Goal: Task Accomplishment & Management: Manage account settings

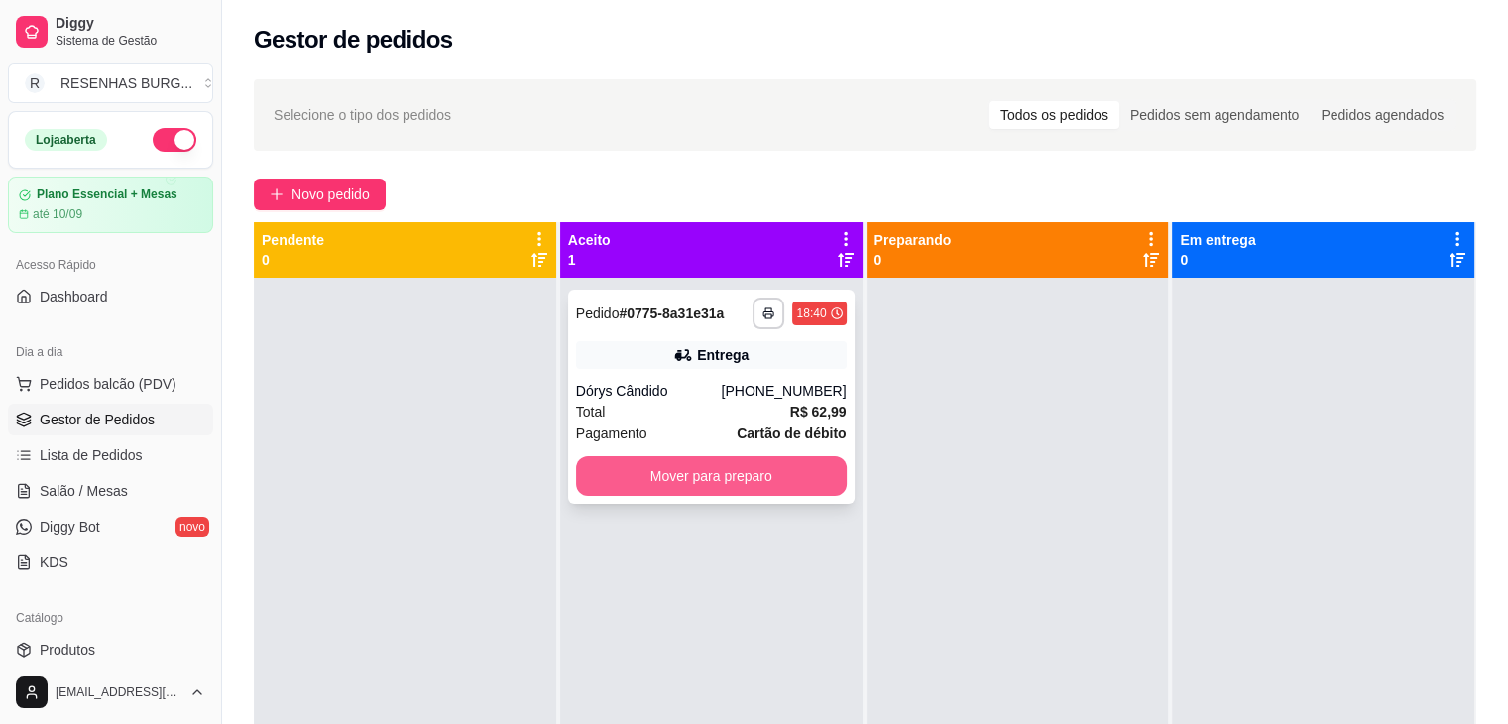
click at [665, 474] on button "Mover para preparo" at bounding box center [711, 476] width 271 height 40
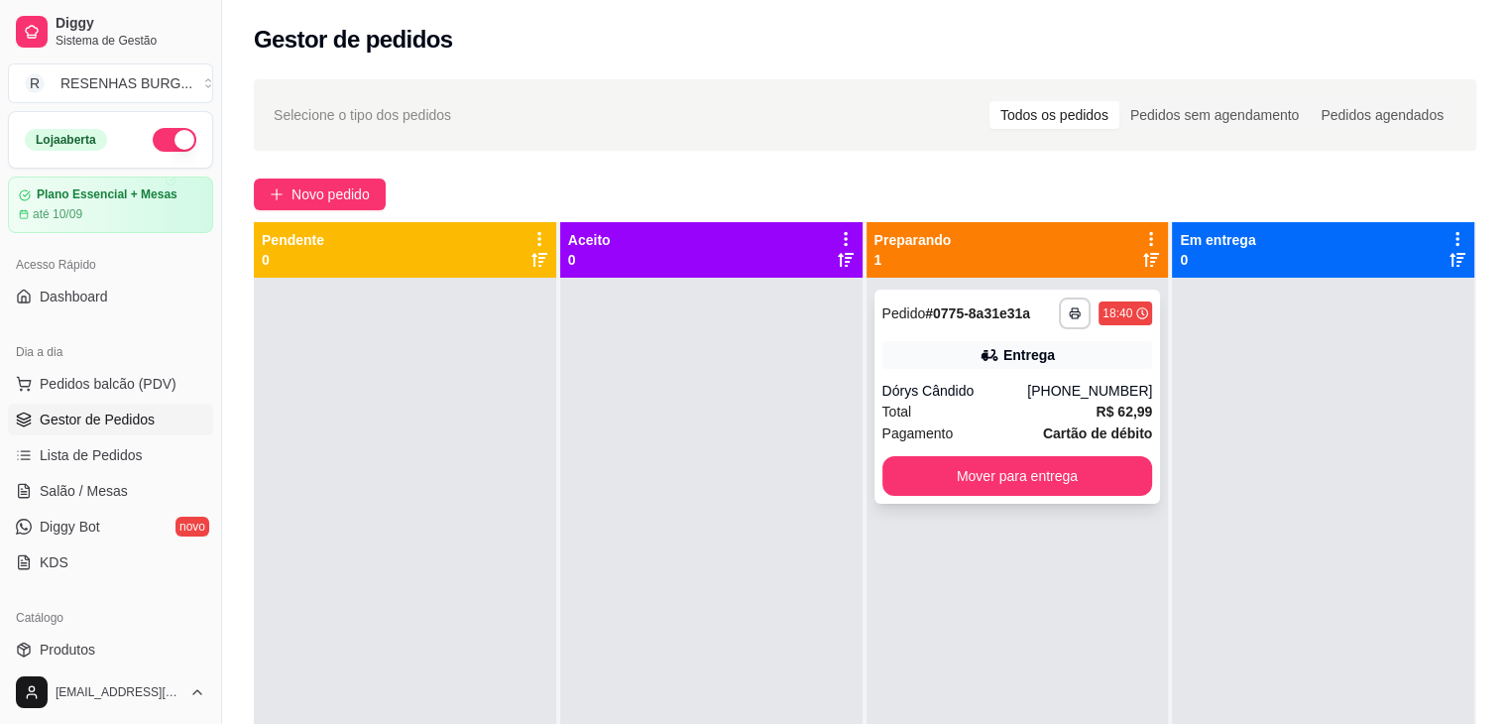
click at [980, 383] on div "Dórys Cândido" at bounding box center [955, 391] width 146 height 20
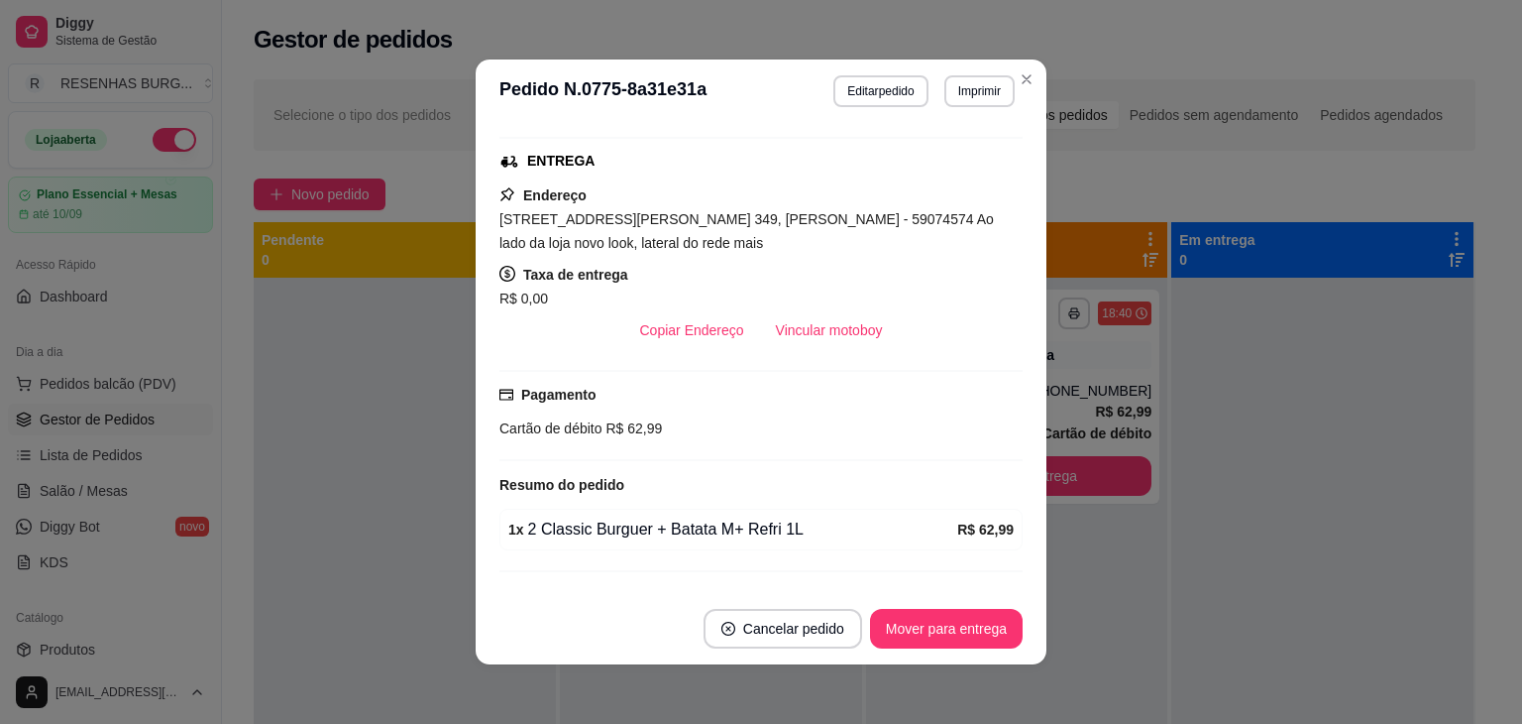
scroll to position [396, 0]
click at [817, 326] on button "Vincular motoboy" at bounding box center [829, 328] width 139 height 40
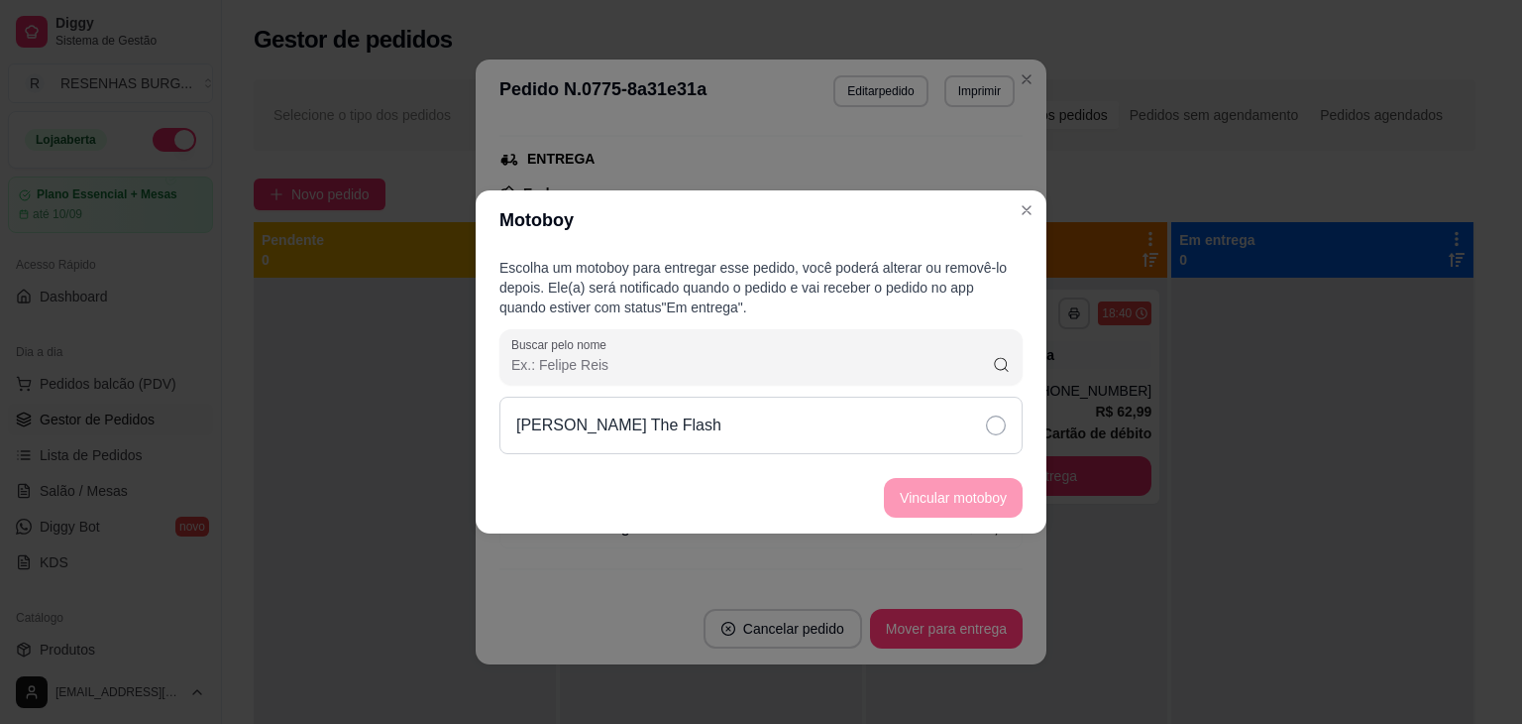
click at [974, 435] on div "[PERSON_NAME] The Flash" at bounding box center [761, 424] width 523 height 57
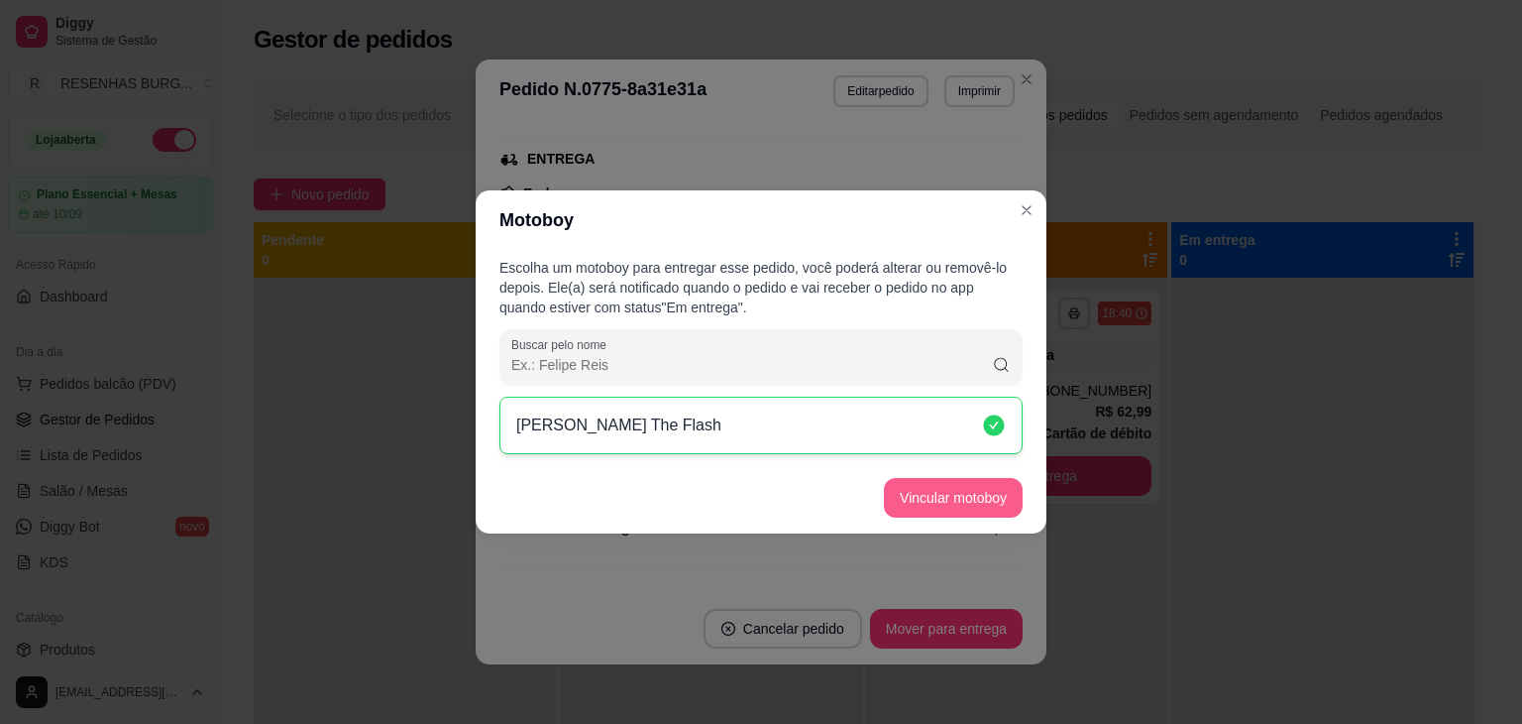
click at [975, 495] on button "Vincular motoboy" at bounding box center [953, 498] width 139 height 40
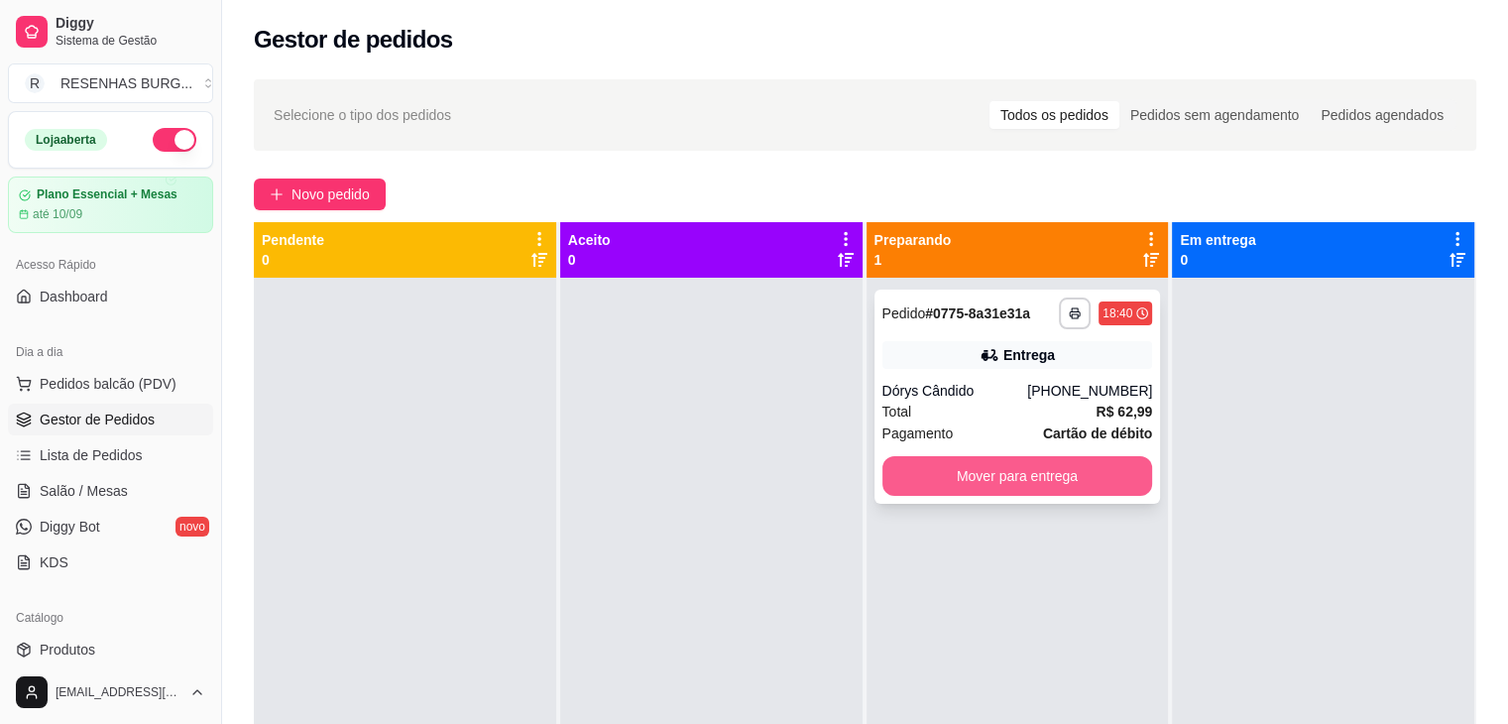
click at [975, 481] on button "Mover para entrega" at bounding box center [1017, 476] width 271 height 40
click at [975, 481] on div "Mover para entrega" at bounding box center [1017, 476] width 271 height 40
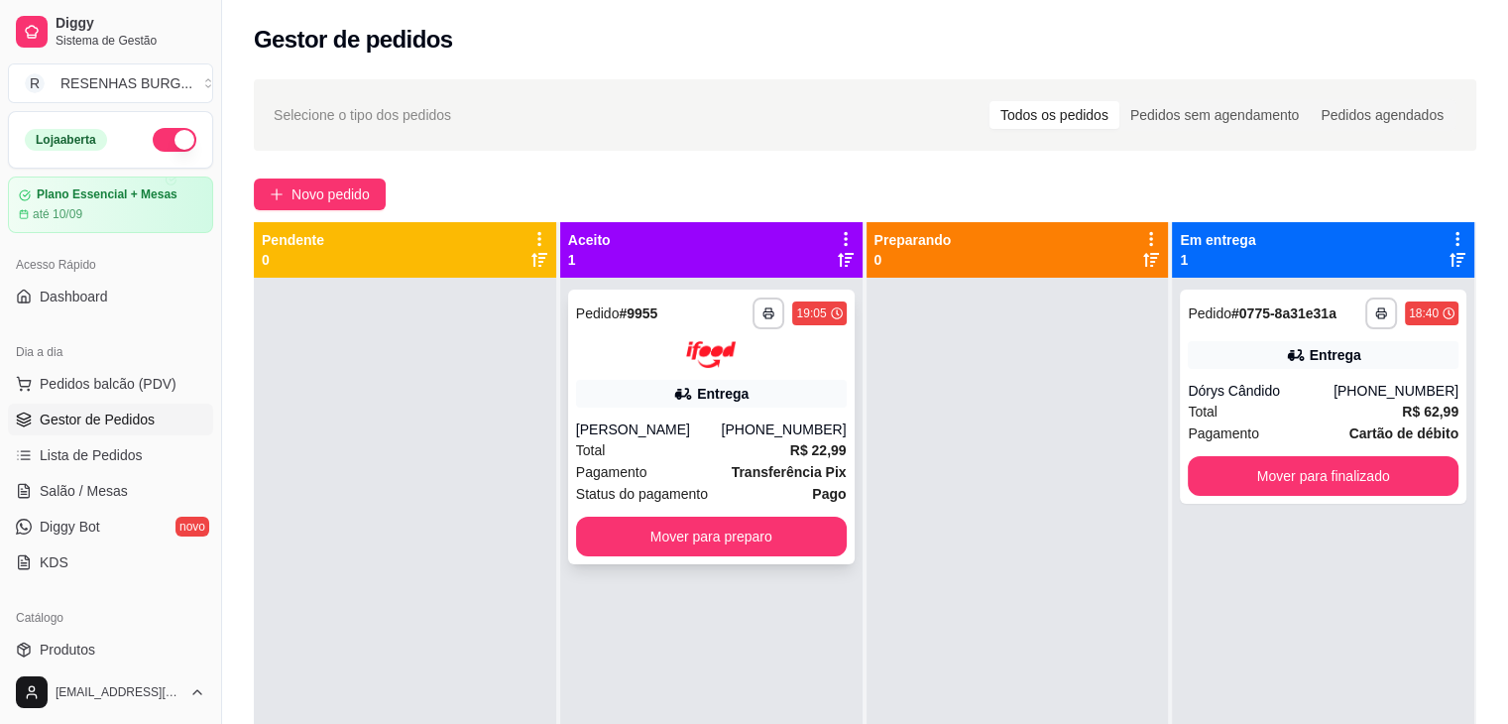
click at [720, 434] on div "[PERSON_NAME]" at bounding box center [649, 429] width 146 height 20
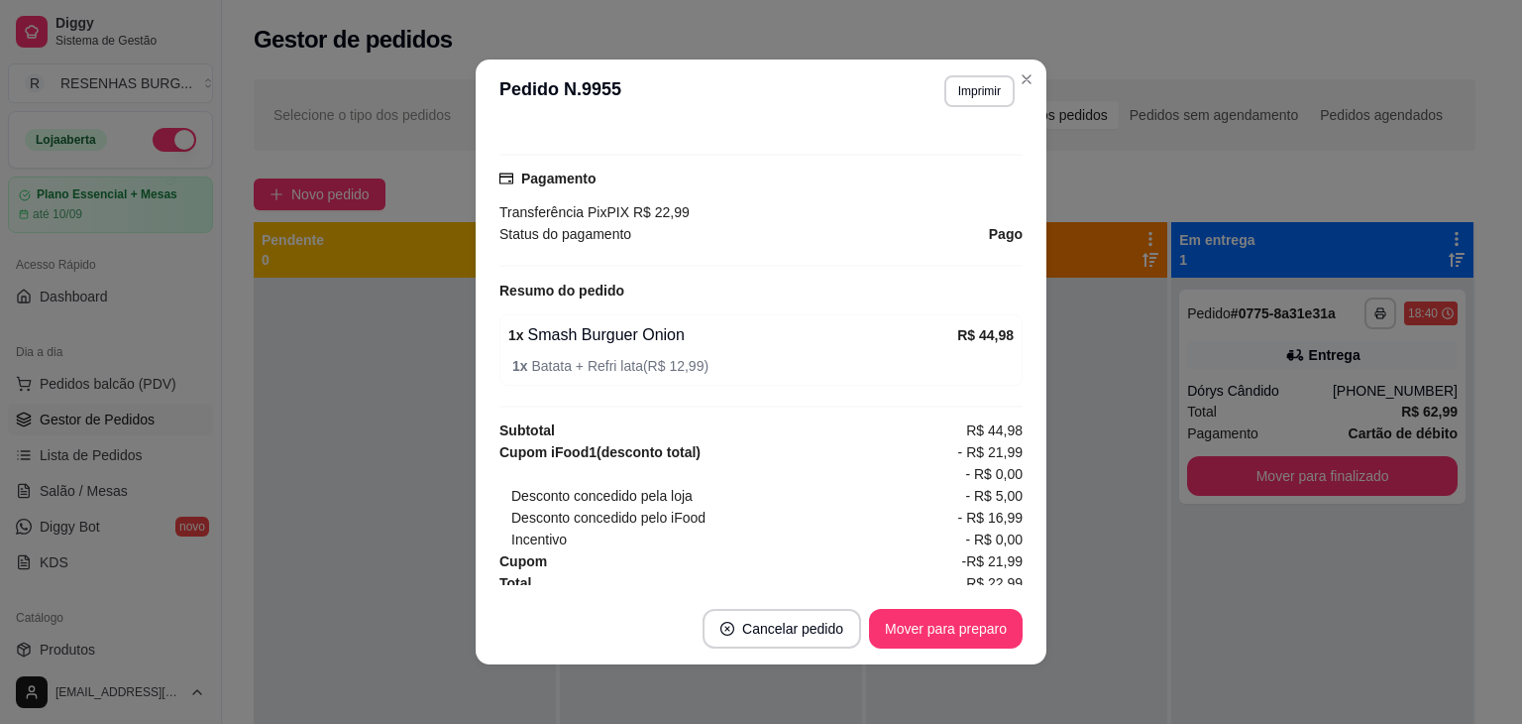
scroll to position [547, 0]
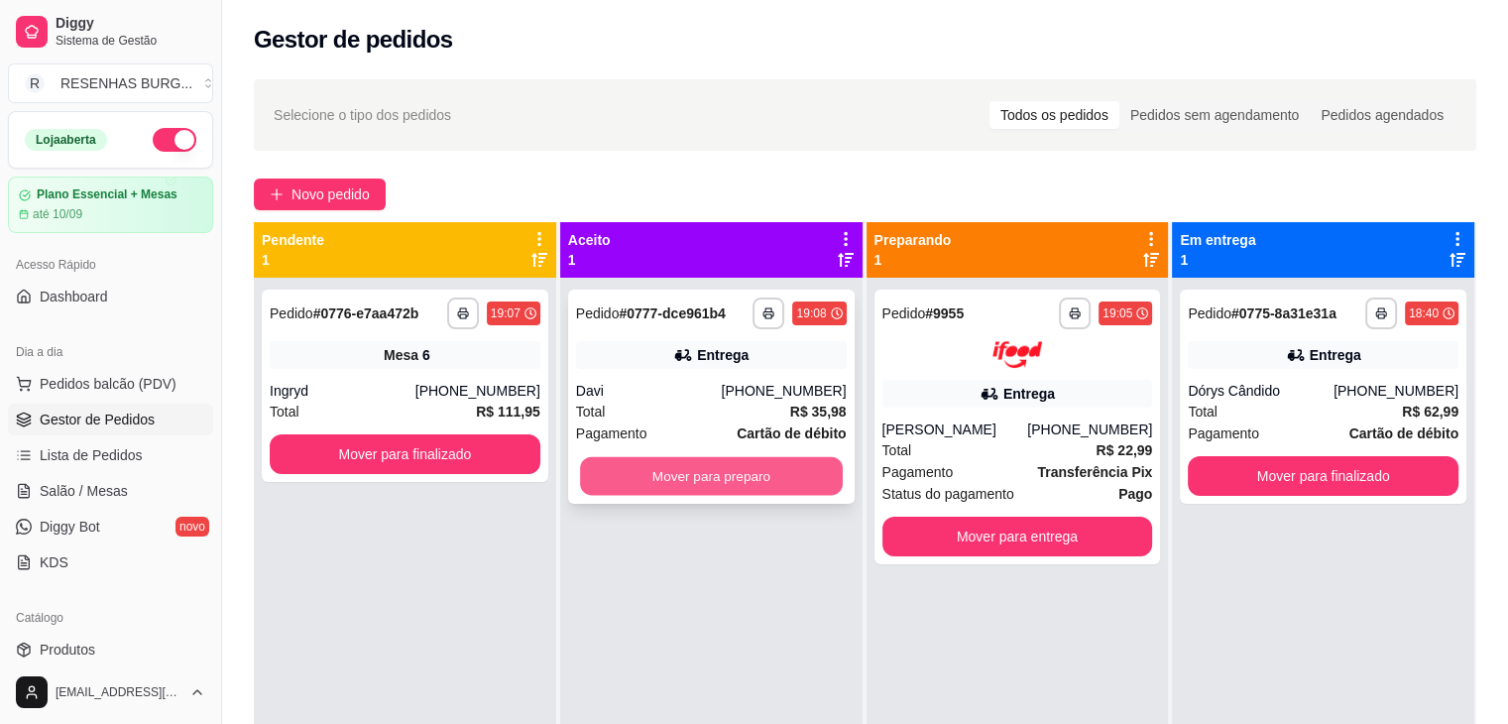
click at [666, 477] on button "Mover para preparo" at bounding box center [711, 476] width 263 height 39
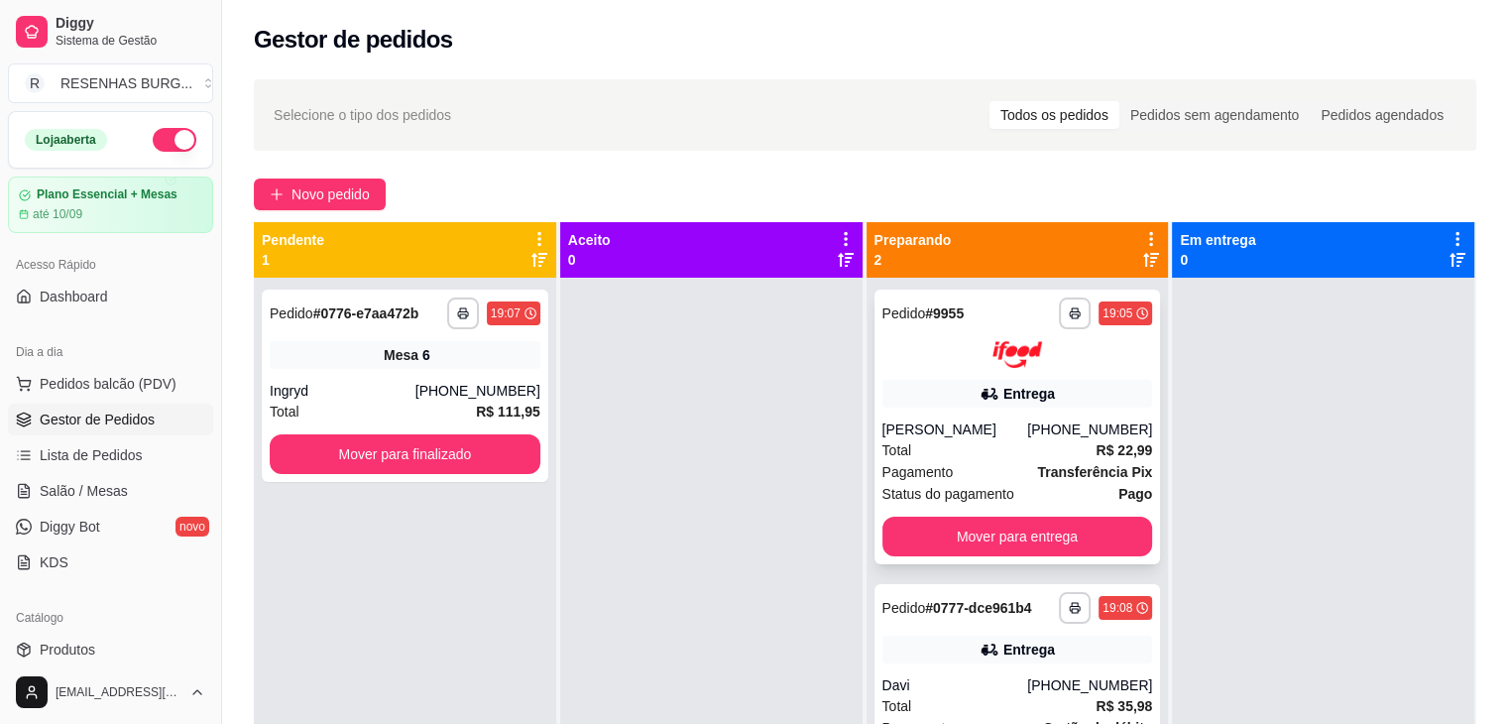
click at [957, 443] on div "Total R$ 22,99" at bounding box center [1017, 450] width 271 height 22
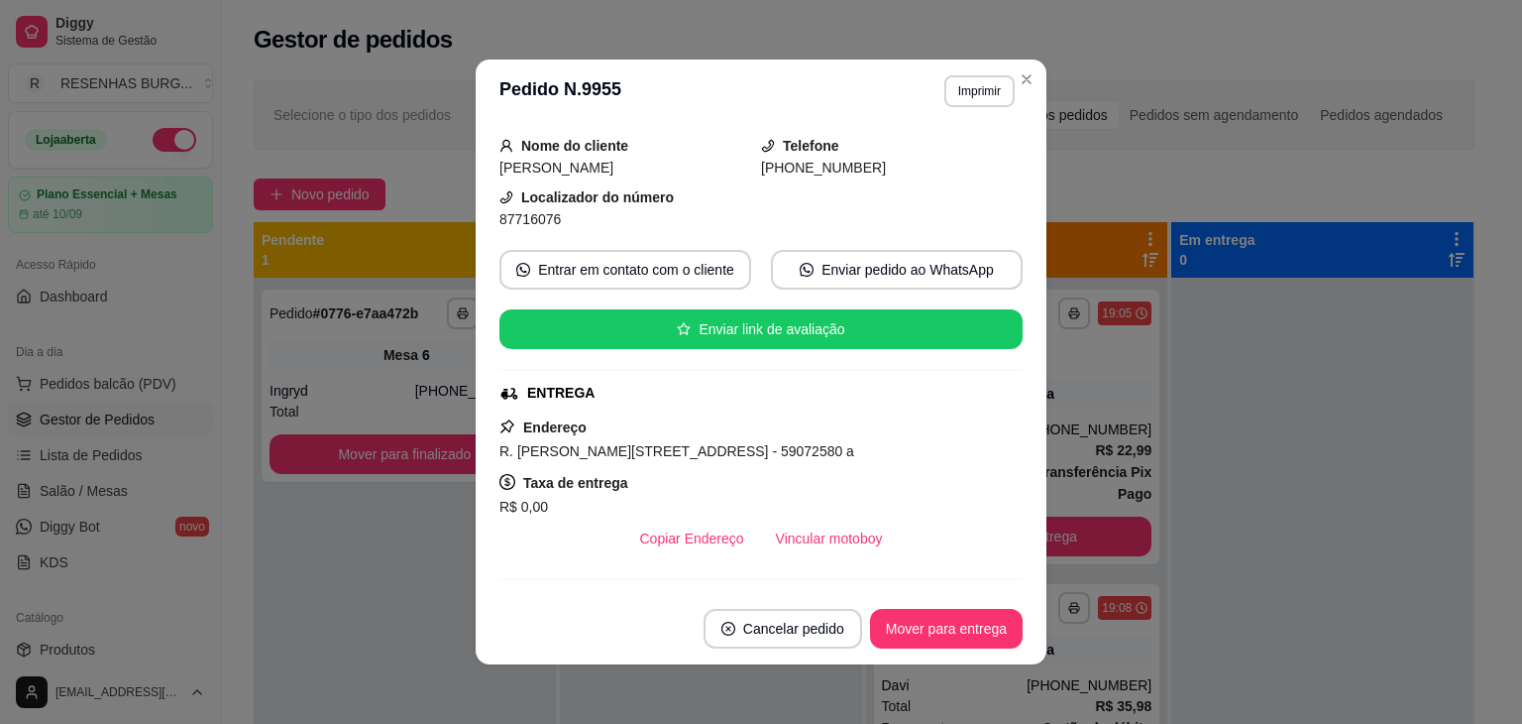
scroll to position [198, 0]
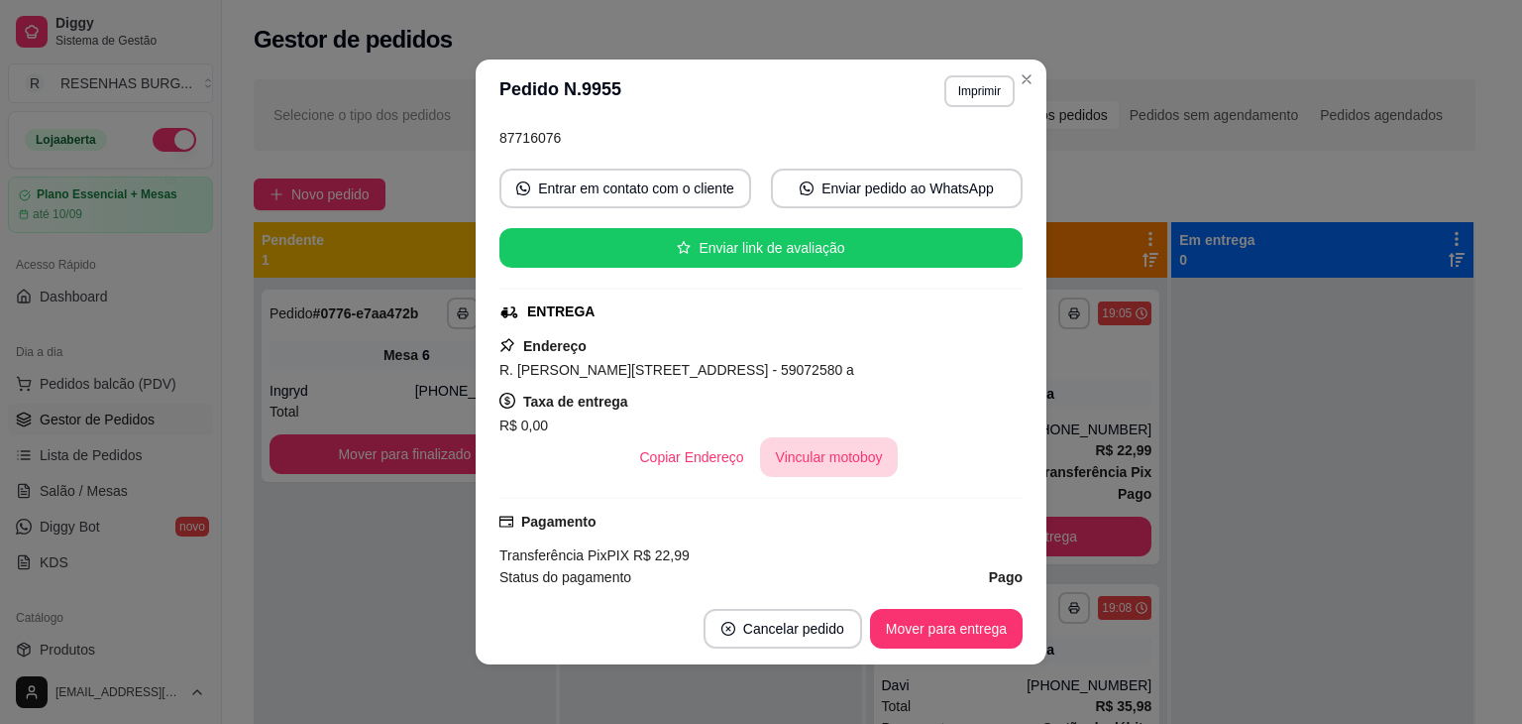
click at [832, 456] on button "Vincular motoboy" at bounding box center [829, 457] width 139 height 40
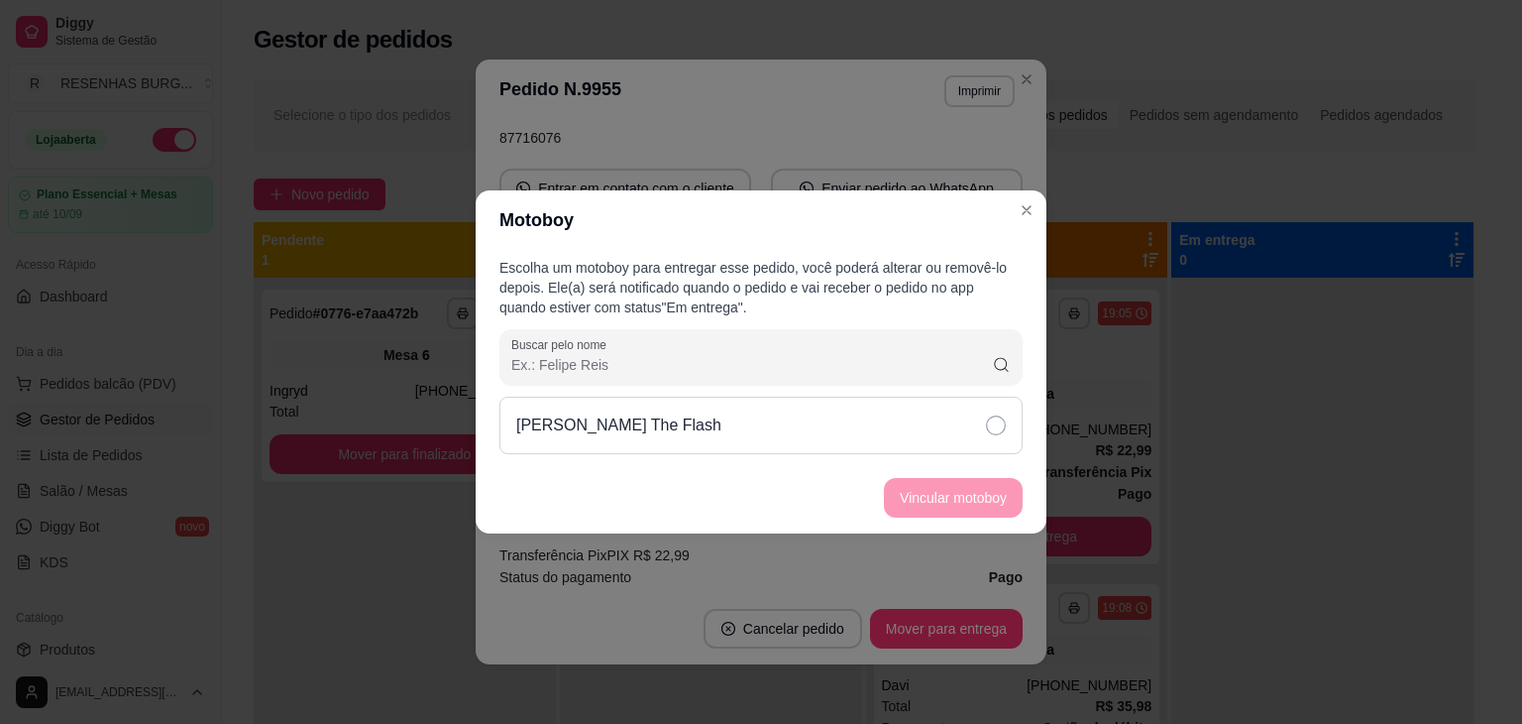
click at [987, 433] on icon at bounding box center [996, 425] width 20 height 20
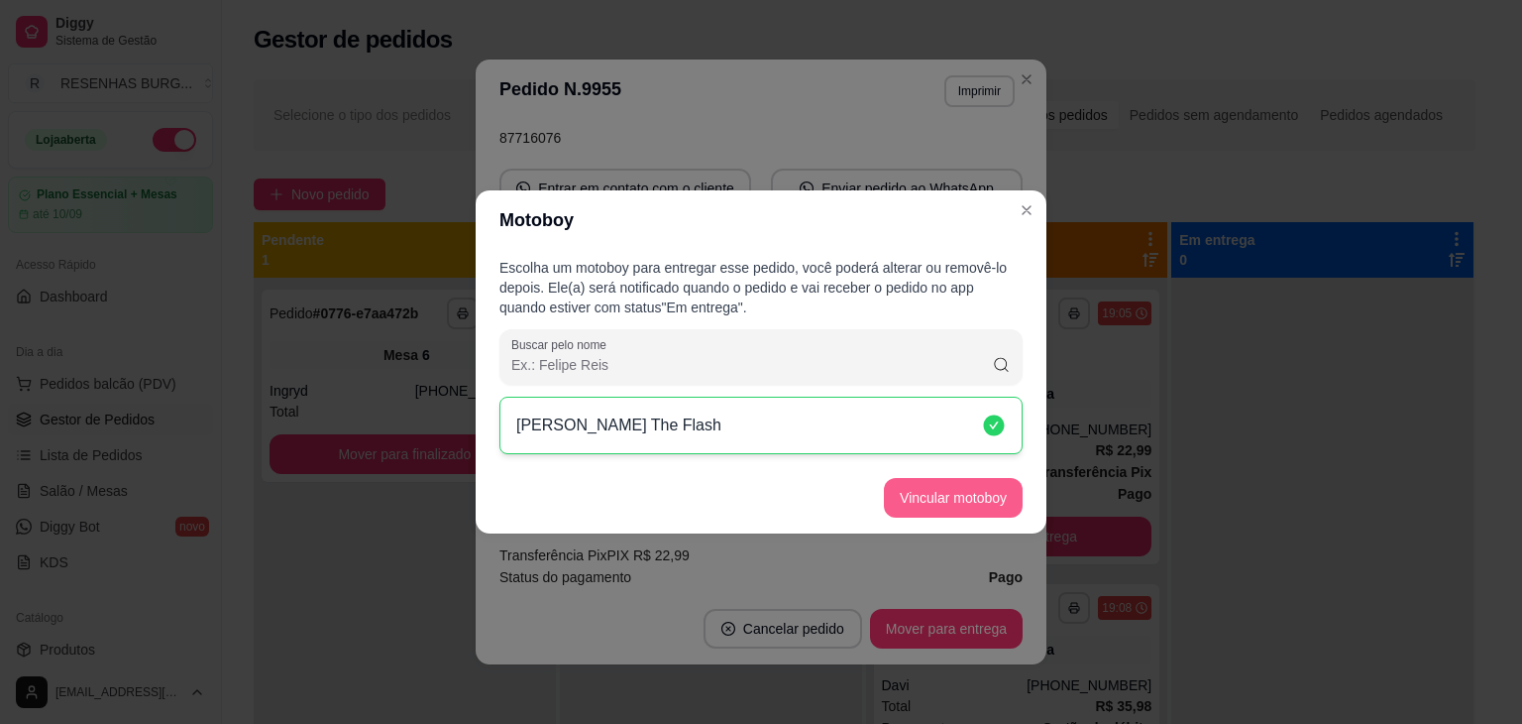
click at [986, 498] on button "Vincular motoboy" at bounding box center [953, 498] width 139 height 40
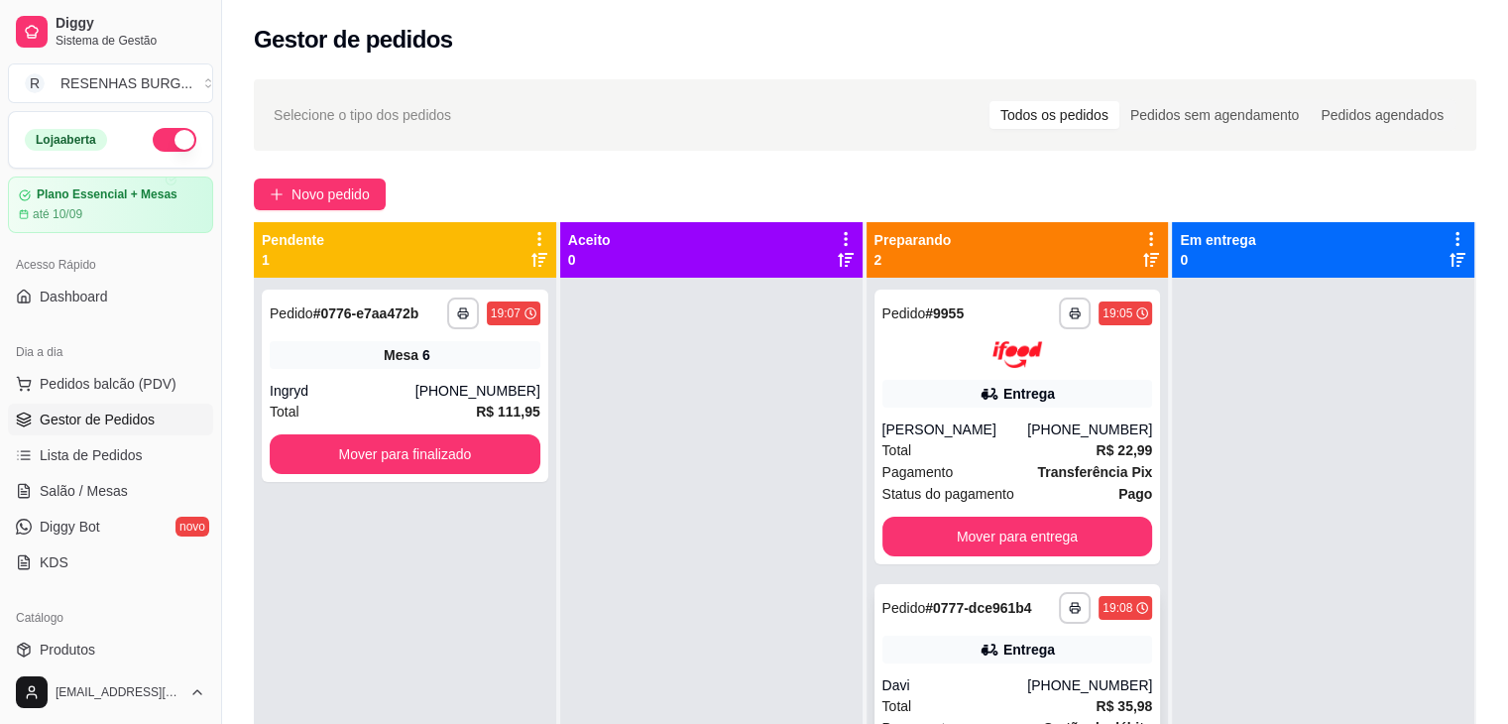
click at [983, 662] on div "Entrega" at bounding box center [1017, 649] width 271 height 28
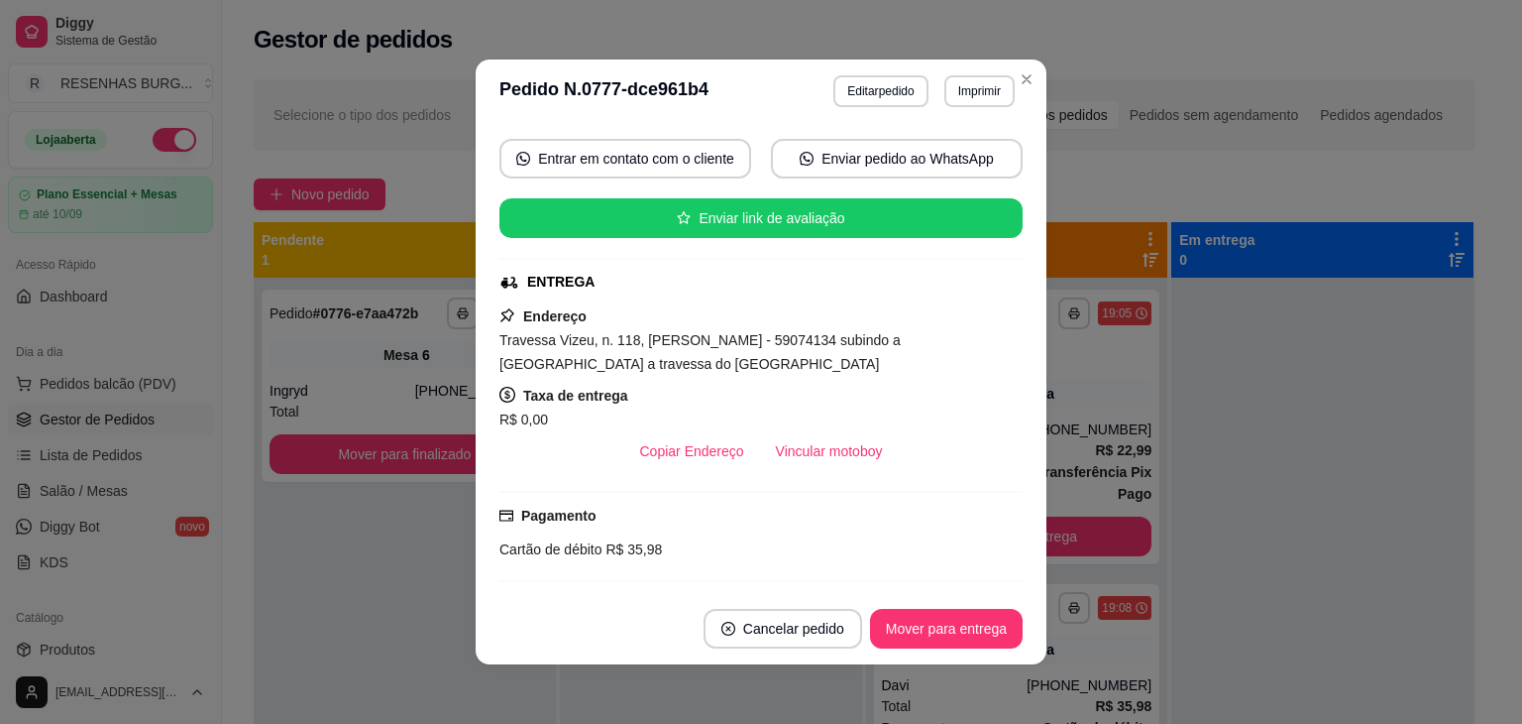
scroll to position [294, 0]
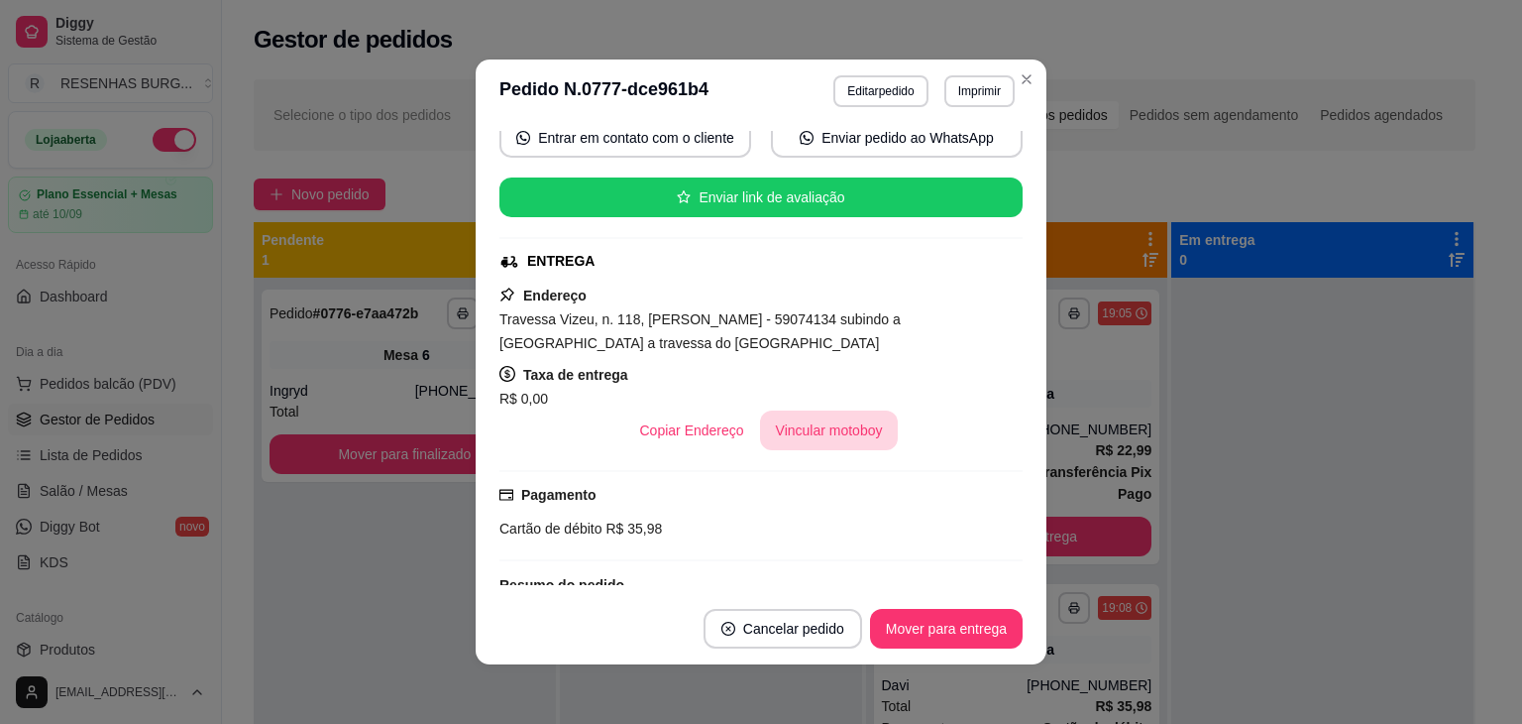
click at [813, 415] on button "Vincular motoboy" at bounding box center [829, 430] width 139 height 40
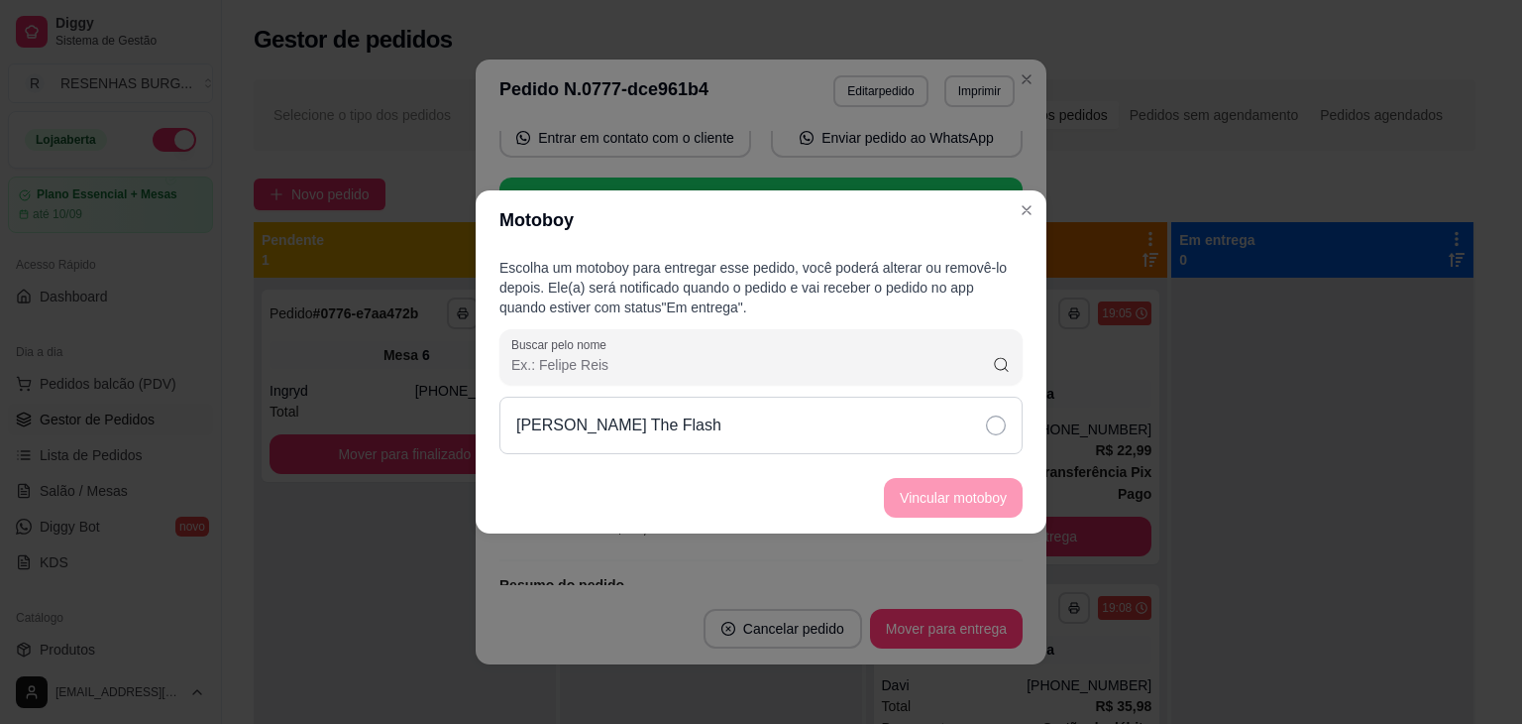
click at [950, 416] on div "[PERSON_NAME] The Flash" at bounding box center [761, 424] width 523 height 57
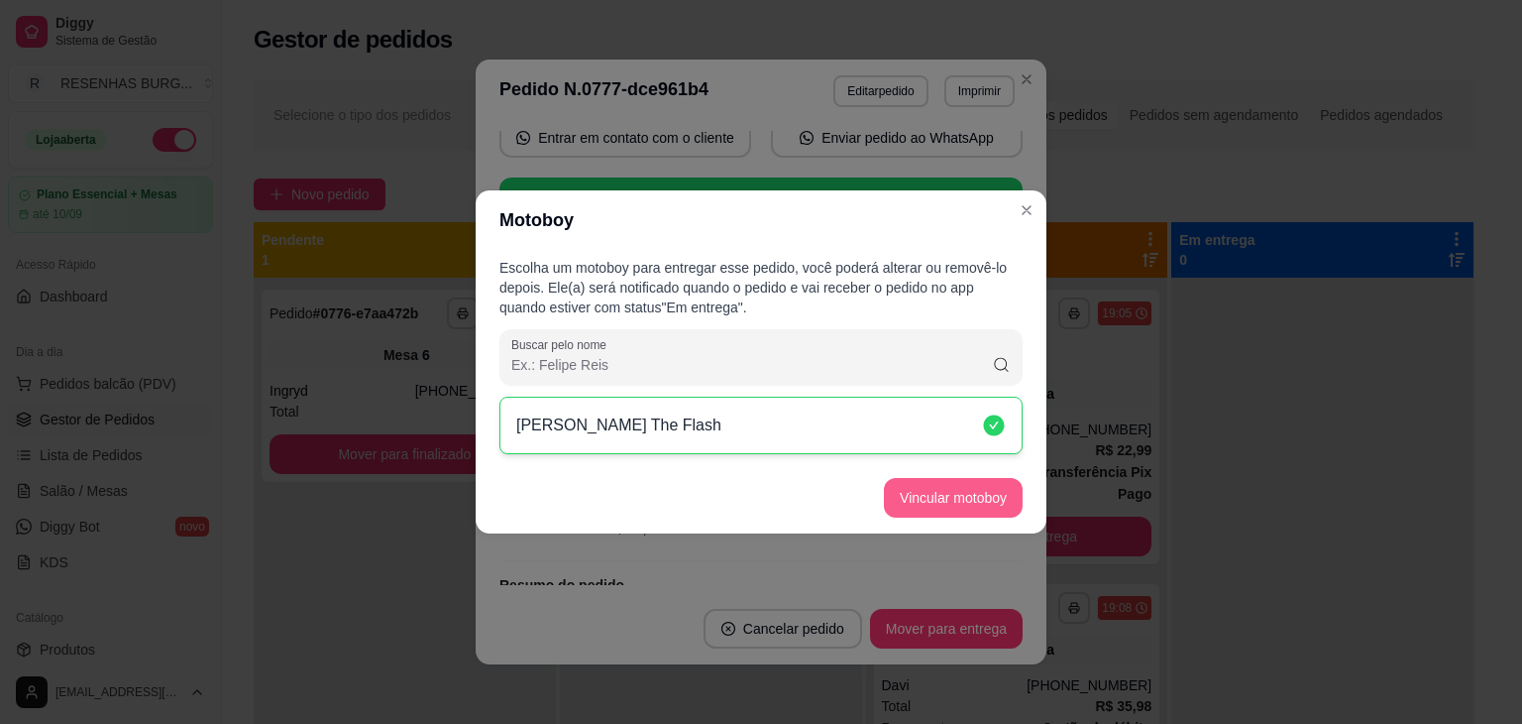
click at [945, 497] on button "Vincular motoboy" at bounding box center [953, 498] width 139 height 40
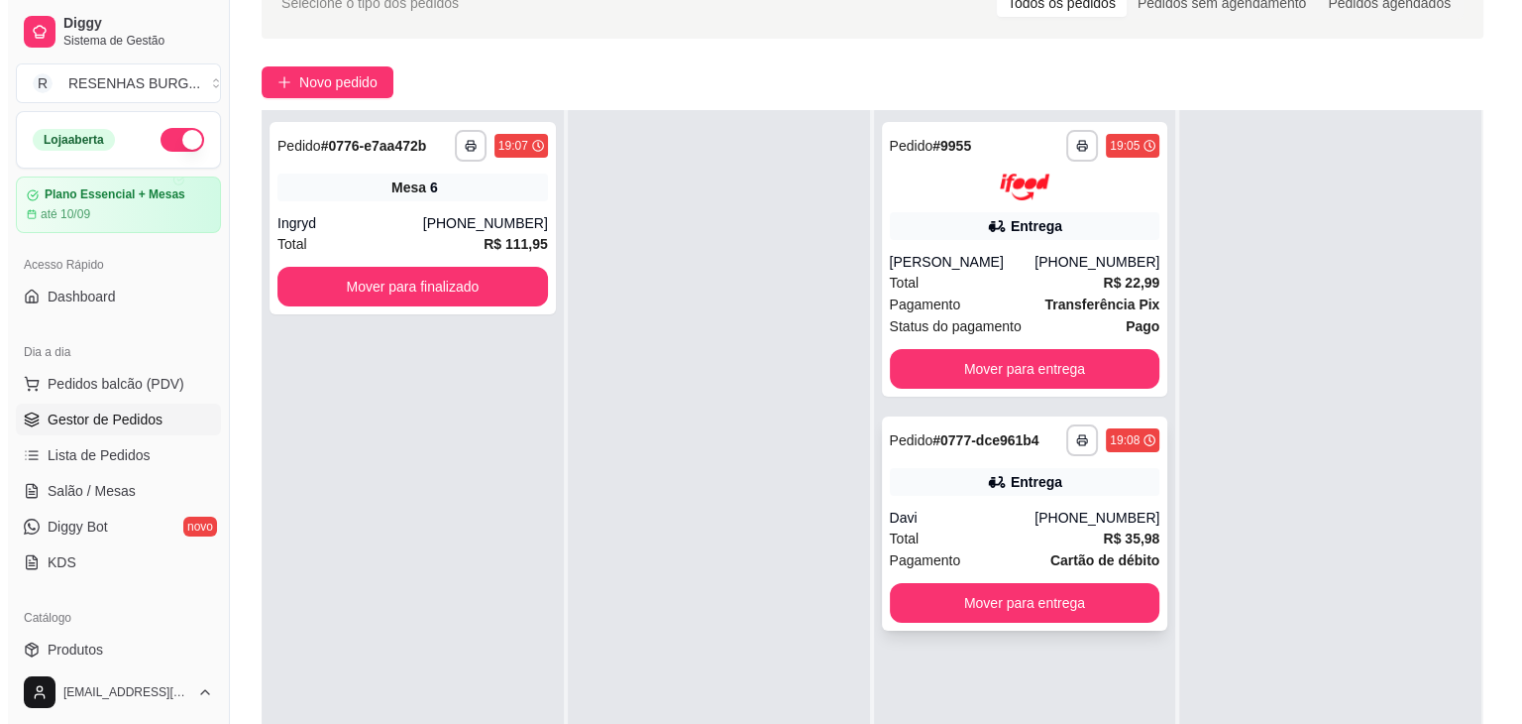
scroll to position [0, 0]
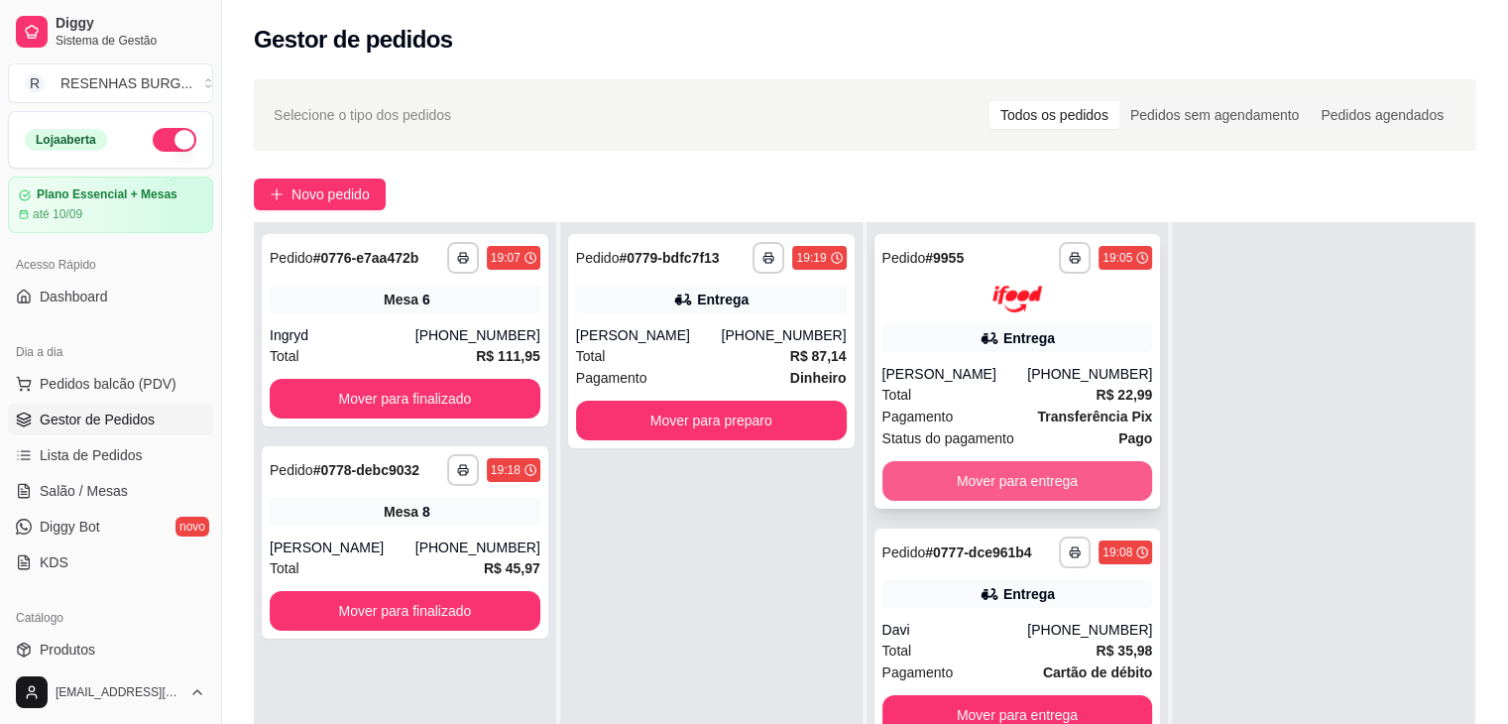
click at [998, 482] on button "Mover para entrega" at bounding box center [1017, 481] width 271 height 40
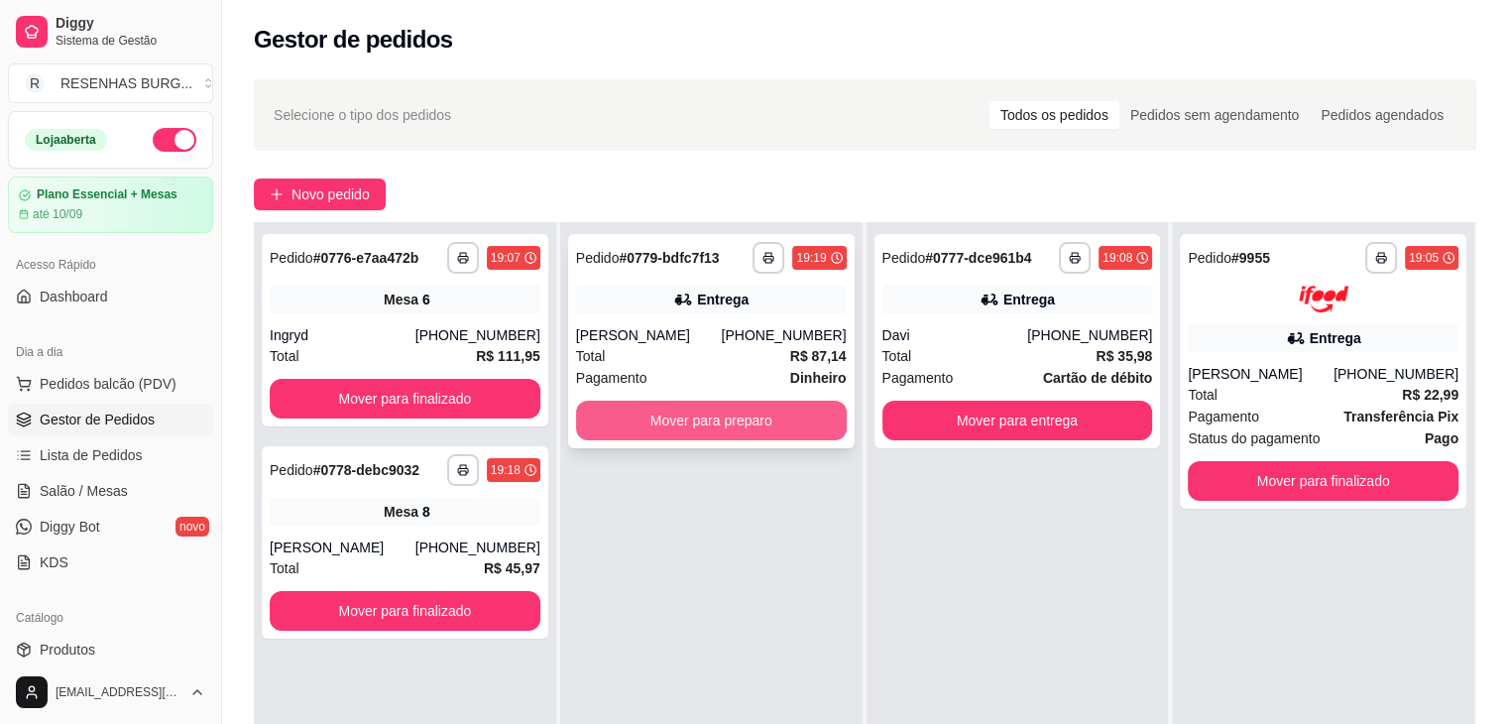
click at [743, 427] on button "Mover para preparo" at bounding box center [711, 420] width 271 height 40
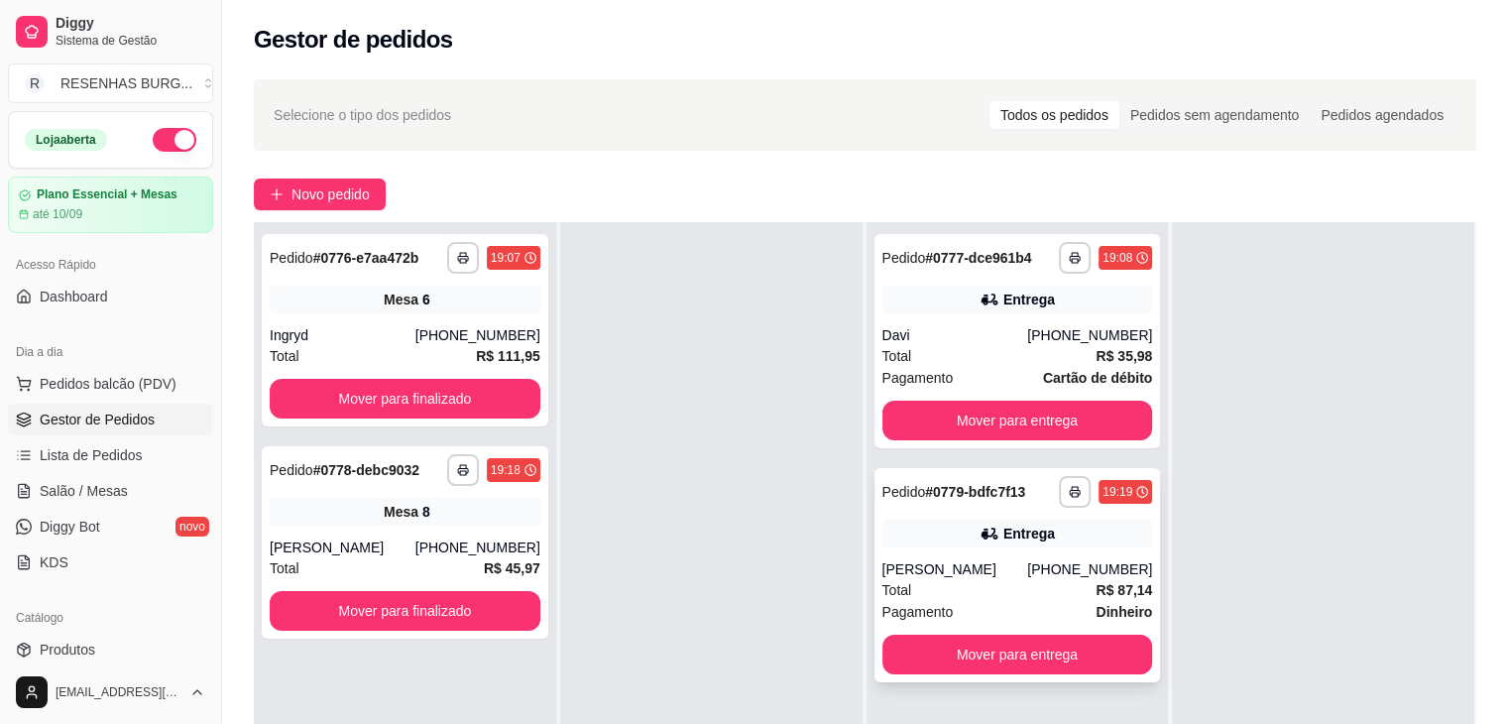
click at [952, 547] on div "**********" at bounding box center [1017, 575] width 286 height 214
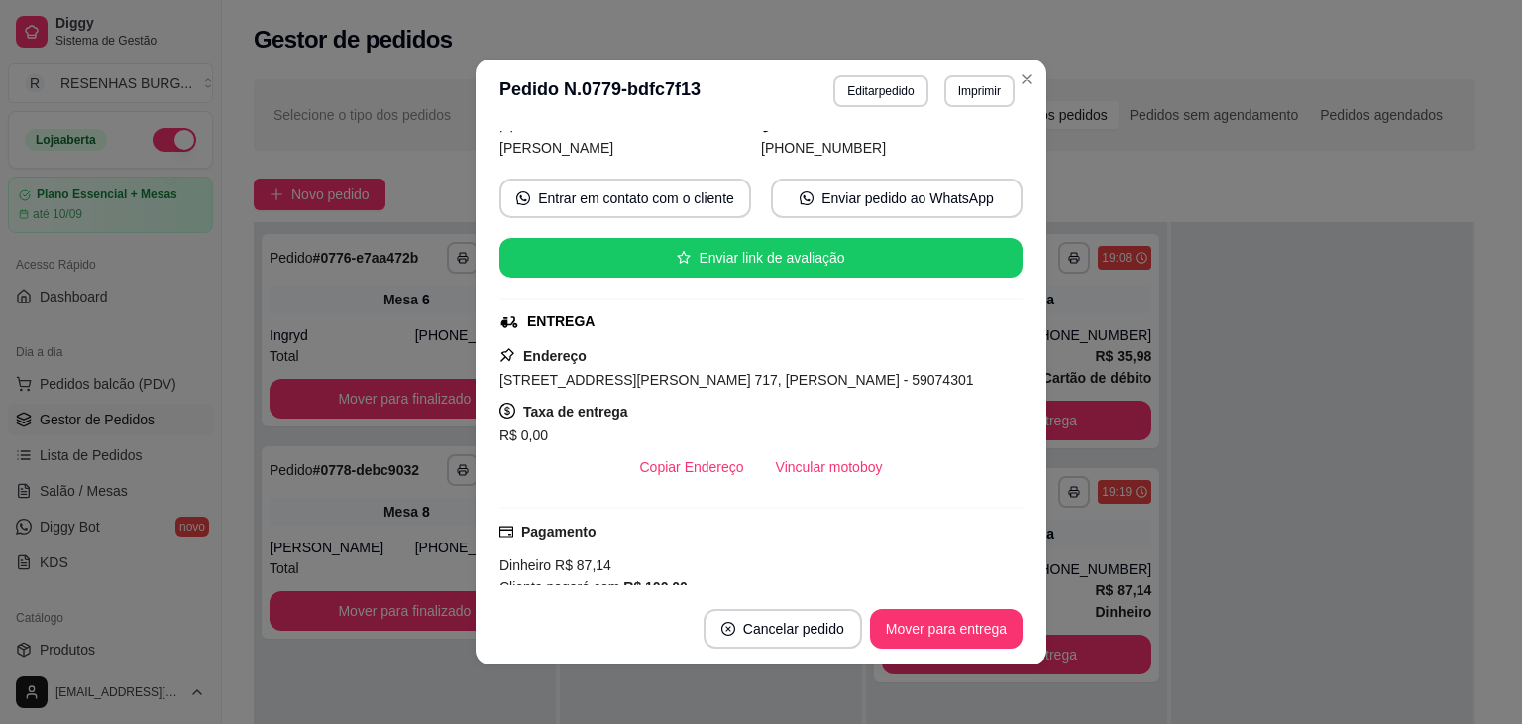
scroll to position [396, 0]
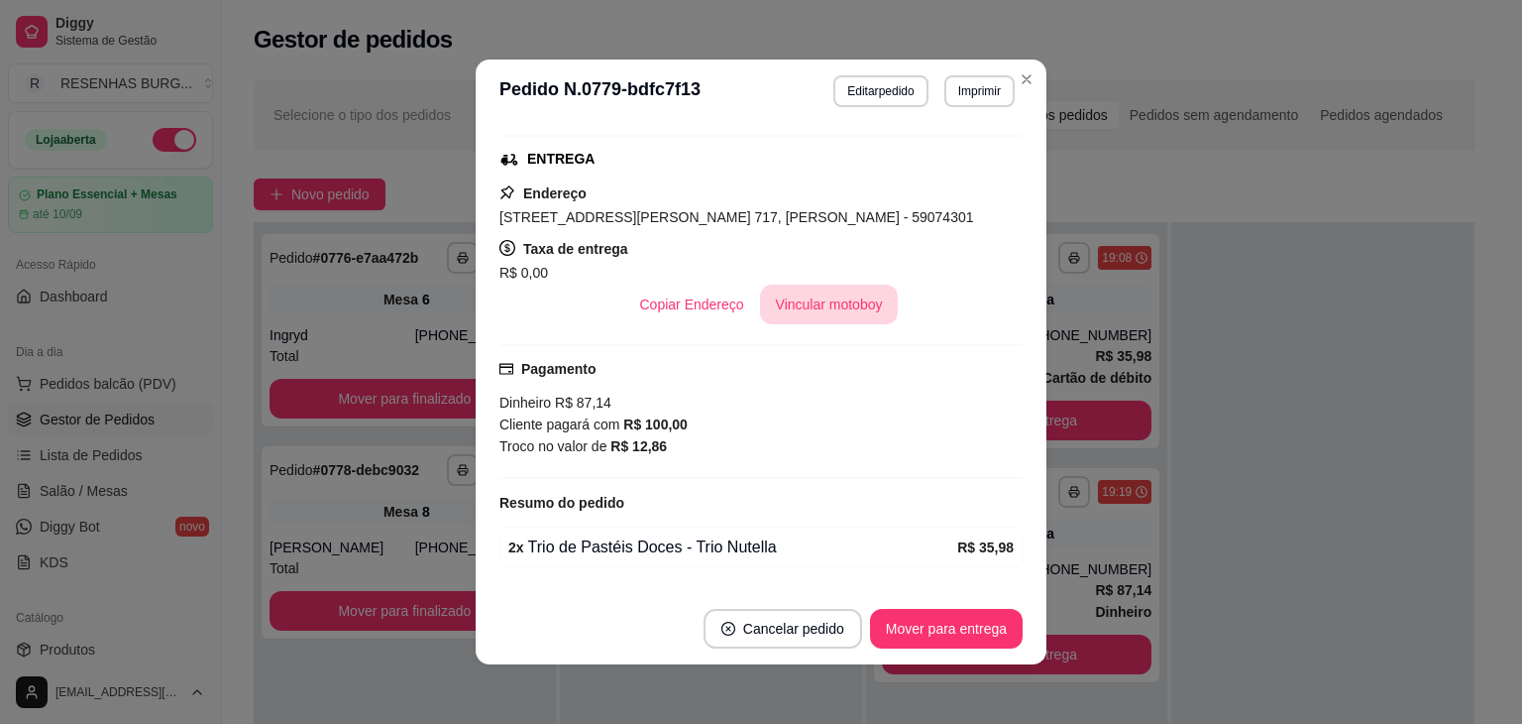
click at [804, 290] on button "Vincular motoboy" at bounding box center [829, 304] width 139 height 40
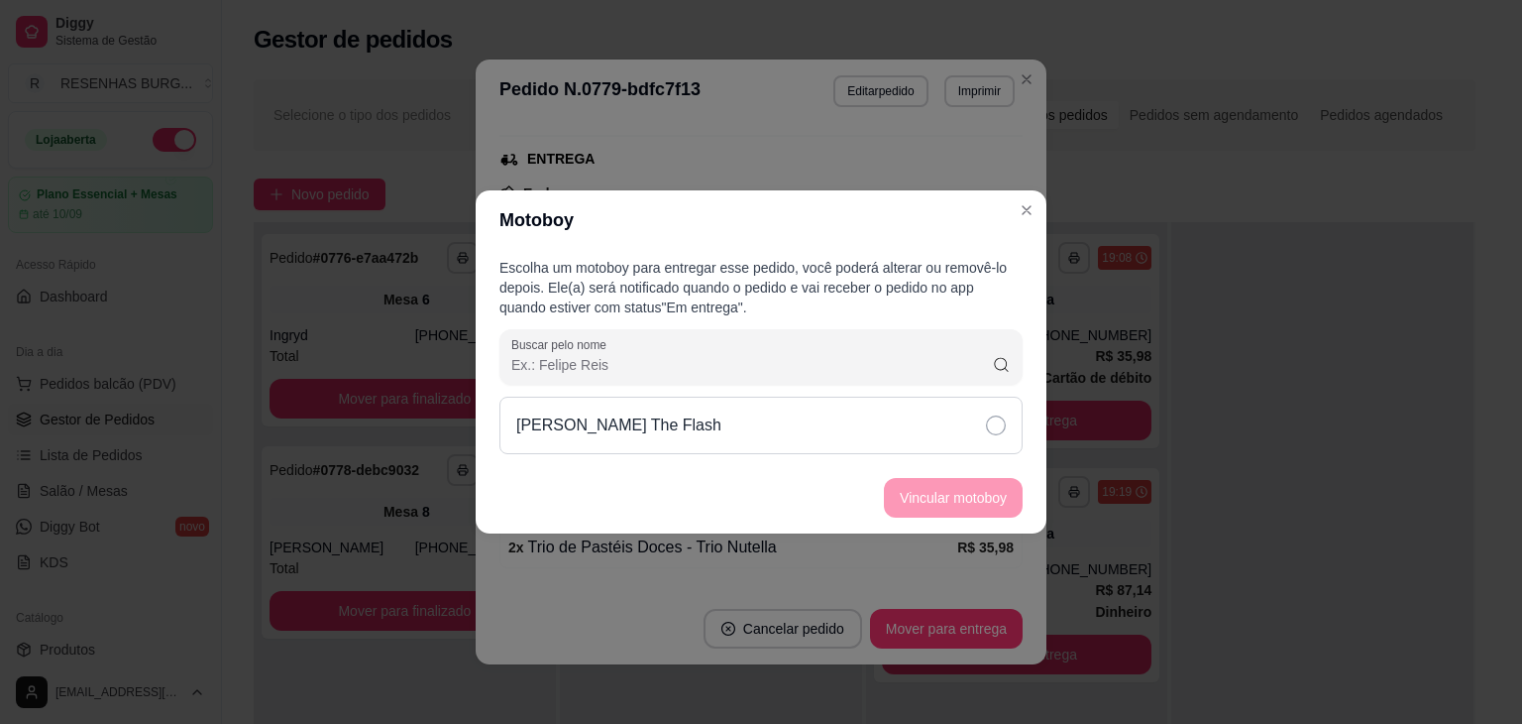
click at [970, 432] on div "[PERSON_NAME] The Flash" at bounding box center [761, 424] width 523 height 57
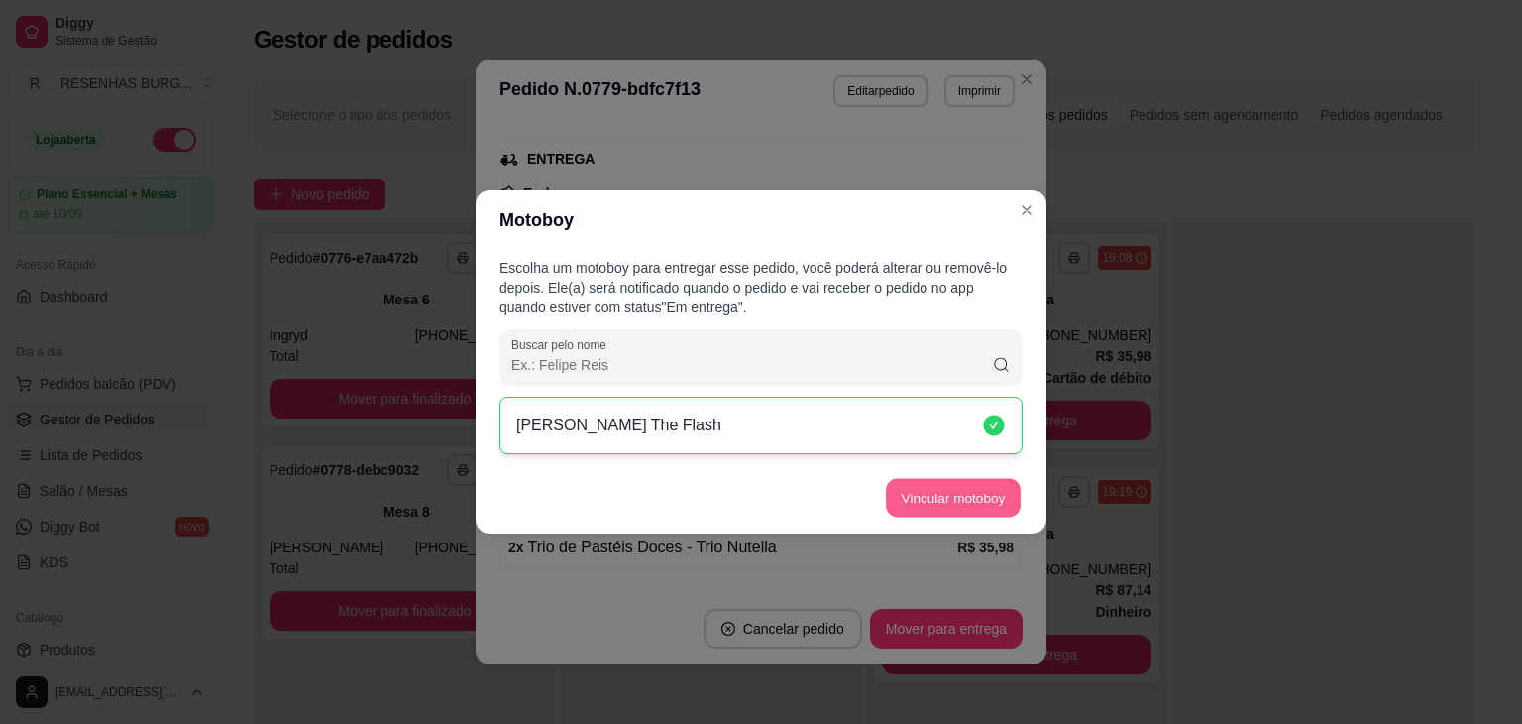
click at [977, 502] on button "Vincular motoboy" at bounding box center [953, 498] width 135 height 39
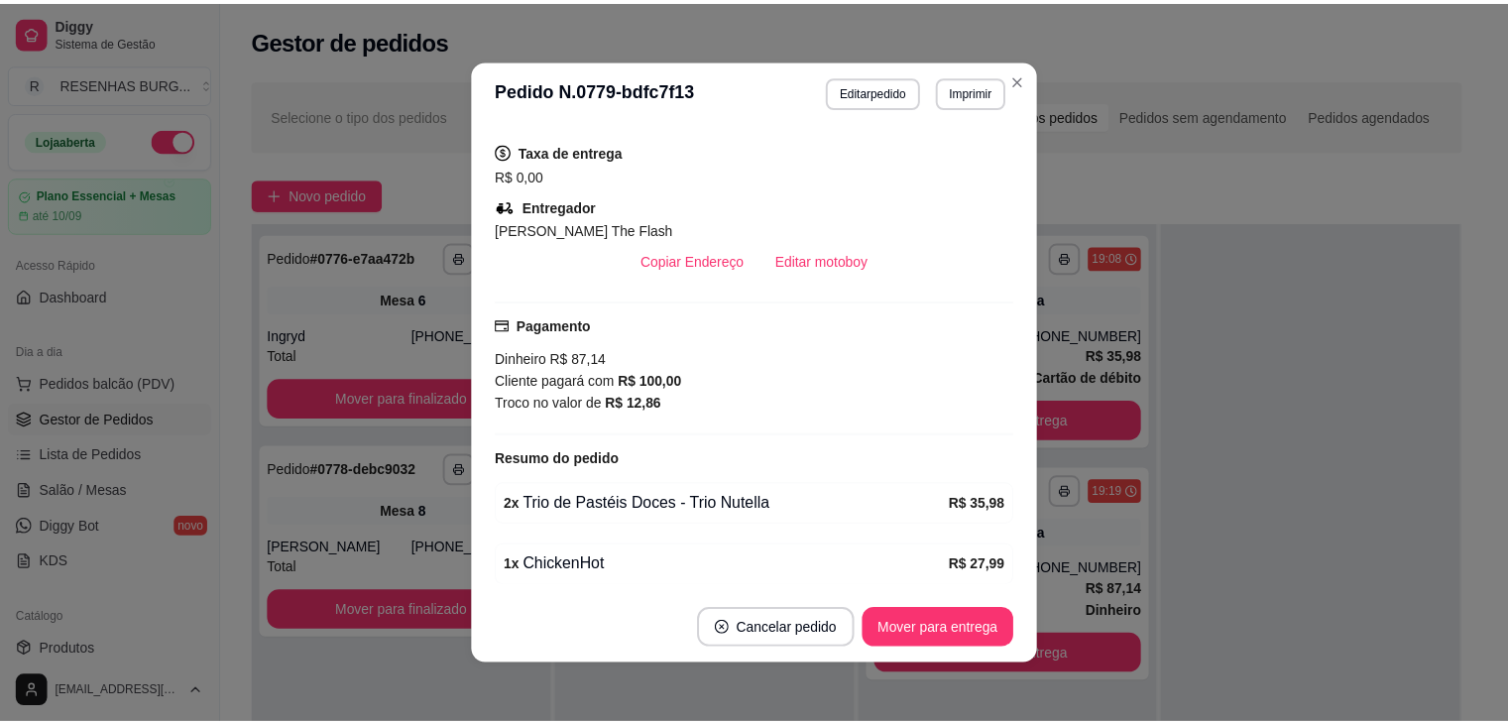
scroll to position [299, 0]
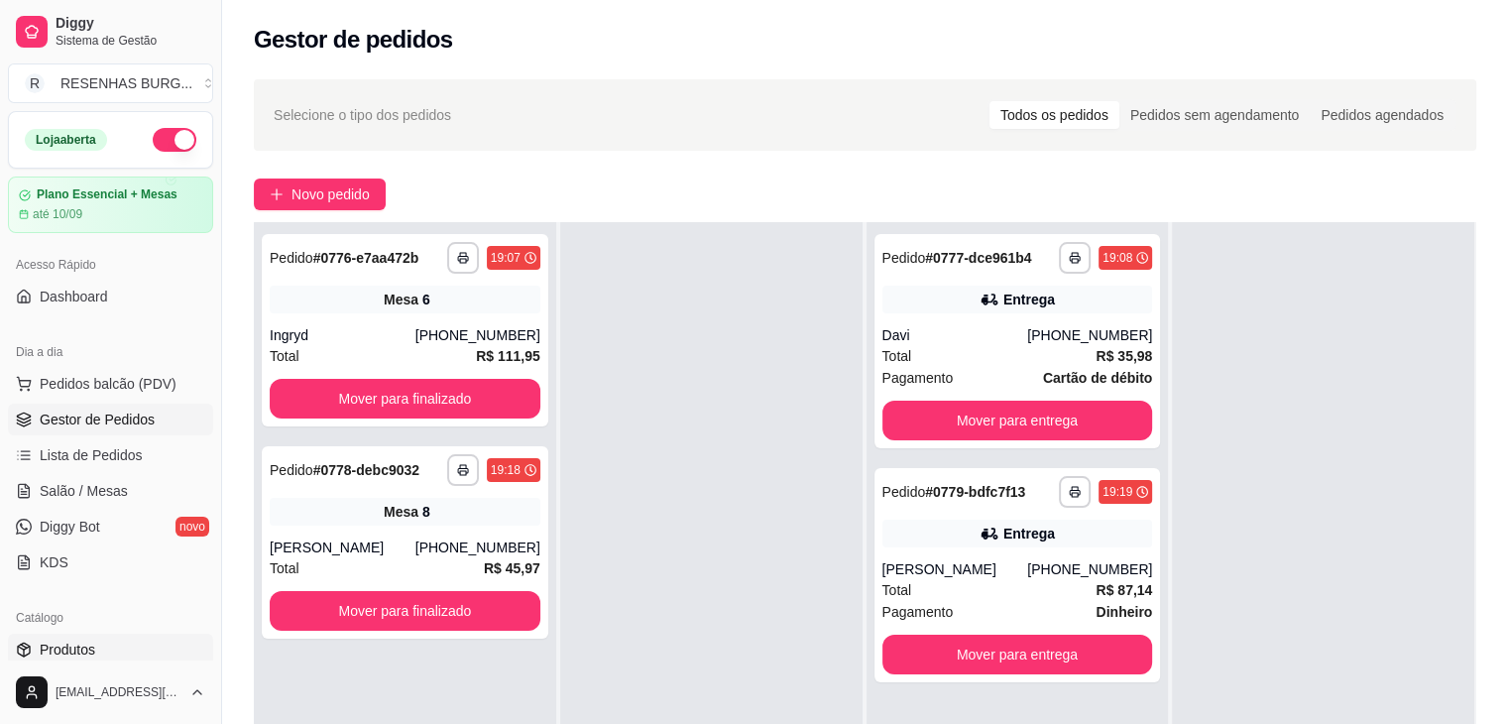
click at [92, 641] on span "Produtos" at bounding box center [68, 649] width 56 height 20
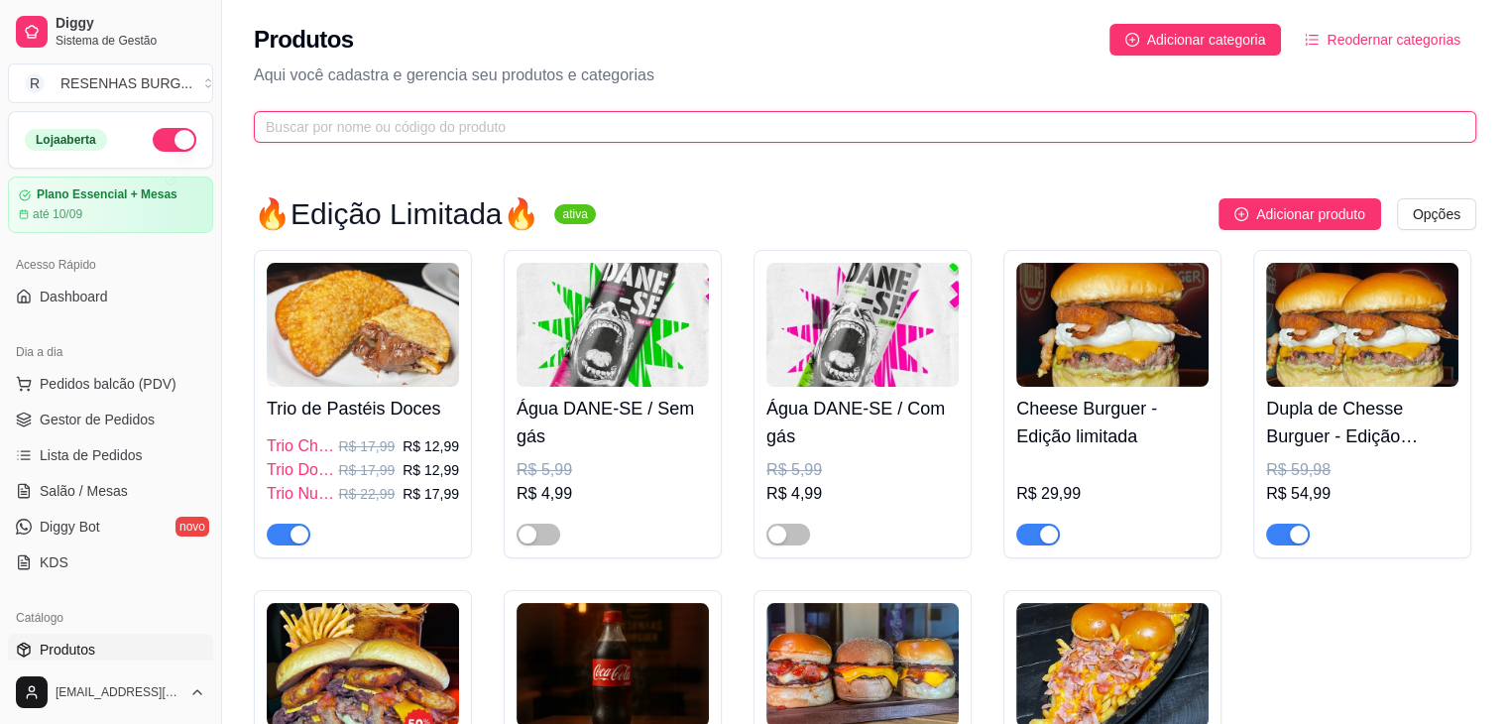
click at [483, 125] on input "text" at bounding box center [857, 127] width 1182 height 22
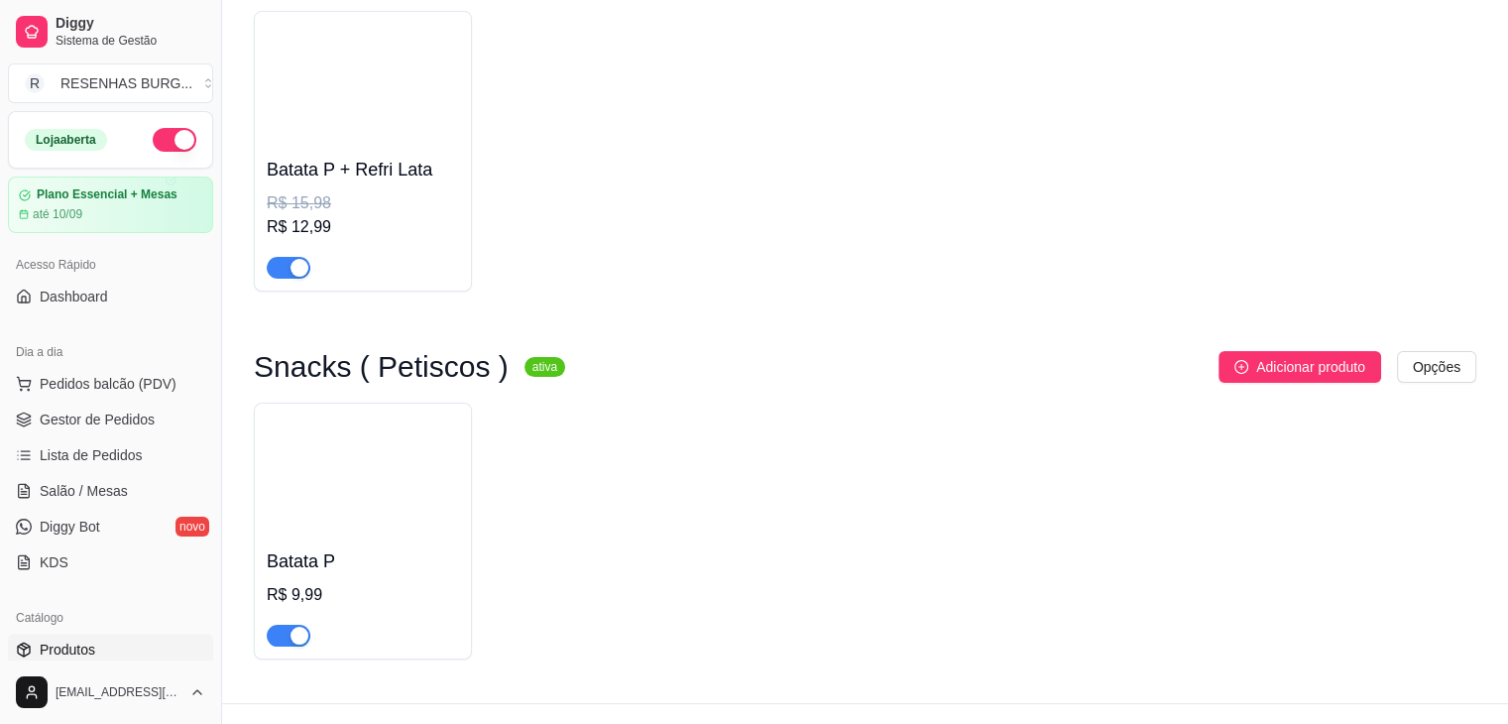
scroll to position [277, 0]
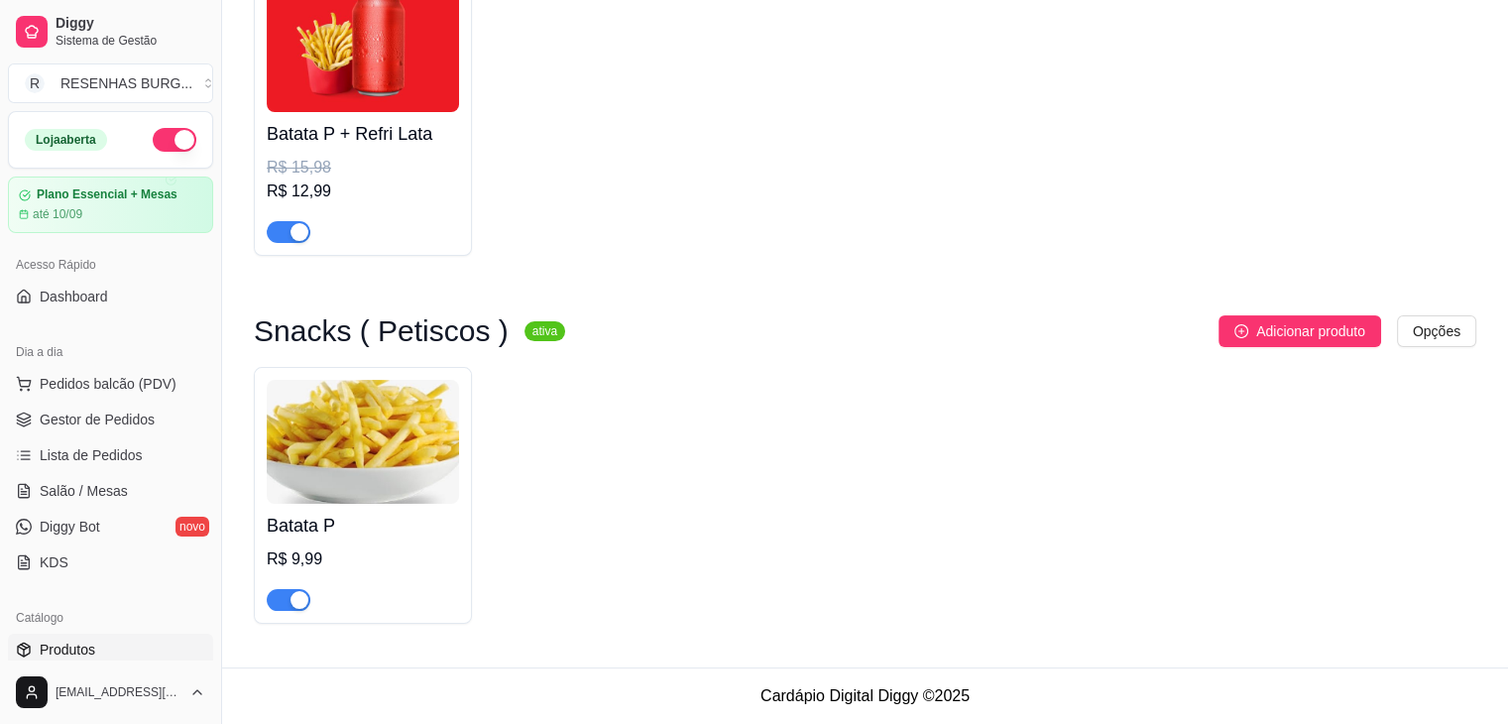
type input "batata p"
click at [156, 417] on link "Gestor de Pedidos" at bounding box center [110, 419] width 205 height 32
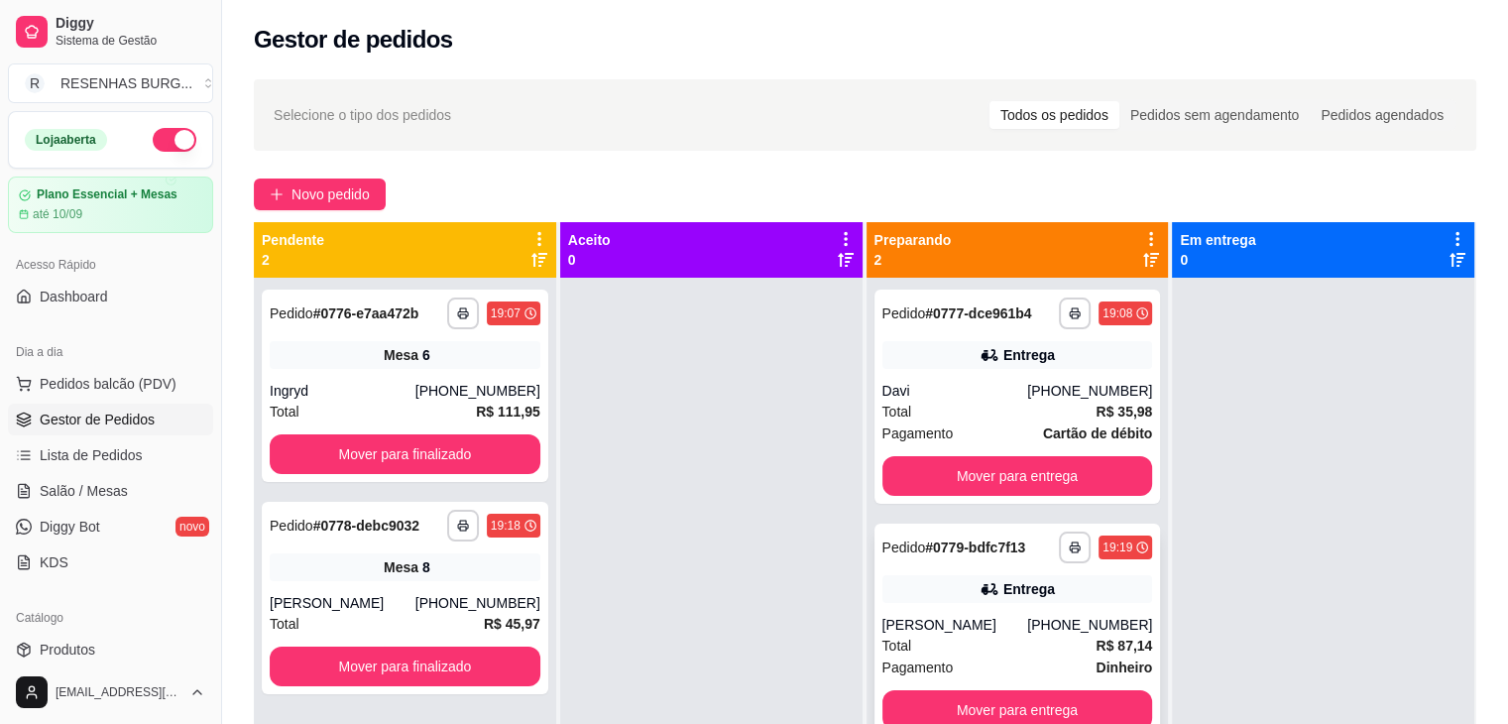
click at [979, 615] on div "[PERSON_NAME]" at bounding box center [955, 625] width 146 height 20
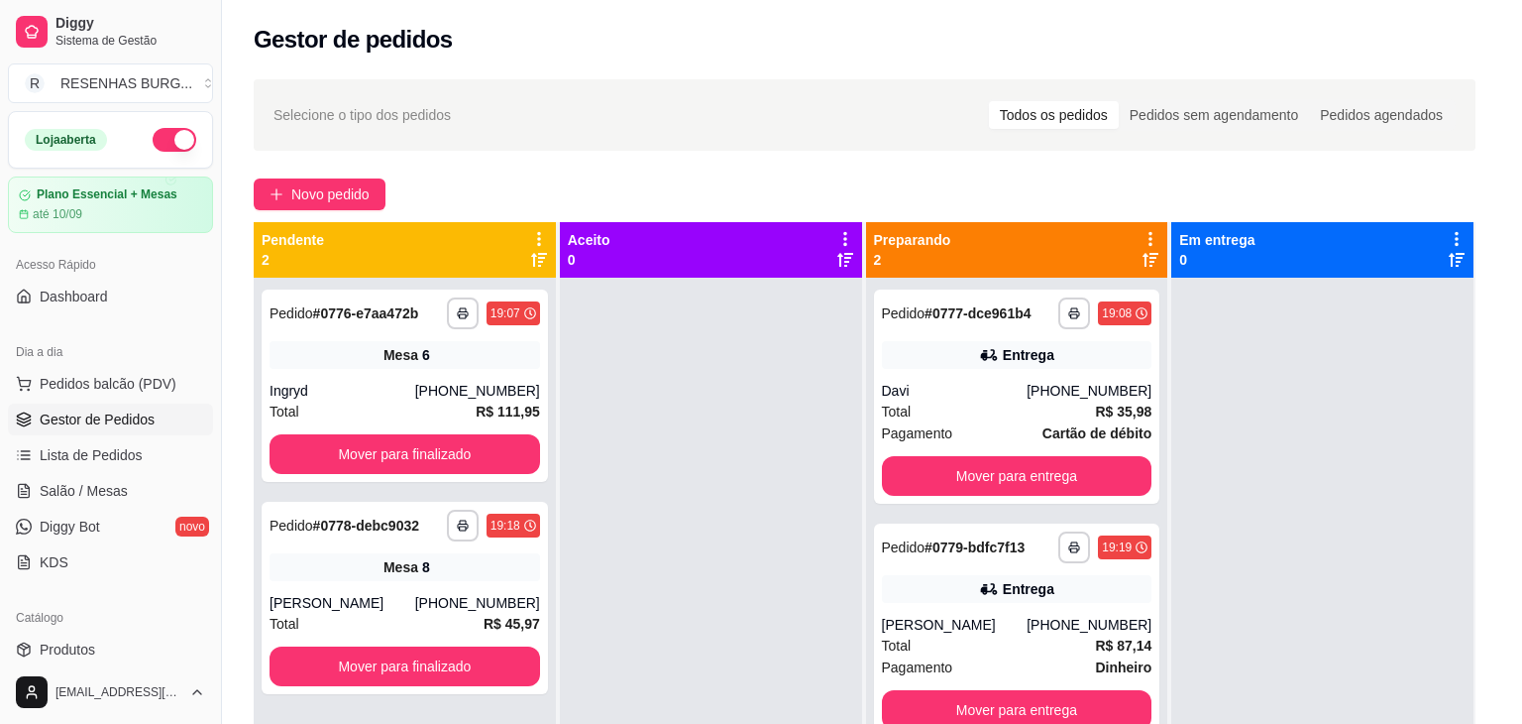
scroll to position [198, 0]
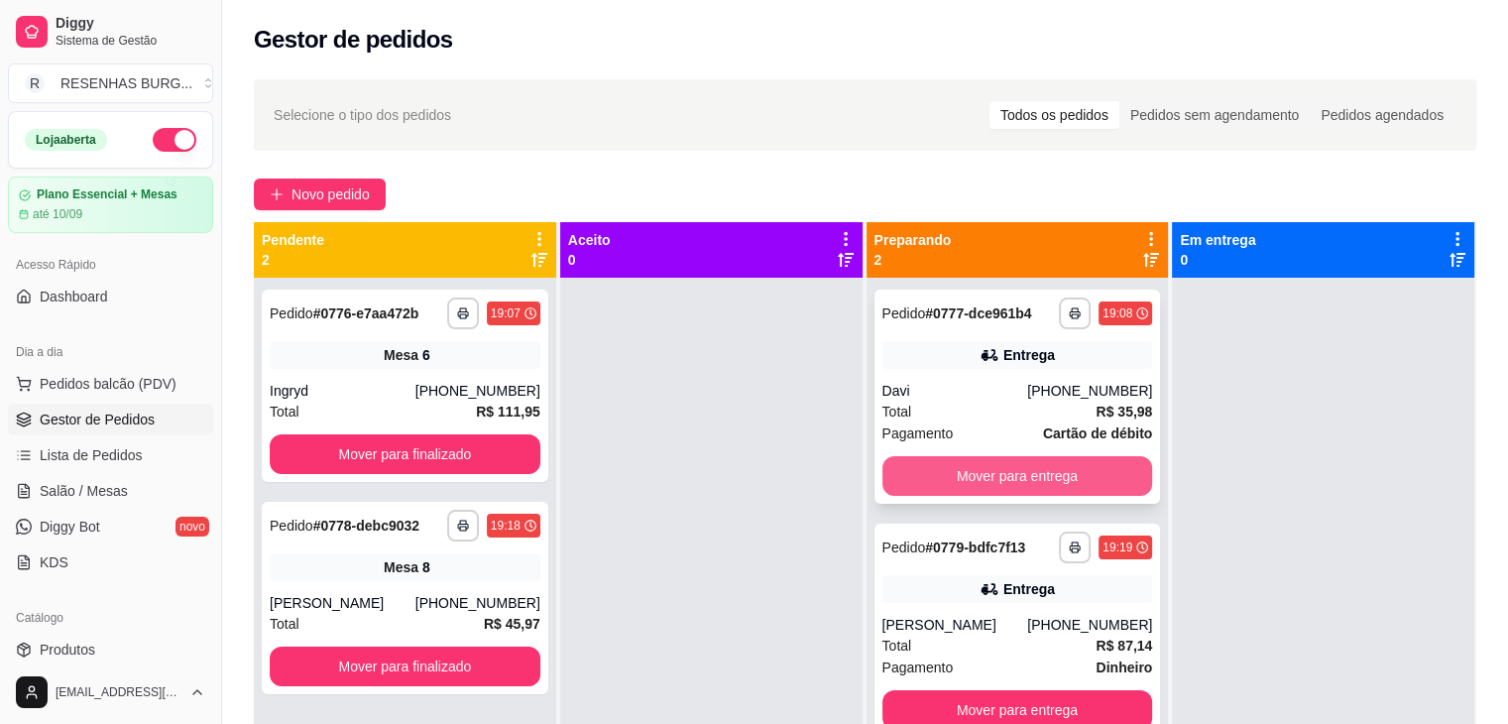
click at [979, 473] on button "Mover para entrega" at bounding box center [1017, 476] width 271 height 40
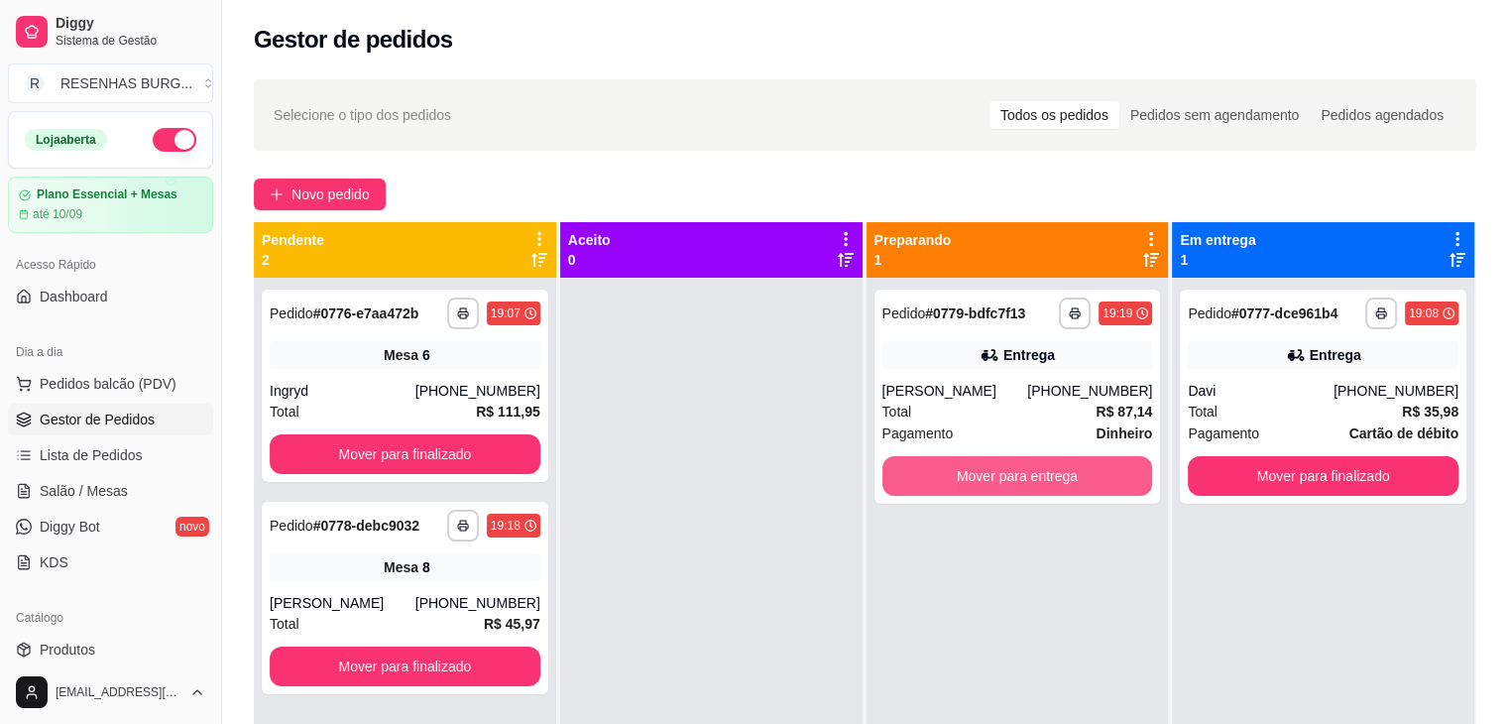
click at [979, 473] on button "Mover para entrega" at bounding box center [1017, 476] width 271 height 40
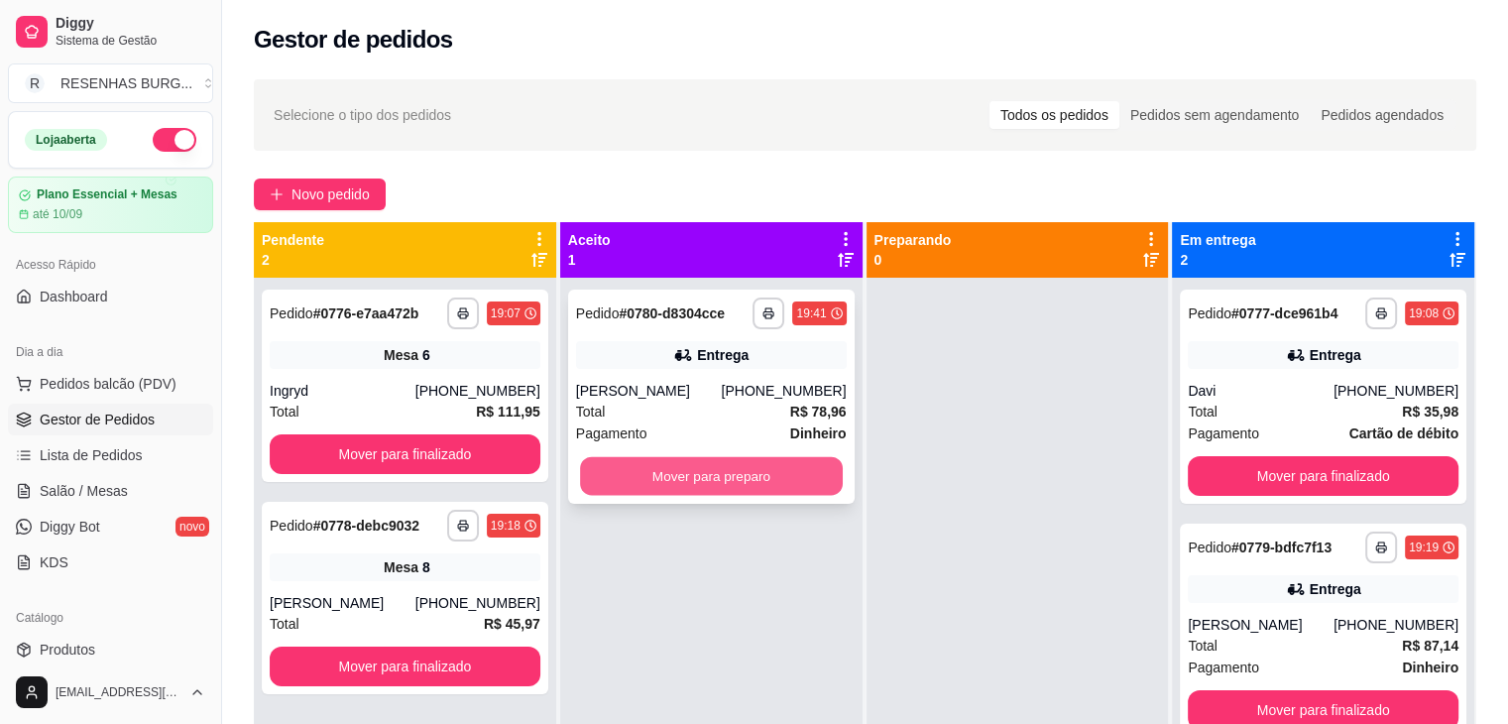
click at [770, 479] on button "Mover para preparo" at bounding box center [711, 476] width 263 height 39
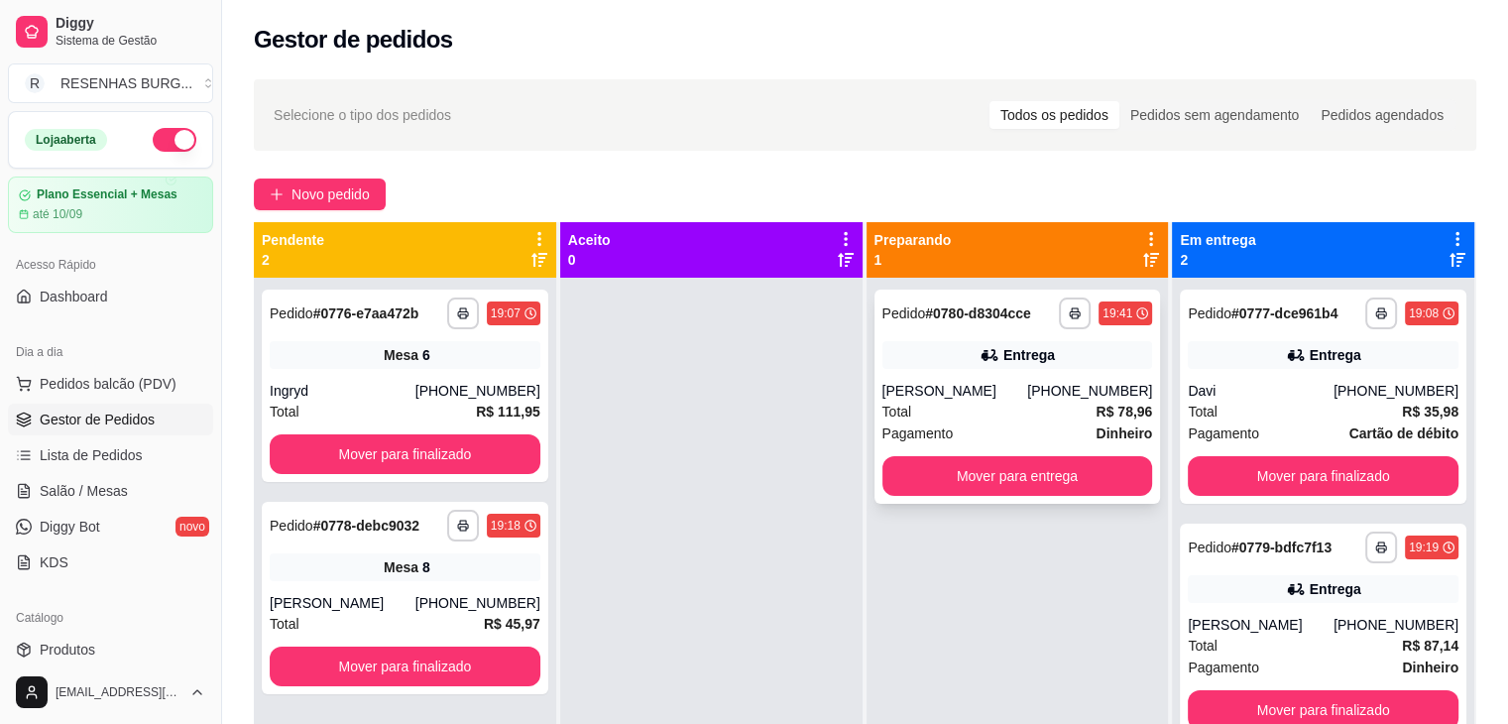
click at [934, 363] on div "Entrega" at bounding box center [1017, 355] width 271 height 28
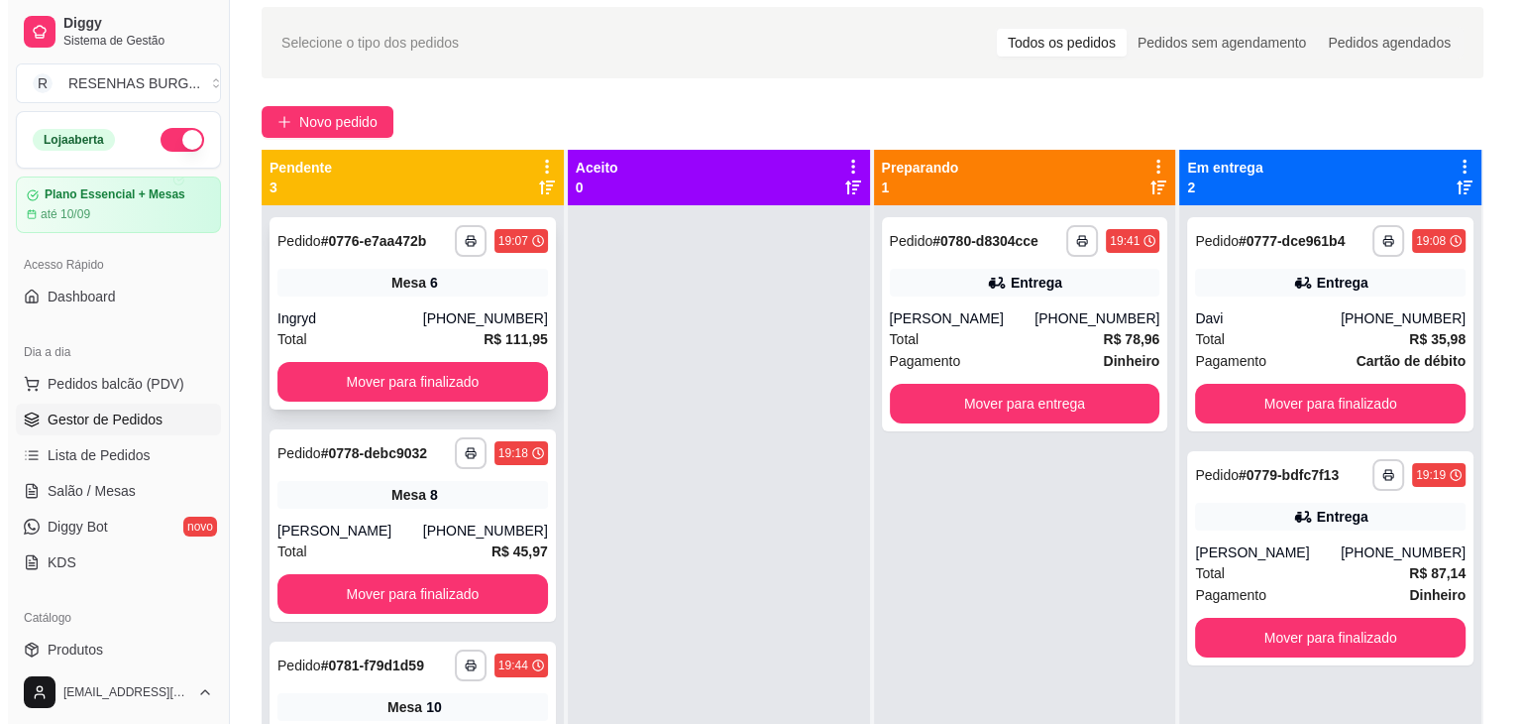
scroll to position [0, 0]
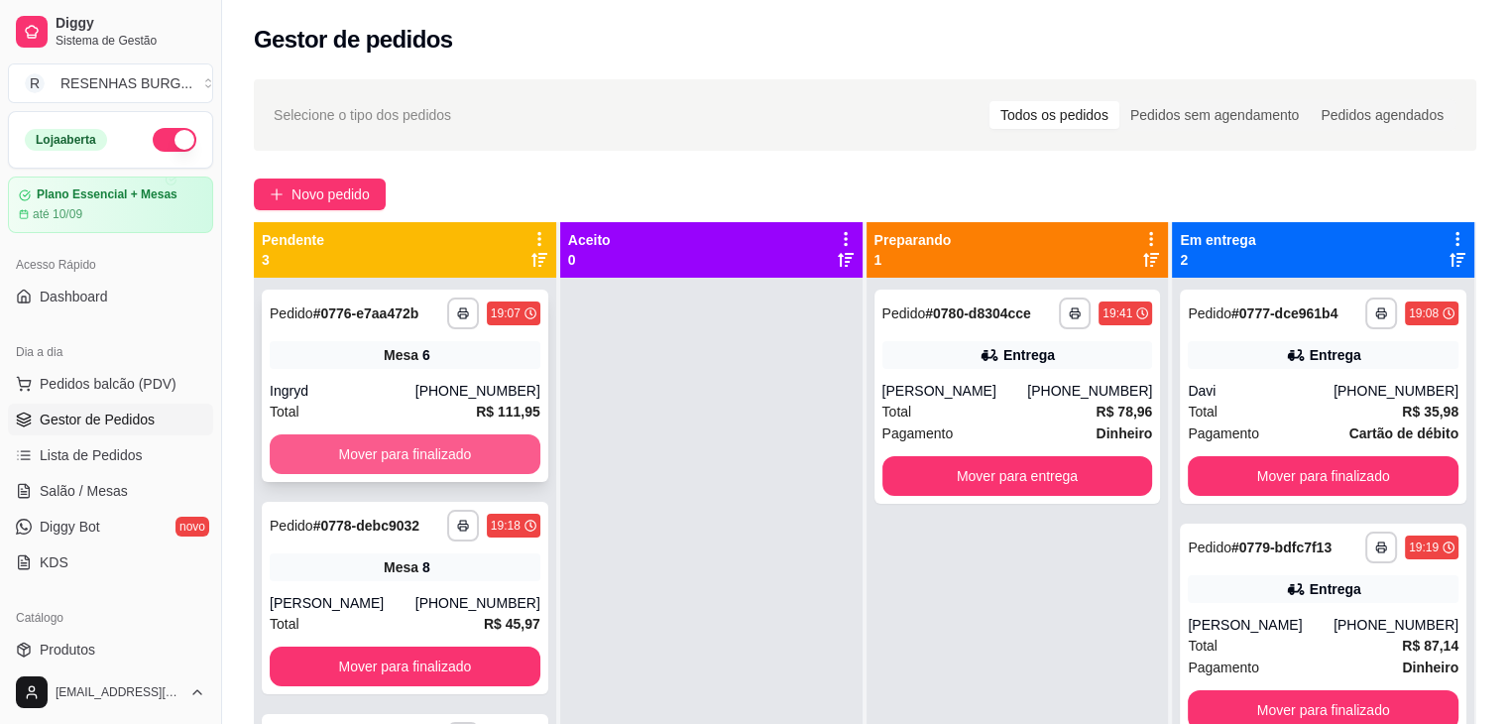
click at [329, 461] on button "Mover para finalizado" at bounding box center [405, 454] width 271 height 40
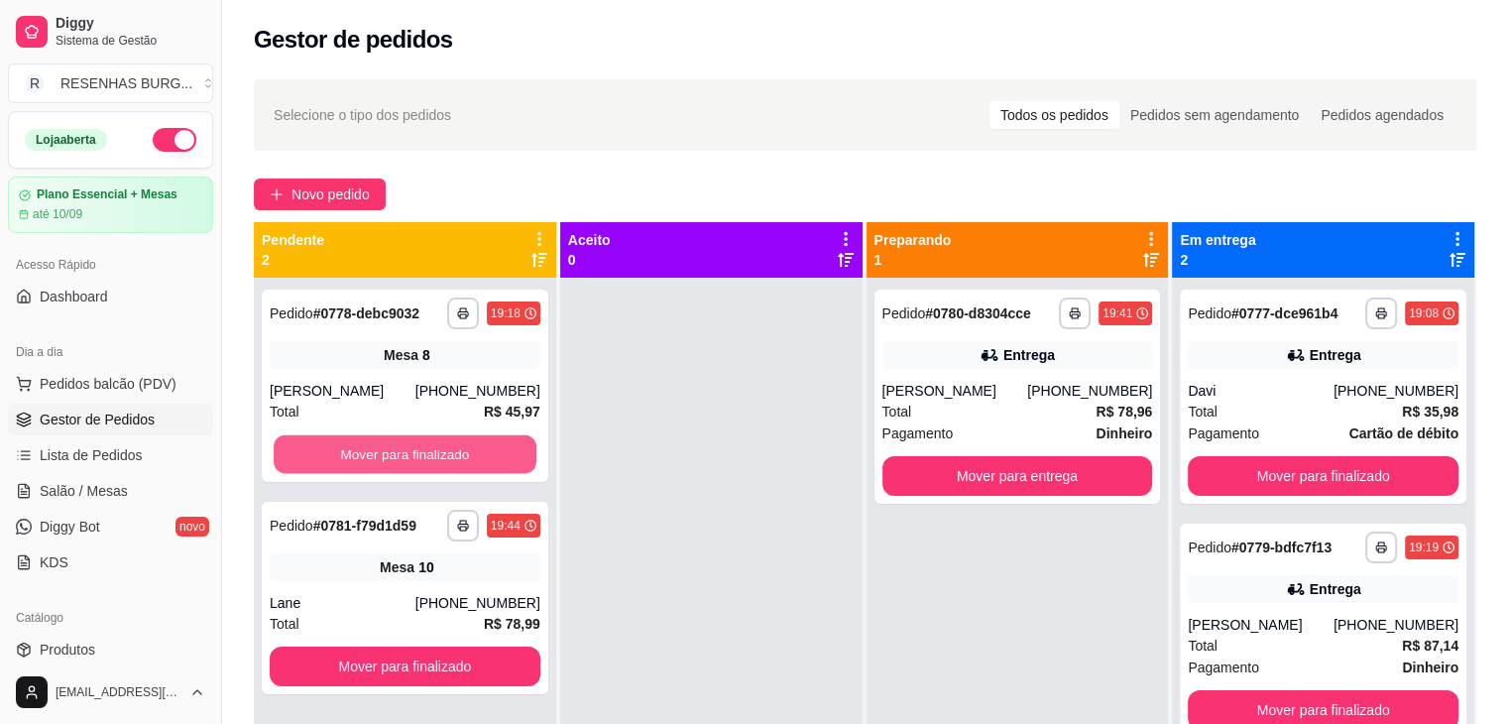
click at [329, 461] on button "Mover para finalizado" at bounding box center [405, 454] width 263 height 39
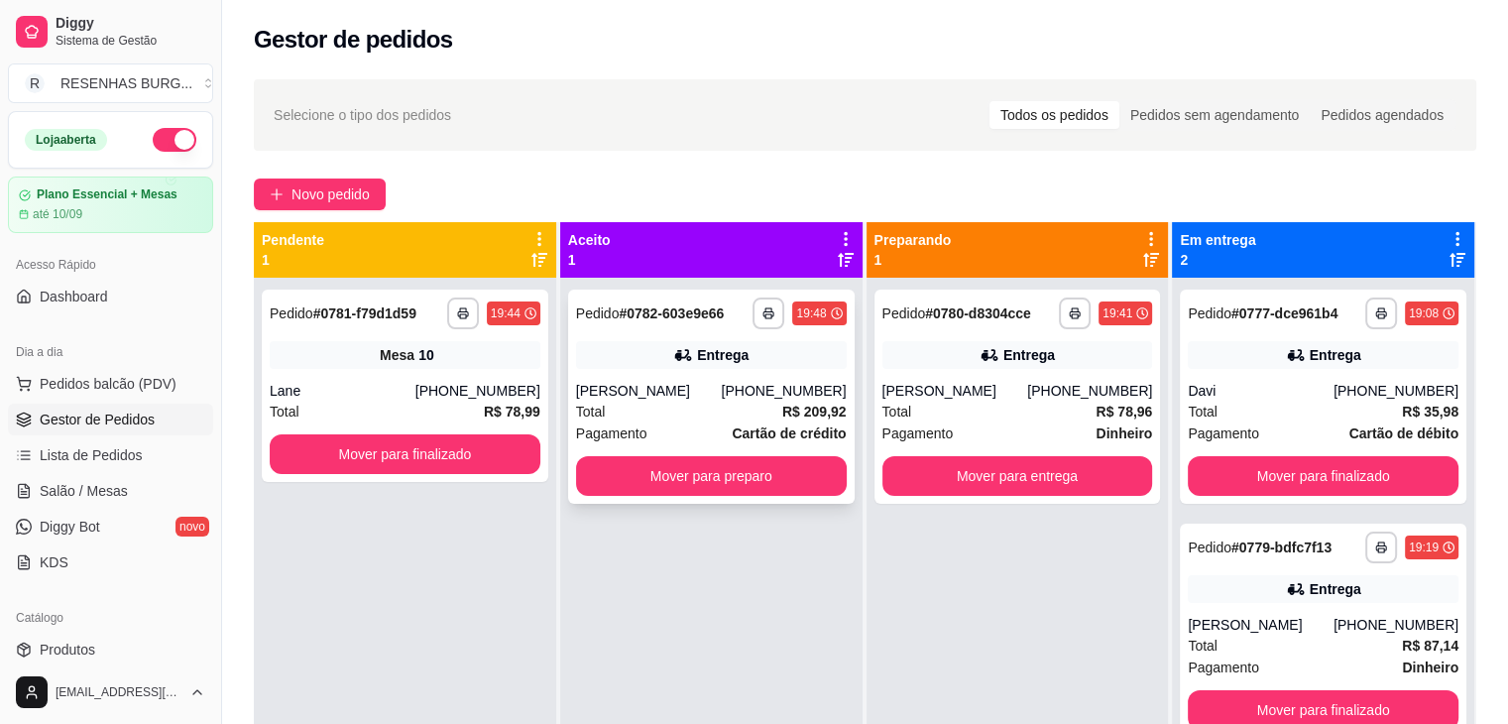
click at [680, 365] on div "Entrega" at bounding box center [711, 355] width 271 height 28
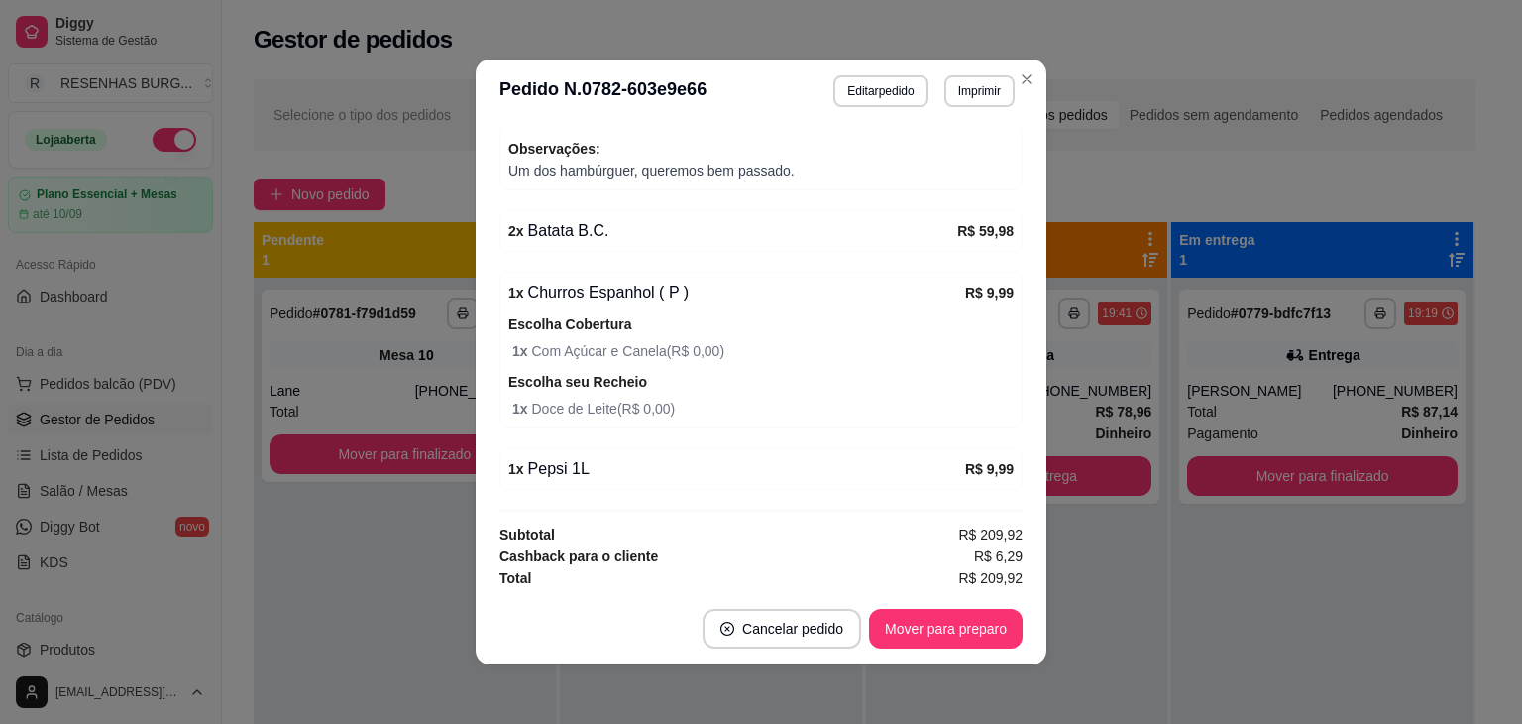
scroll to position [4, 0]
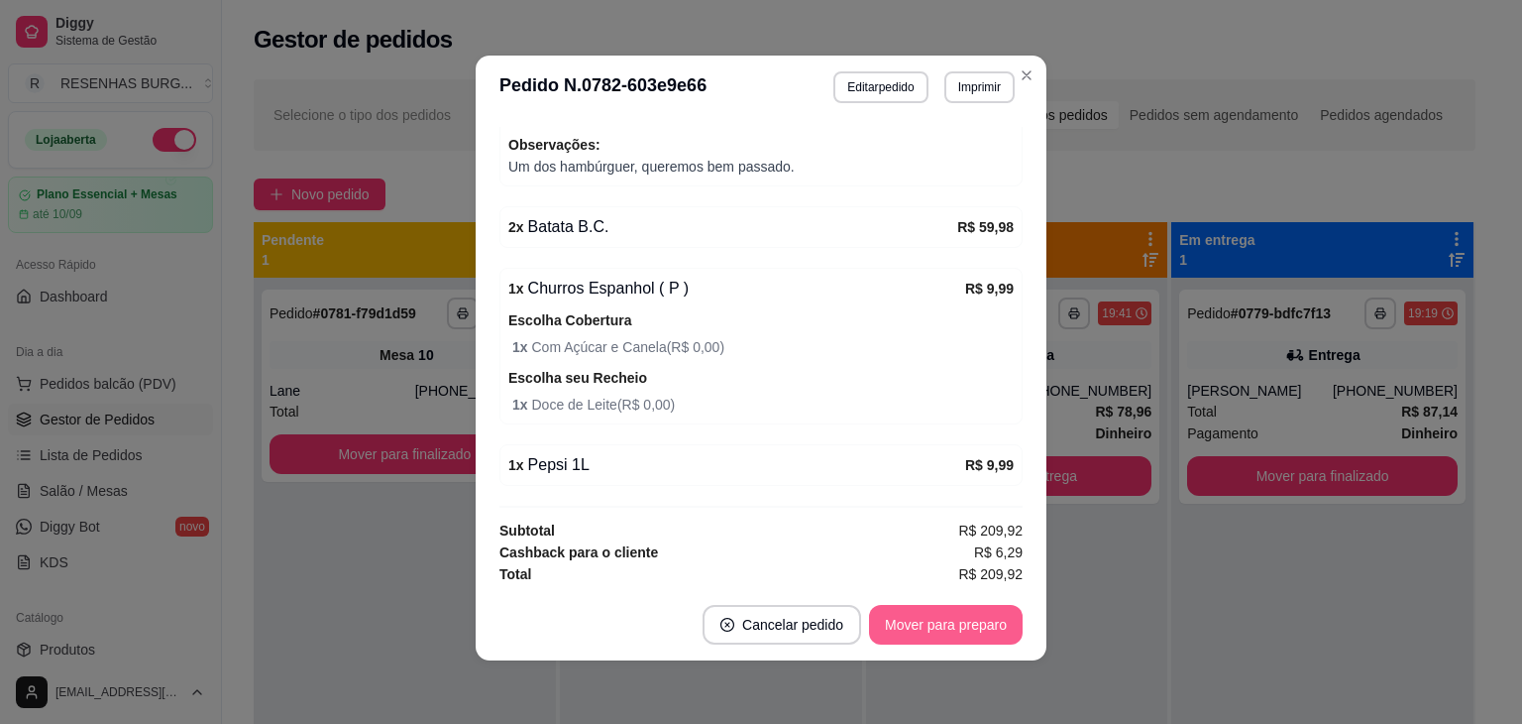
click at [932, 619] on button "Mover para preparo" at bounding box center [946, 625] width 154 height 40
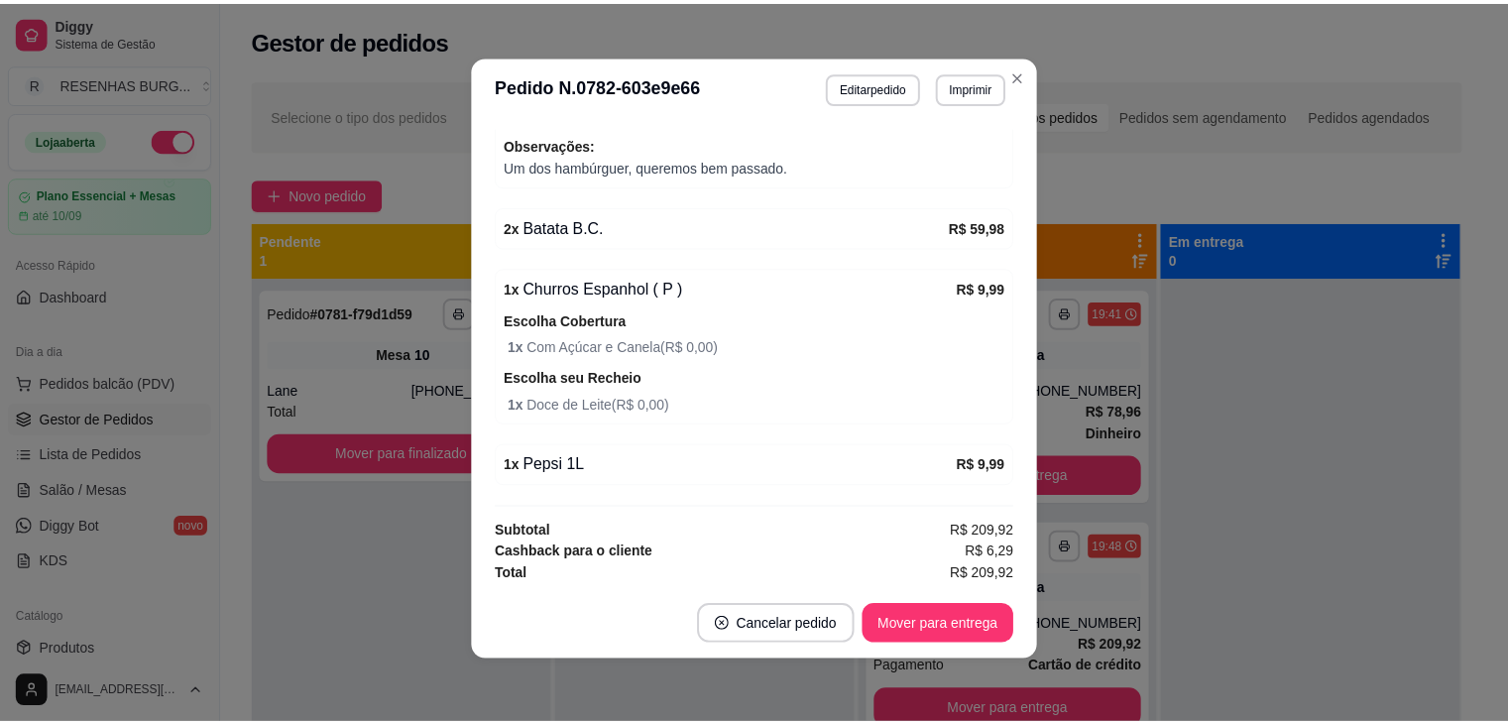
scroll to position [770, 0]
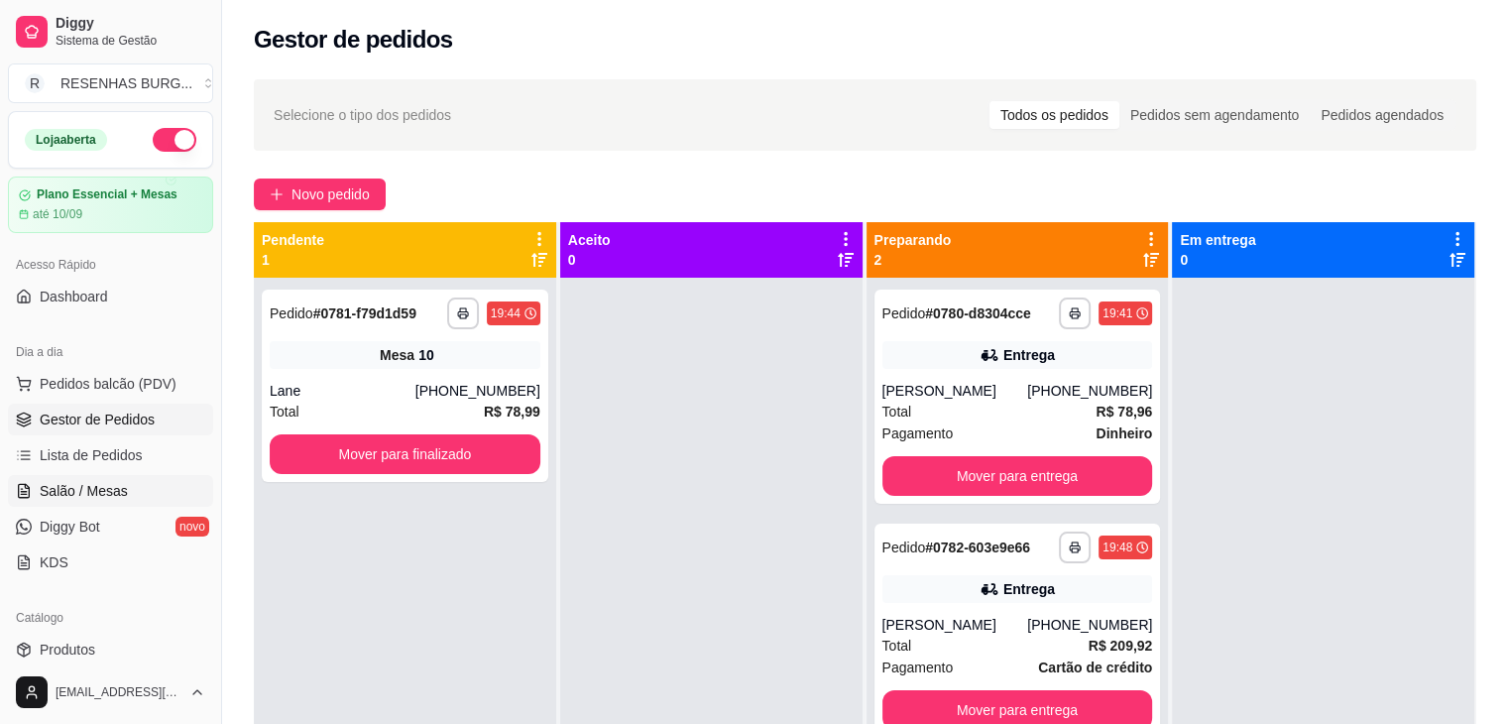
click at [104, 497] on span "Salão / Mesas" at bounding box center [84, 491] width 88 height 20
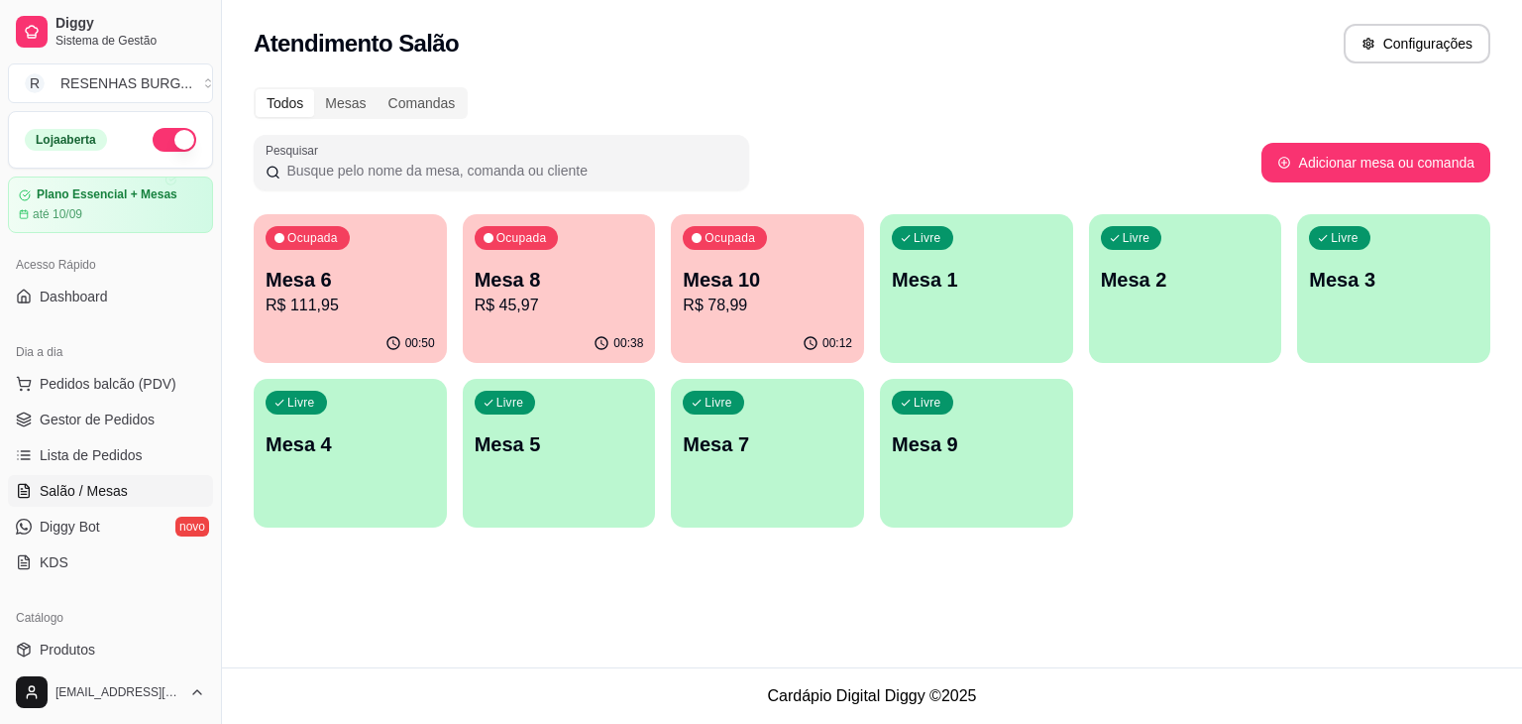
click at [378, 281] on p "Mesa 6" at bounding box center [350, 280] width 169 height 28
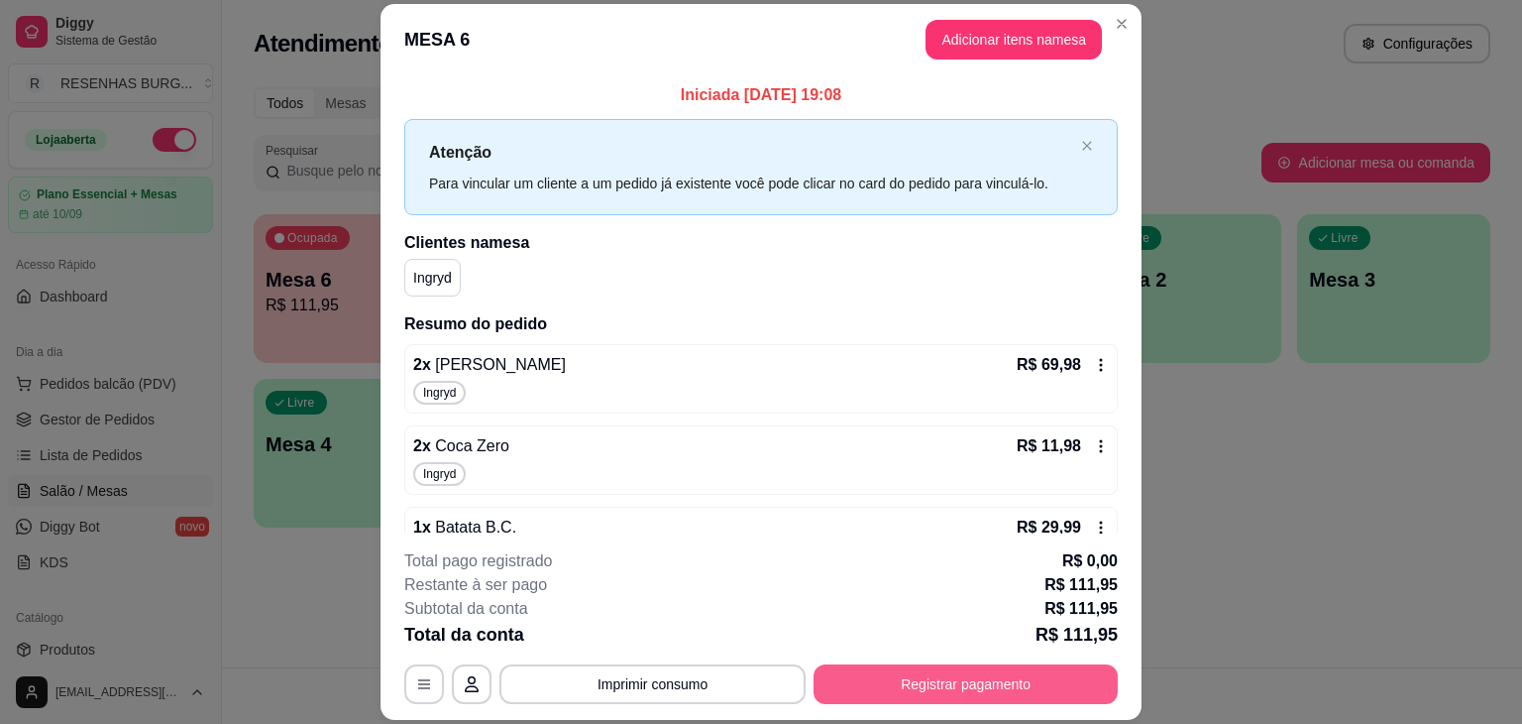
click at [898, 685] on button "Registrar pagamento" at bounding box center [966, 684] width 304 height 40
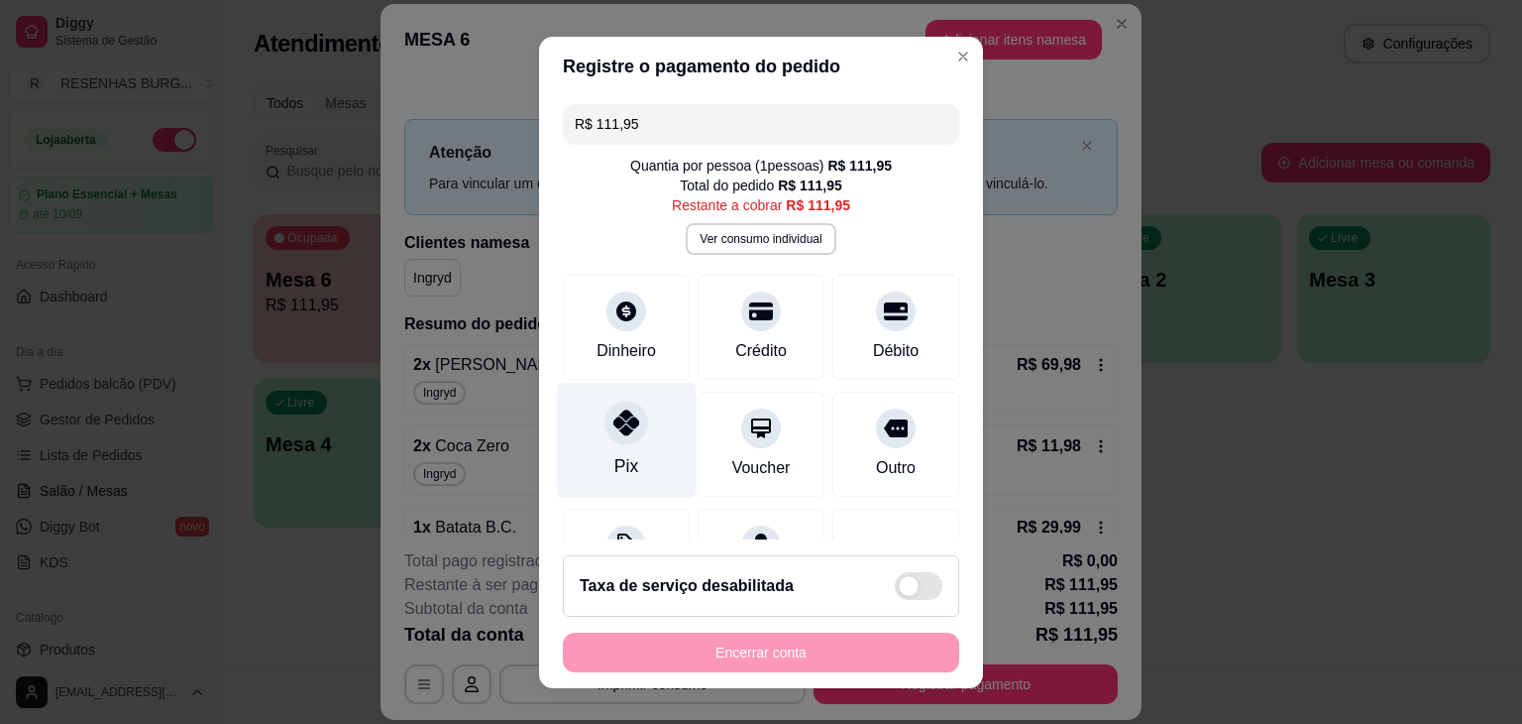
click at [621, 454] on div "Pix" at bounding box center [627, 466] width 24 height 26
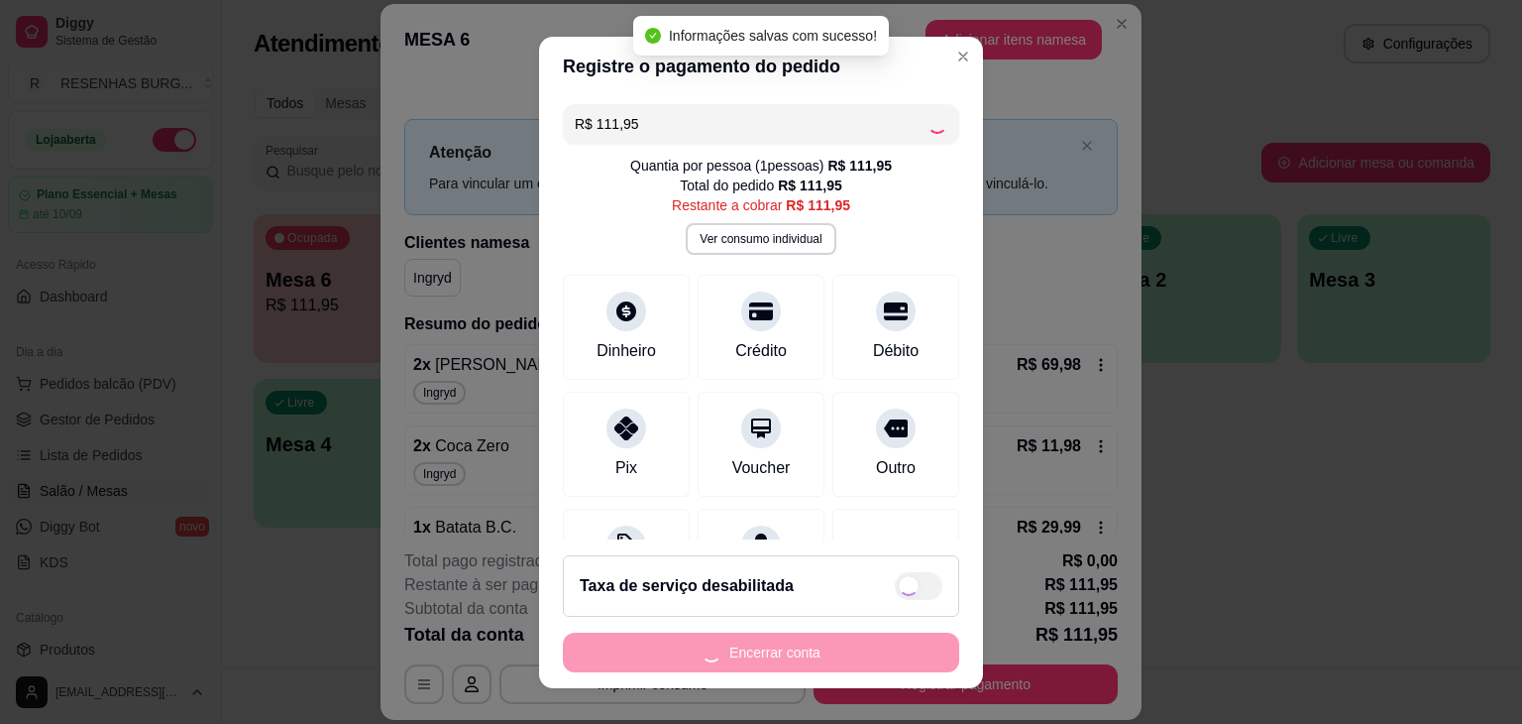
type input "R$ 0,00"
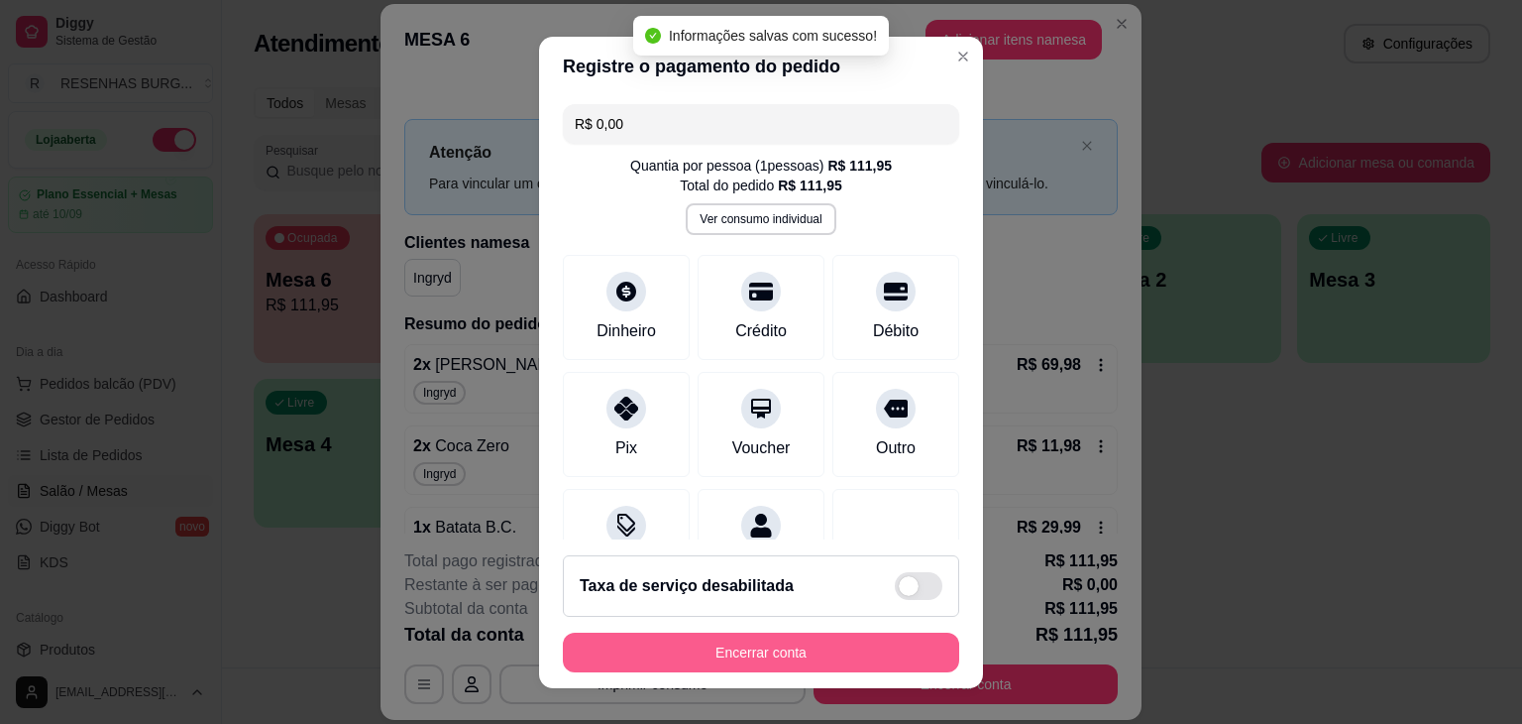
click at [825, 649] on button "Encerrar conta" at bounding box center [761, 652] width 396 height 40
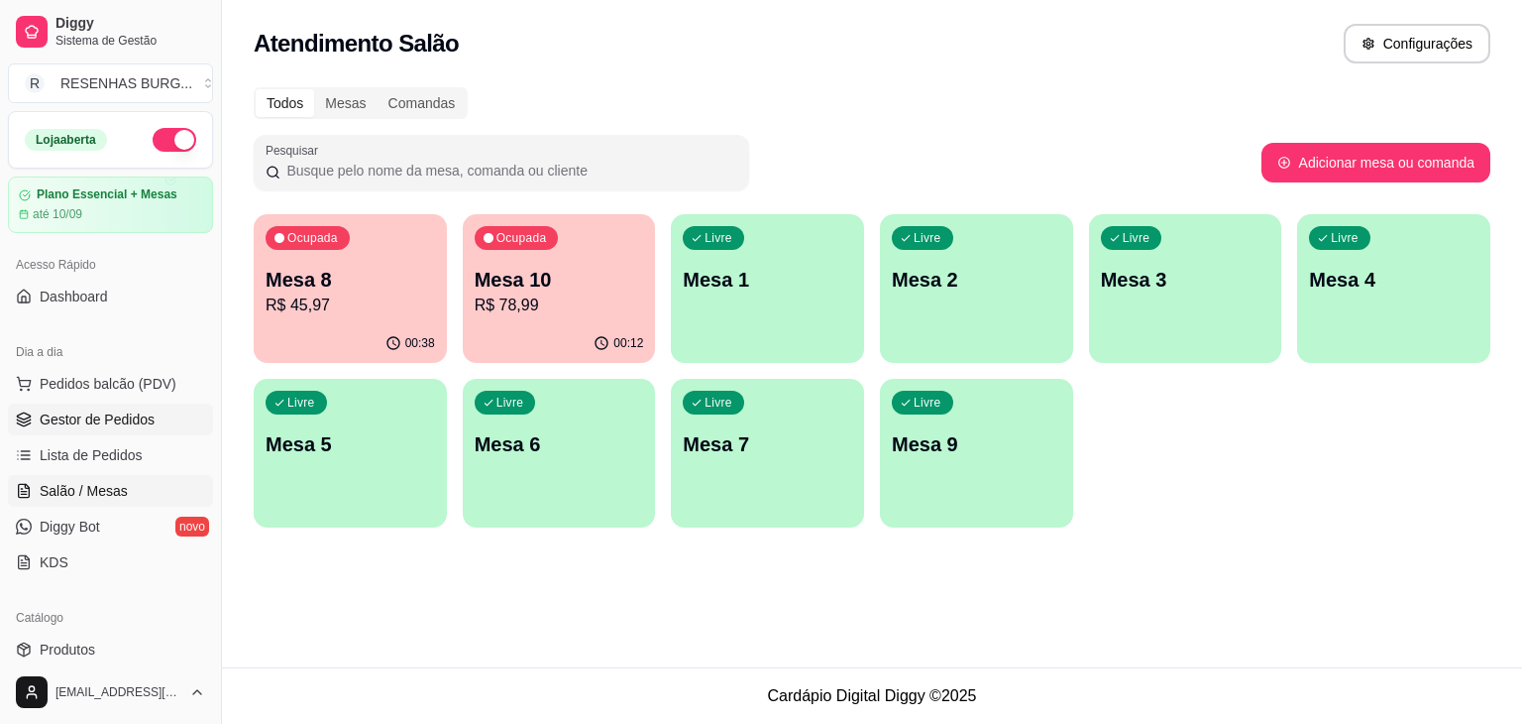
click at [105, 417] on span "Gestor de Pedidos" at bounding box center [97, 419] width 115 height 20
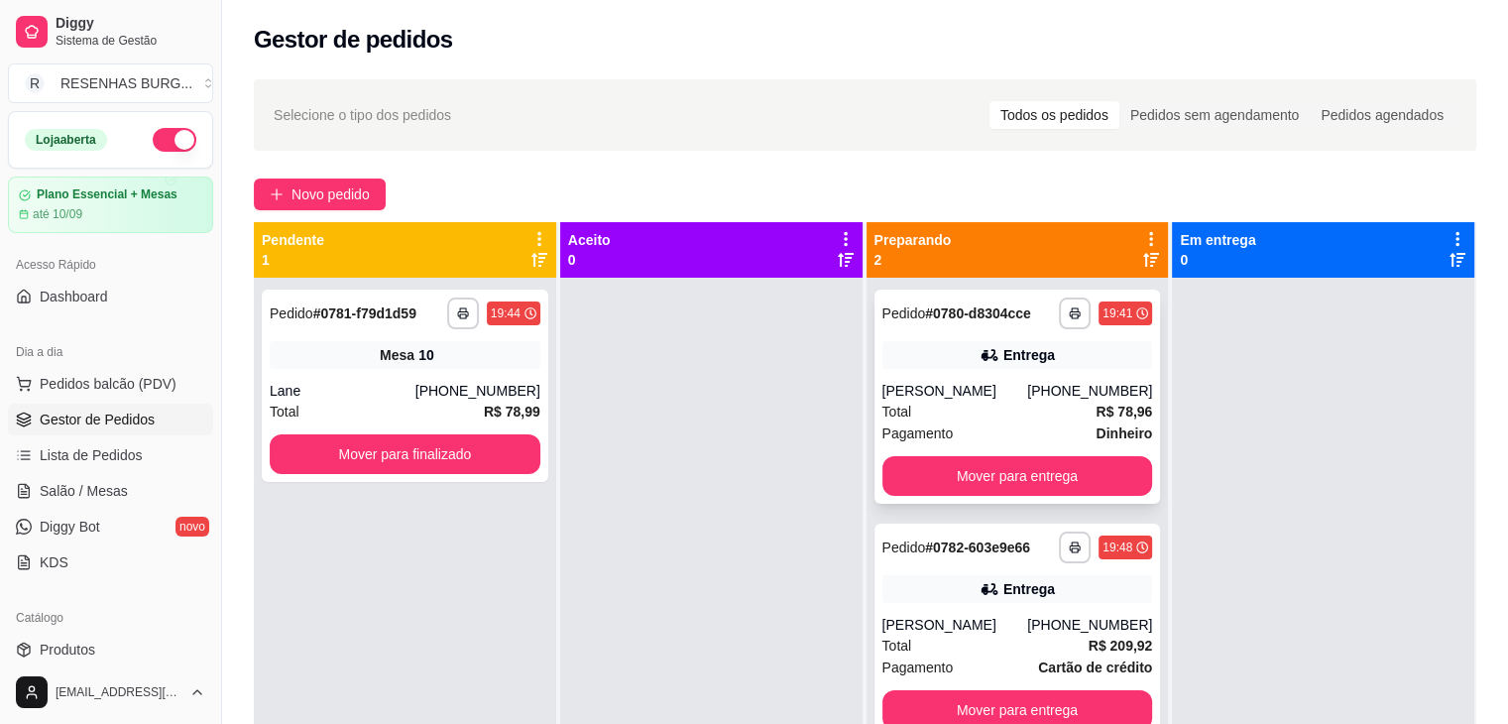
click at [979, 403] on div "Total R$ 78,96" at bounding box center [1017, 411] width 271 height 22
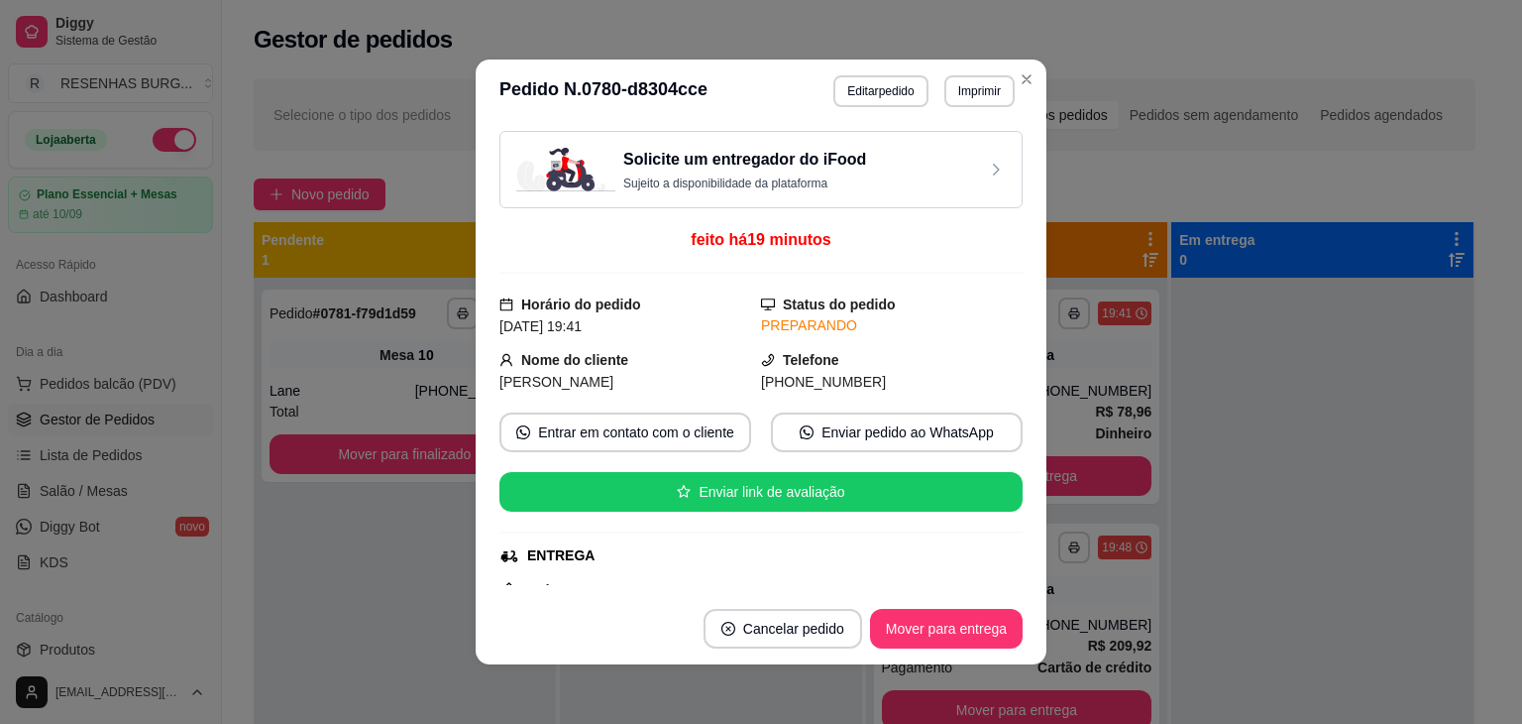
scroll to position [198, 0]
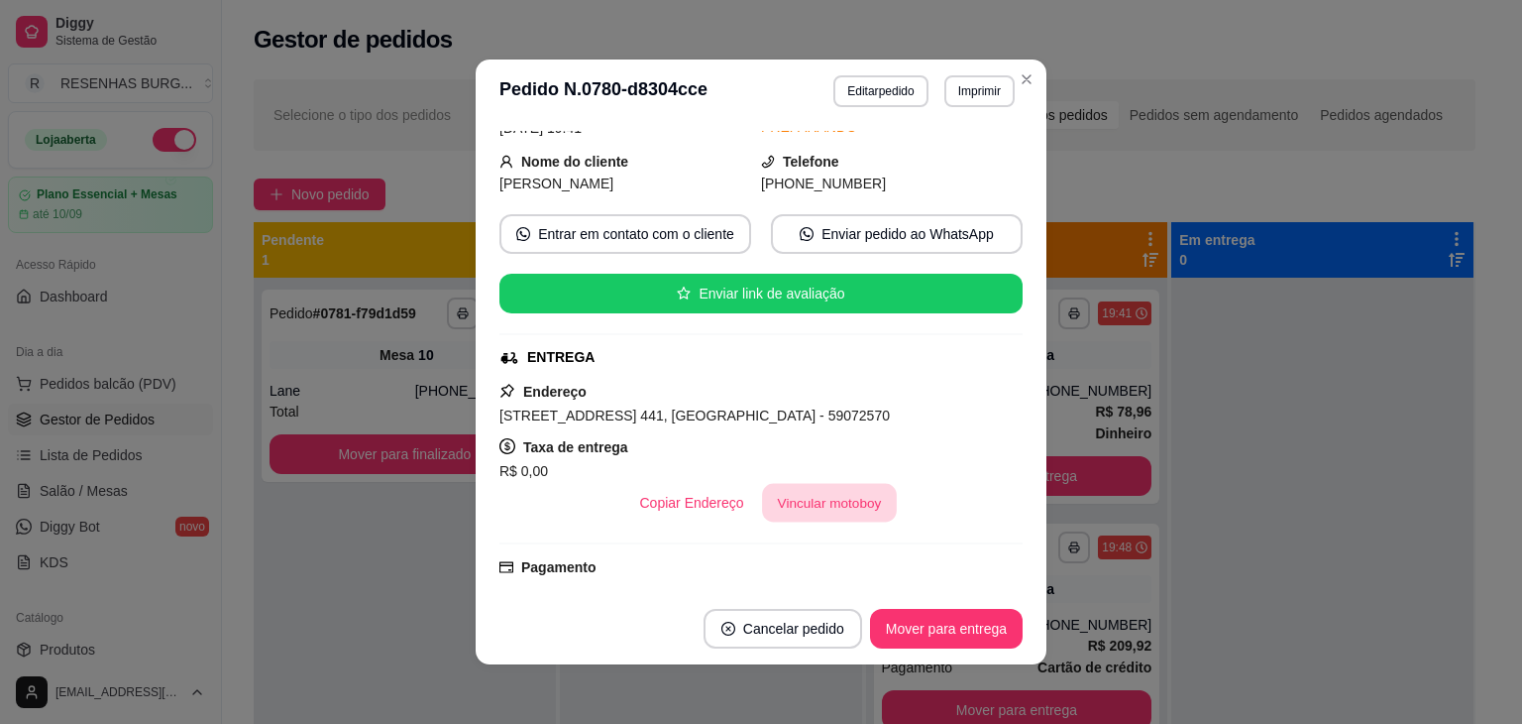
click at [797, 497] on button "Vincular motoboy" at bounding box center [829, 503] width 135 height 39
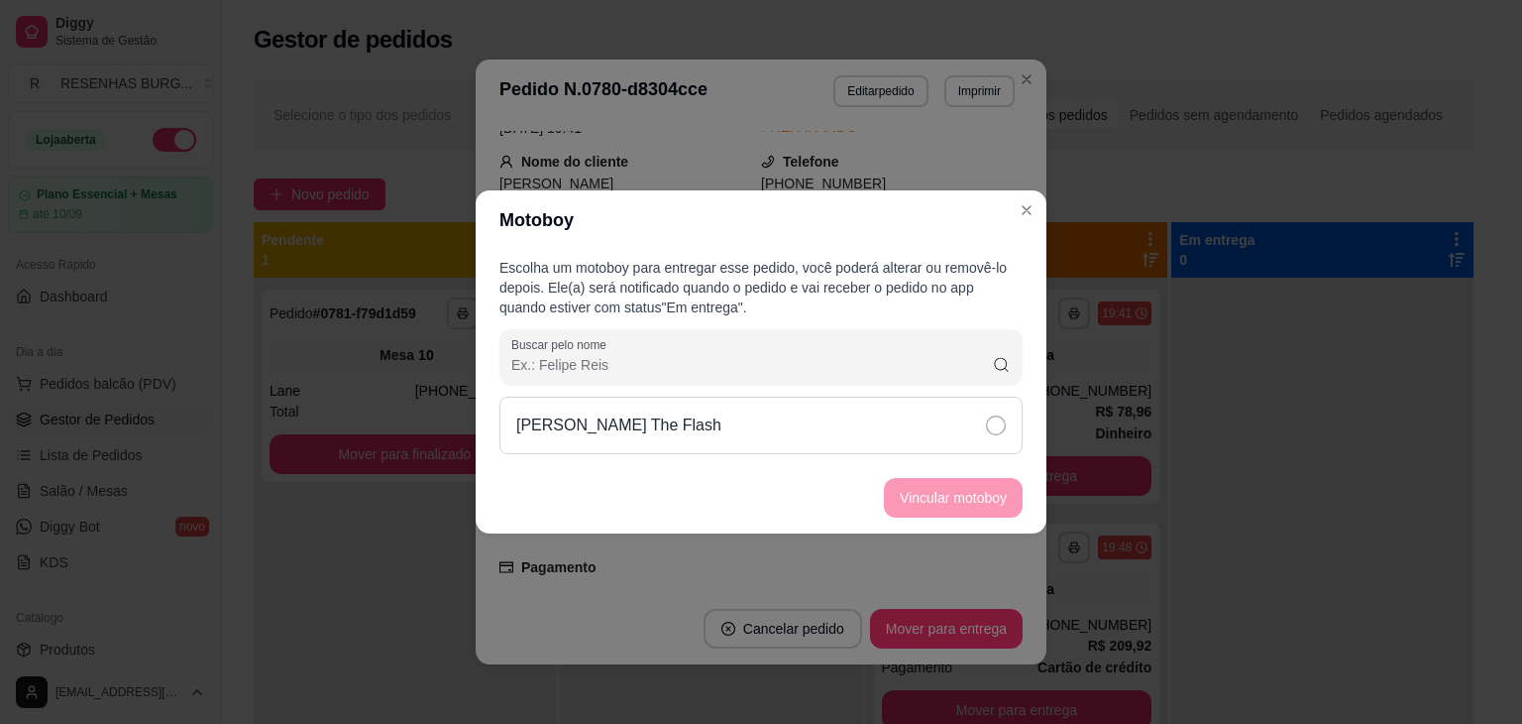
click at [989, 433] on icon at bounding box center [996, 425] width 20 height 20
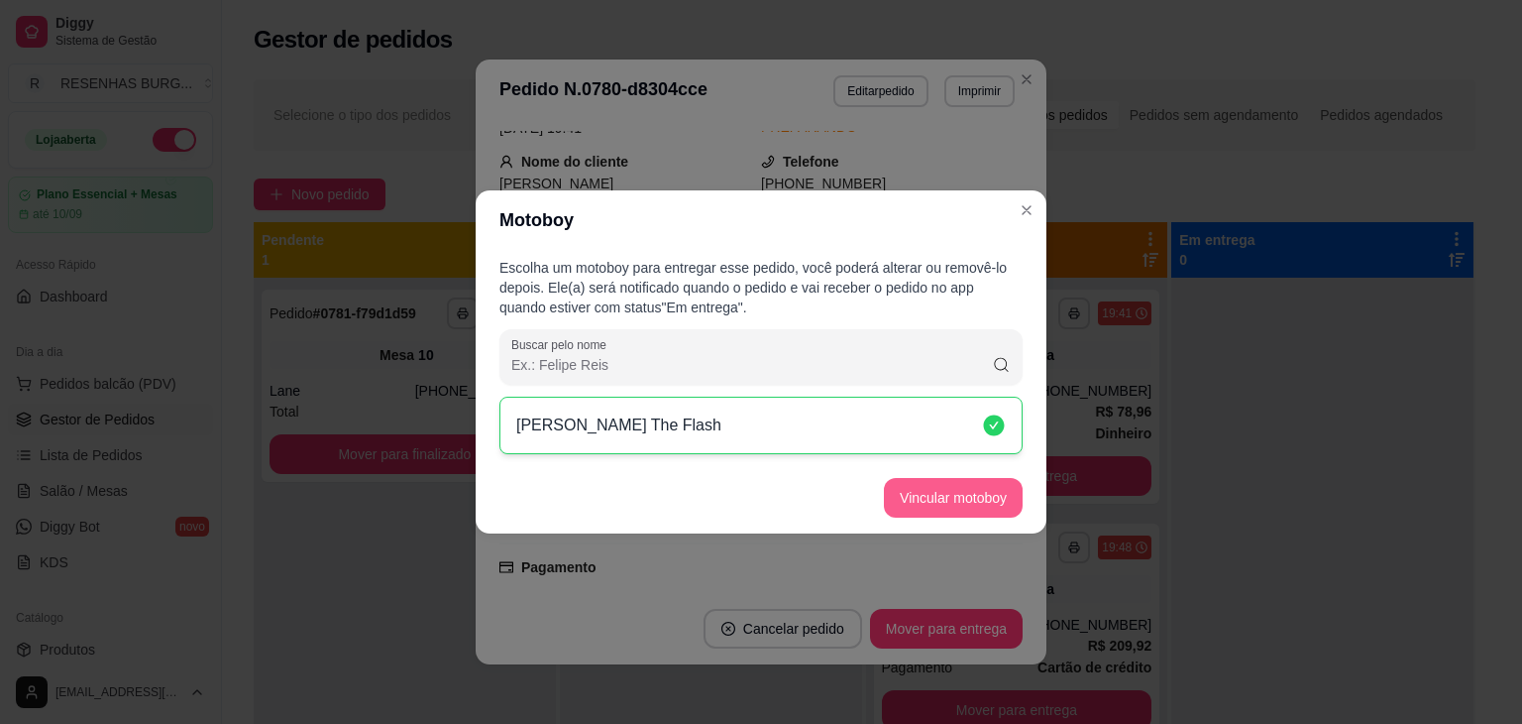
click at [985, 486] on button "Vincular motoboy" at bounding box center [953, 498] width 139 height 40
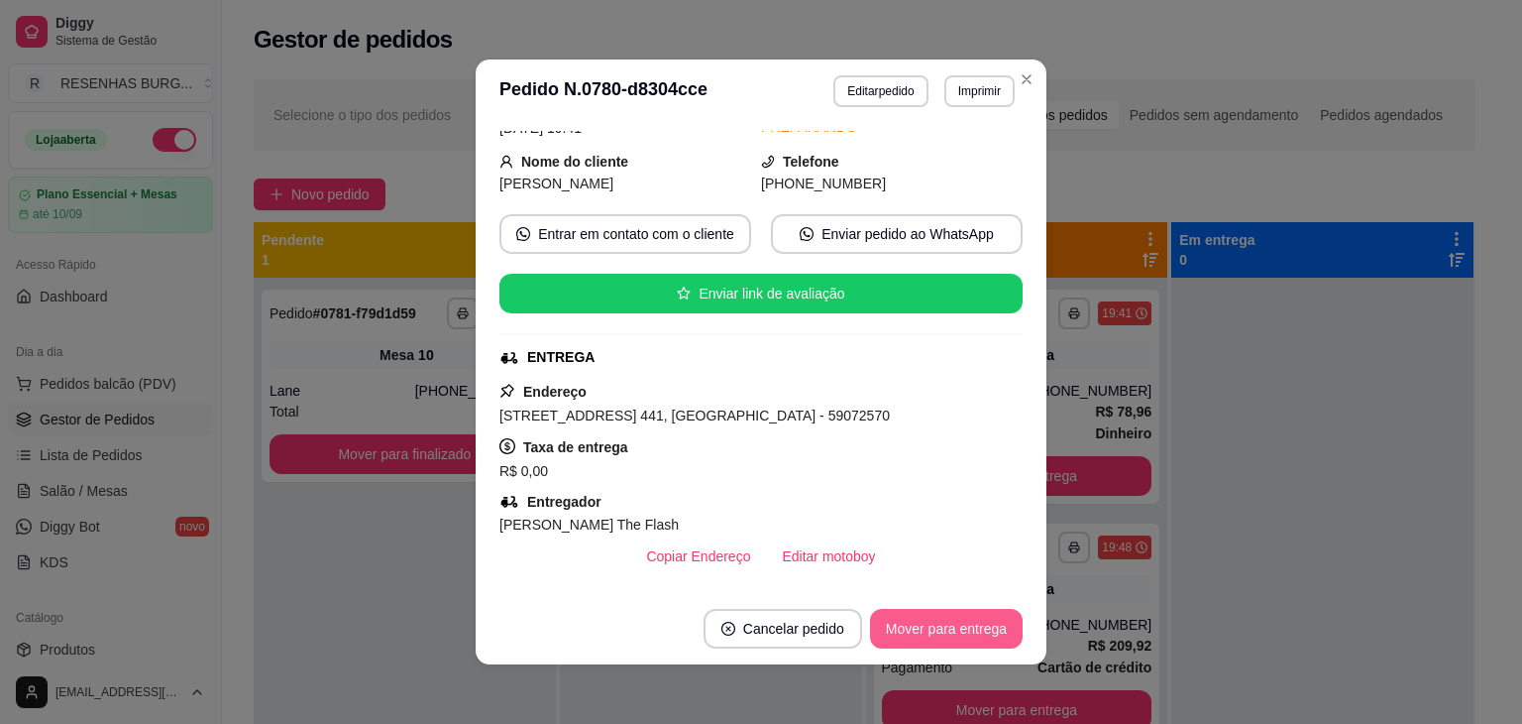
click at [944, 626] on button "Mover para entrega" at bounding box center [946, 629] width 153 height 40
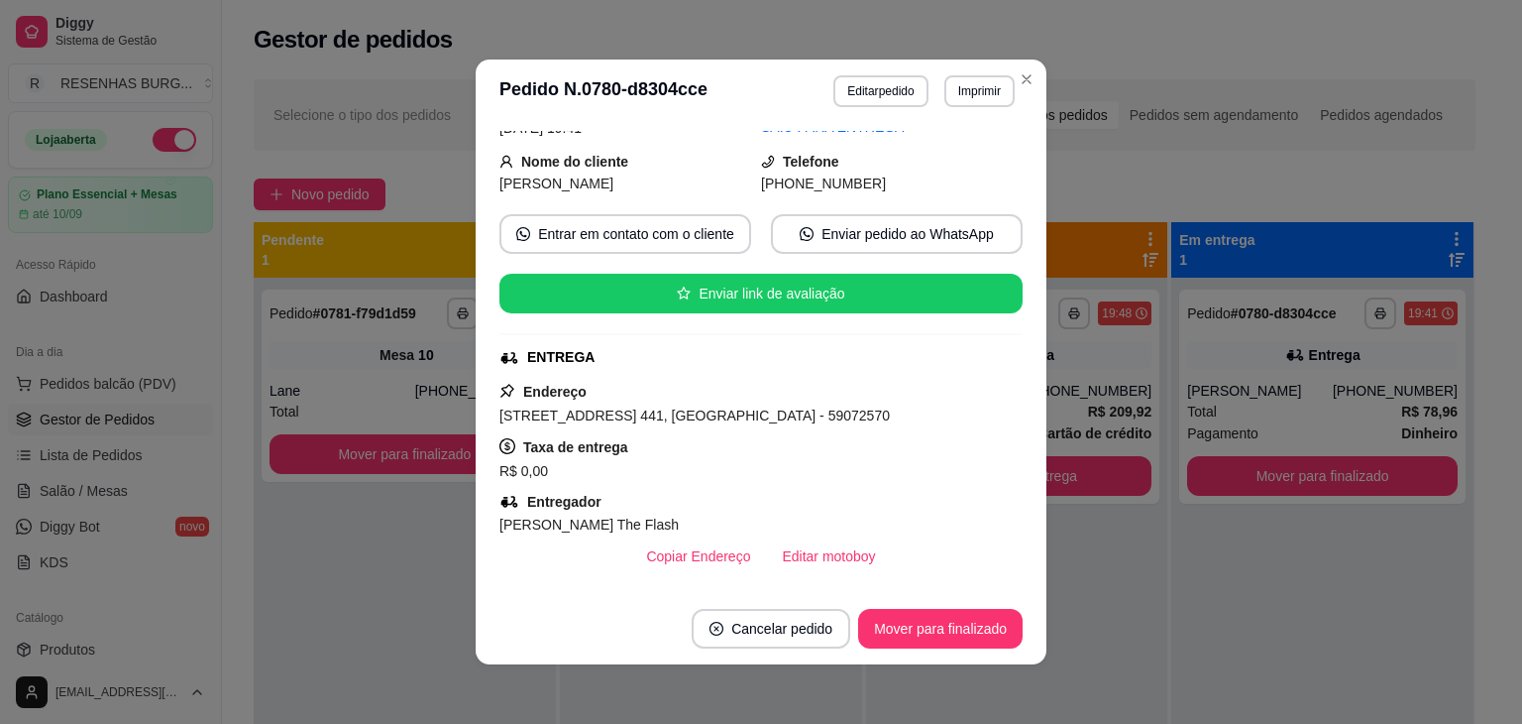
scroll to position [101, 0]
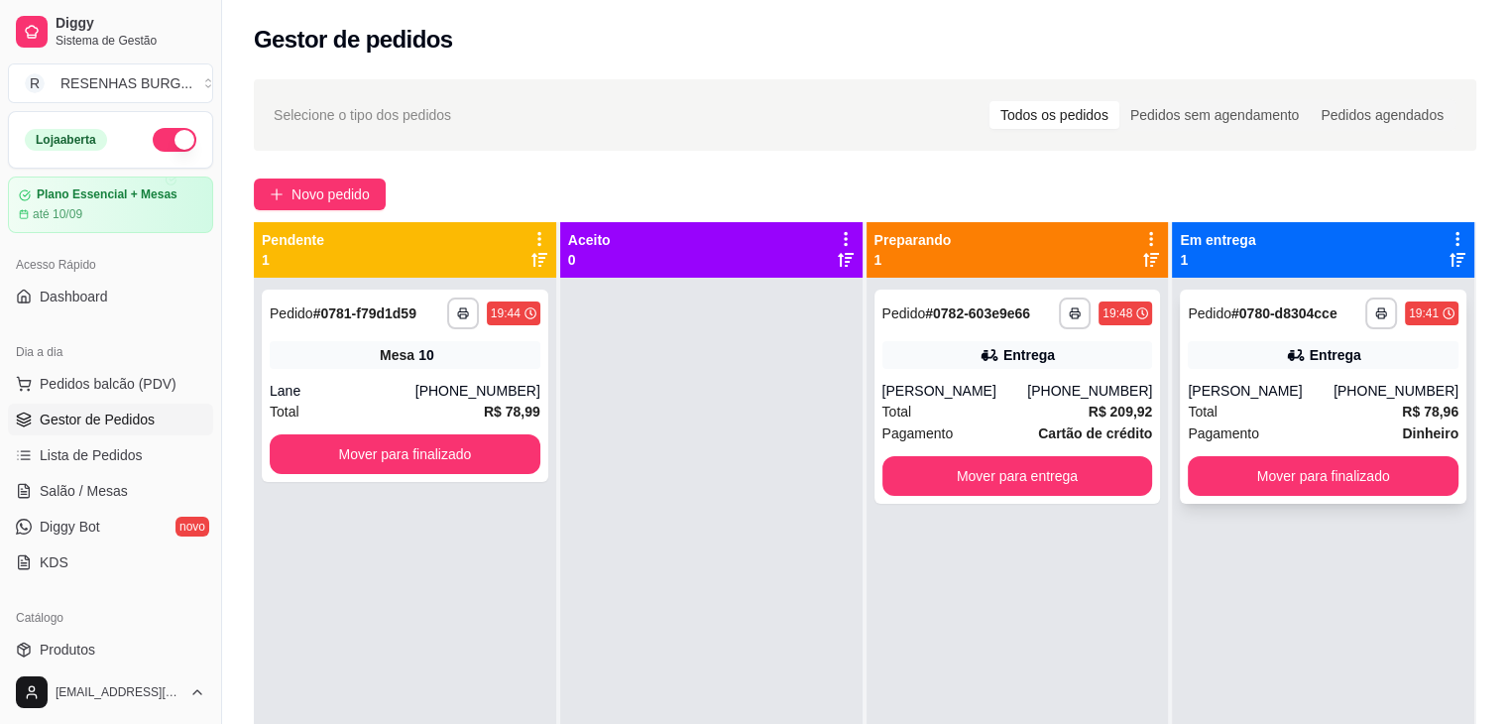
click at [1256, 383] on div "[PERSON_NAME]" at bounding box center [1260, 391] width 146 height 20
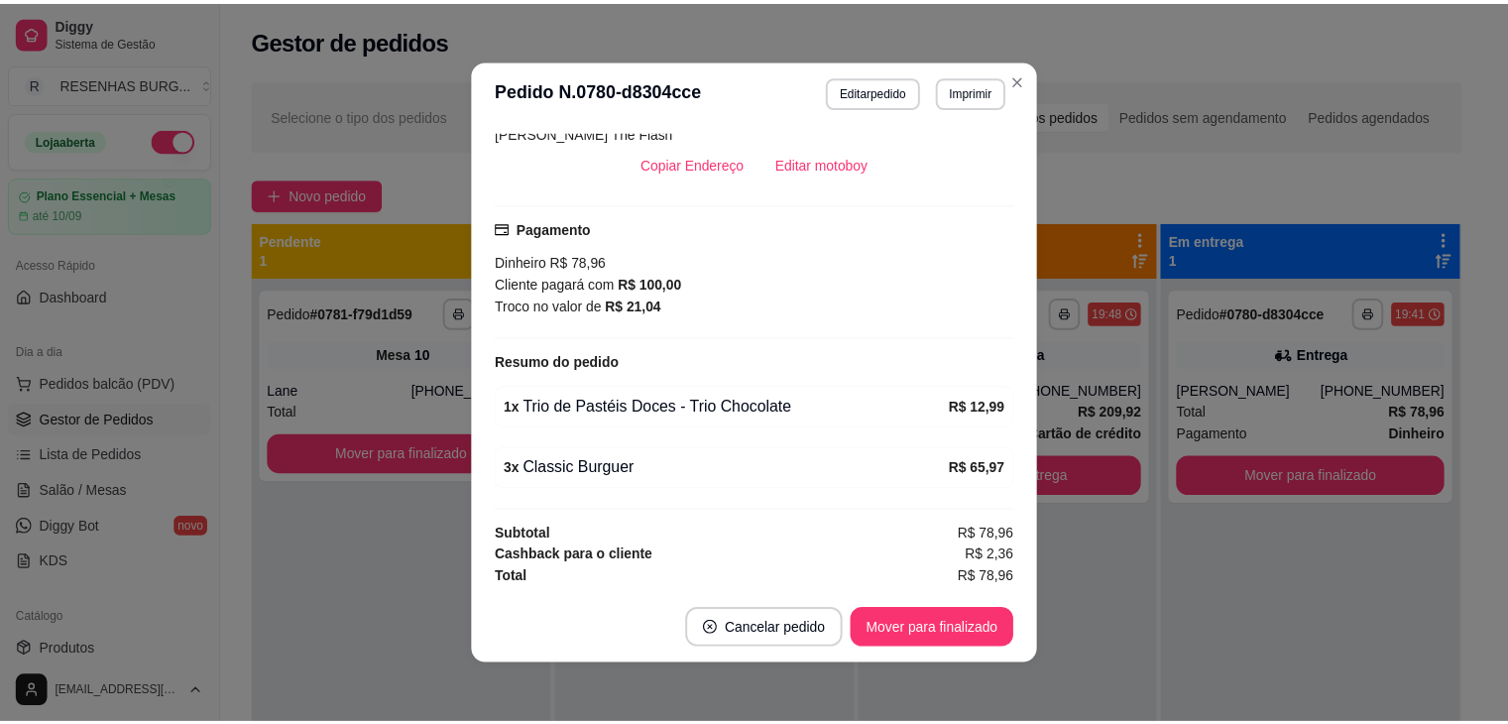
scroll to position [4, 0]
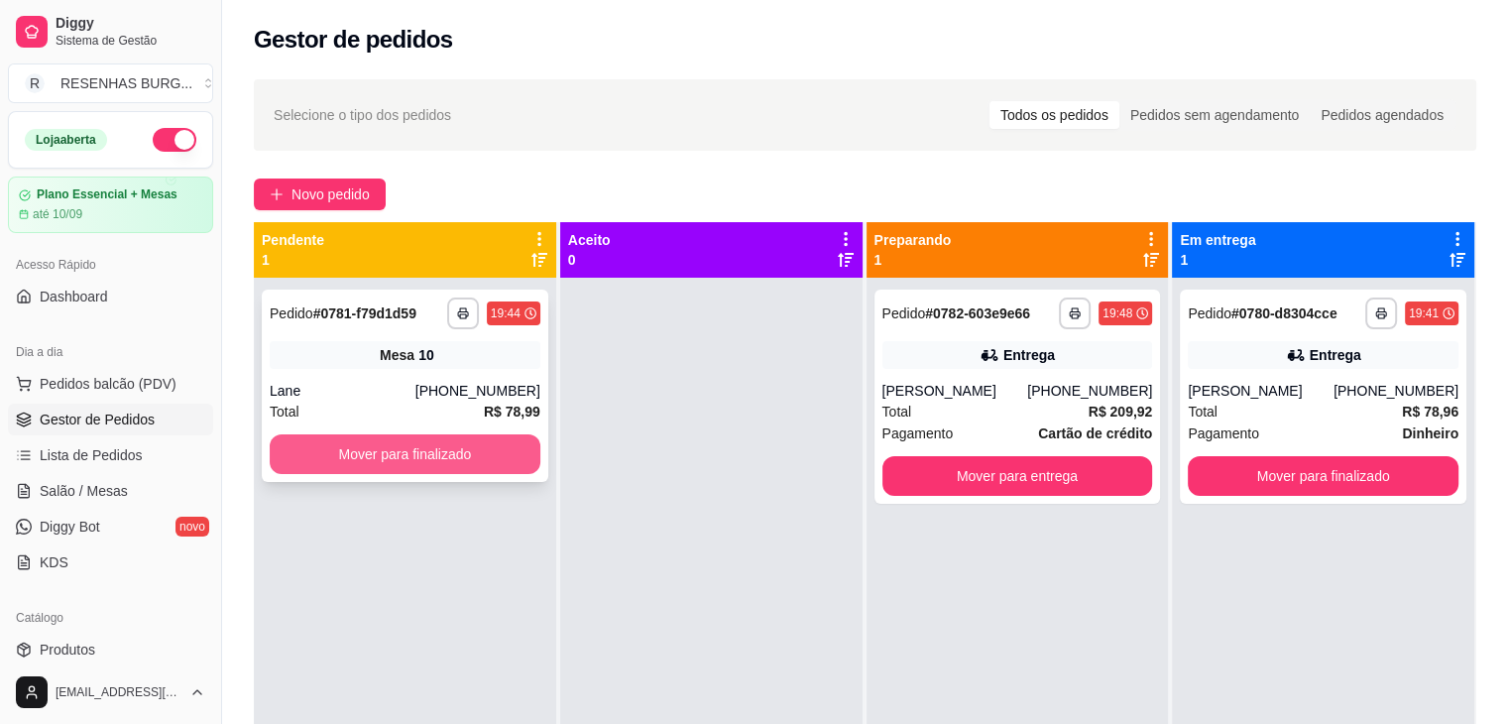
click at [441, 447] on button "Mover para finalizado" at bounding box center [405, 454] width 271 height 40
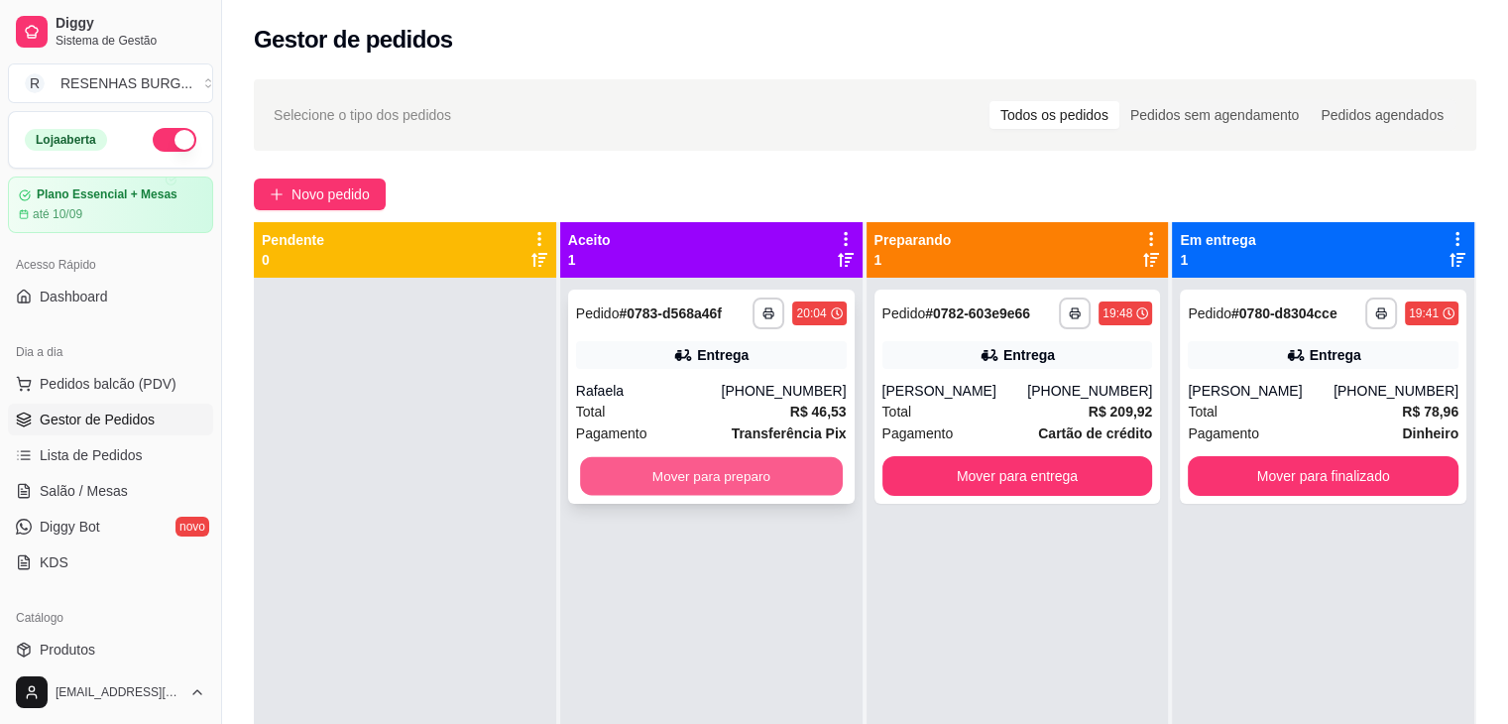
click at [682, 474] on button "Mover para preparo" at bounding box center [711, 476] width 263 height 39
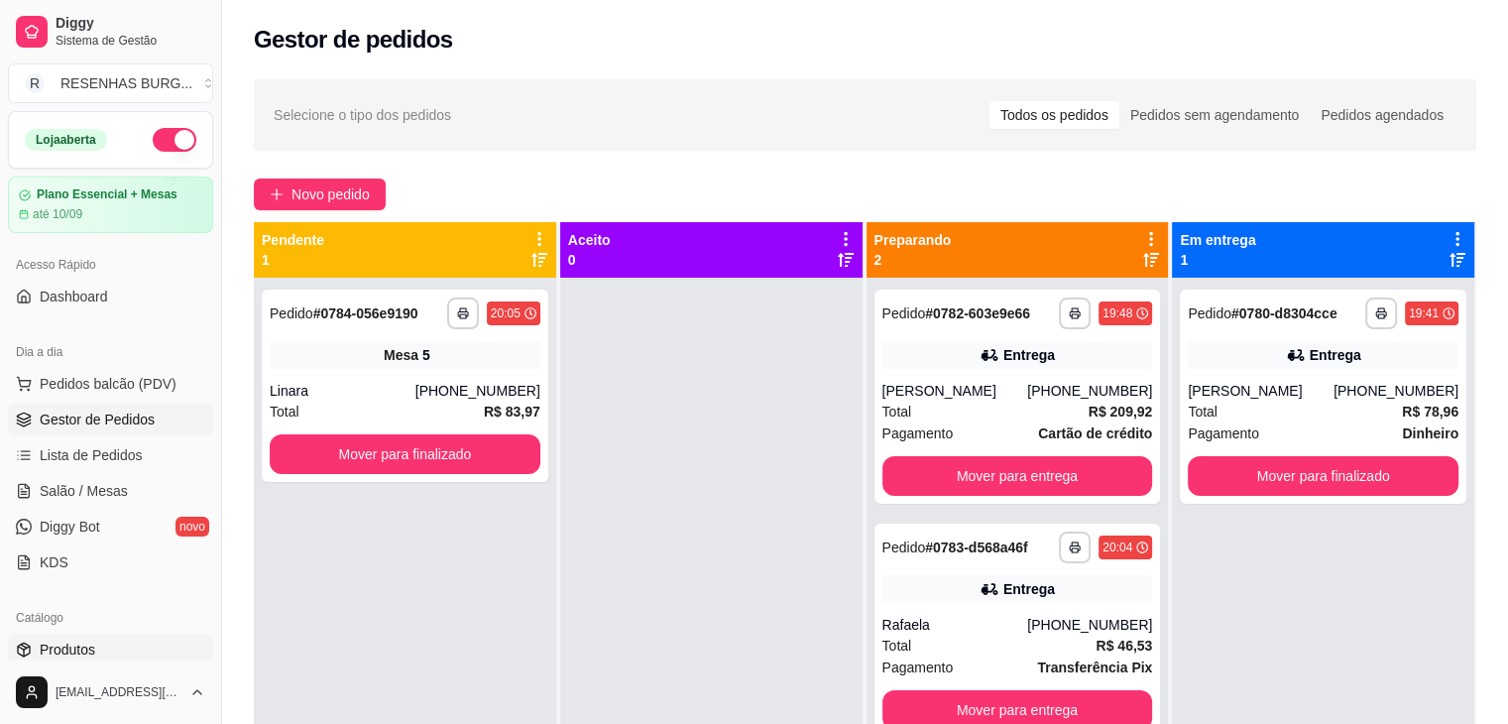
click at [107, 643] on link "Produtos" at bounding box center [110, 649] width 205 height 32
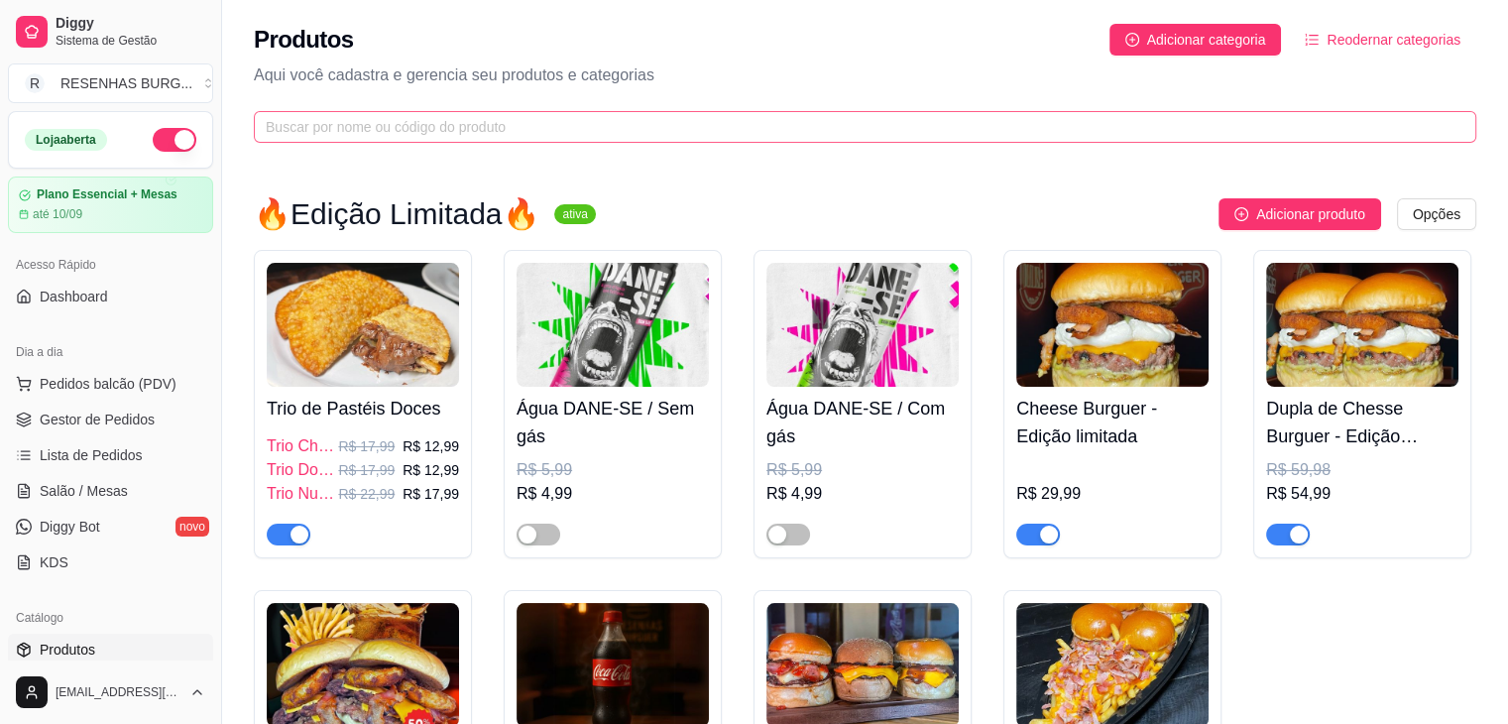
click at [553, 140] on span at bounding box center [865, 127] width 1222 height 32
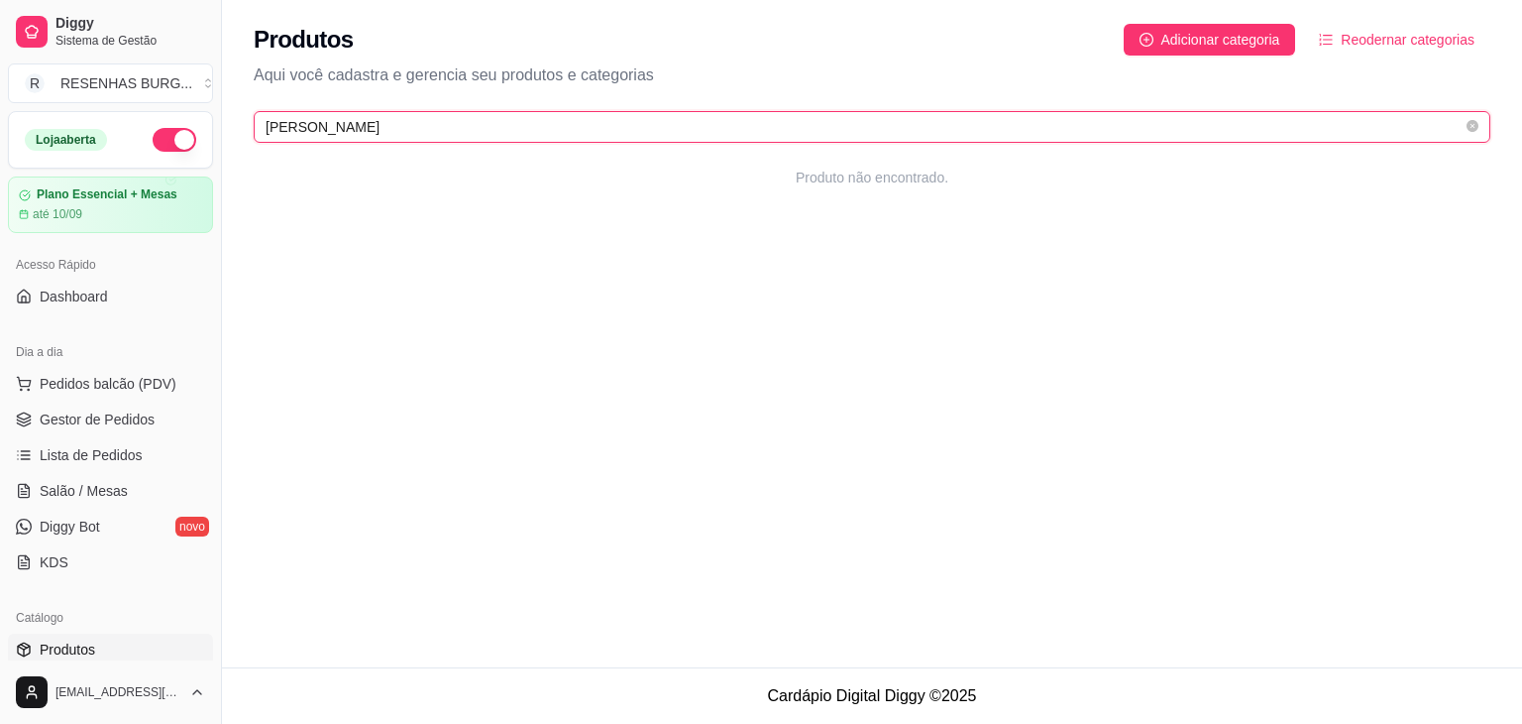
type input "W"
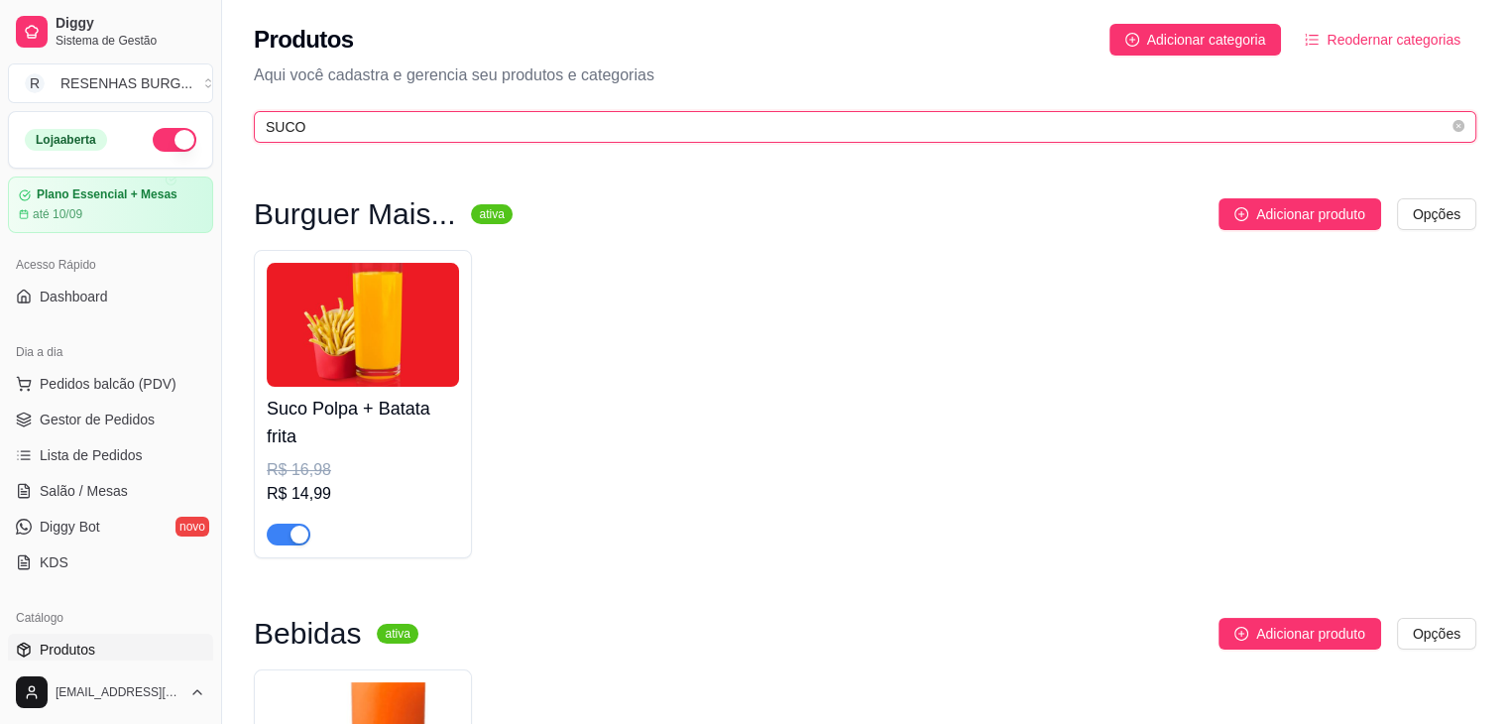
type input "SUCO"
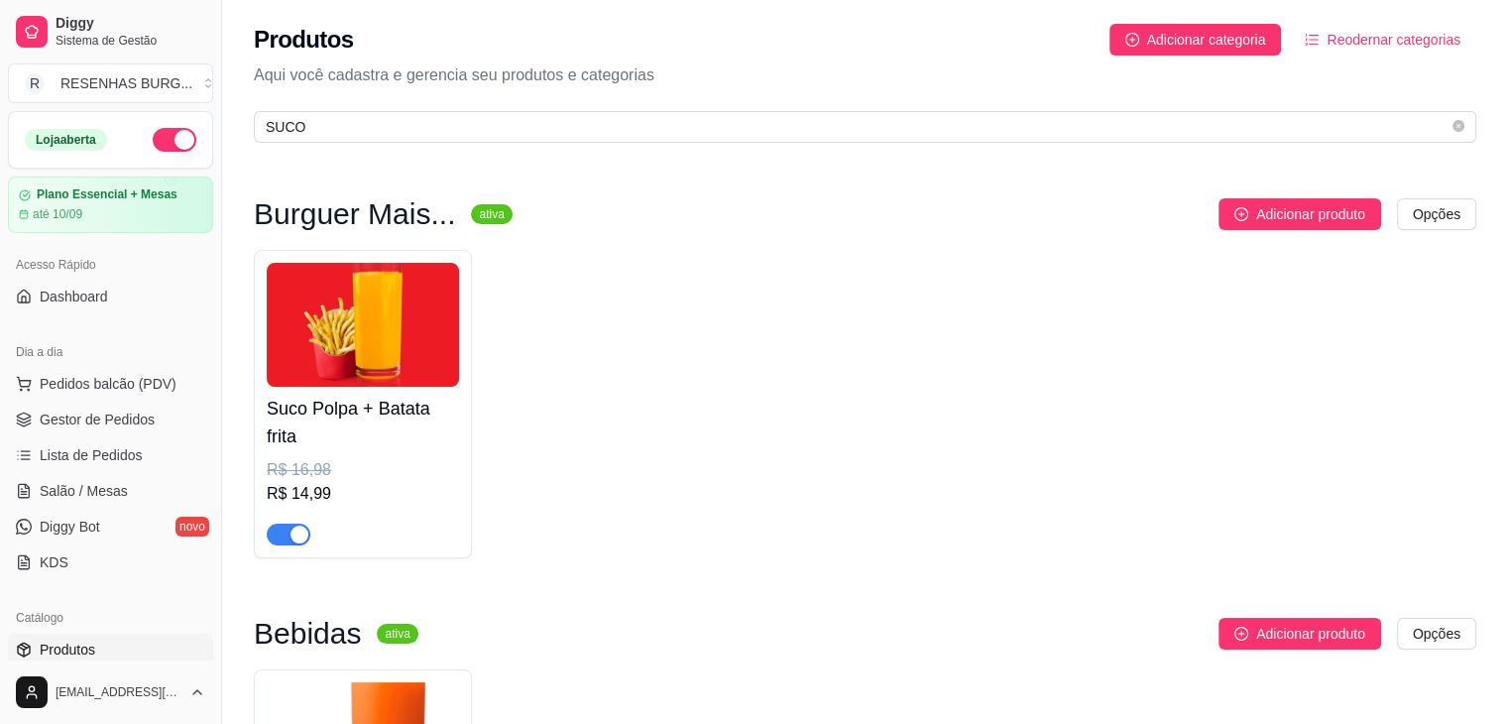
click at [285, 530] on span "button" at bounding box center [289, 534] width 44 height 22
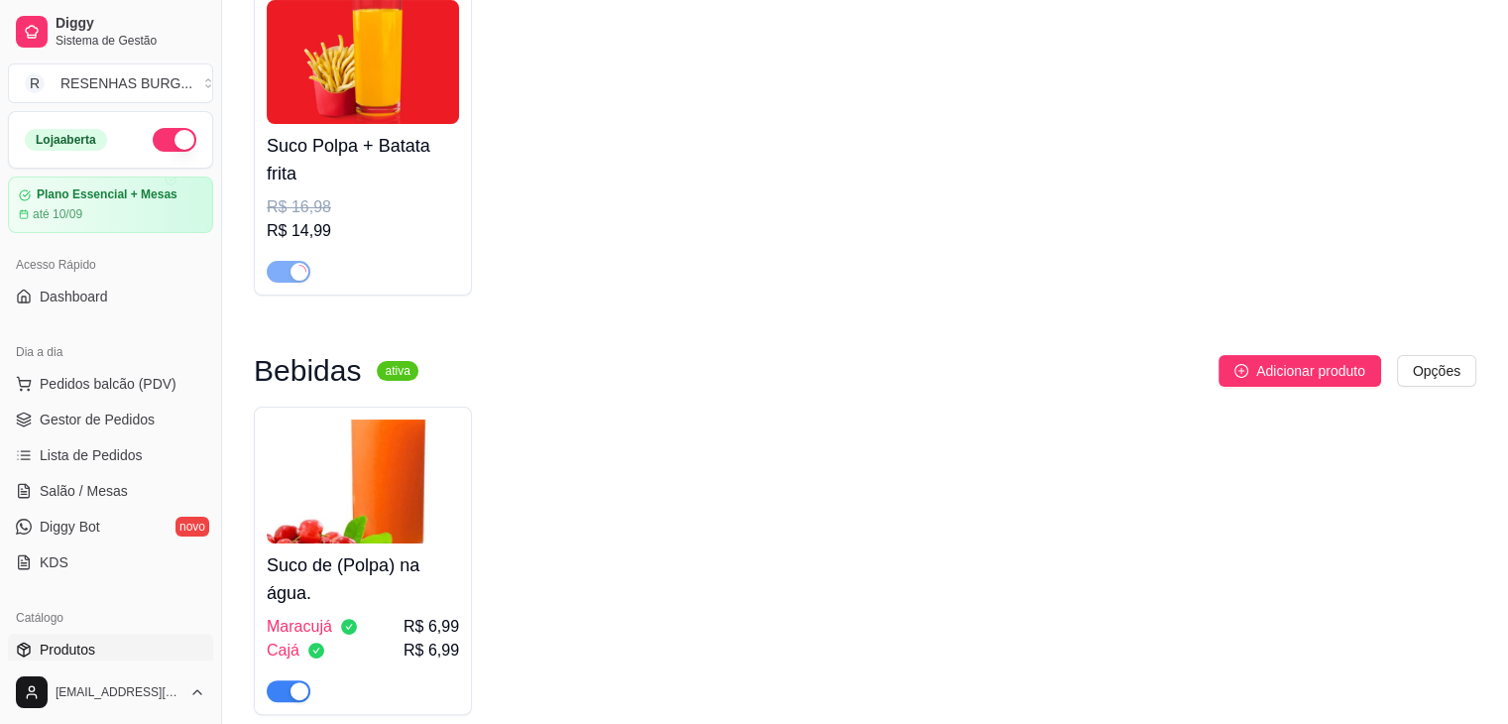
scroll to position [297, 0]
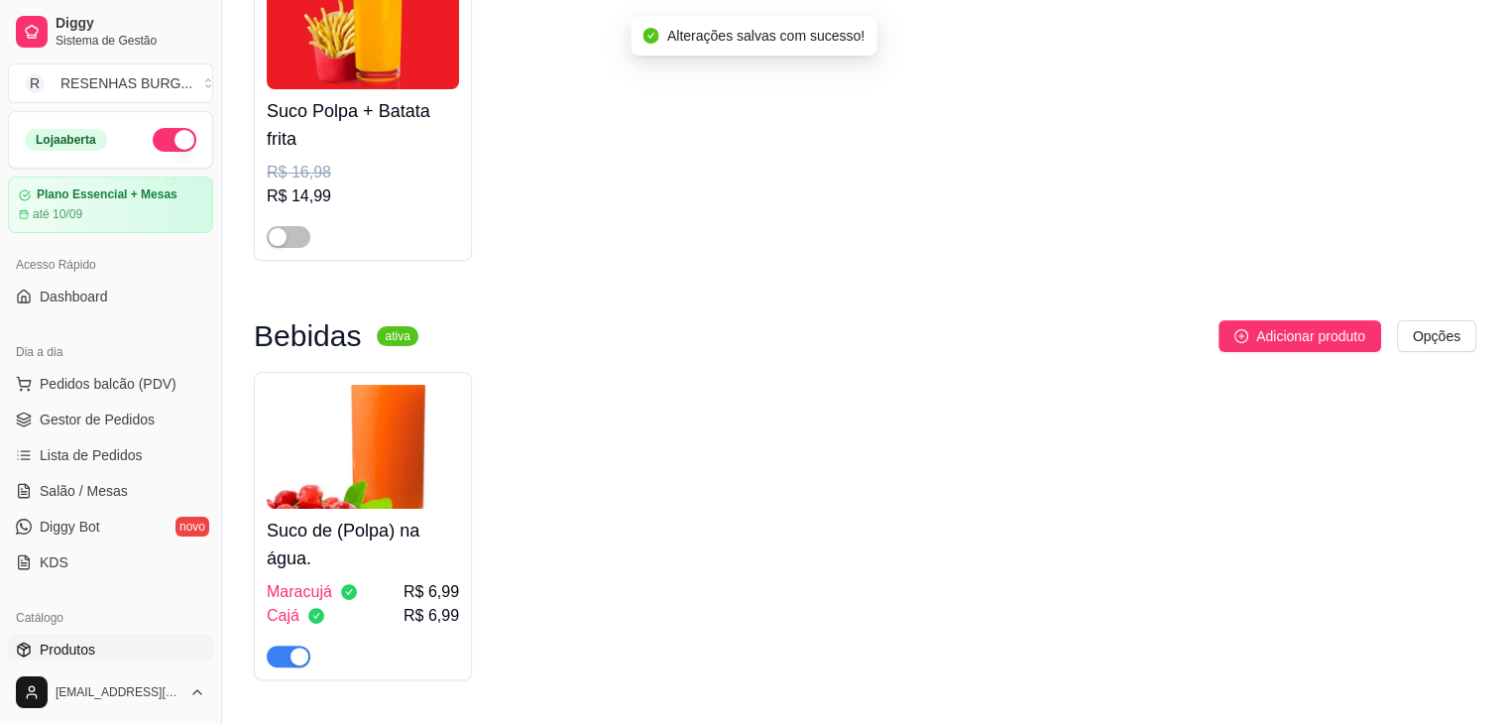
click at [301, 658] on div "button" at bounding box center [299, 656] width 18 height 18
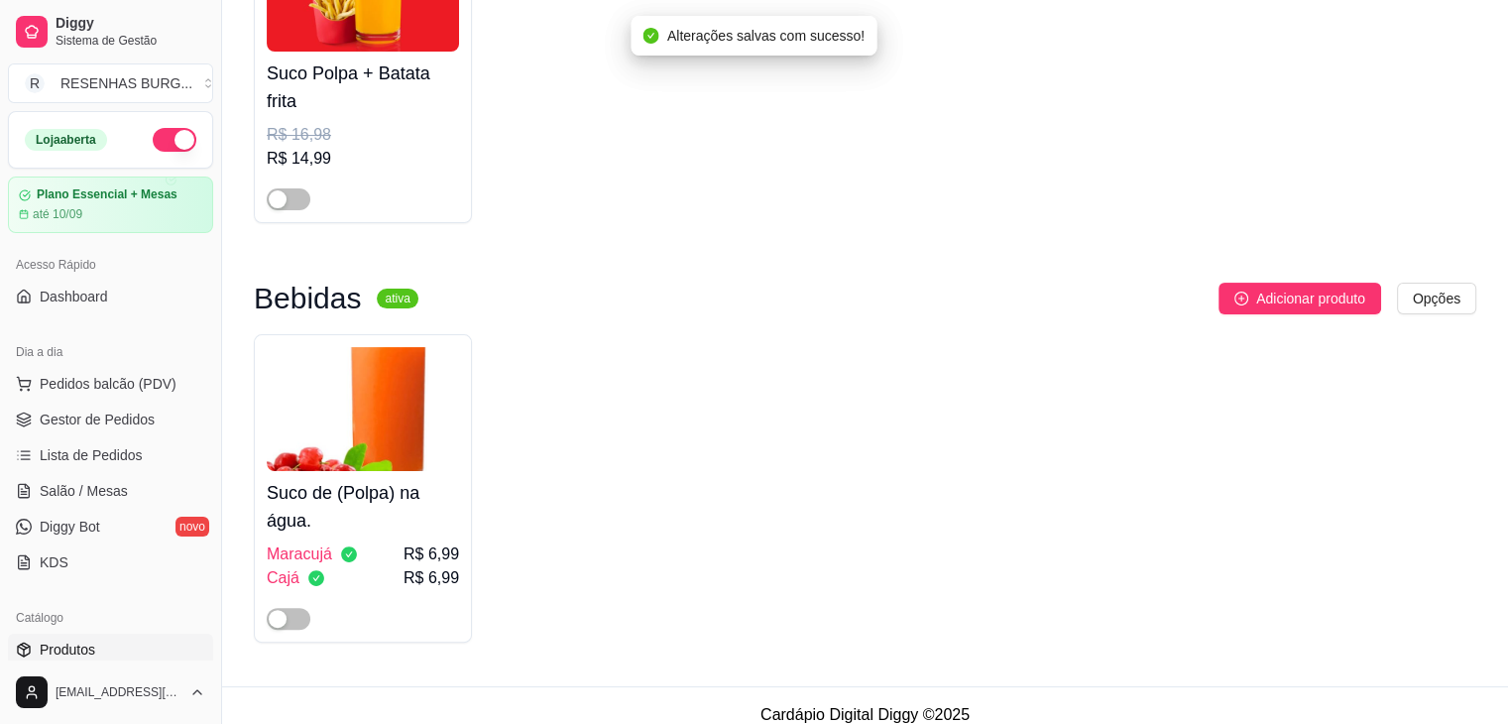
scroll to position [356, 0]
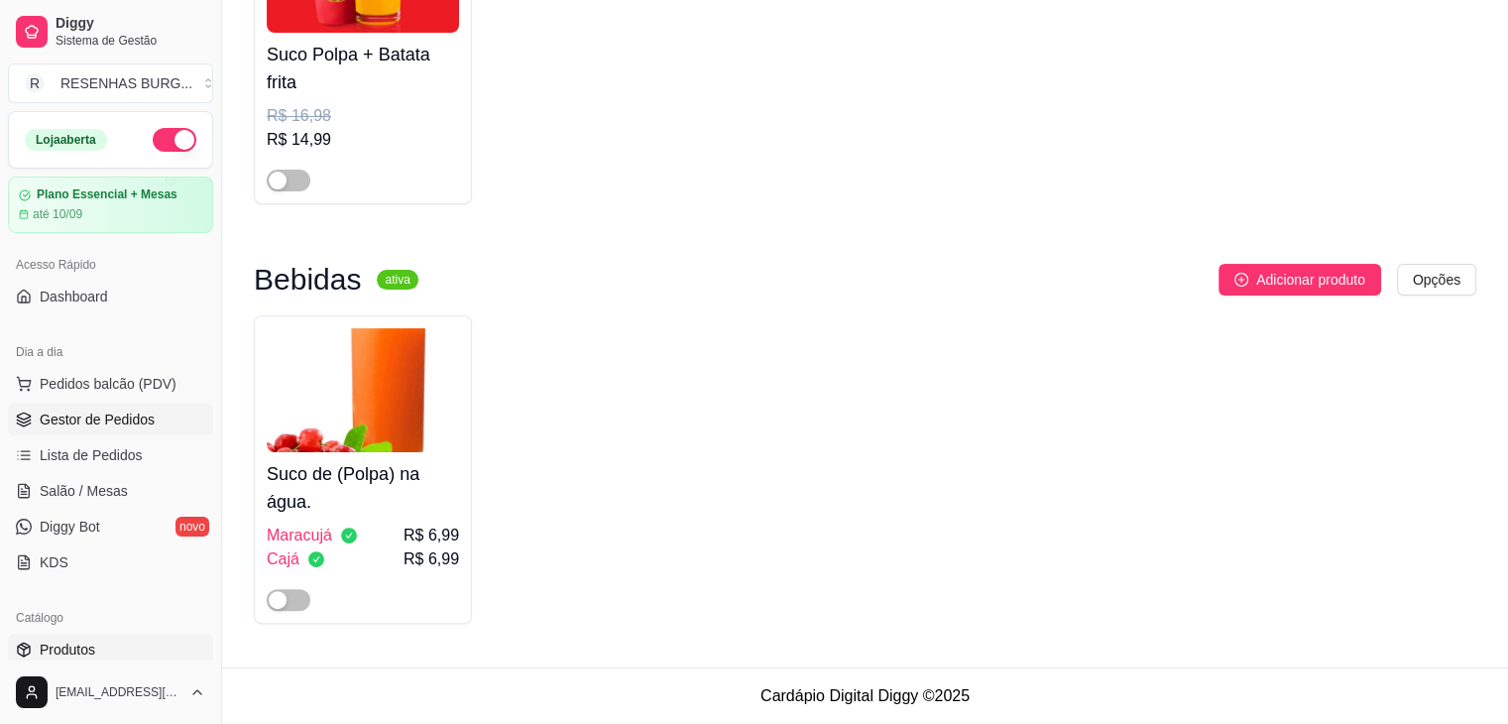
click at [178, 409] on link "Gestor de Pedidos" at bounding box center [110, 419] width 205 height 32
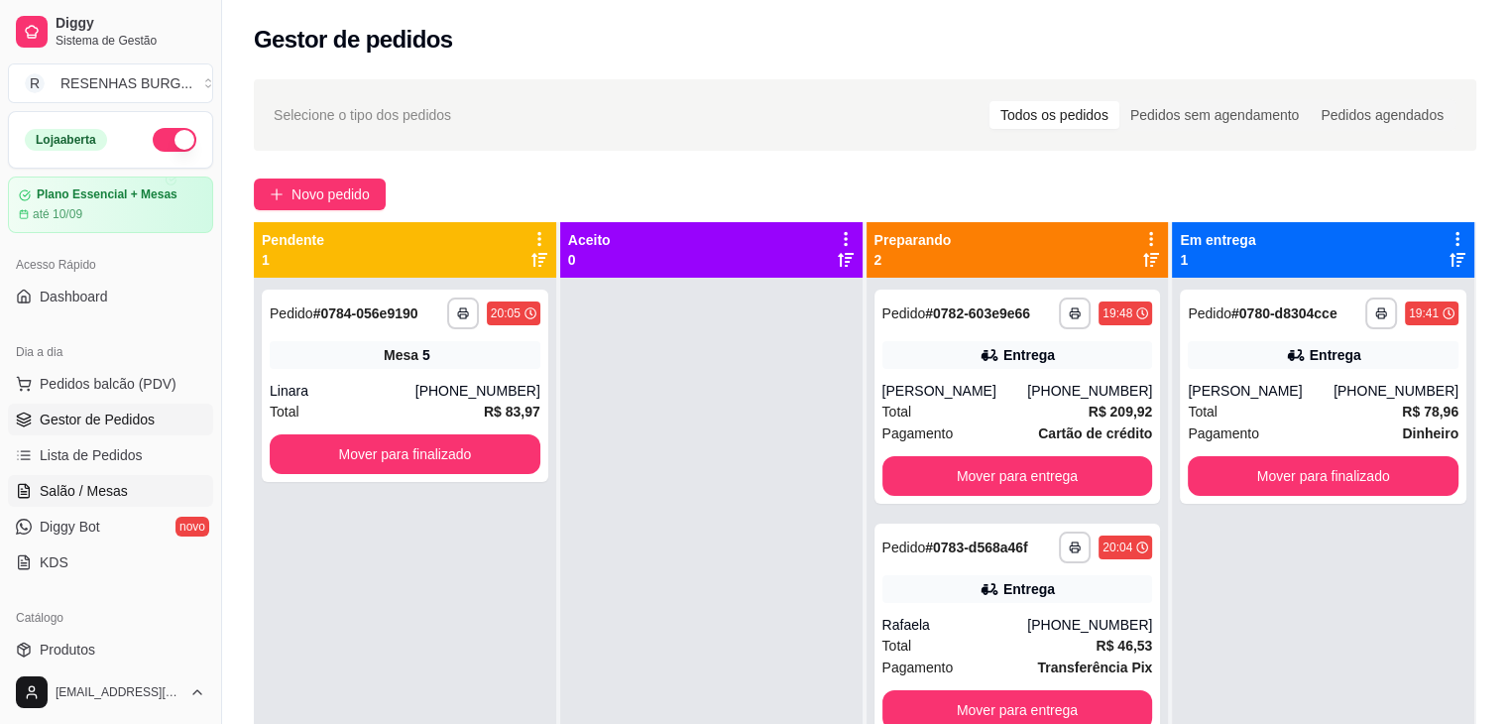
click at [99, 489] on span "Salão / Mesas" at bounding box center [84, 491] width 88 height 20
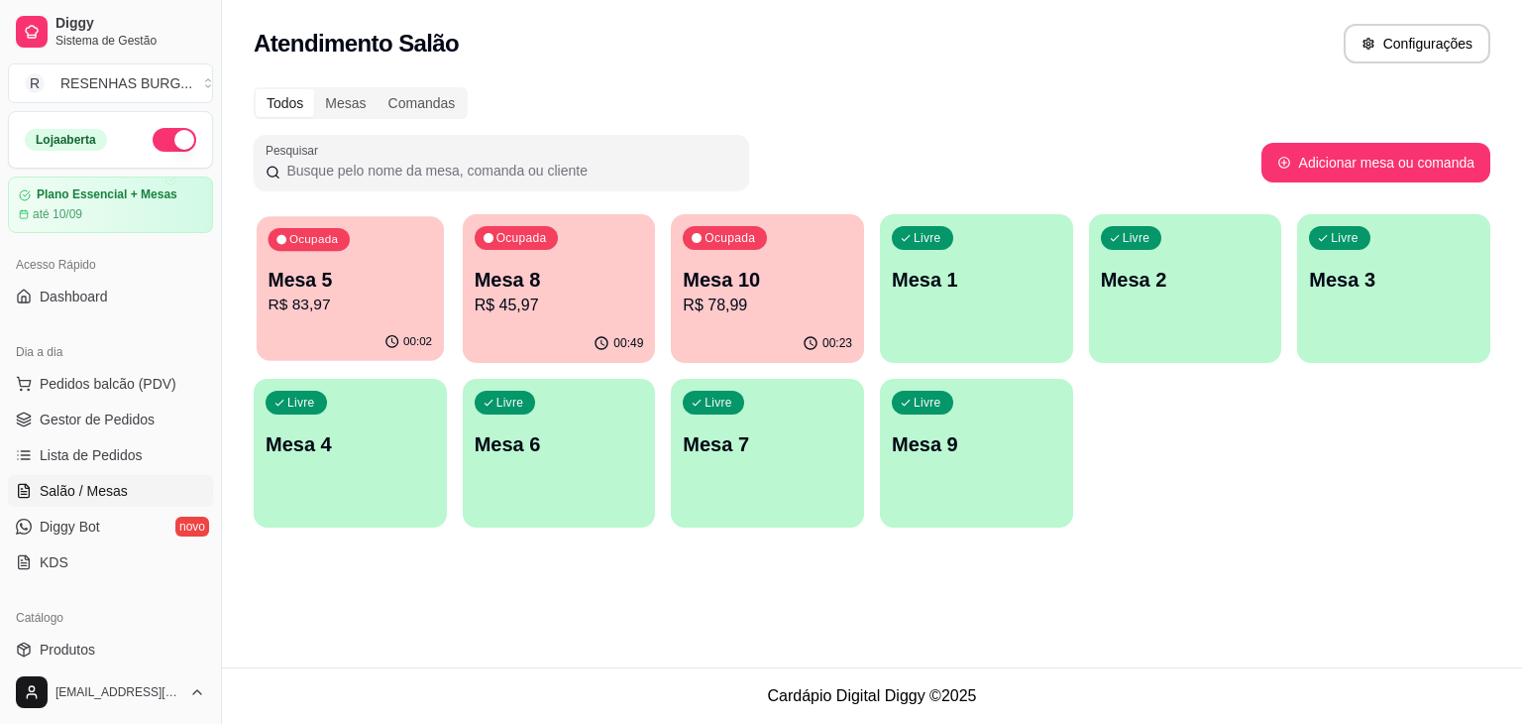
click at [330, 271] on p "Mesa 5" at bounding box center [351, 280] width 165 height 27
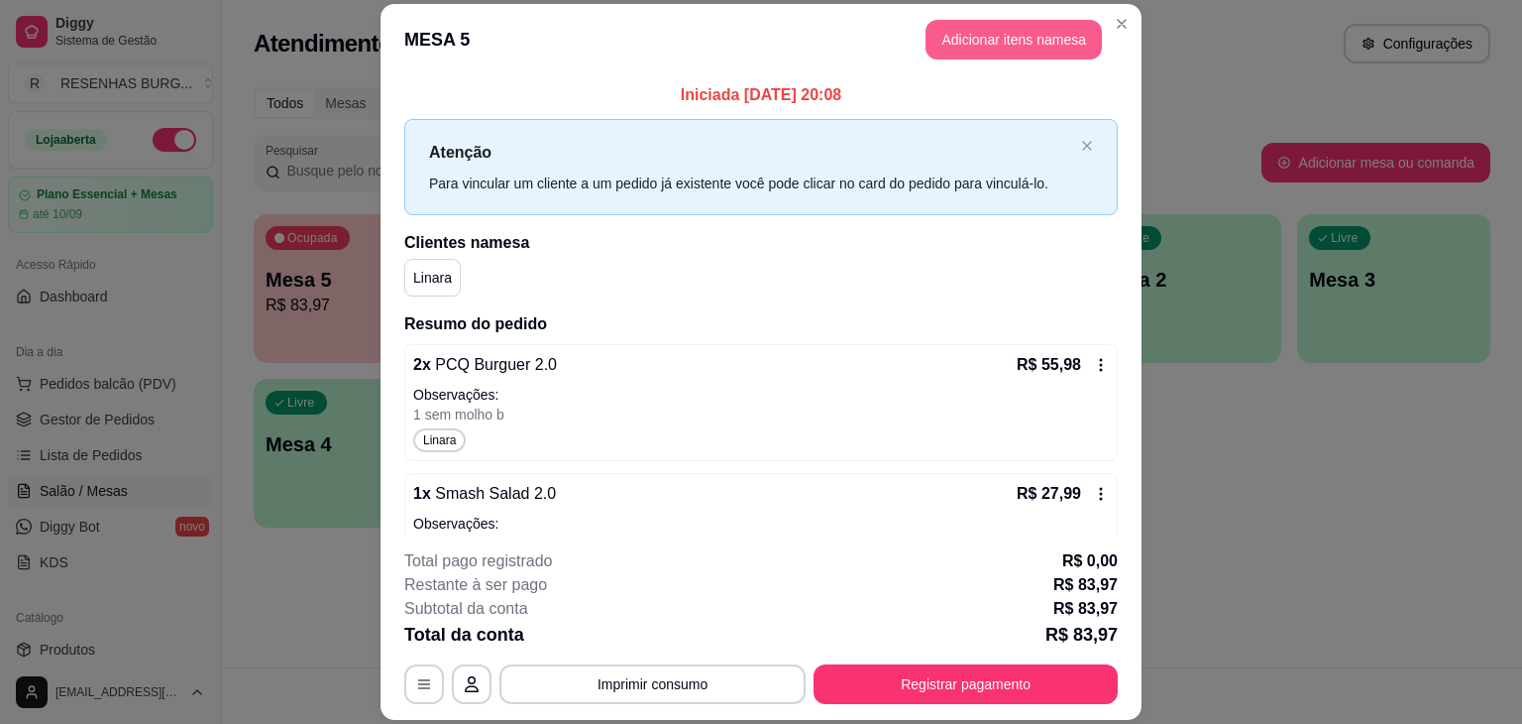
click at [1026, 47] on button "Adicionar itens na mesa" at bounding box center [1014, 40] width 176 height 40
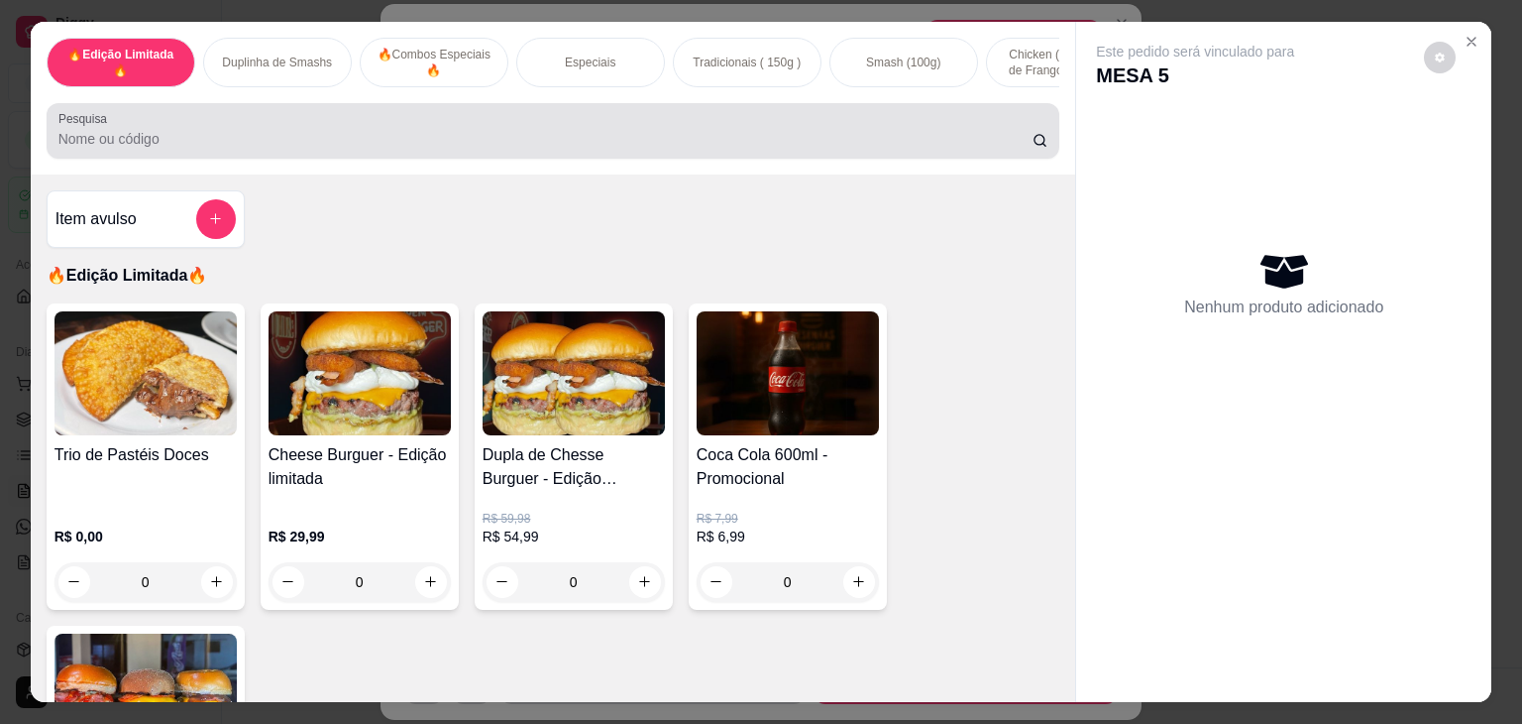
click at [353, 132] on div at bounding box center [553, 131] width 990 height 40
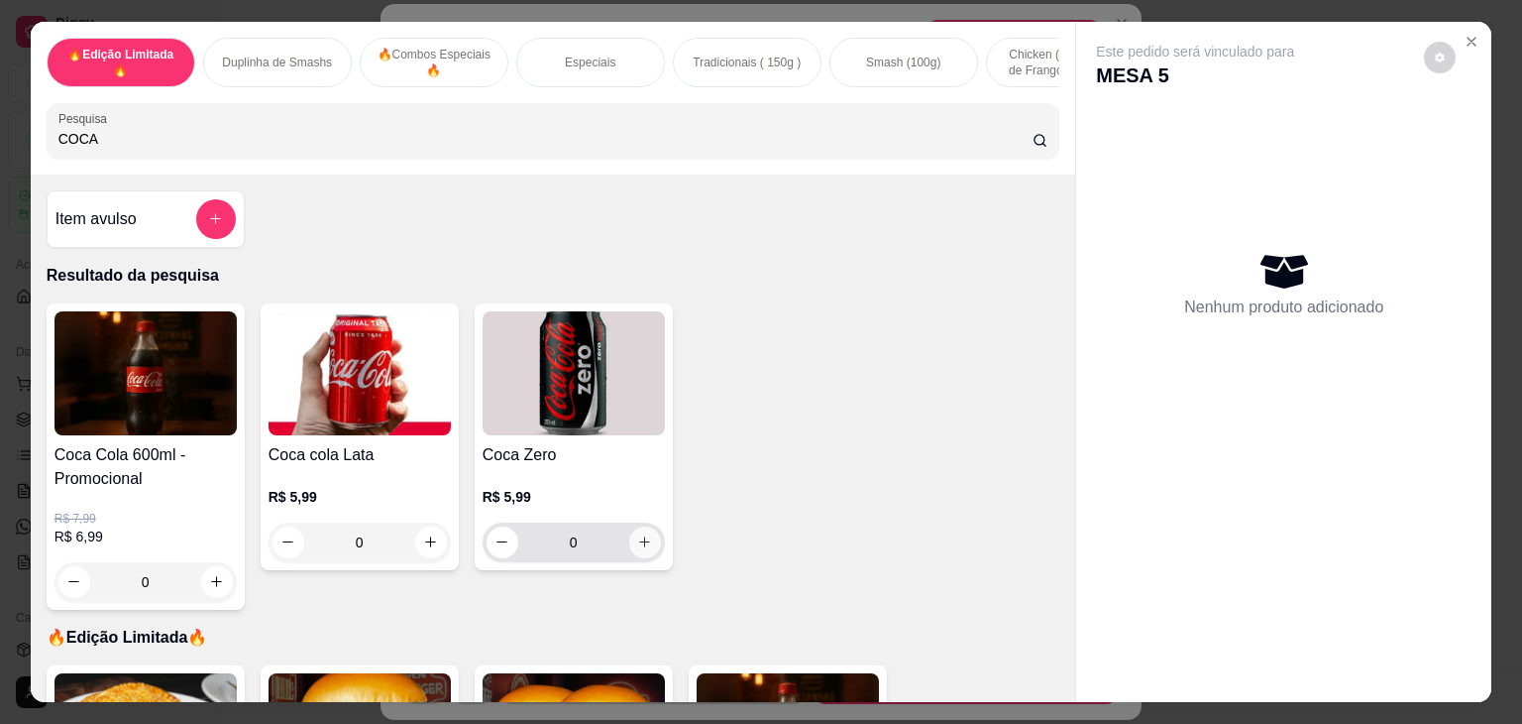
type input "COCA"
click at [637, 549] on icon "increase-product-quantity" at bounding box center [644, 541] width 15 height 15
type input "1"
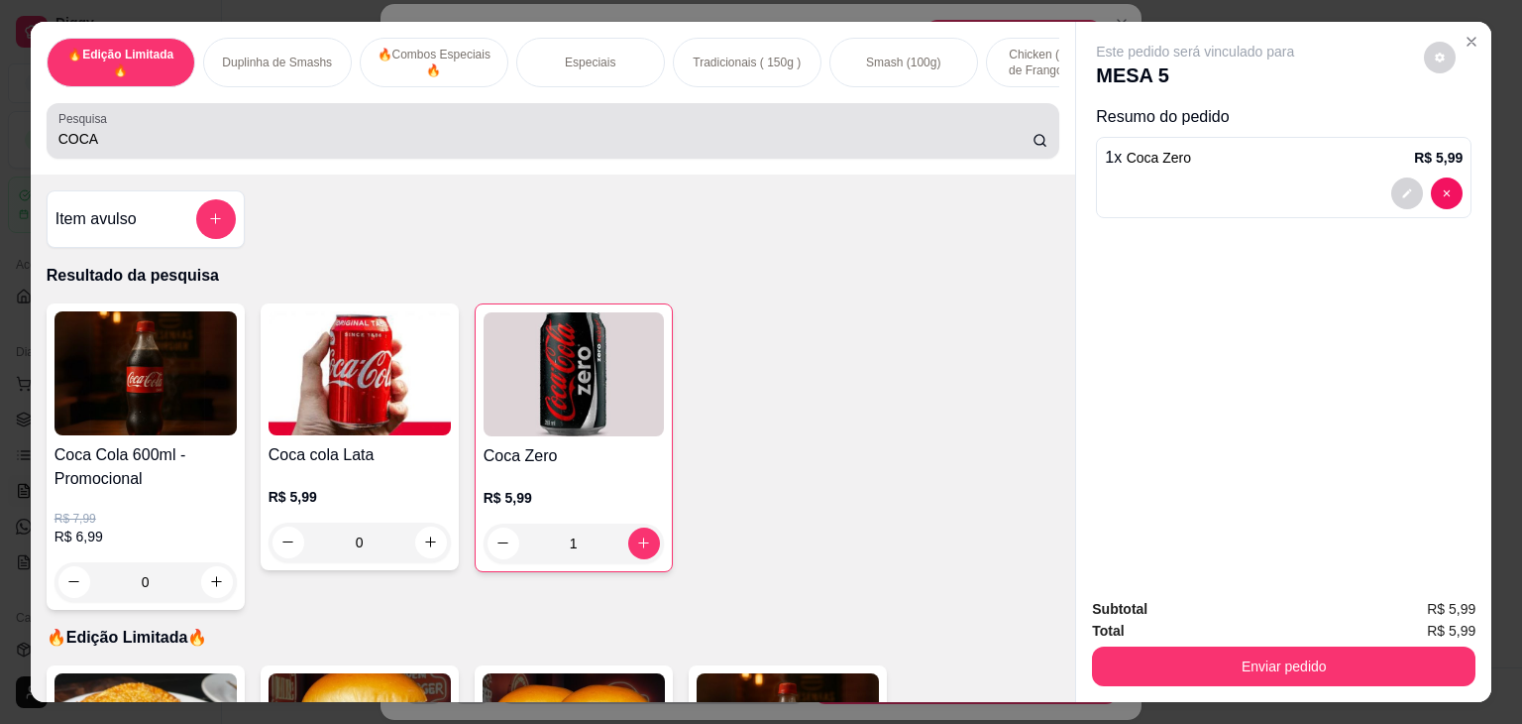
click at [419, 148] on input "COCA" at bounding box center [545, 139] width 974 height 20
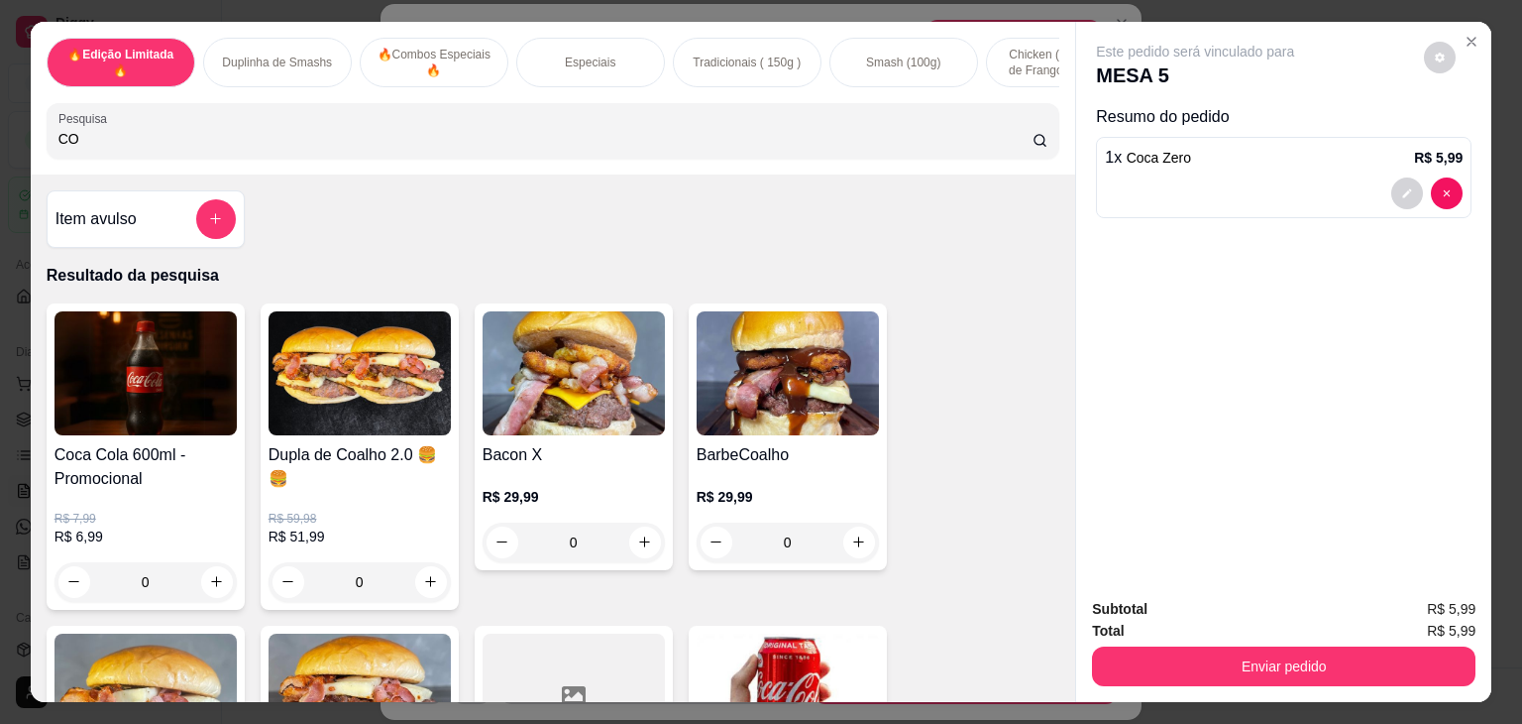
type input "C"
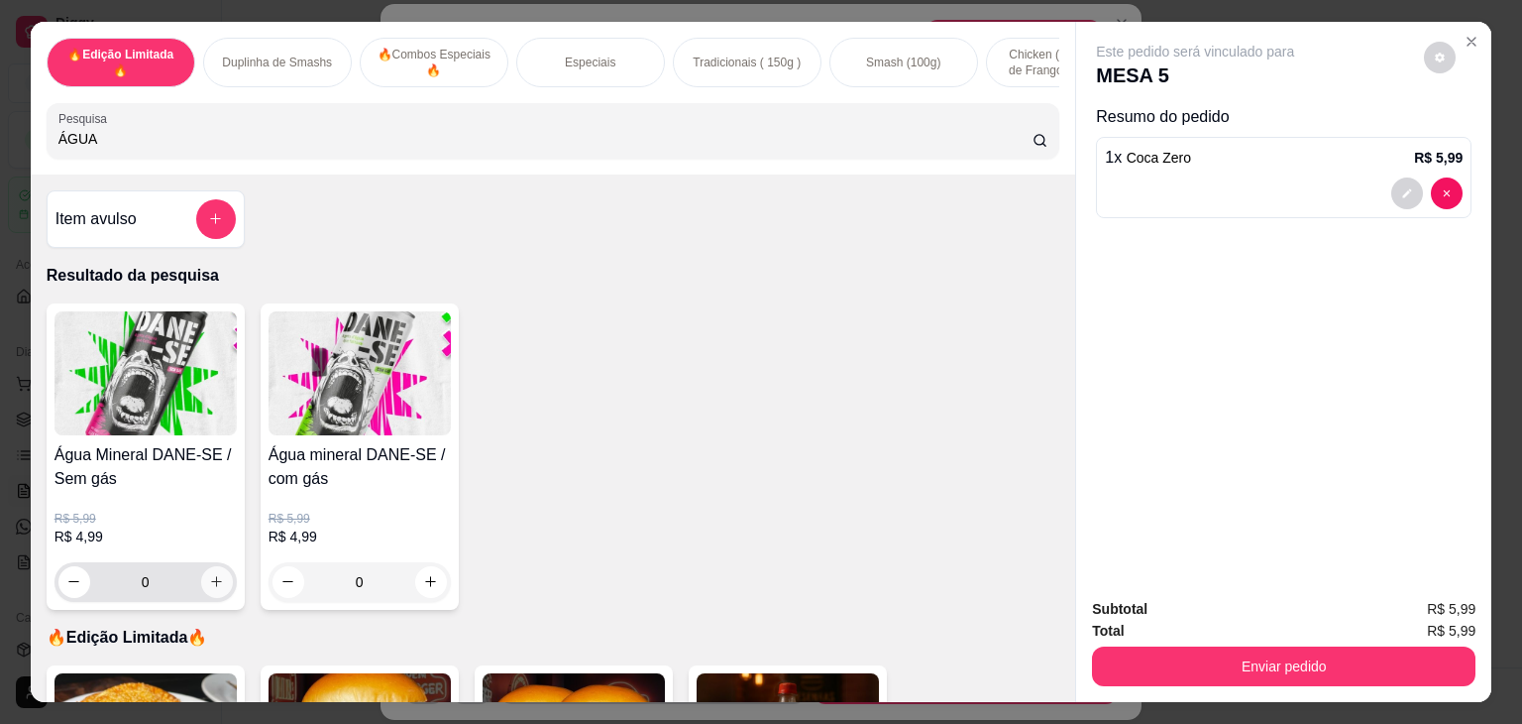
type input "ÁGUA"
click at [211, 588] on icon "increase-product-quantity" at bounding box center [216, 582] width 11 height 11
type input "1"
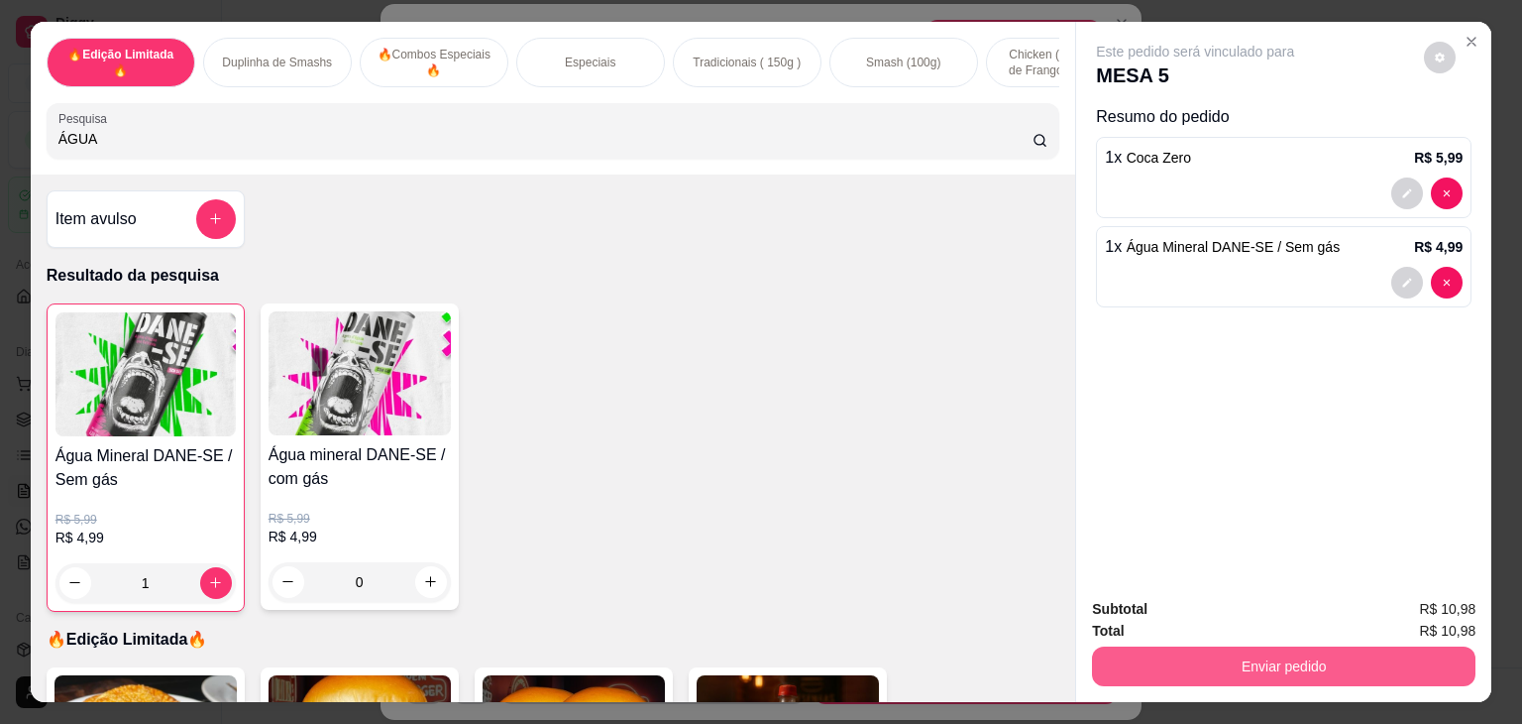
click at [1221, 663] on button "Enviar pedido" at bounding box center [1284, 666] width 384 height 40
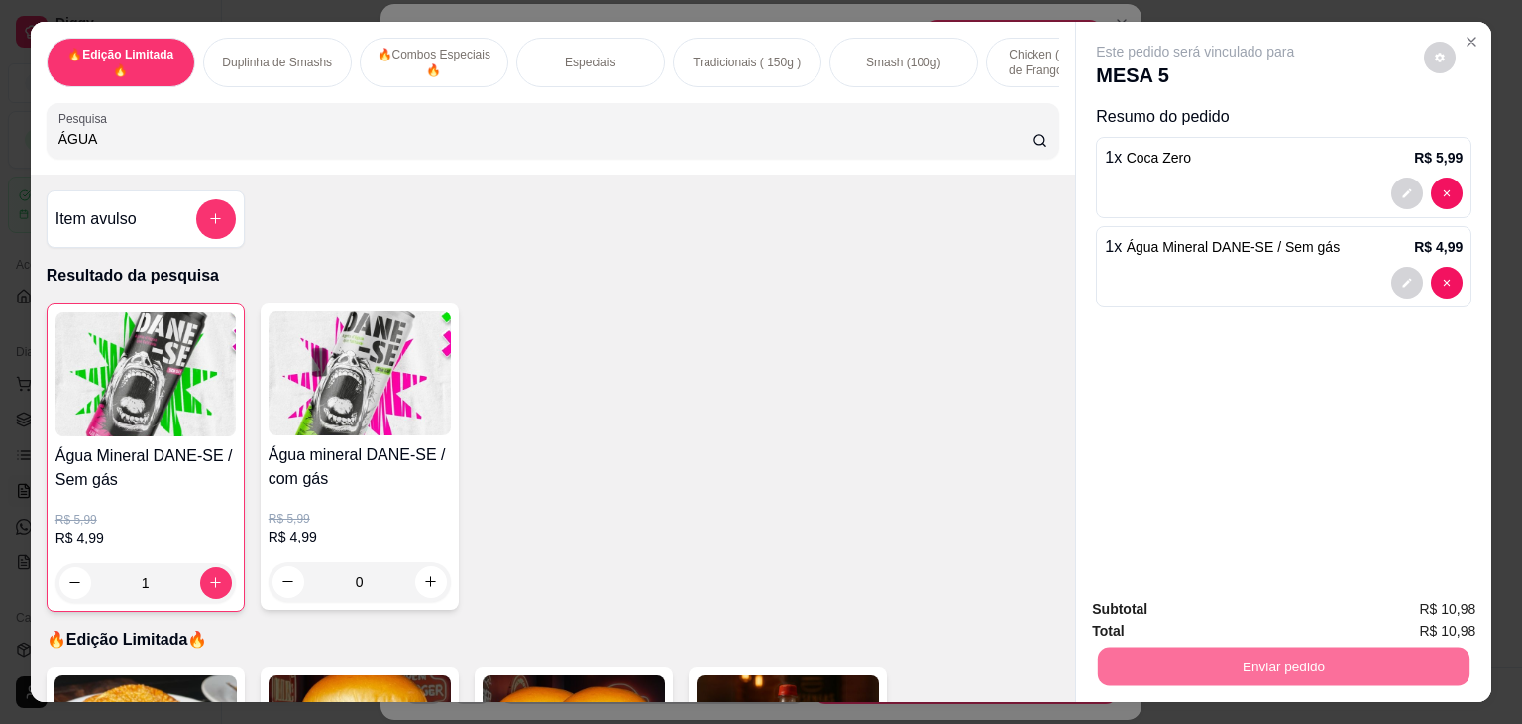
click at [1189, 612] on button "Não registrar e enviar pedido" at bounding box center [1218, 609] width 200 height 37
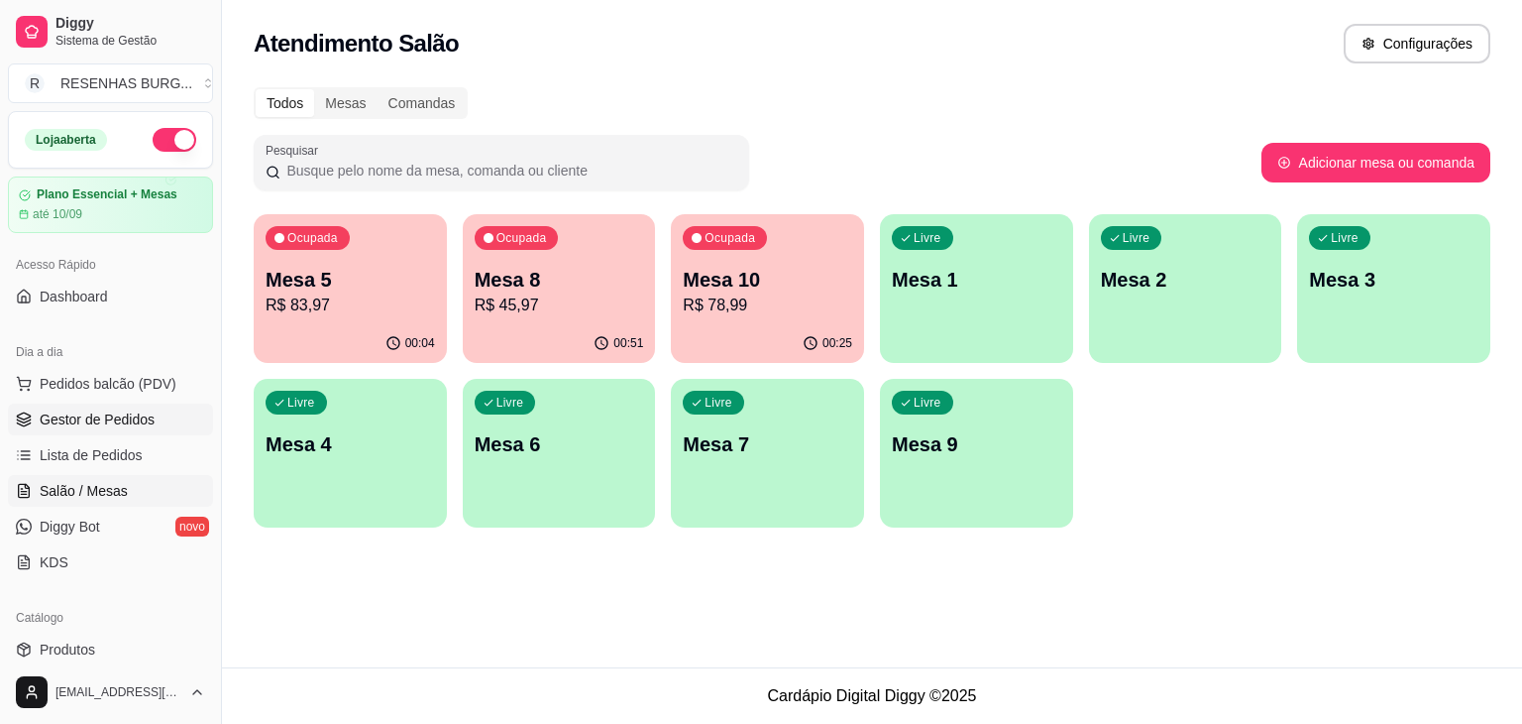
click at [111, 413] on span "Gestor de Pedidos" at bounding box center [97, 419] width 115 height 20
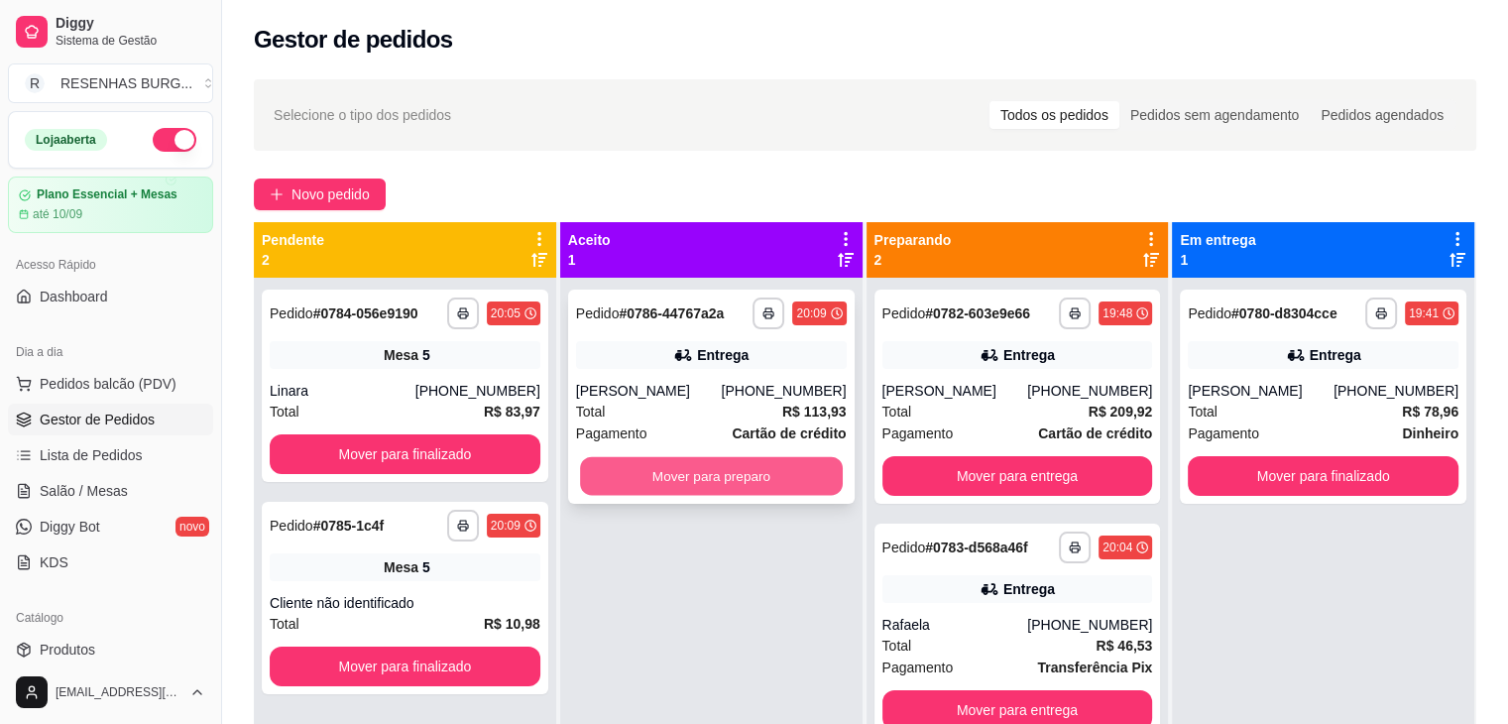
click at [745, 481] on button "Mover para preparo" at bounding box center [711, 476] width 263 height 39
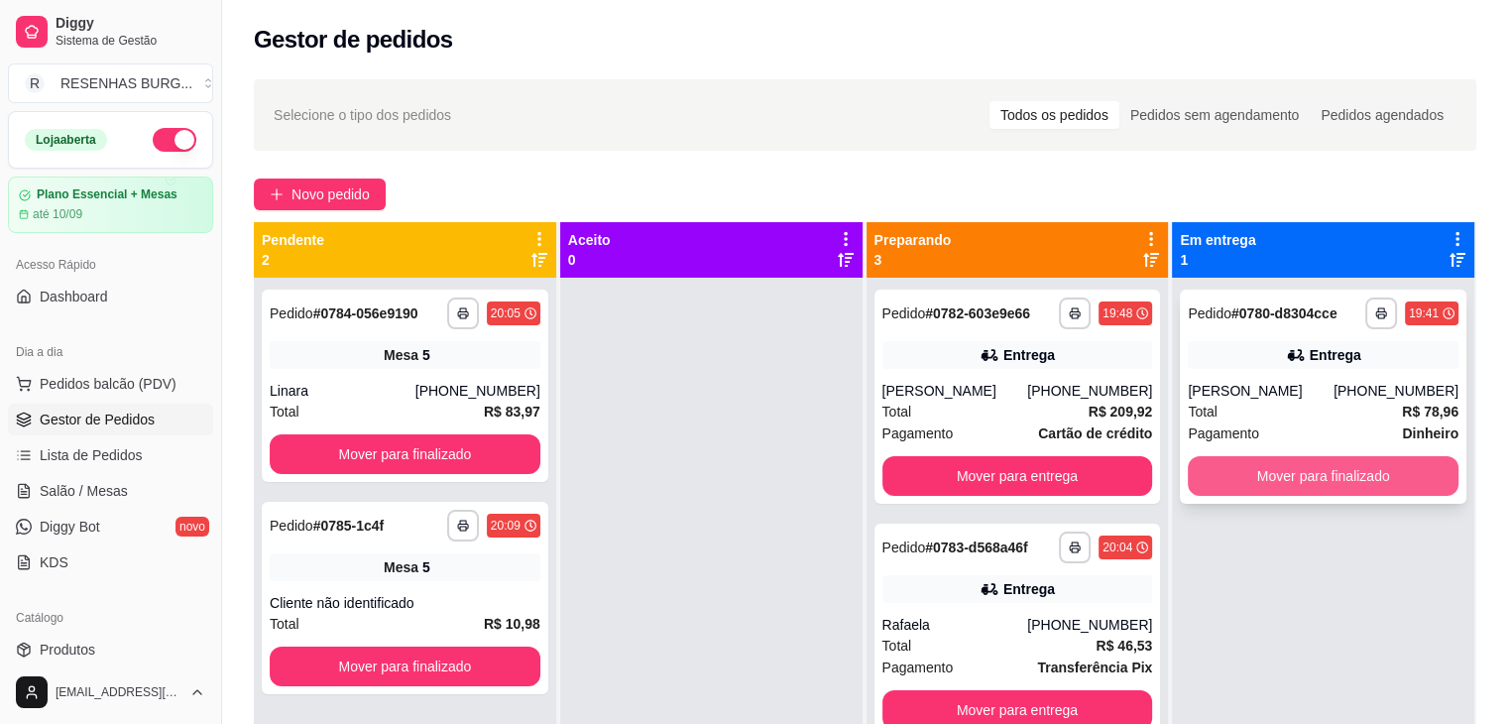
click at [1294, 481] on button "Mover para finalizado" at bounding box center [1322, 476] width 271 height 40
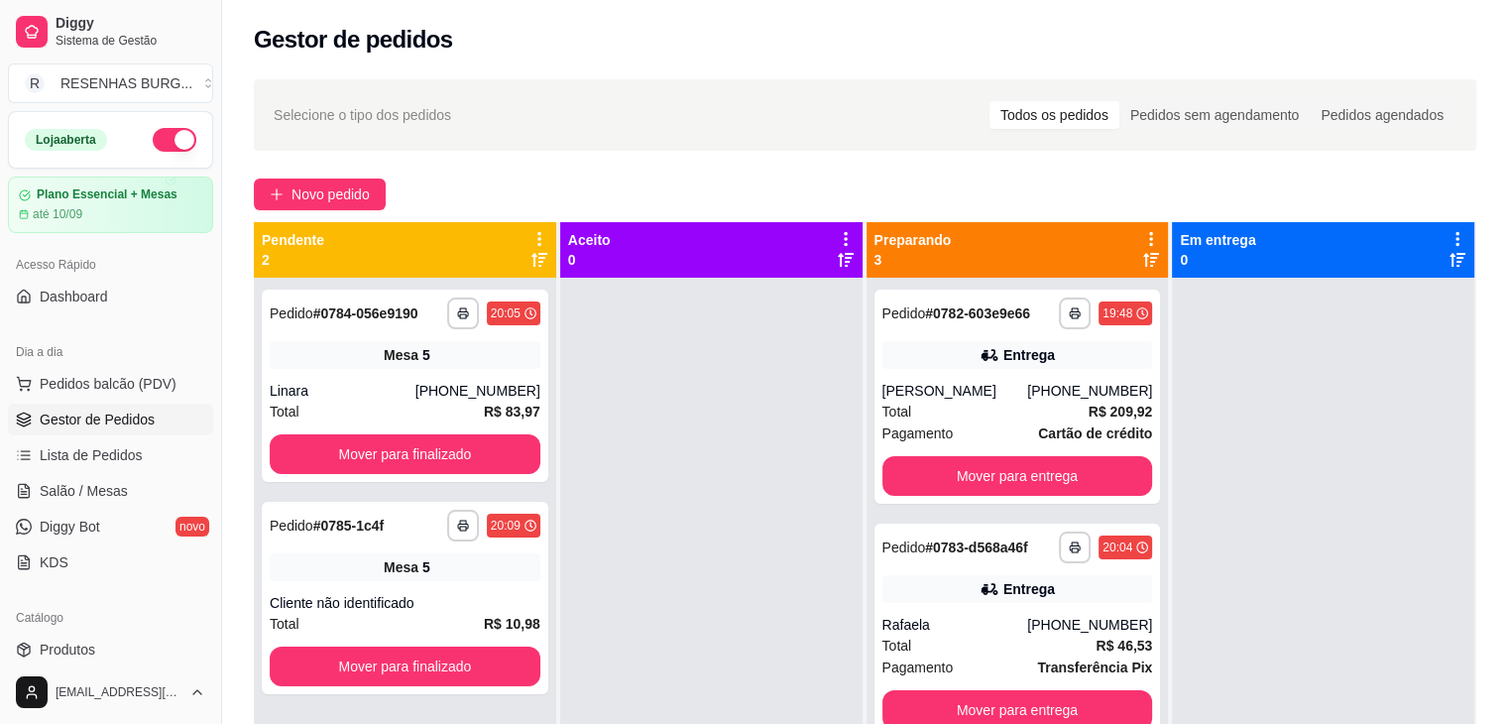
click at [117, 471] on ul "Pedidos balcão (PDV) Gestor de Pedidos Lista de Pedidos Salão / Mesas Diggy Bot…" at bounding box center [110, 473] width 205 height 210
click at [123, 493] on span "Salão / Mesas" at bounding box center [84, 491] width 88 height 20
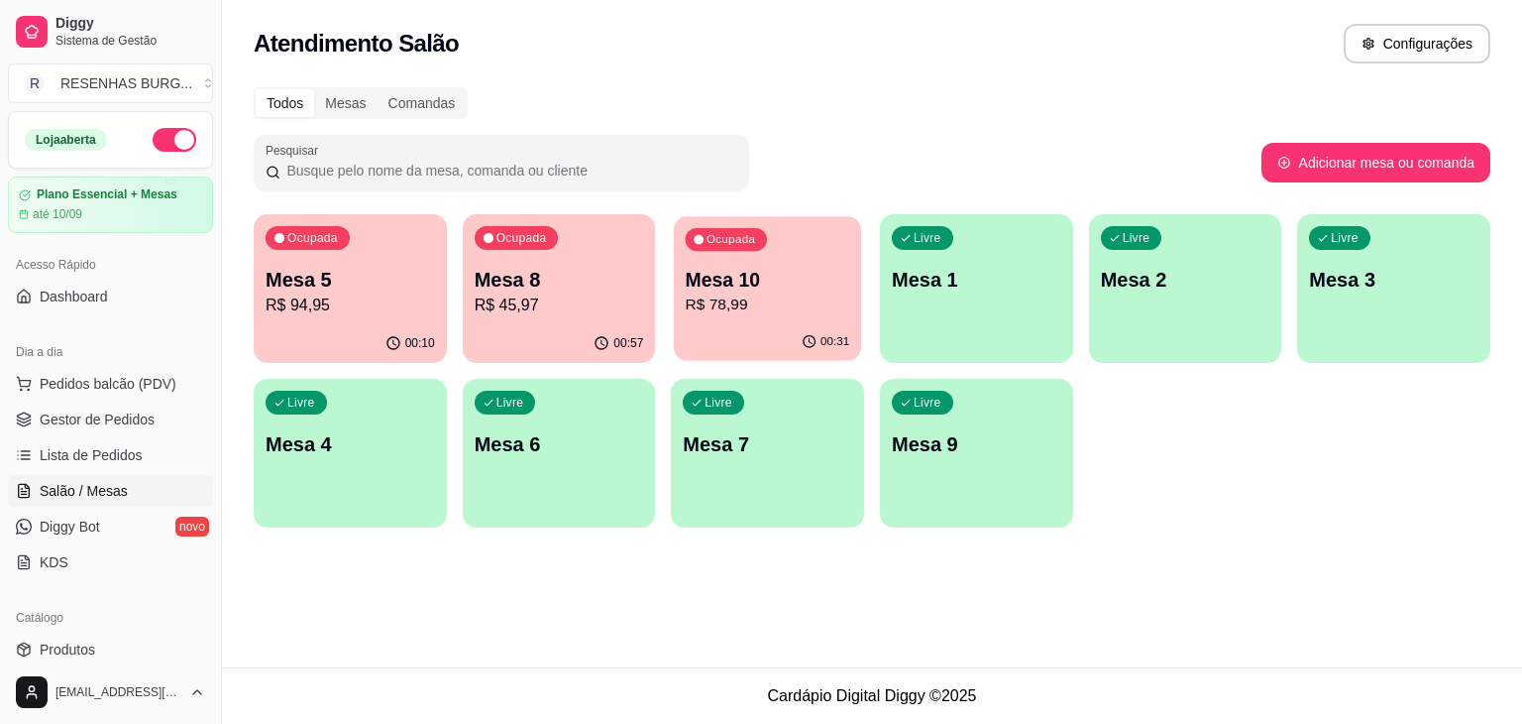
click at [733, 285] on p "Mesa 10" at bounding box center [768, 280] width 165 height 27
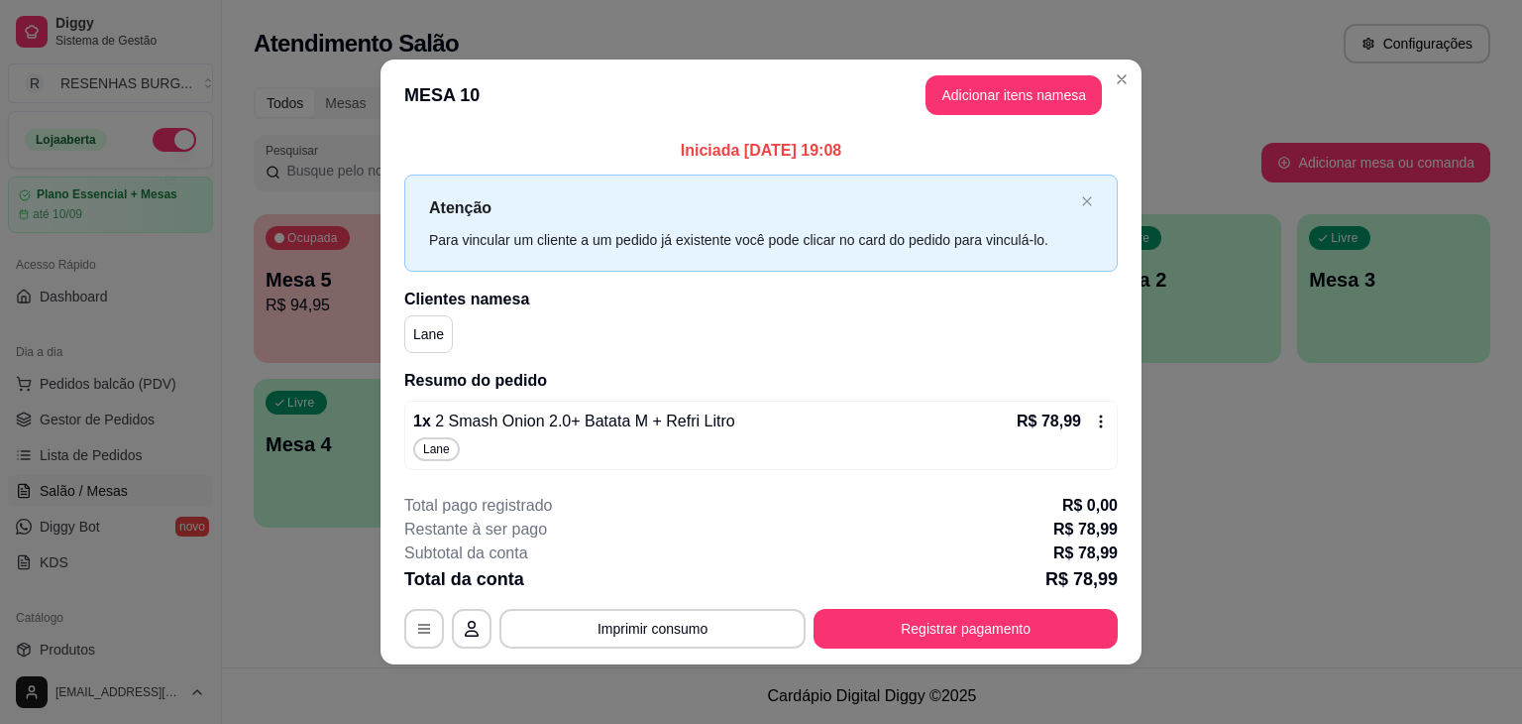
scroll to position [3, 0]
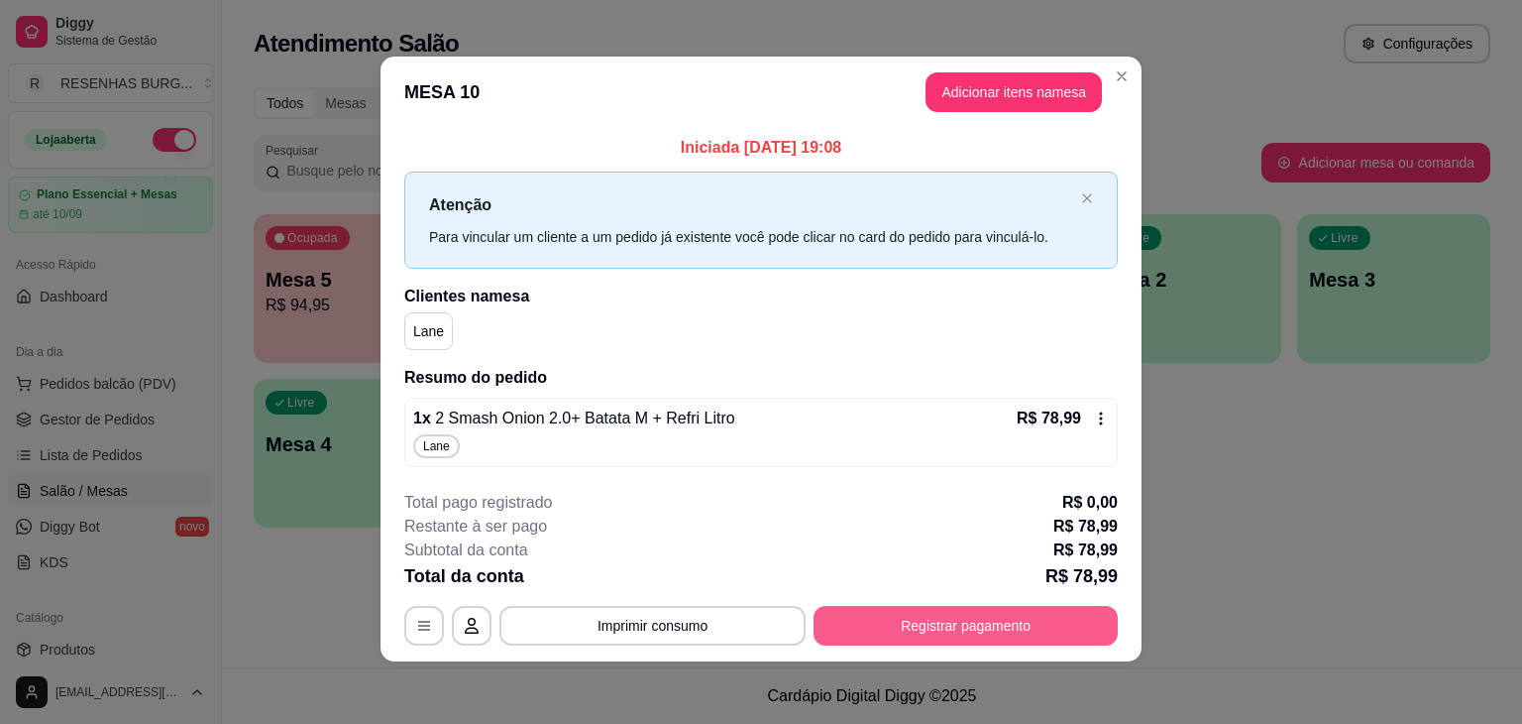
click at [964, 627] on button "Registrar pagamento" at bounding box center [966, 626] width 304 height 40
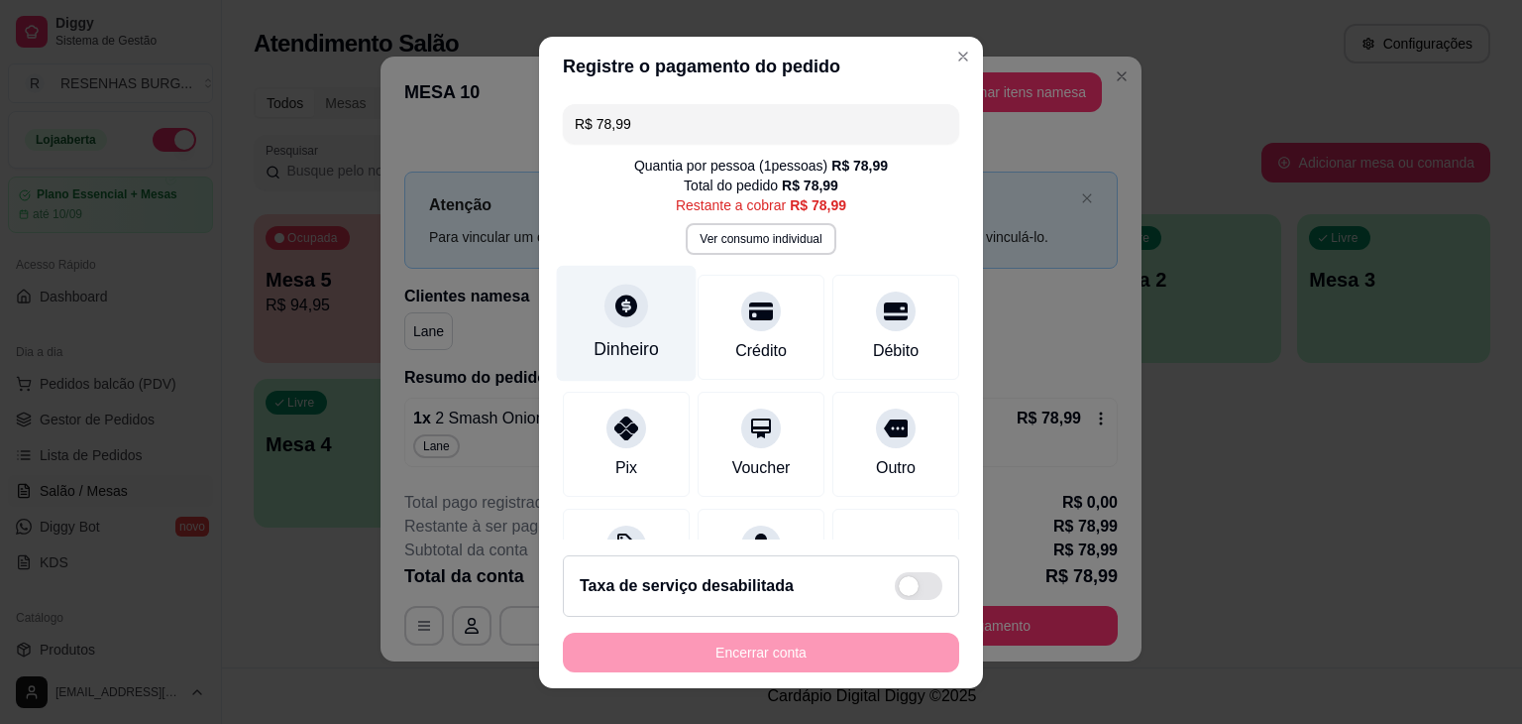
click at [616, 316] on icon at bounding box center [627, 305] width 26 height 26
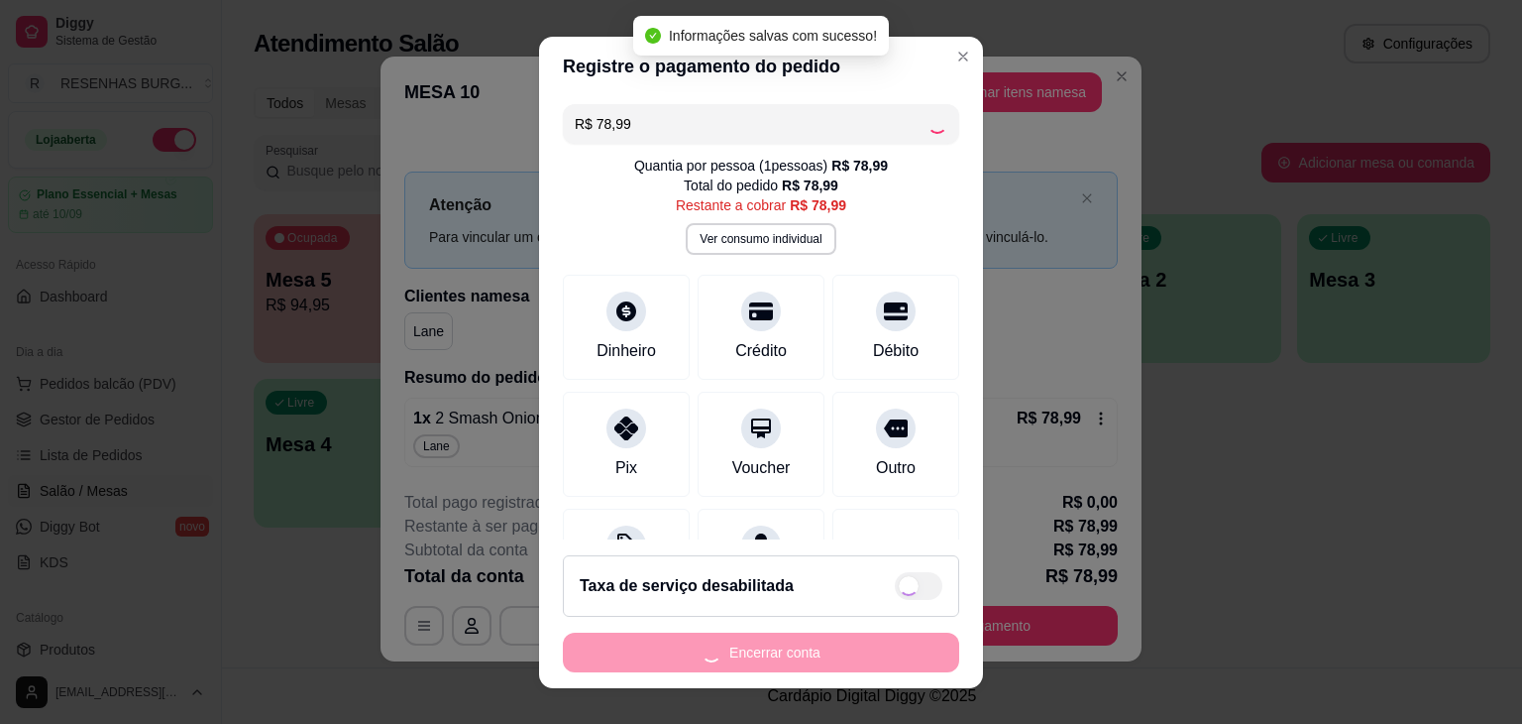
type input "R$ 0,00"
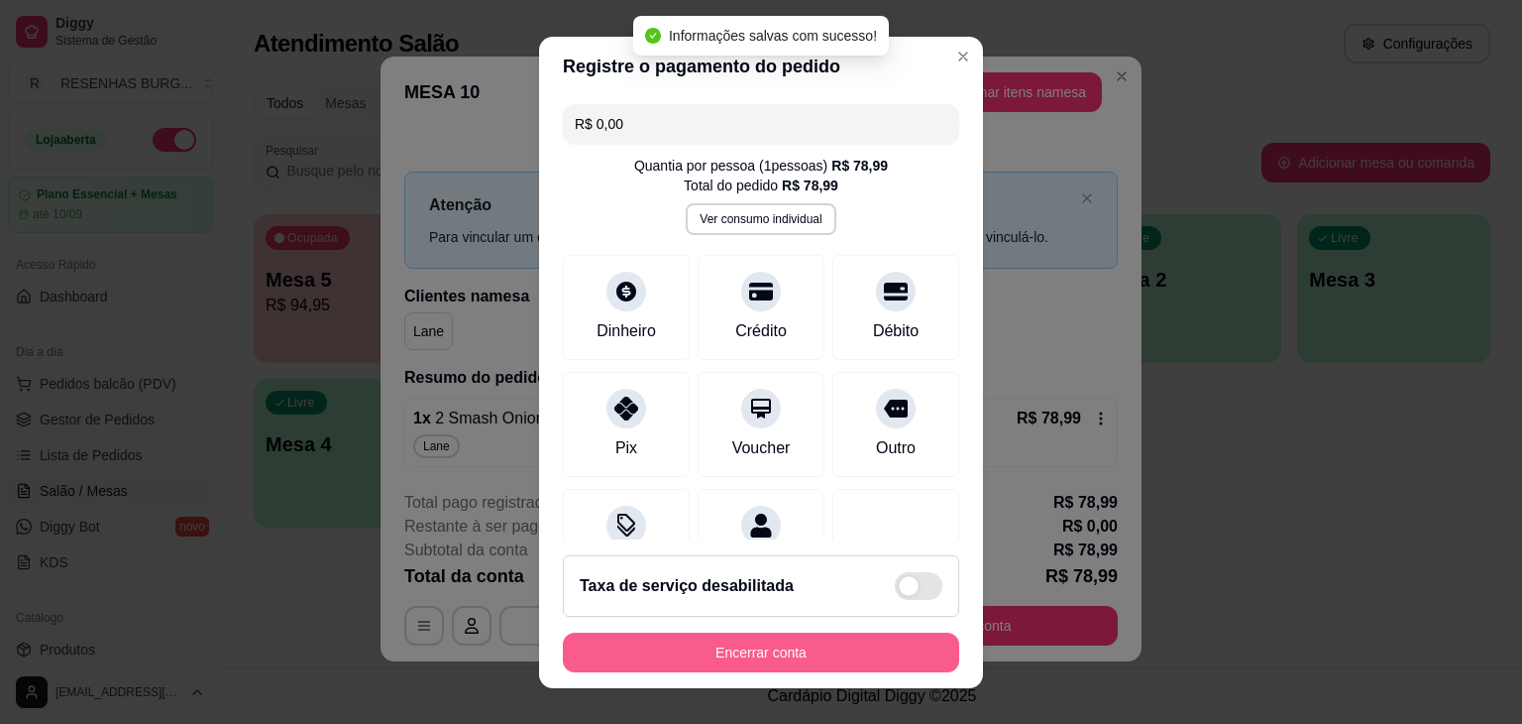
click at [864, 656] on button "Encerrar conta" at bounding box center [761, 652] width 396 height 40
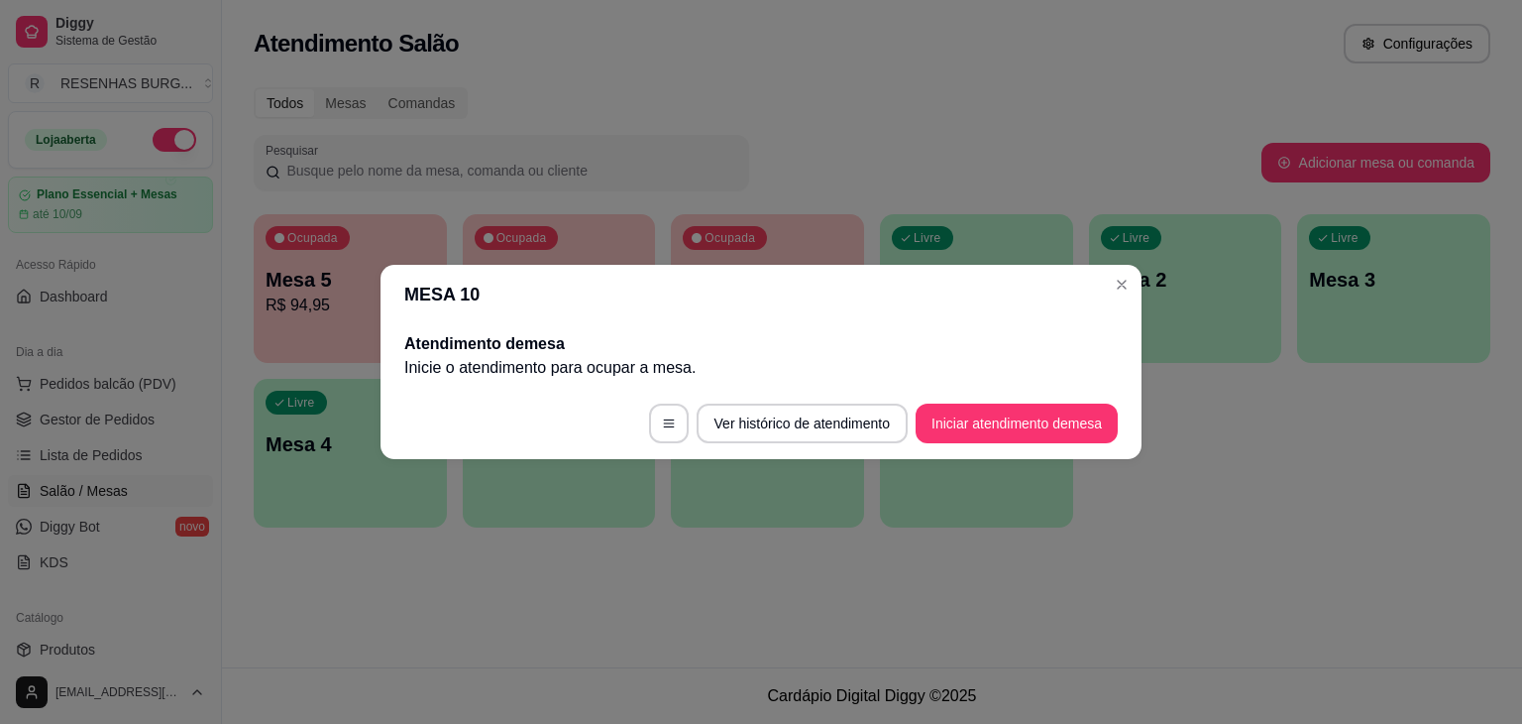
scroll to position [0, 0]
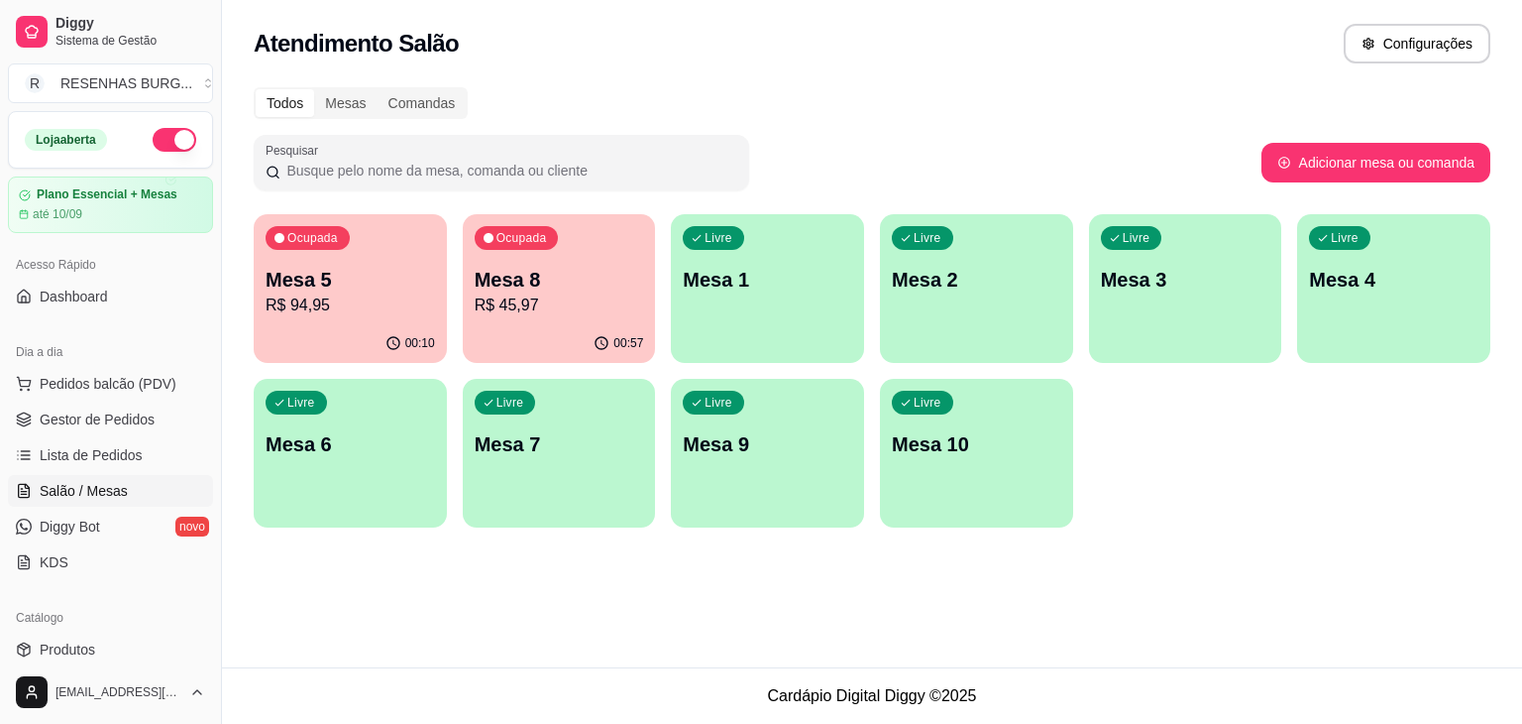
click at [533, 285] on p "Mesa 8" at bounding box center [559, 280] width 169 height 28
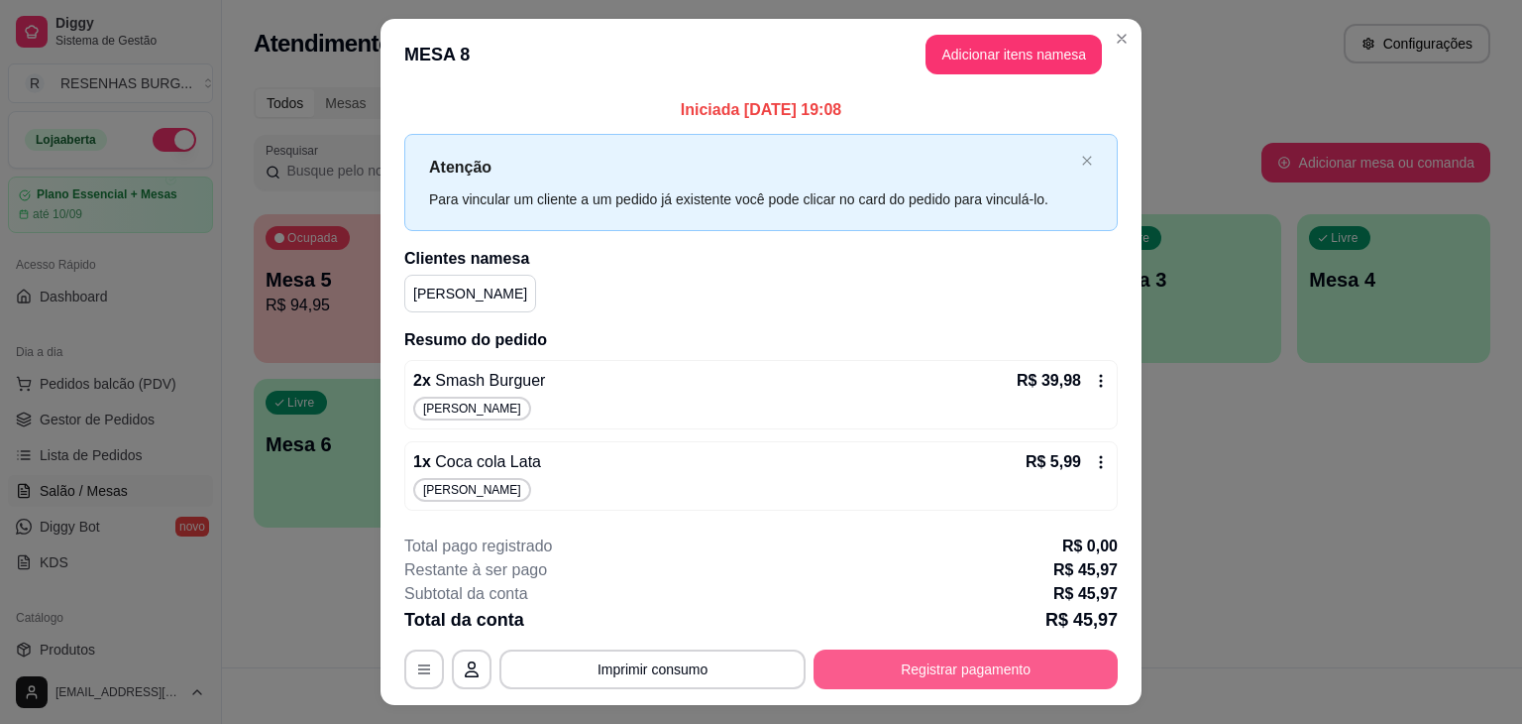
click at [948, 659] on button "Registrar pagamento" at bounding box center [966, 669] width 304 height 40
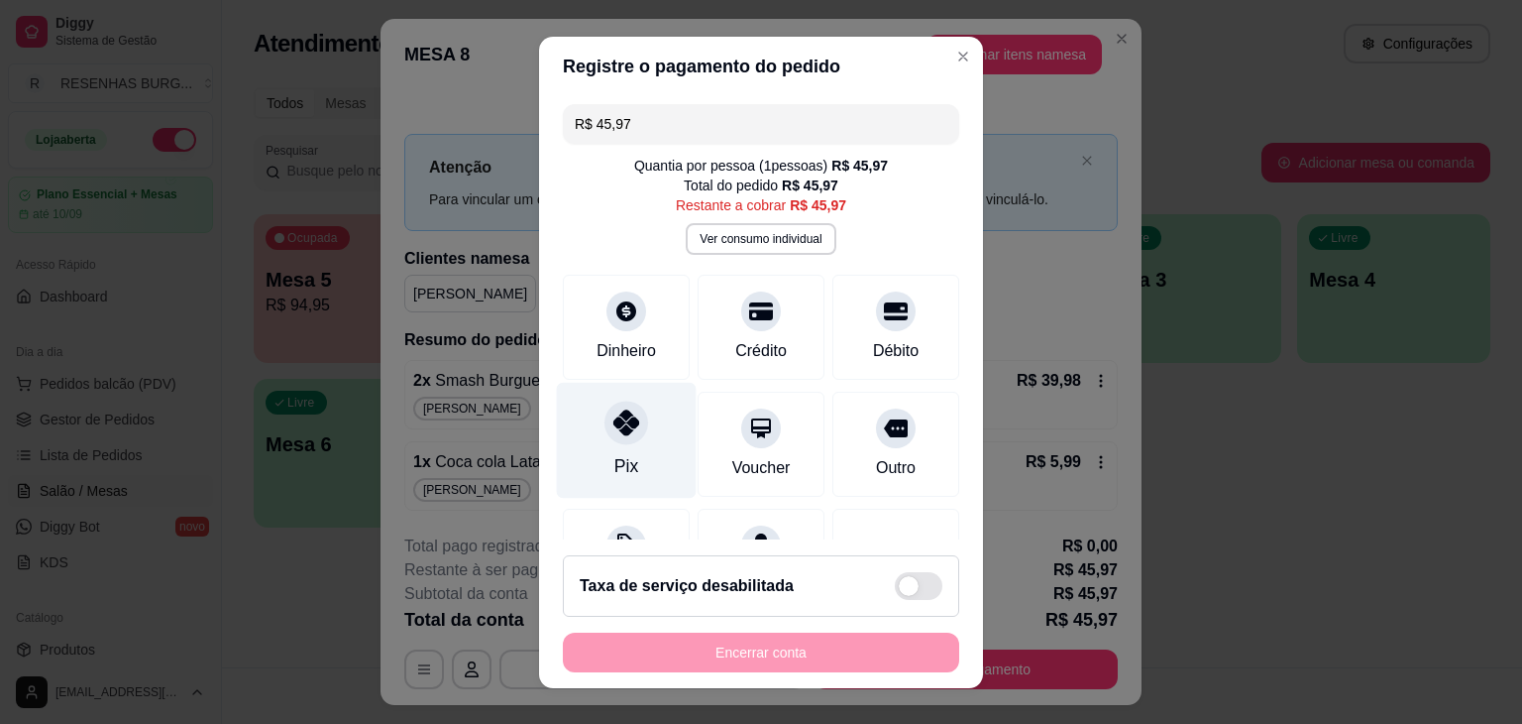
click at [618, 435] on div at bounding box center [627, 422] width 44 height 44
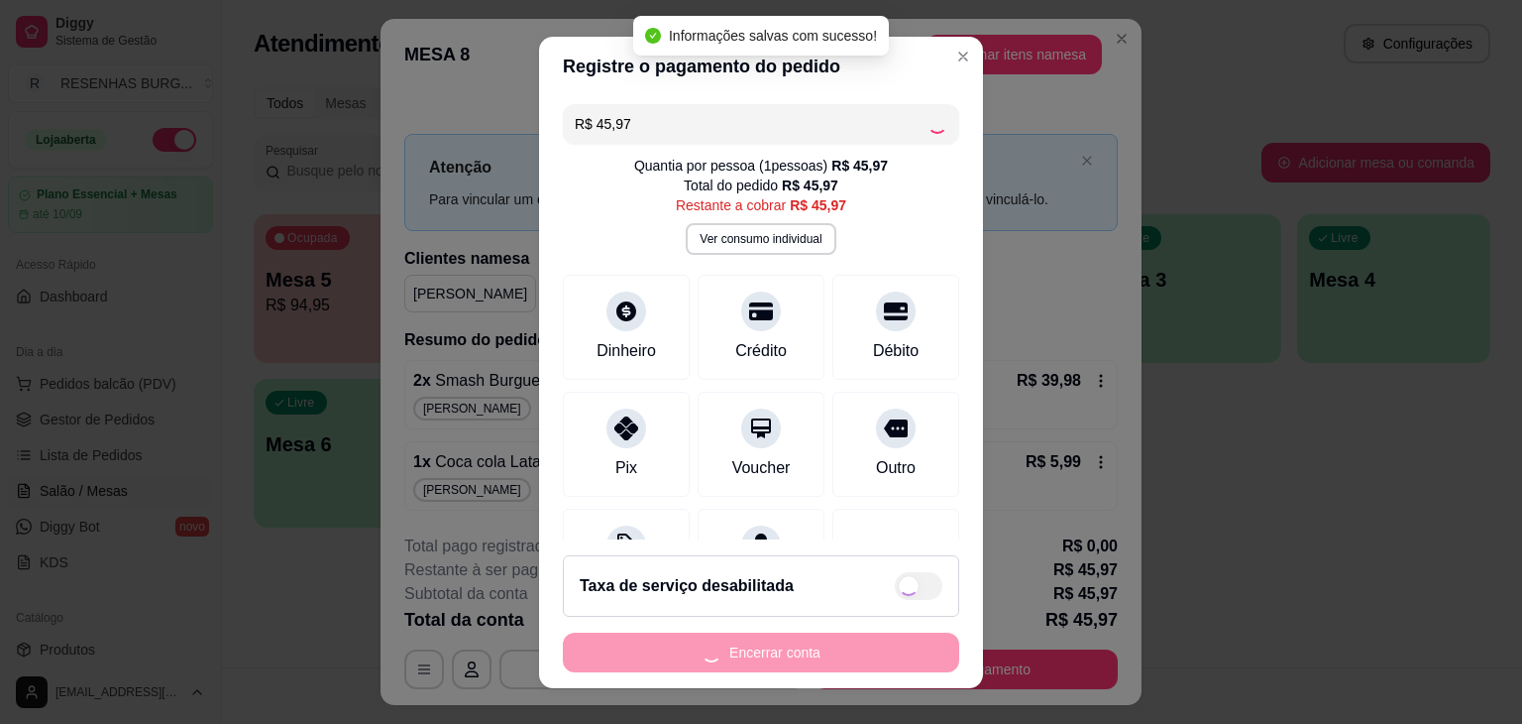
type input "R$ 0,00"
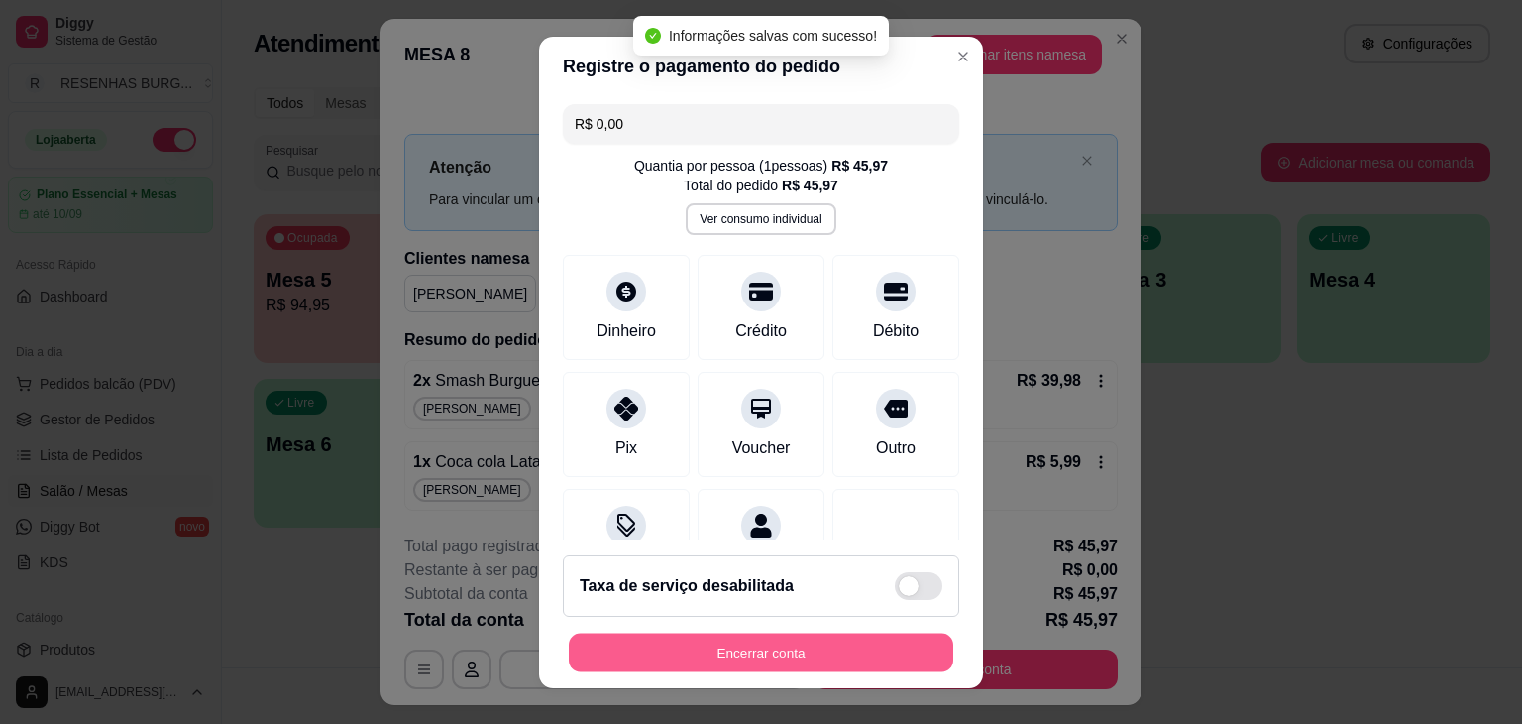
click at [884, 647] on button "Encerrar conta" at bounding box center [761, 651] width 385 height 39
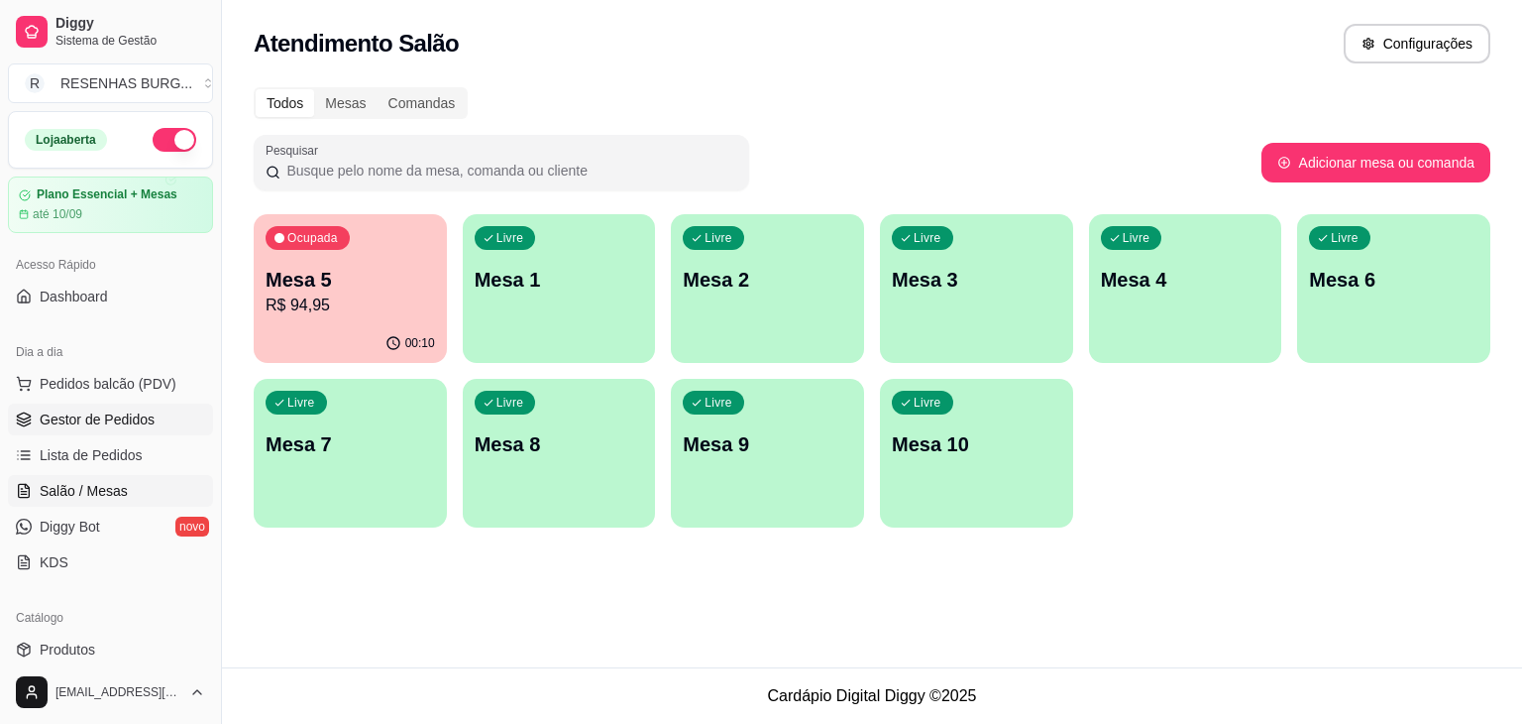
click at [152, 415] on link "Gestor de Pedidos" at bounding box center [110, 419] width 205 height 32
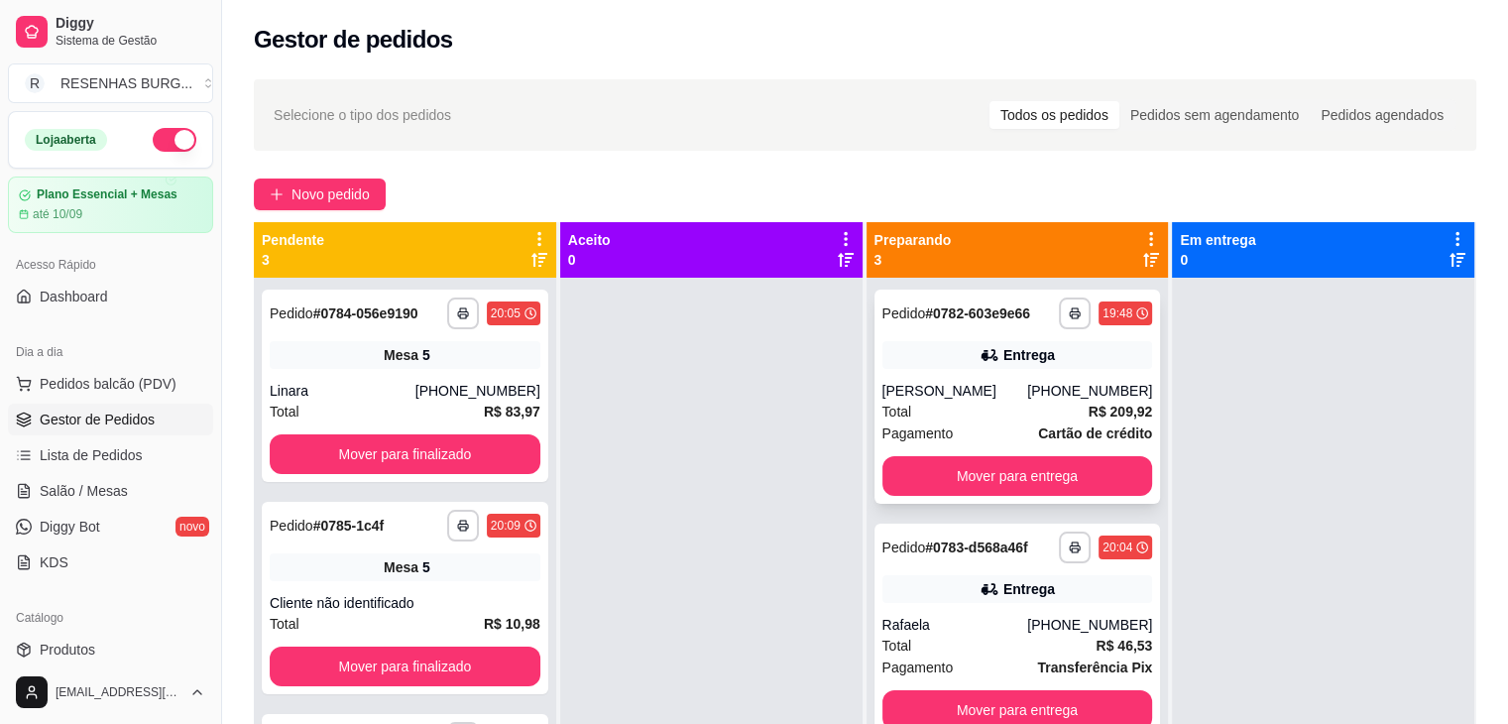
click at [936, 398] on div "[PERSON_NAME]" at bounding box center [955, 391] width 146 height 20
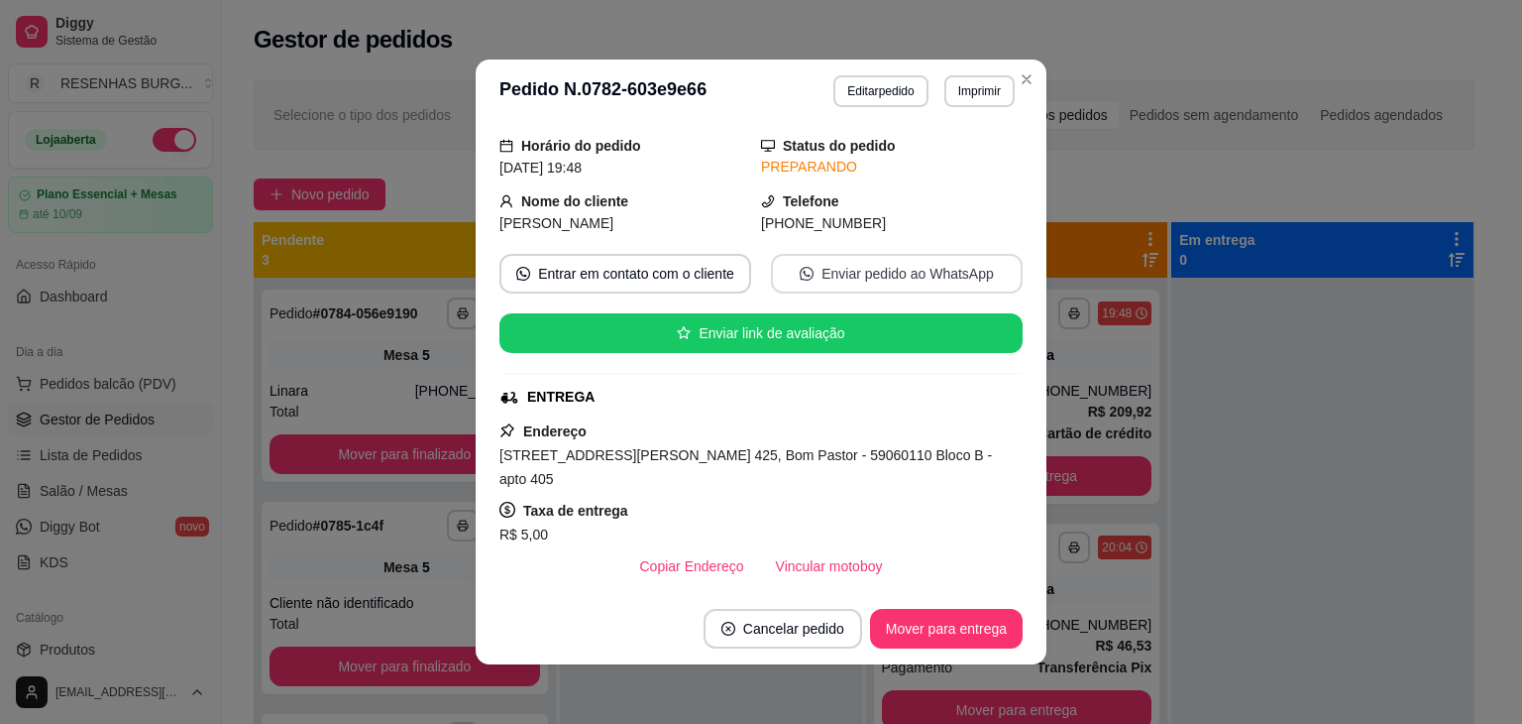
scroll to position [198, 0]
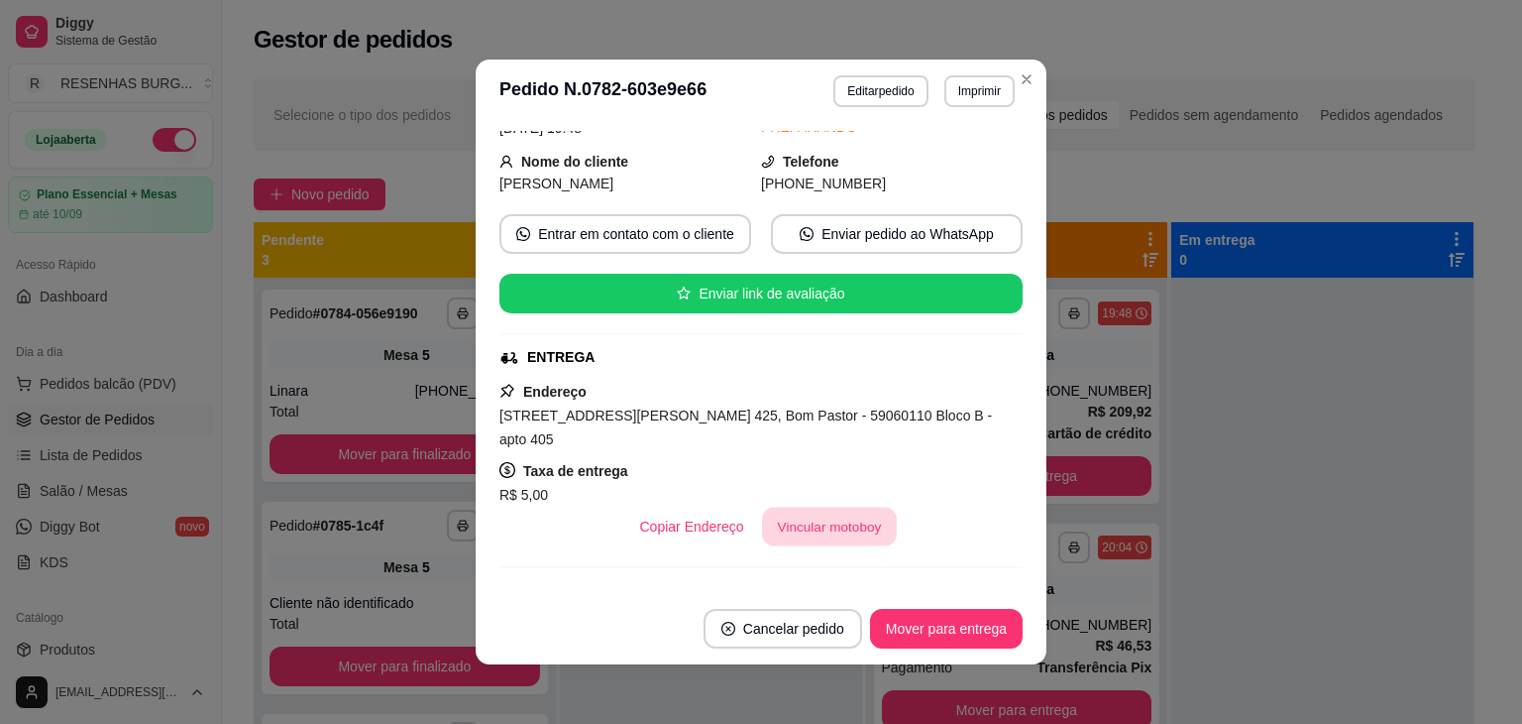
click at [784, 539] on button "Vincular motoboy" at bounding box center [829, 526] width 135 height 39
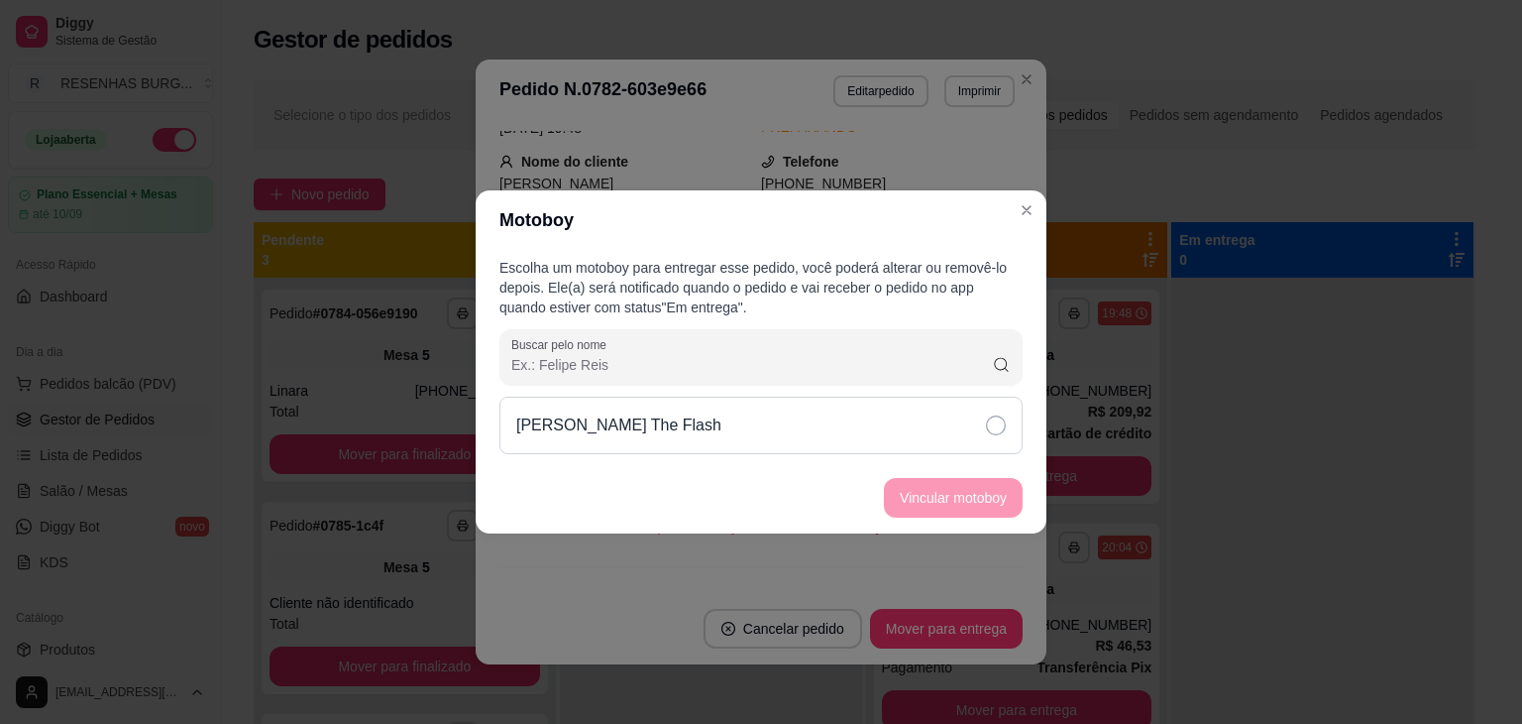
click at [916, 427] on div "[PERSON_NAME] The Flash" at bounding box center [761, 424] width 523 height 57
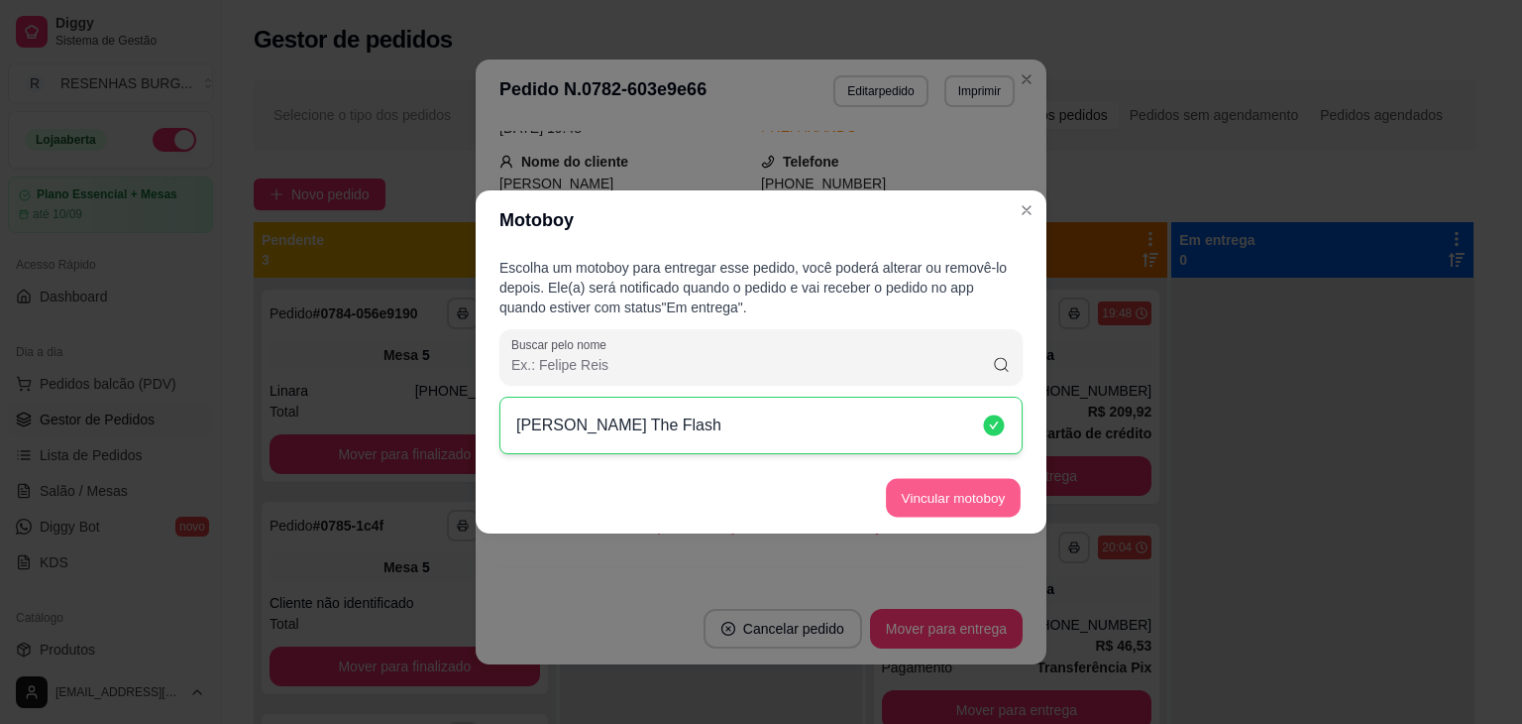
click at [932, 497] on button "Vincular motoboy" at bounding box center [953, 498] width 135 height 39
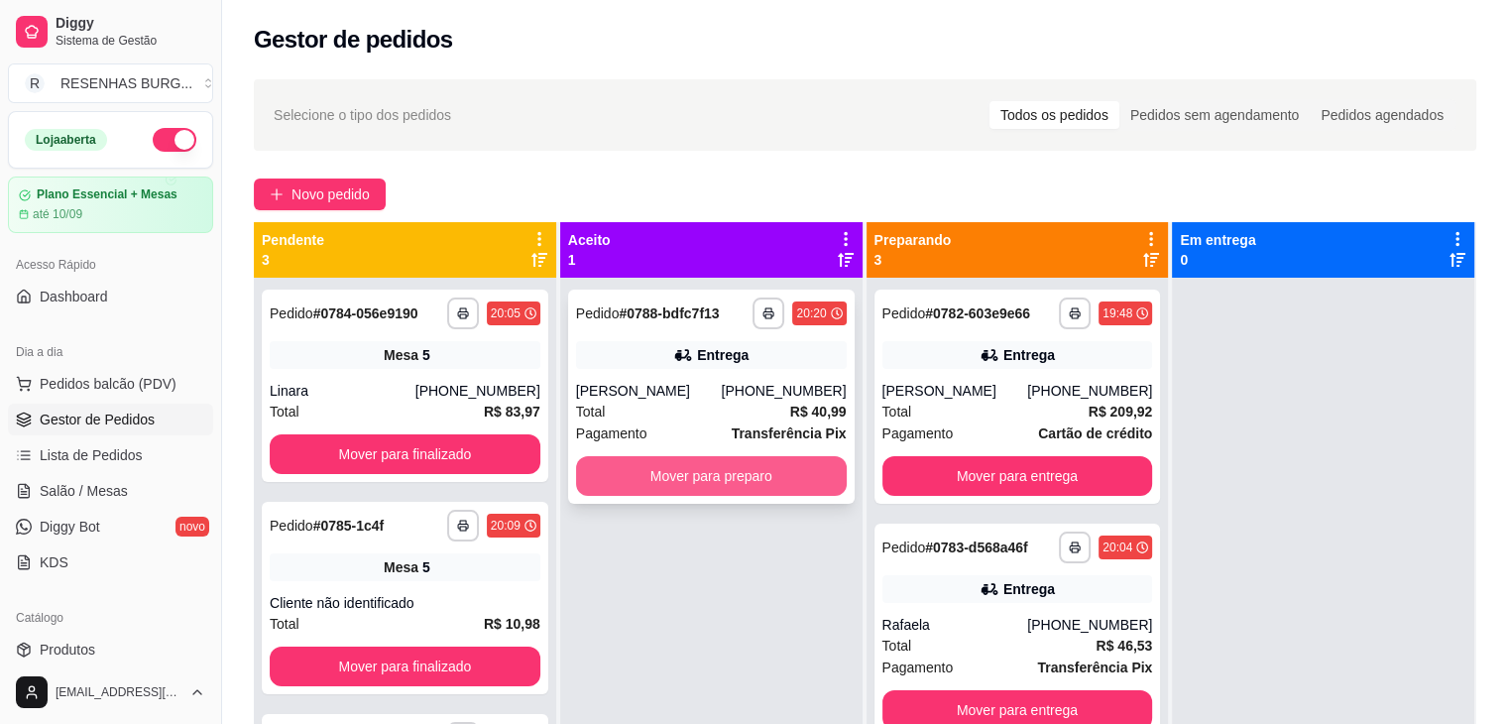
click at [713, 473] on button "Mover para preparo" at bounding box center [711, 476] width 271 height 40
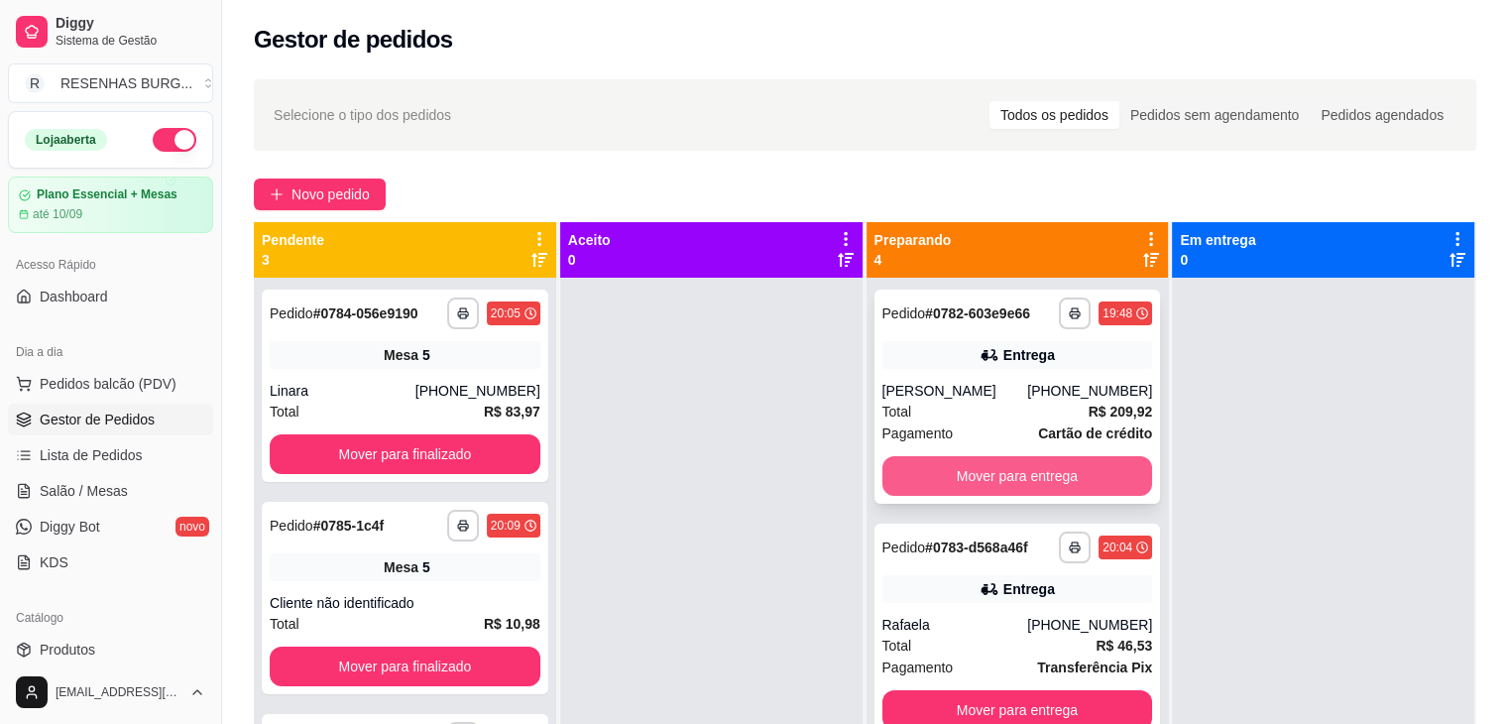
click at [994, 476] on button "Mover para entrega" at bounding box center [1017, 476] width 271 height 40
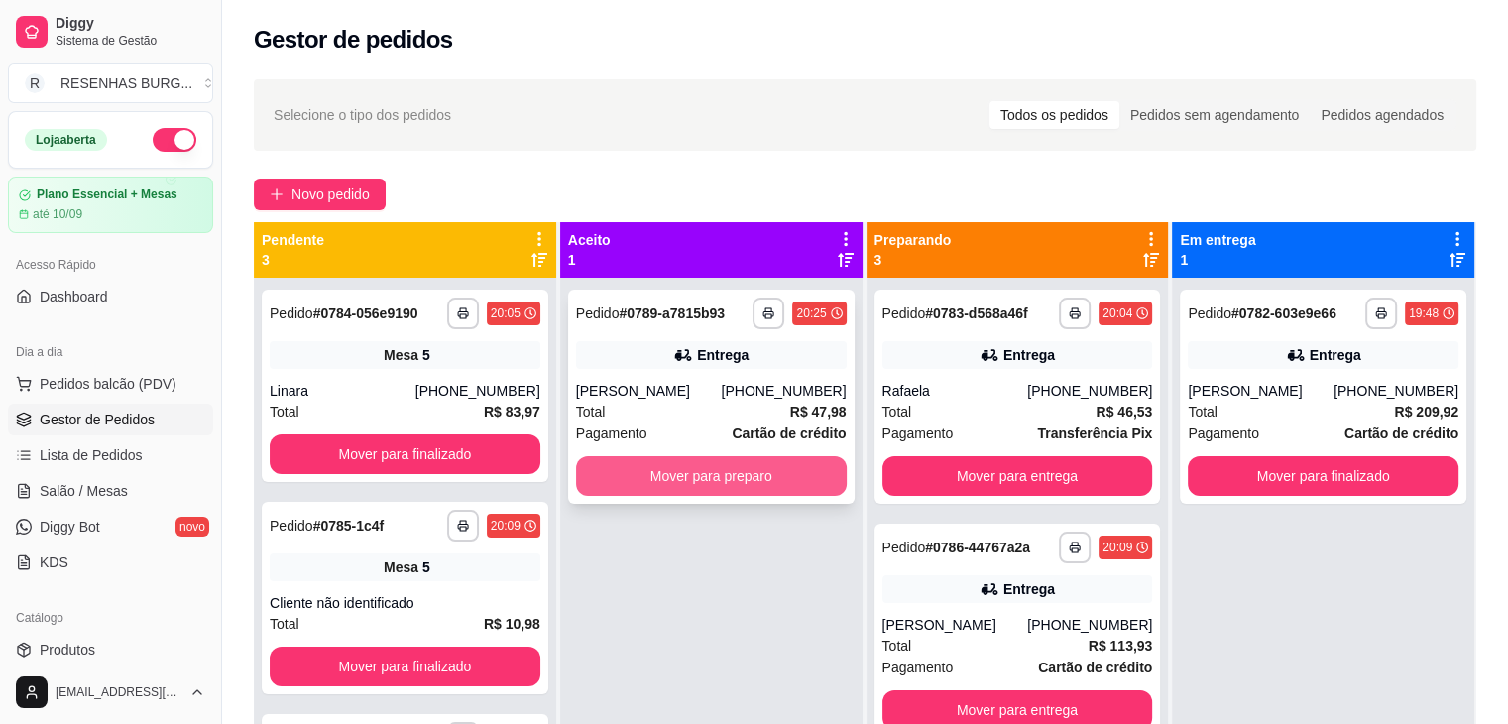
click at [711, 469] on button "Mover para preparo" at bounding box center [711, 476] width 271 height 40
click at [711, 469] on button "Mover para preparo" at bounding box center [711, 476] width 263 height 39
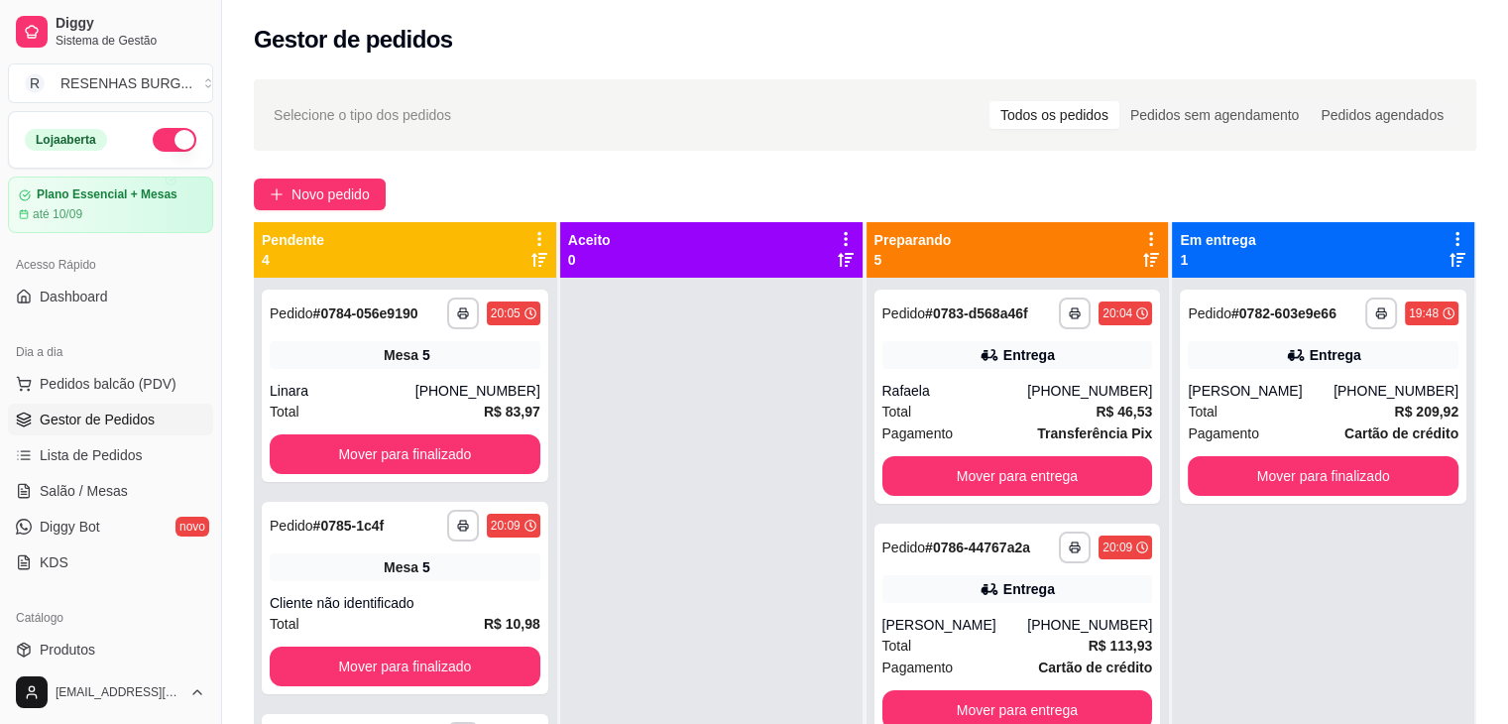
click at [167, 136] on button "button" at bounding box center [175, 140] width 44 height 24
click at [99, 645] on link "Produtos" at bounding box center [110, 649] width 205 height 32
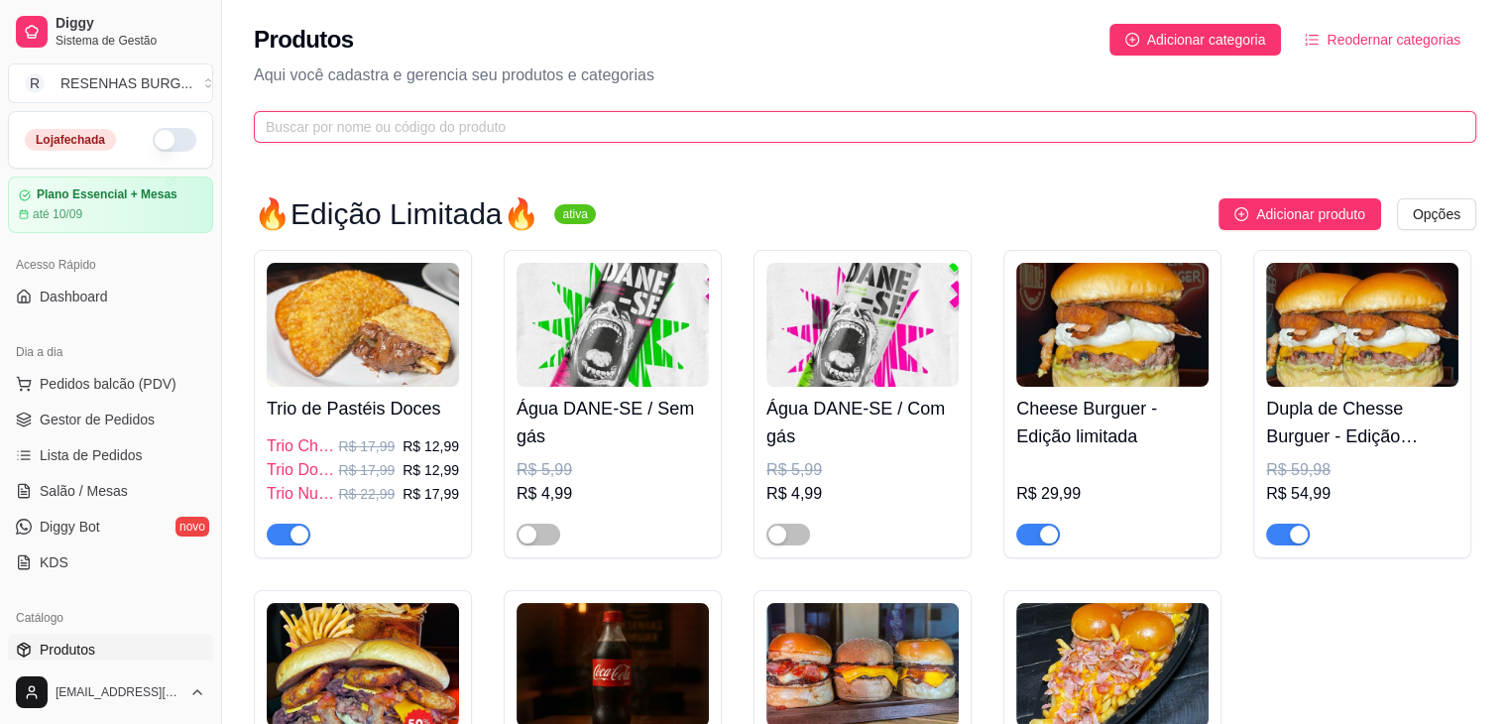
click at [561, 118] on input "text" at bounding box center [857, 127] width 1182 height 22
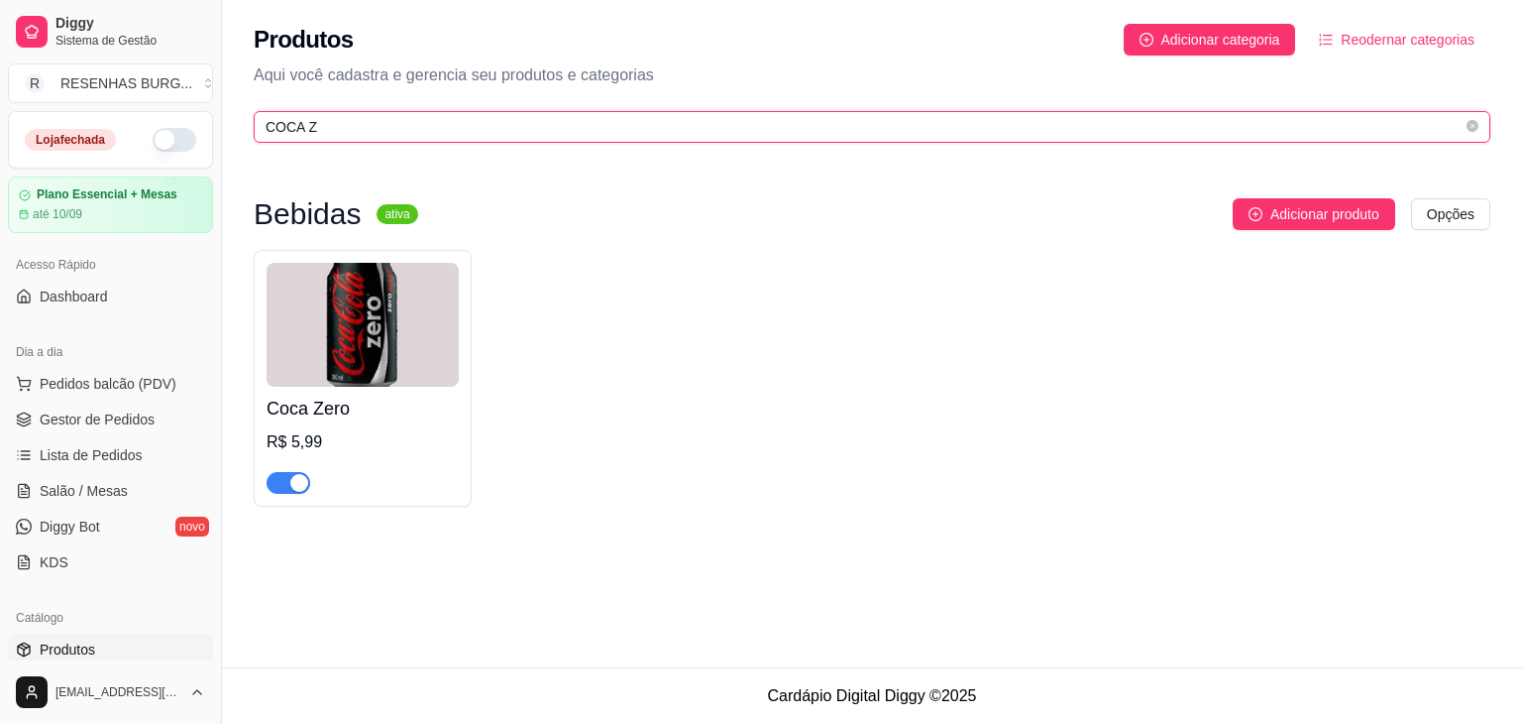
type input "COCA Z"
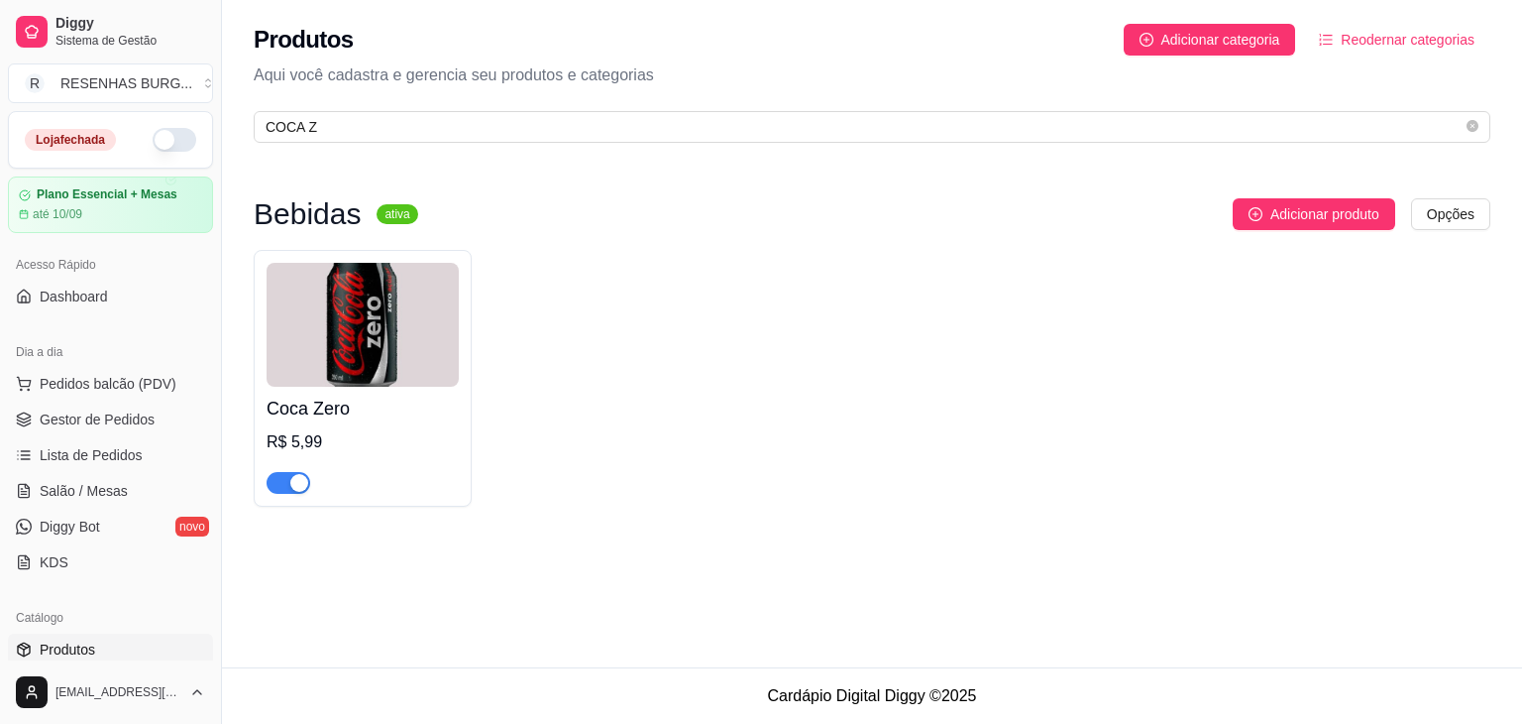
click at [306, 483] on div "button" at bounding box center [299, 483] width 18 height 18
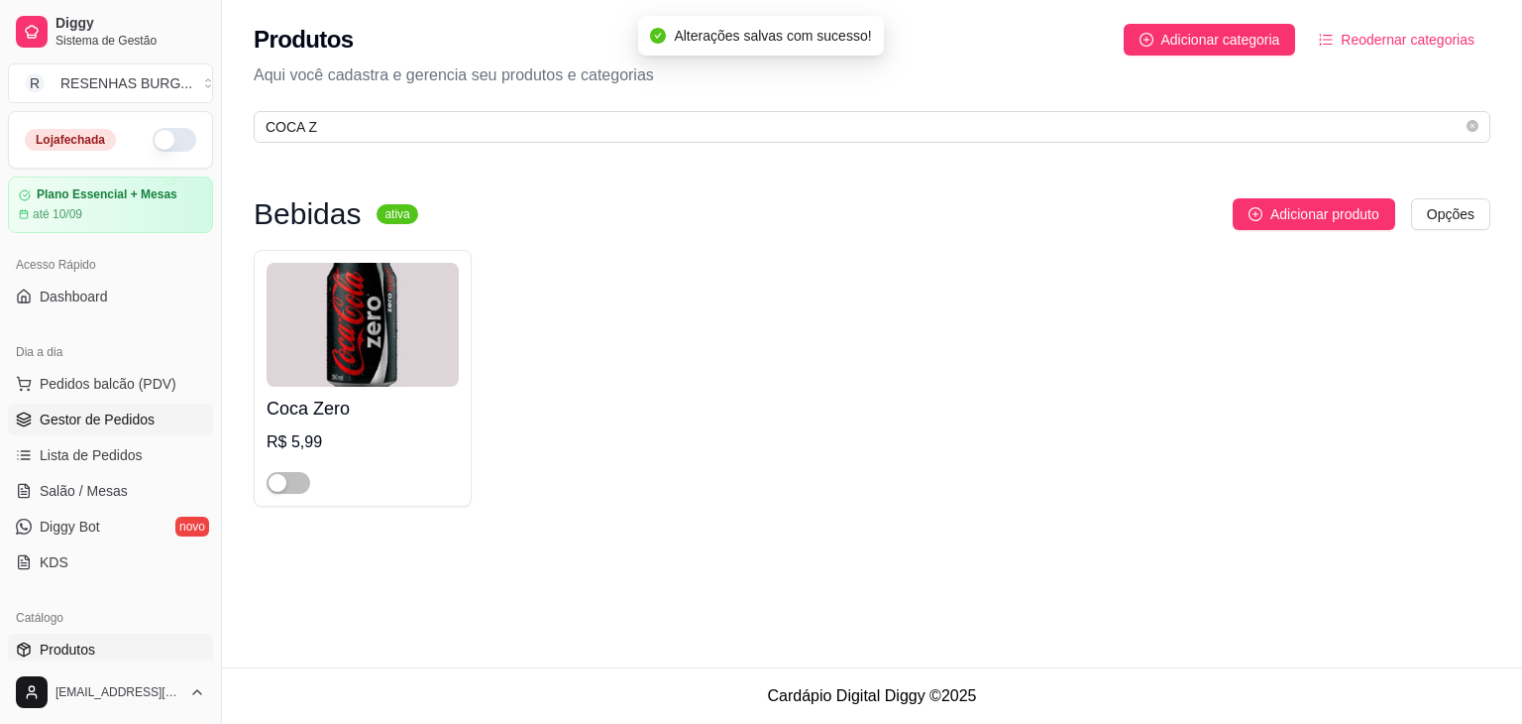
click at [119, 413] on span "Gestor de Pedidos" at bounding box center [97, 419] width 115 height 20
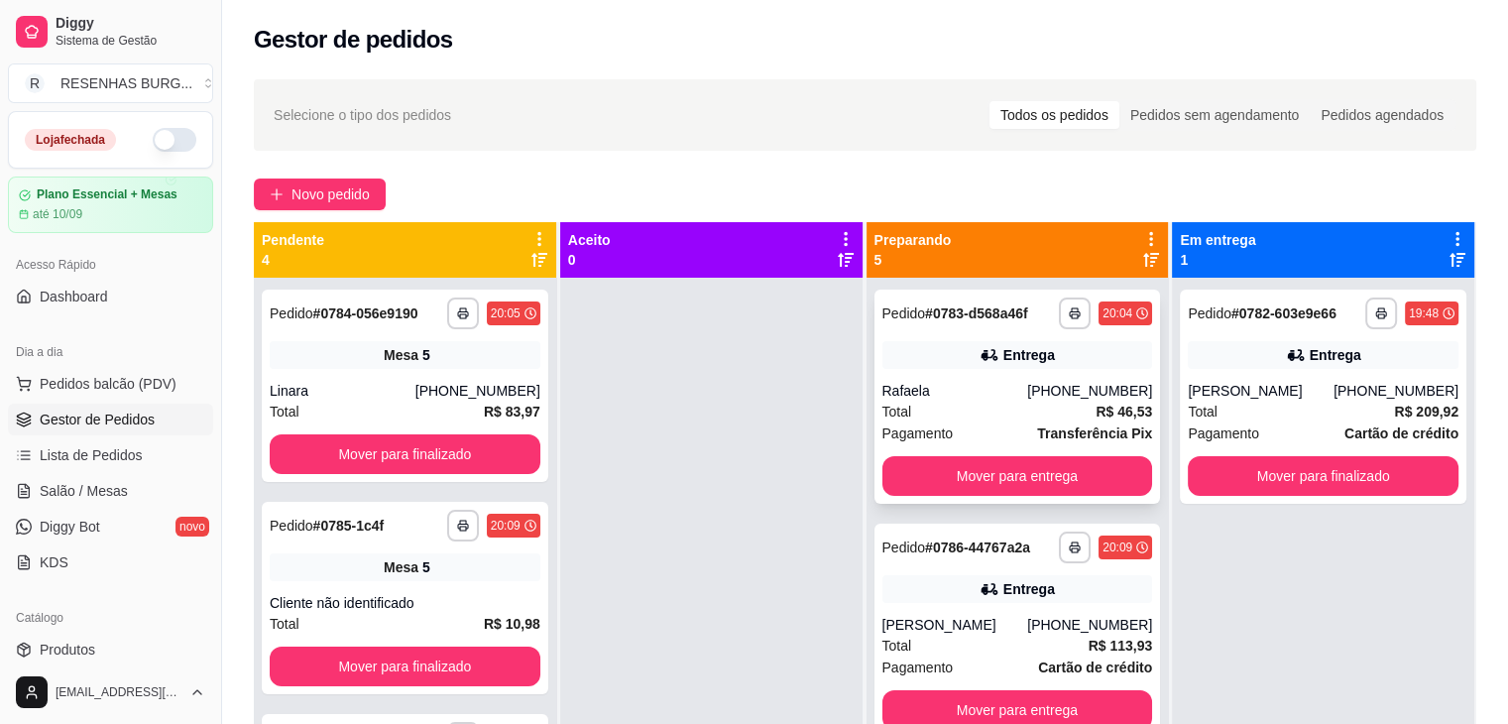
click at [955, 378] on div "**********" at bounding box center [1017, 396] width 286 height 214
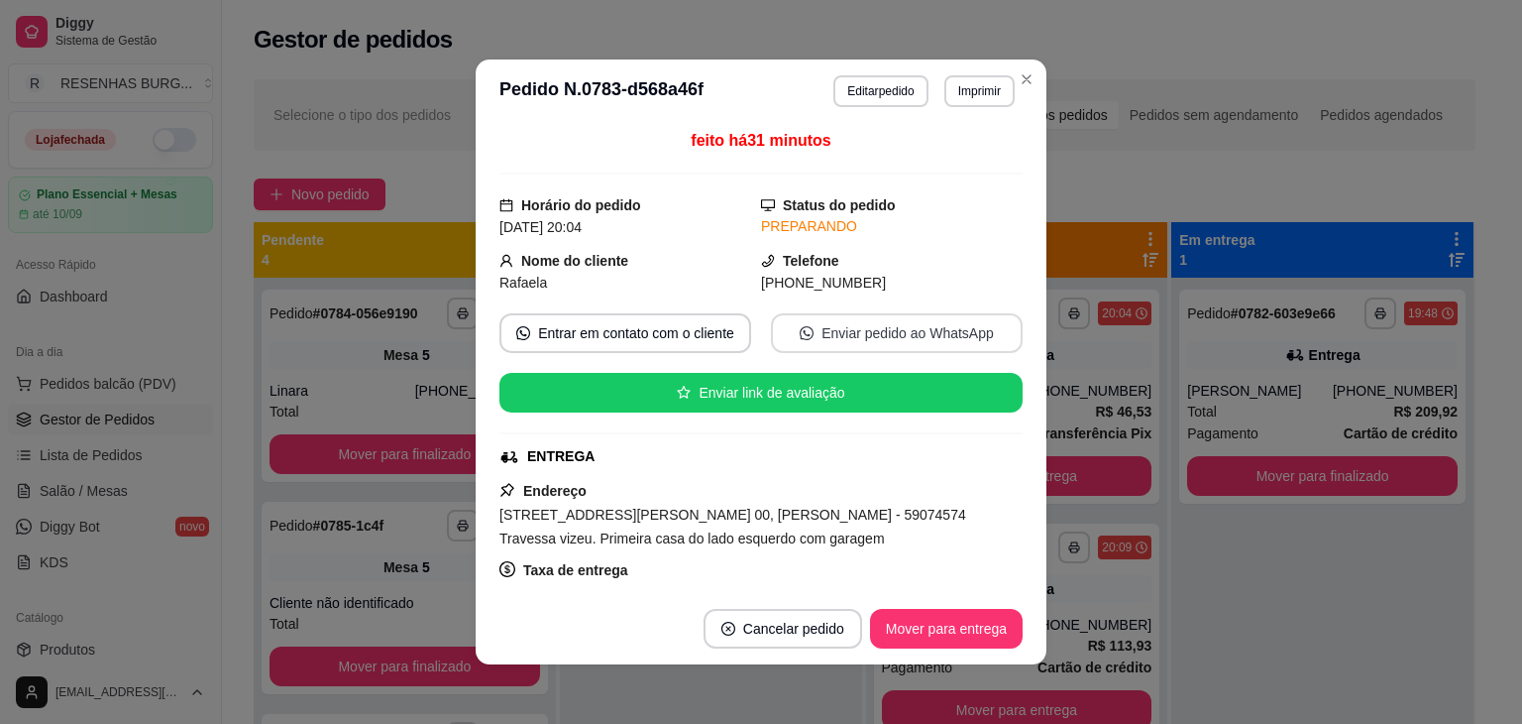
scroll to position [297, 0]
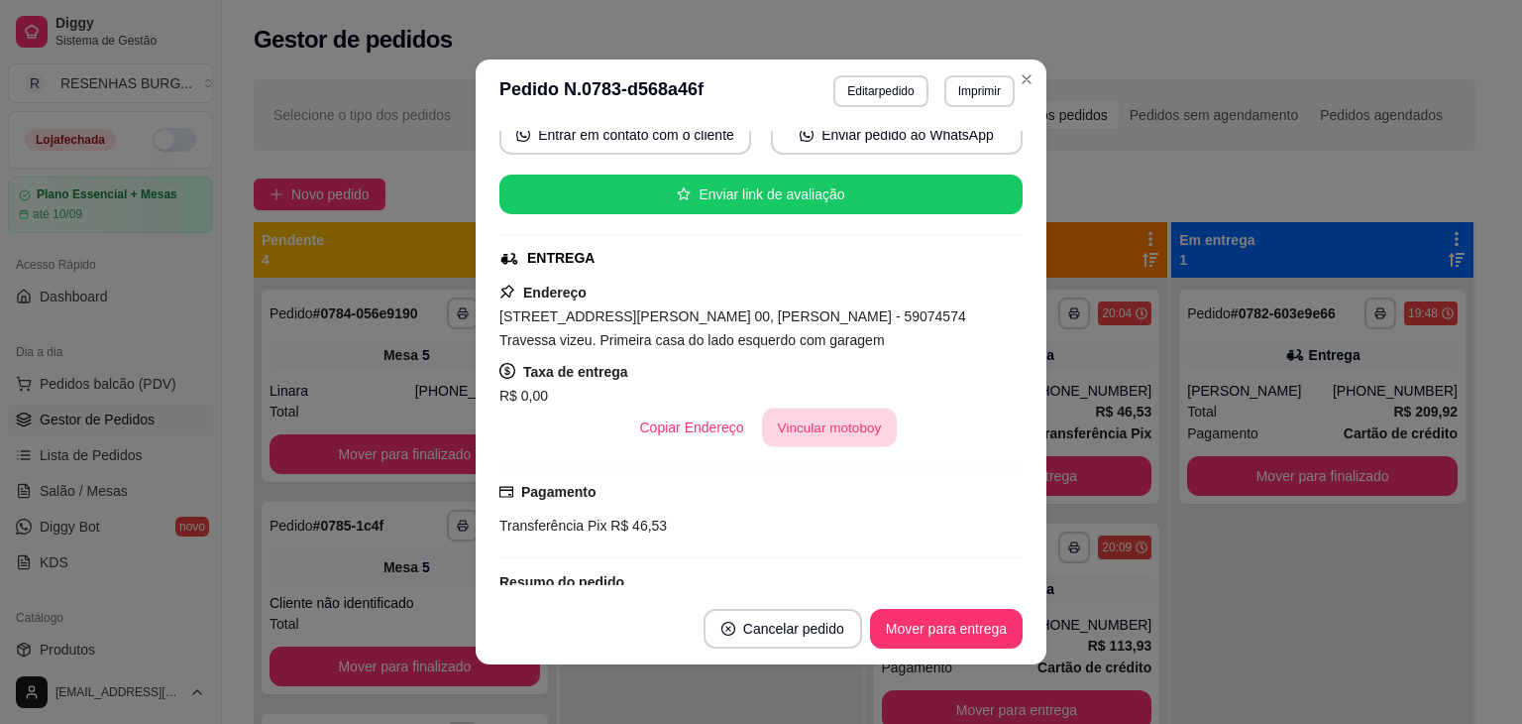
click at [805, 428] on button "Vincular motoboy" at bounding box center [829, 427] width 135 height 39
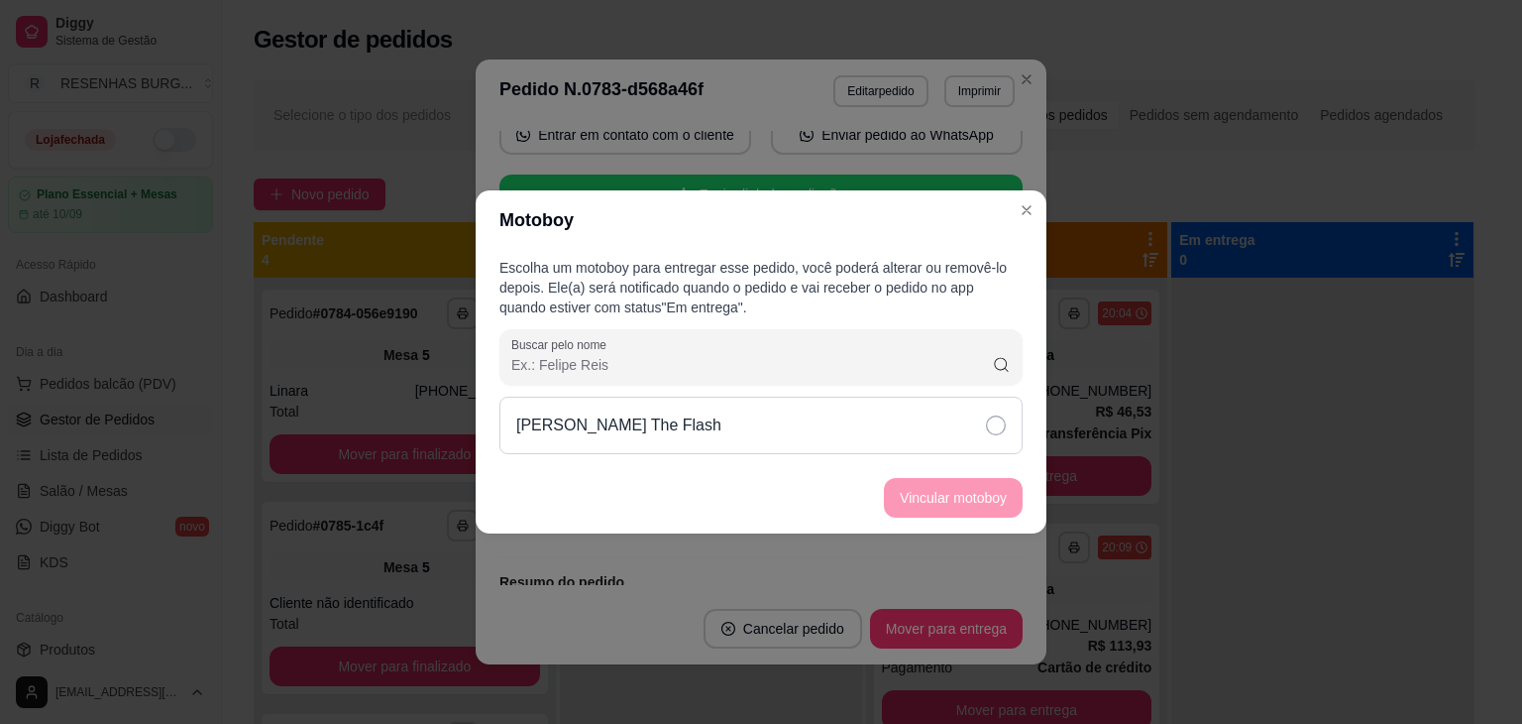
click at [928, 434] on div "[PERSON_NAME] The Flash" at bounding box center [761, 424] width 523 height 57
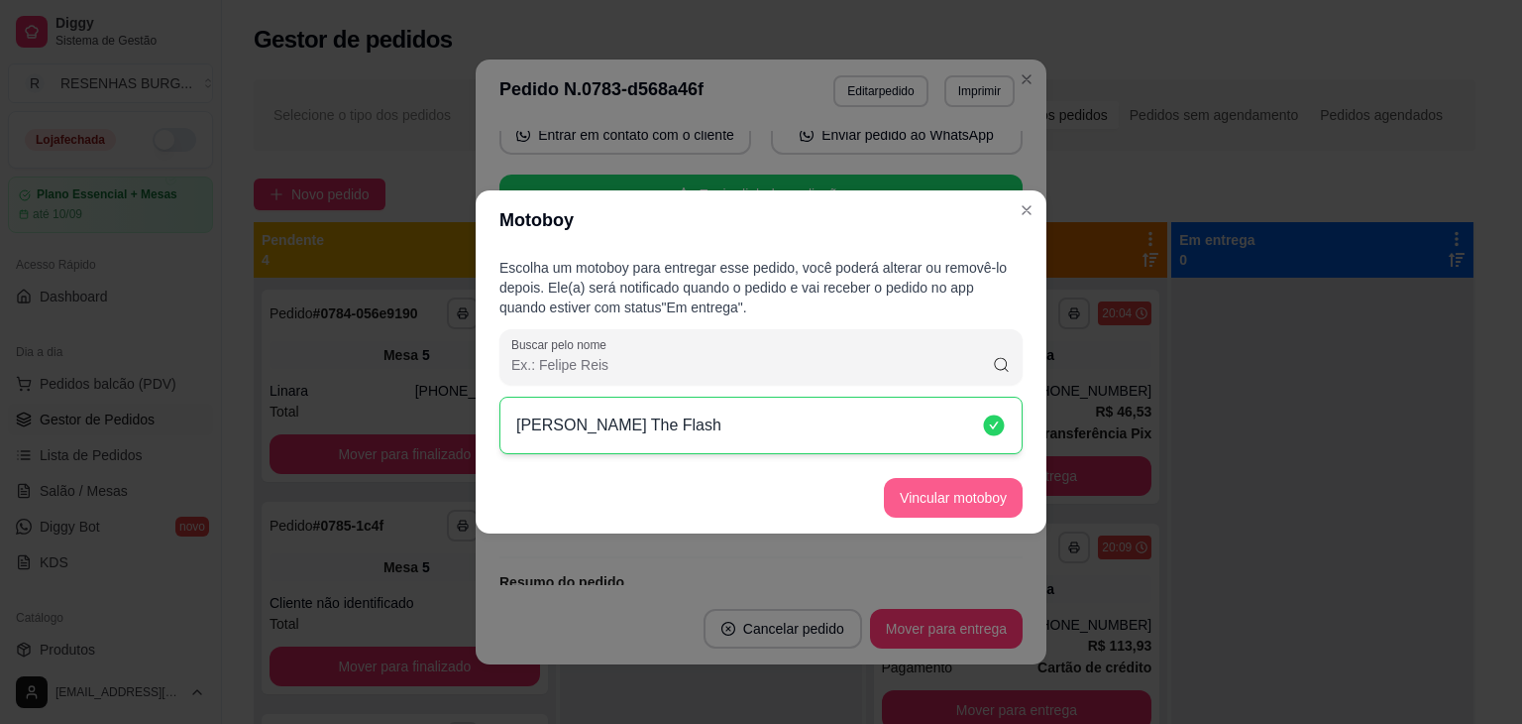
click at [954, 502] on button "Vincular motoboy" at bounding box center [953, 498] width 139 height 40
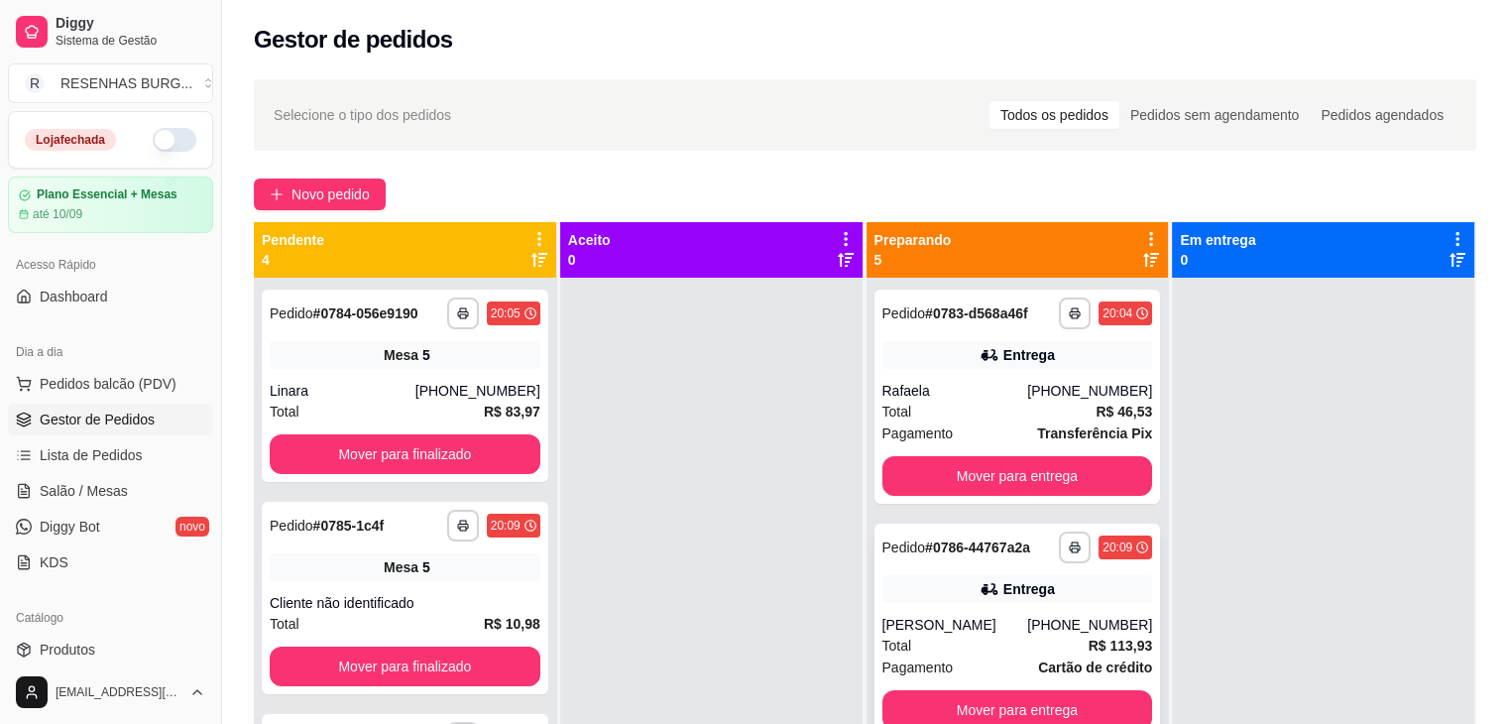
click at [979, 596] on icon at bounding box center [989, 589] width 20 height 20
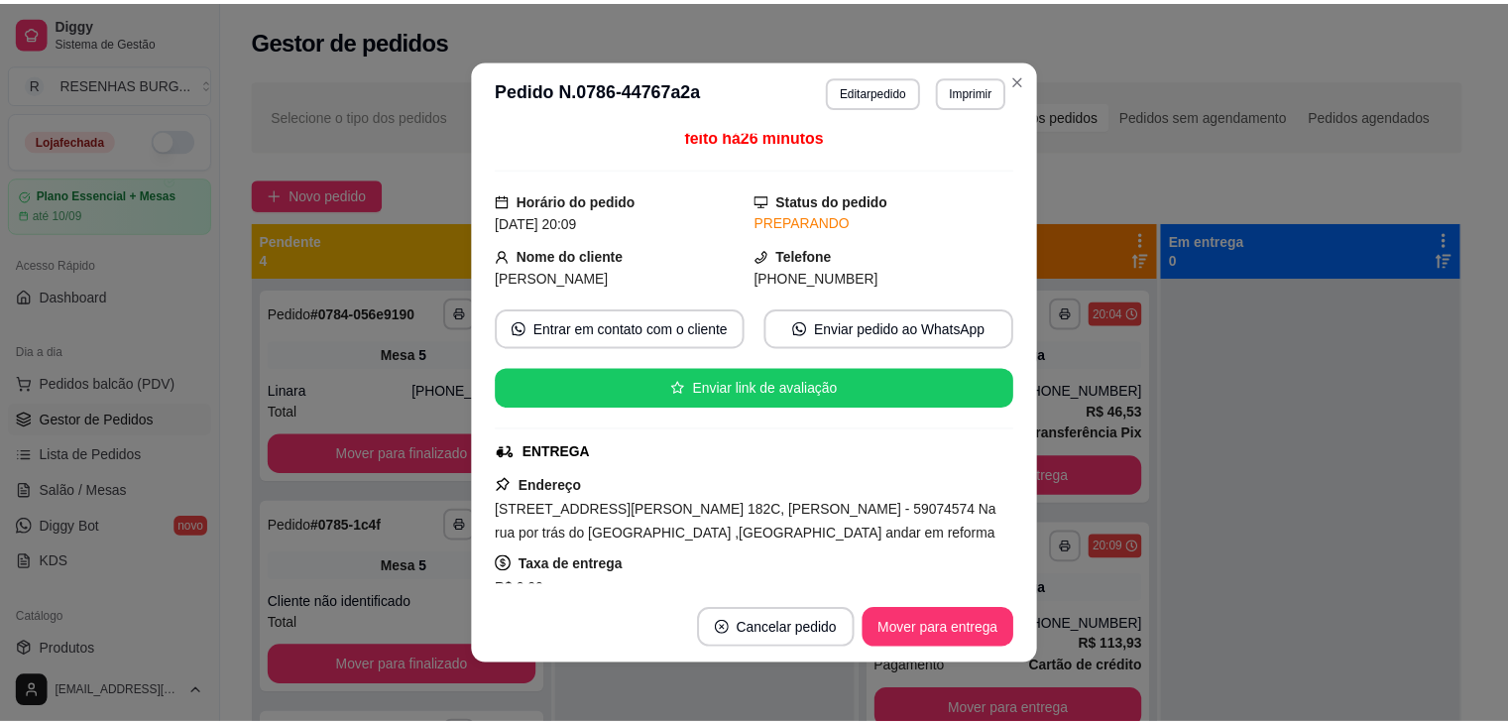
scroll to position [198, 0]
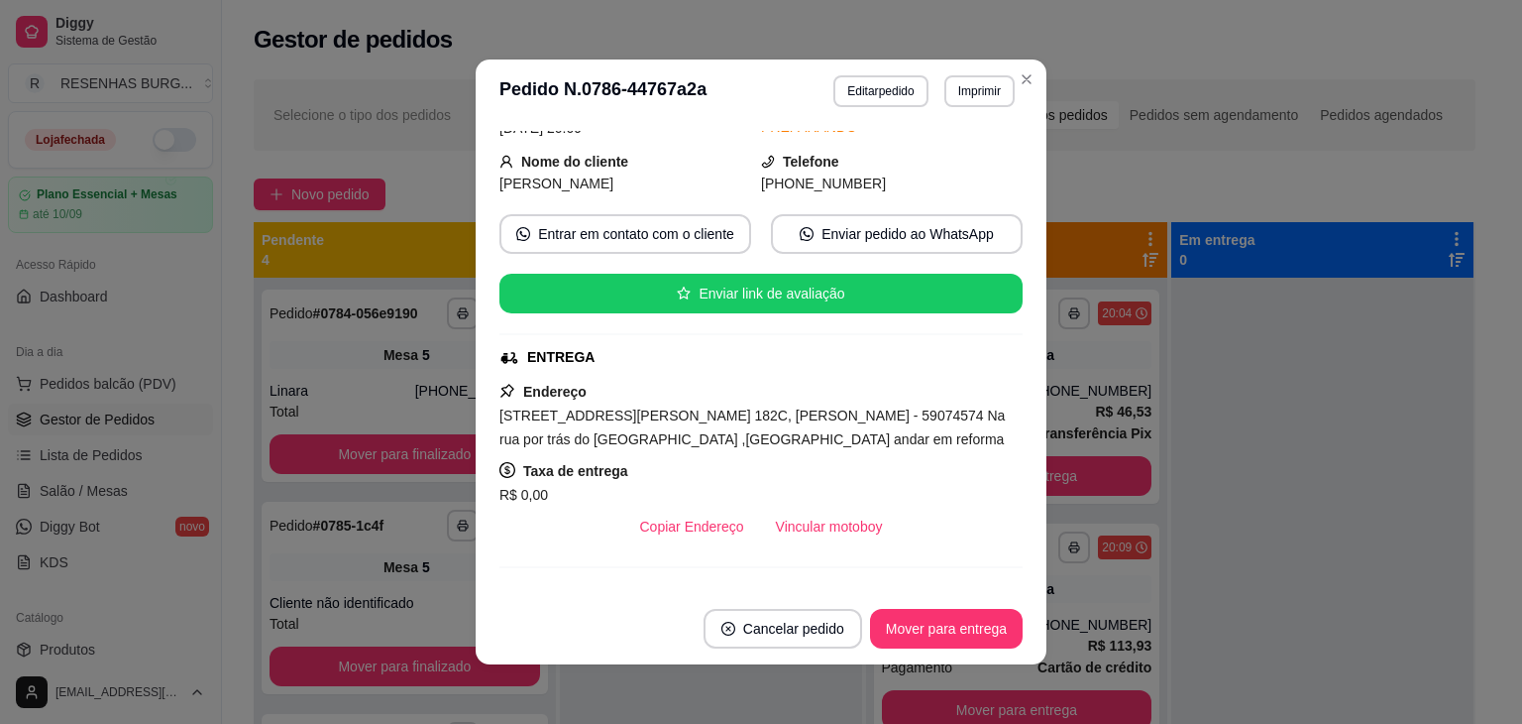
click at [840, 510] on button "Vincular motoboy" at bounding box center [829, 526] width 139 height 40
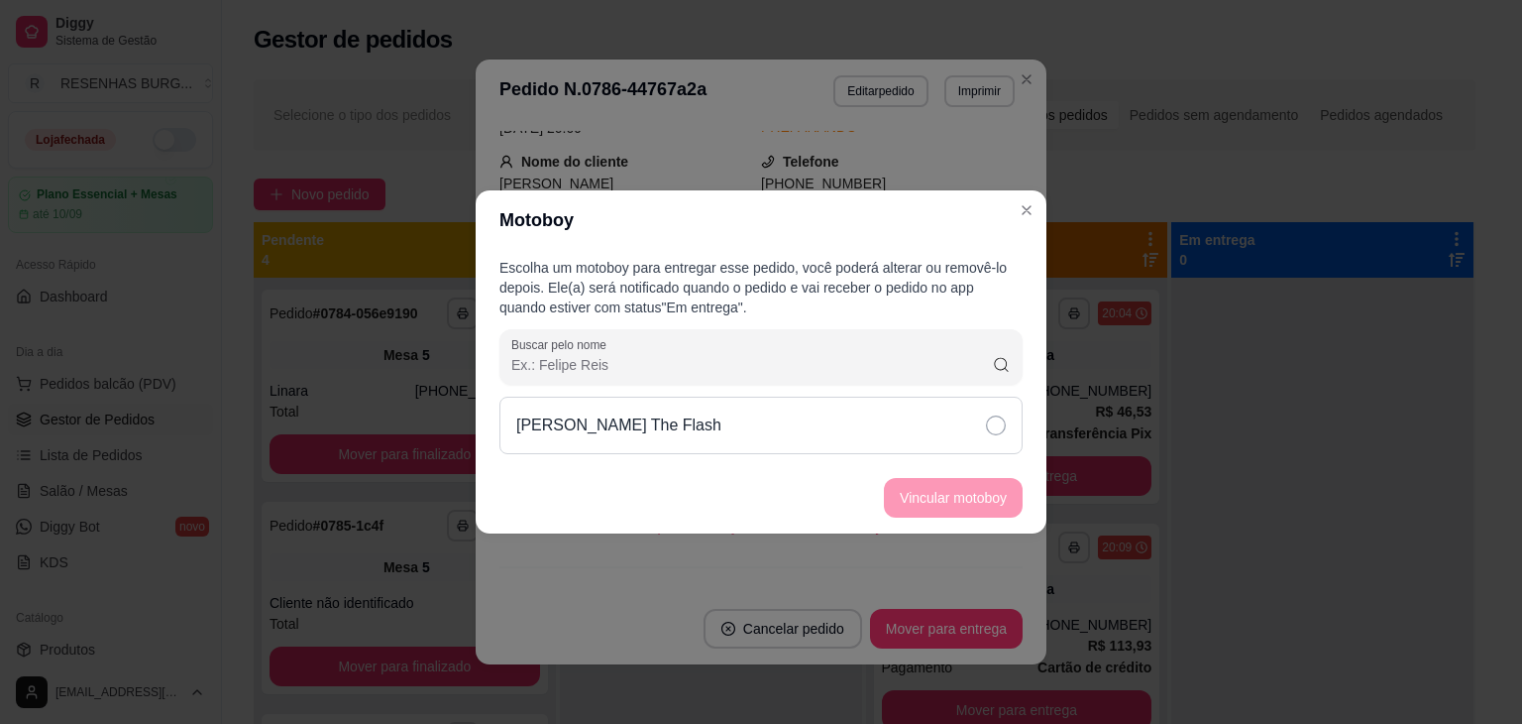
click at [982, 425] on div "[PERSON_NAME] The Flash" at bounding box center [761, 424] width 523 height 57
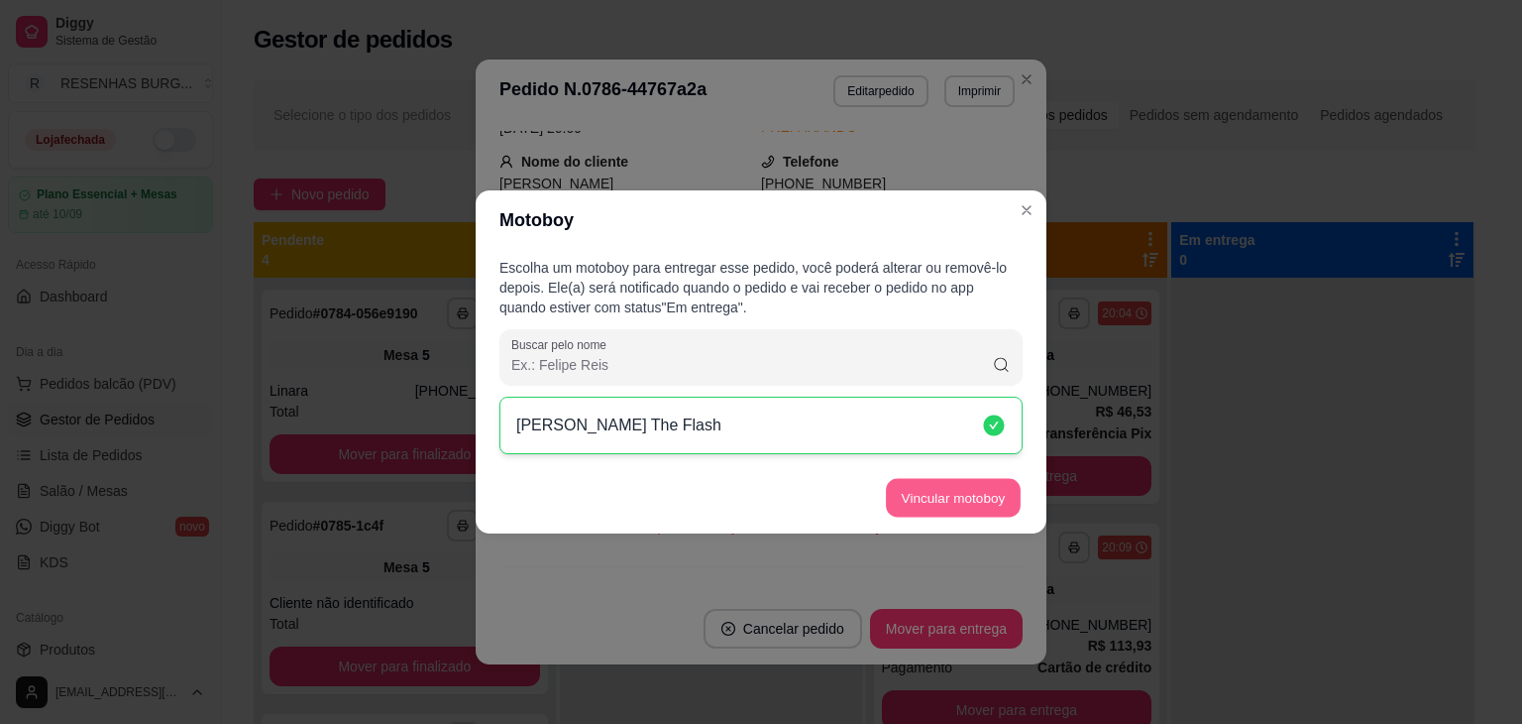
click at [966, 503] on button "Vincular motoboy" at bounding box center [953, 498] width 135 height 39
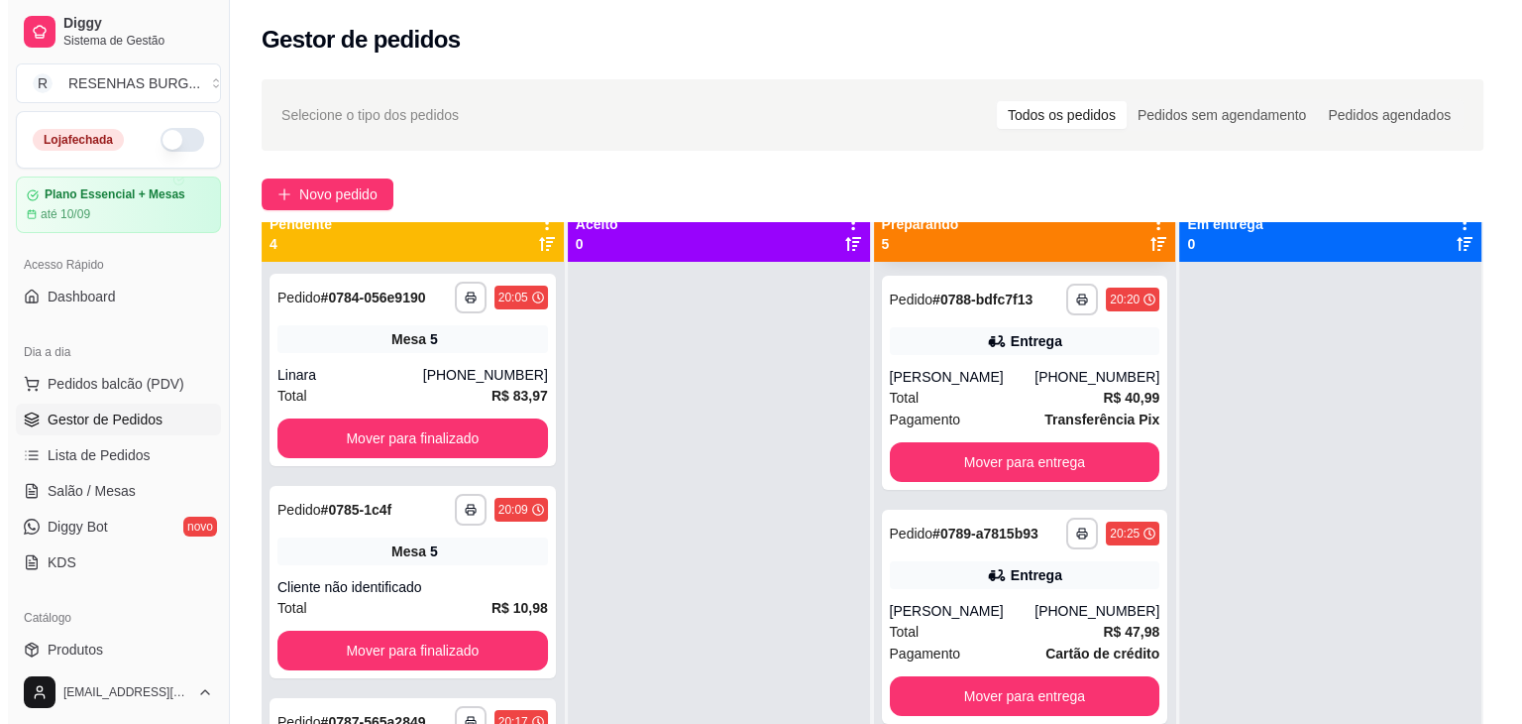
scroll to position [0, 0]
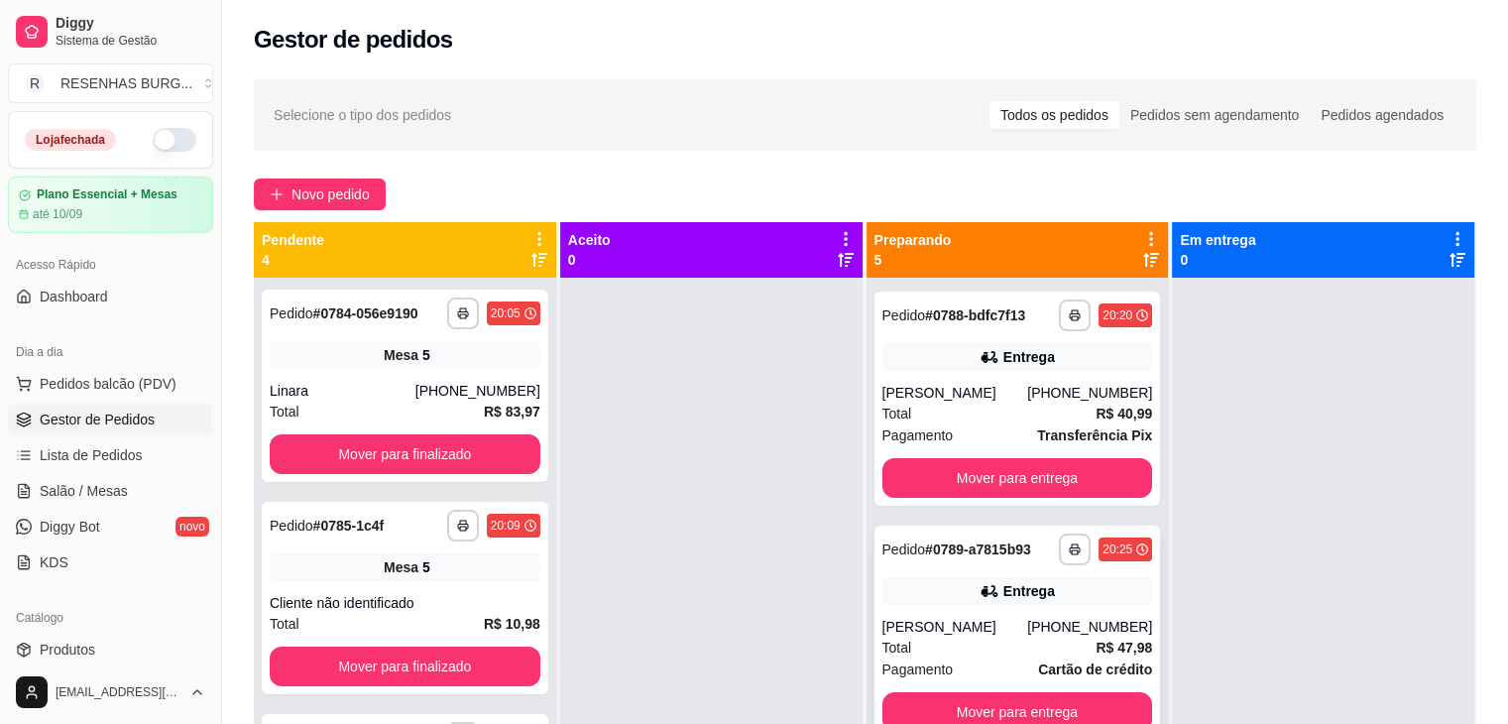
click at [959, 622] on div "[PERSON_NAME]" at bounding box center [955, 626] width 146 height 20
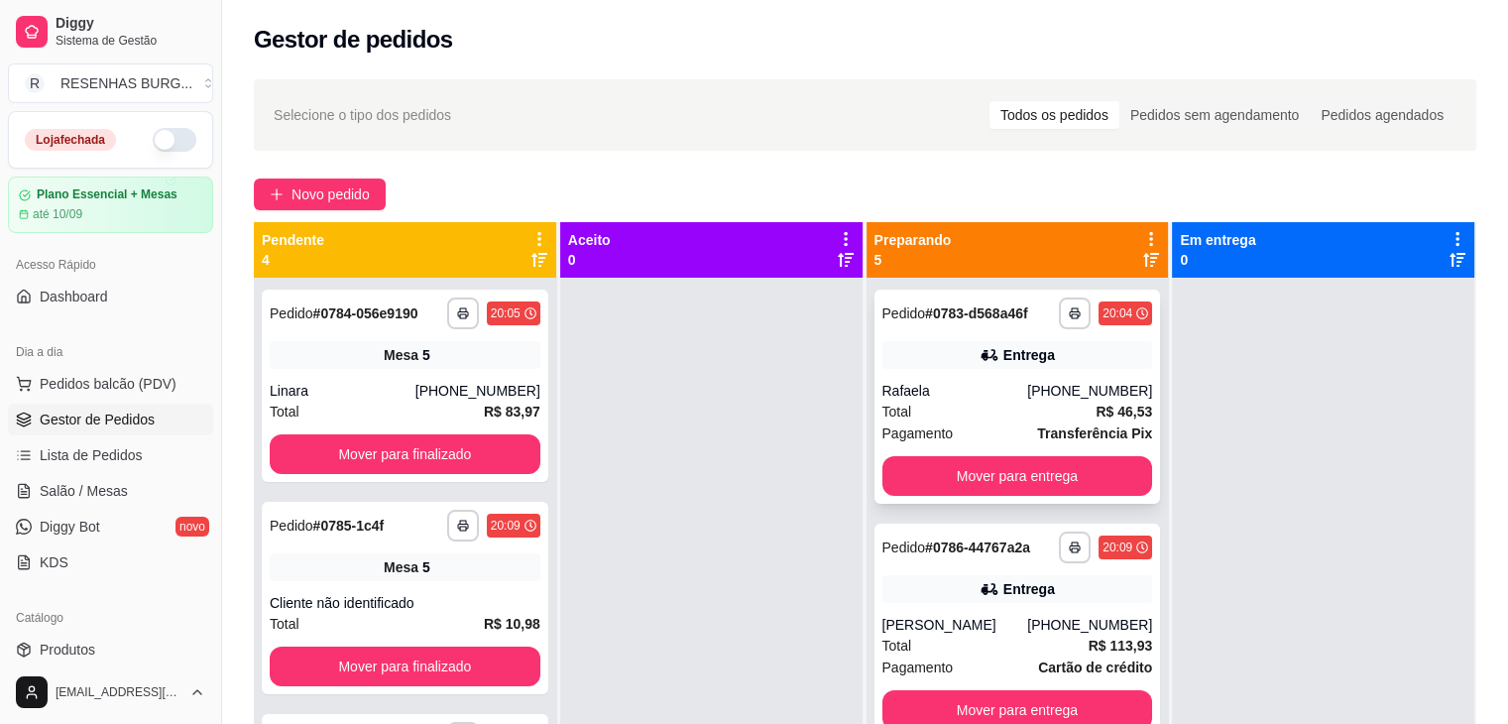
click at [942, 371] on div "**********" at bounding box center [1017, 396] width 286 height 214
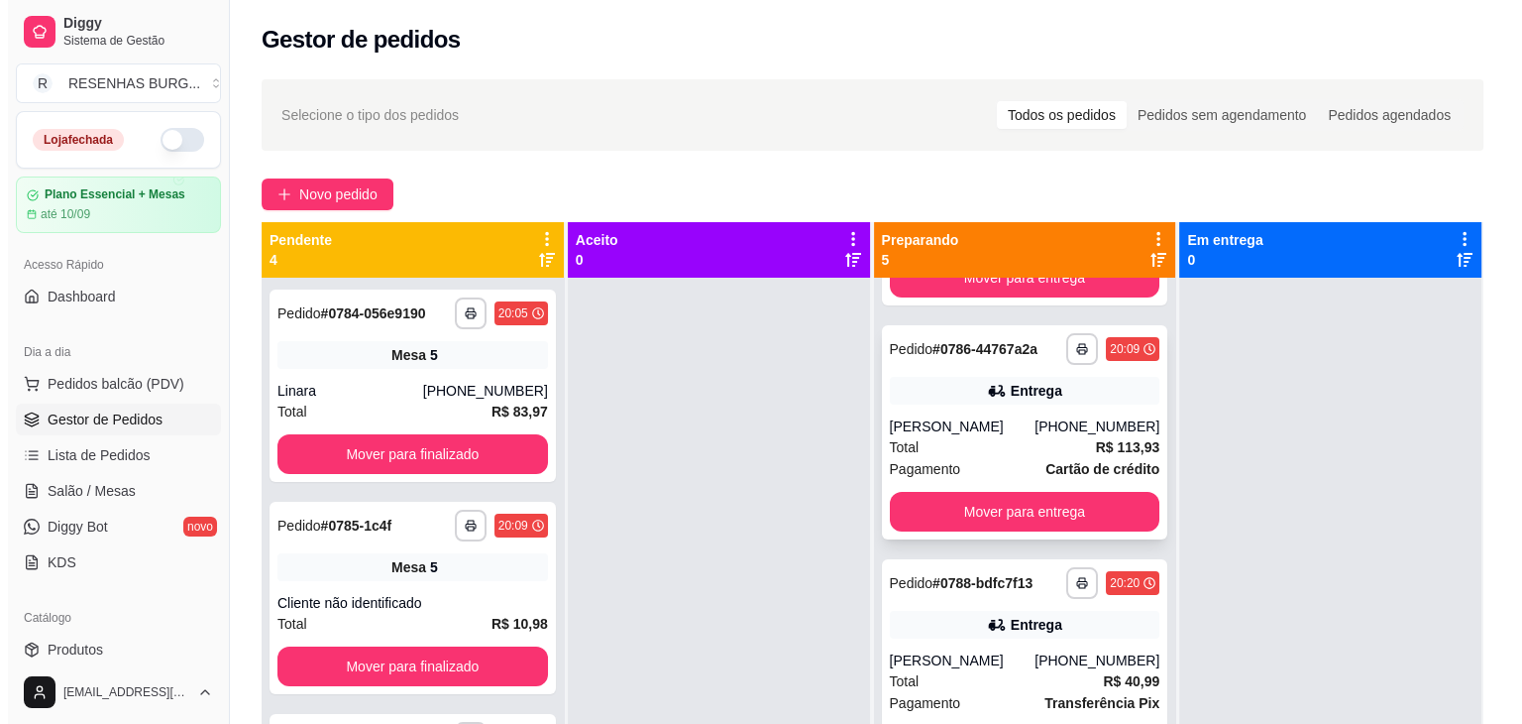
scroll to position [297, 0]
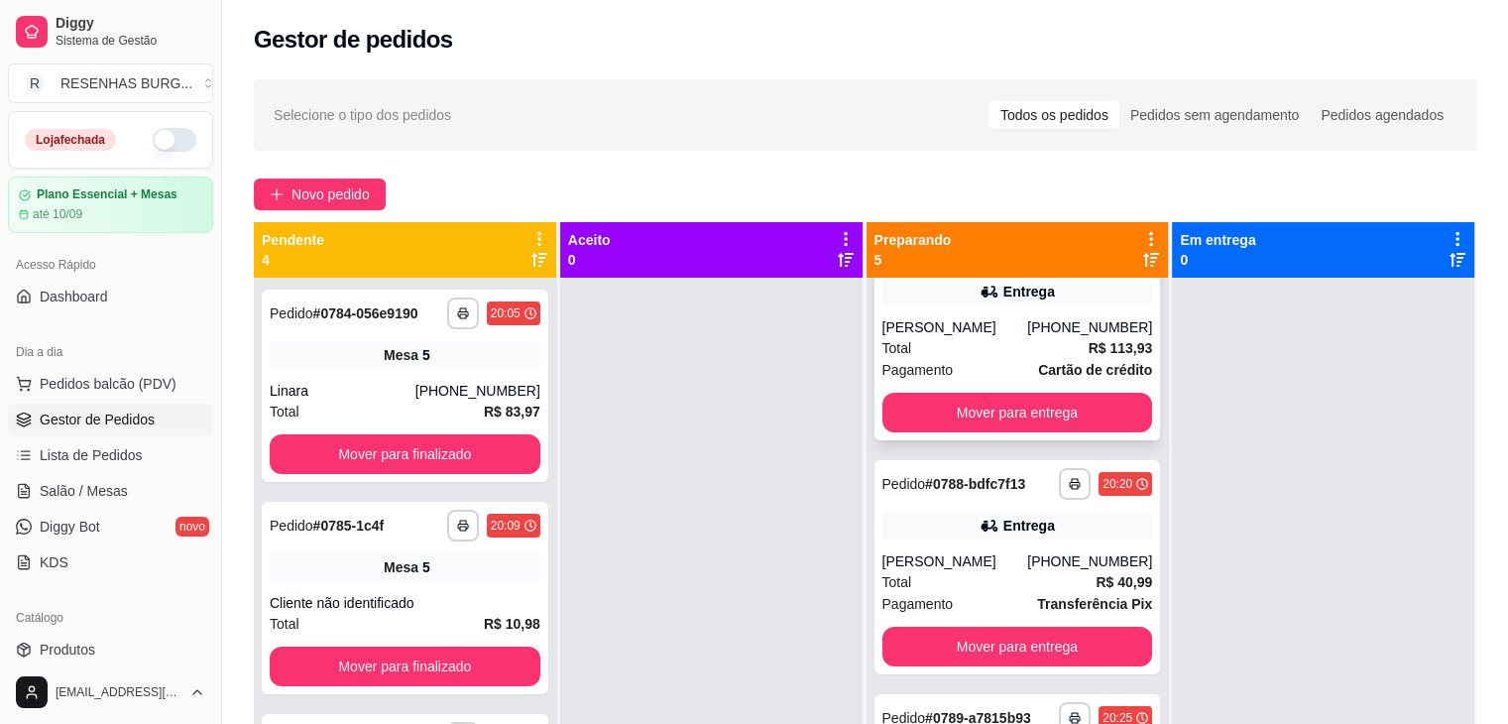
click at [1015, 329] on div "[PERSON_NAME]" at bounding box center [955, 327] width 146 height 20
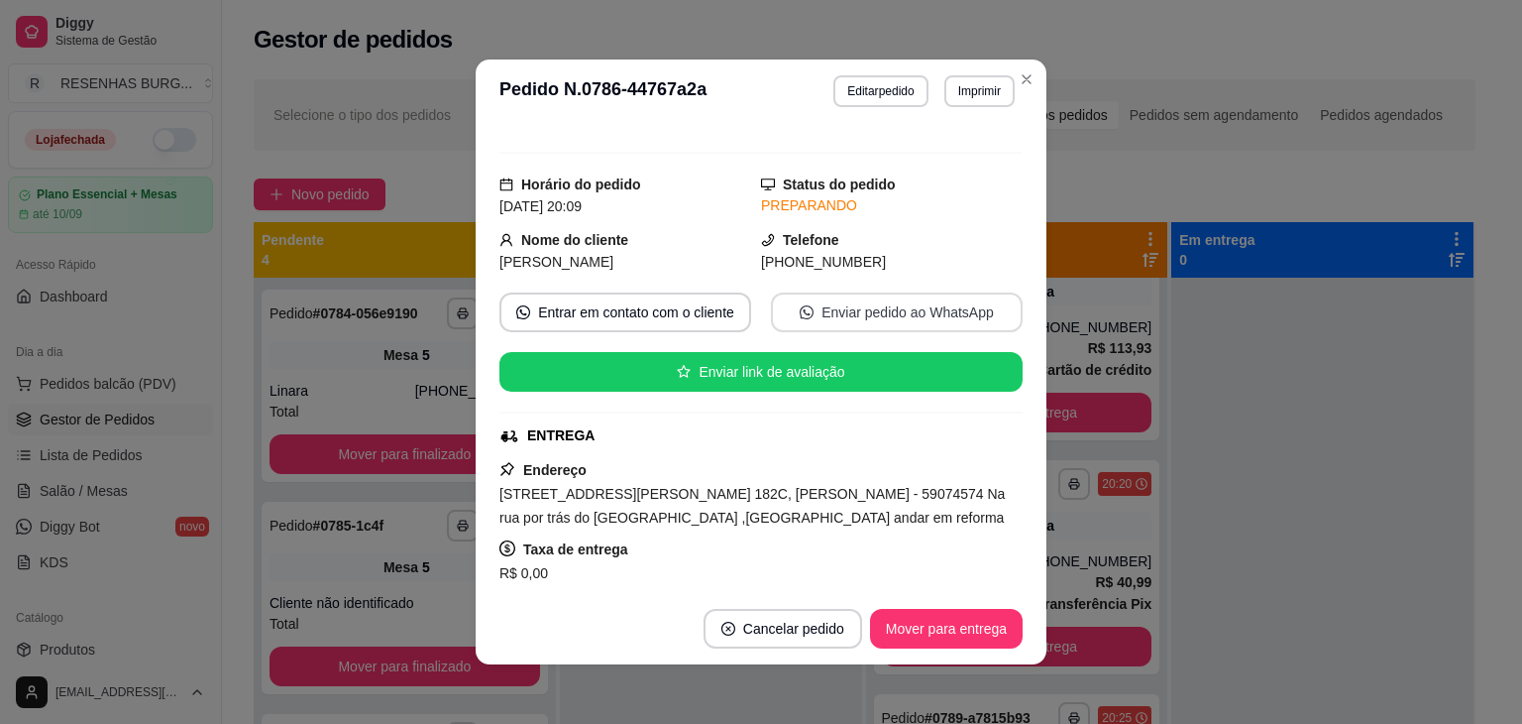
scroll to position [198, 0]
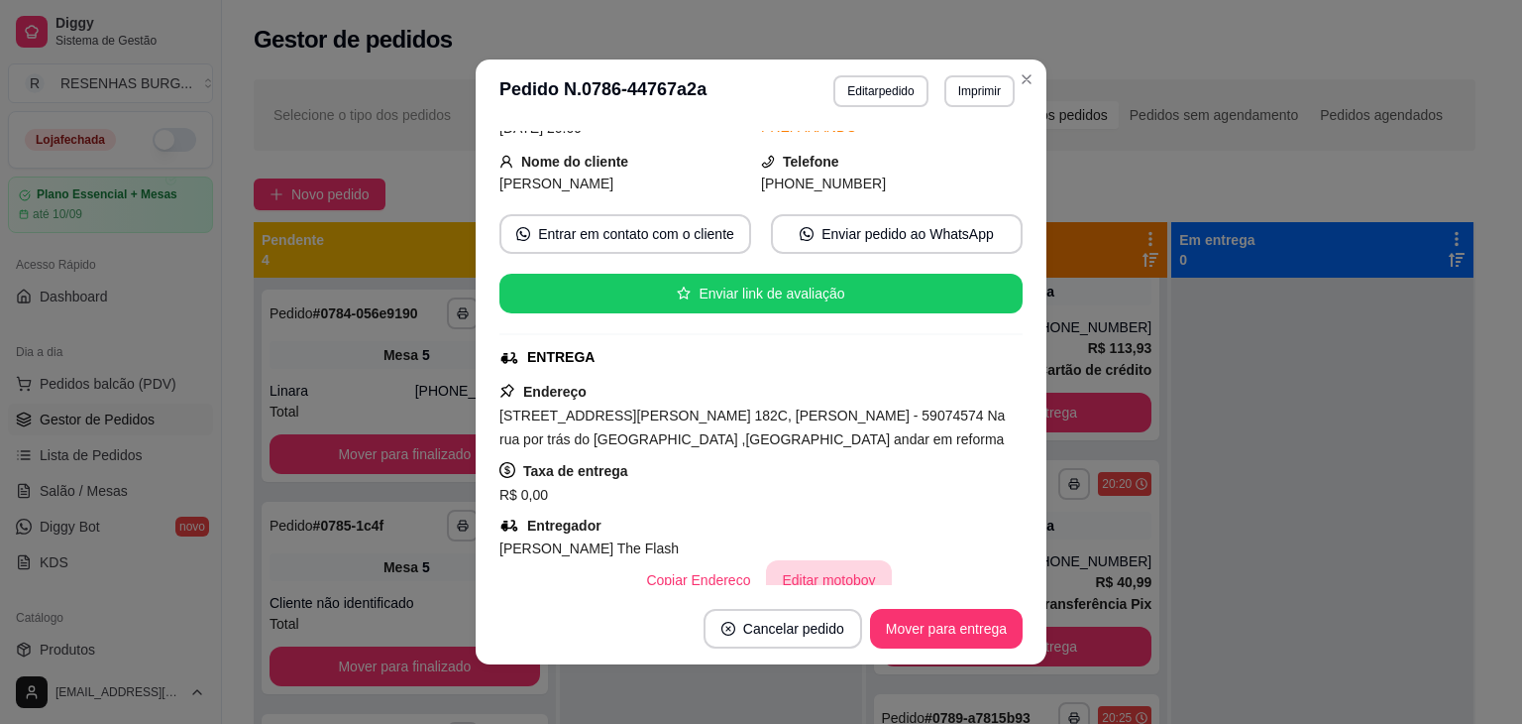
click at [809, 579] on button "Editar motoboy" at bounding box center [828, 580] width 125 height 40
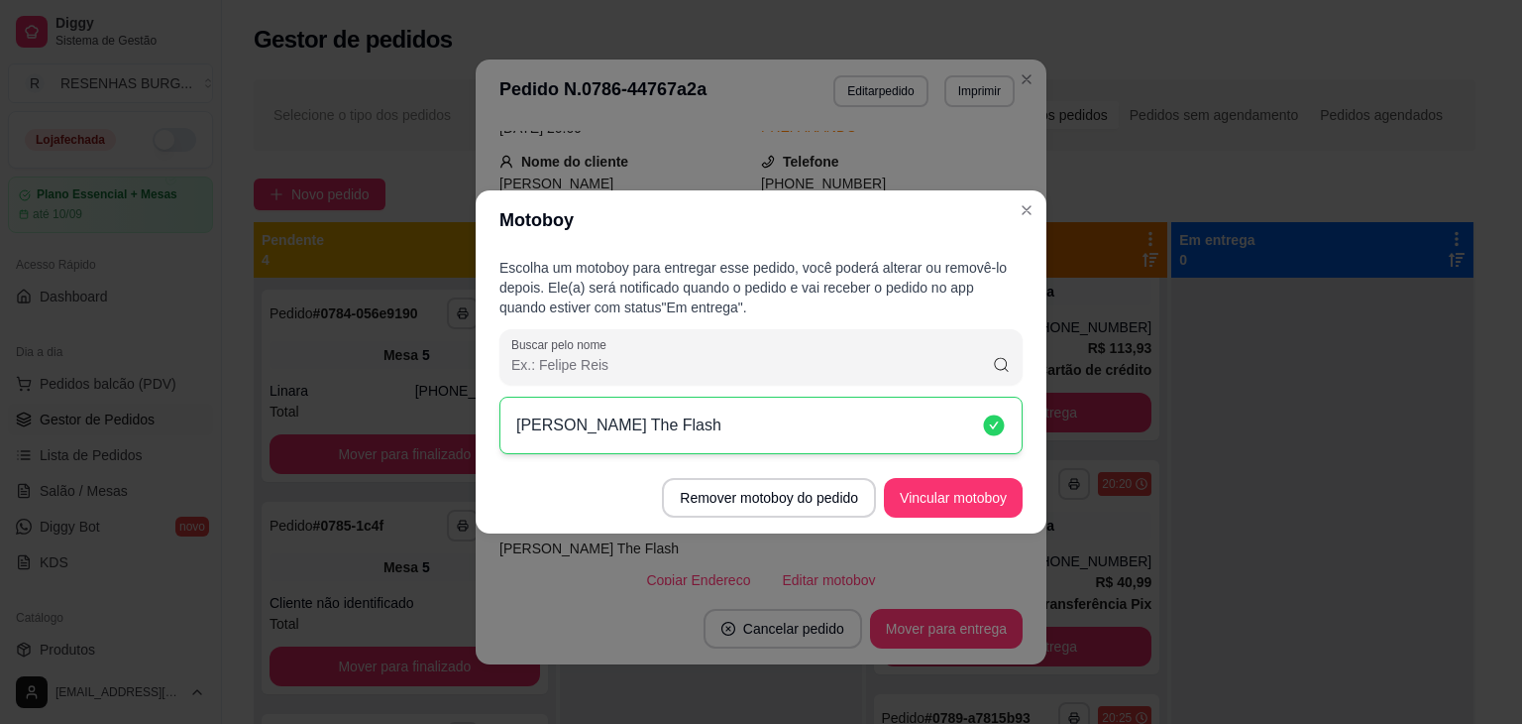
click at [983, 425] on icon at bounding box center [994, 425] width 24 height 24
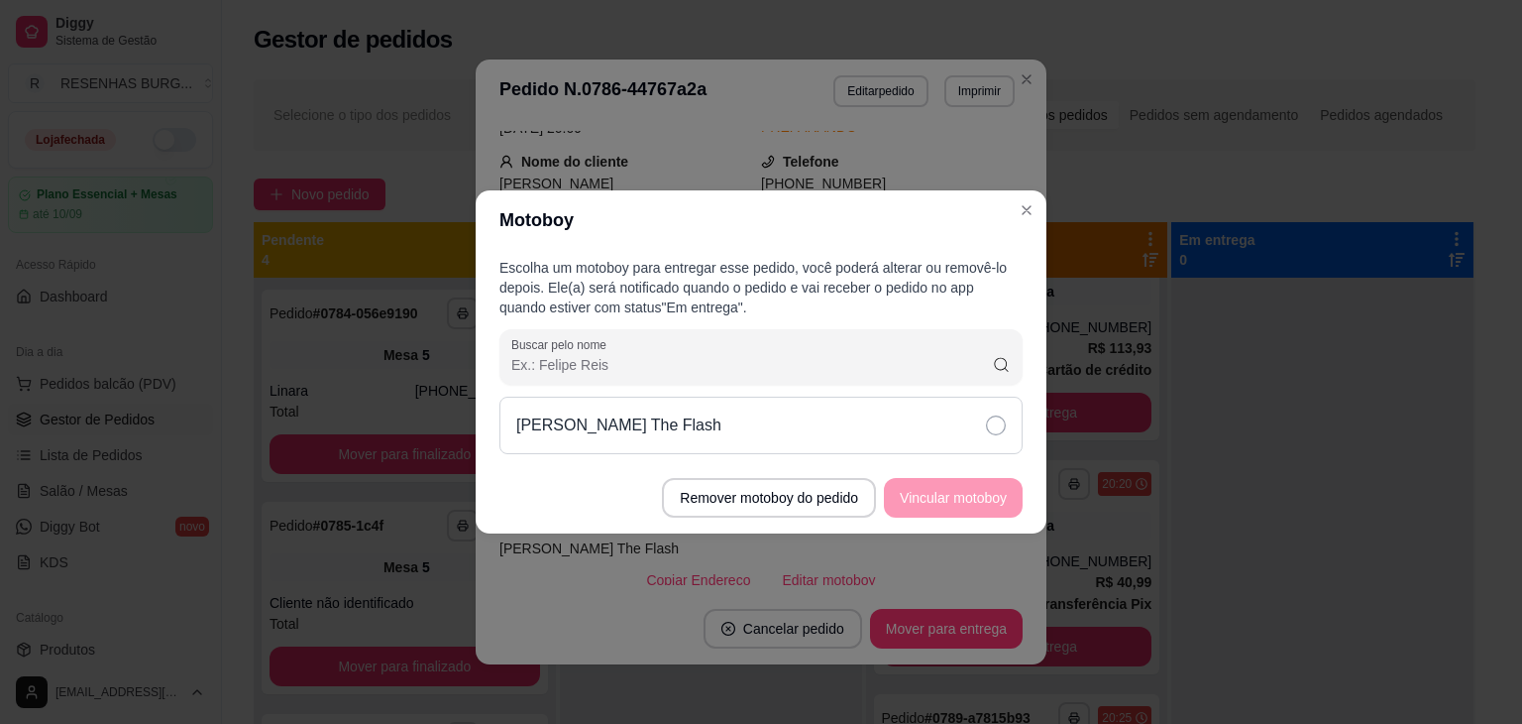
click at [966, 493] on footer "Remover motoboy do pedido Vincular motoboy" at bounding box center [761, 497] width 571 height 71
click at [761, 504] on button "Remover motoboy do pedido" at bounding box center [769, 498] width 207 height 39
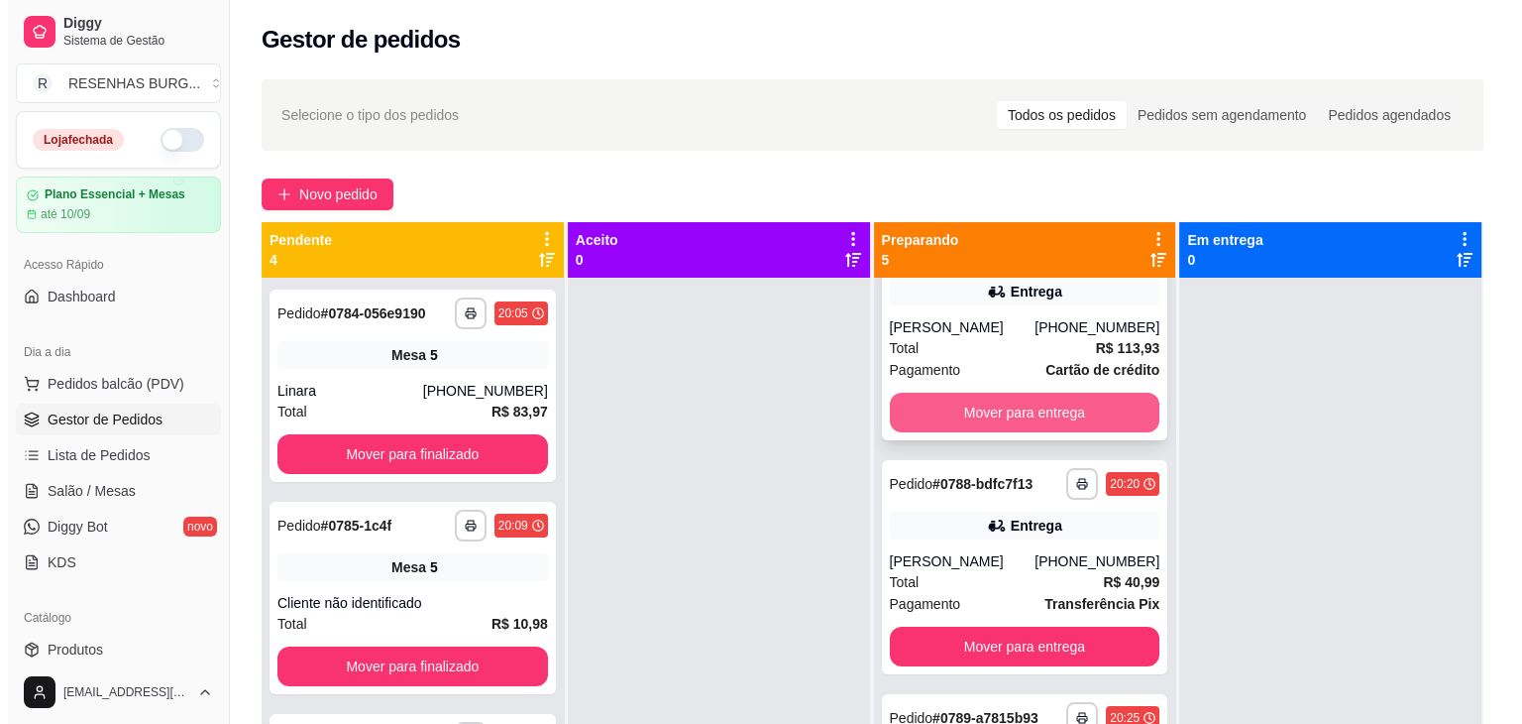
scroll to position [0, 0]
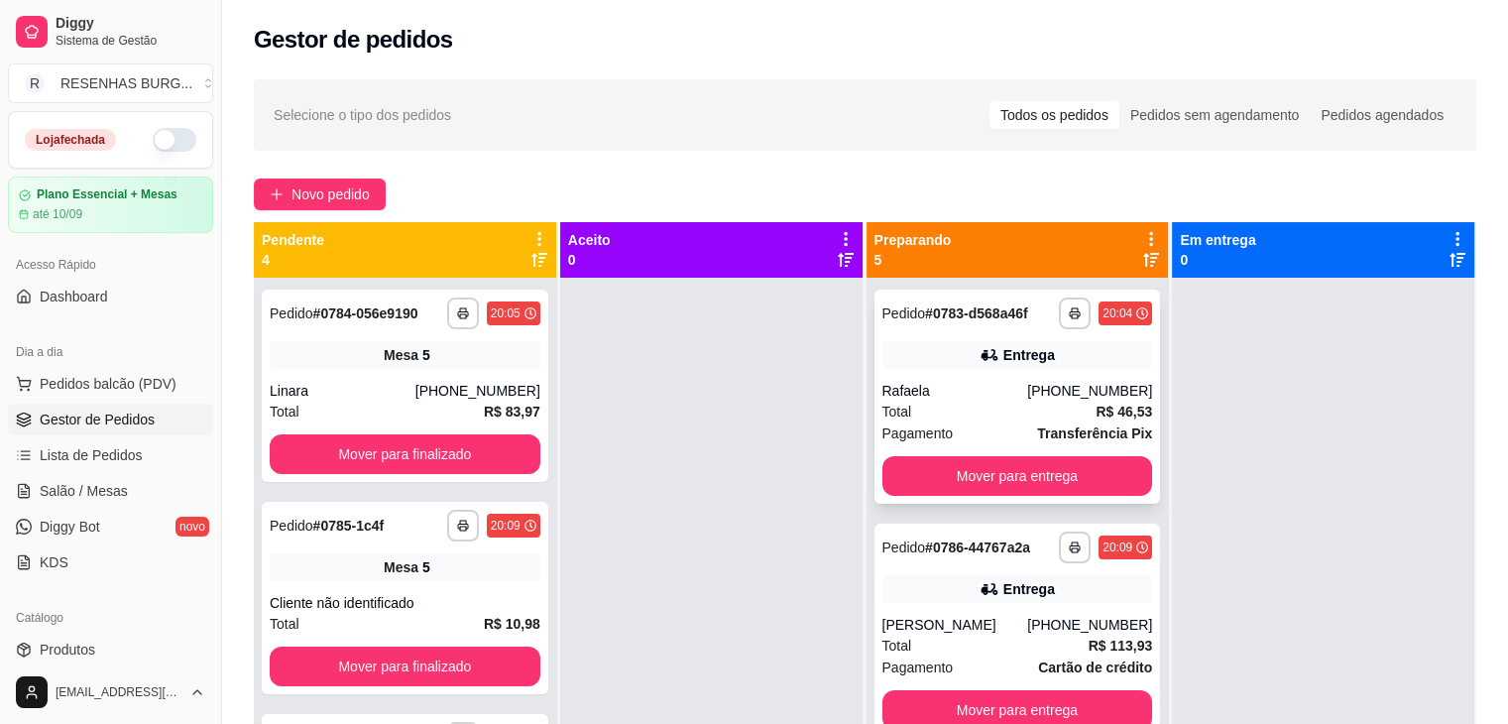
click at [991, 390] on div "Rafaela" at bounding box center [955, 391] width 146 height 20
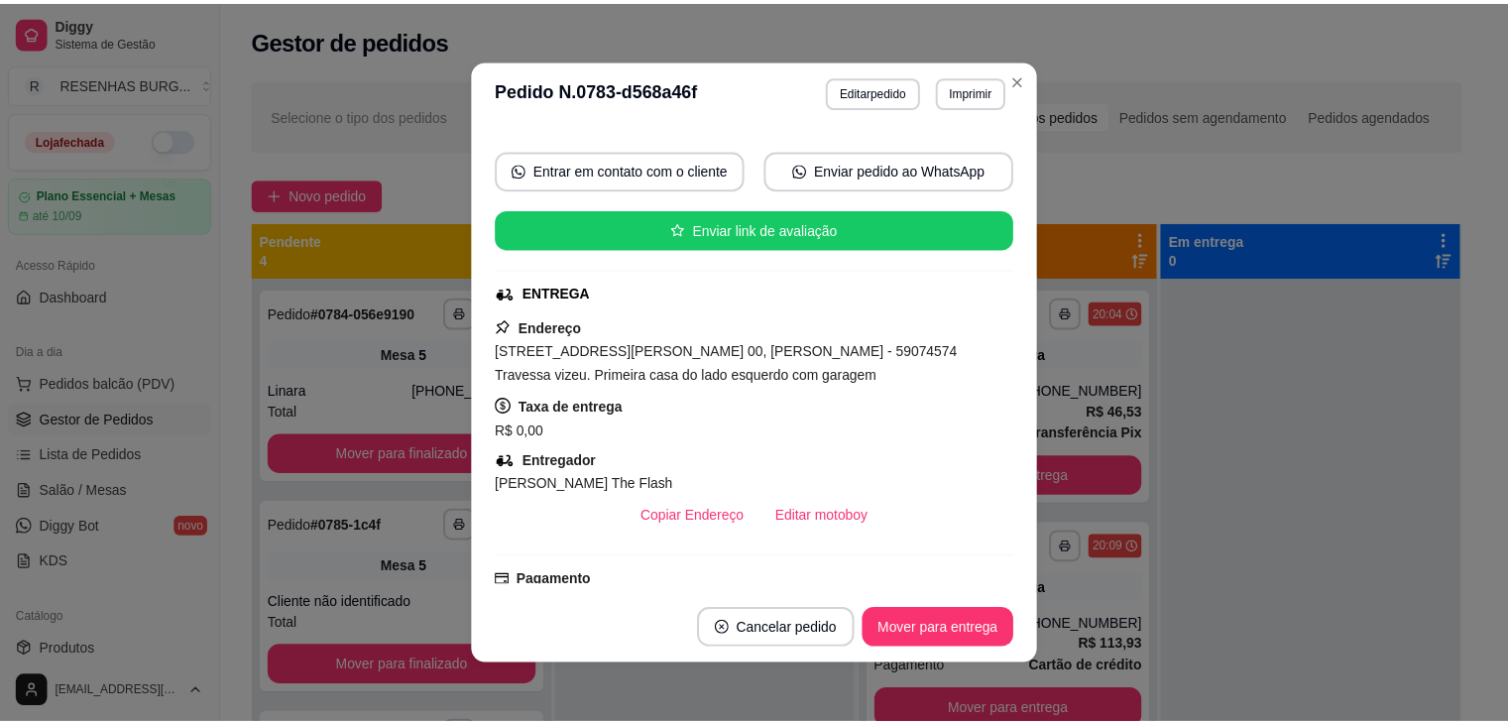
scroll to position [297, 0]
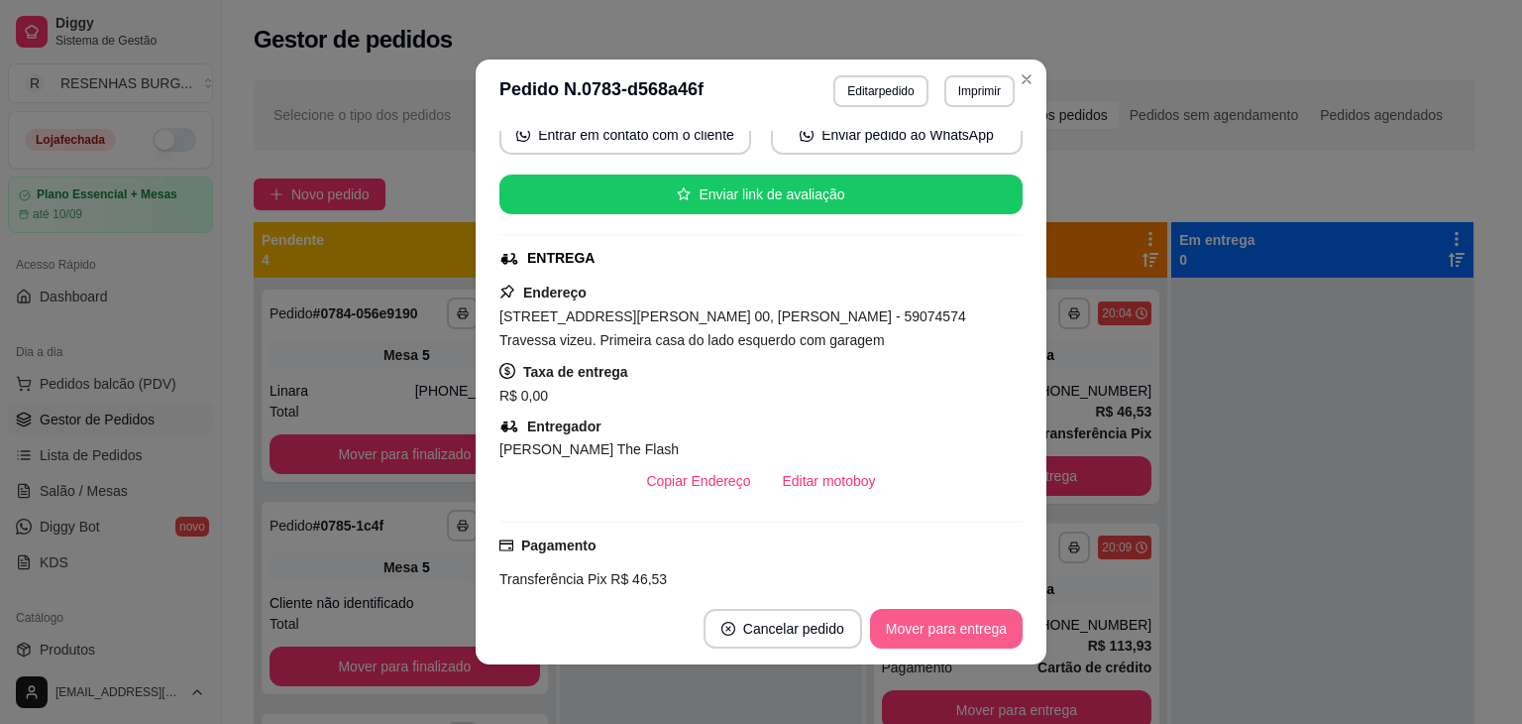
click at [925, 630] on button "Mover para entrega" at bounding box center [946, 629] width 153 height 40
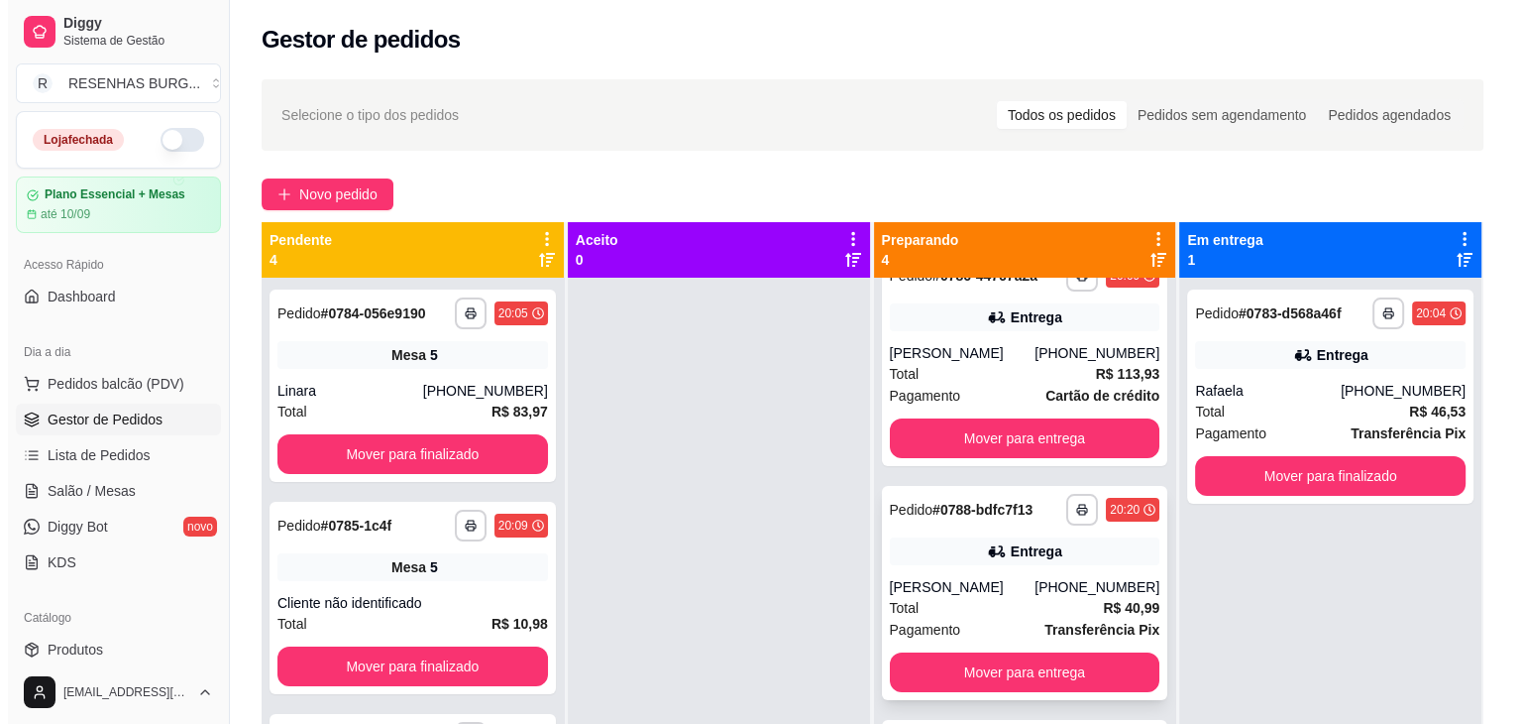
scroll to position [99, 0]
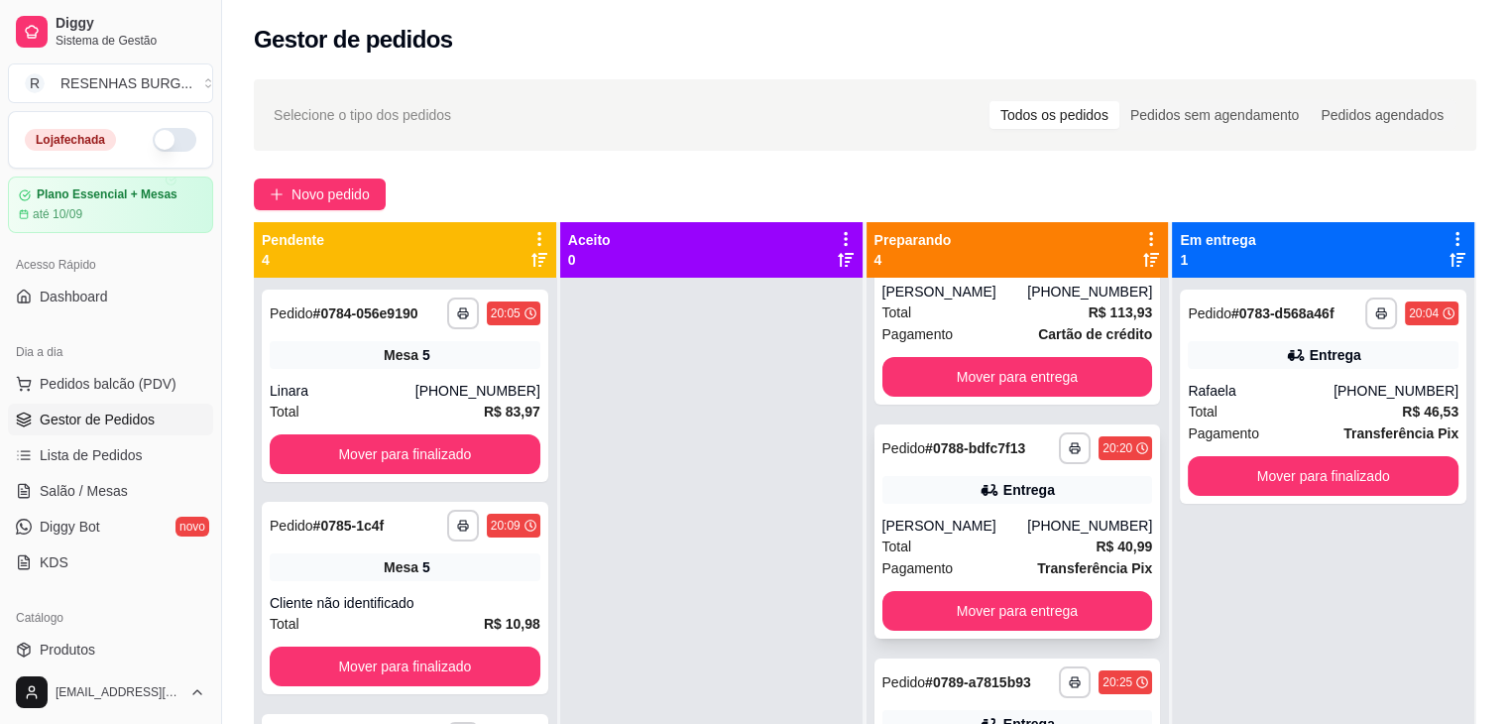
click at [942, 528] on div "[PERSON_NAME]" at bounding box center [955, 525] width 146 height 20
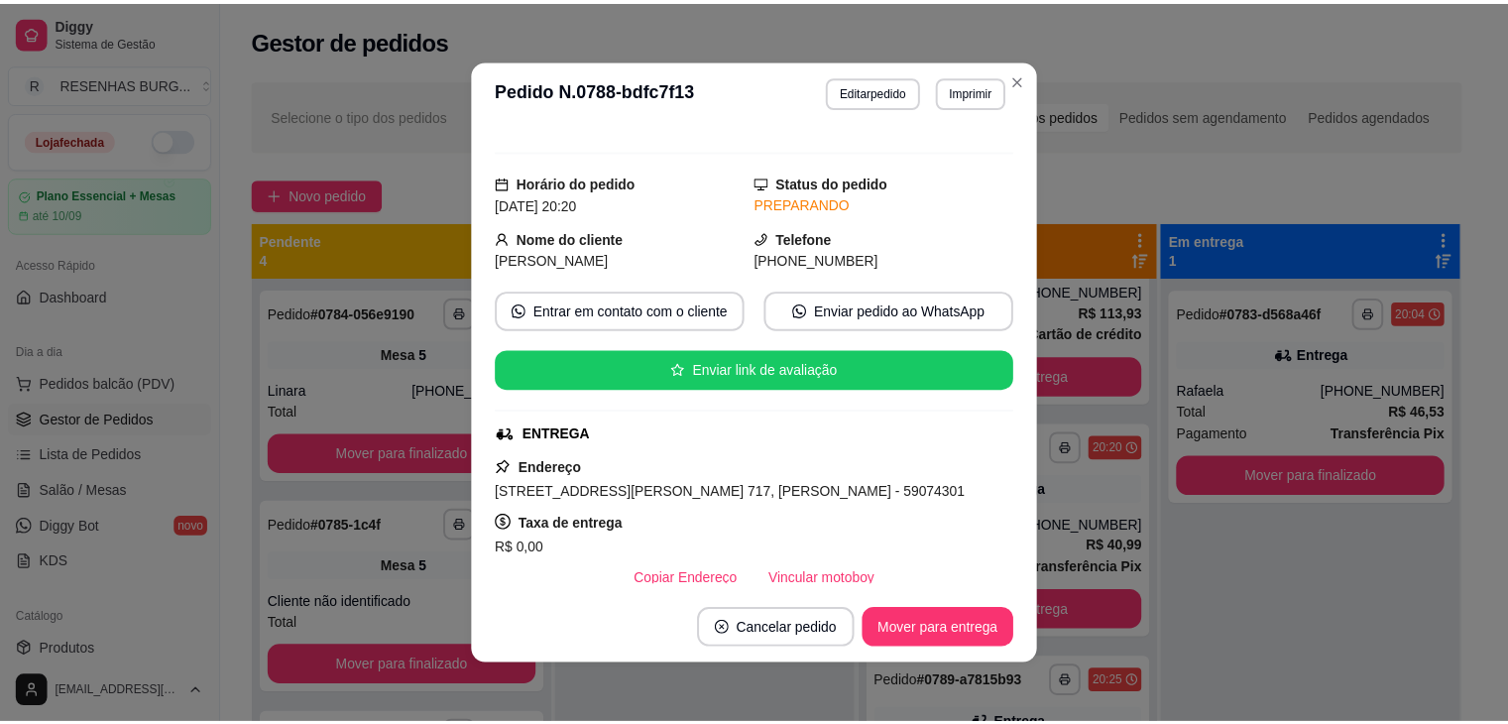
scroll to position [198, 0]
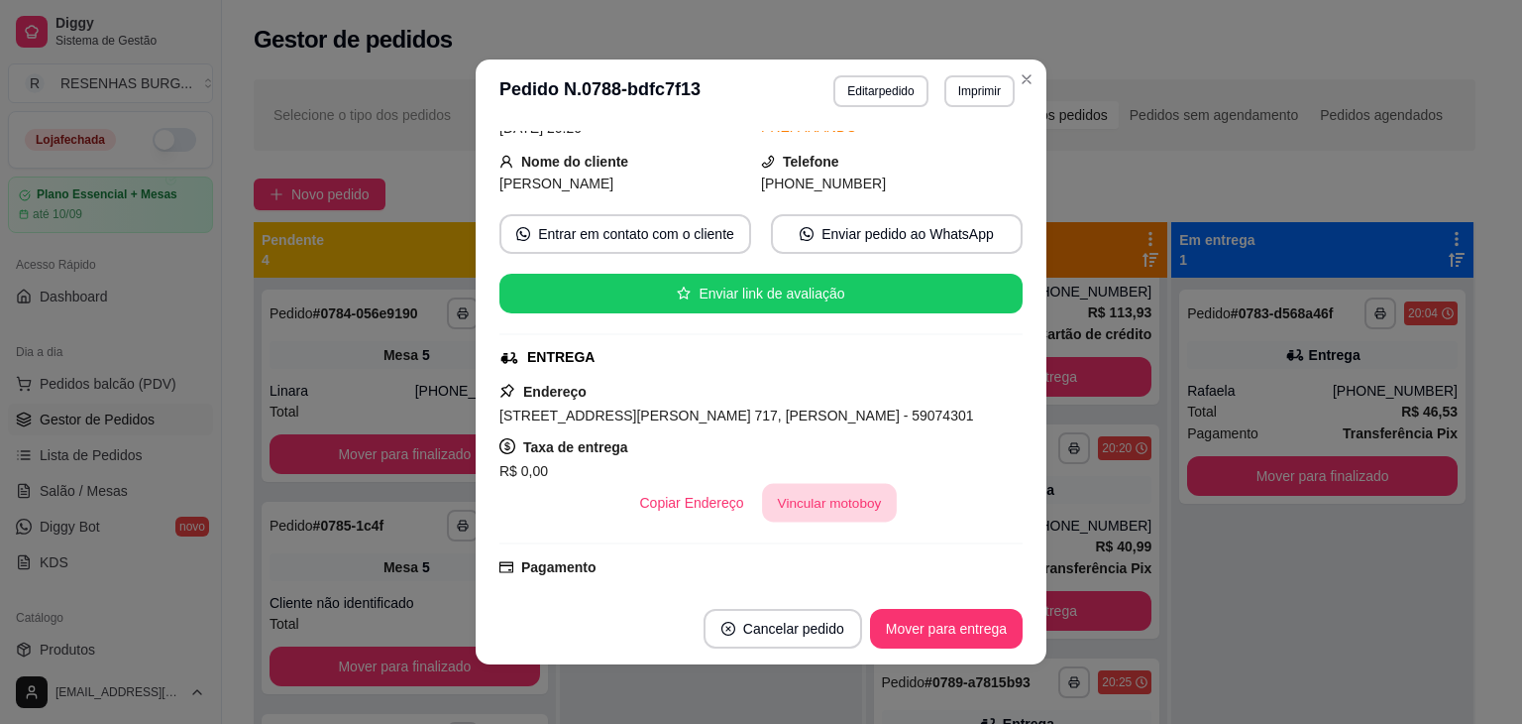
click at [863, 513] on button "Vincular motoboy" at bounding box center [829, 503] width 135 height 39
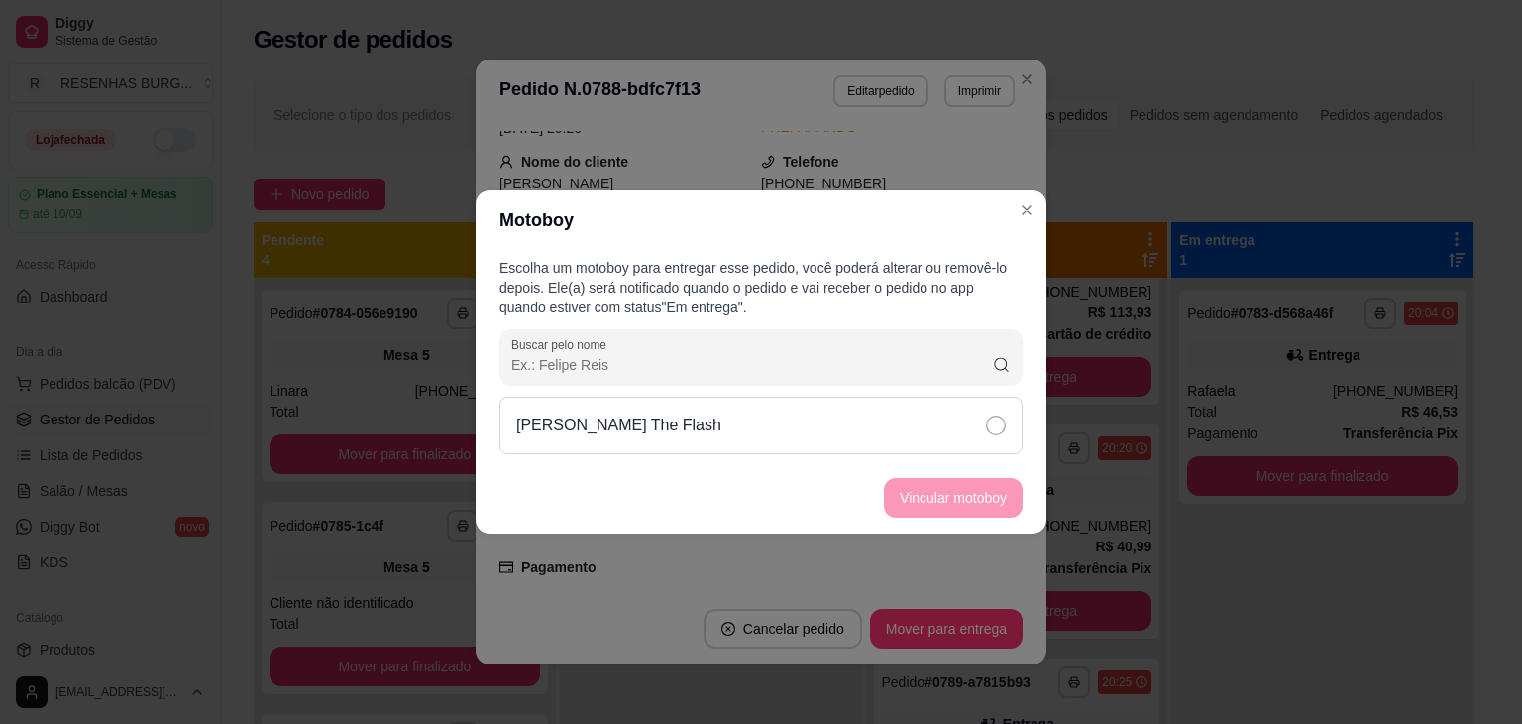
click at [975, 425] on div "[PERSON_NAME] The Flash" at bounding box center [761, 424] width 523 height 57
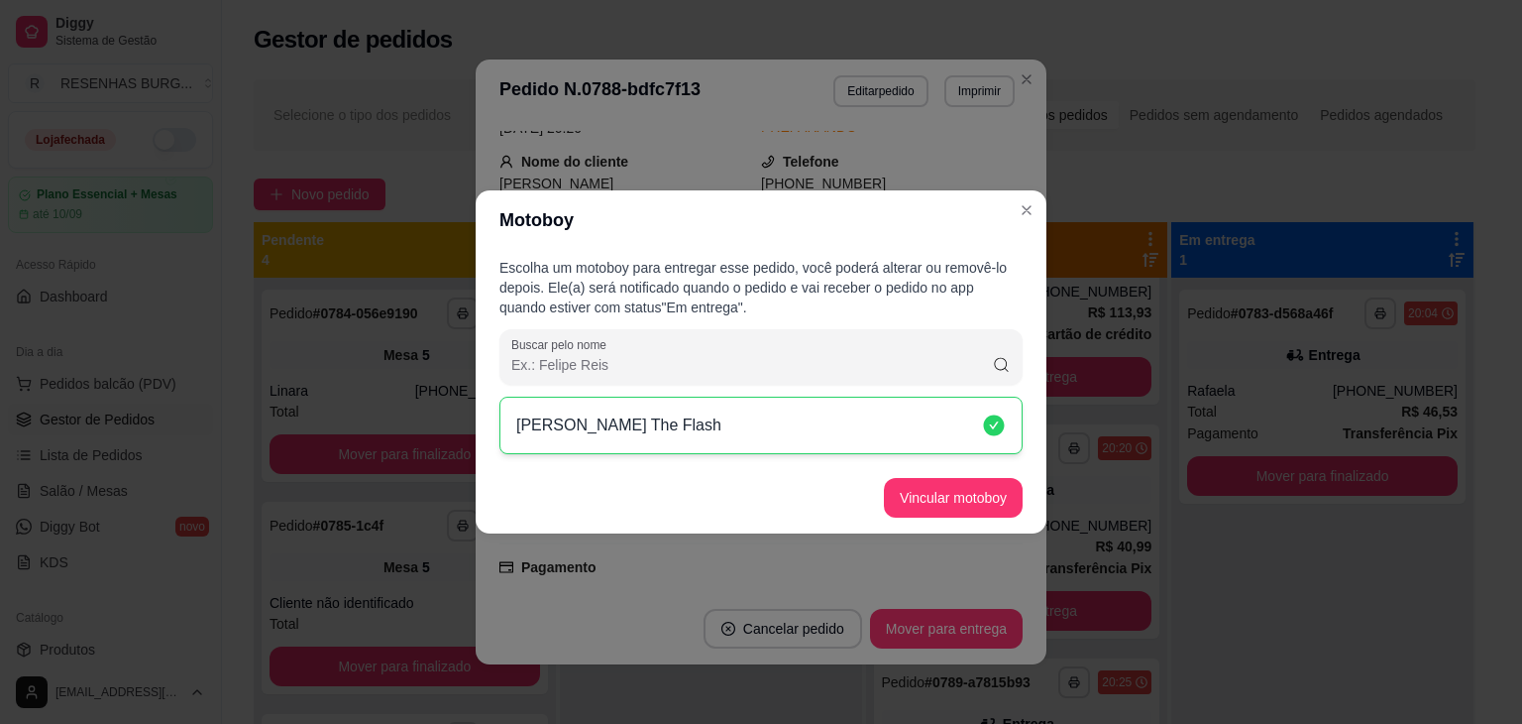
click at [975, 484] on button "Vincular motoboy" at bounding box center [953, 498] width 139 height 40
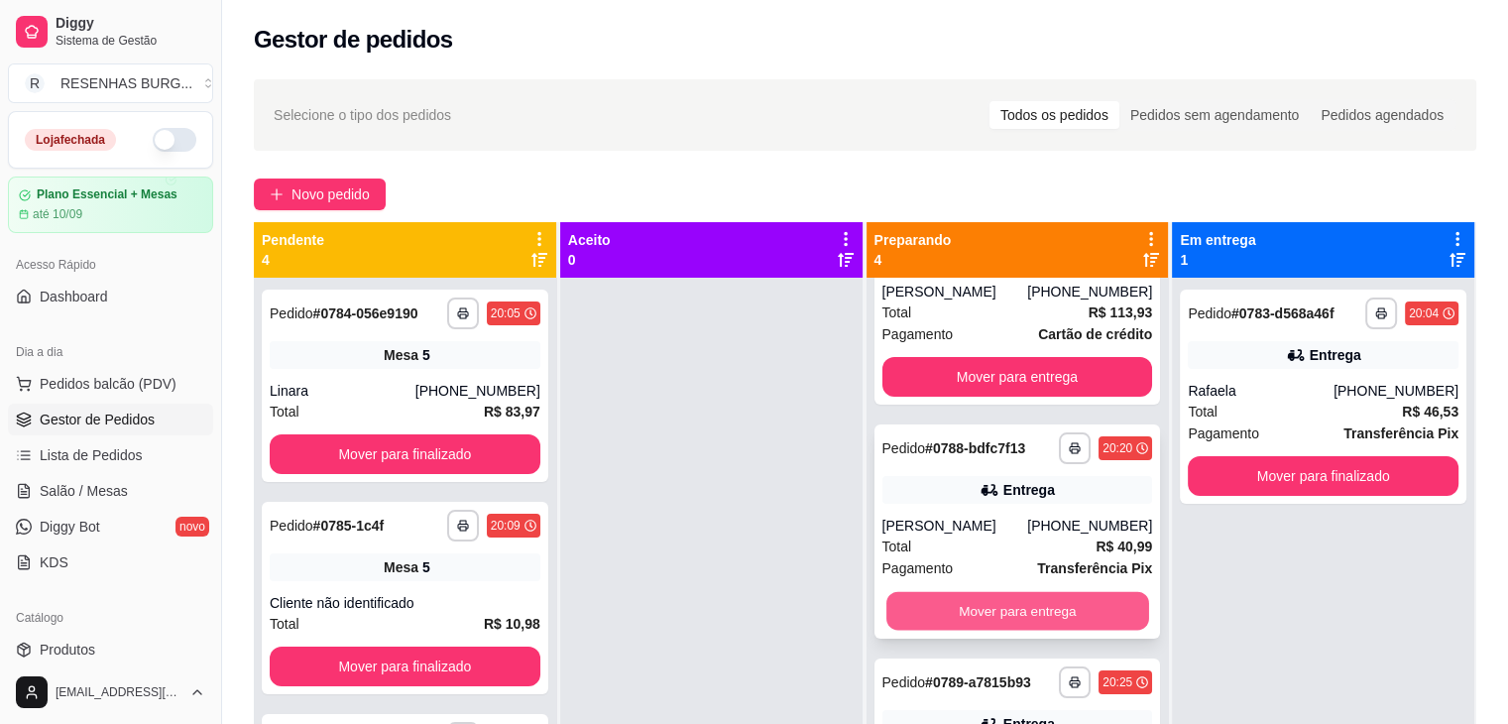
click at [970, 610] on button "Mover para entrega" at bounding box center [1017, 611] width 263 height 39
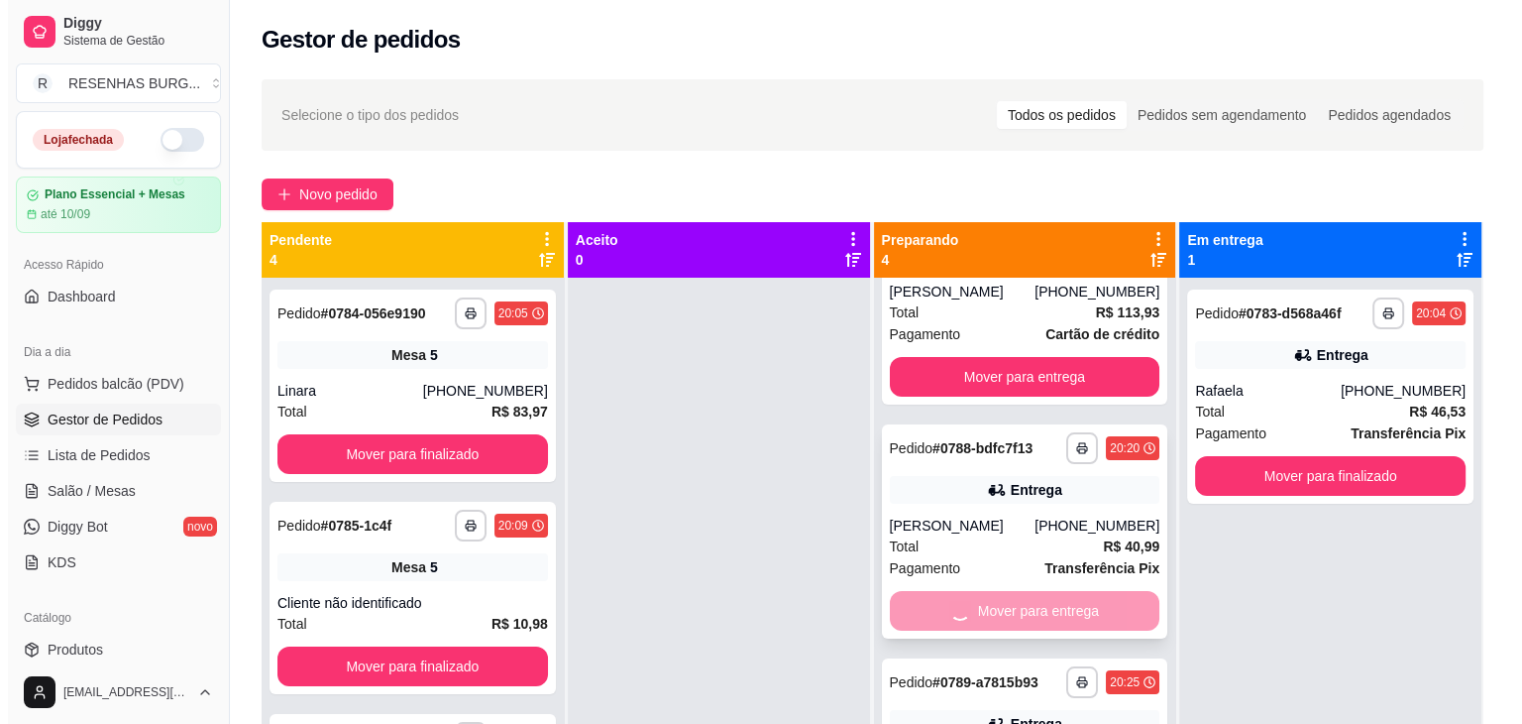
scroll to position [0, 0]
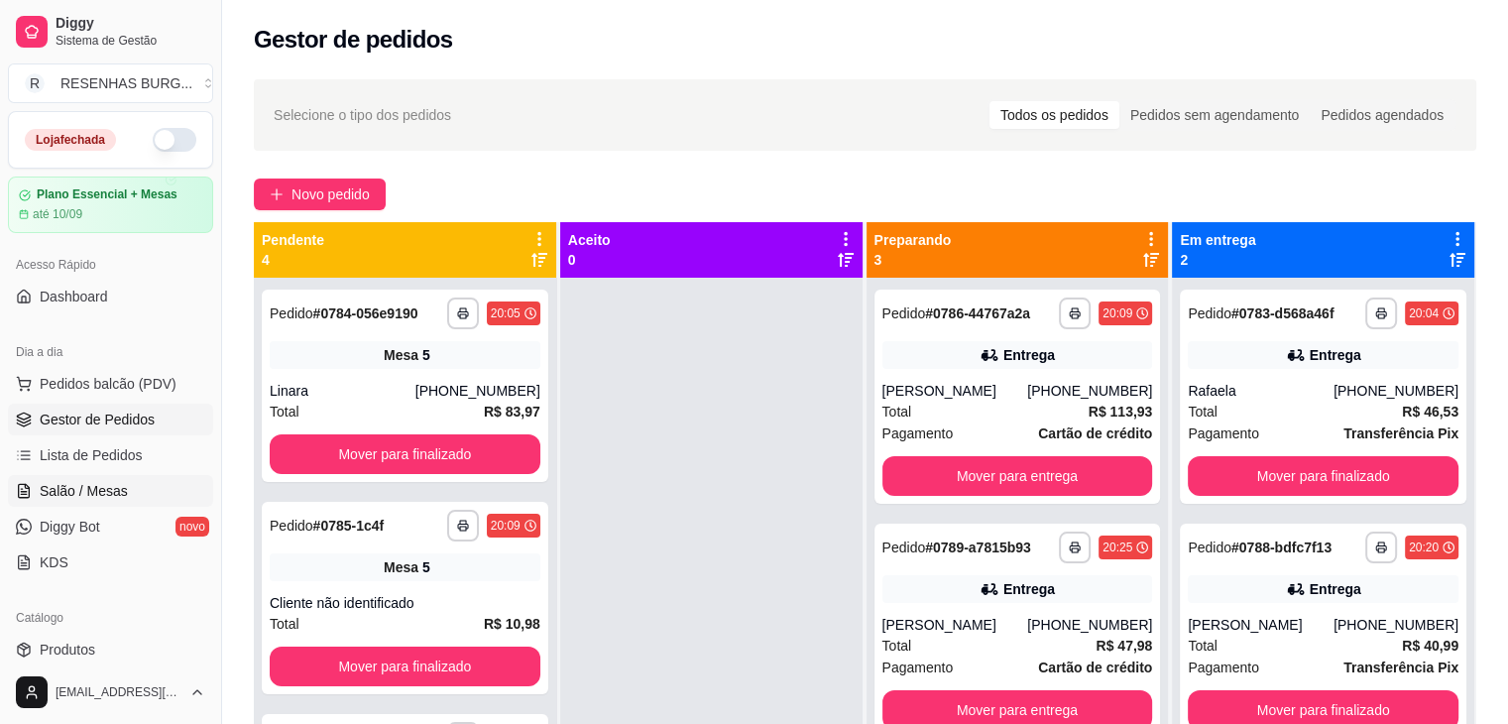
click at [104, 486] on span "Salão / Mesas" at bounding box center [84, 491] width 88 height 20
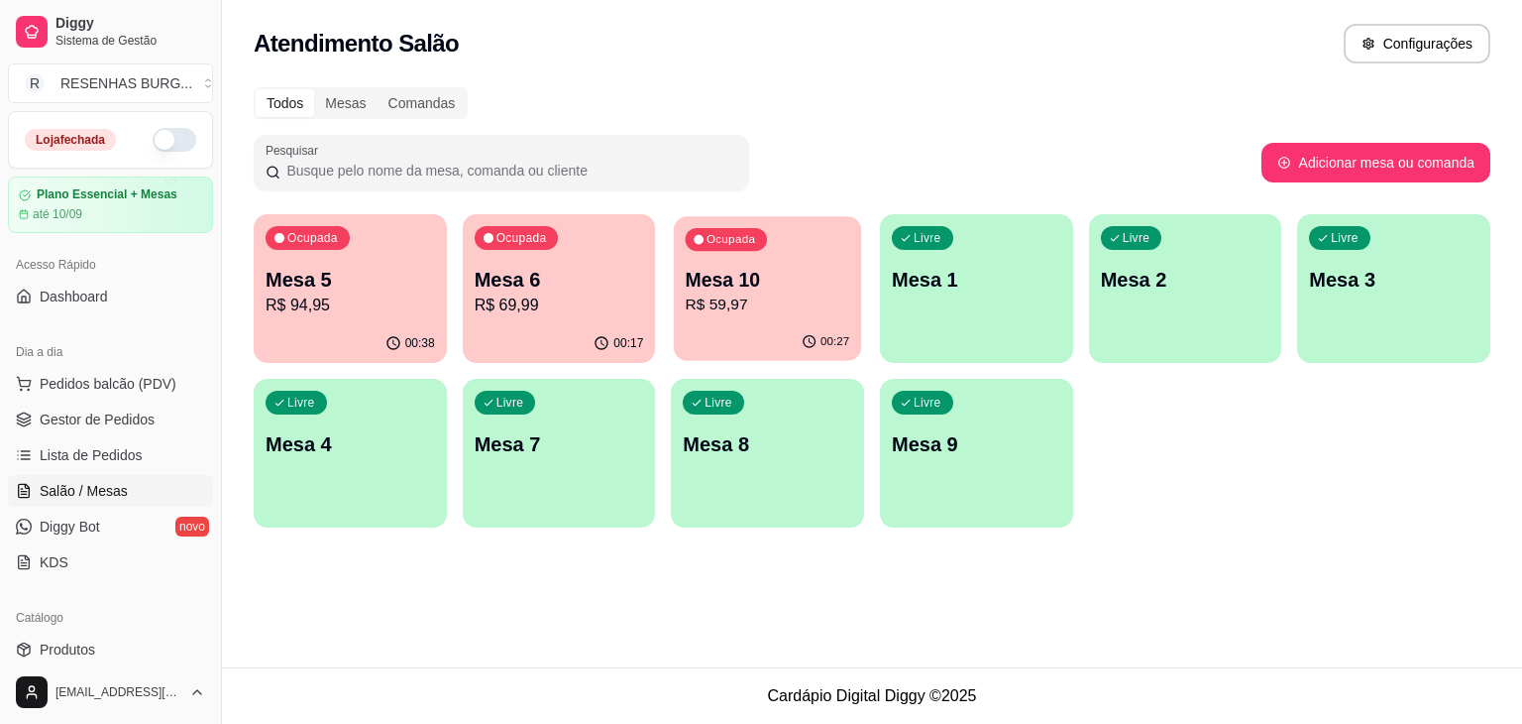
click at [799, 282] on p "Mesa 10" at bounding box center [768, 280] width 165 height 27
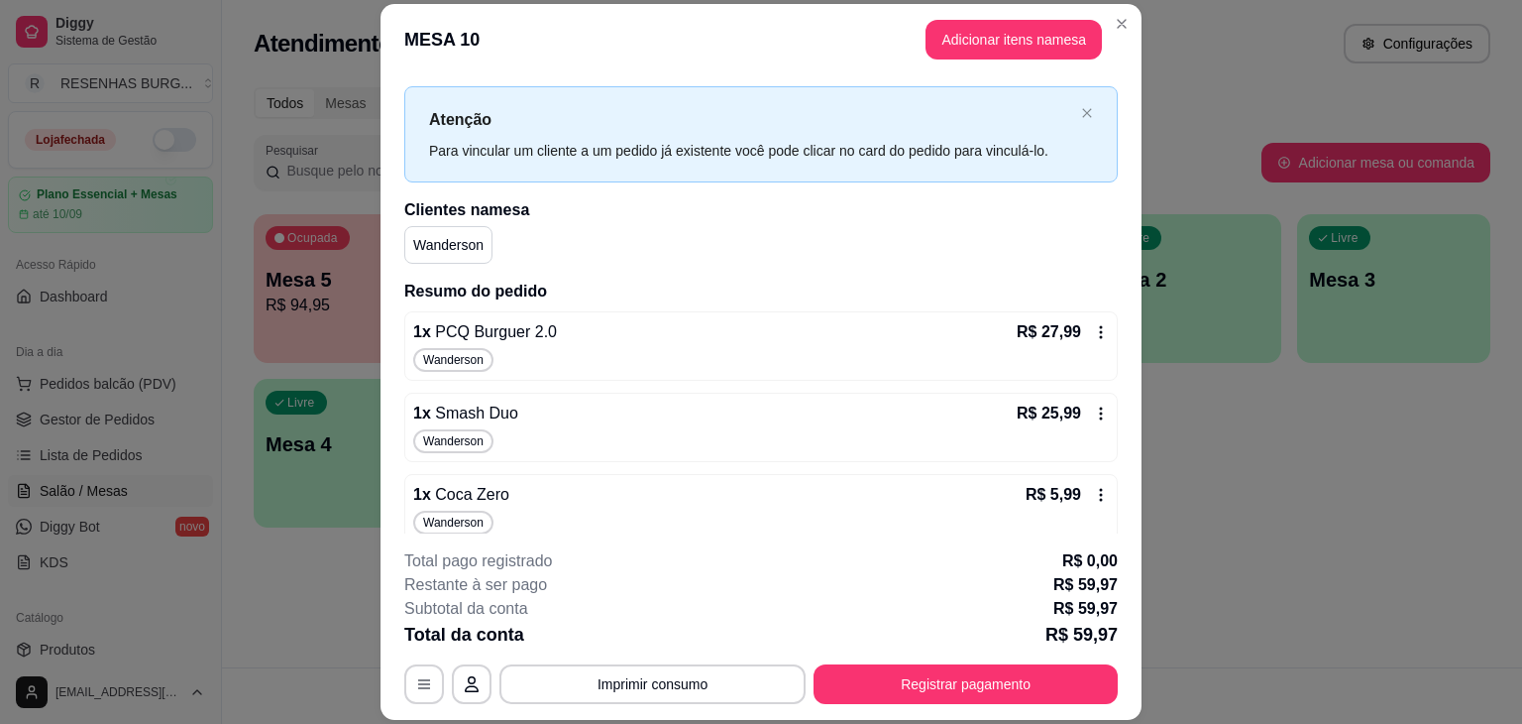
scroll to position [48, 0]
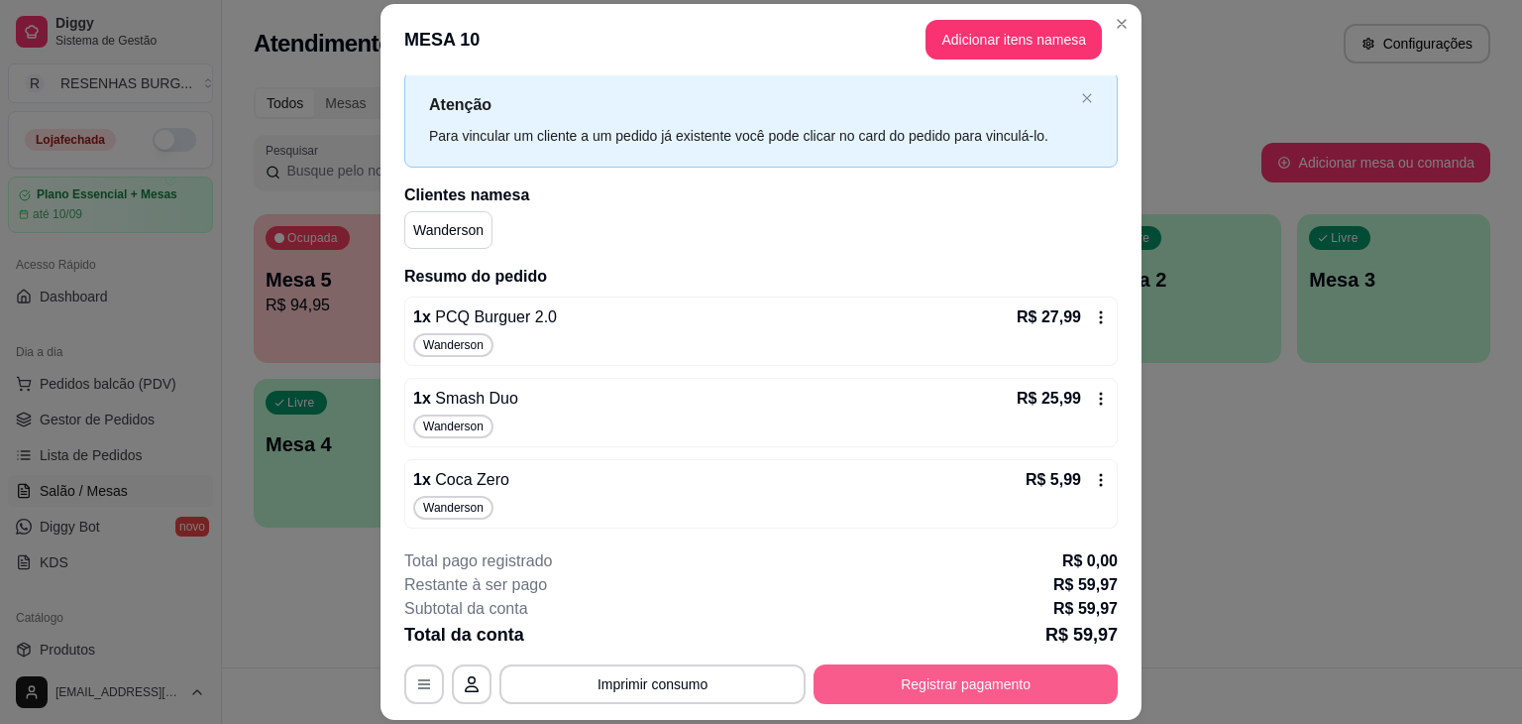
click at [991, 688] on button "Registrar pagamento" at bounding box center [966, 684] width 304 height 40
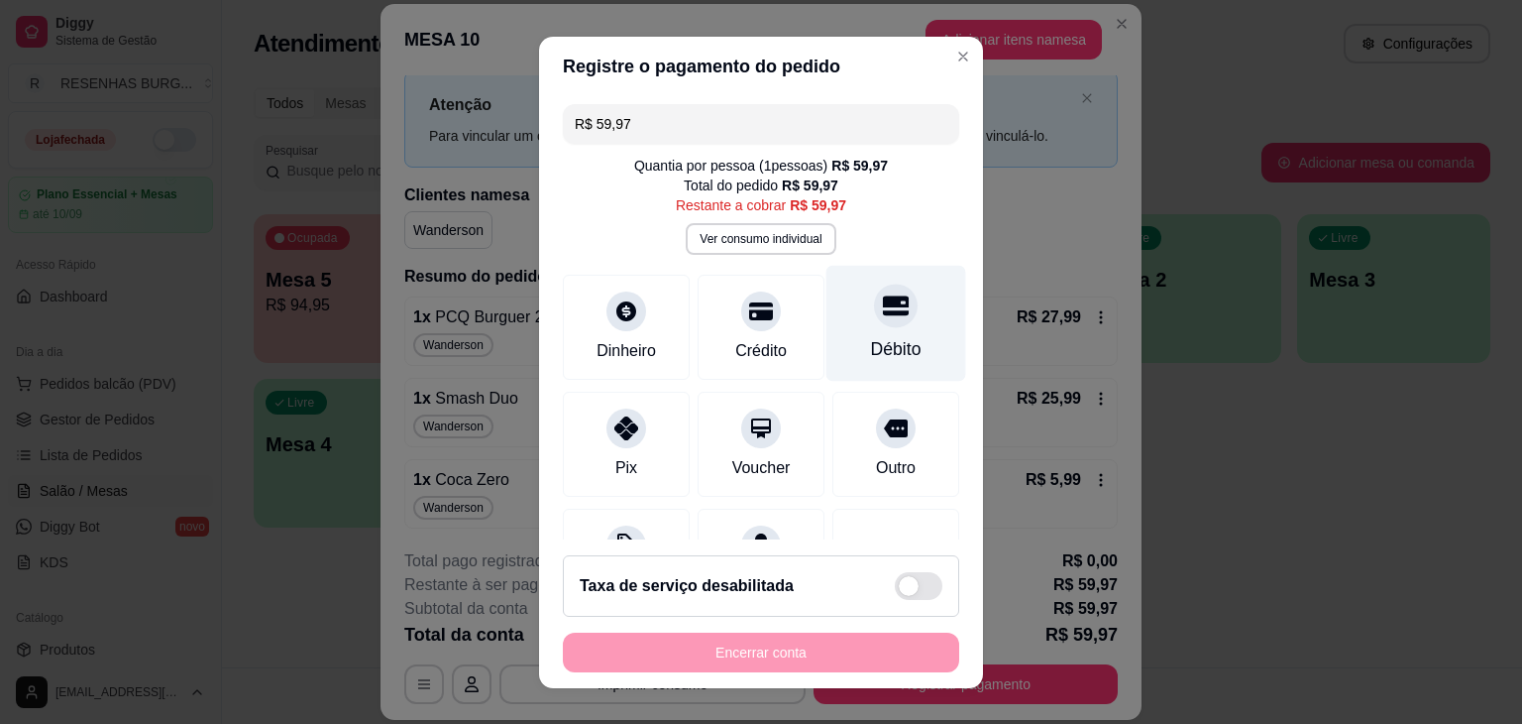
click at [883, 318] on icon at bounding box center [896, 305] width 26 height 26
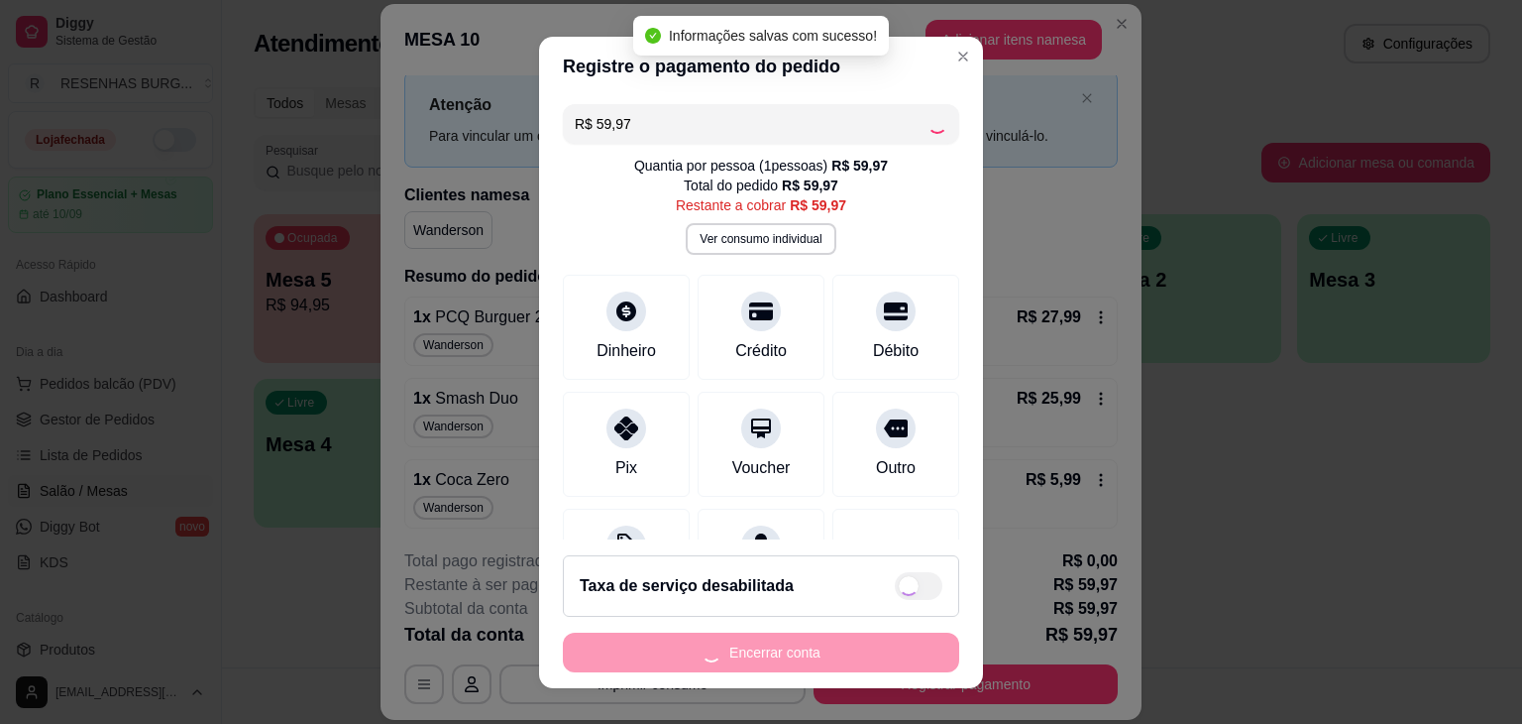
type input "R$ 0,00"
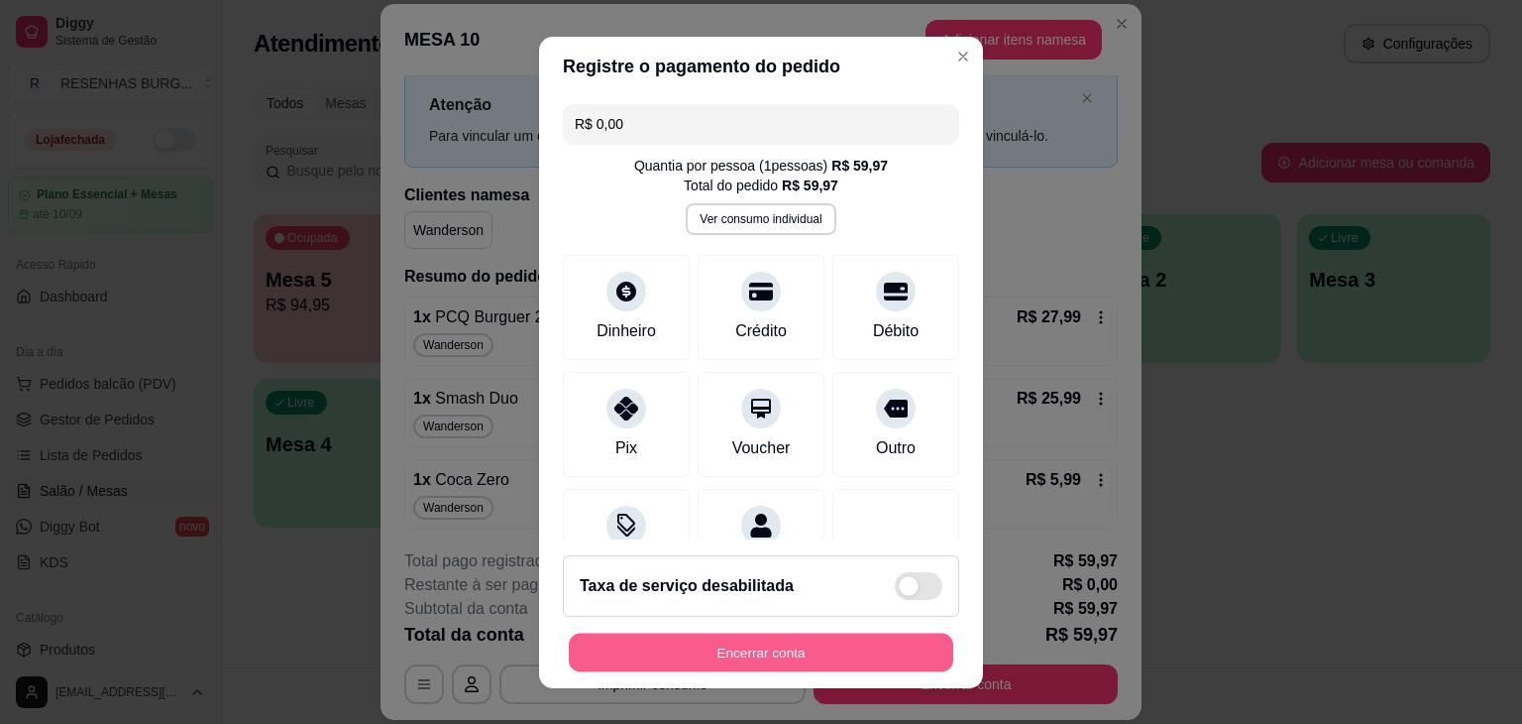
click at [855, 649] on button "Encerrar conta" at bounding box center [761, 651] width 385 height 39
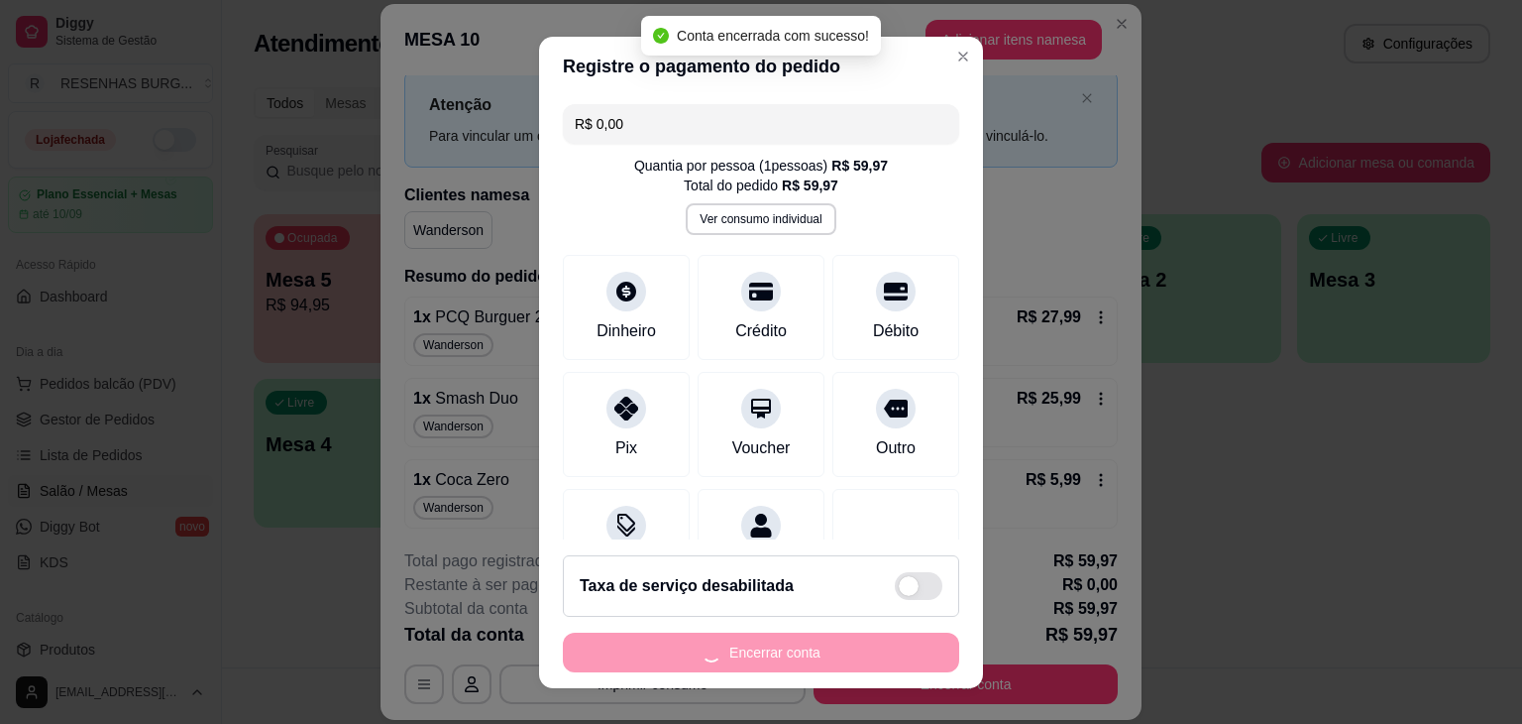
scroll to position [0, 0]
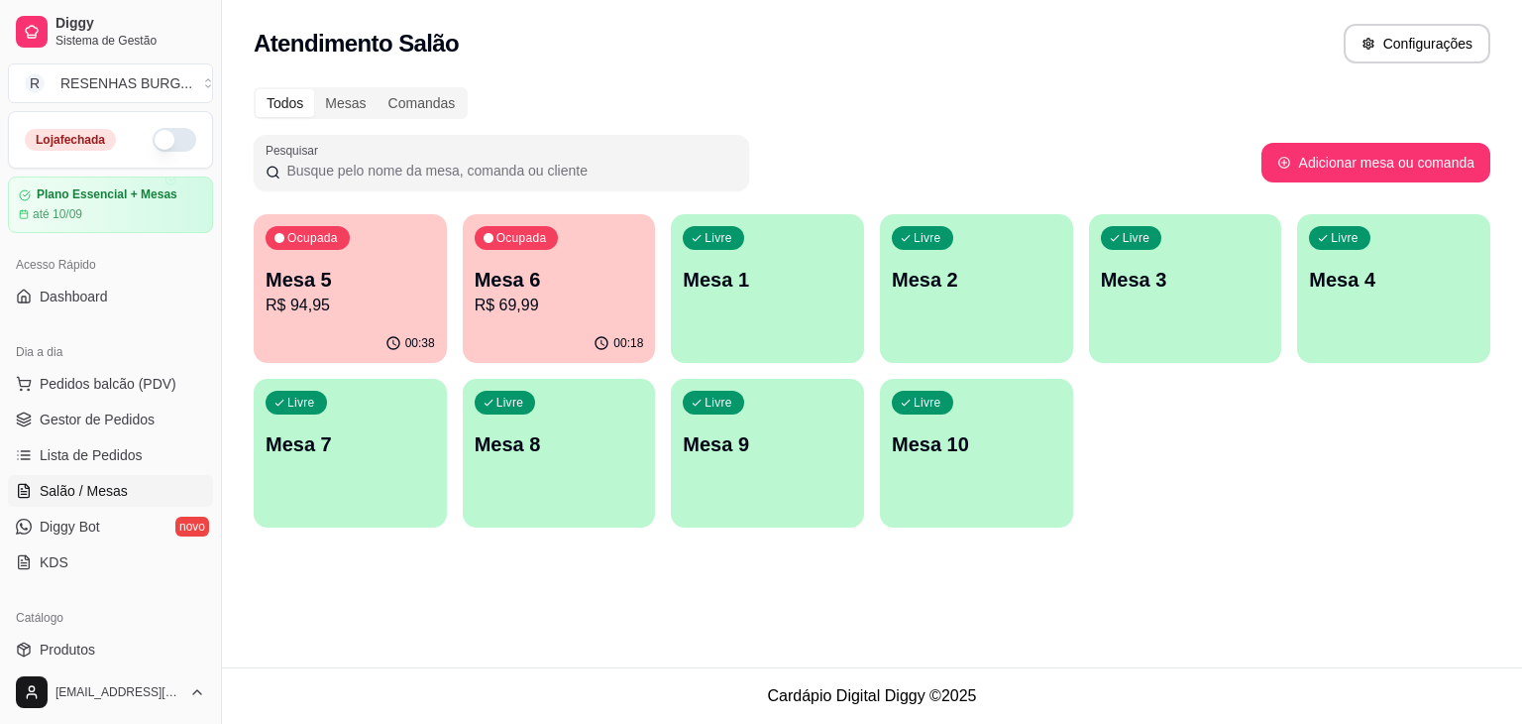
click at [491, 297] on p "R$ 69,99" at bounding box center [559, 305] width 169 height 24
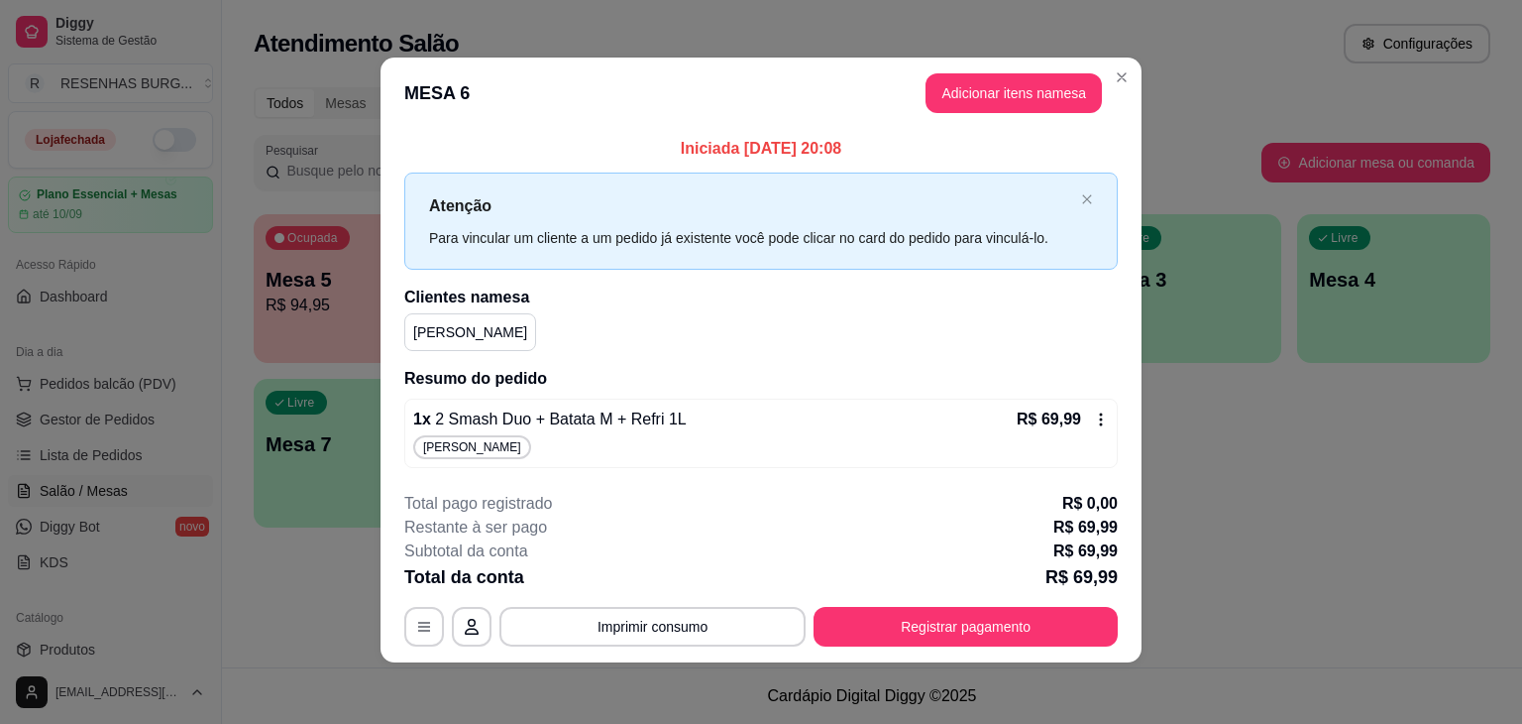
scroll to position [3, 0]
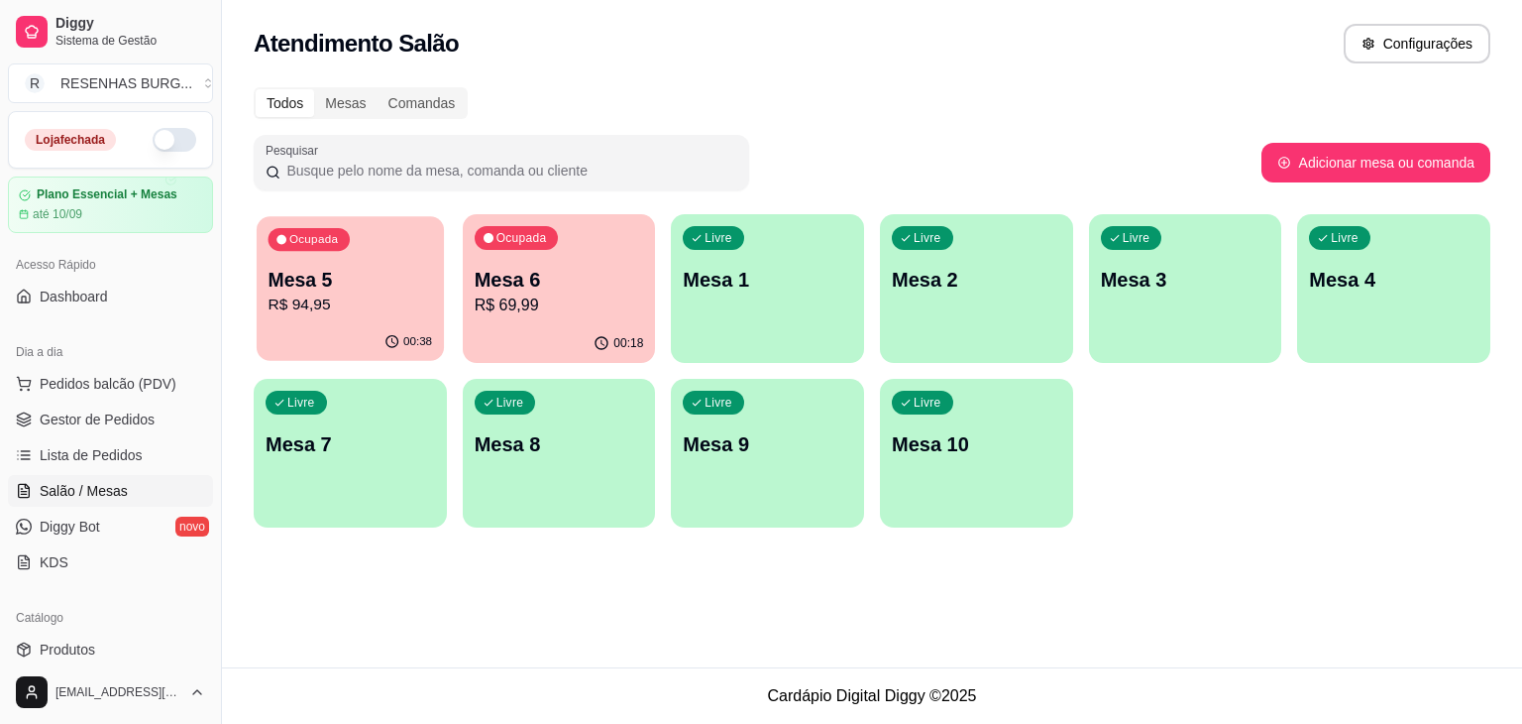
click at [272, 326] on div "00:38" at bounding box center [350, 342] width 187 height 38
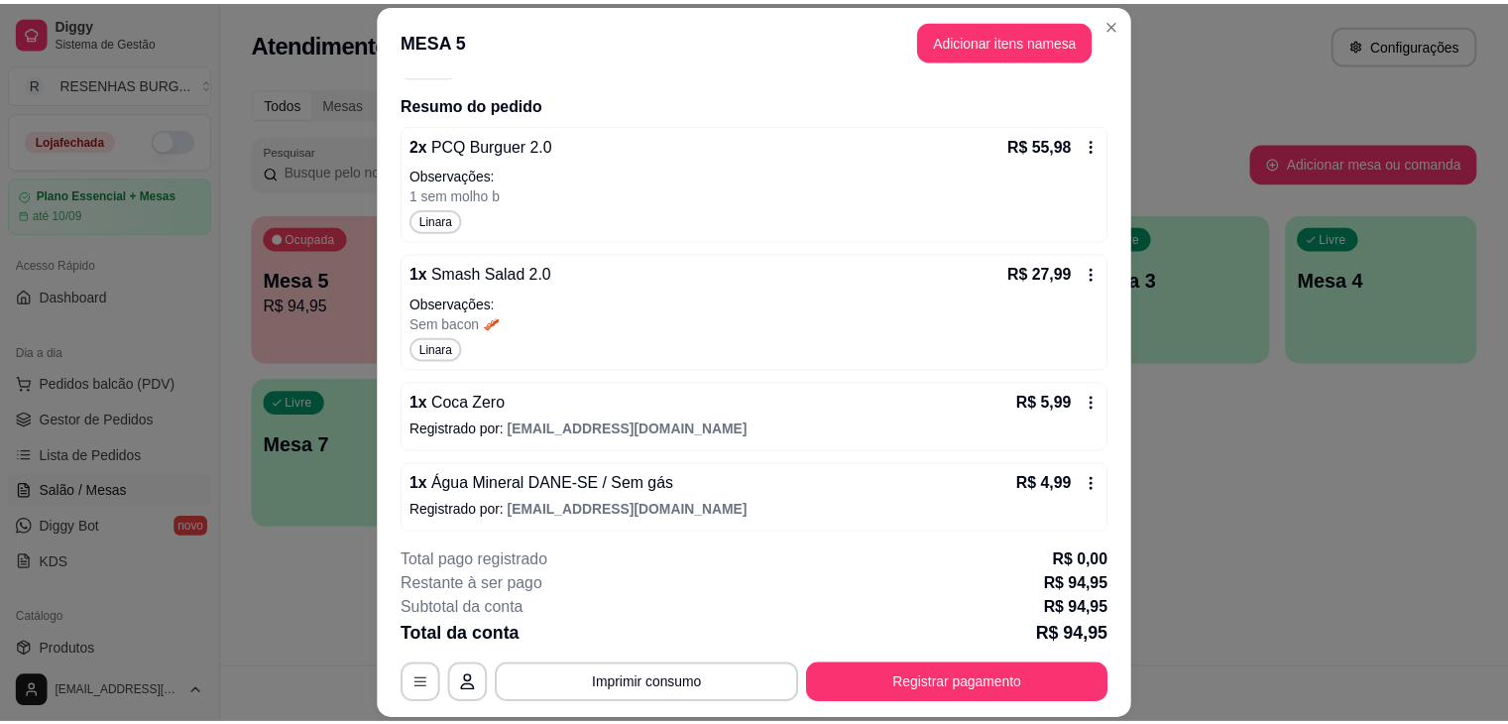
scroll to position [224, 0]
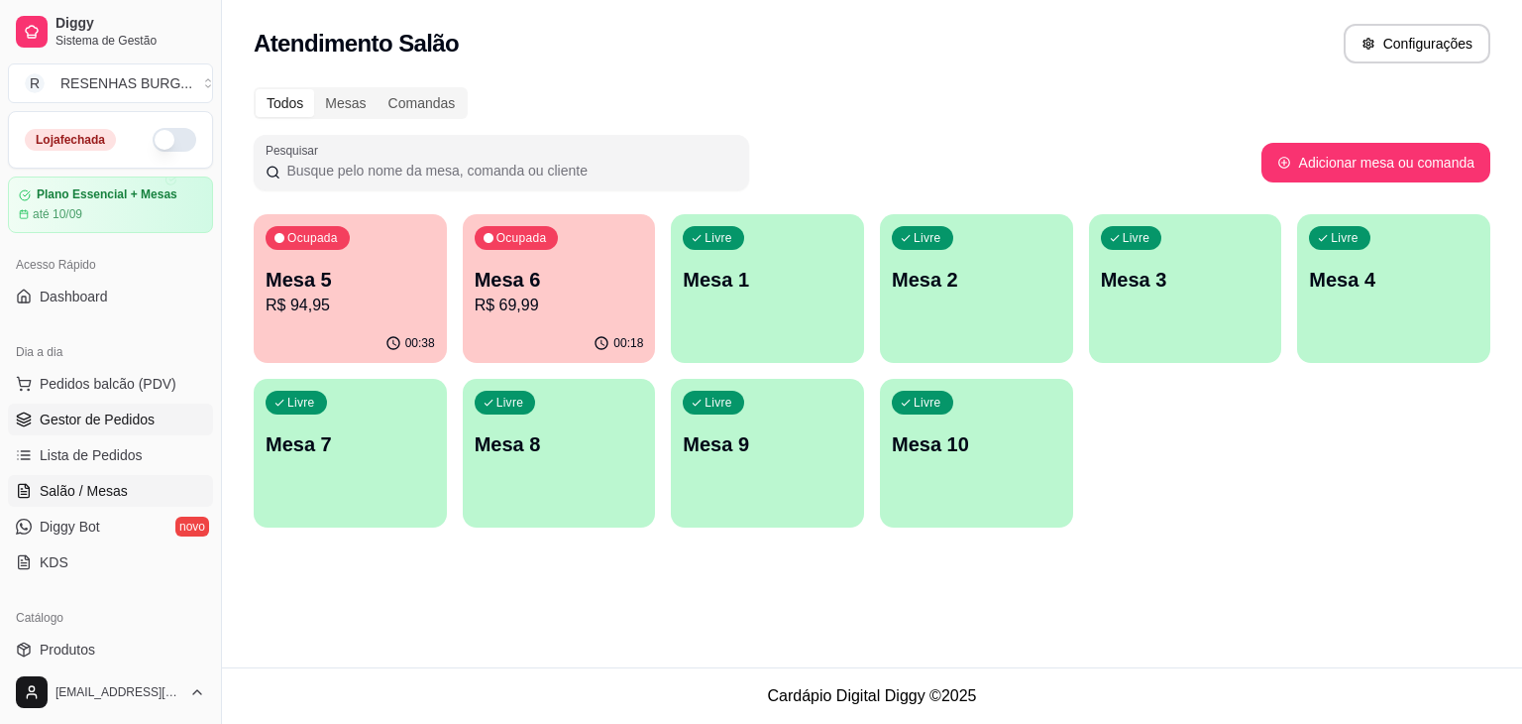
drag, startPoint x: 143, startPoint y: 408, endPoint x: 159, endPoint y: 411, distance: 16.1
click at [143, 409] on span "Gestor de Pedidos" at bounding box center [97, 419] width 115 height 20
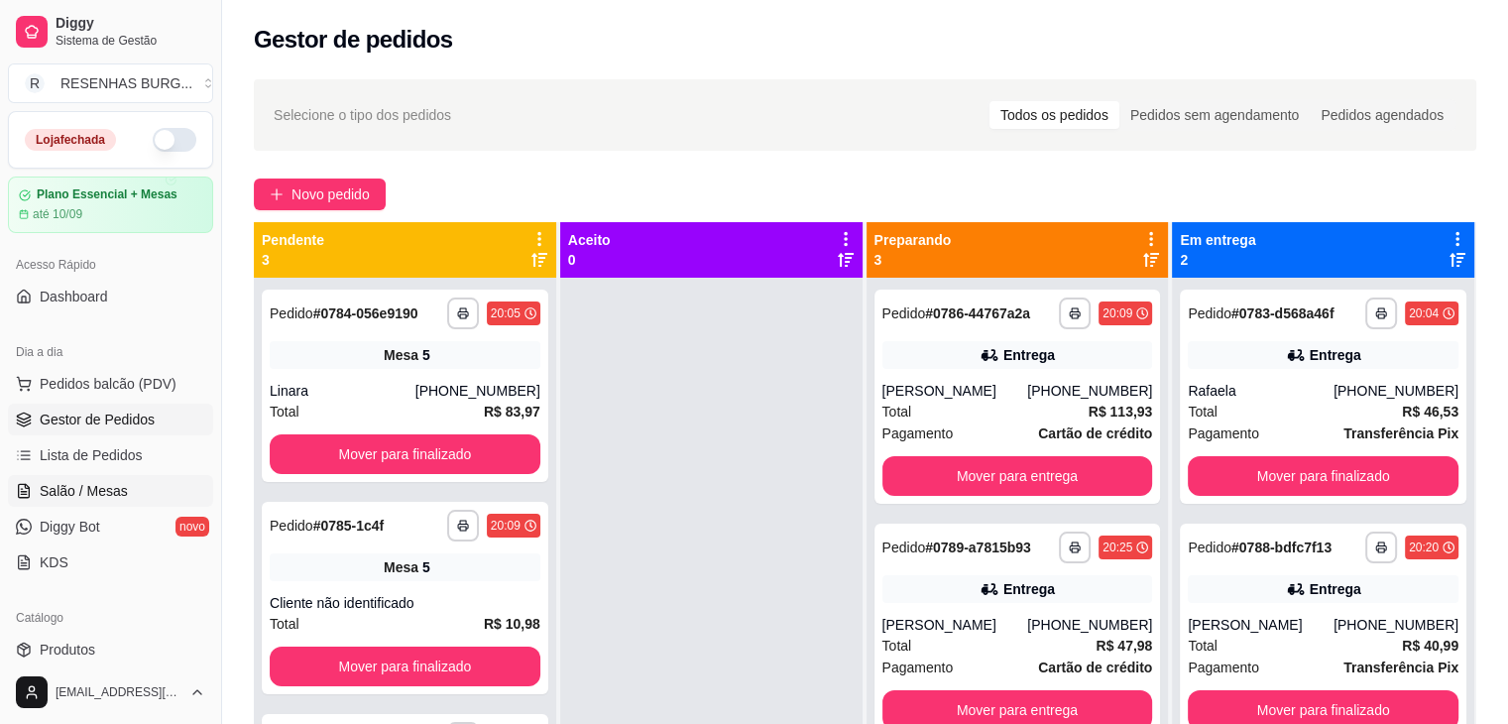
click at [111, 489] on span "Salão / Mesas" at bounding box center [84, 491] width 88 height 20
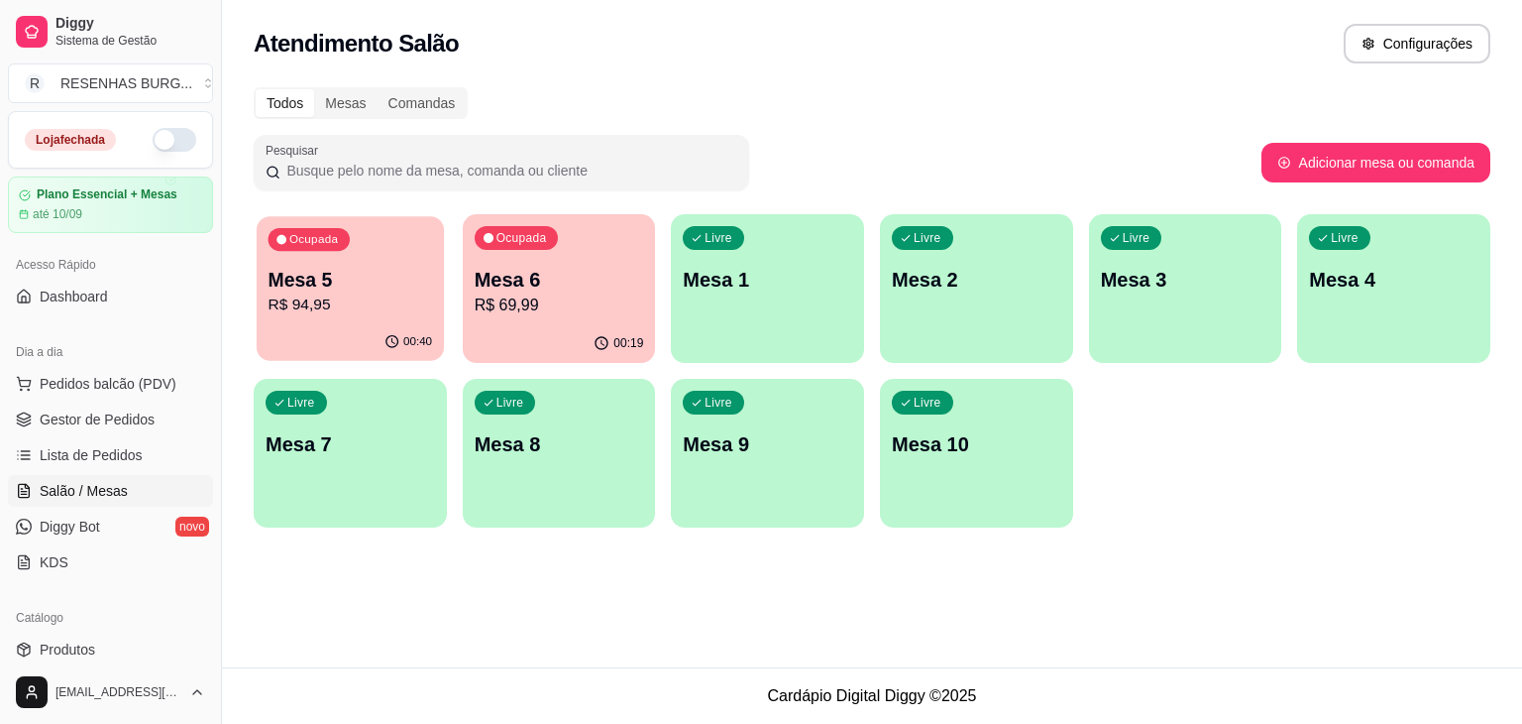
click at [332, 290] on p "Mesa 5" at bounding box center [351, 280] width 165 height 27
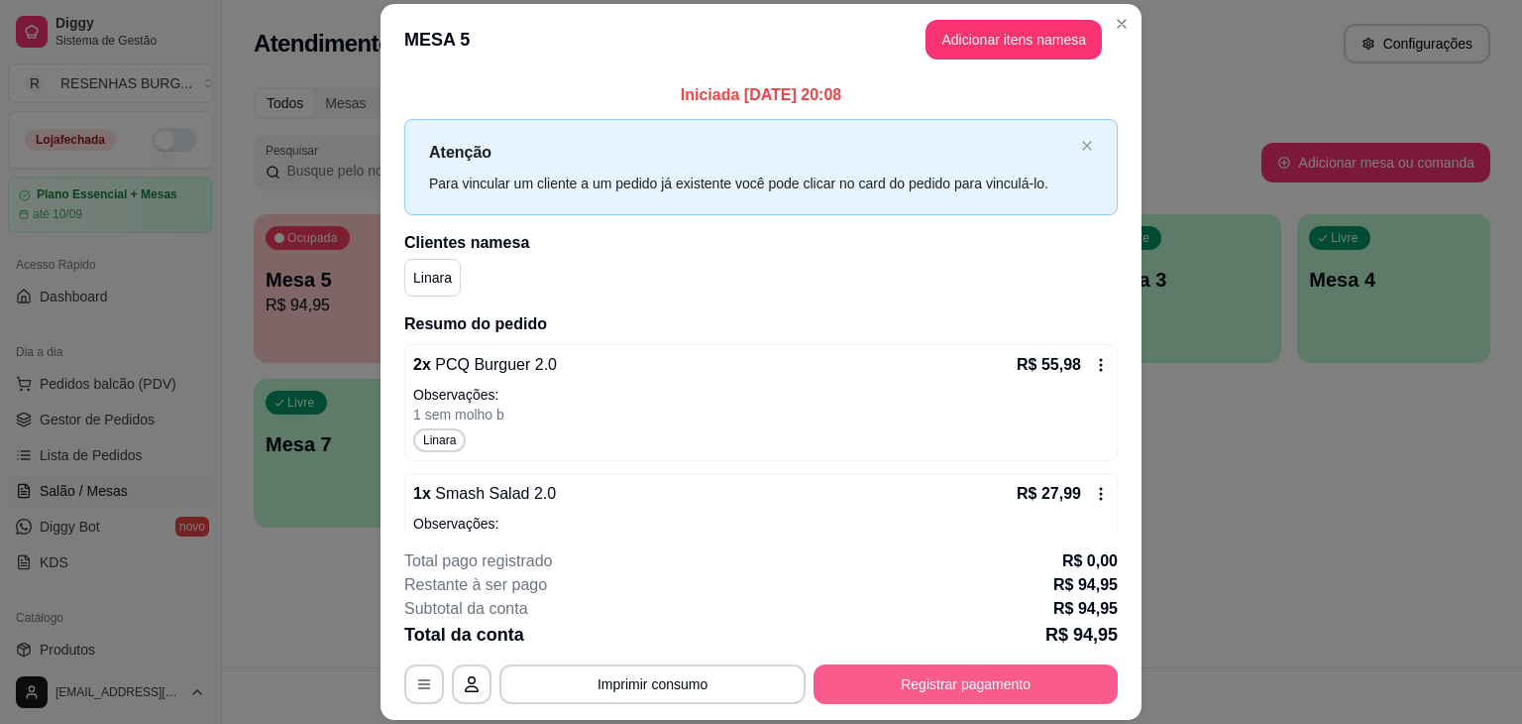
click at [951, 682] on button "Registrar pagamento" at bounding box center [966, 684] width 304 height 40
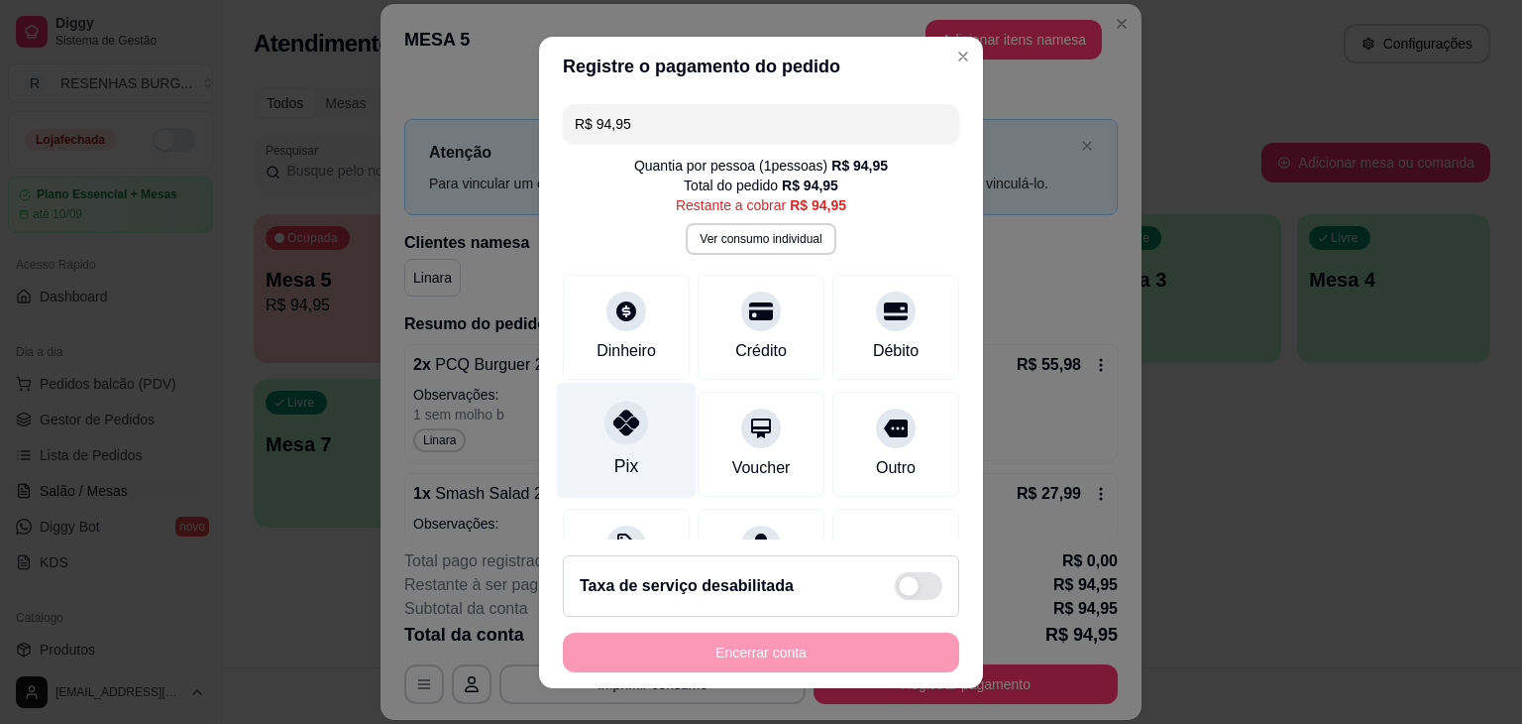
drag, startPoint x: 615, startPoint y: 430, endPoint x: 621, endPoint y: 440, distance: 12.1
click at [615, 431] on icon at bounding box center [627, 422] width 26 height 26
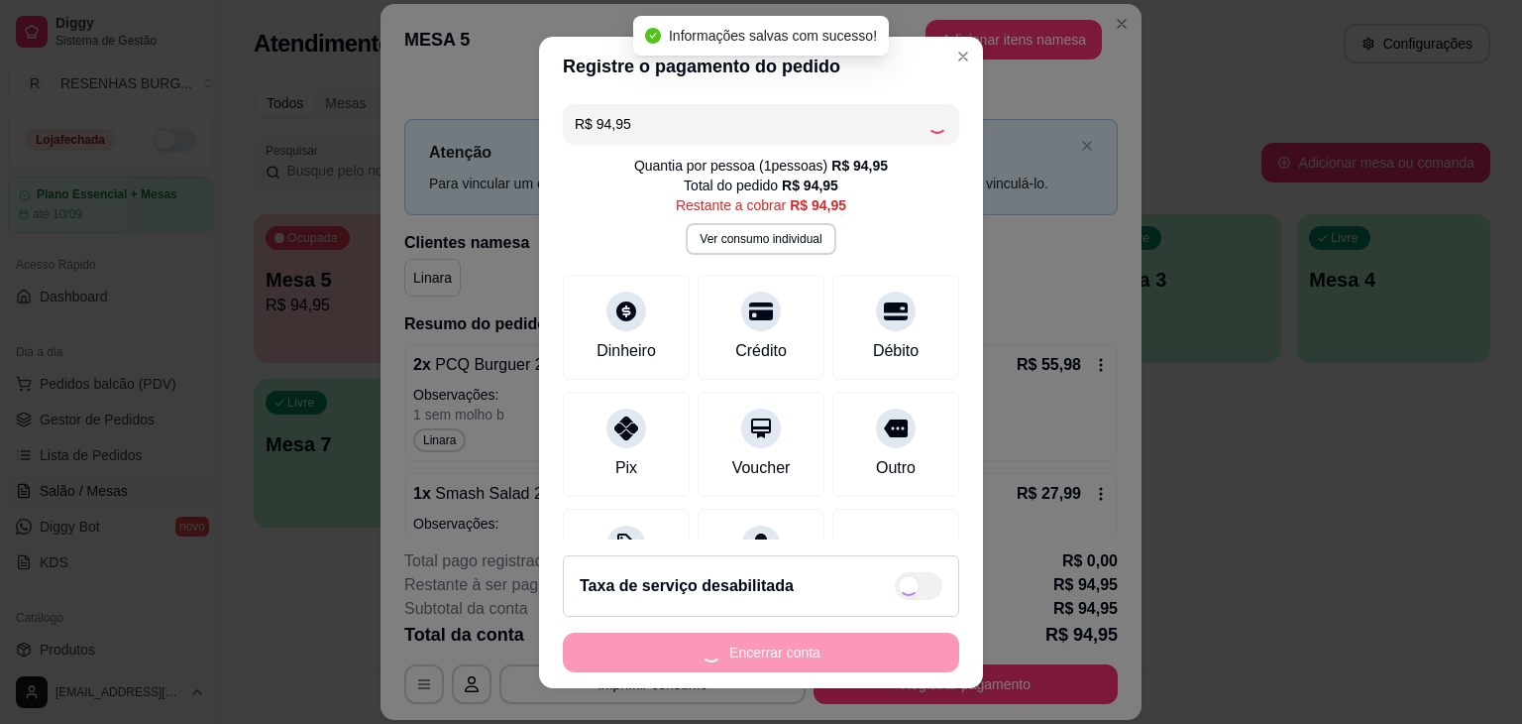
type input "R$ 0,00"
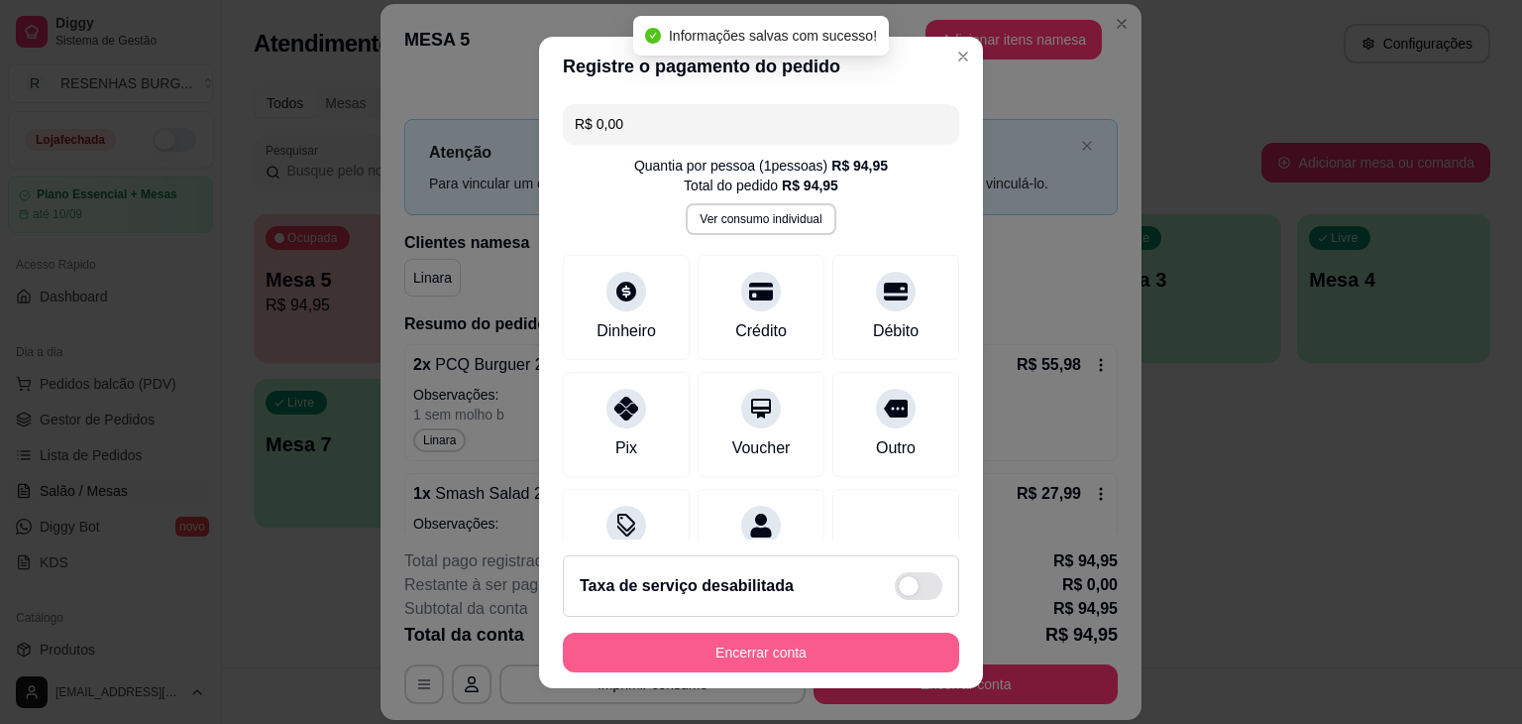
click at [867, 655] on button "Encerrar conta" at bounding box center [761, 652] width 396 height 40
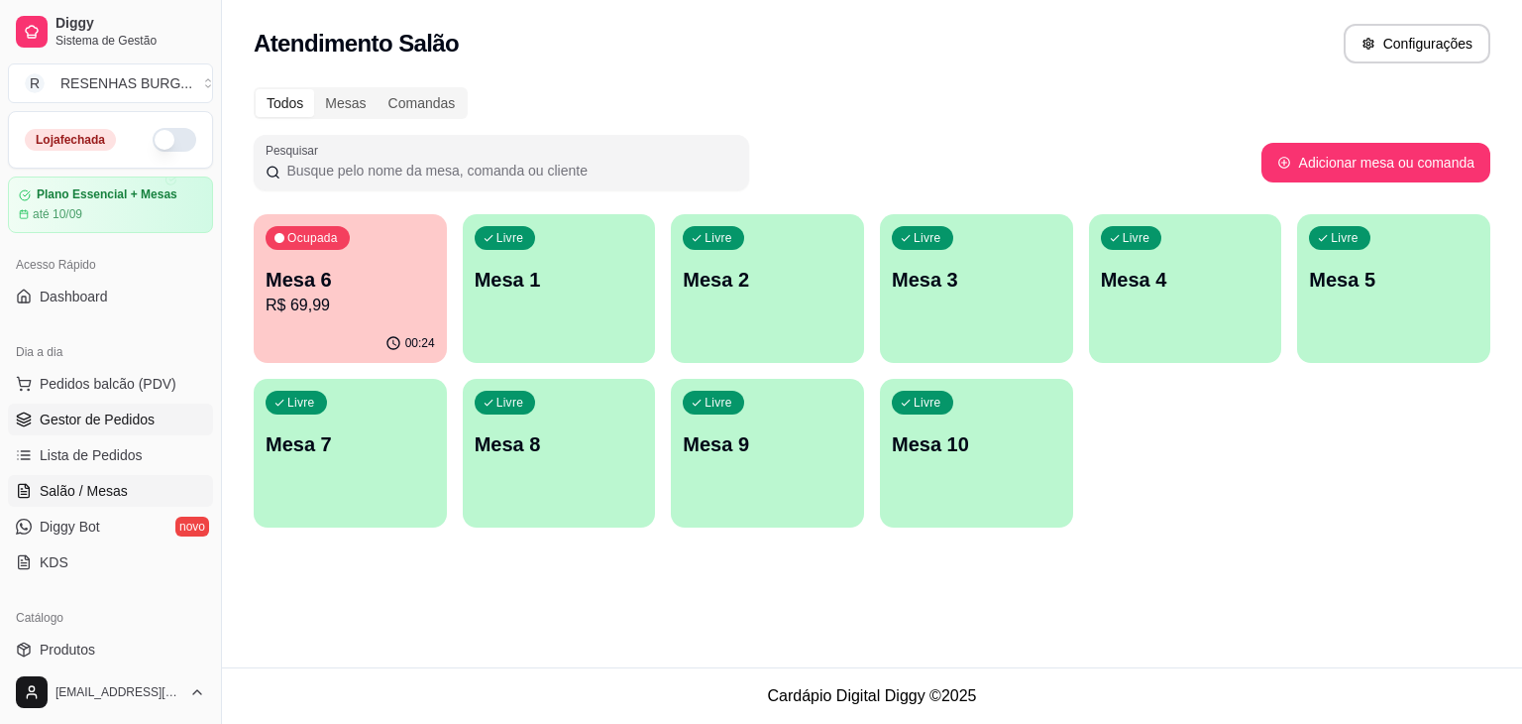
click at [118, 422] on span "Gestor de Pedidos" at bounding box center [97, 419] width 115 height 20
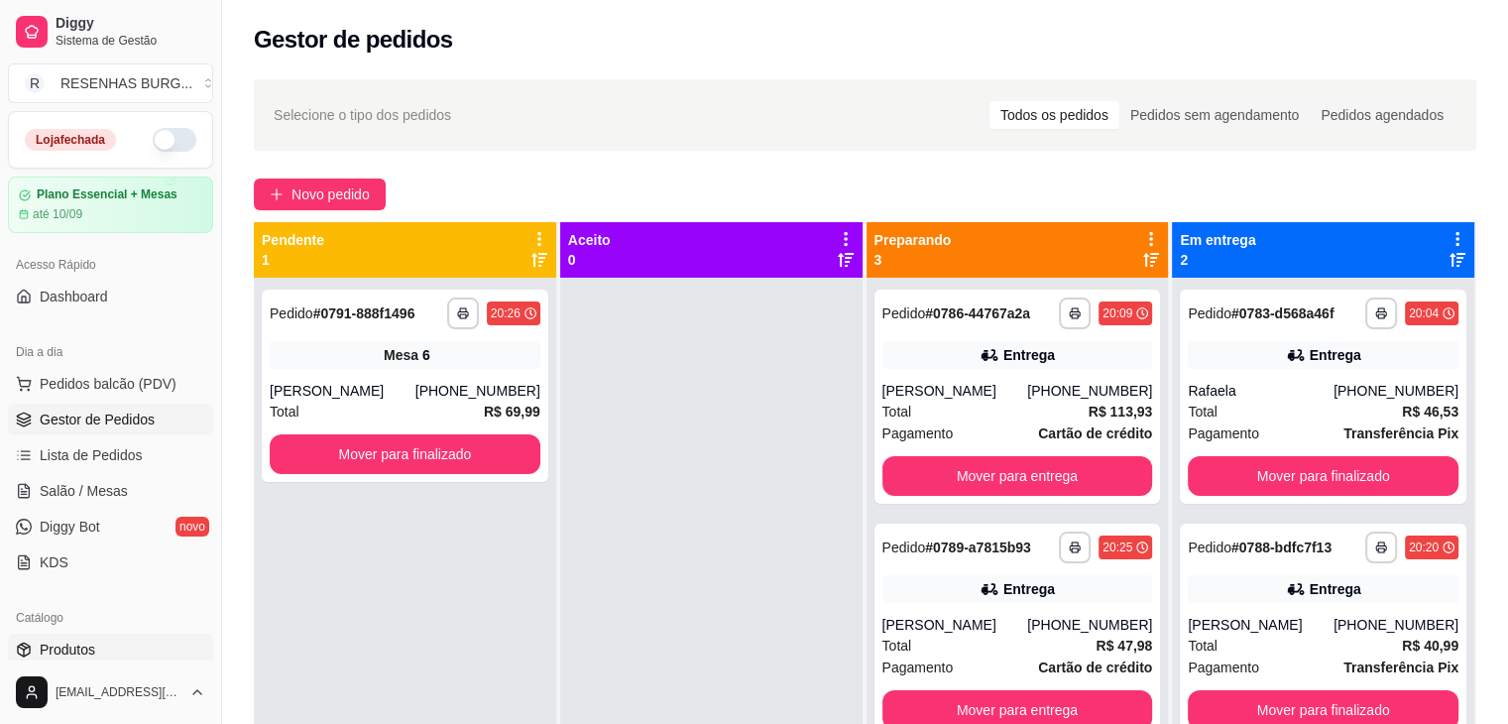
click at [93, 641] on span "Produtos" at bounding box center [68, 649] width 56 height 20
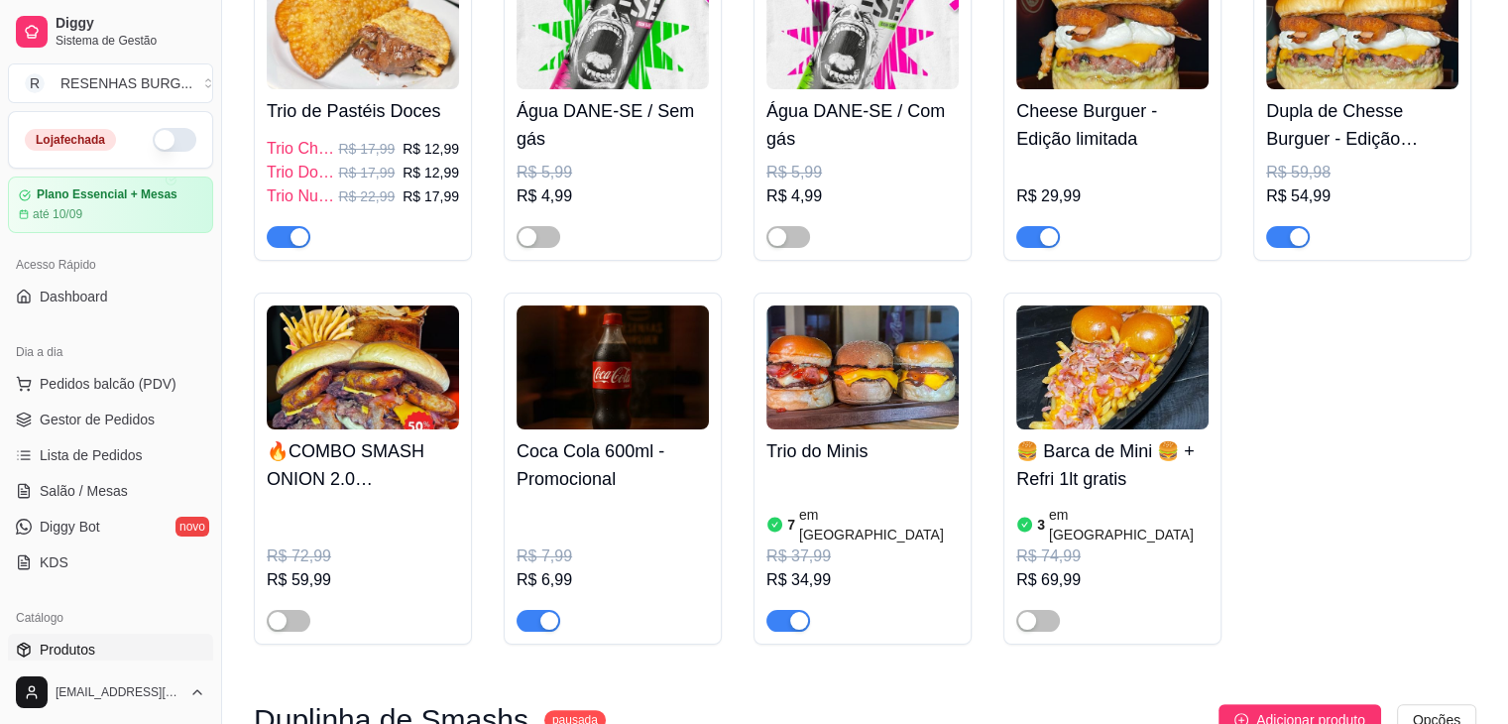
scroll to position [396, 0]
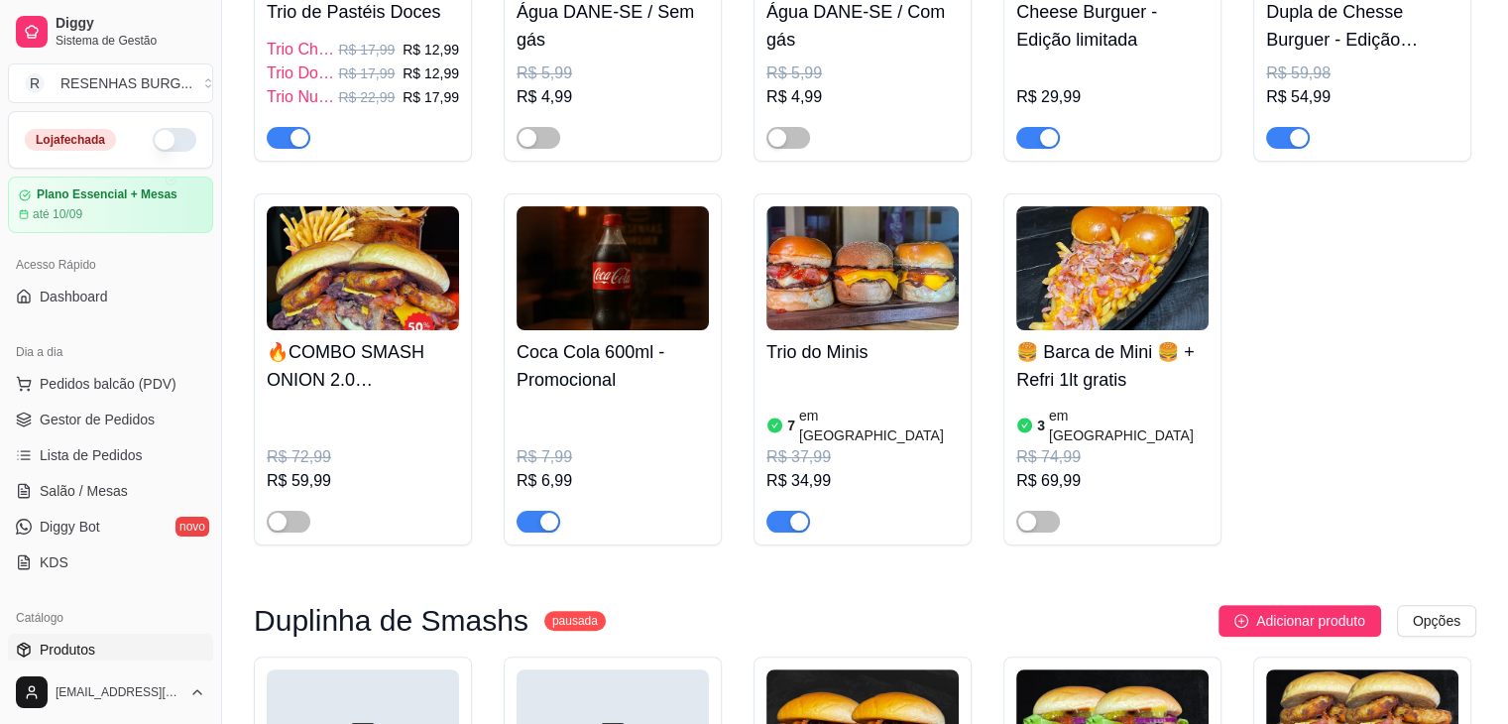
click at [794, 512] on span "button" at bounding box center [788, 521] width 44 height 22
click at [163, 139] on button "button" at bounding box center [175, 140] width 44 height 24
click at [119, 405] on link "Gestor de Pedidos" at bounding box center [110, 419] width 205 height 32
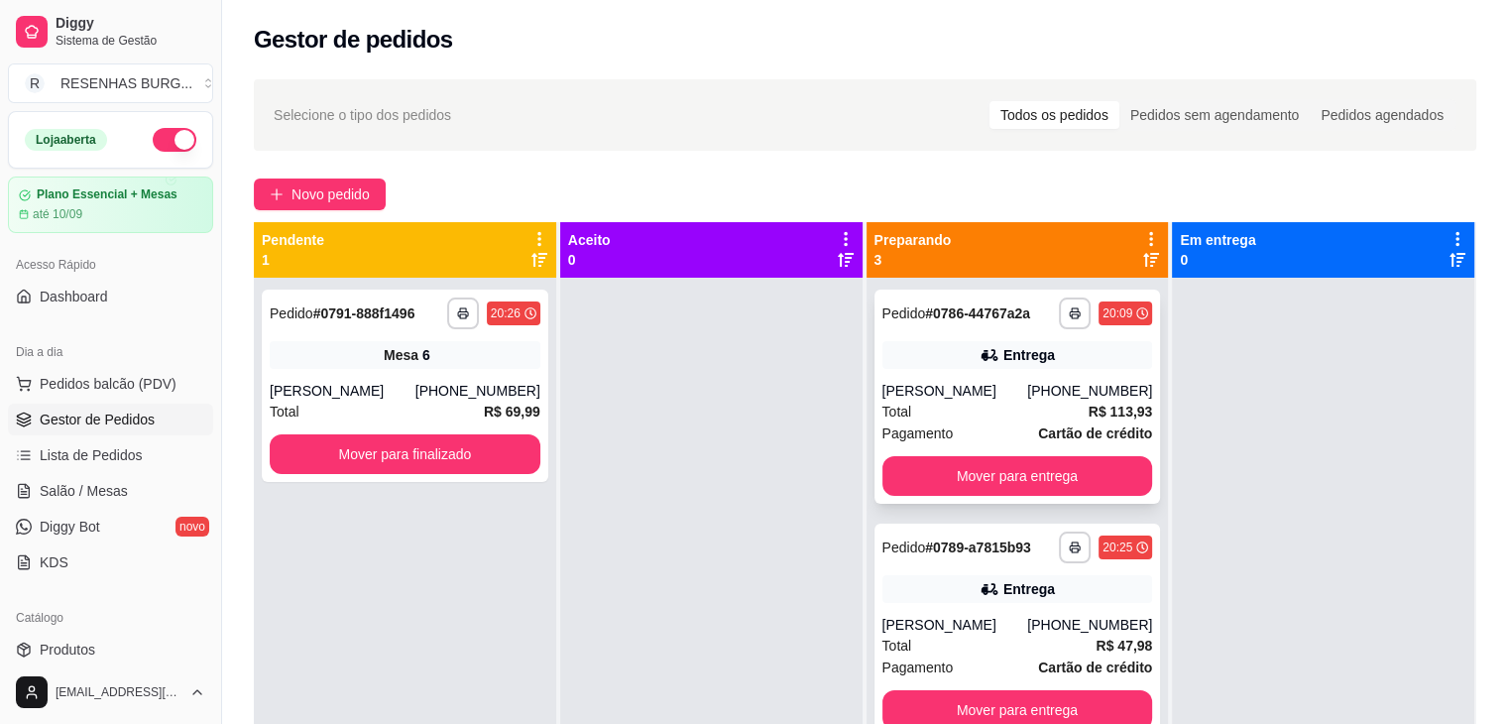
click at [989, 379] on div "**********" at bounding box center [1017, 396] width 286 height 214
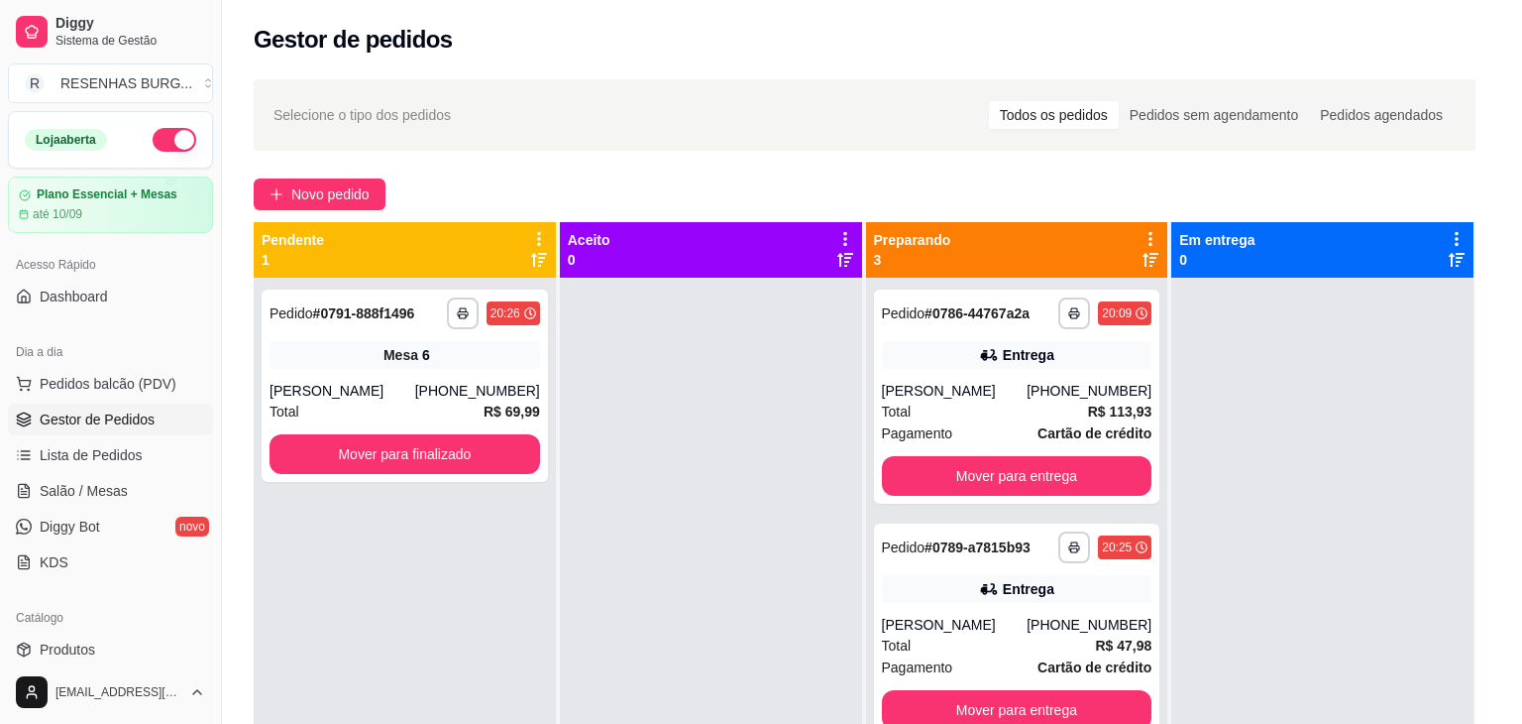
scroll to position [198, 0]
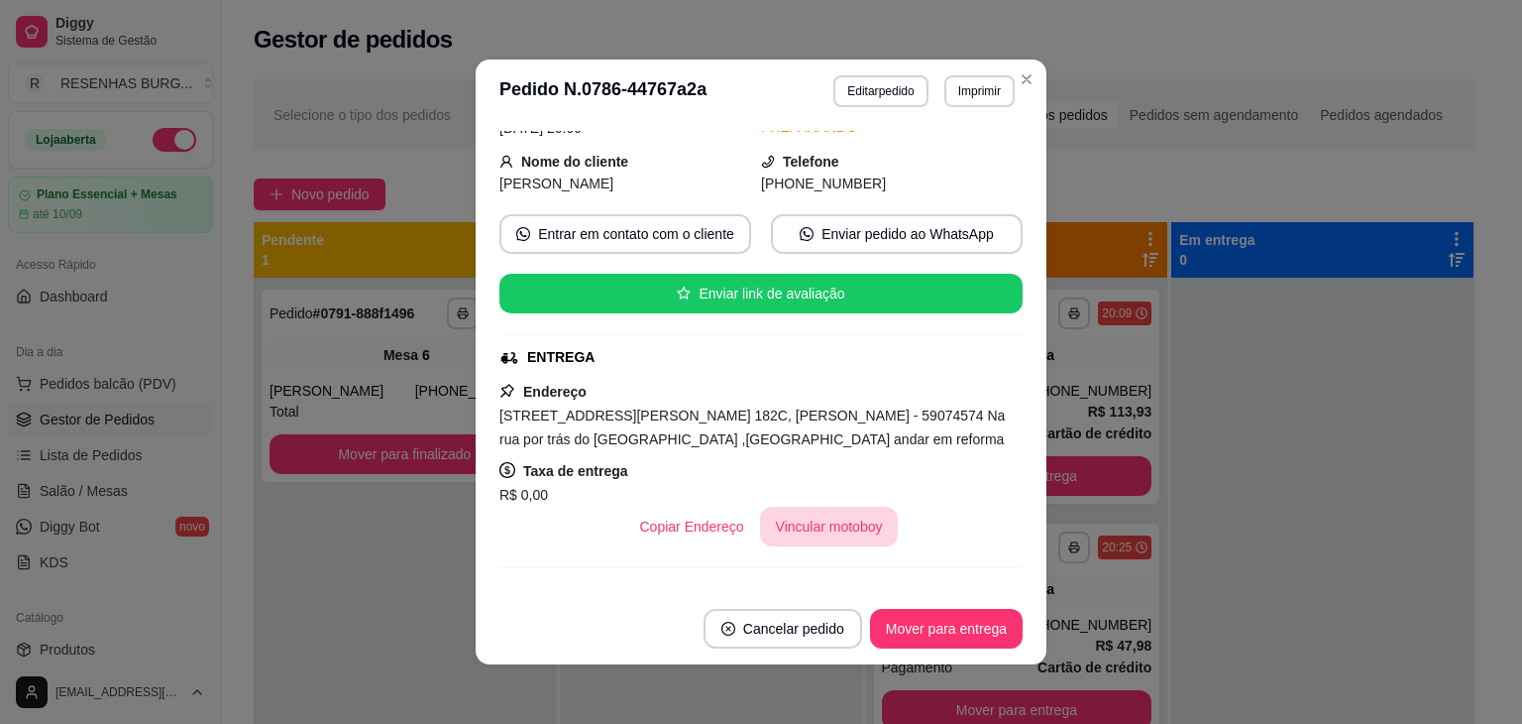
click at [817, 521] on button "Vincular motoboy" at bounding box center [829, 526] width 139 height 40
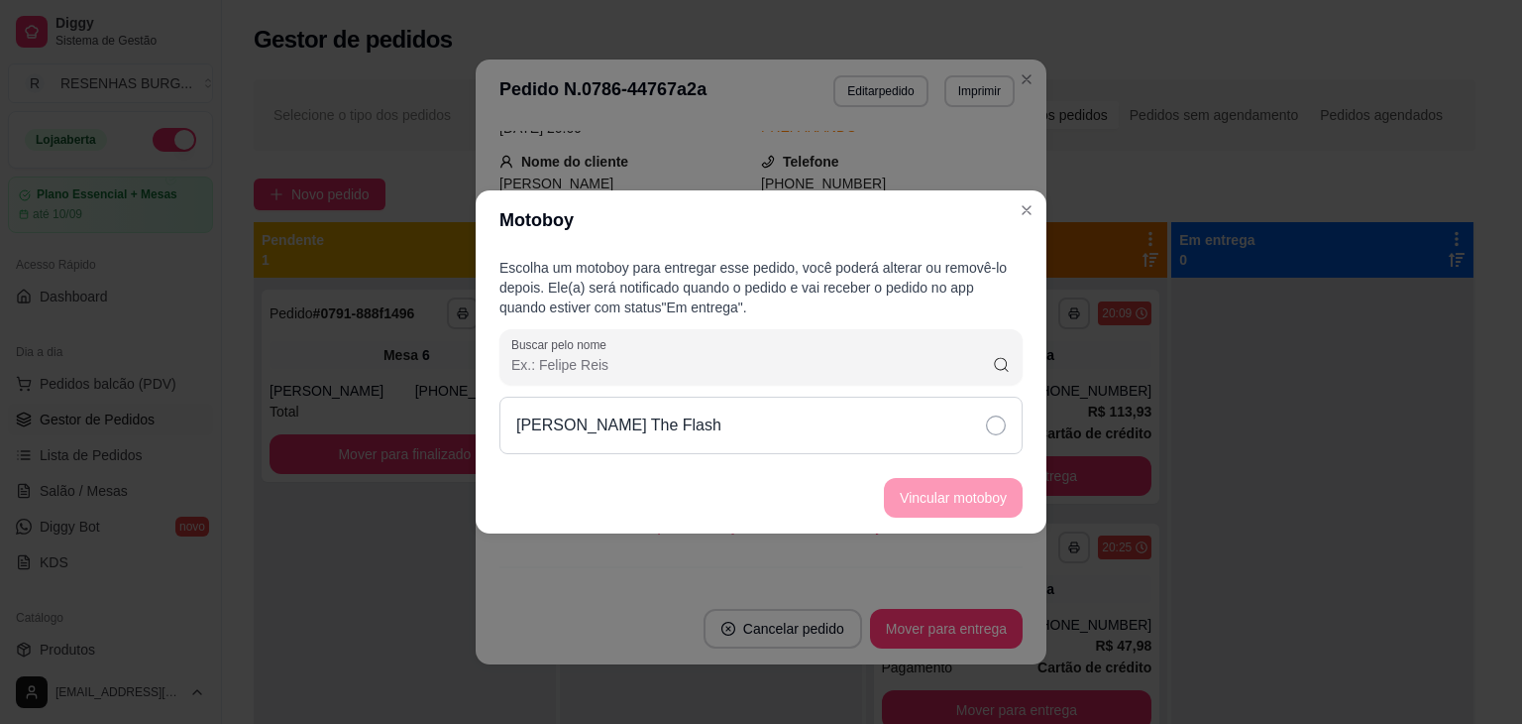
click at [999, 427] on icon at bounding box center [996, 425] width 20 height 20
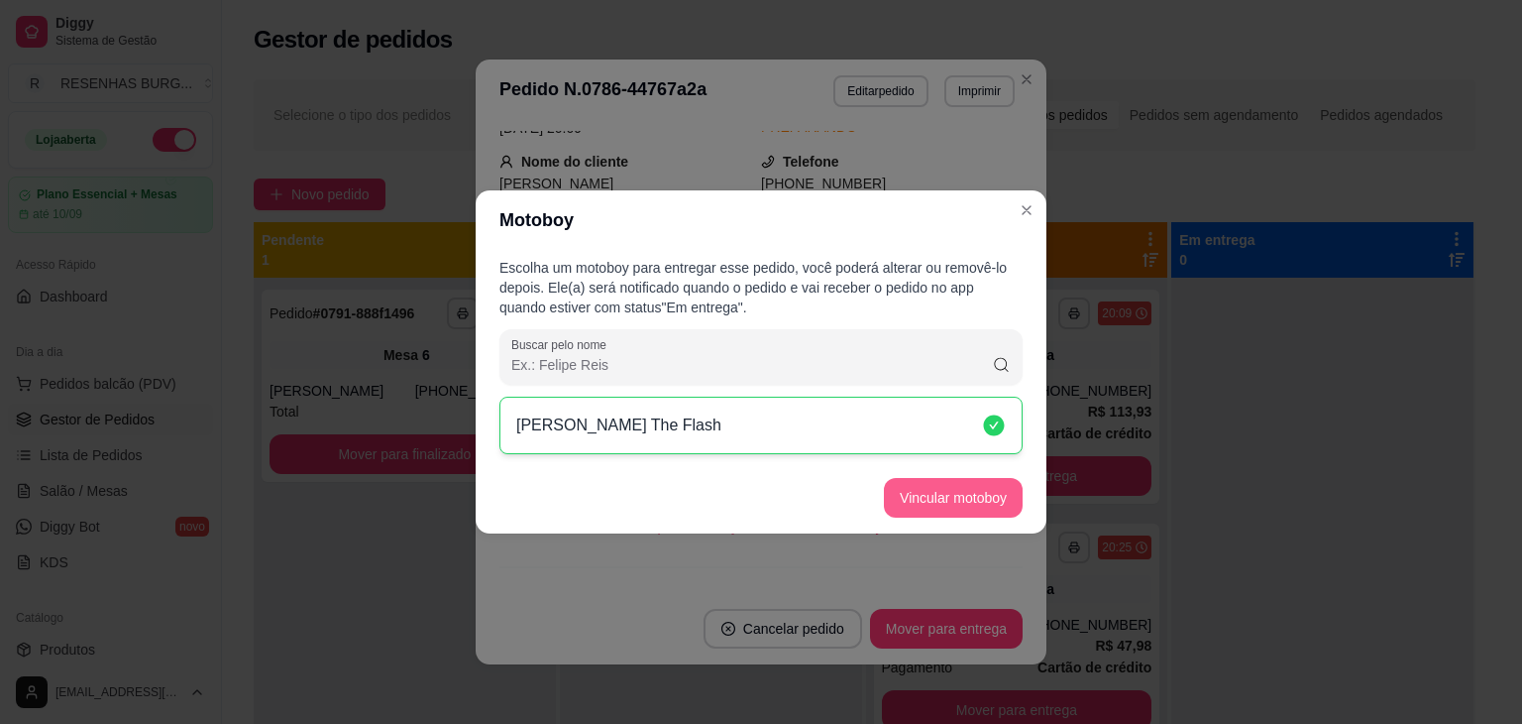
click at [978, 508] on button "Vincular motoboy" at bounding box center [953, 498] width 139 height 40
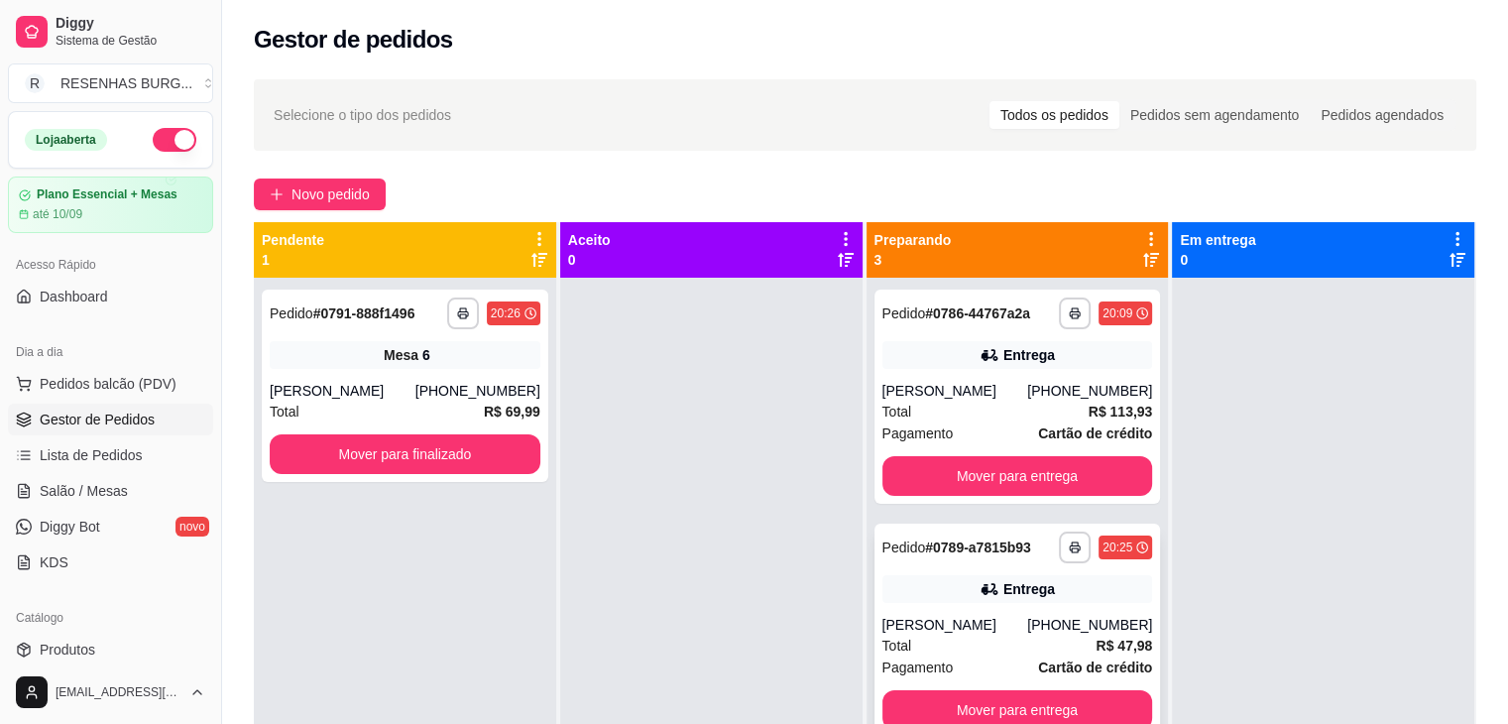
click at [971, 634] on div "**********" at bounding box center [1017, 630] width 286 height 214
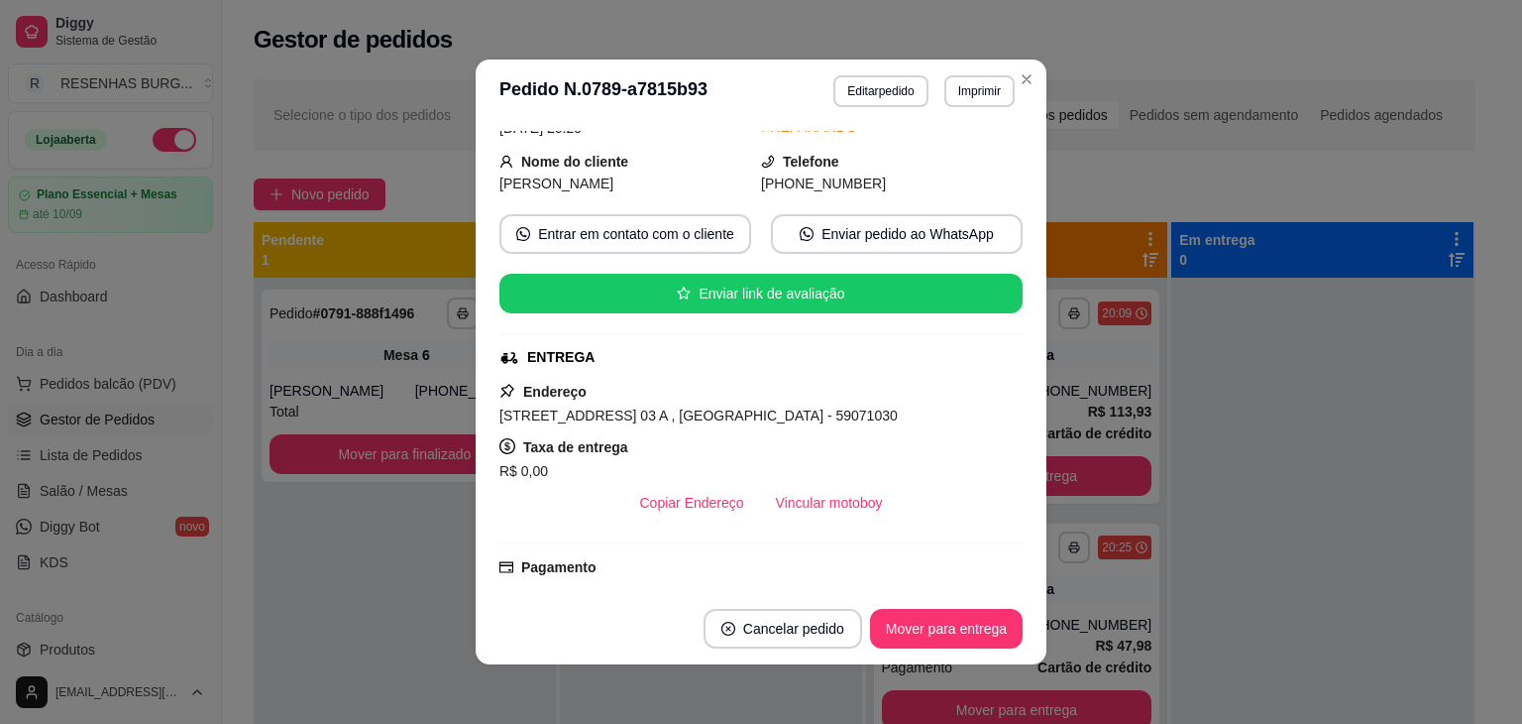
click at [802, 493] on button "Vincular motoboy" at bounding box center [829, 503] width 139 height 40
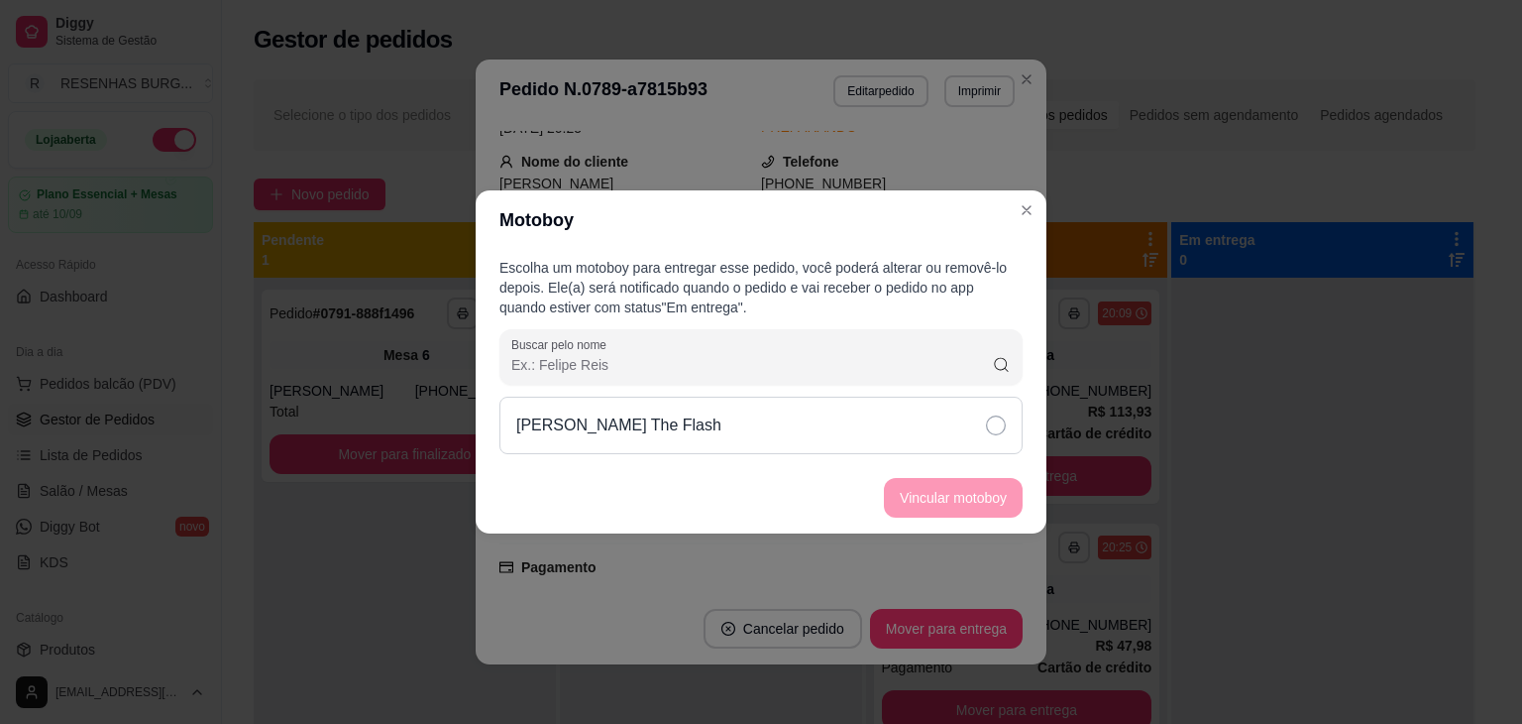
click at [1005, 421] on icon at bounding box center [996, 425] width 20 height 20
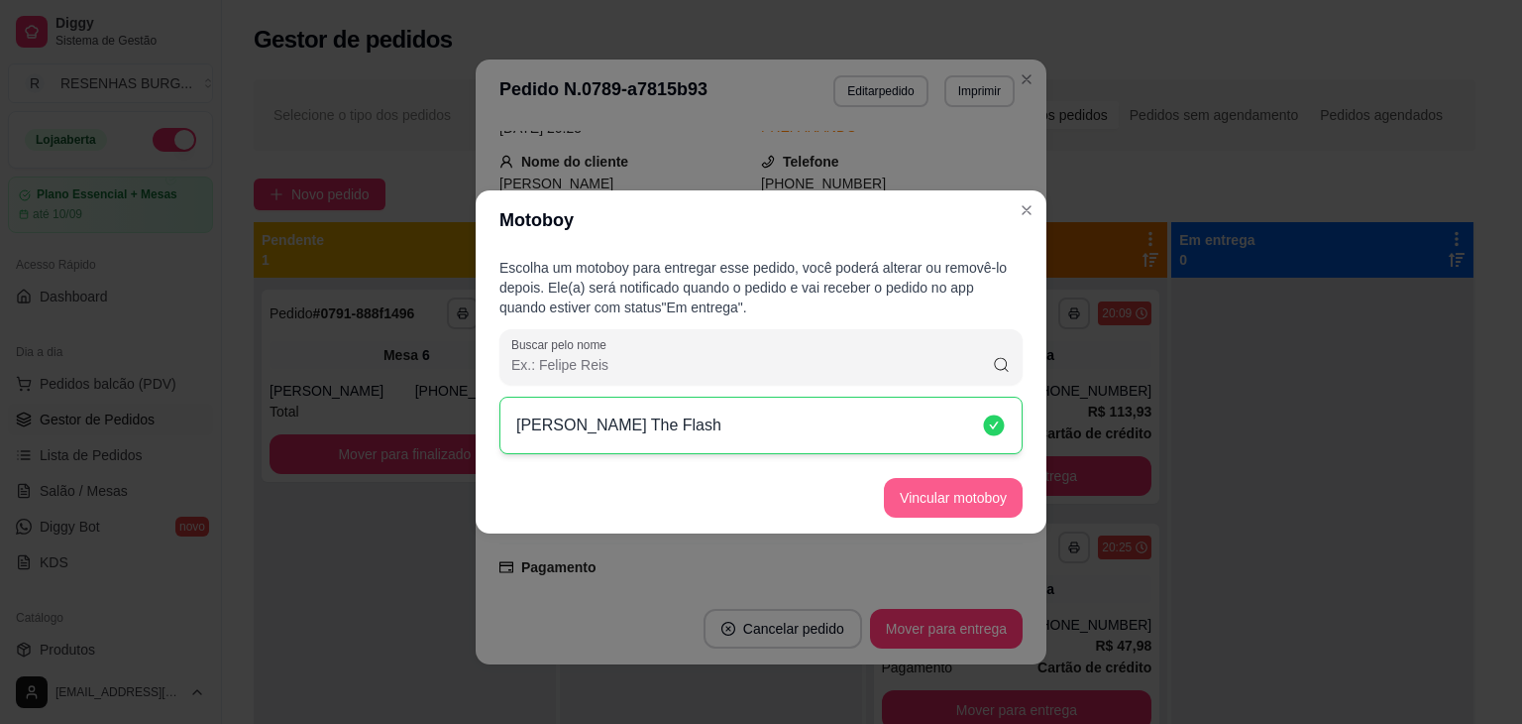
click at [951, 502] on button "Vincular motoboy" at bounding box center [953, 498] width 139 height 40
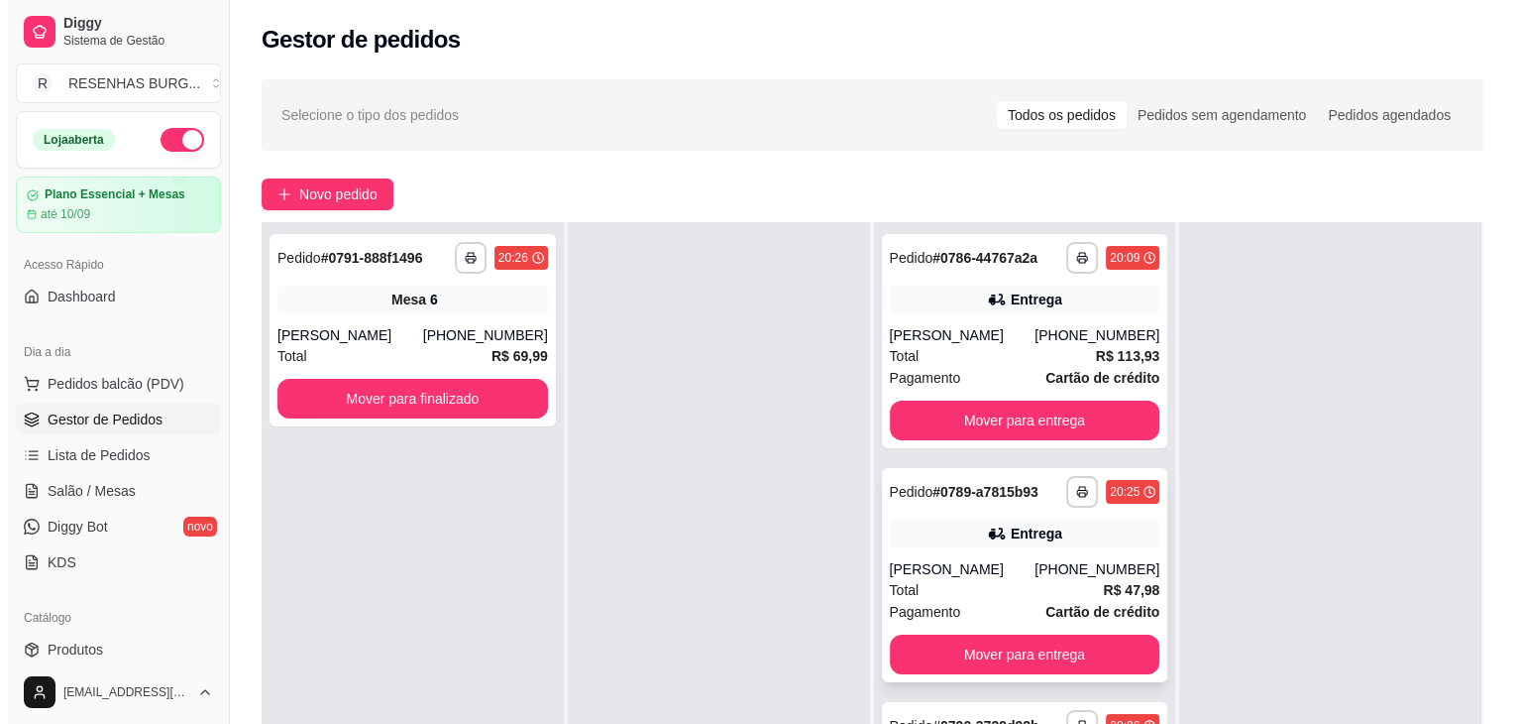
scroll to position [301, 0]
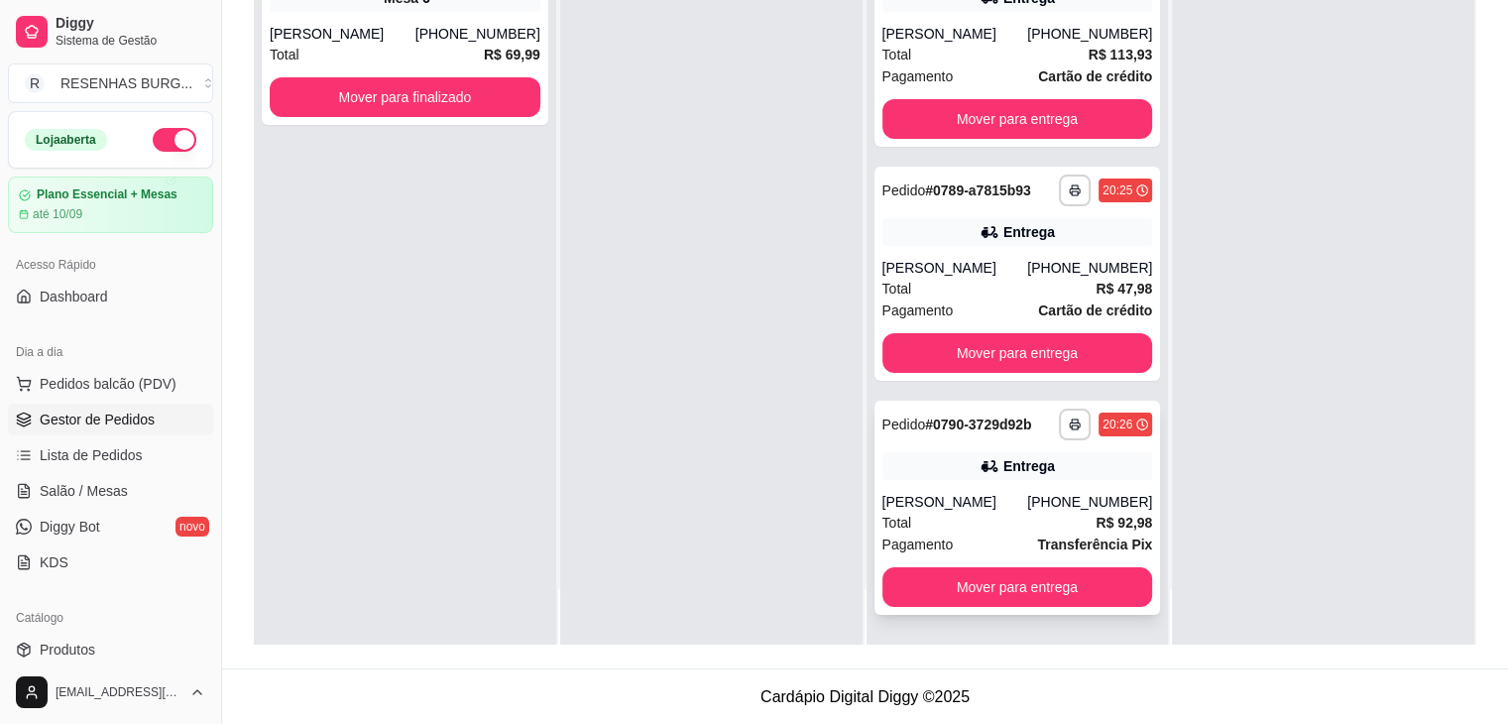
click at [979, 474] on icon at bounding box center [989, 466] width 20 height 20
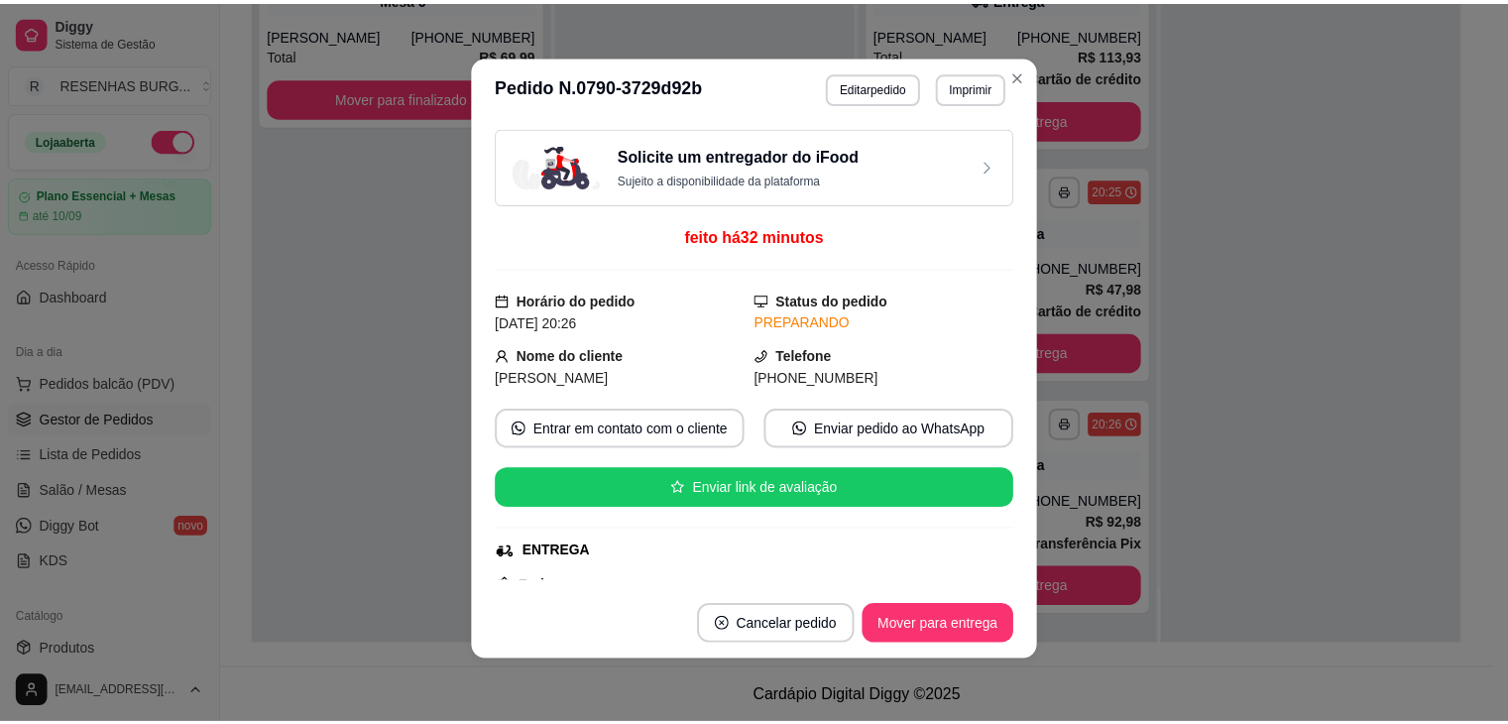
scroll to position [297, 0]
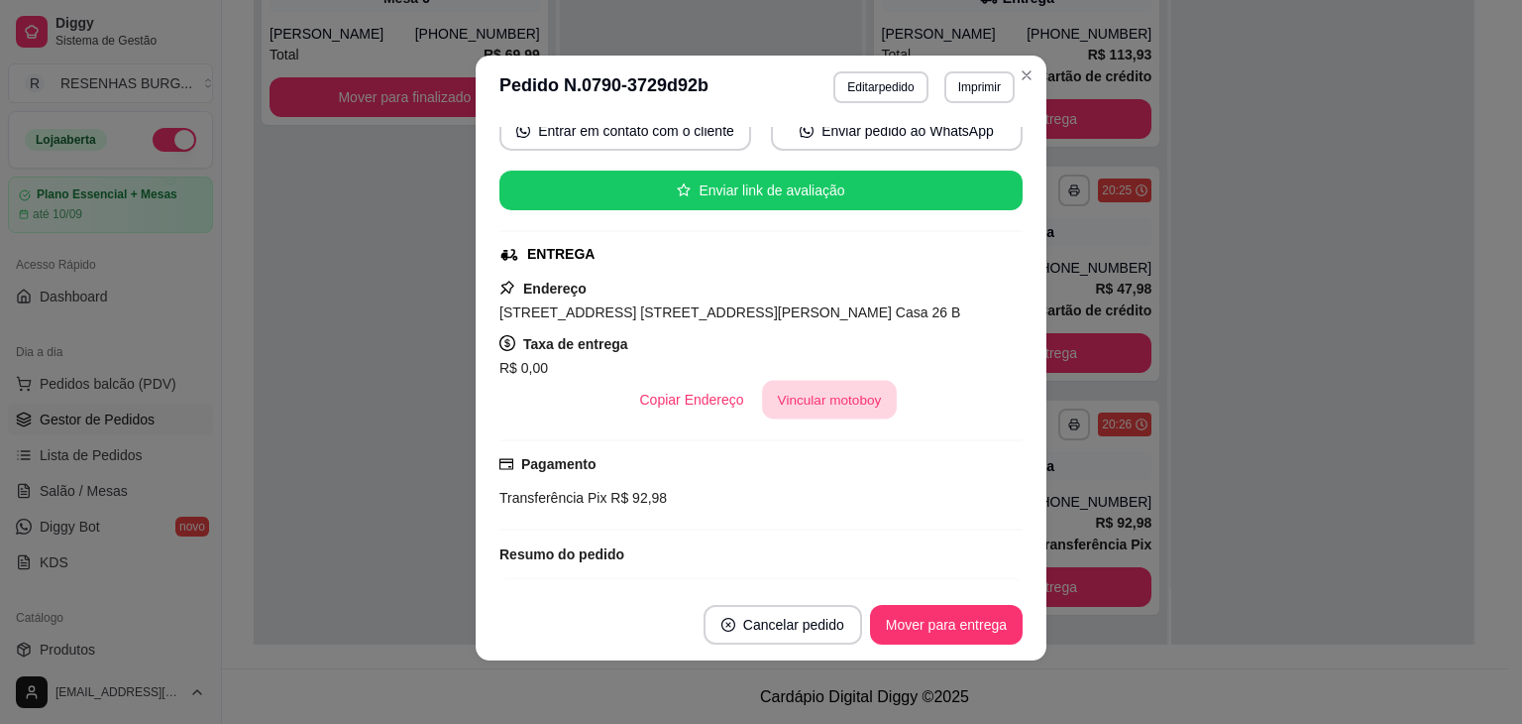
click at [839, 397] on button "Vincular motoboy" at bounding box center [829, 400] width 135 height 39
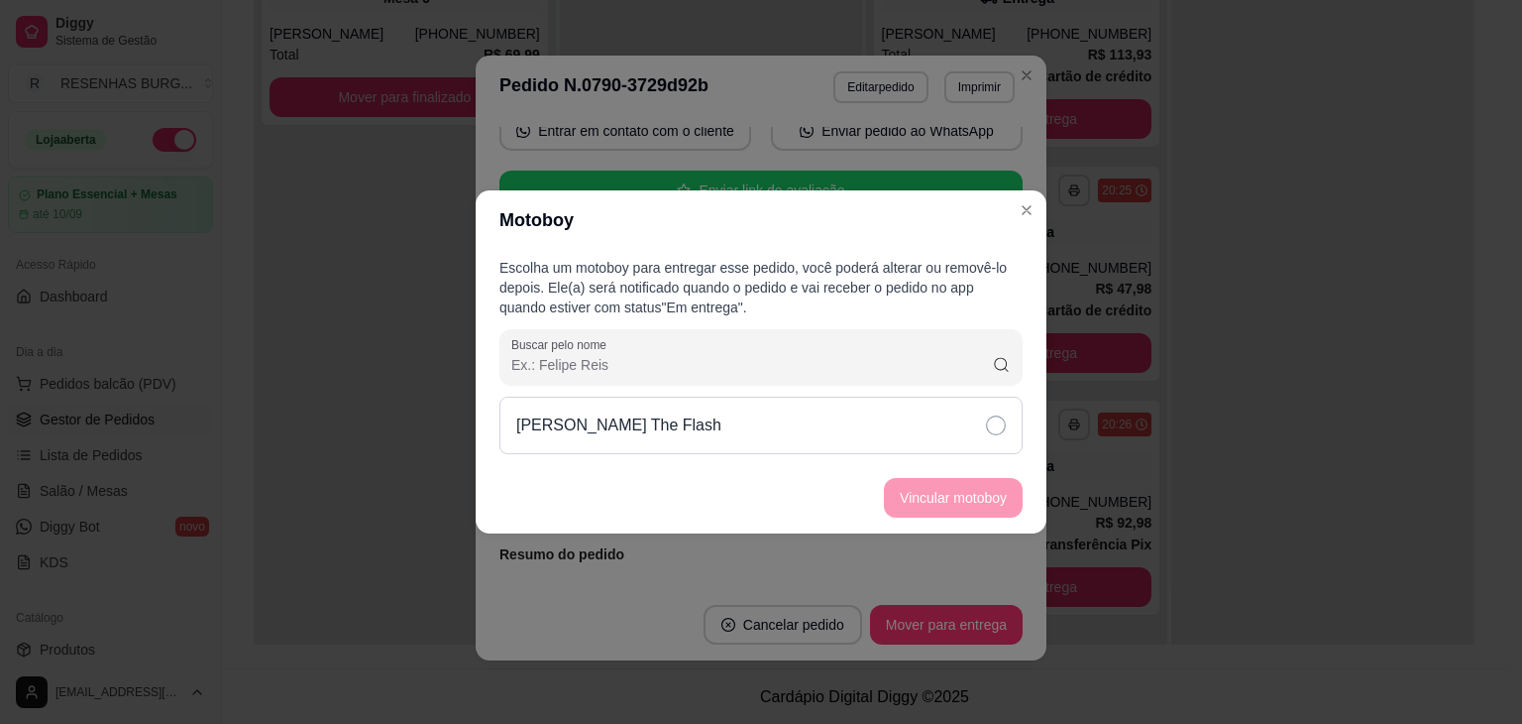
click at [999, 429] on icon at bounding box center [996, 425] width 20 height 20
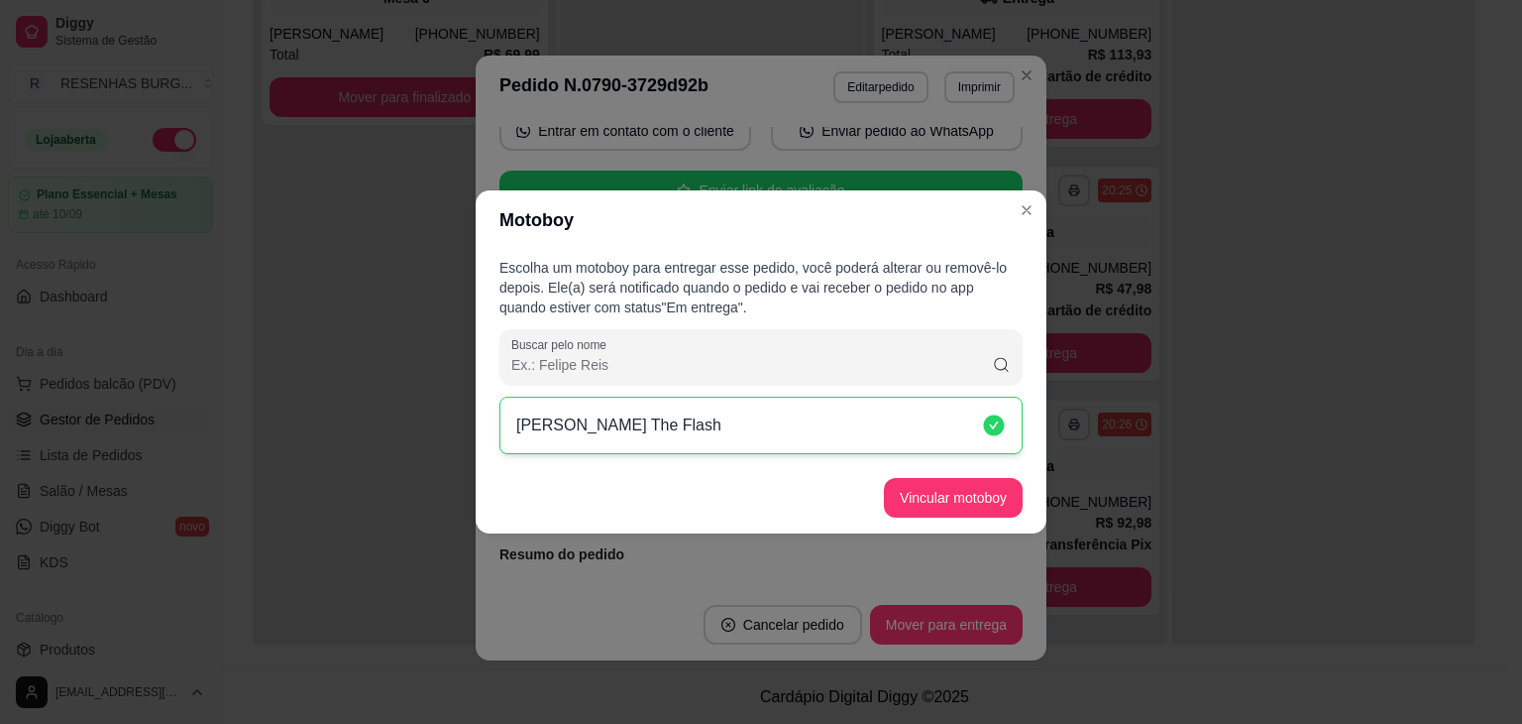
click at [990, 497] on button "Vincular motoboy" at bounding box center [953, 498] width 139 height 40
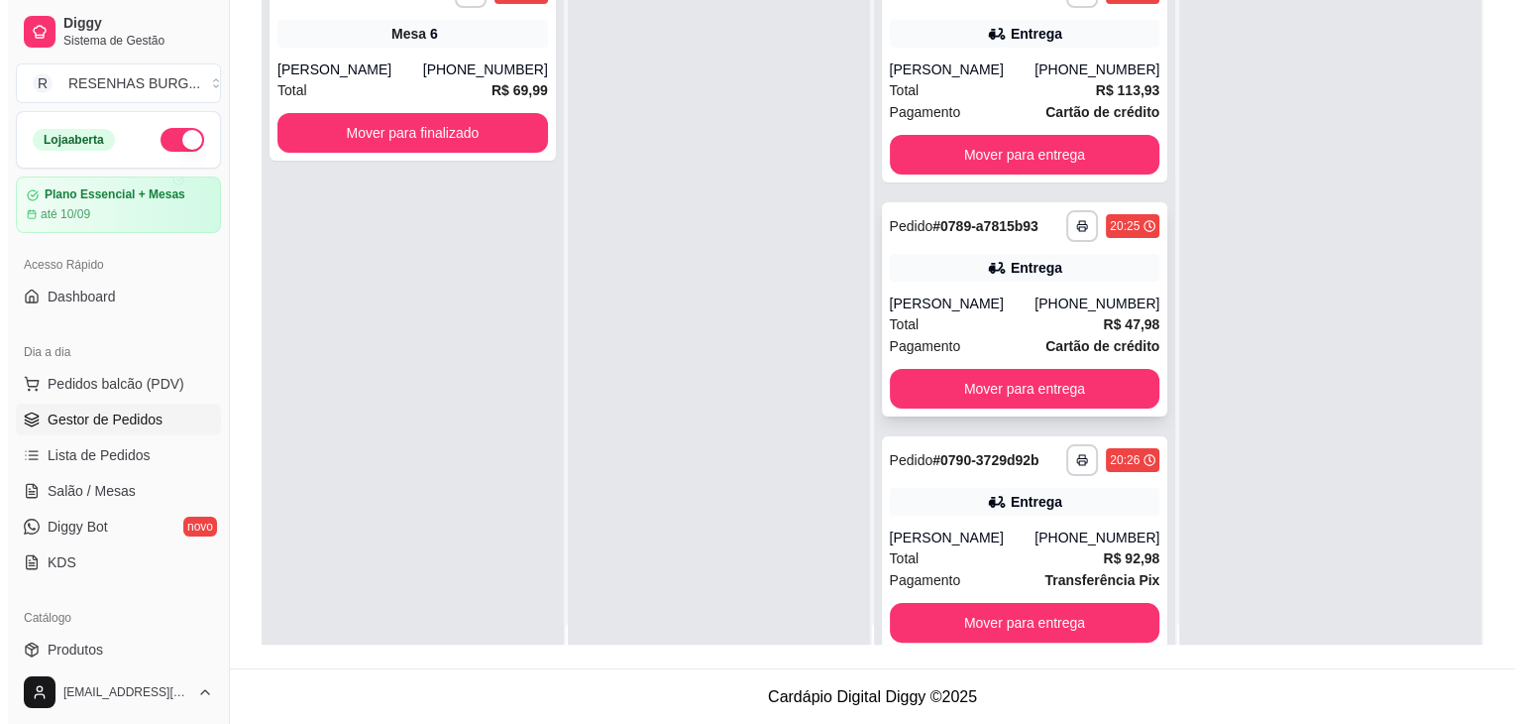
scroll to position [0, 0]
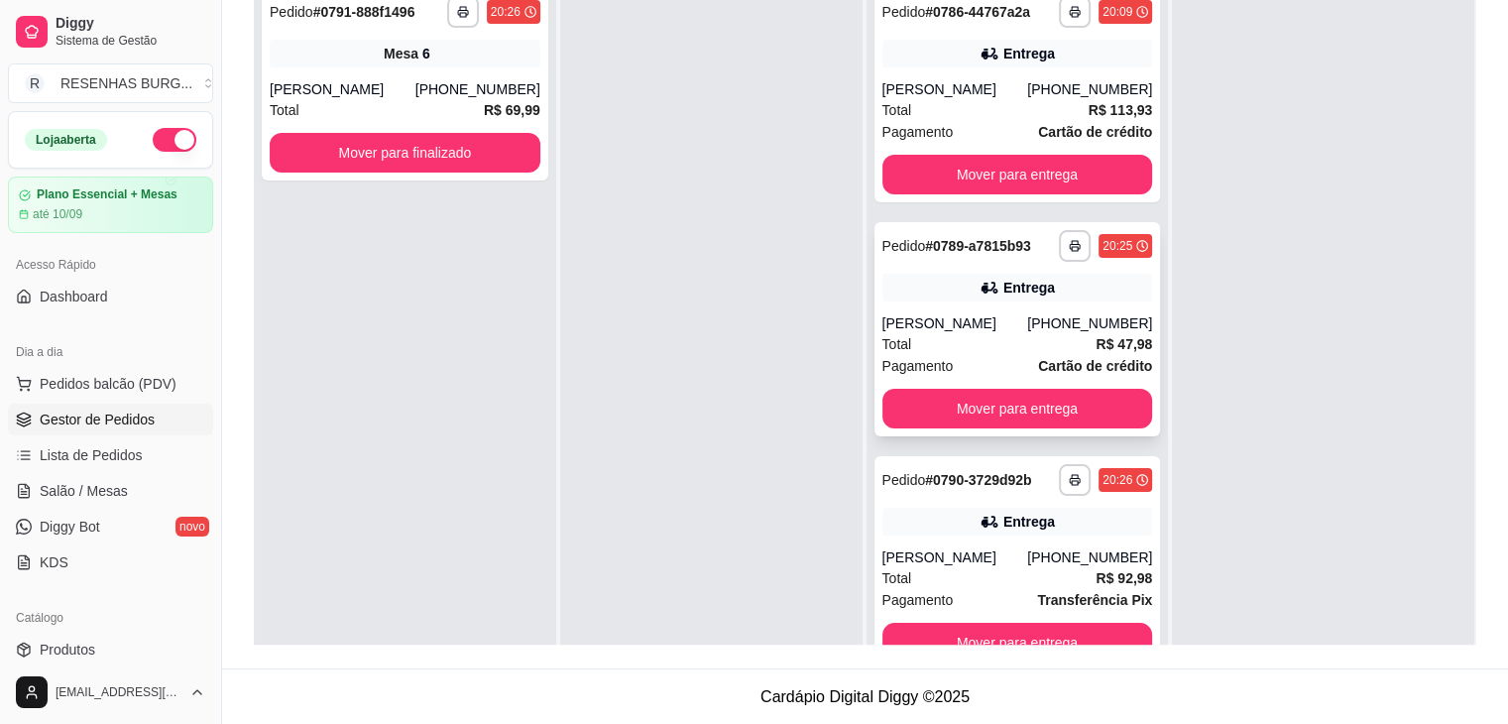
click at [1001, 327] on div "[PERSON_NAME]" at bounding box center [955, 323] width 146 height 20
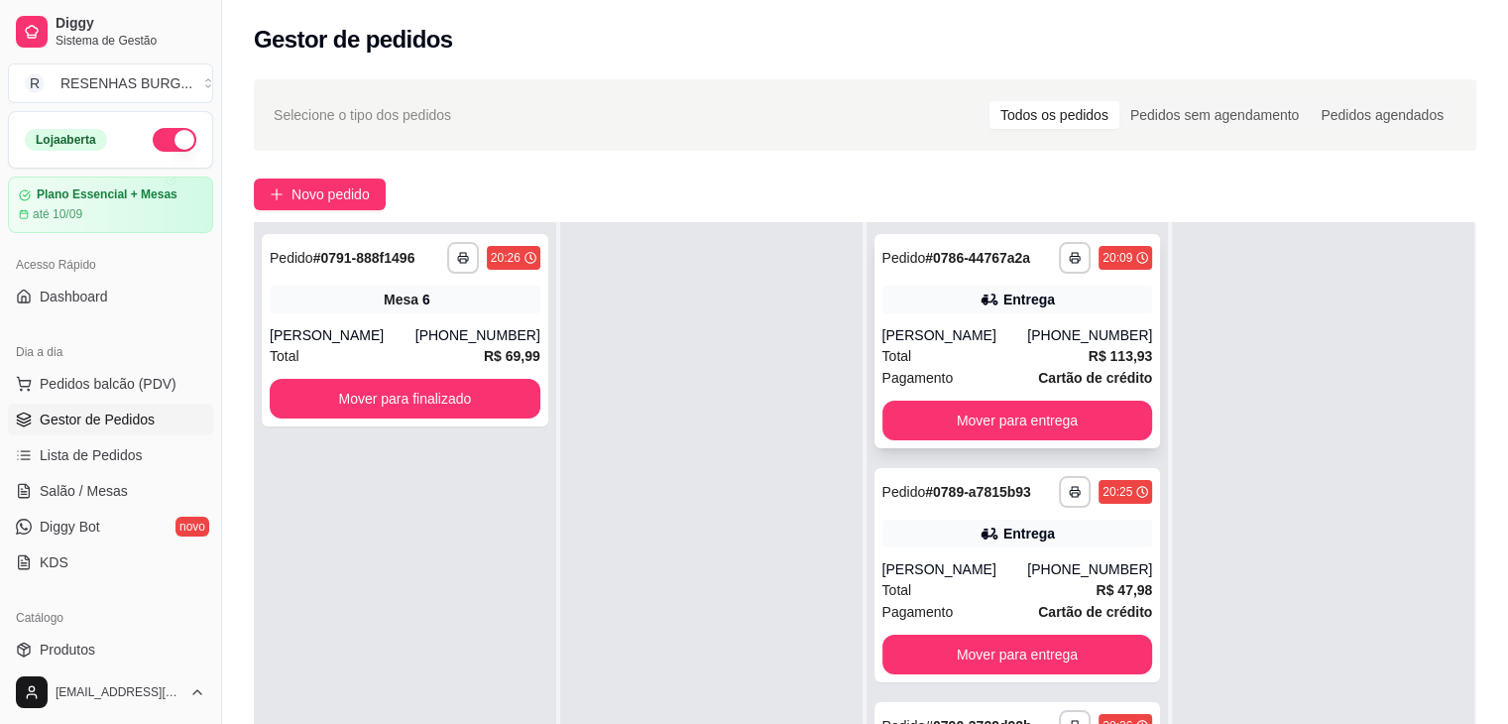
click at [1028, 330] on div "[PERSON_NAME]" at bounding box center [955, 335] width 146 height 20
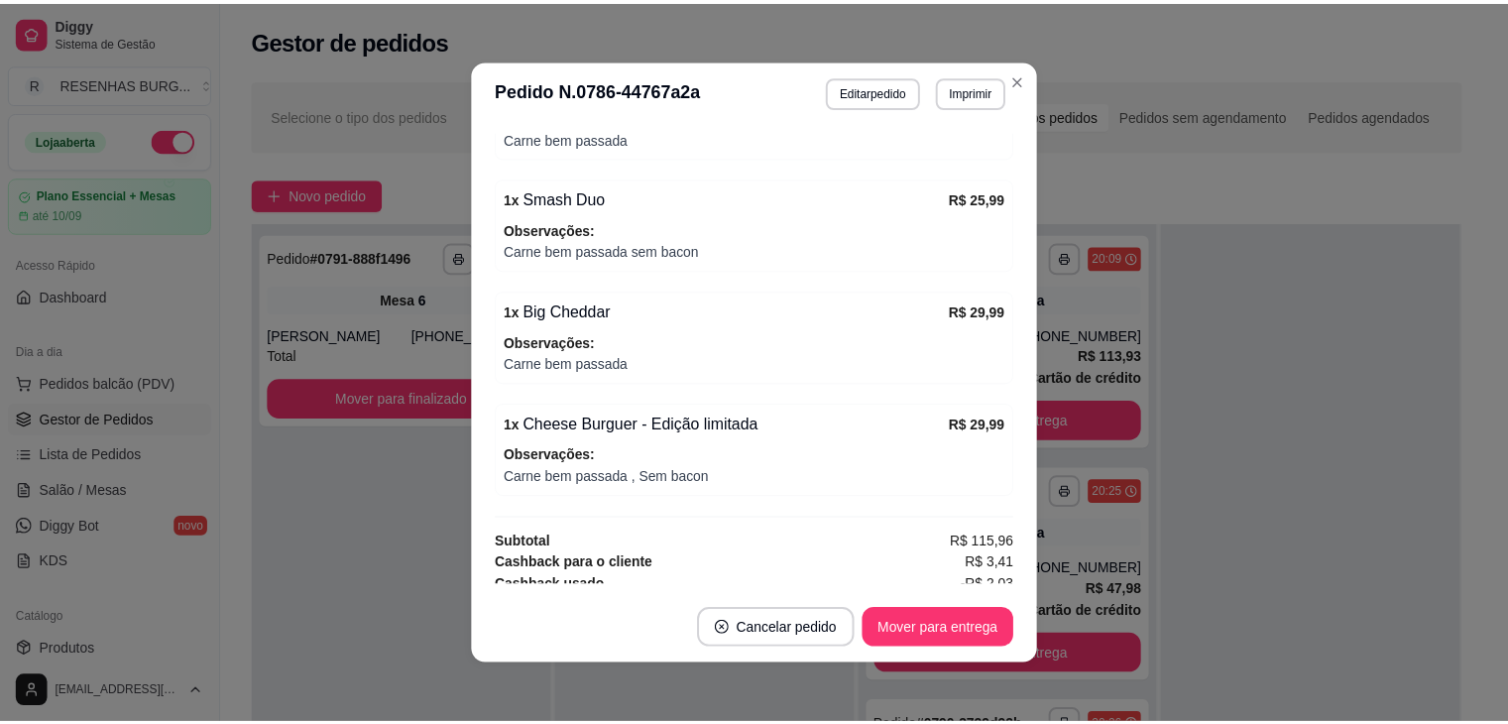
scroll to position [921, 0]
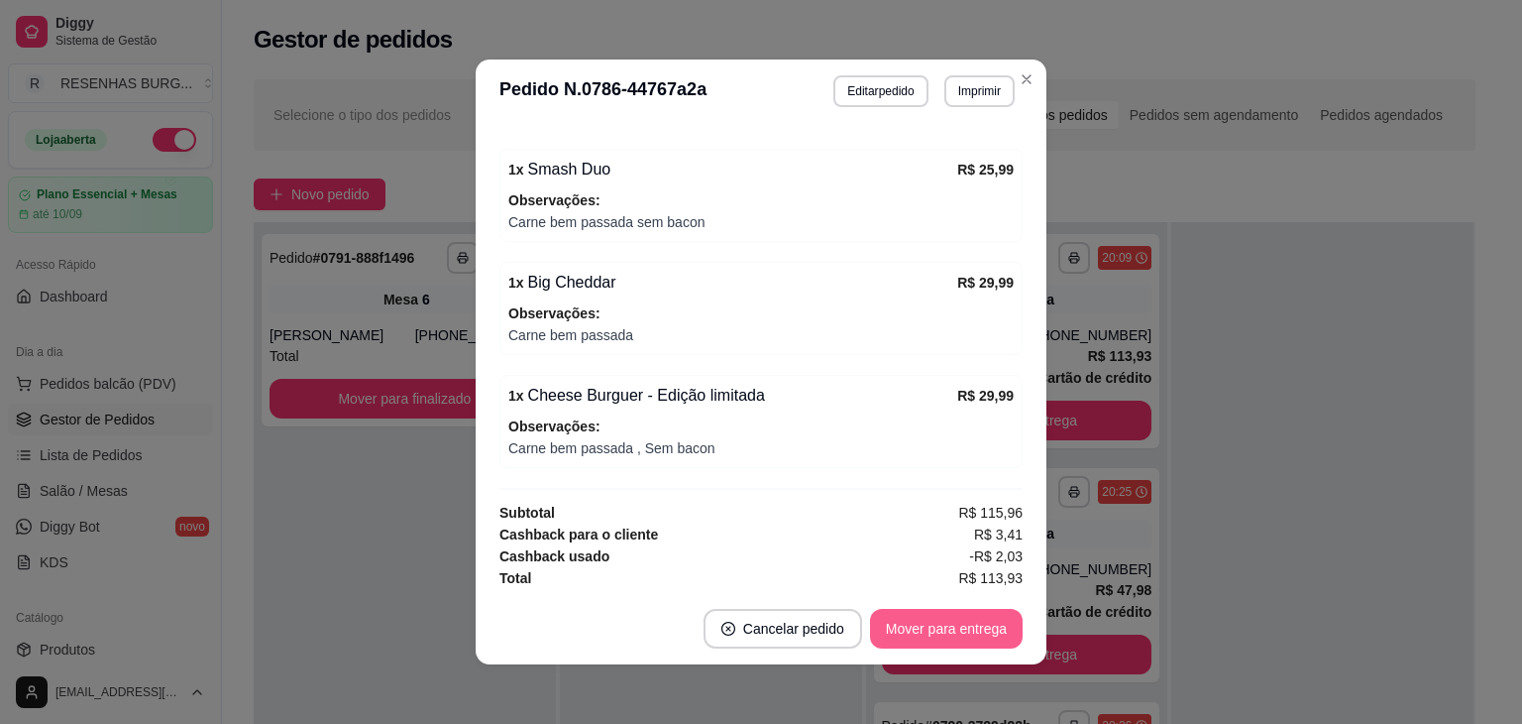
click at [924, 635] on button "Mover para entrega" at bounding box center [946, 629] width 153 height 40
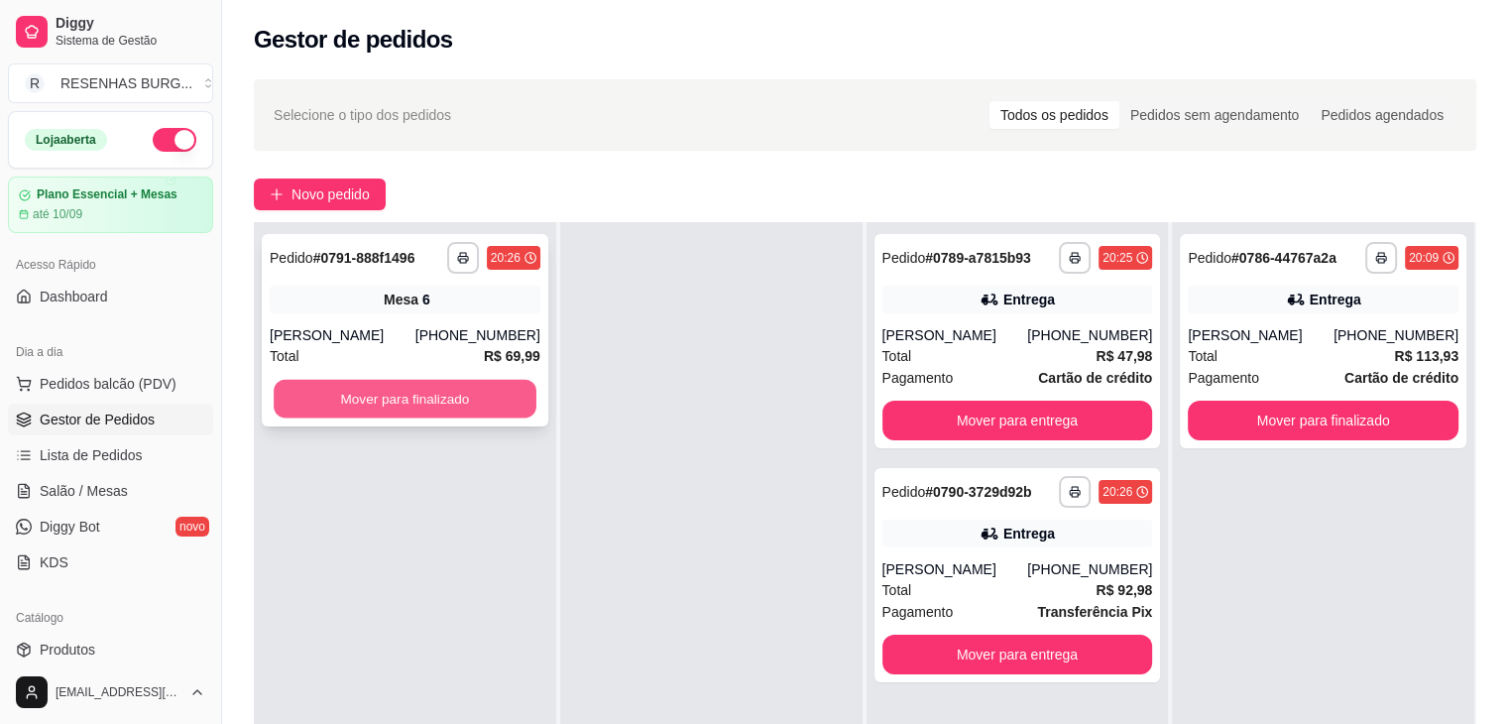
click at [312, 390] on button "Mover para finalizado" at bounding box center [405, 399] width 263 height 39
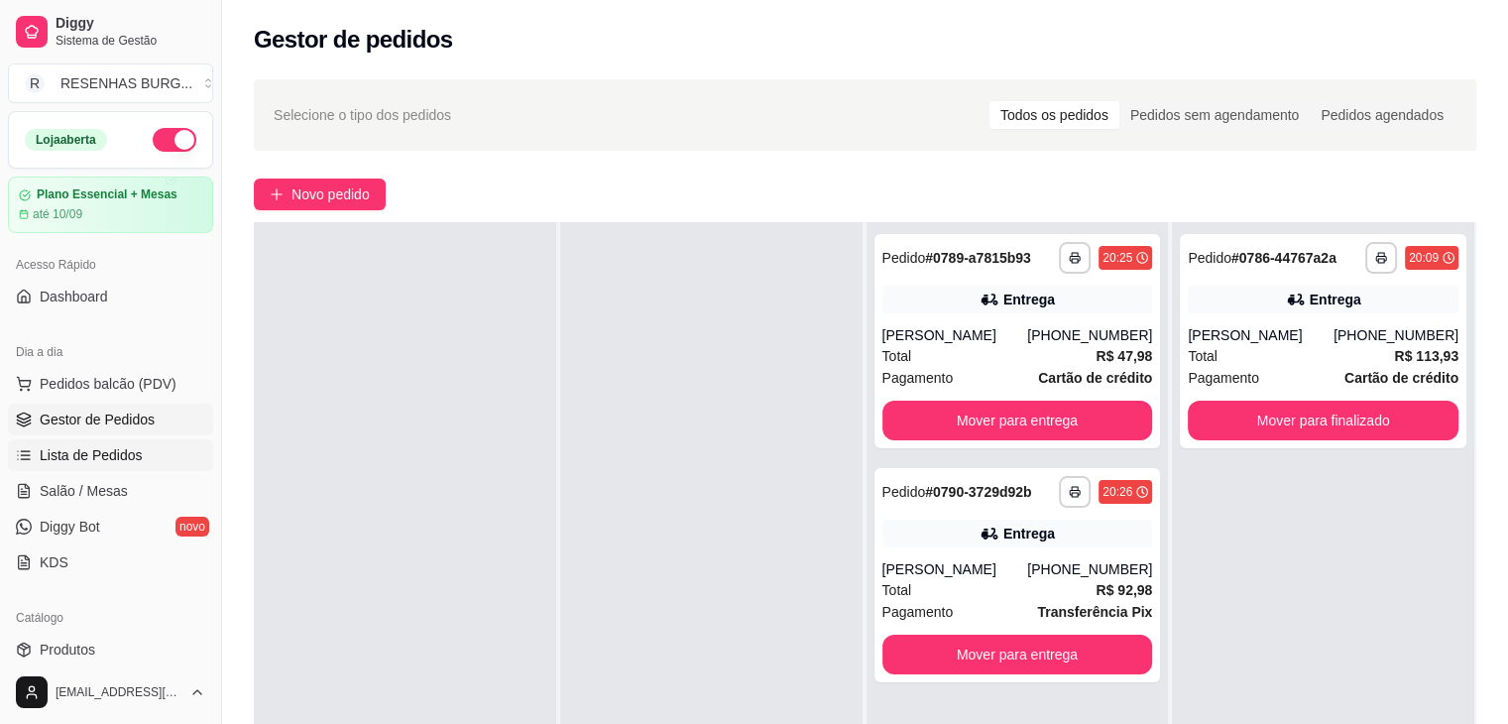
click at [107, 455] on span "Lista de Pedidos" at bounding box center [91, 455] width 103 height 20
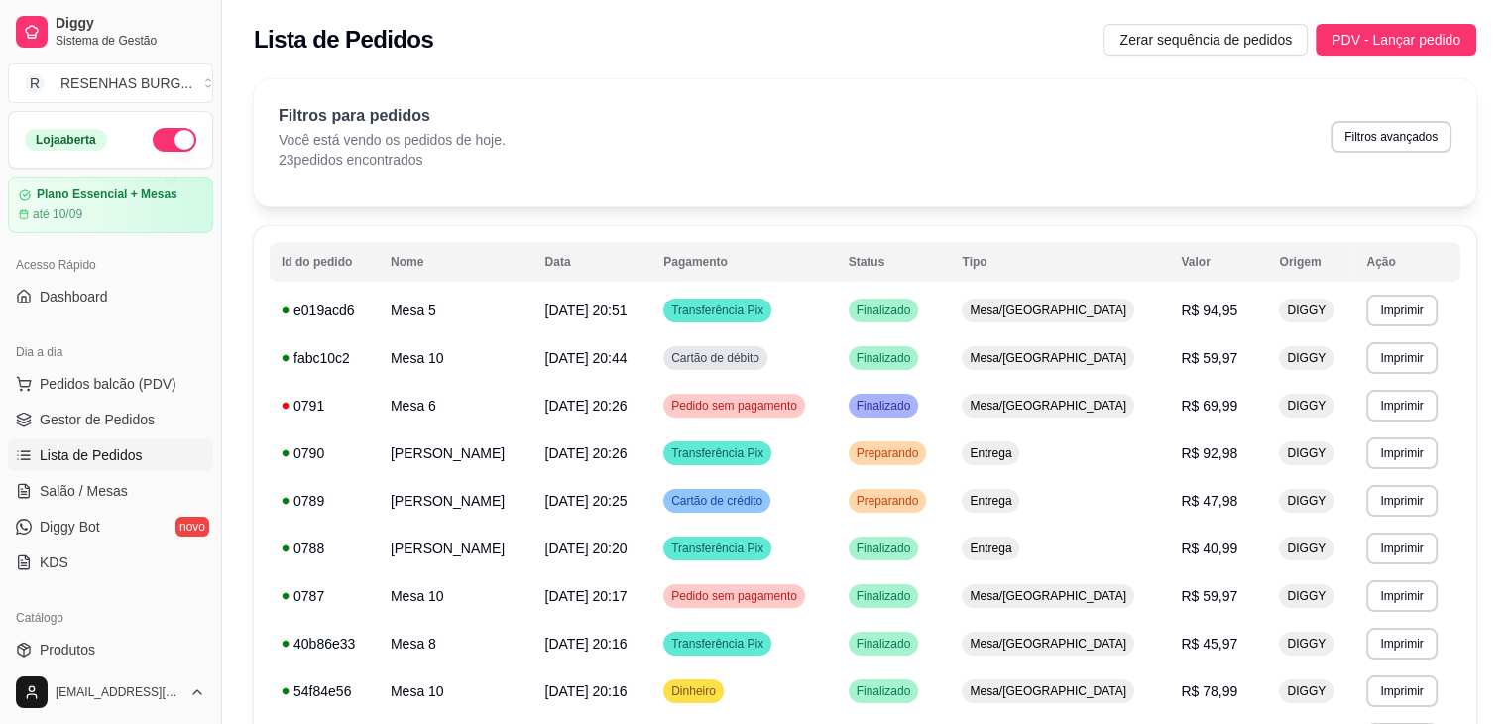
click at [1368, 132] on button "Filtros avançados" at bounding box center [1390, 137] width 121 height 32
select select "0"
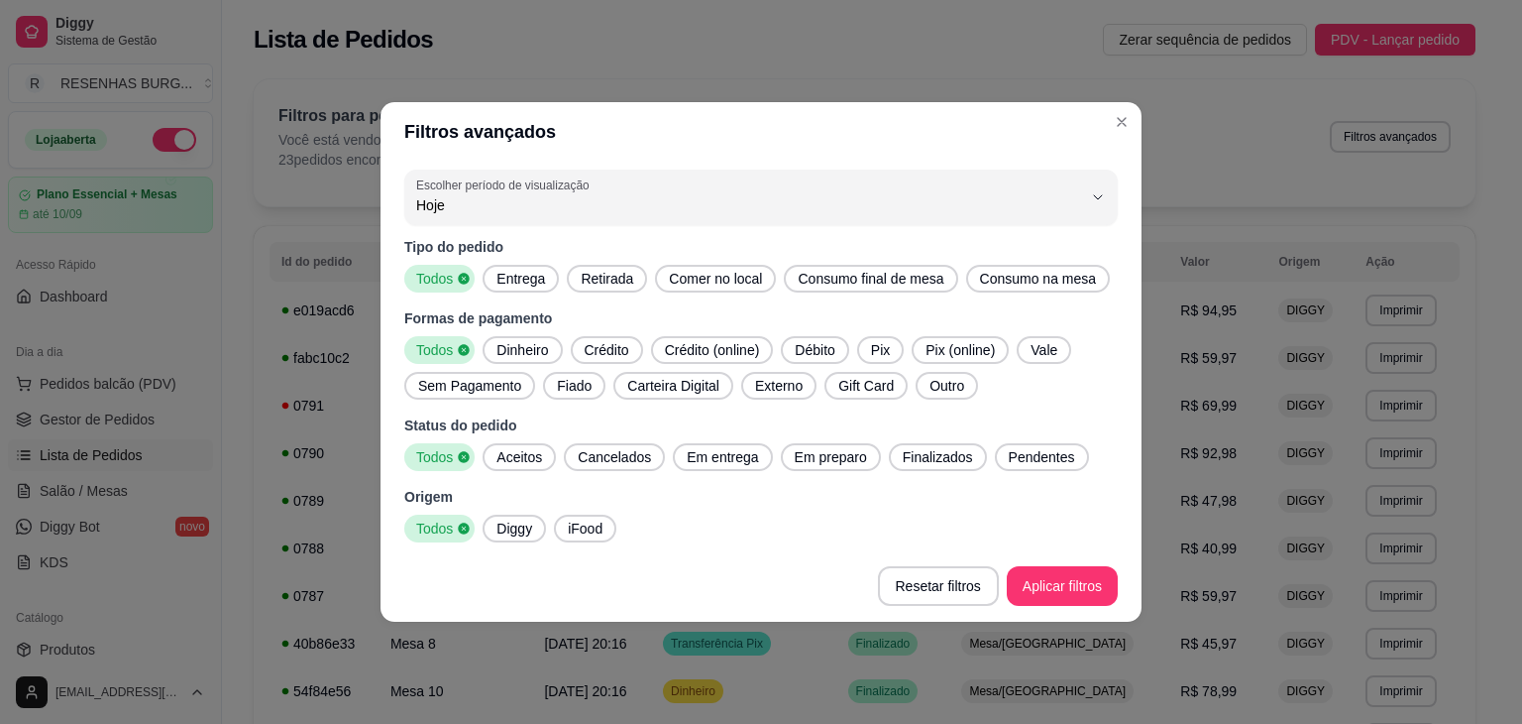
click at [896, 278] on span "Consumo final de mesa" at bounding box center [871, 279] width 162 height 20
click at [1018, 281] on span "Consumo na mesa" at bounding box center [1038, 279] width 133 height 20
click at [1099, 282] on icon at bounding box center [1104, 278] width 11 height 11
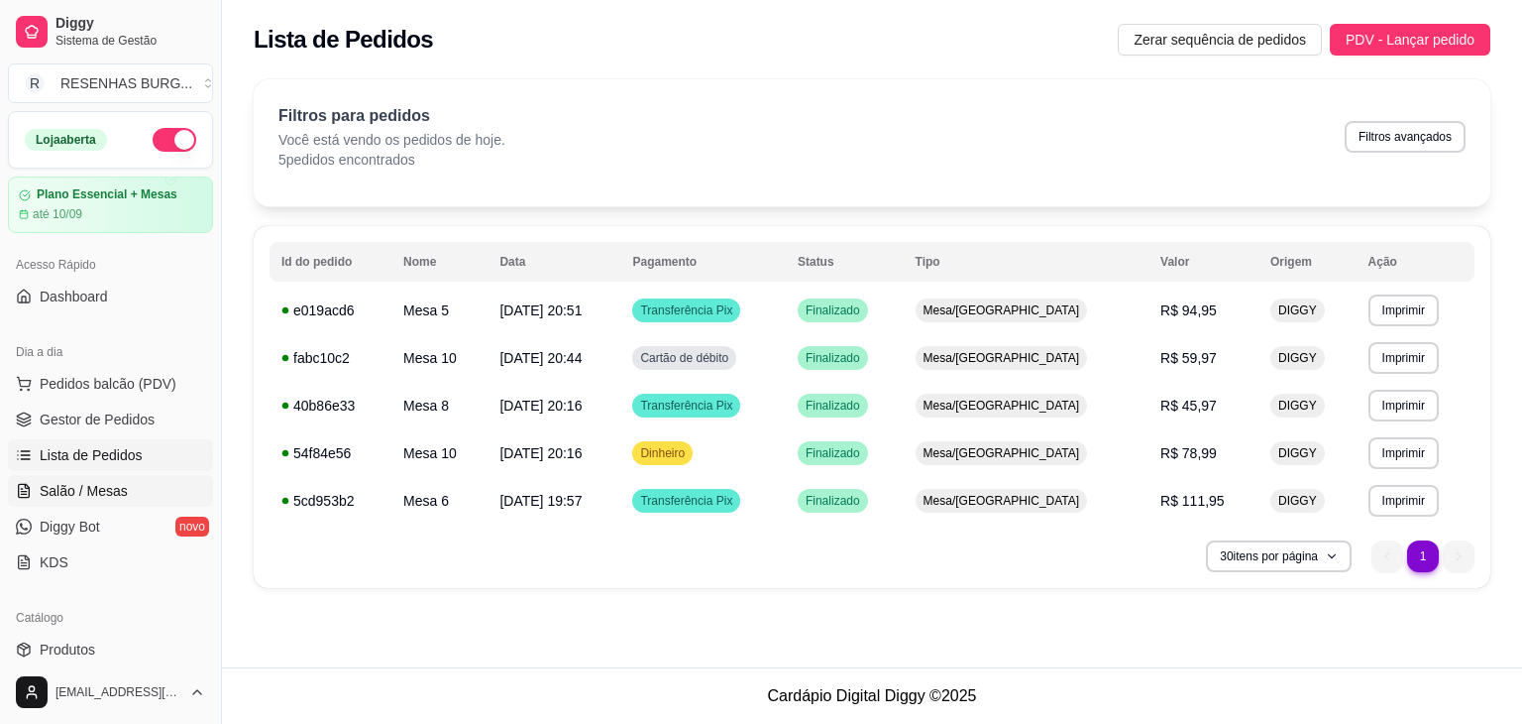
click at [169, 482] on link "Salão / Mesas" at bounding box center [110, 491] width 205 height 32
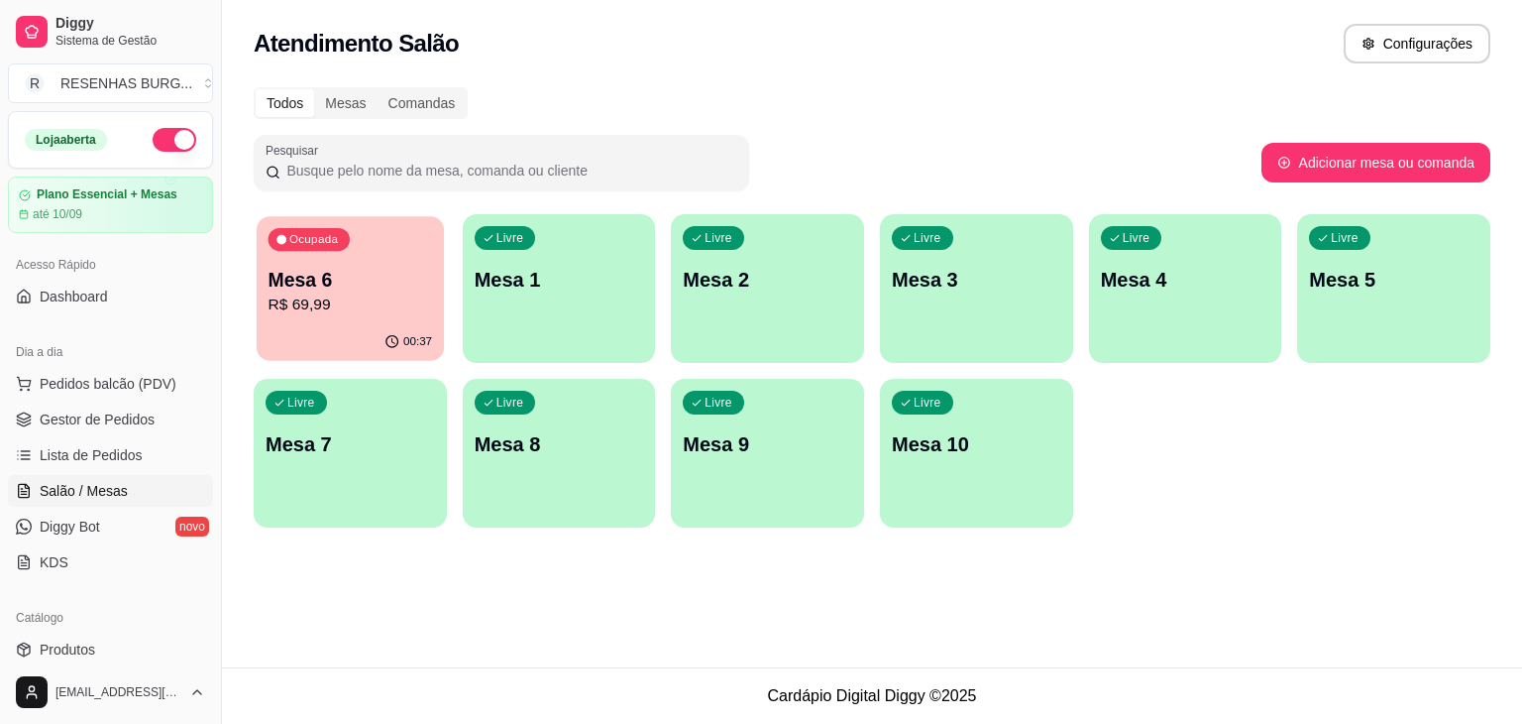
click at [368, 300] on p "R$ 69,99" at bounding box center [351, 304] width 165 height 23
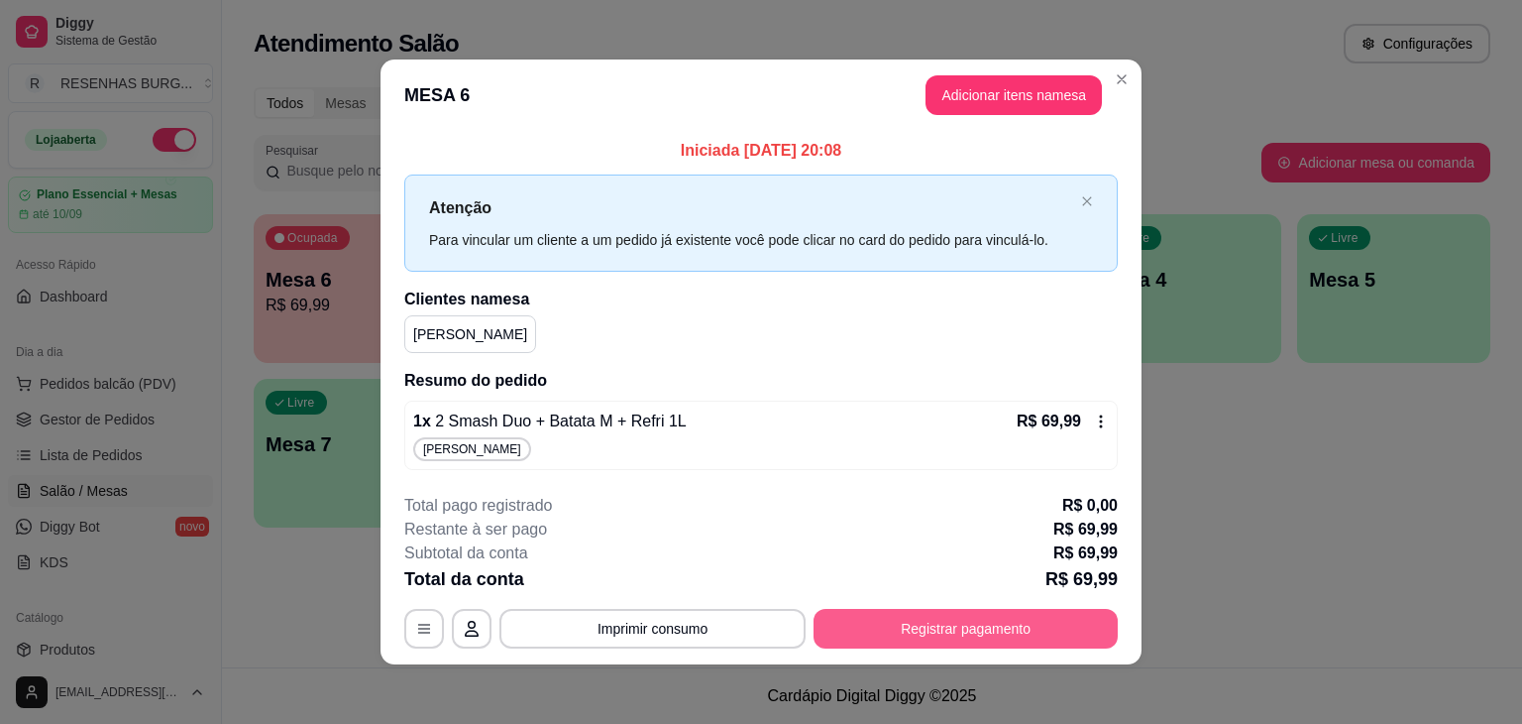
click at [917, 618] on button "Registrar pagamento" at bounding box center [966, 629] width 304 height 40
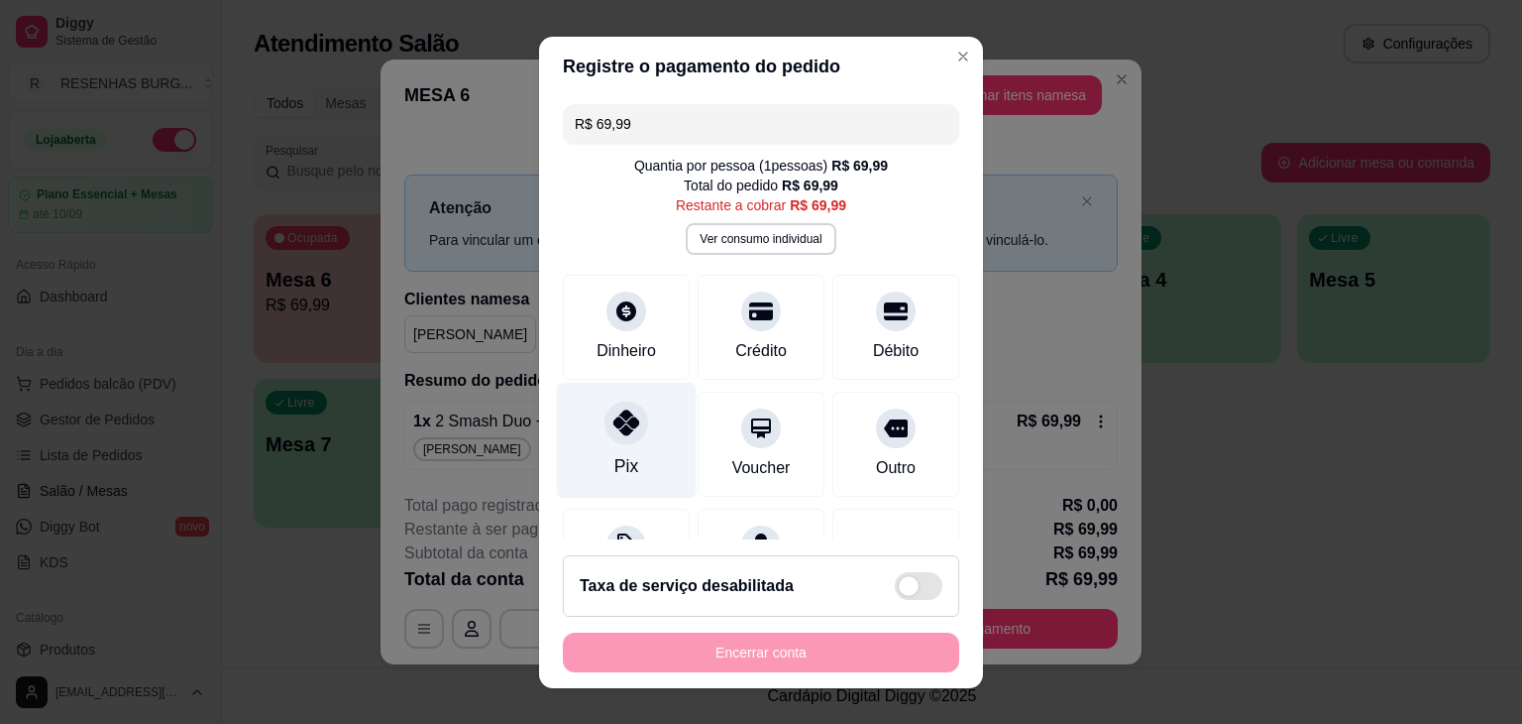
click at [614, 433] on icon at bounding box center [627, 422] width 26 height 26
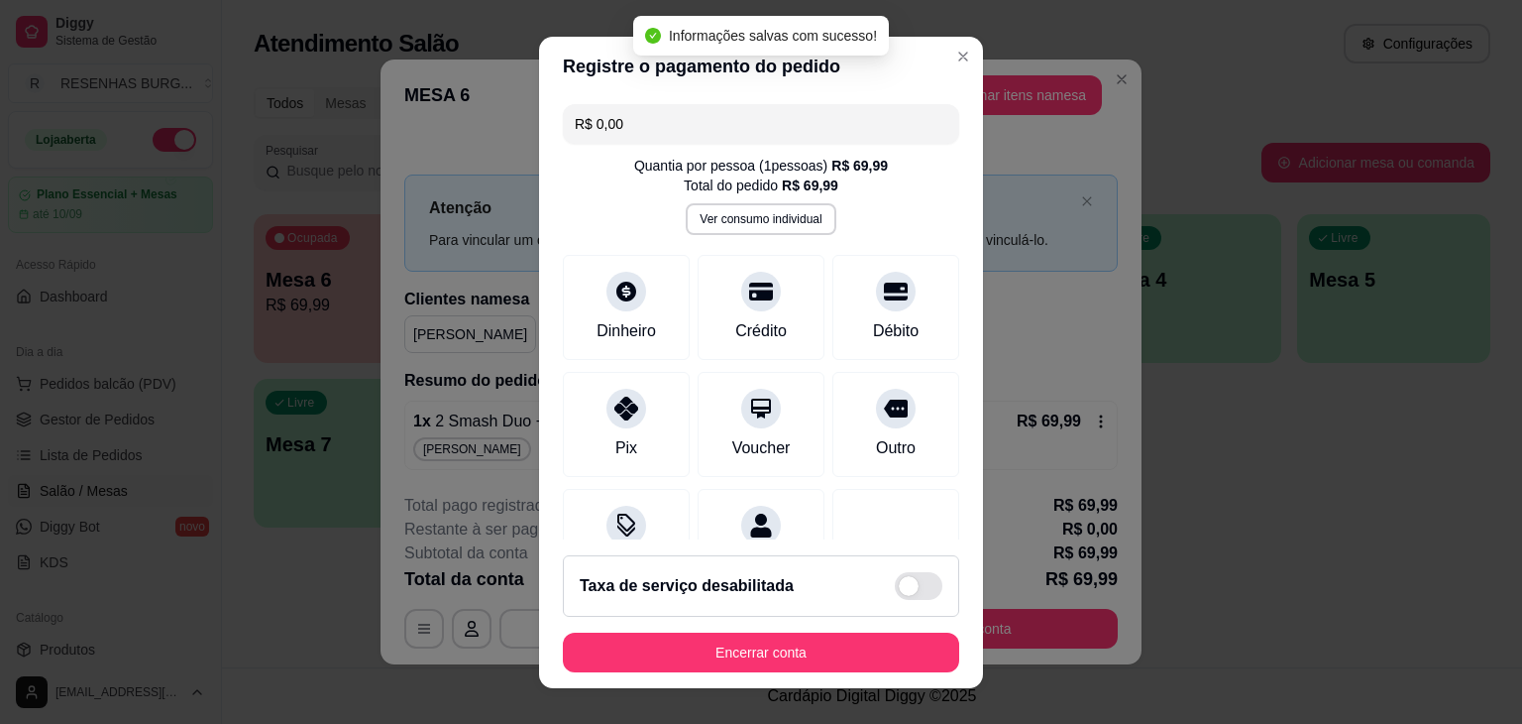
type input "R$ 0,00"
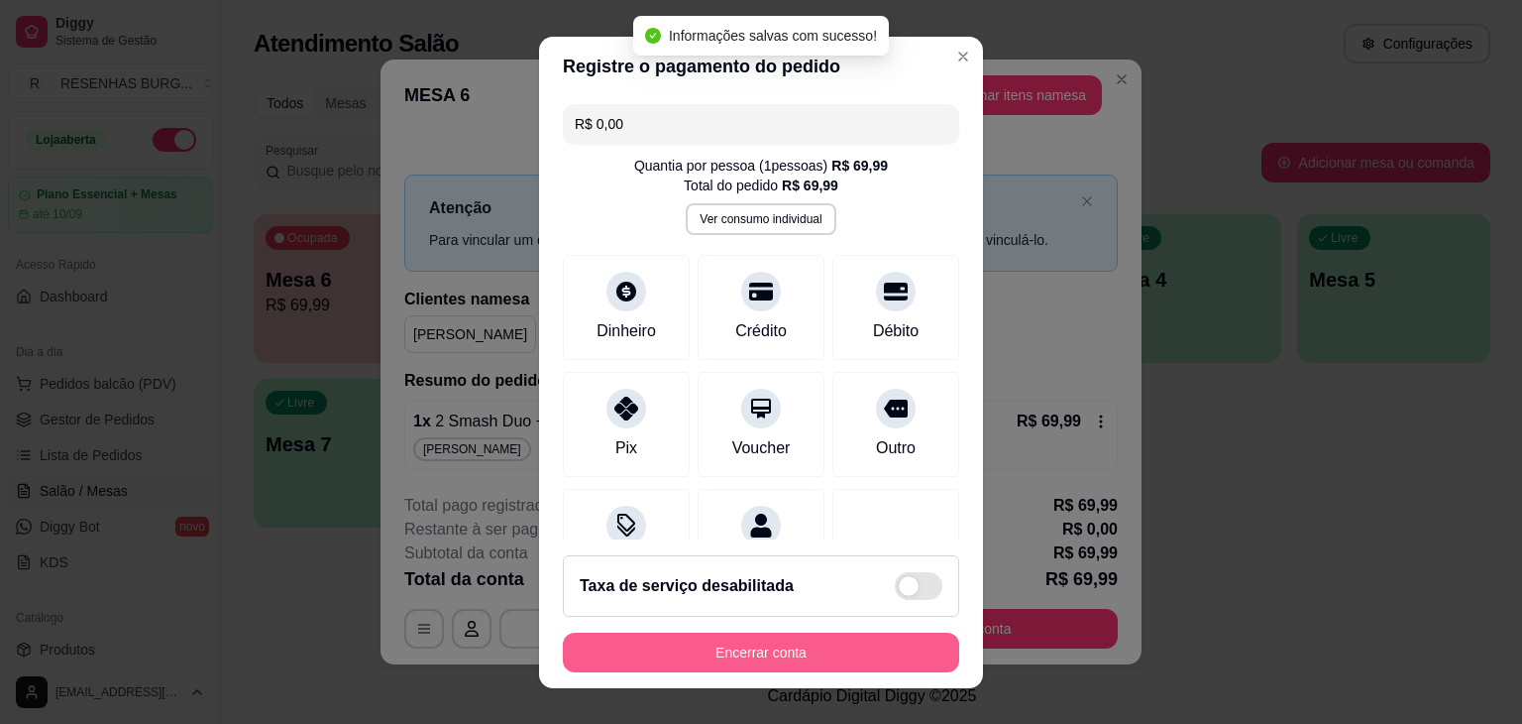
click at [896, 657] on button "Encerrar conta" at bounding box center [761, 652] width 396 height 40
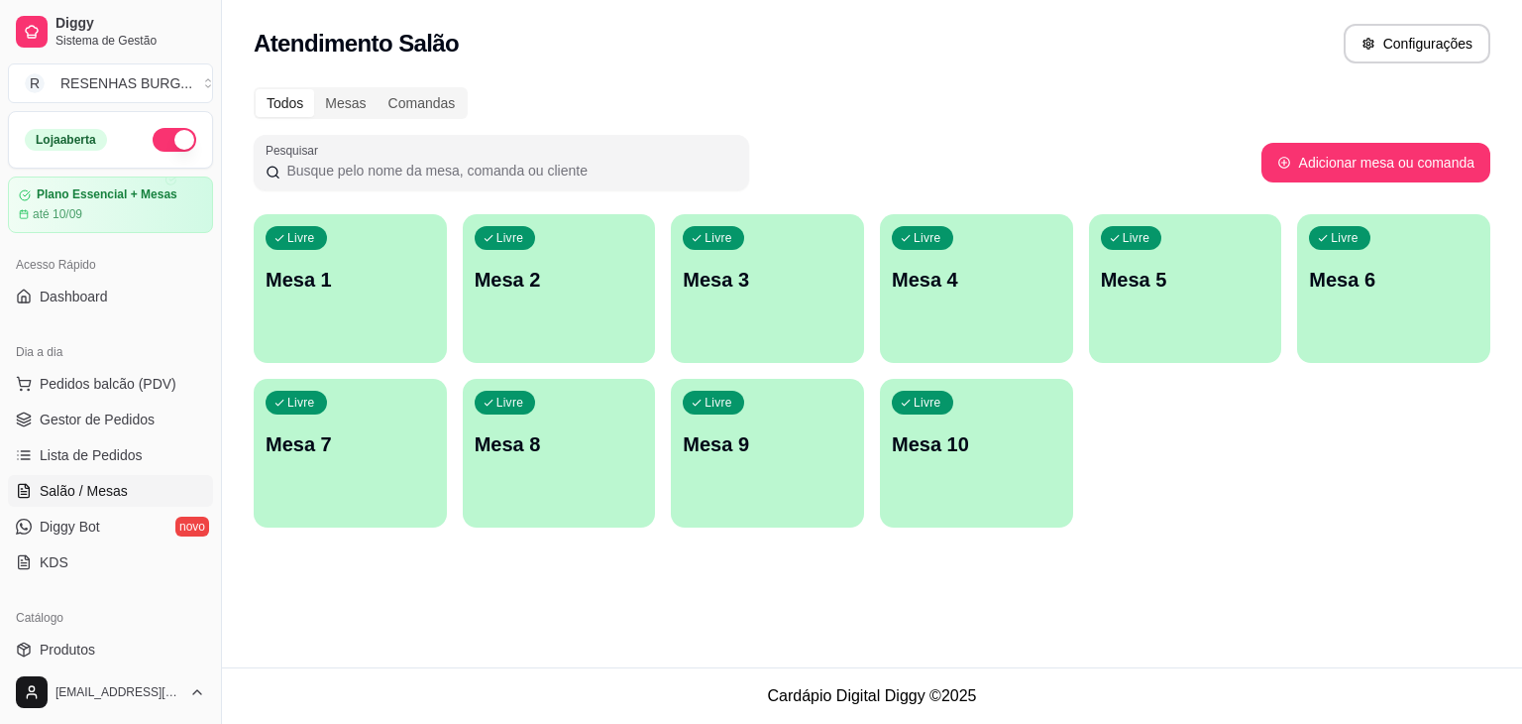
drag, startPoint x: 348, startPoint y: 60, endPoint x: 119, endPoint y: 278, distance: 315.5
drag, startPoint x: 119, startPoint y: 278, endPoint x: 94, endPoint y: 421, distance: 145.8
click at [94, 421] on span "Gestor de Pedidos" at bounding box center [97, 419] width 115 height 20
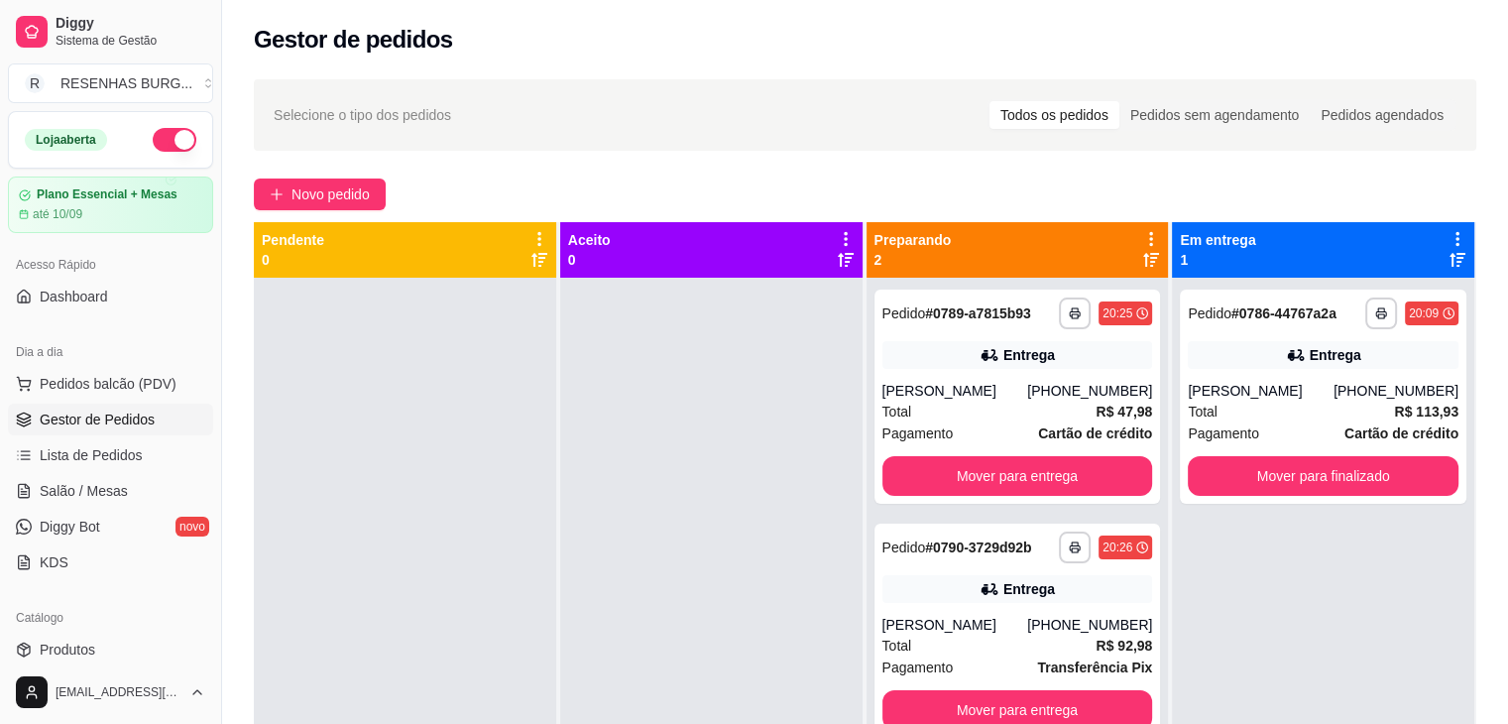
drag, startPoint x: 112, startPoint y: 452, endPoint x: 158, endPoint y: 434, distance: 49.0
click at [112, 452] on span "Lista de Pedidos" at bounding box center [91, 455] width 103 height 20
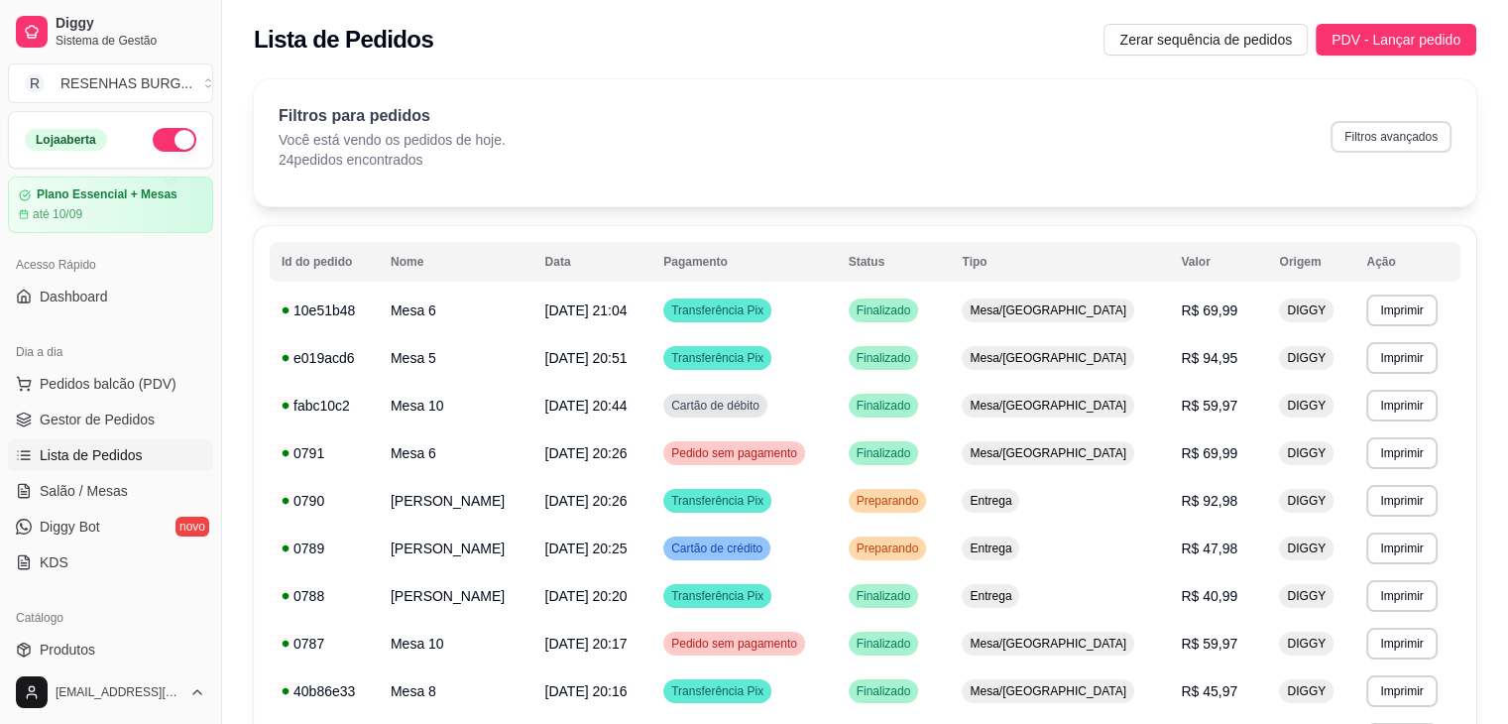
click at [1380, 136] on button "Filtros avançados" at bounding box center [1390, 137] width 121 height 32
select select "0"
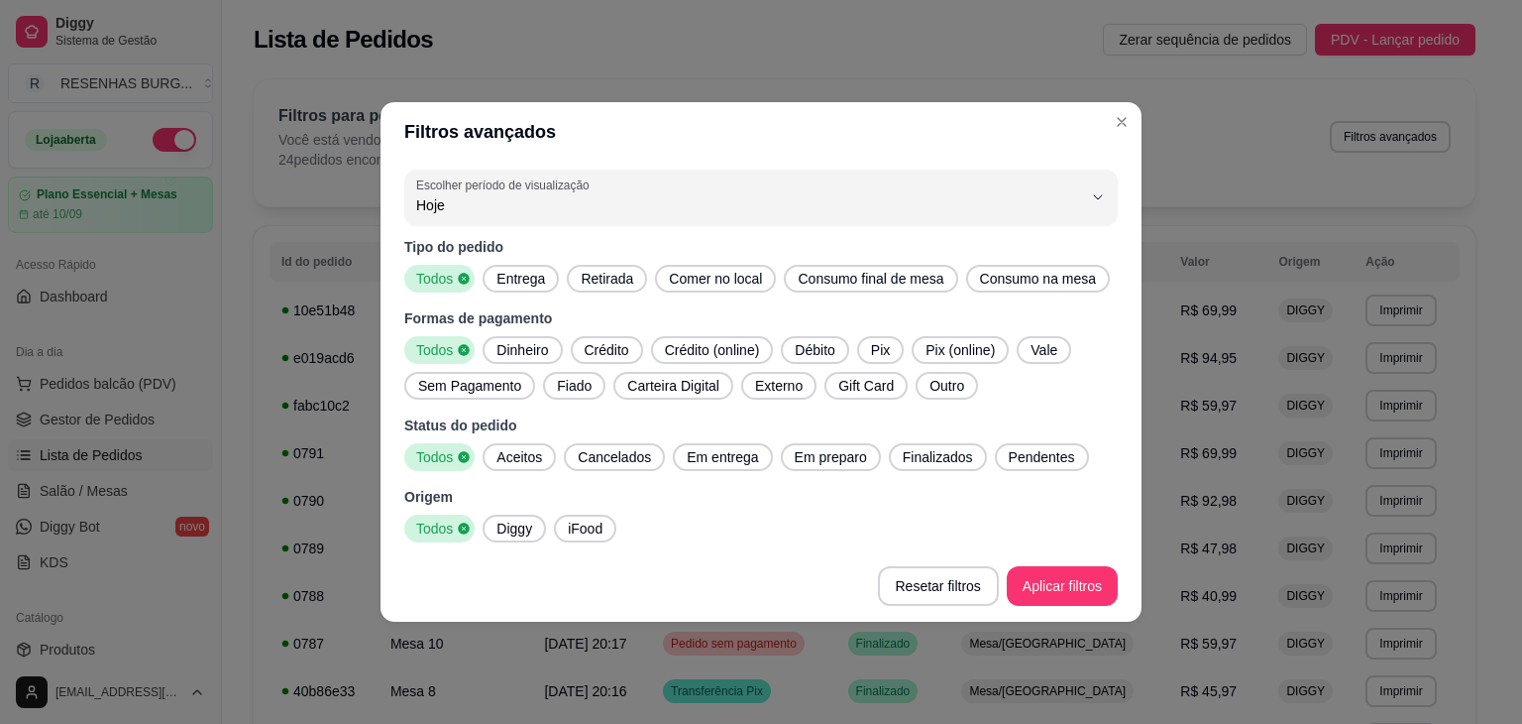
click at [915, 281] on span "Consumo final de mesa" at bounding box center [871, 279] width 162 height 20
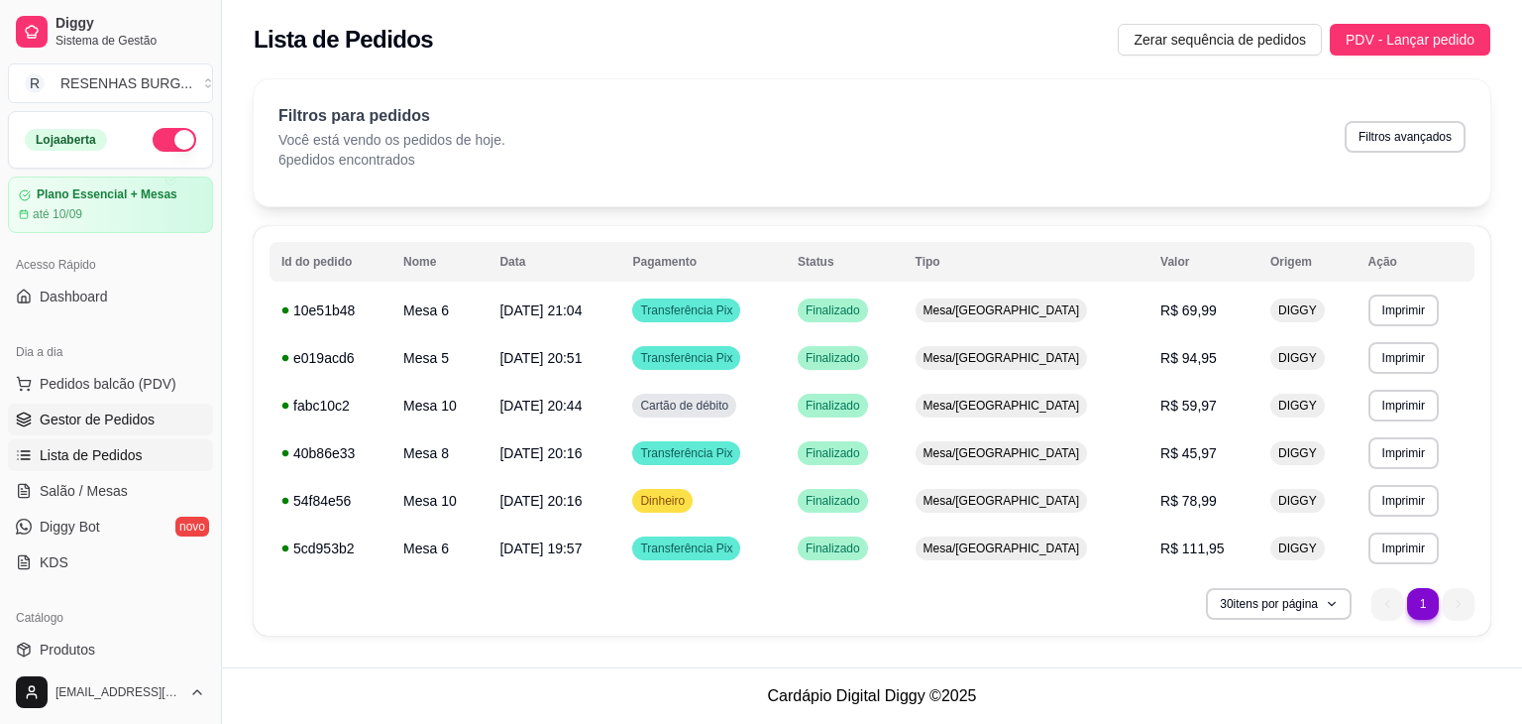
click at [97, 418] on span "Gestor de Pedidos" at bounding box center [97, 419] width 115 height 20
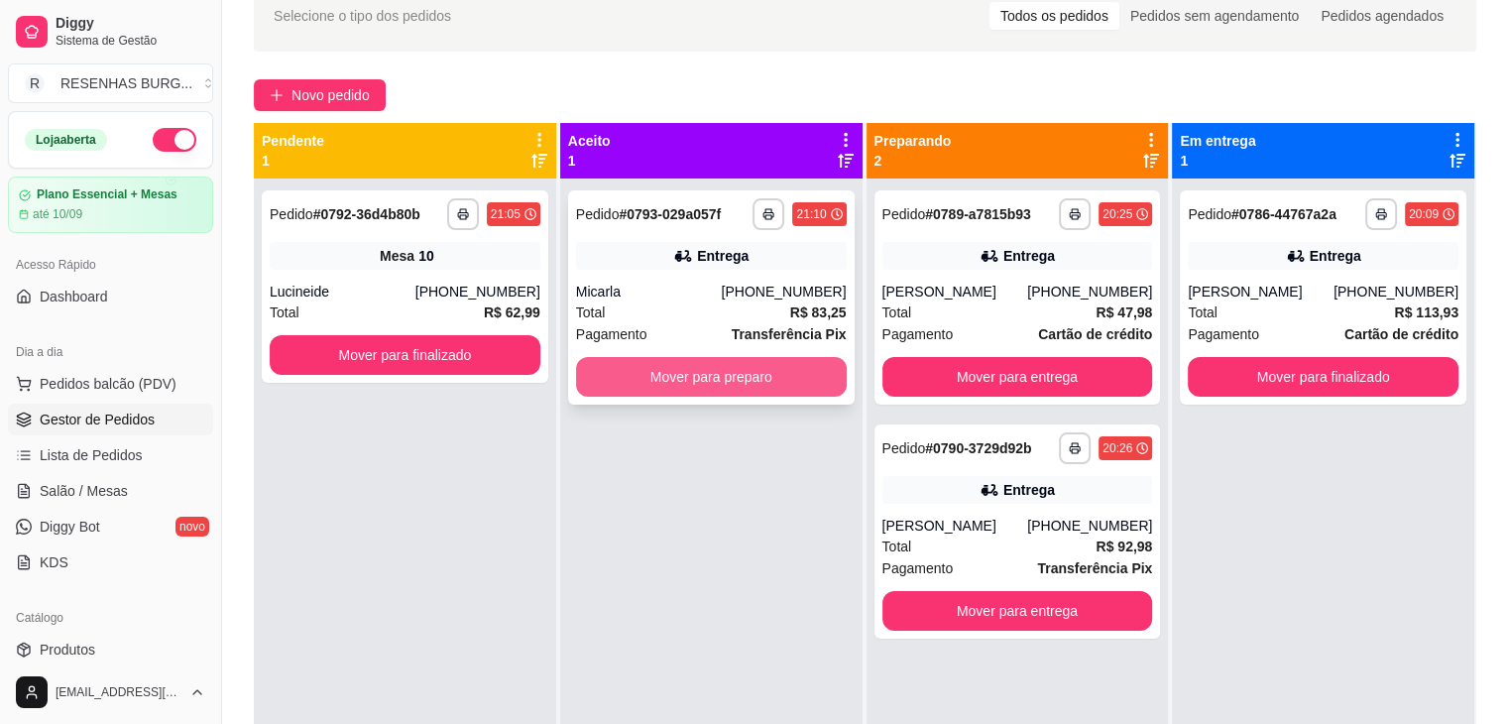
click at [711, 374] on button "Mover para preparo" at bounding box center [711, 377] width 271 height 40
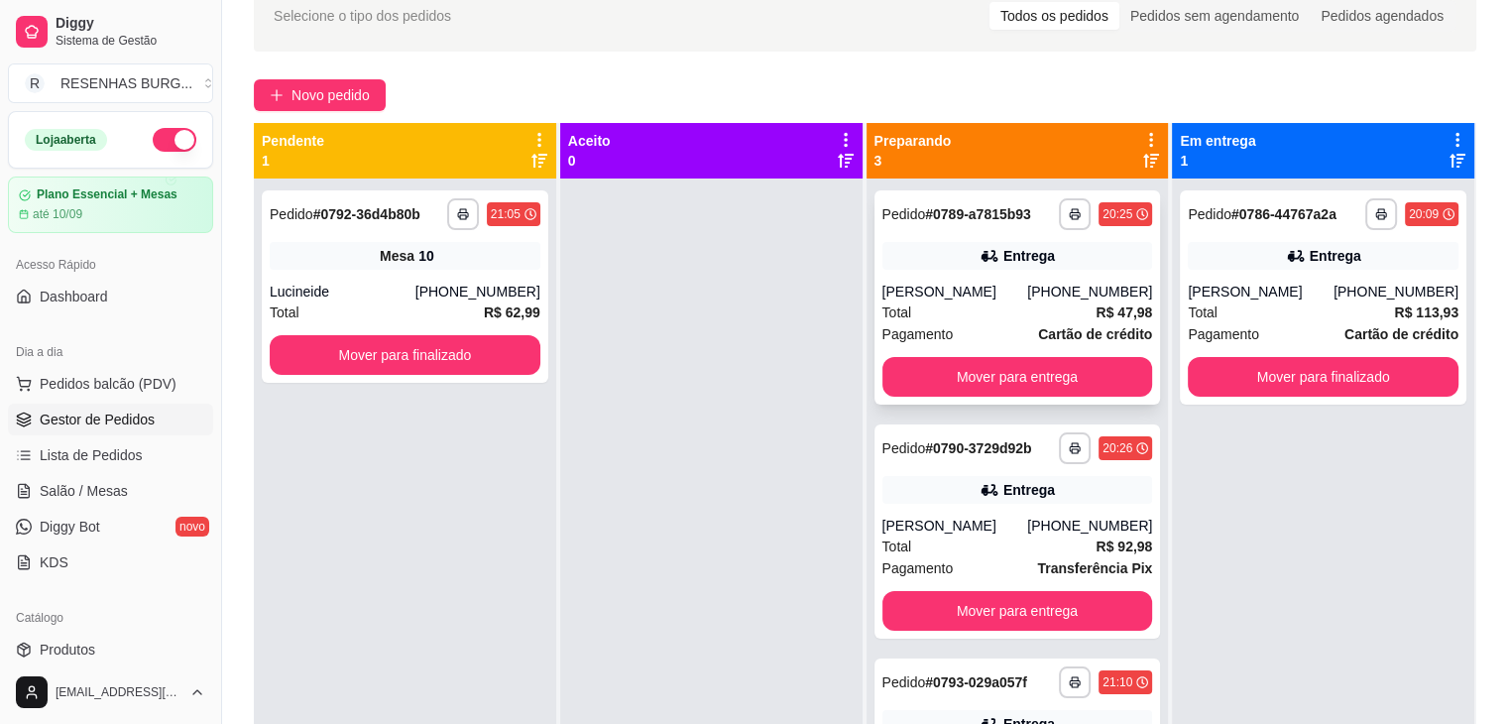
click at [960, 266] on div "Entrega" at bounding box center [1017, 256] width 271 height 28
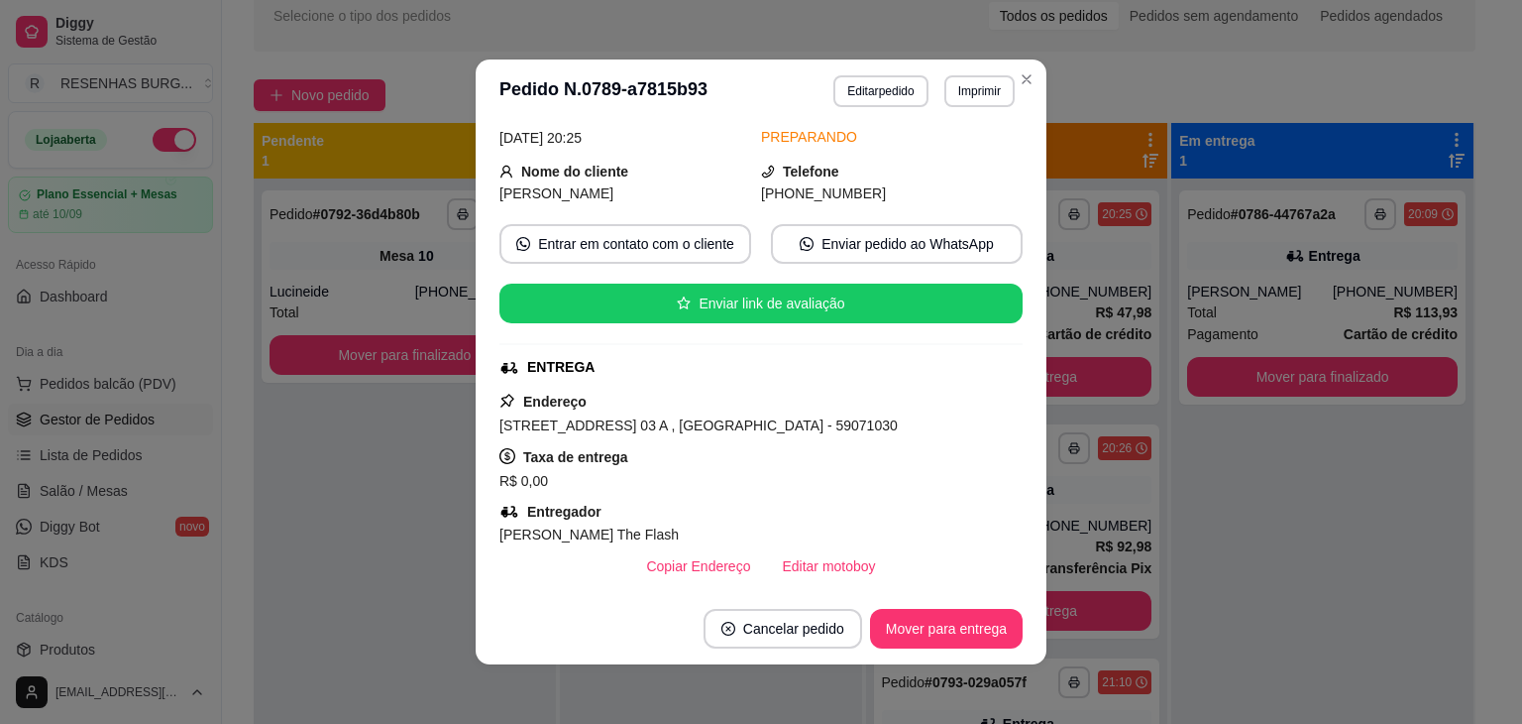
scroll to position [198, 0]
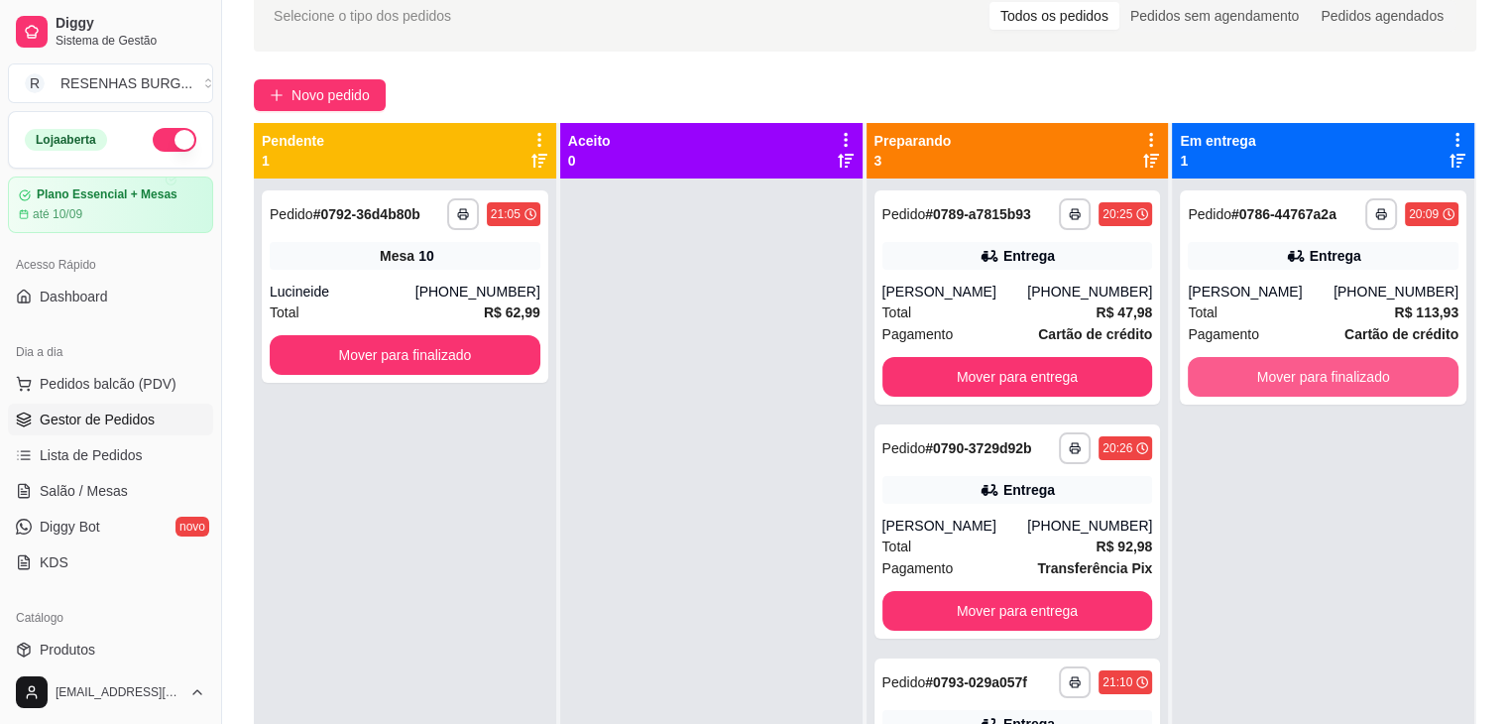
click at [1300, 372] on button "Mover para finalizado" at bounding box center [1322, 377] width 271 height 40
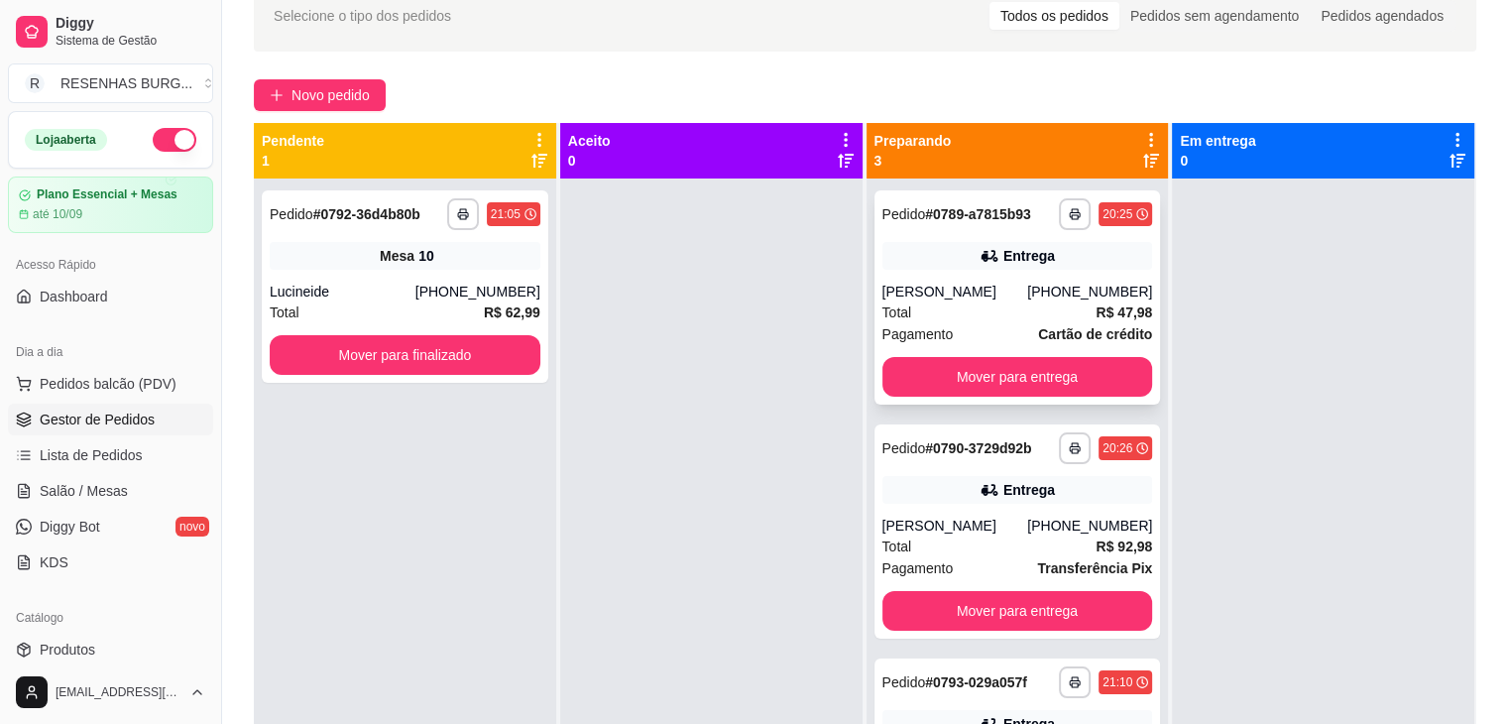
click at [921, 255] on div "Entrega" at bounding box center [1017, 256] width 271 height 28
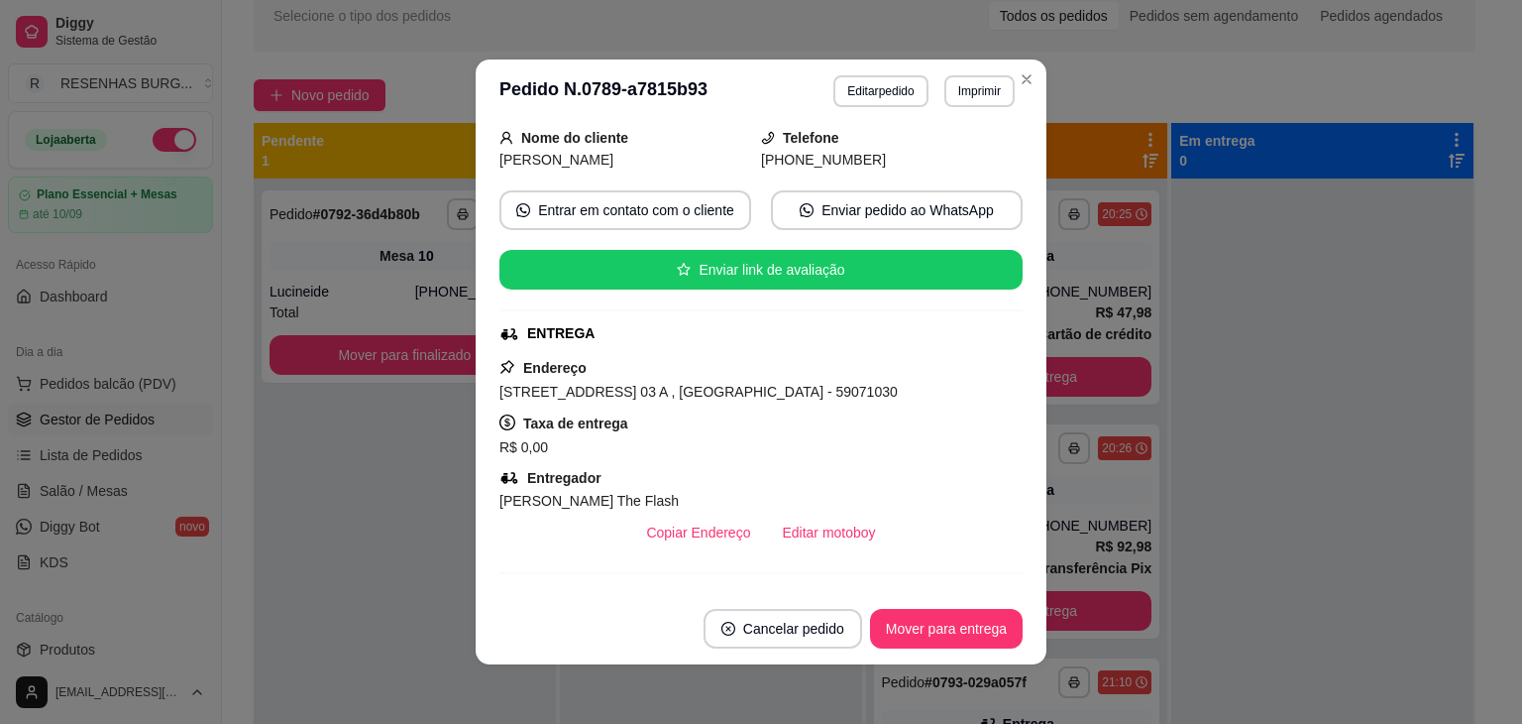
scroll to position [297, 0]
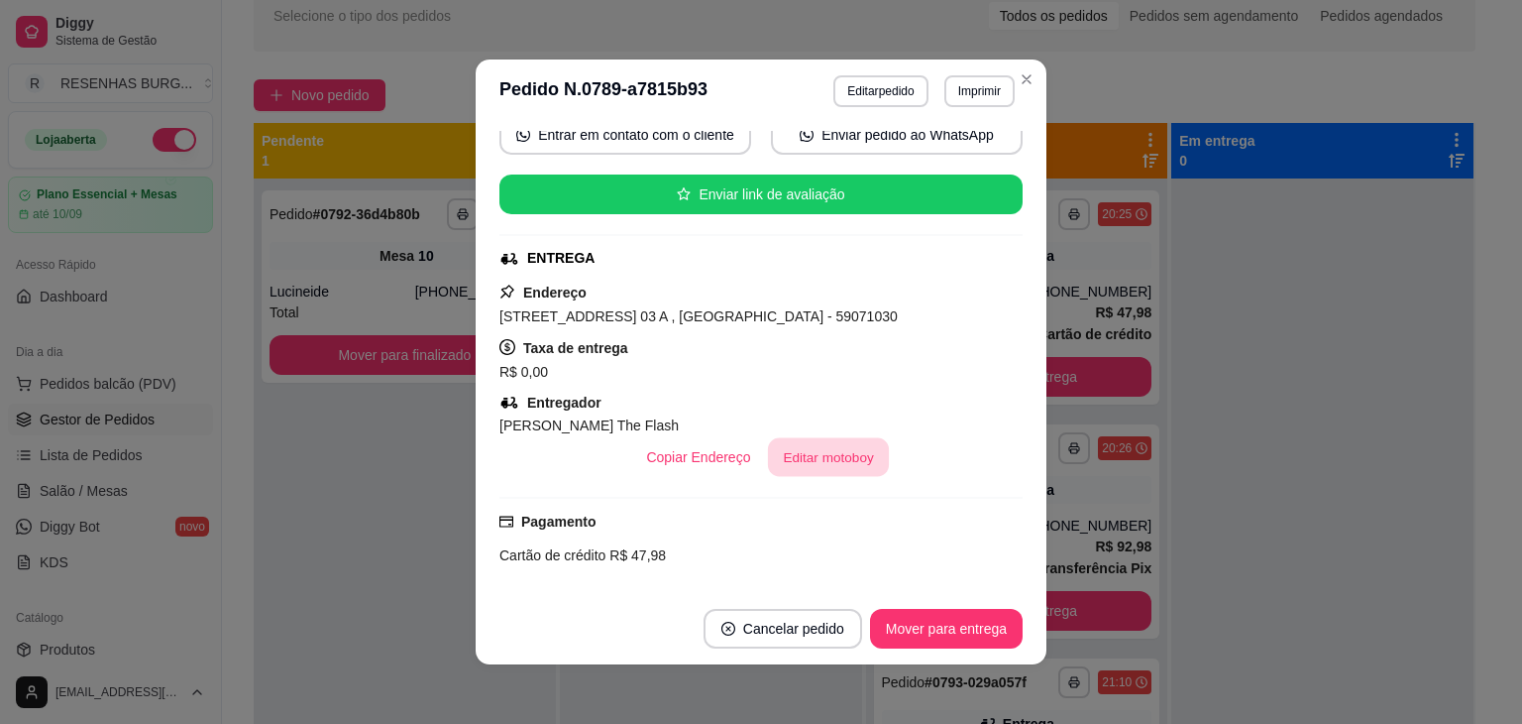
click at [821, 448] on button "Editar motoboy" at bounding box center [828, 457] width 121 height 39
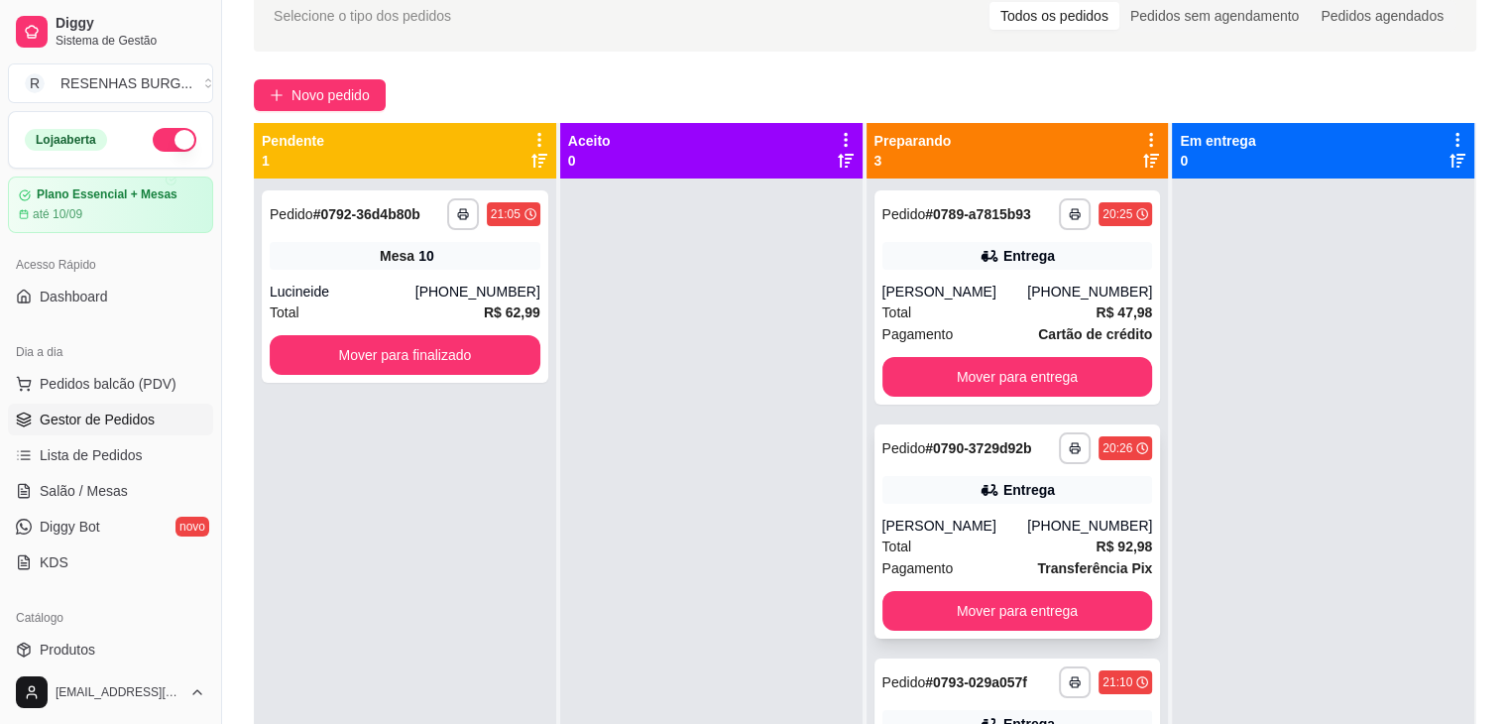
click at [984, 515] on div "[PERSON_NAME]" at bounding box center [955, 525] width 146 height 20
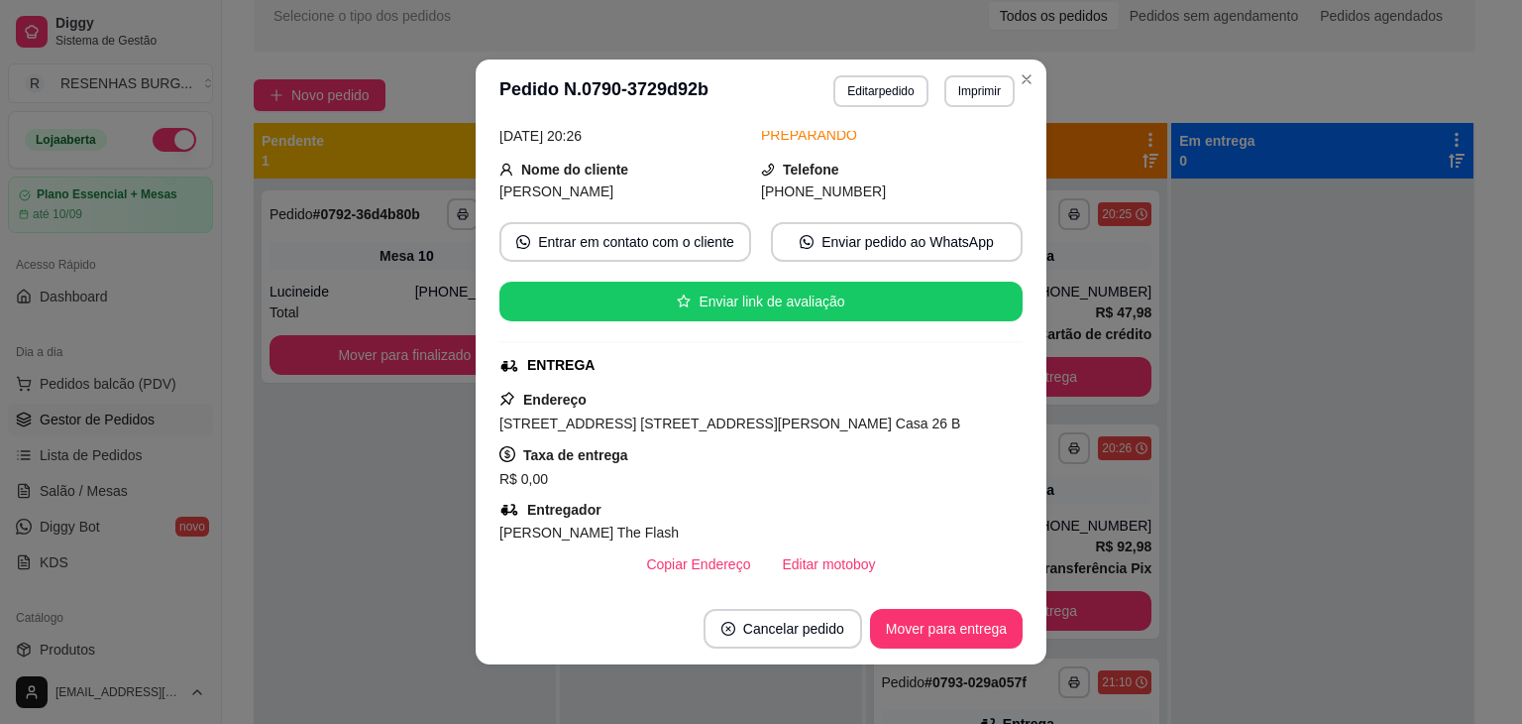
scroll to position [198, 0]
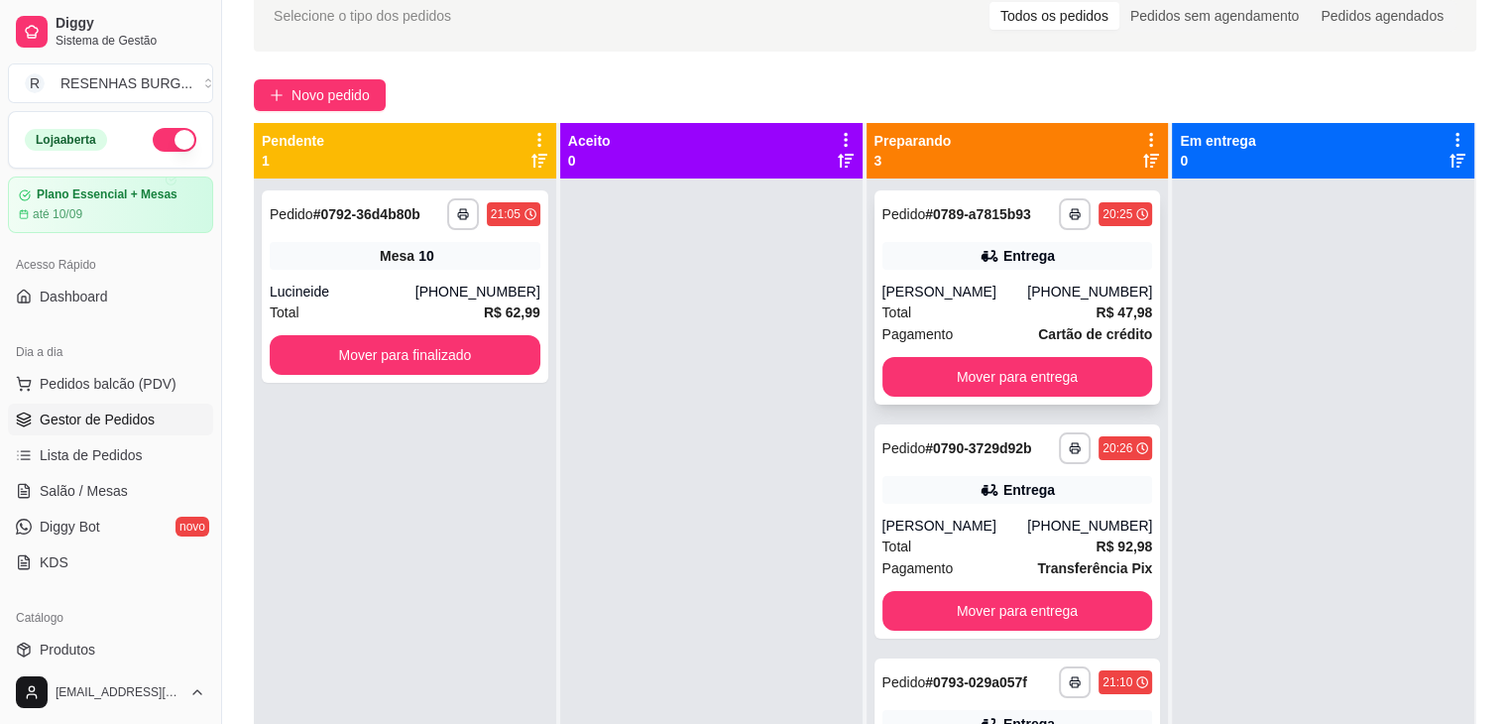
click at [985, 247] on icon at bounding box center [989, 256] width 20 height 20
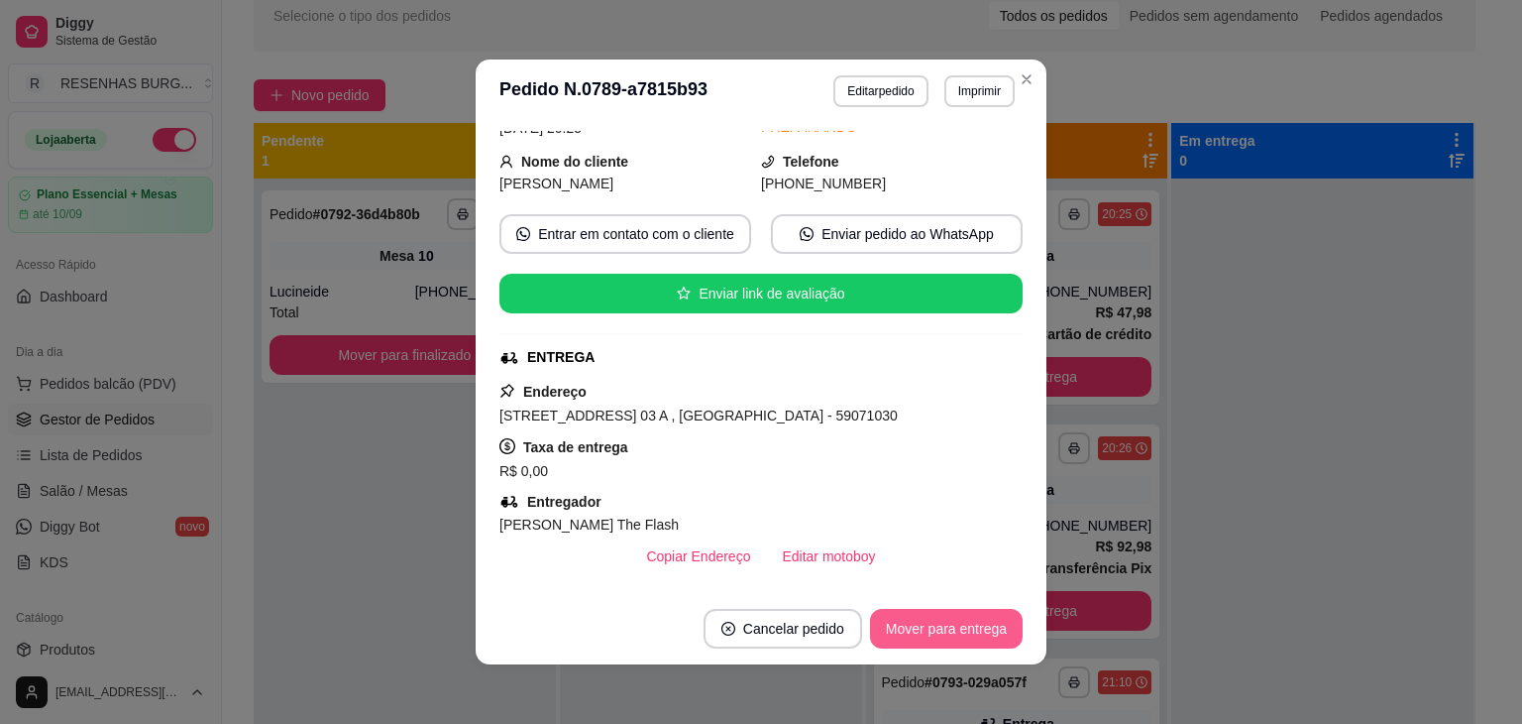
click at [951, 635] on button "Mover para entrega" at bounding box center [946, 629] width 153 height 40
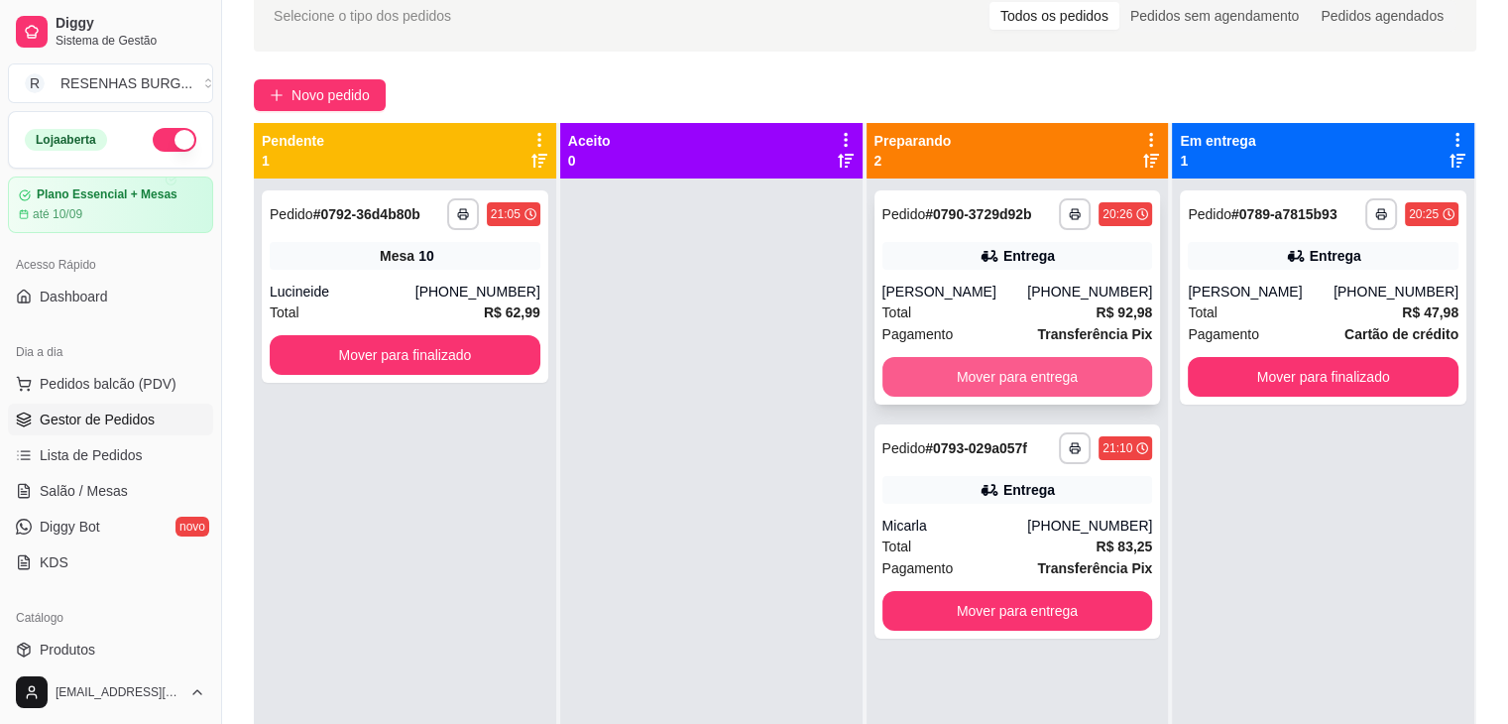
click at [1034, 370] on button "Mover para entrega" at bounding box center [1017, 377] width 271 height 40
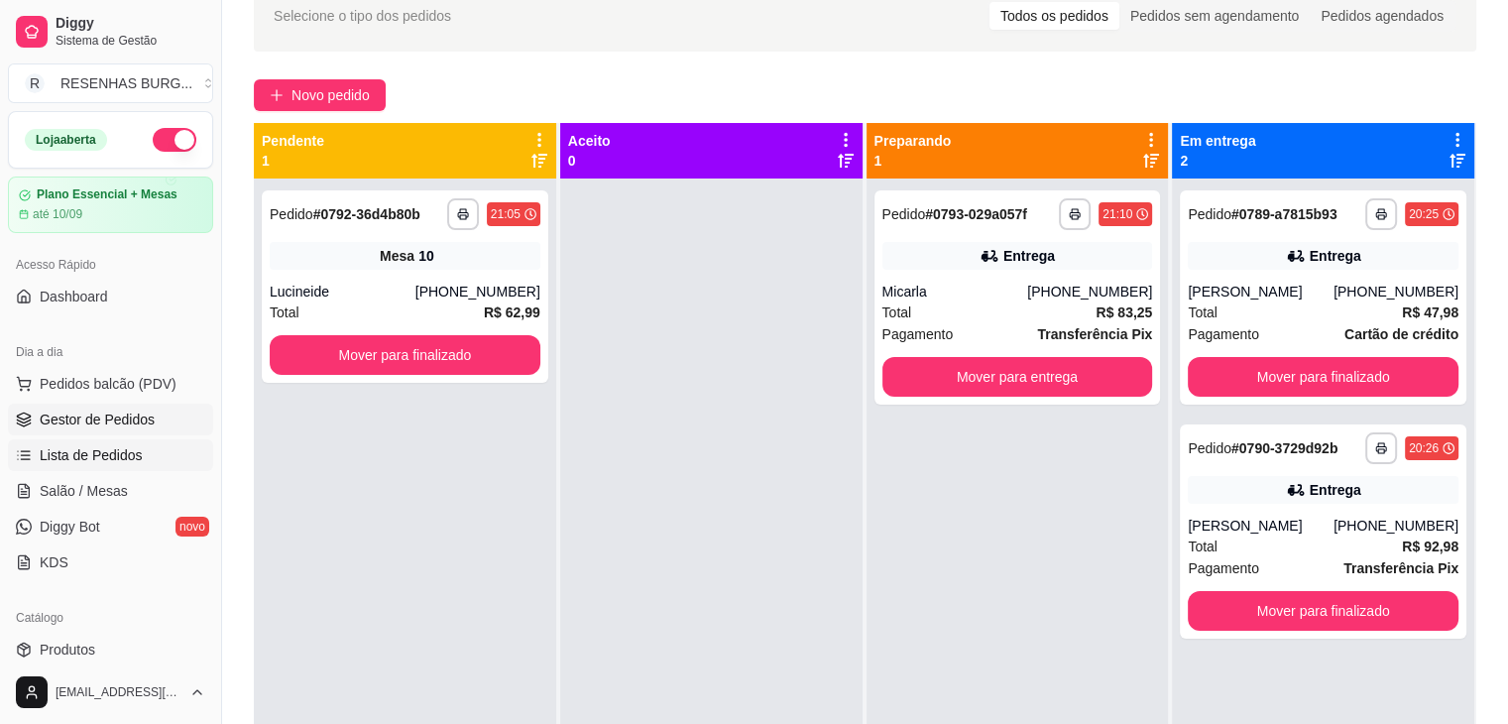
click at [97, 441] on link "Lista de Pedidos" at bounding box center [110, 455] width 205 height 32
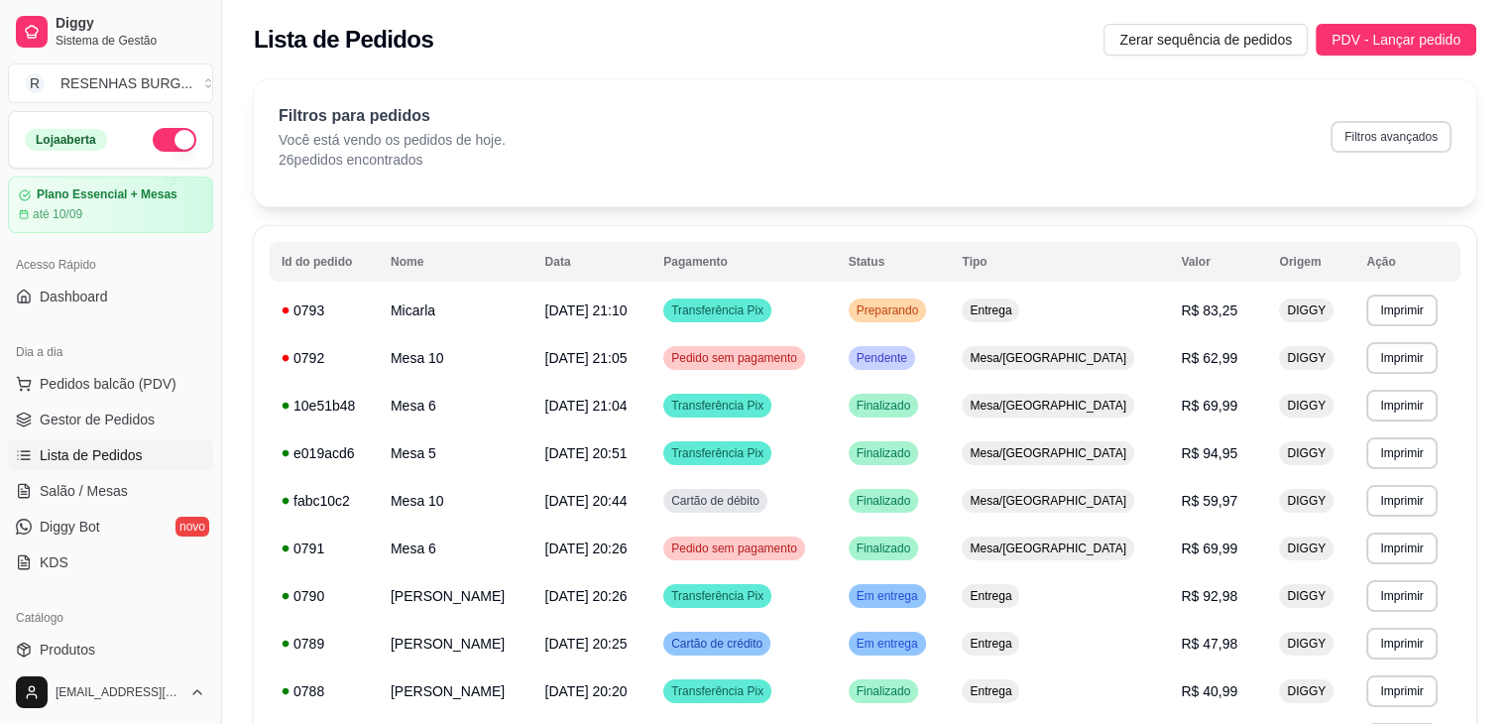
click at [1374, 140] on button "Filtros avançados" at bounding box center [1390, 137] width 121 height 32
select select "0"
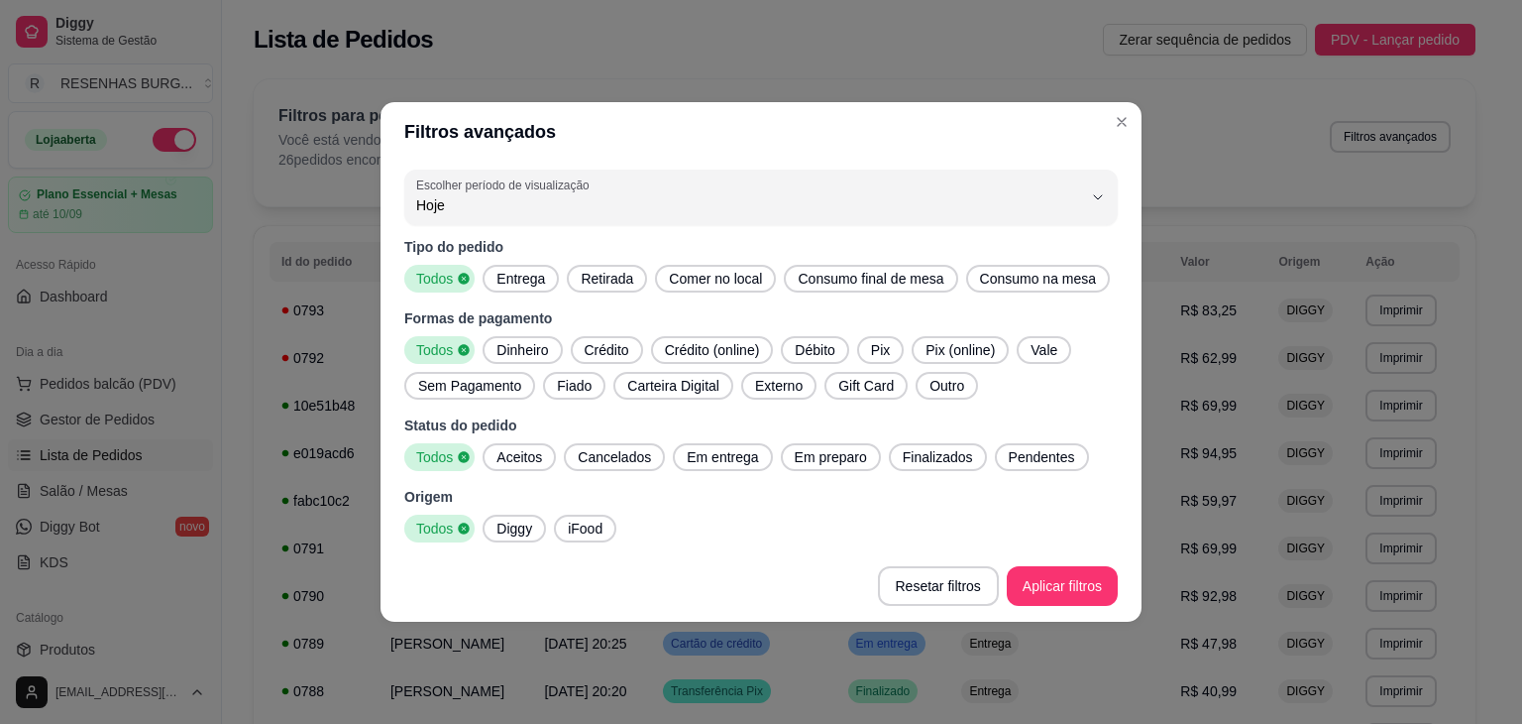
click at [543, 275] on span "Entrega" at bounding box center [521, 279] width 64 height 20
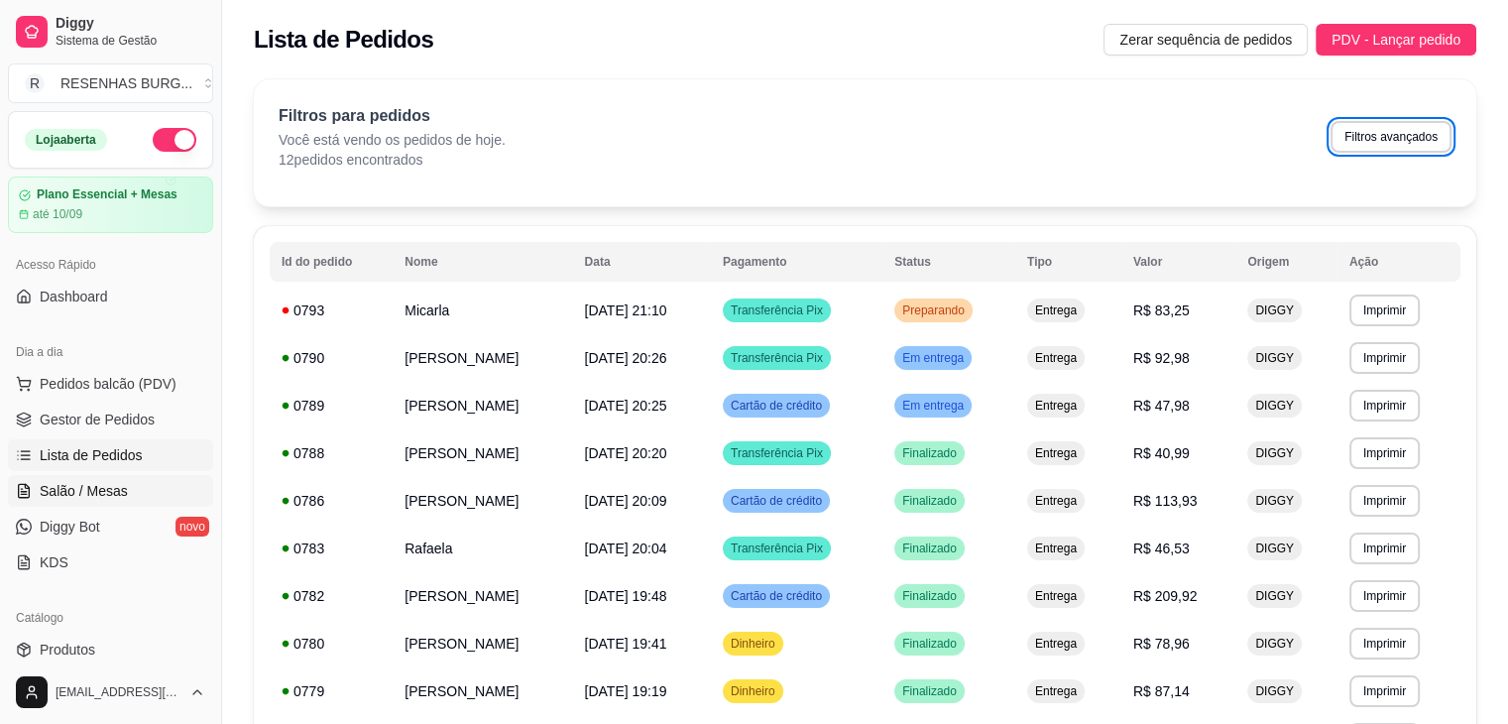
click at [94, 493] on span "Salão / Mesas" at bounding box center [84, 491] width 88 height 20
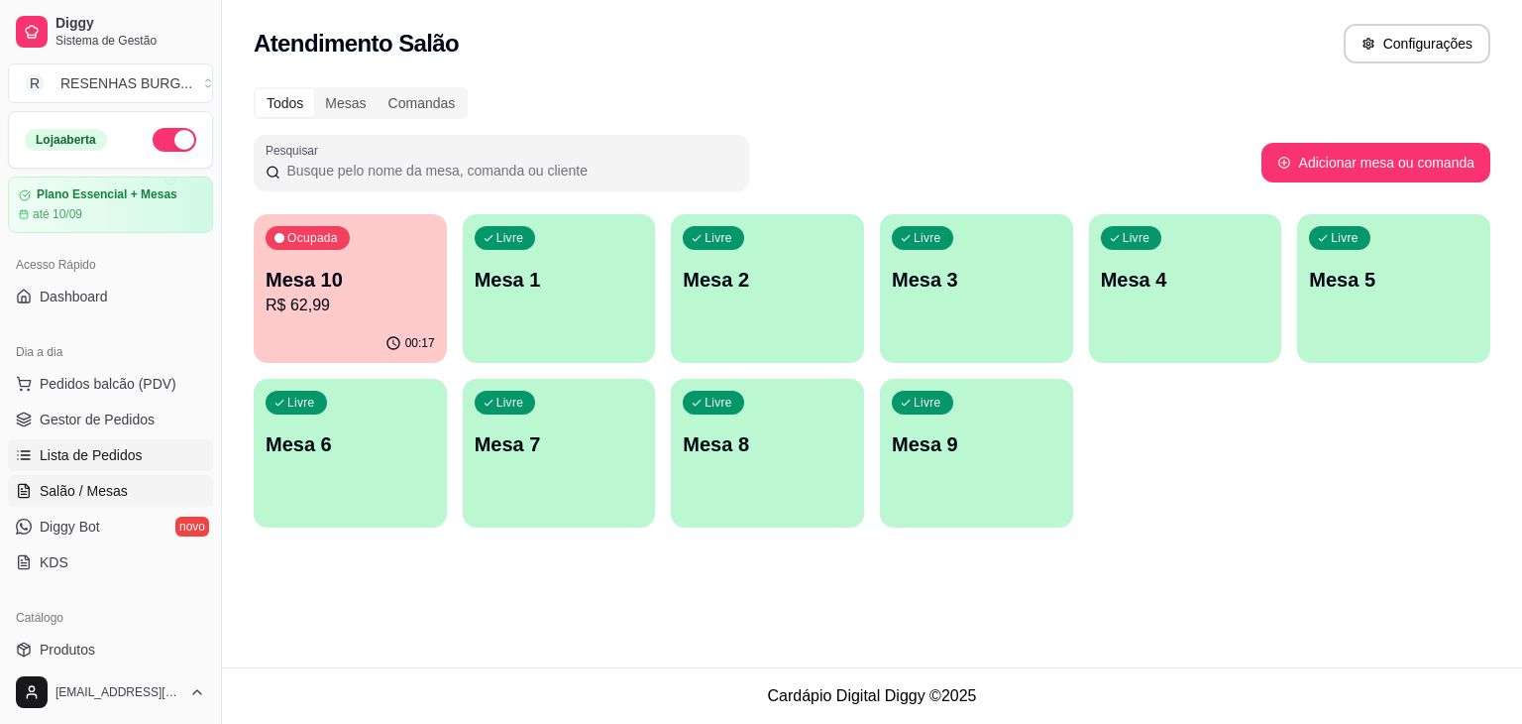
click at [100, 460] on span "Lista de Pedidos" at bounding box center [91, 455] width 103 height 20
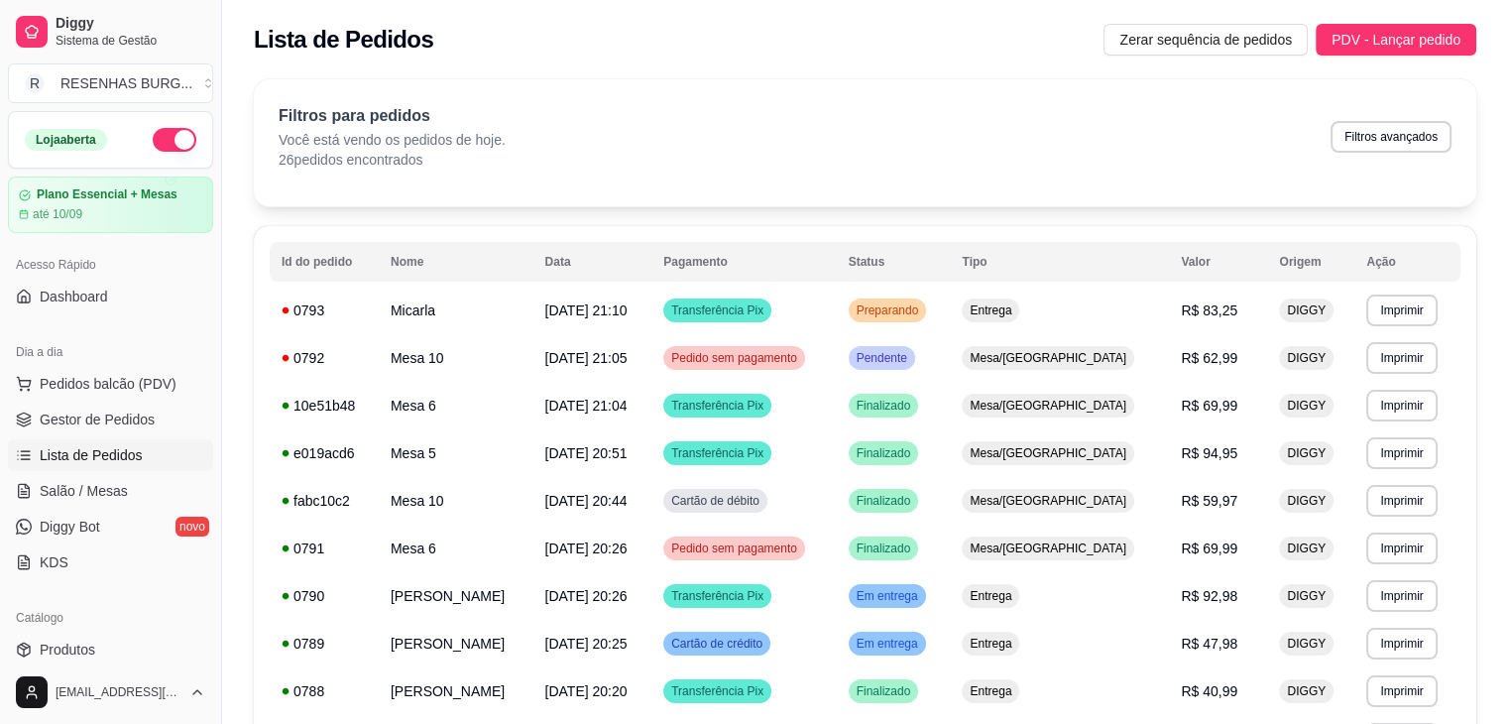
click at [1399, 153] on div "Filtros para pedidos Você está vendo os pedidos de hoje. 26 pedidos encontrados…" at bounding box center [865, 136] width 1173 height 65
click at [1389, 123] on button "Filtros avançados" at bounding box center [1390, 137] width 121 height 32
select select "0"
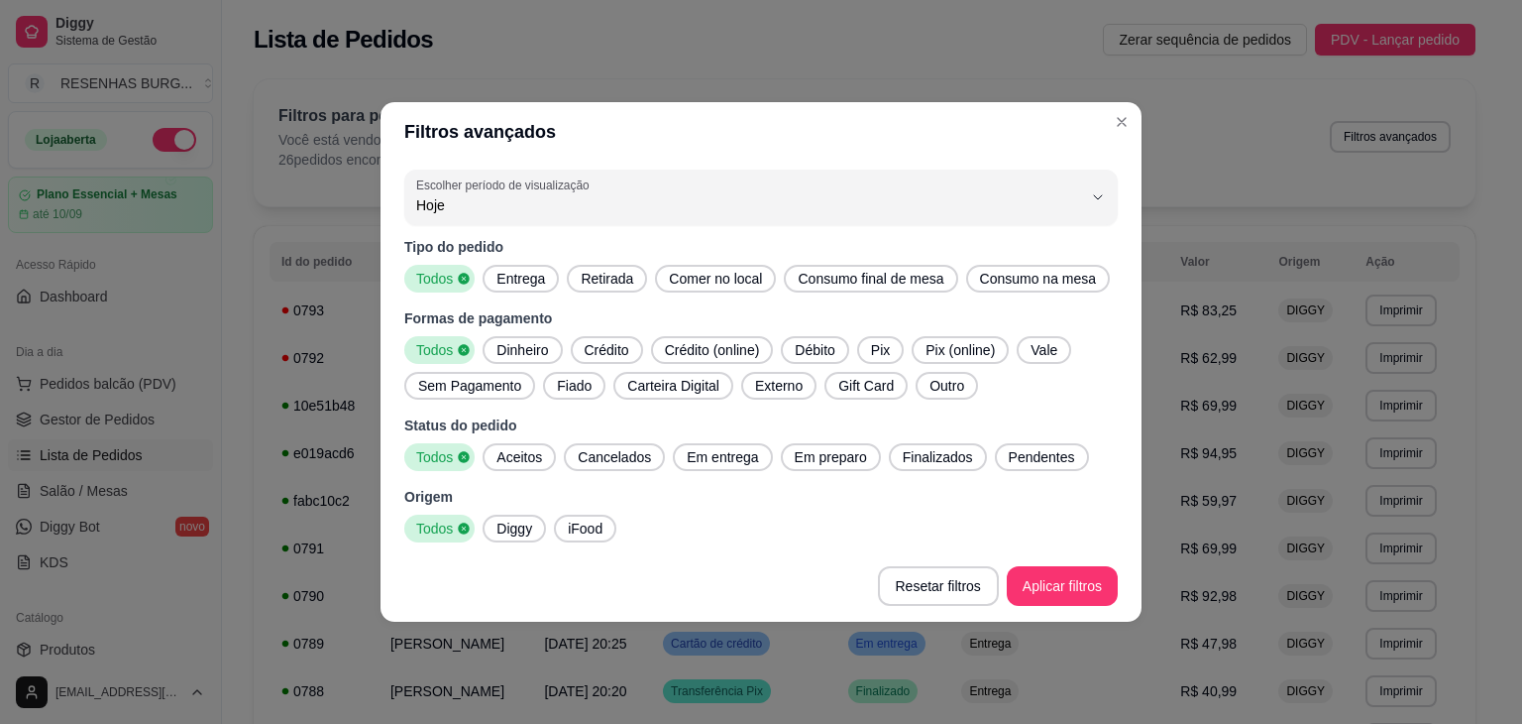
click at [1068, 275] on span "Consumo na mesa" at bounding box center [1038, 279] width 133 height 20
click at [1078, 608] on footer "Resetar filtros Aplicar filtros" at bounding box center [761, 585] width 761 height 71
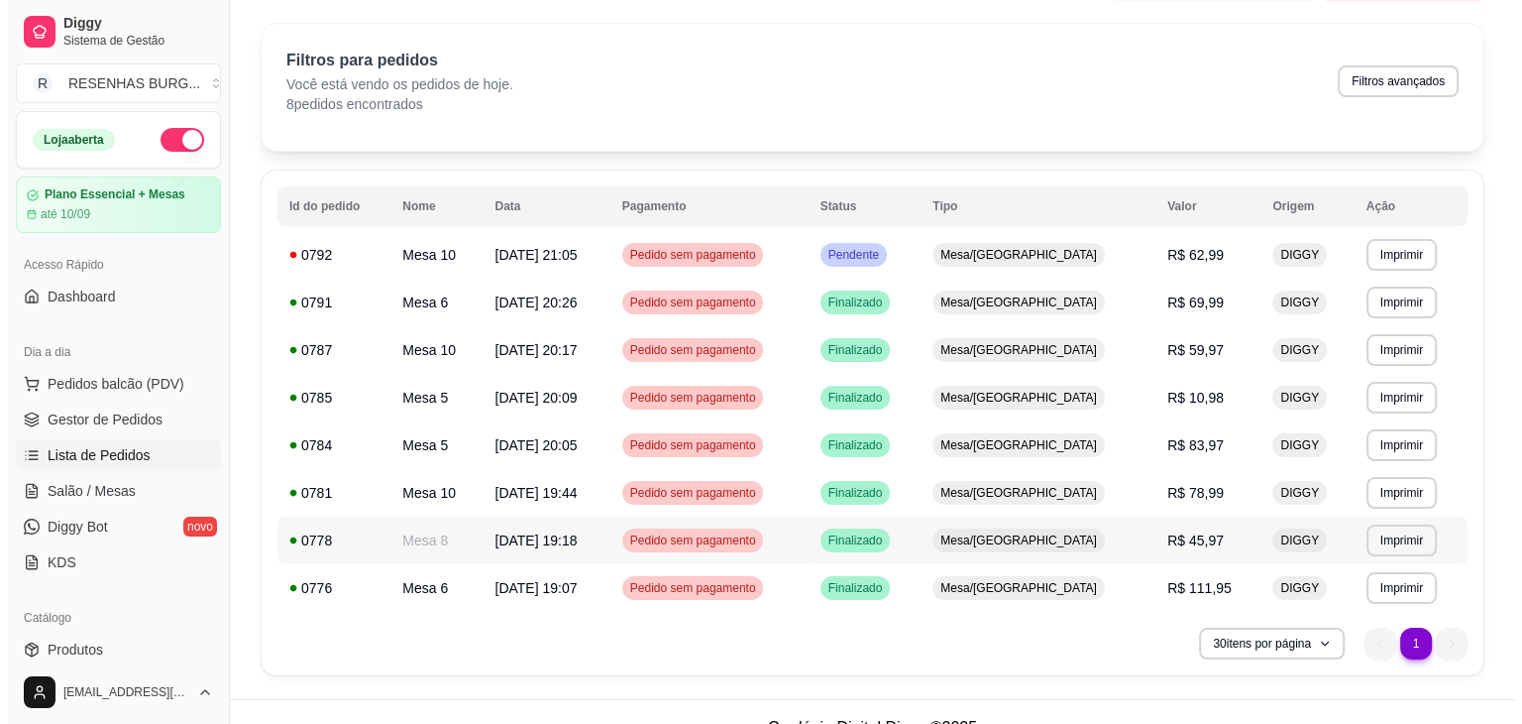
scroll to position [87, 0]
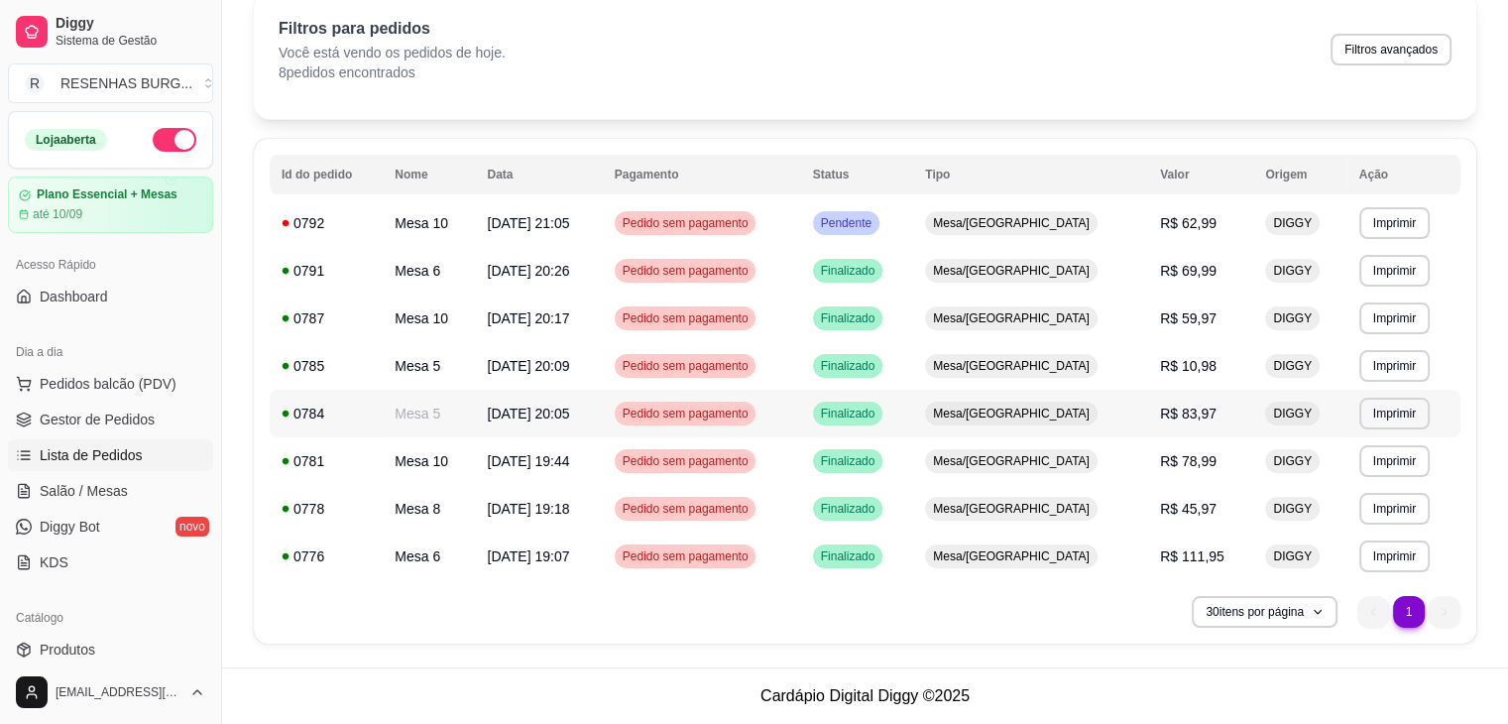
click at [475, 402] on td "Mesa 5" at bounding box center [429, 414] width 92 height 48
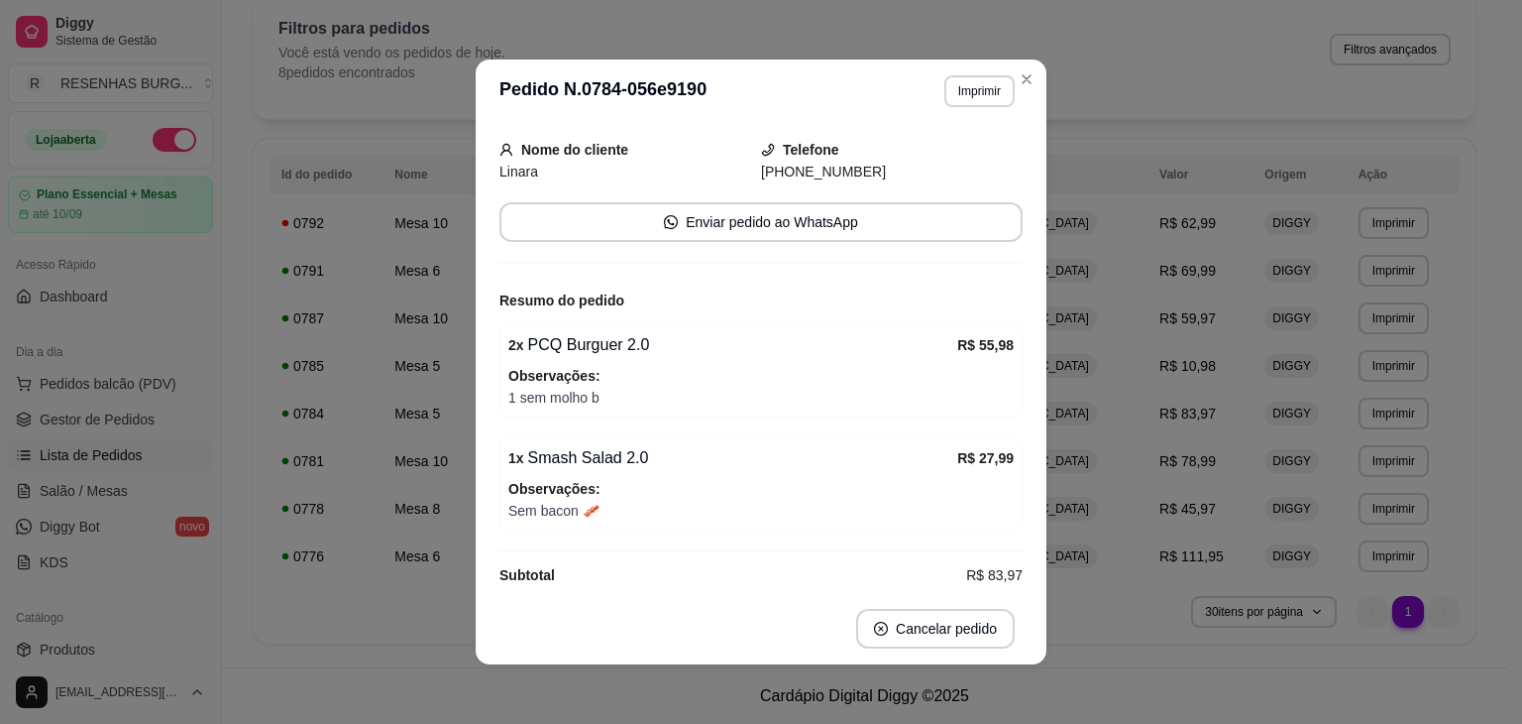
scroll to position [132, 0]
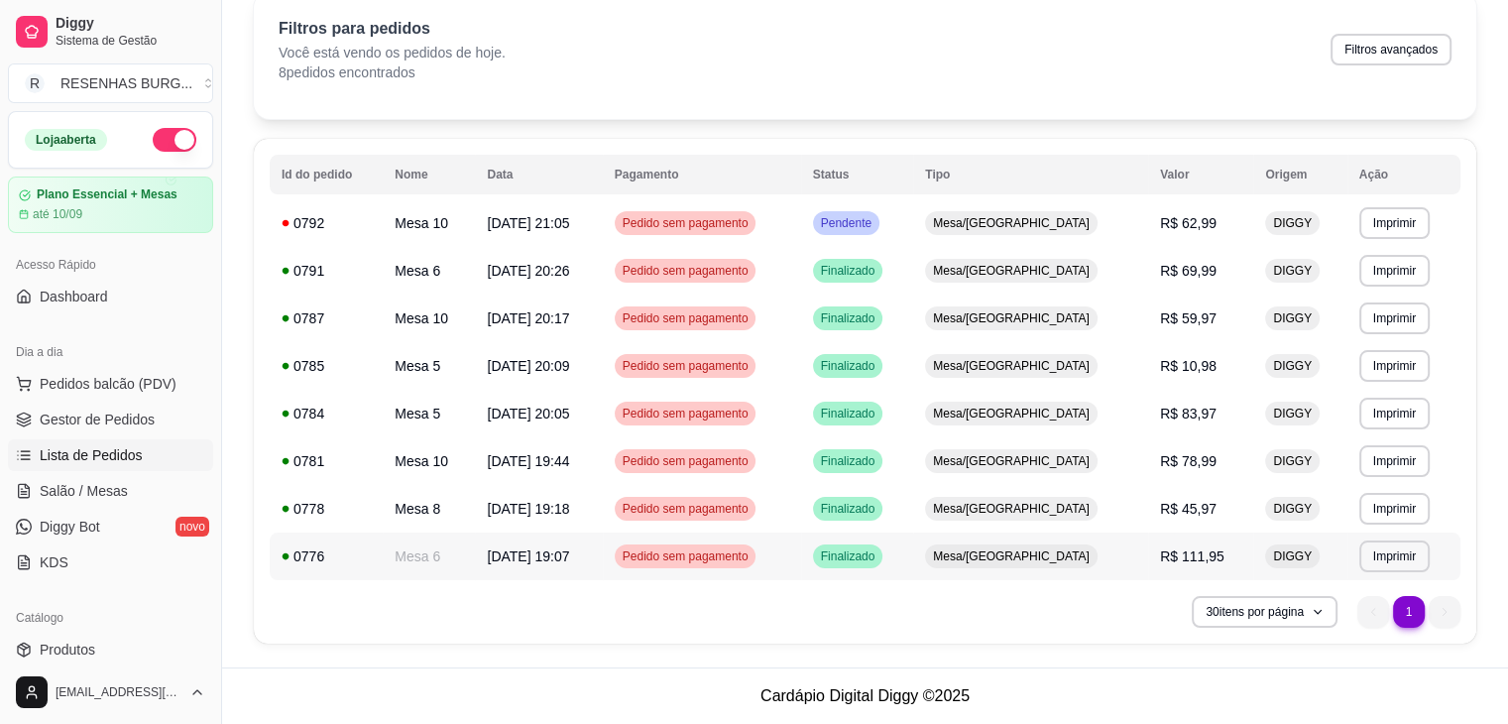
click at [1160, 559] on span "R$ 111,95" at bounding box center [1192, 556] width 64 height 16
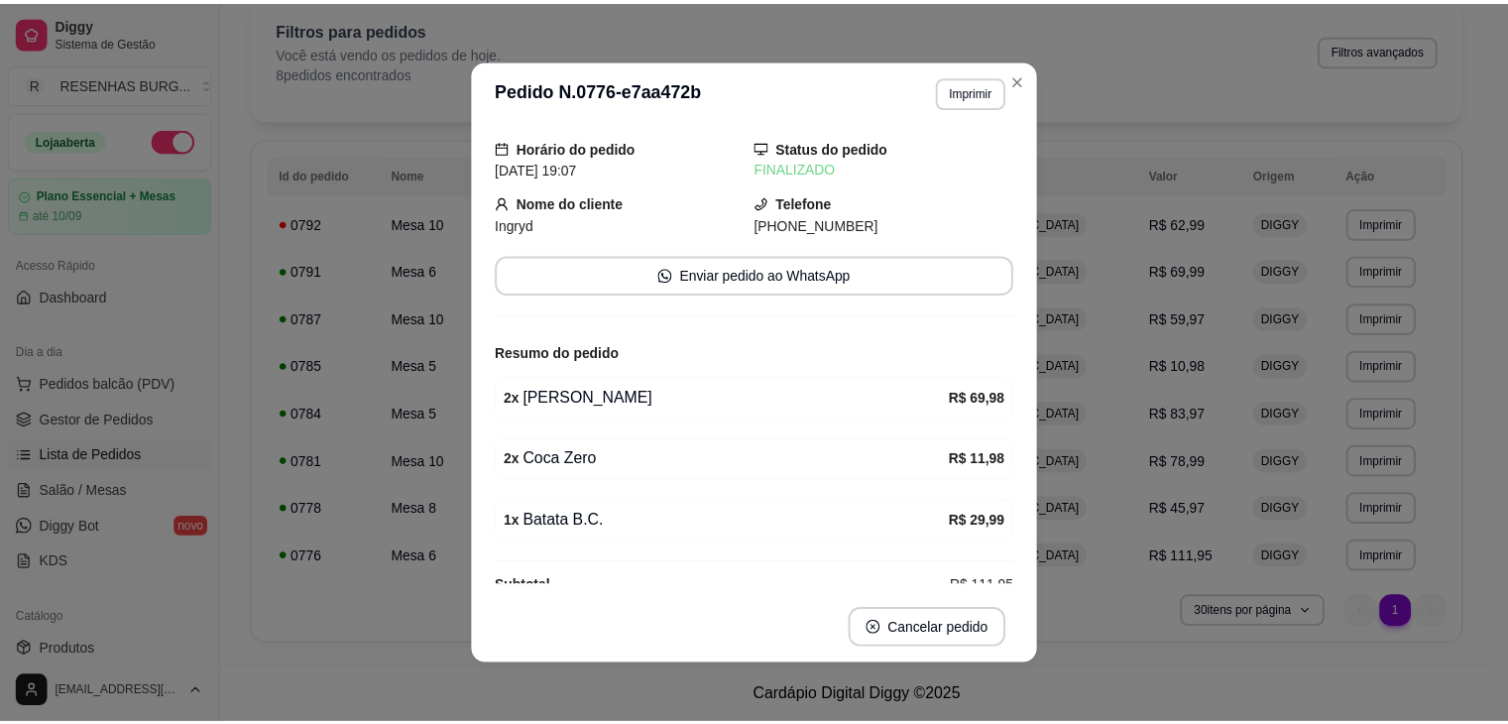
scroll to position [90, 0]
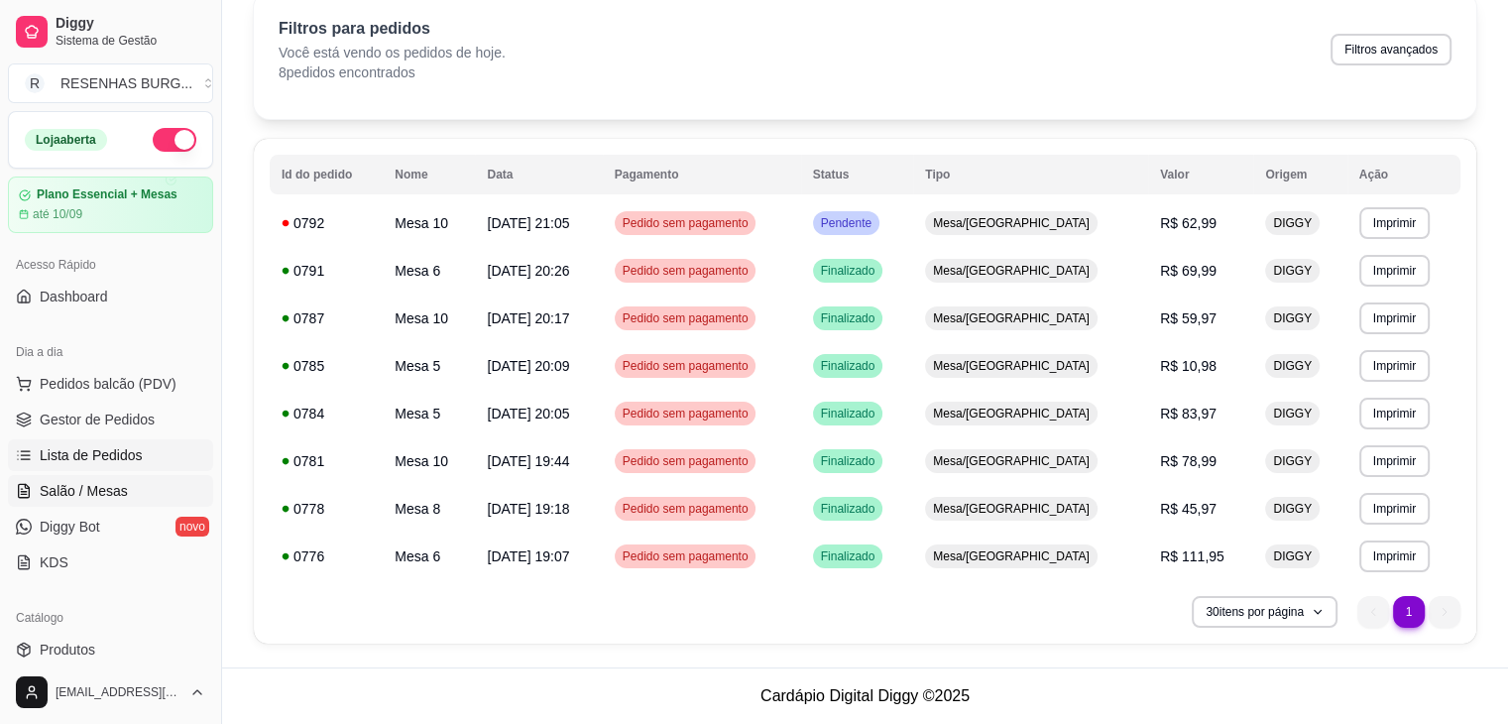
click at [93, 483] on span "Salão / Mesas" at bounding box center [84, 491] width 88 height 20
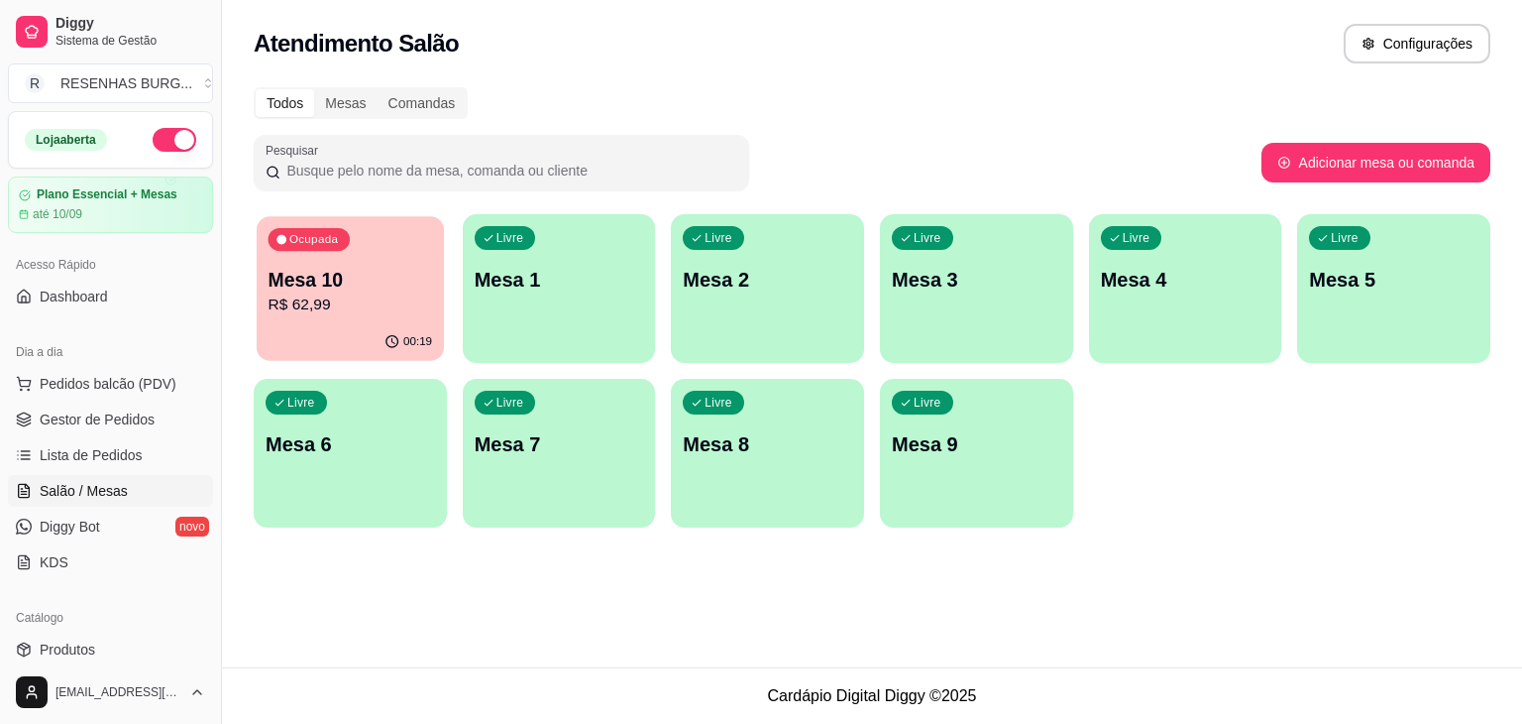
click at [353, 263] on div "Ocupada Mesa 10 R$ 62,99" at bounding box center [350, 269] width 187 height 107
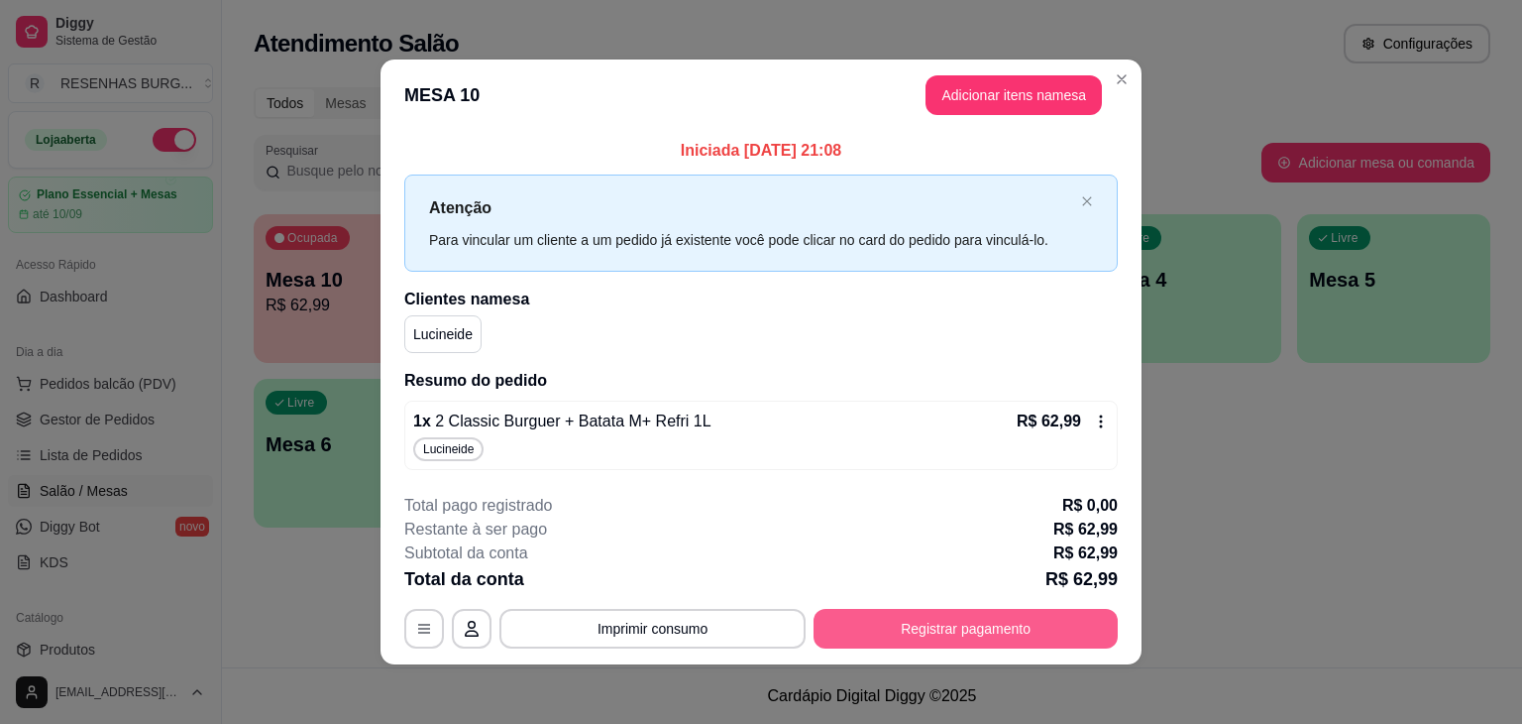
click at [1089, 646] on button "Registrar pagamento" at bounding box center [966, 629] width 304 height 40
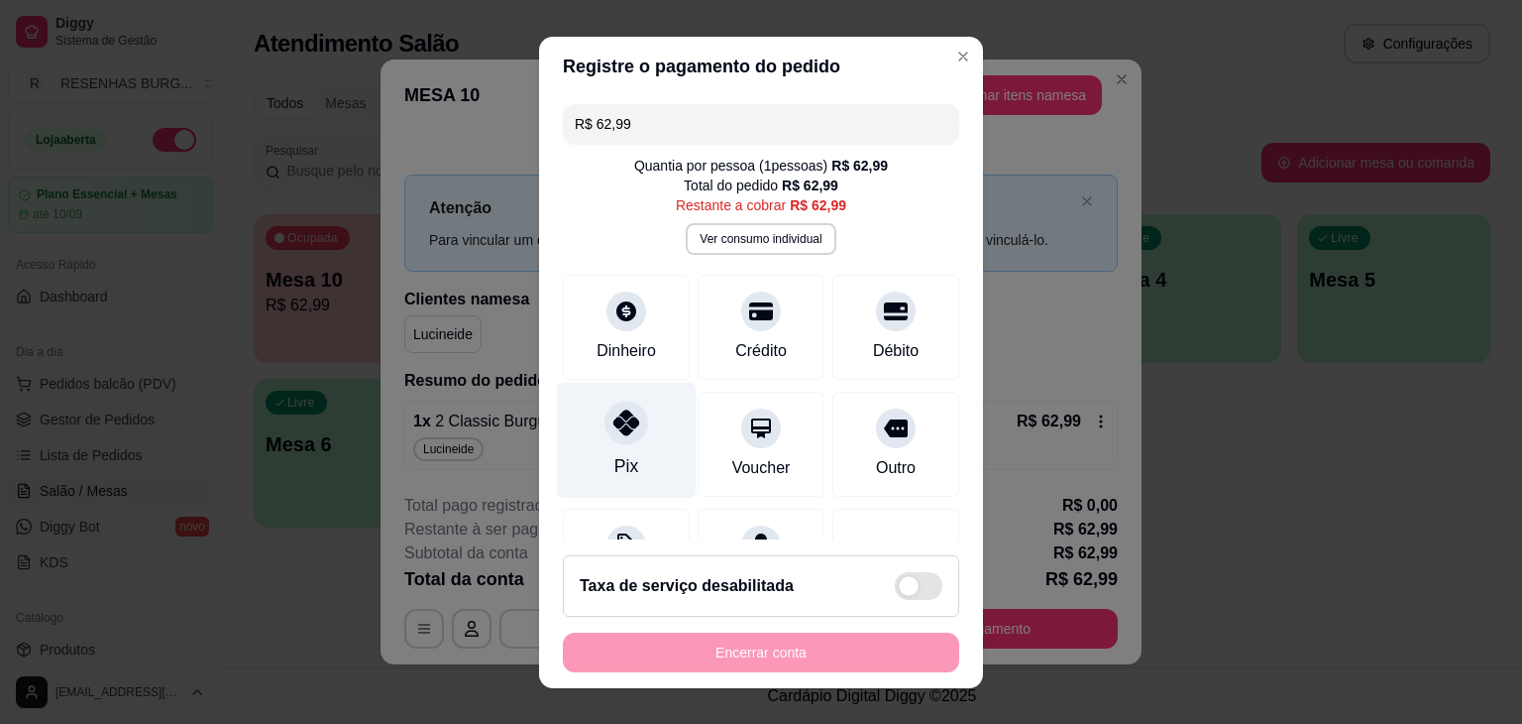
click at [614, 424] on icon at bounding box center [627, 422] width 26 height 26
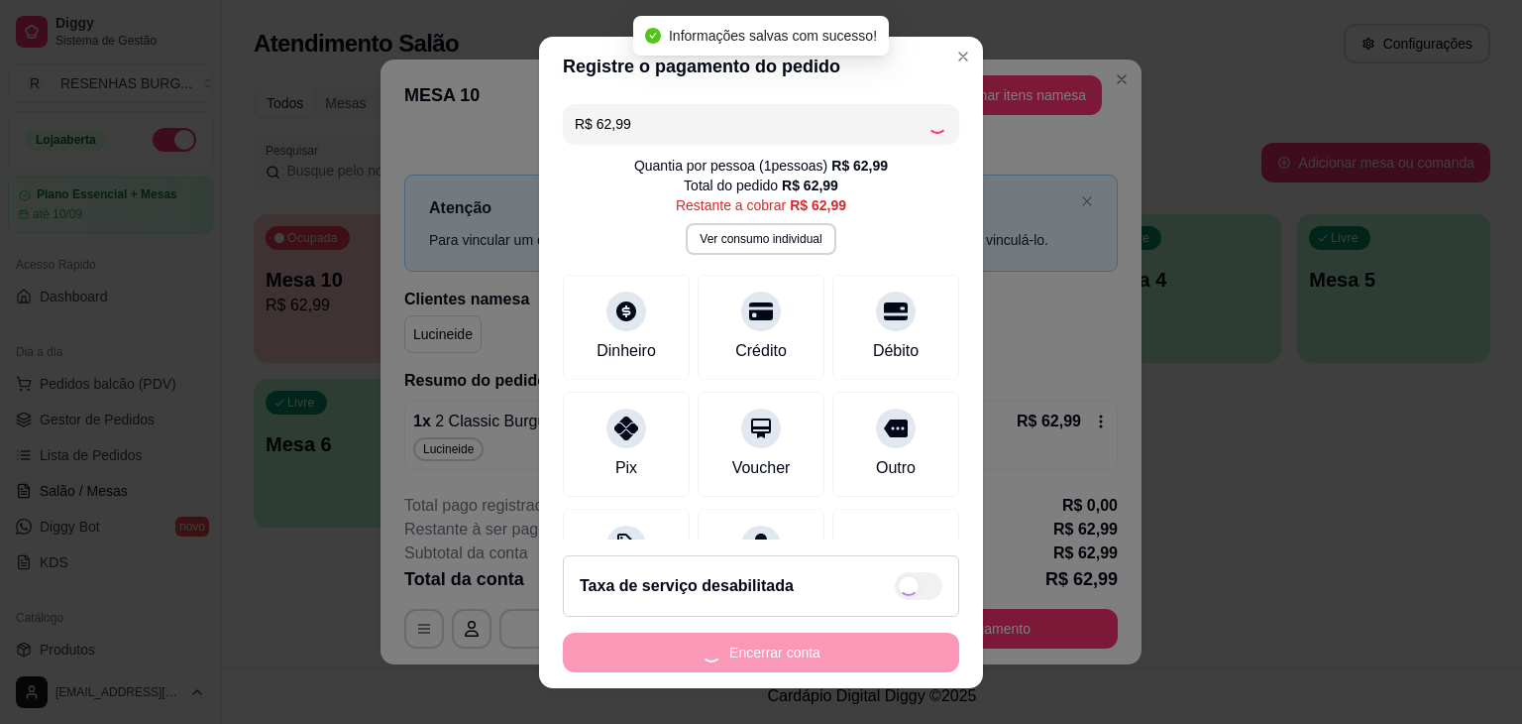
type input "R$ 0,00"
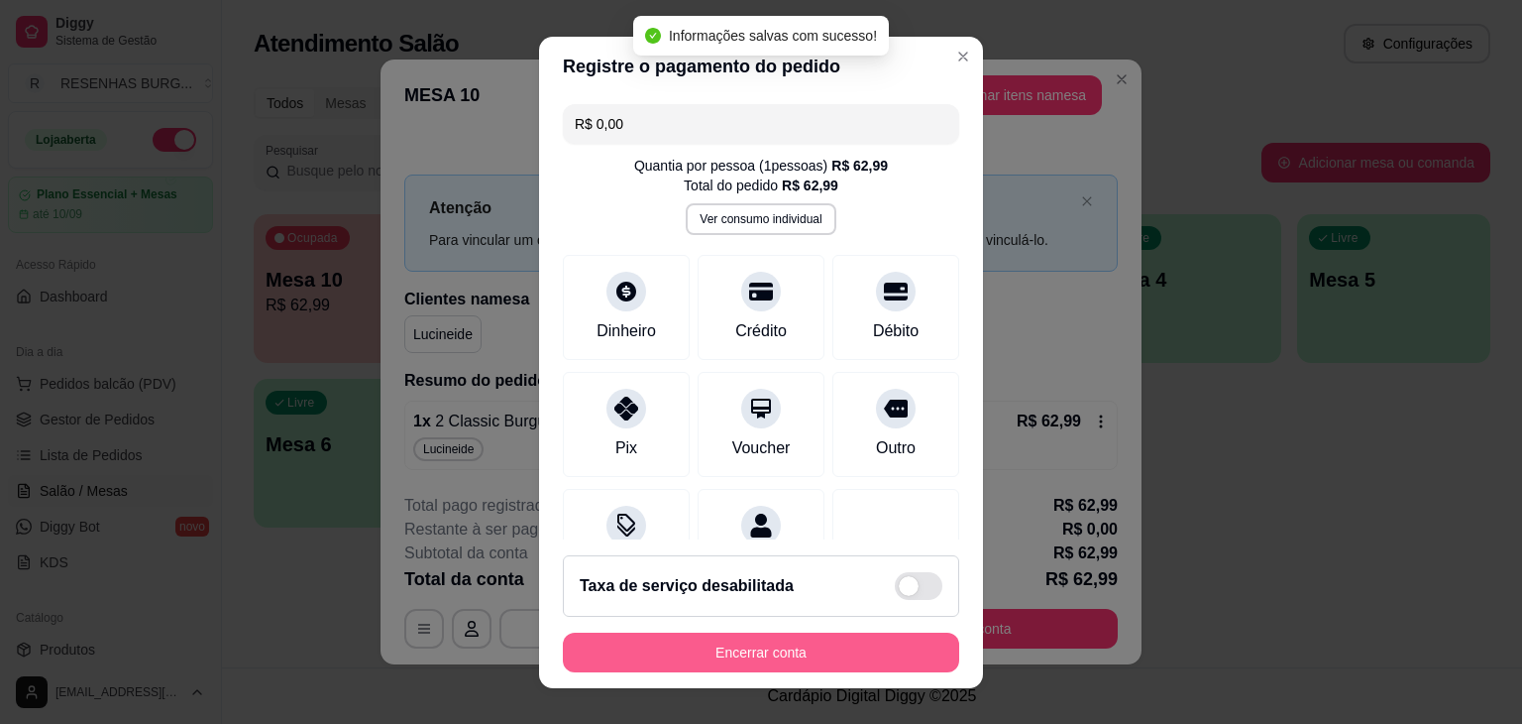
click at [765, 644] on button "Encerrar conta" at bounding box center [761, 652] width 396 height 40
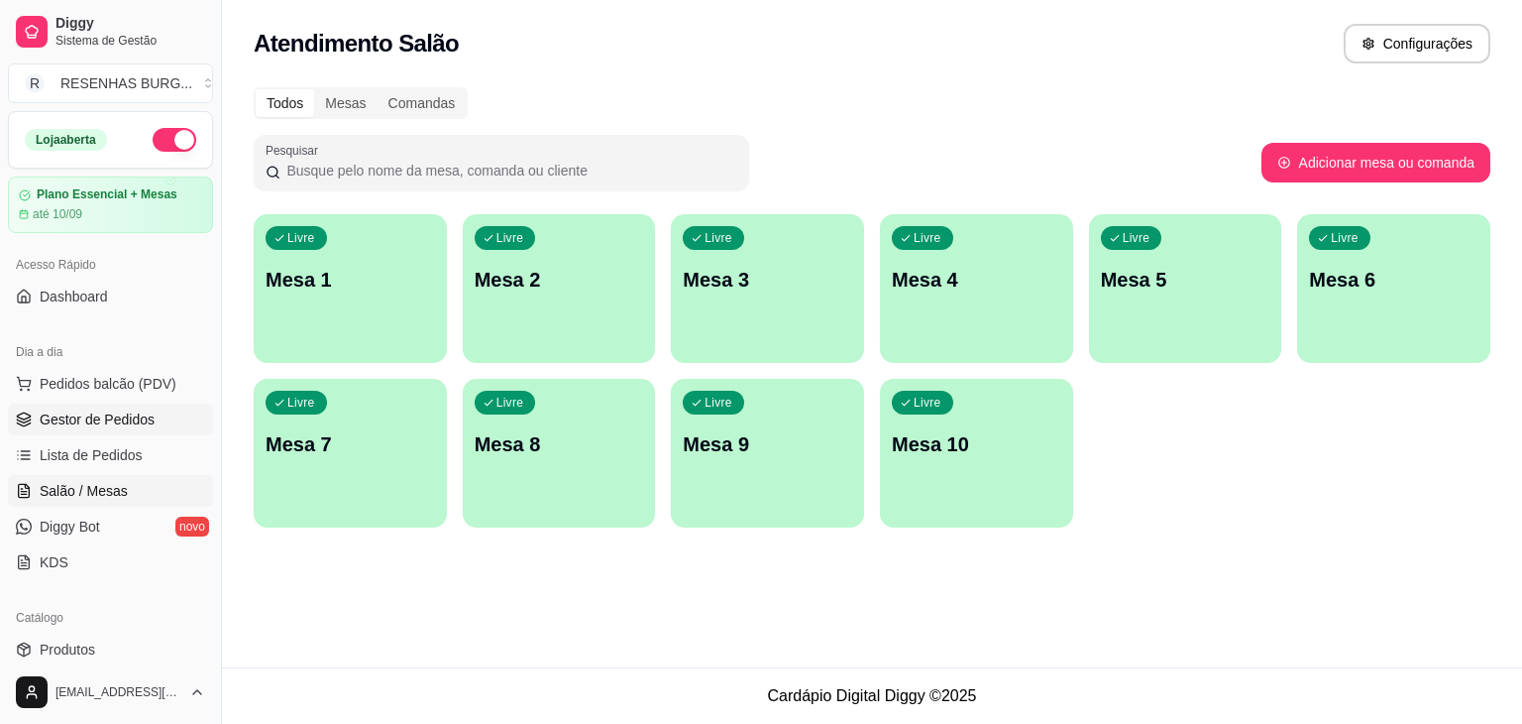
click at [155, 421] on link "Gestor de Pedidos" at bounding box center [110, 419] width 205 height 32
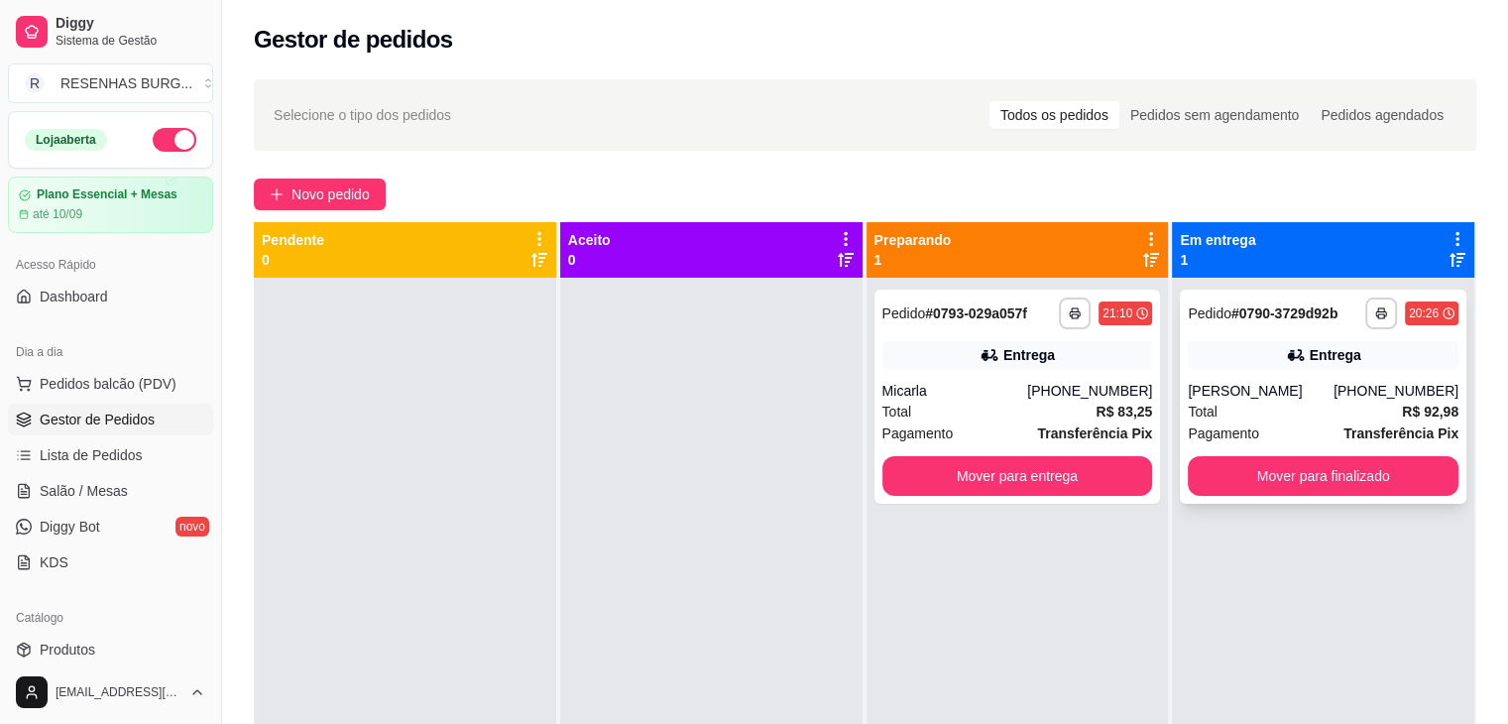
click at [1292, 383] on div "[PERSON_NAME]" at bounding box center [1260, 391] width 146 height 20
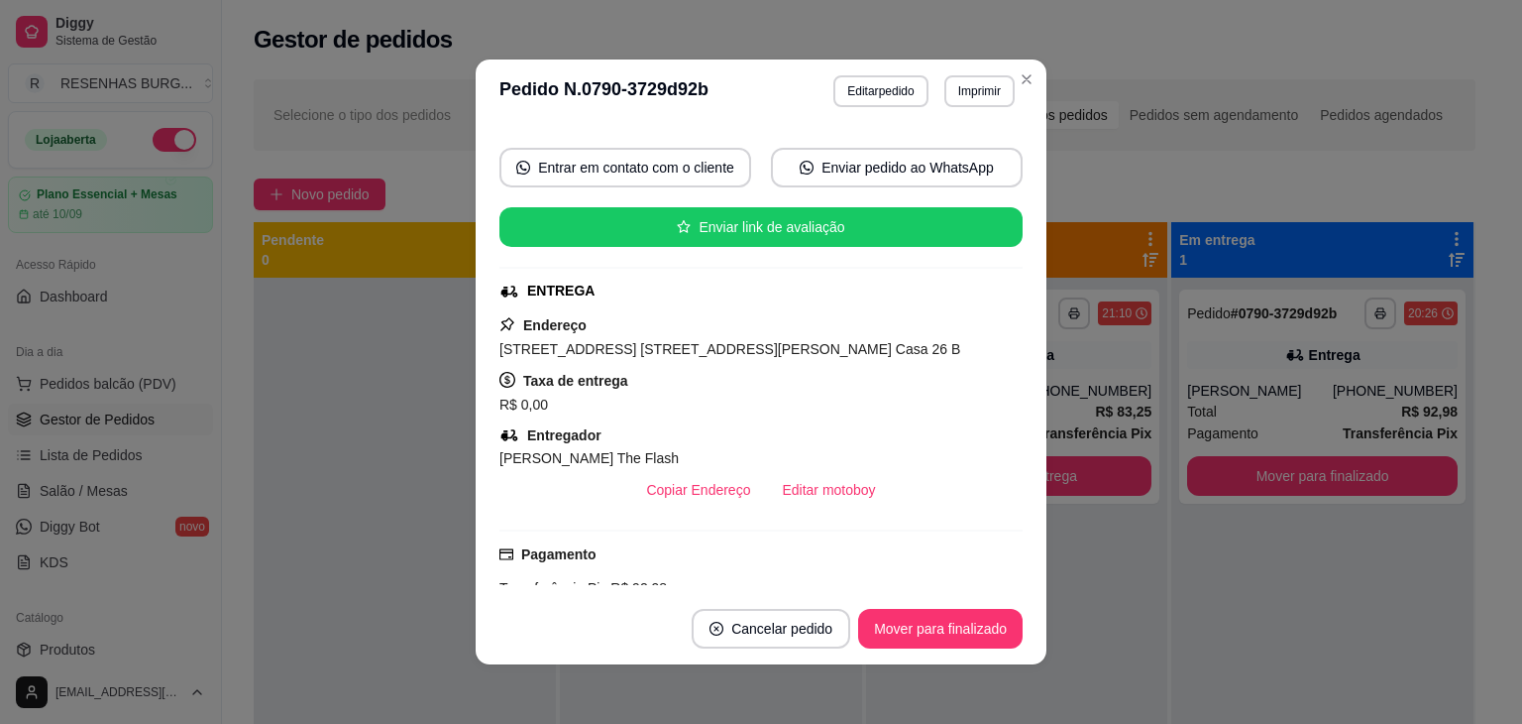
scroll to position [297, 0]
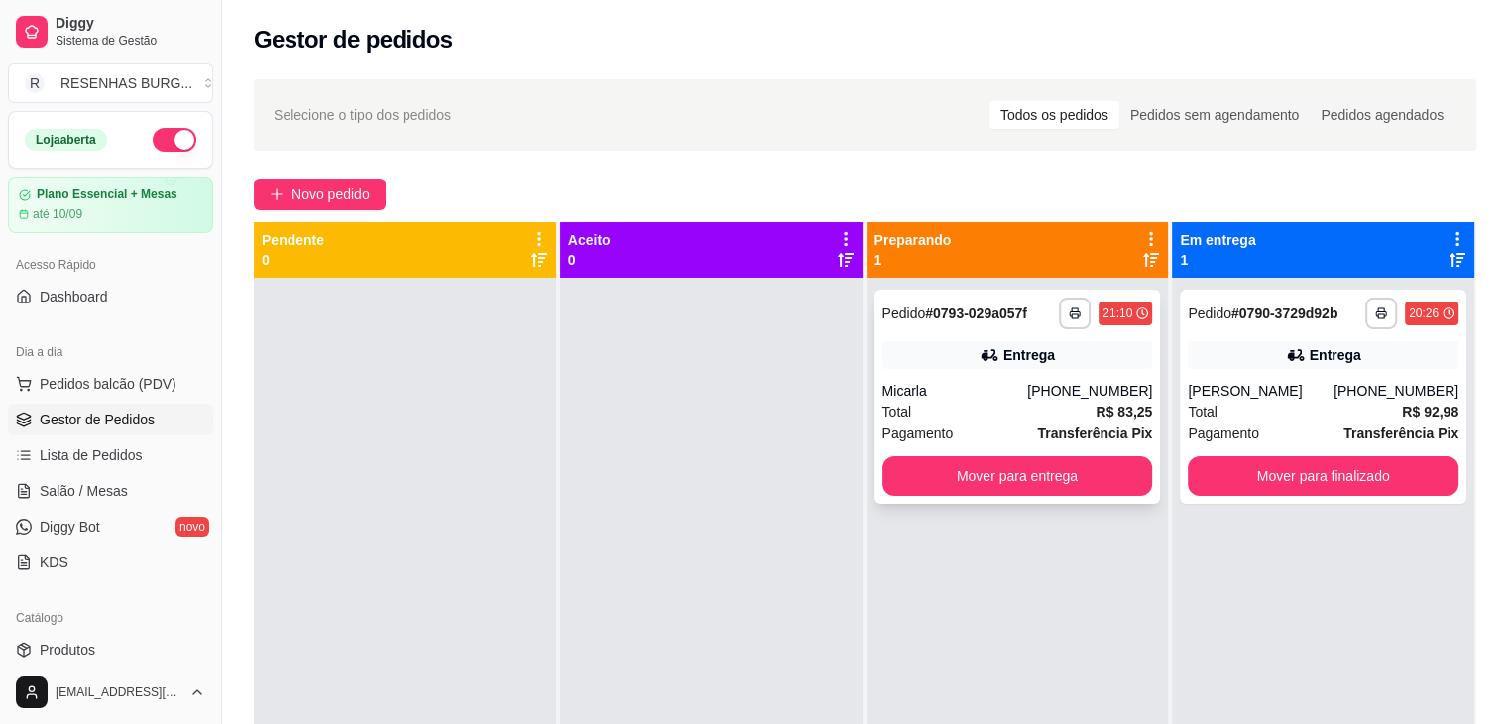
click at [1009, 481] on button "Mover para entrega" at bounding box center [1017, 476] width 271 height 40
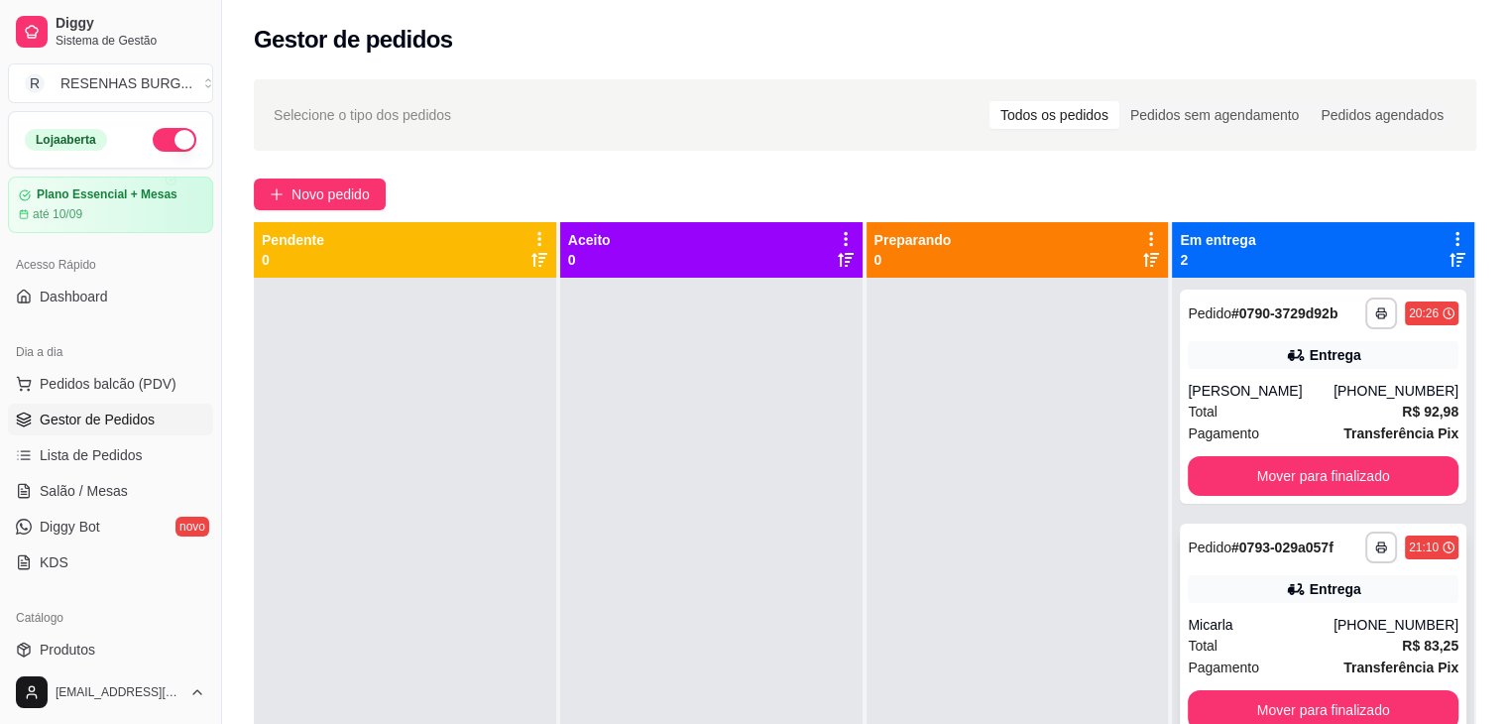
click at [1280, 615] on div "Micarla" at bounding box center [1260, 625] width 146 height 20
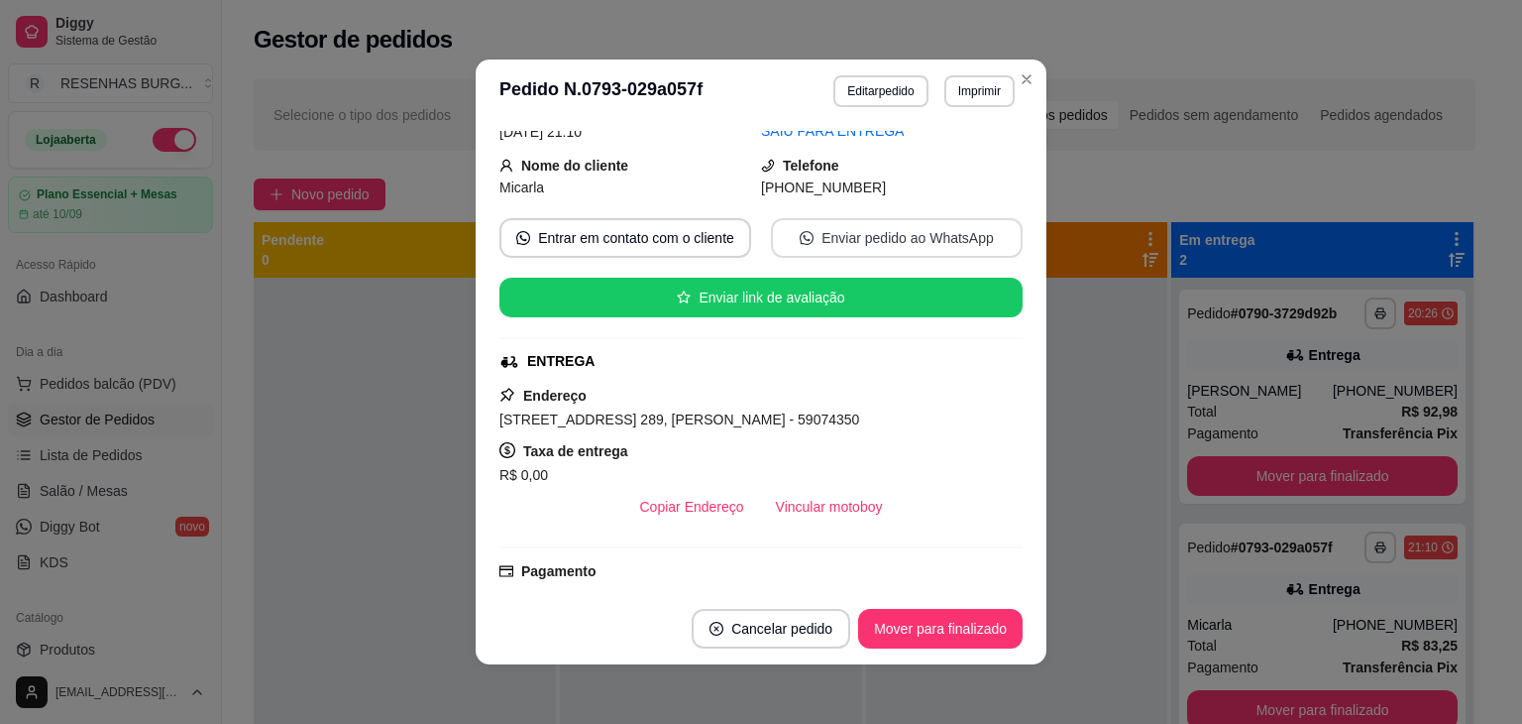
scroll to position [198, 0]
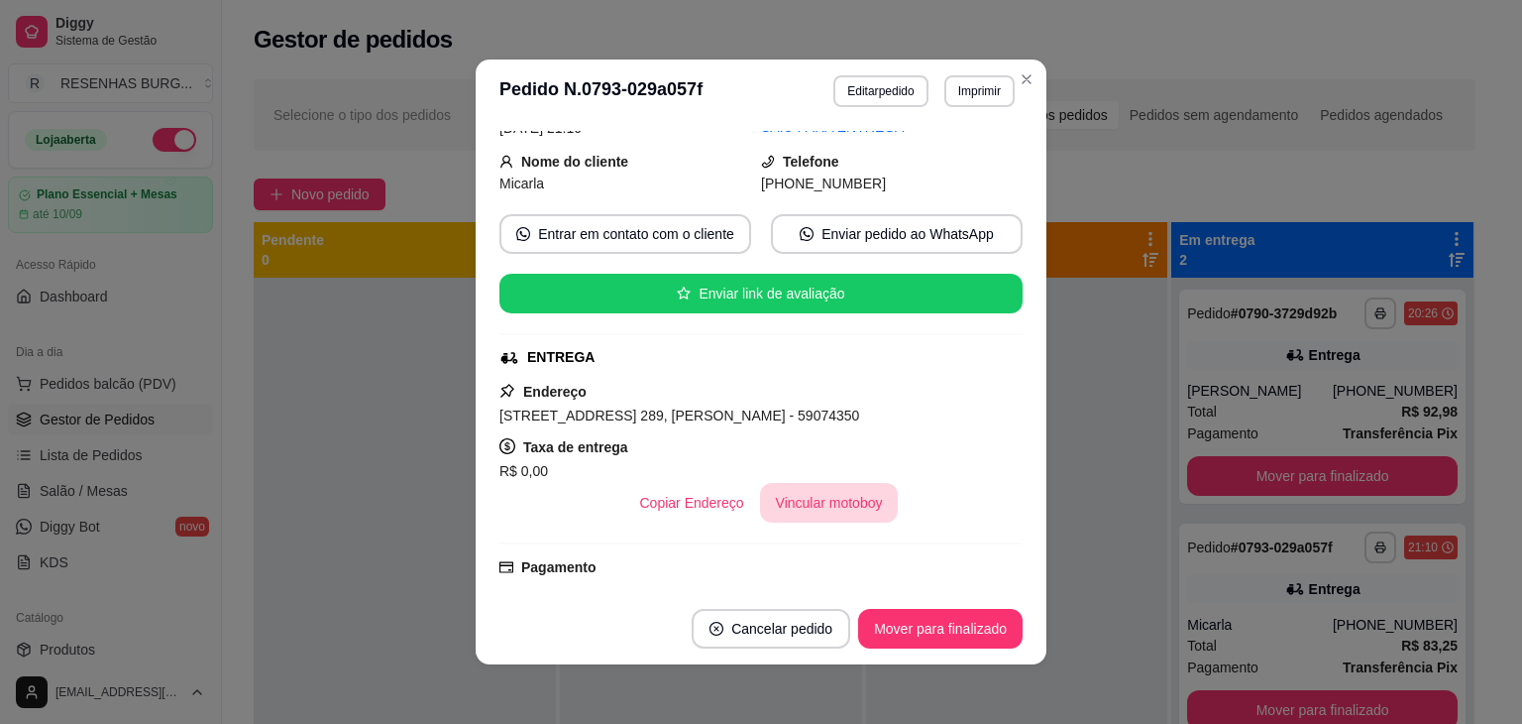
click at [839, 490] on button "Vincular motoboy" at bounding box center [829, 503] width 139 height 40
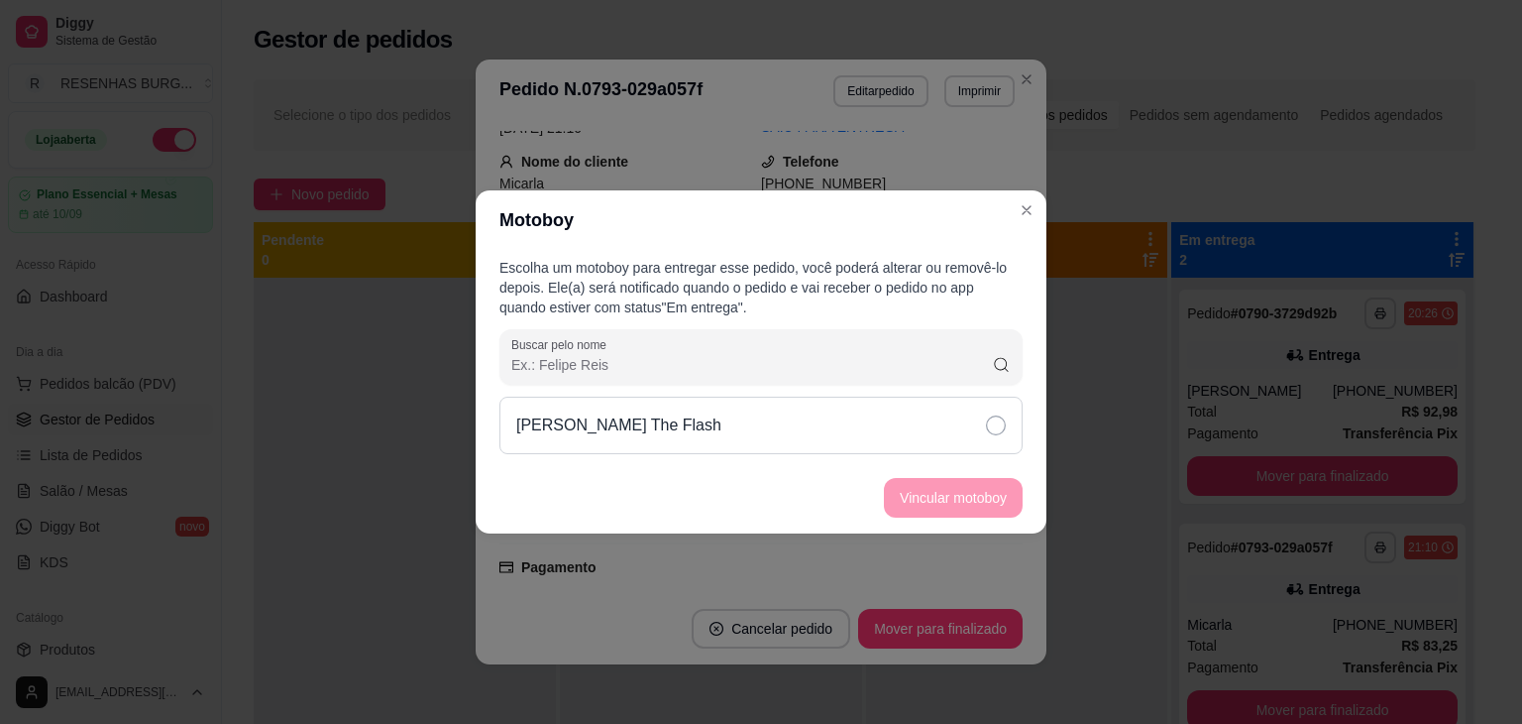
click at [998, 423] on icon at bounding box center [996, 425] width 20 height 20
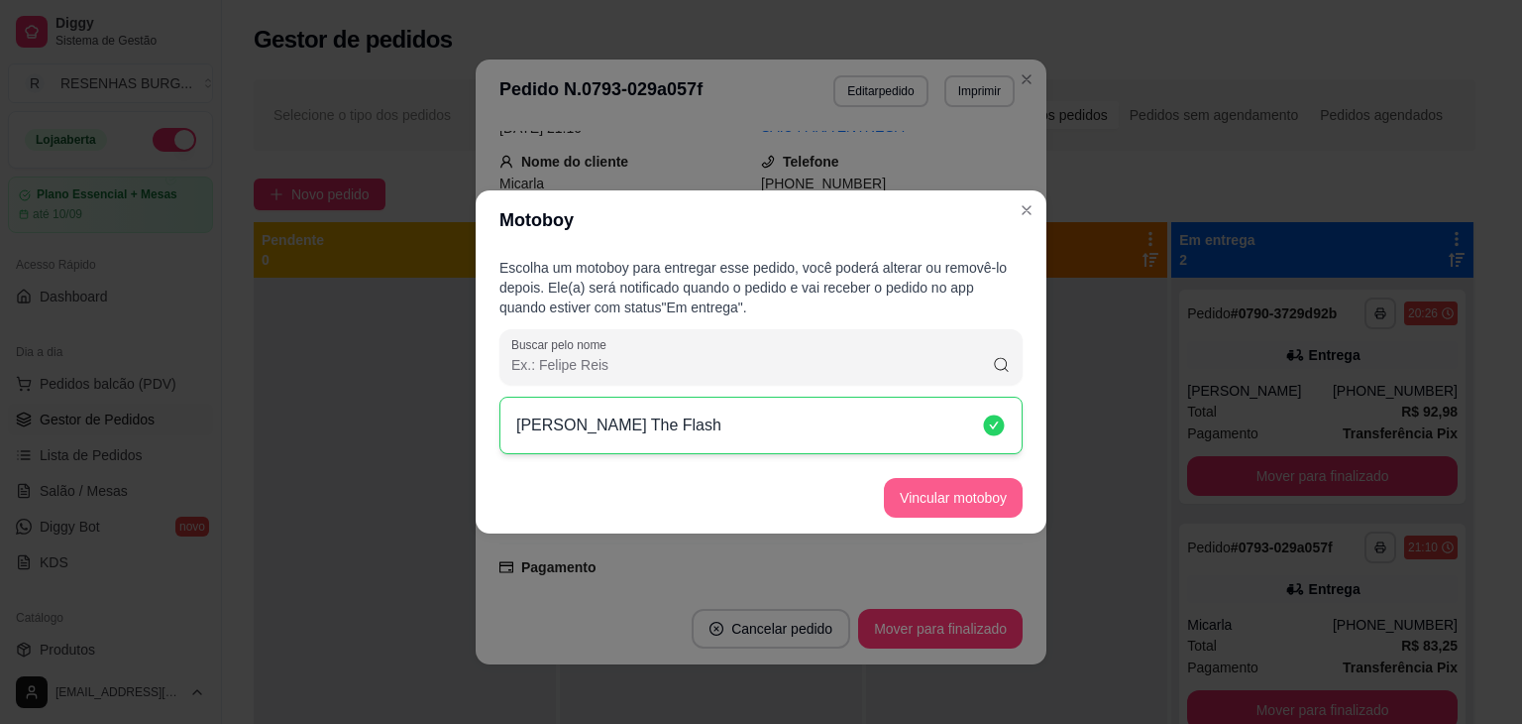
click at [998, 509] on button "Vincular motoboy" at bounding box center [953, 498] width 139 height 40
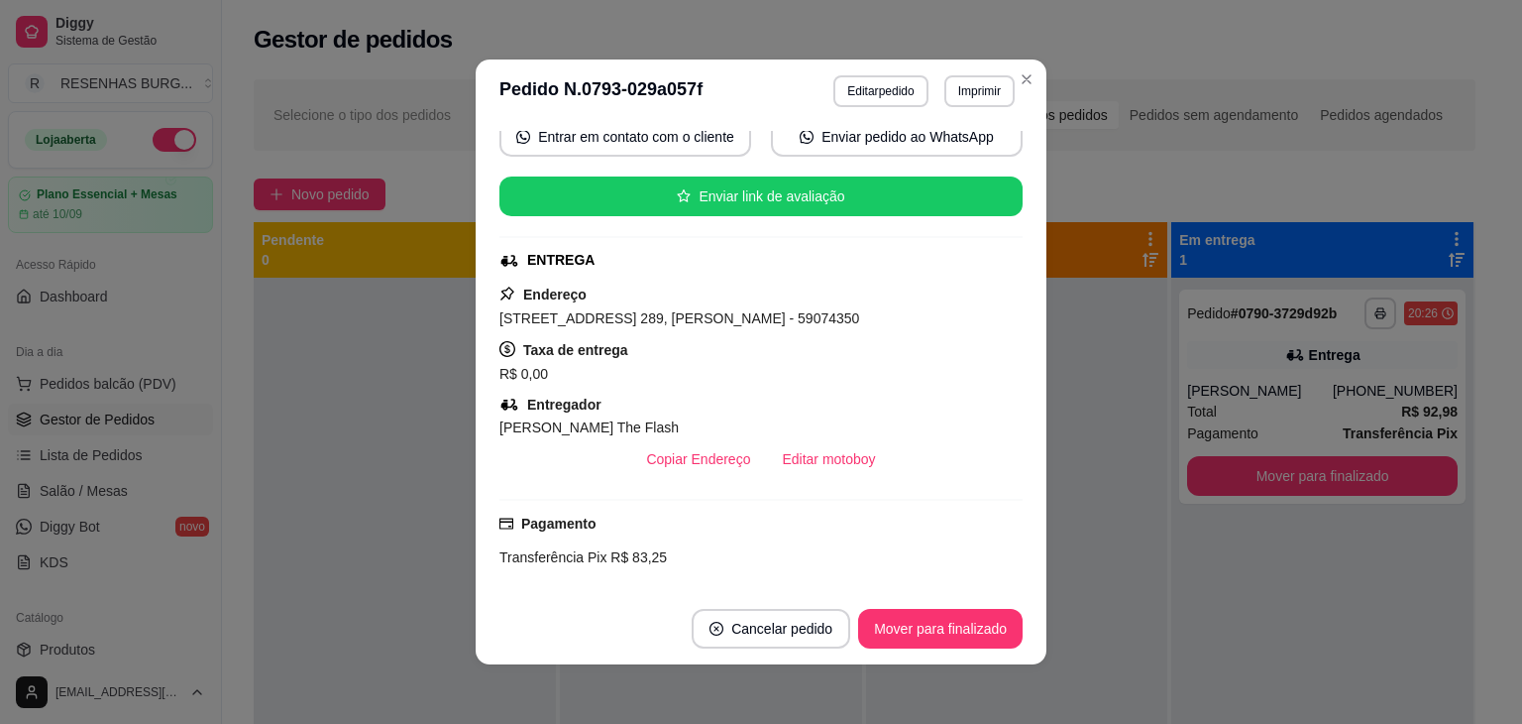
scroll to position [101, 0]
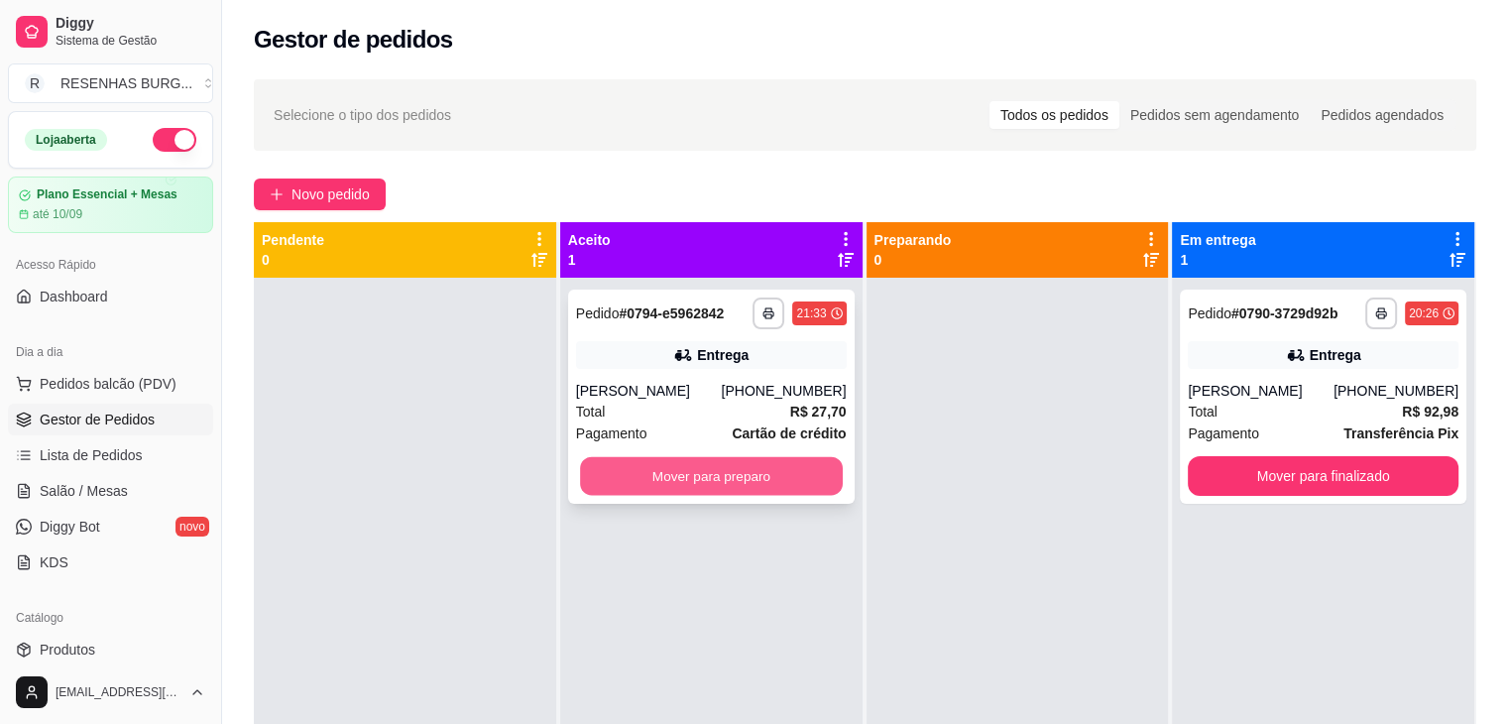
click at [679, 468] on button "Mover para preparo" at bounding box center [711, 476] width 263 height 39
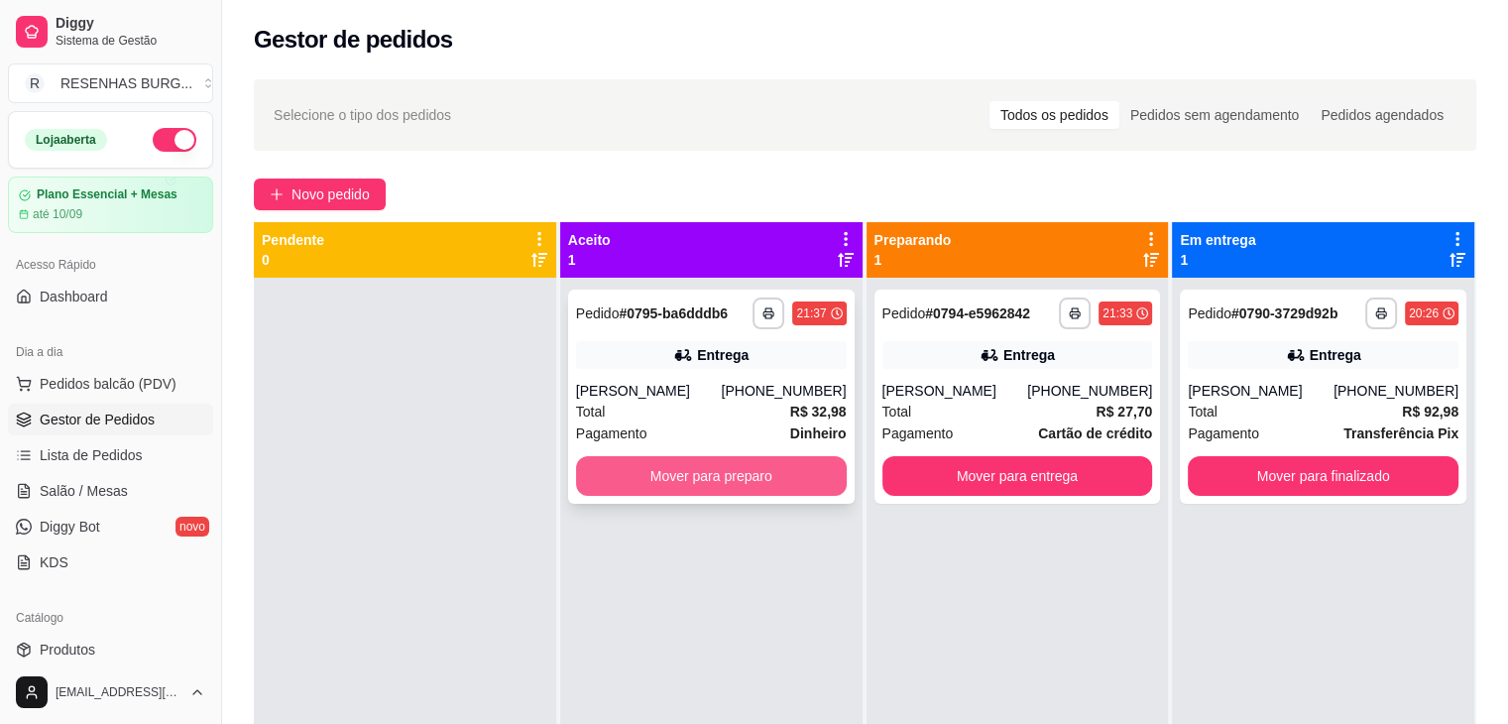
click at [677, 485] on button "Mover para preparo" at bounding box center [711, 476] width 271 height 40
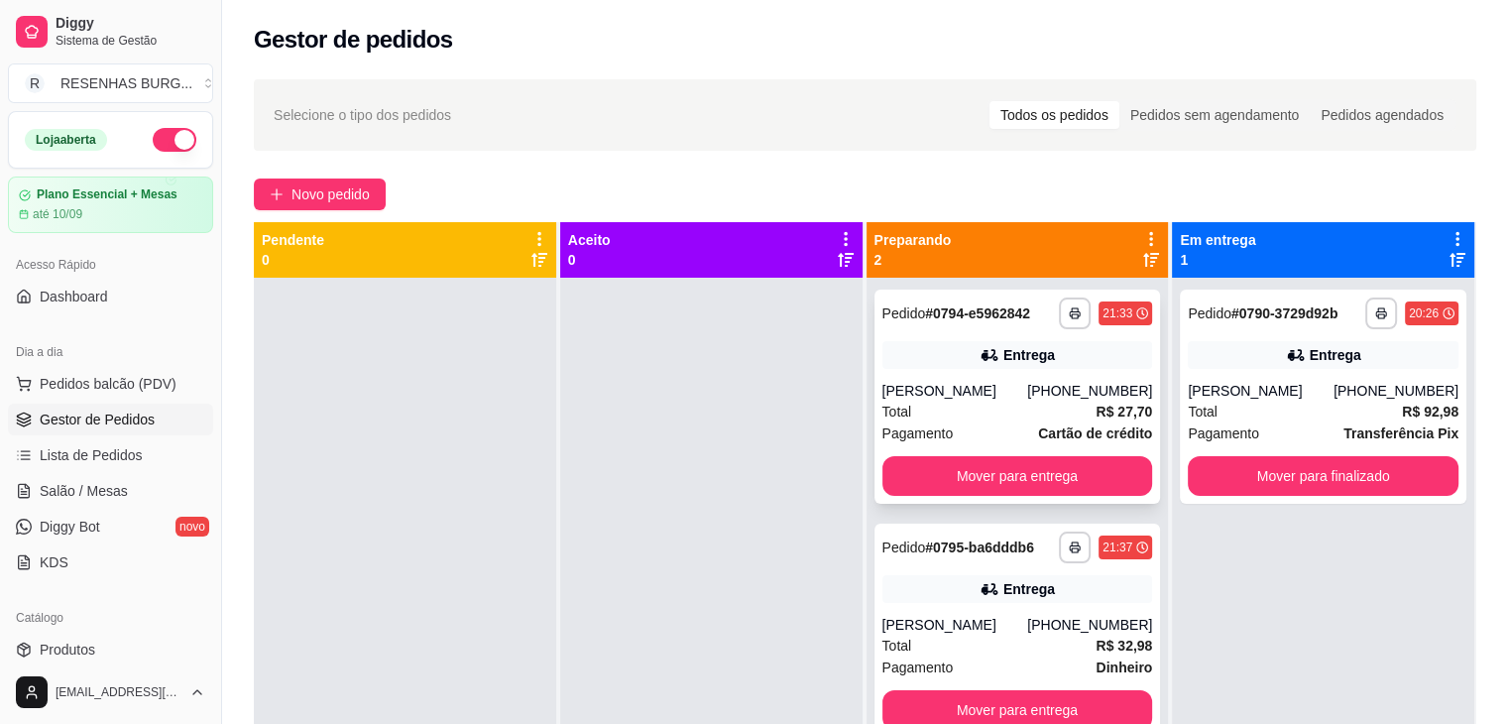
click at [957, 401] on div "Total R$ 27,70" at bounding box center [1017, 411] width 271 height 22
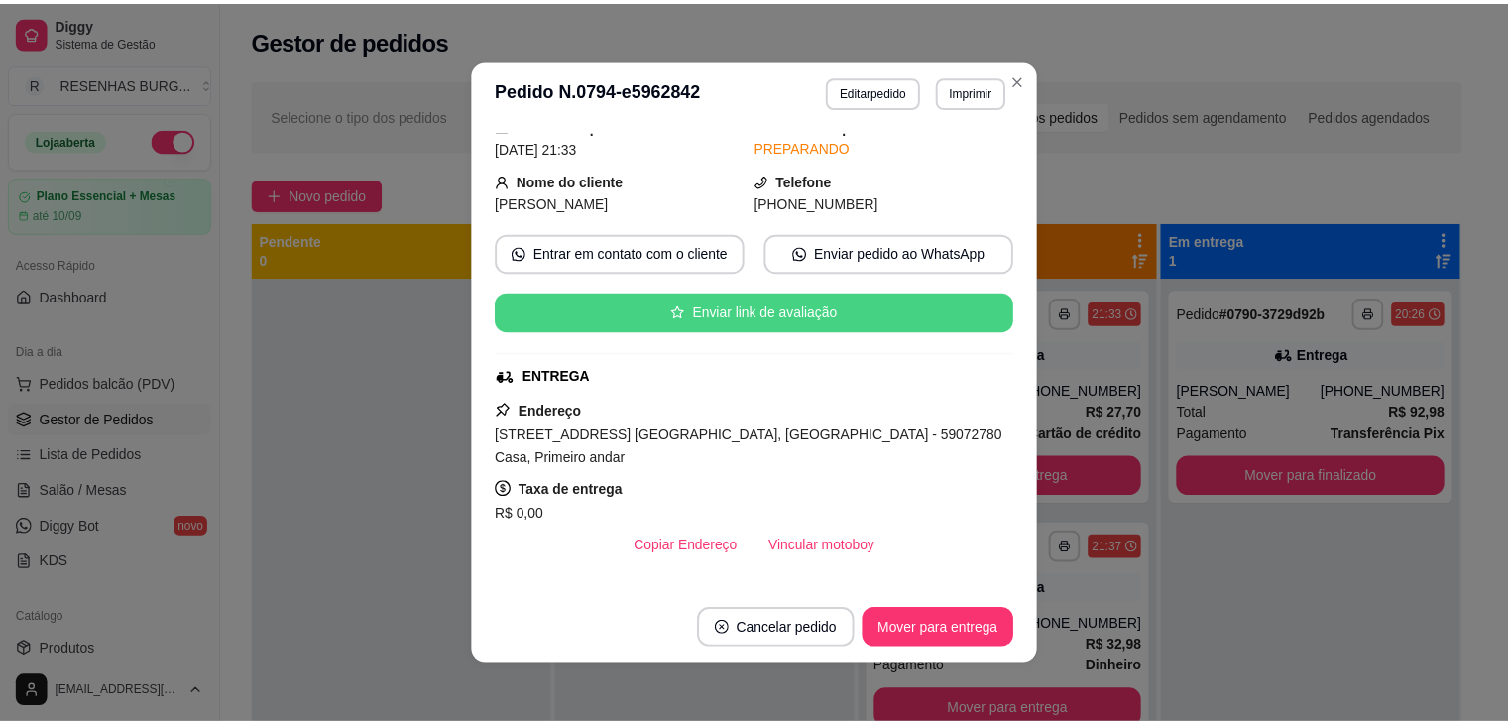
scroll to position [297, 0]
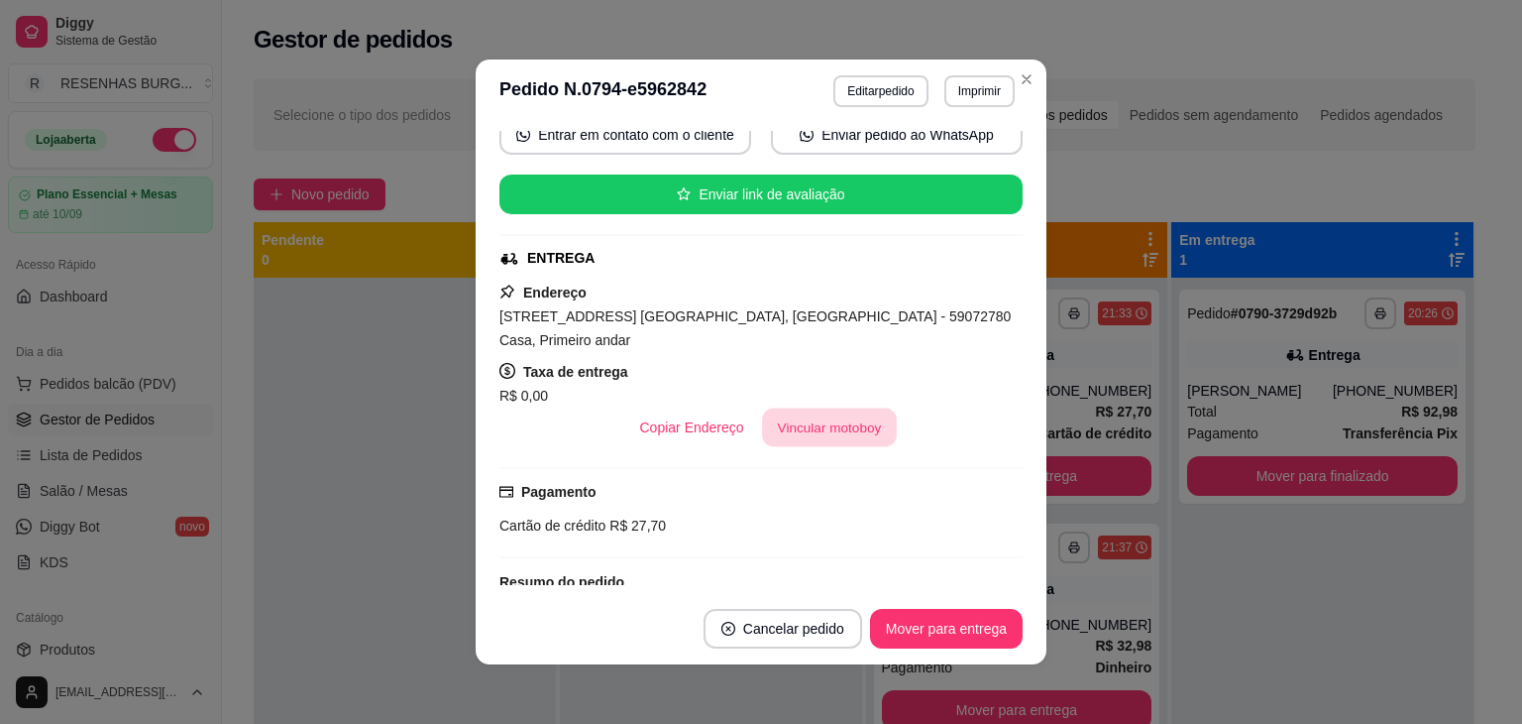
click at [800, 408] on button "Vincular motoboy" at bounding box center [829, 427] width 135 height 39
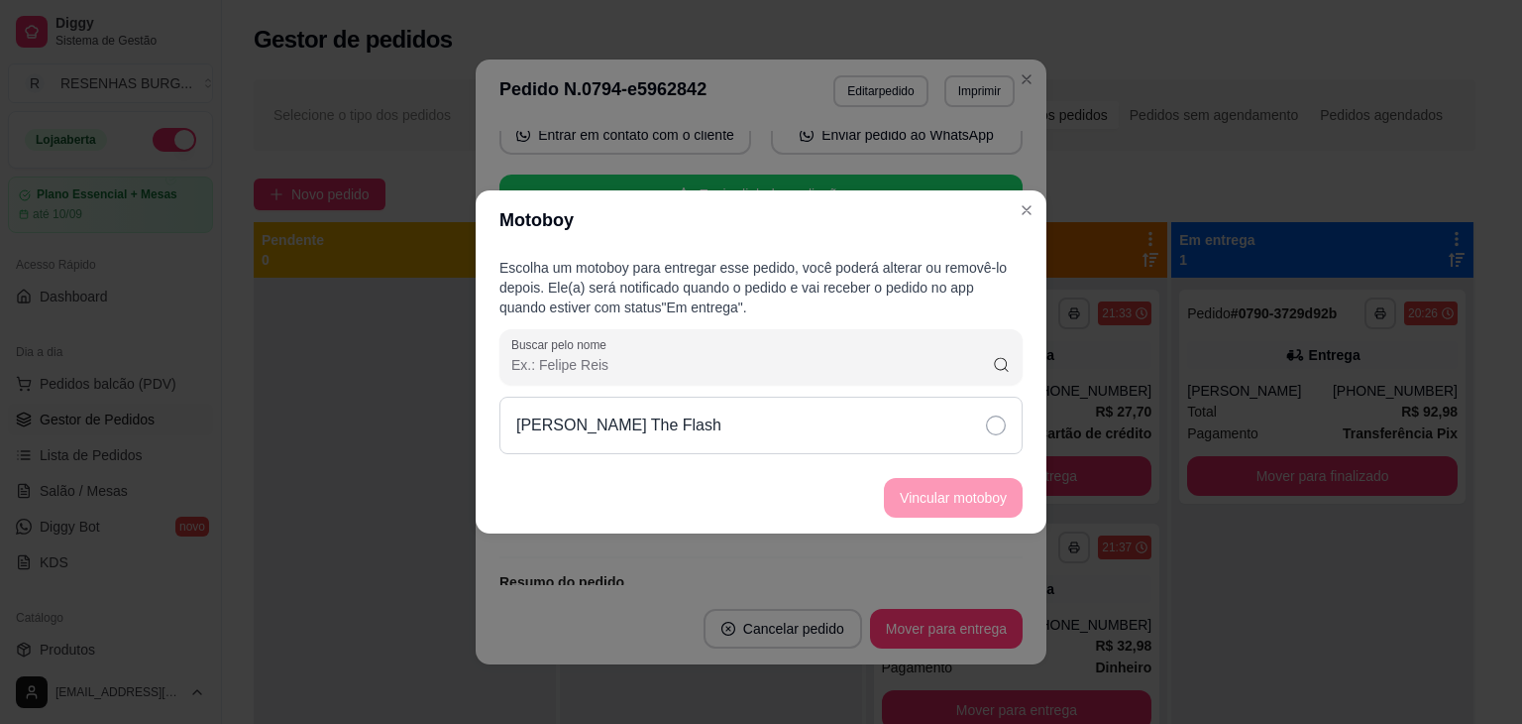
click at [903, 433] on div "[PERSON_NAME] The Flash" at bounding box center [761, 424] width 523 height 57
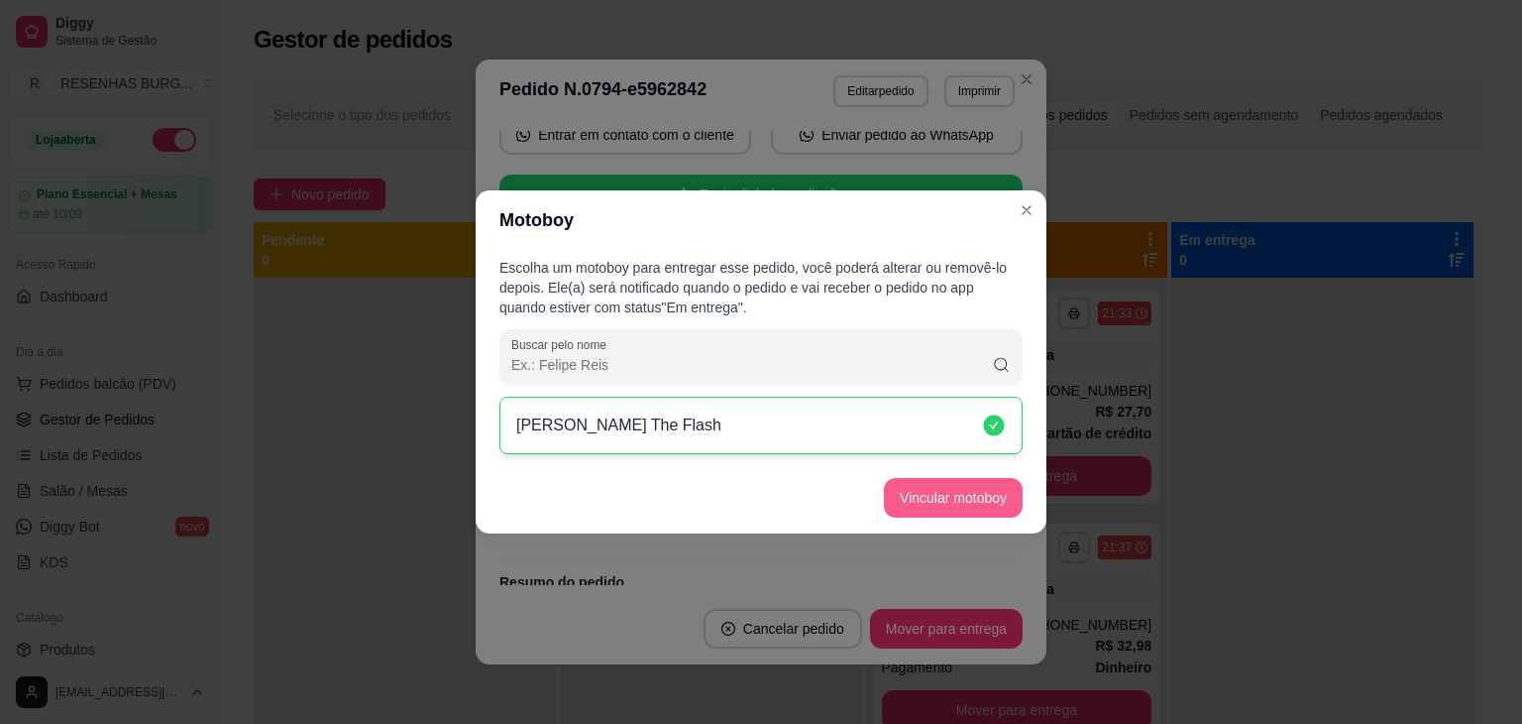
click at [948, 501] on button "Vincular motoboy" at bounding box center [953, 498] width 139 height 40
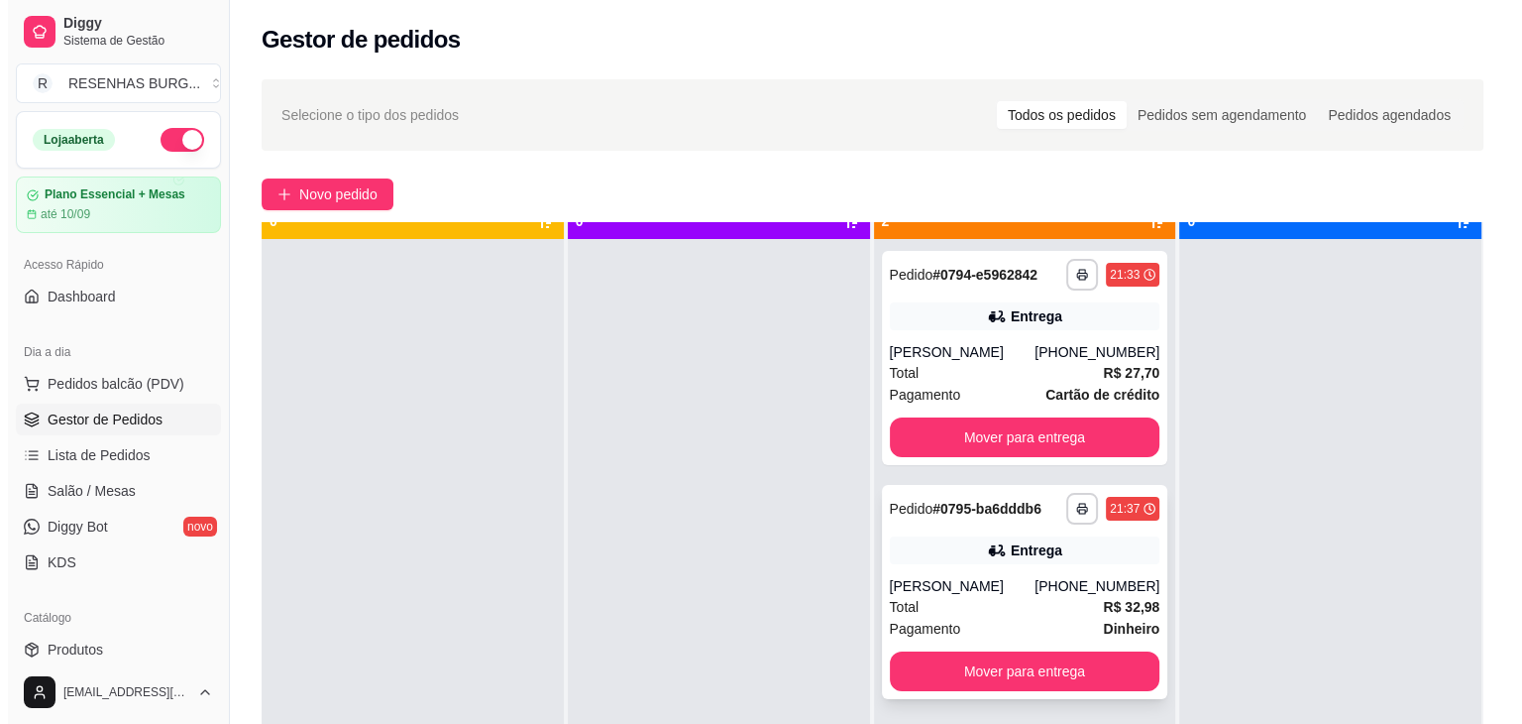
scroll to position [56, 0]
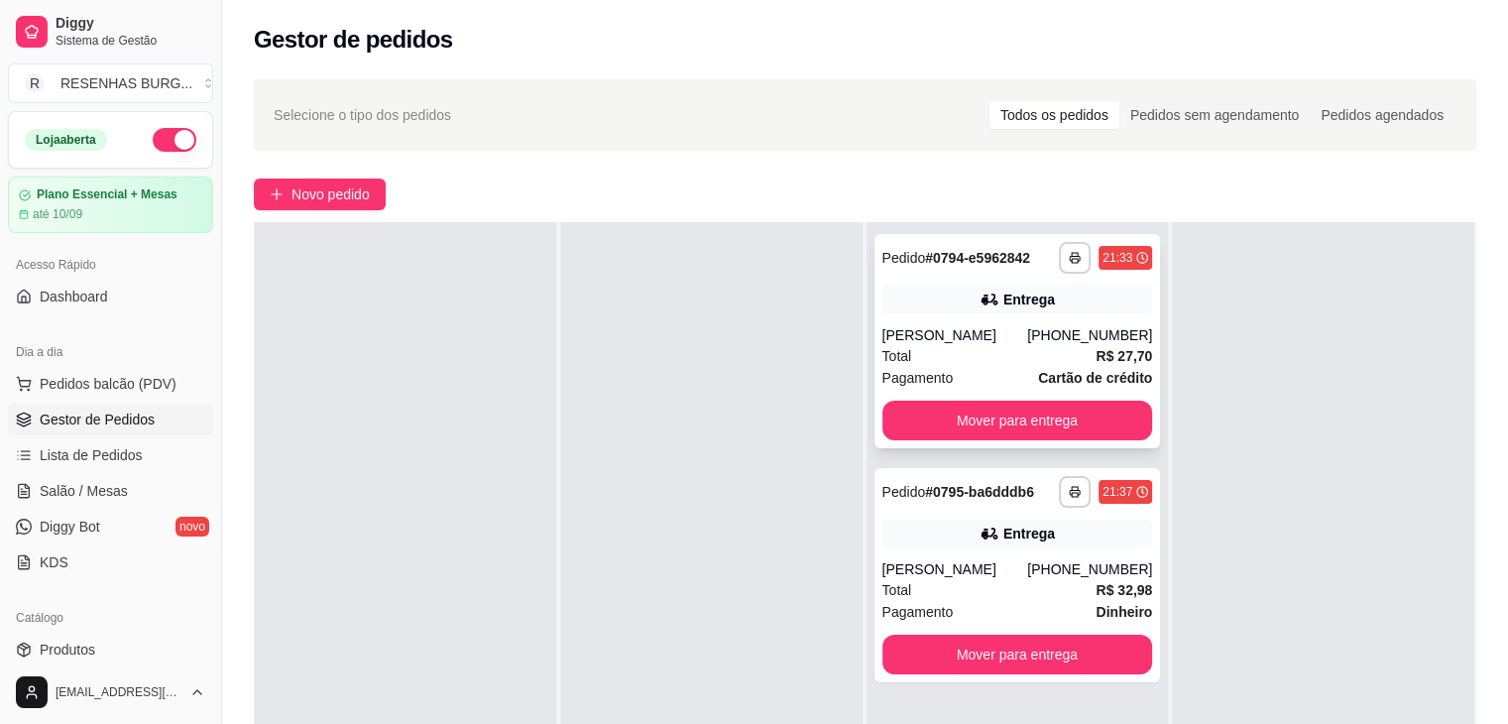
click at [1019, 308] on div "Entrega" at bounding box center [1029, 299] width 52 height 20
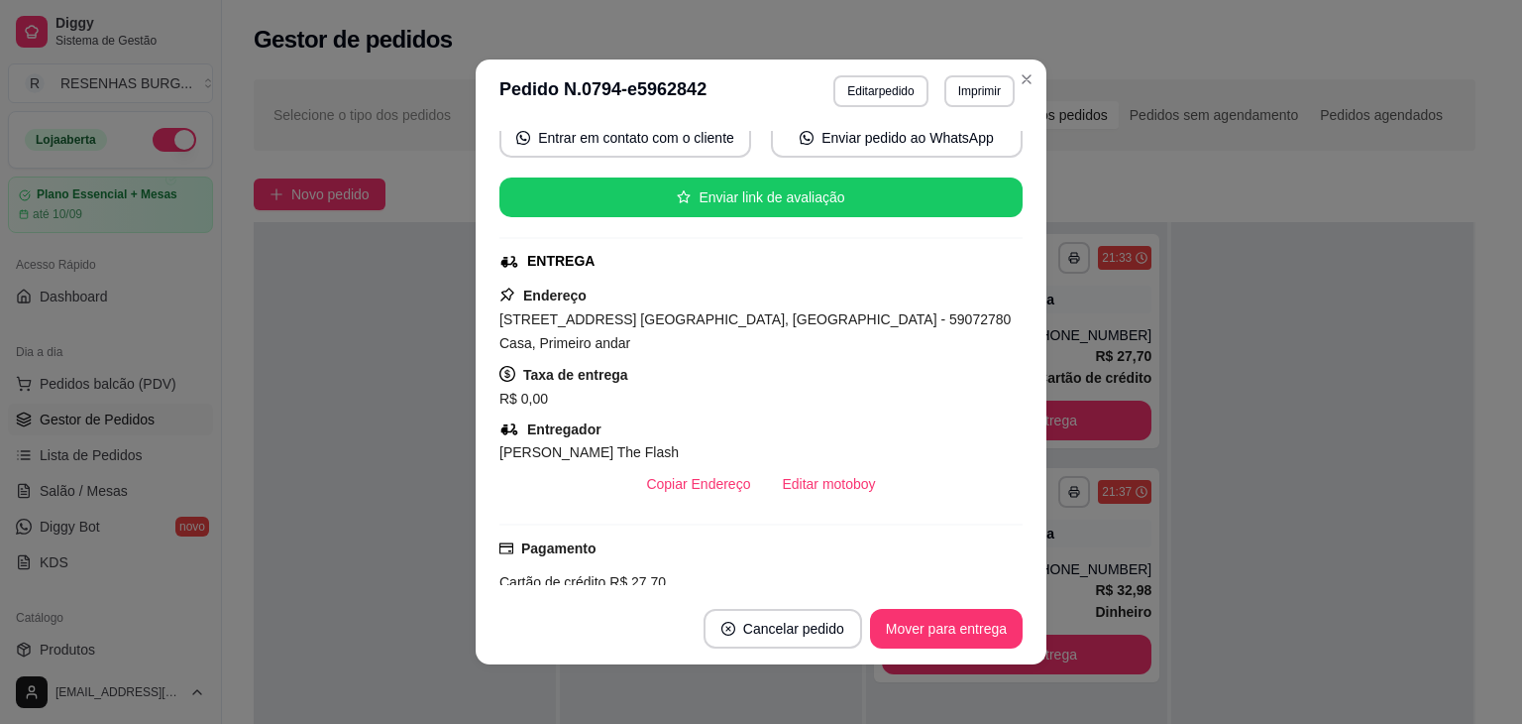
scroll to position [297, 0]
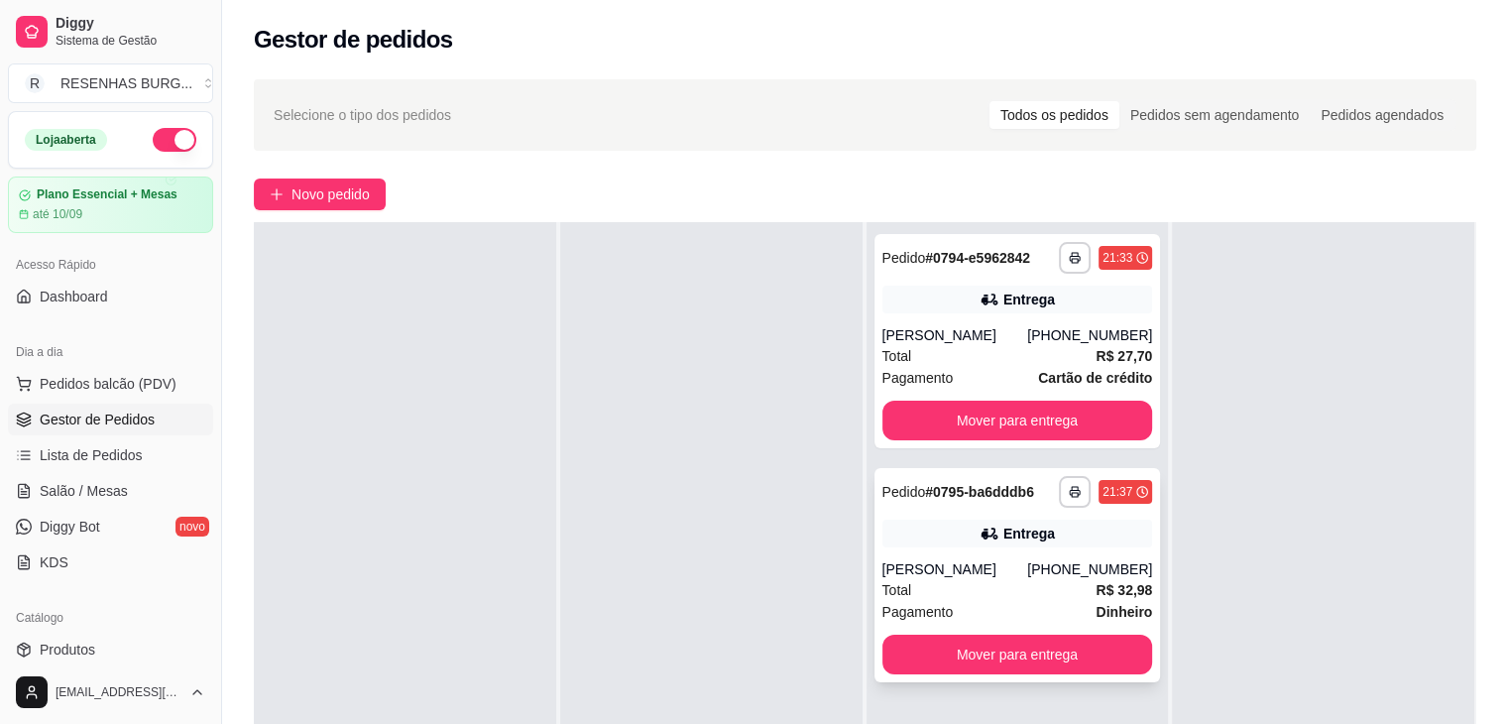
click at [931, 559] on div "[PERSON_NAME]" at bounding box center [955, 569] width 146 height 20
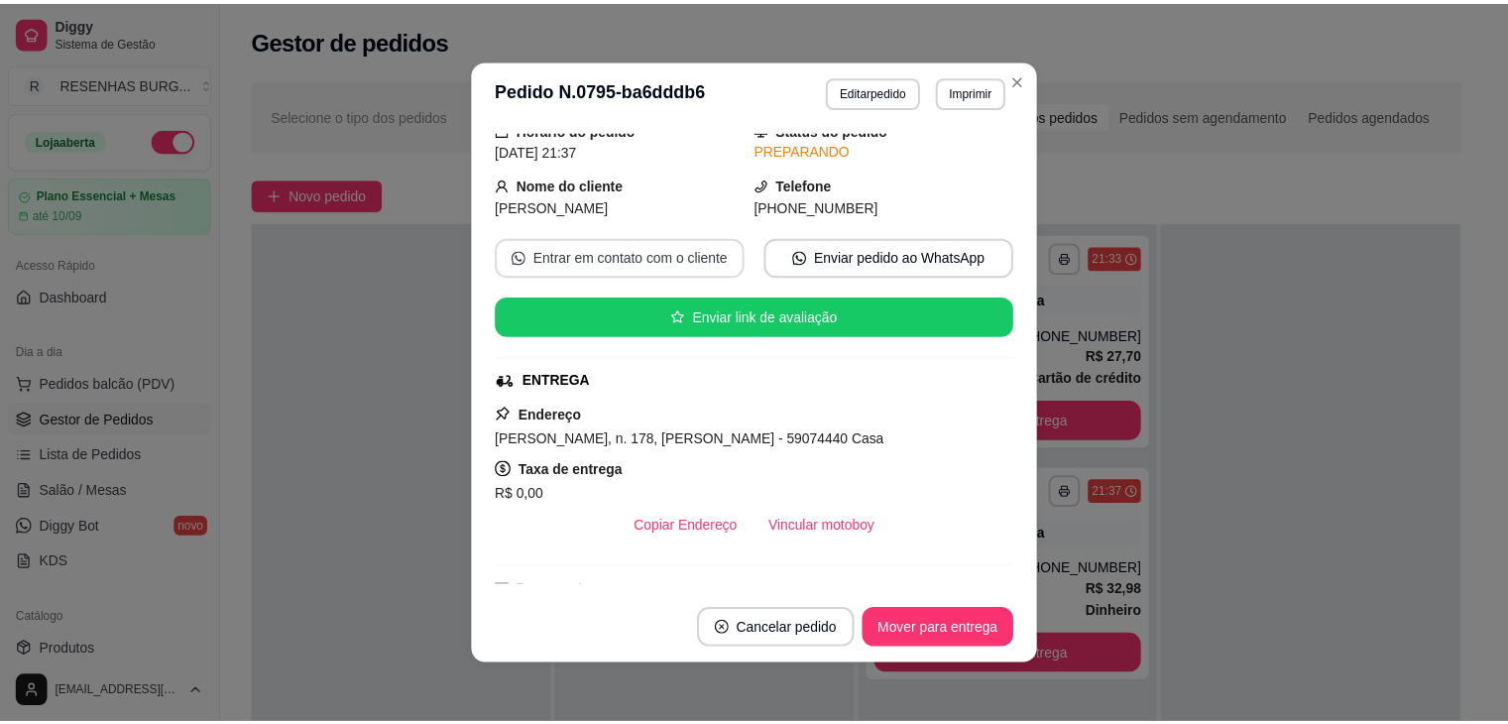
scroll to position [198, 0]
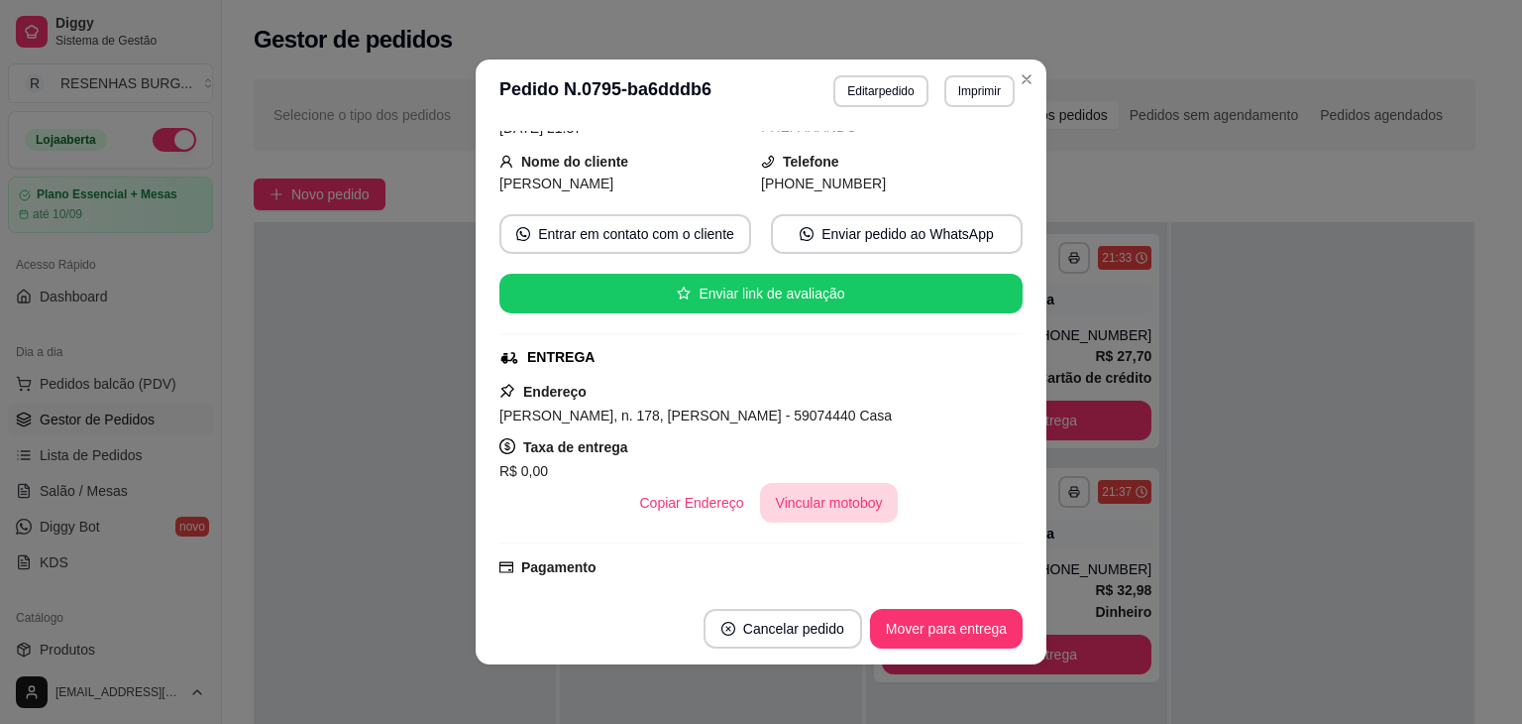
click at [820, 501] on button "Vincular motoboy" at bounding box center [829, 503] width 139 height 40
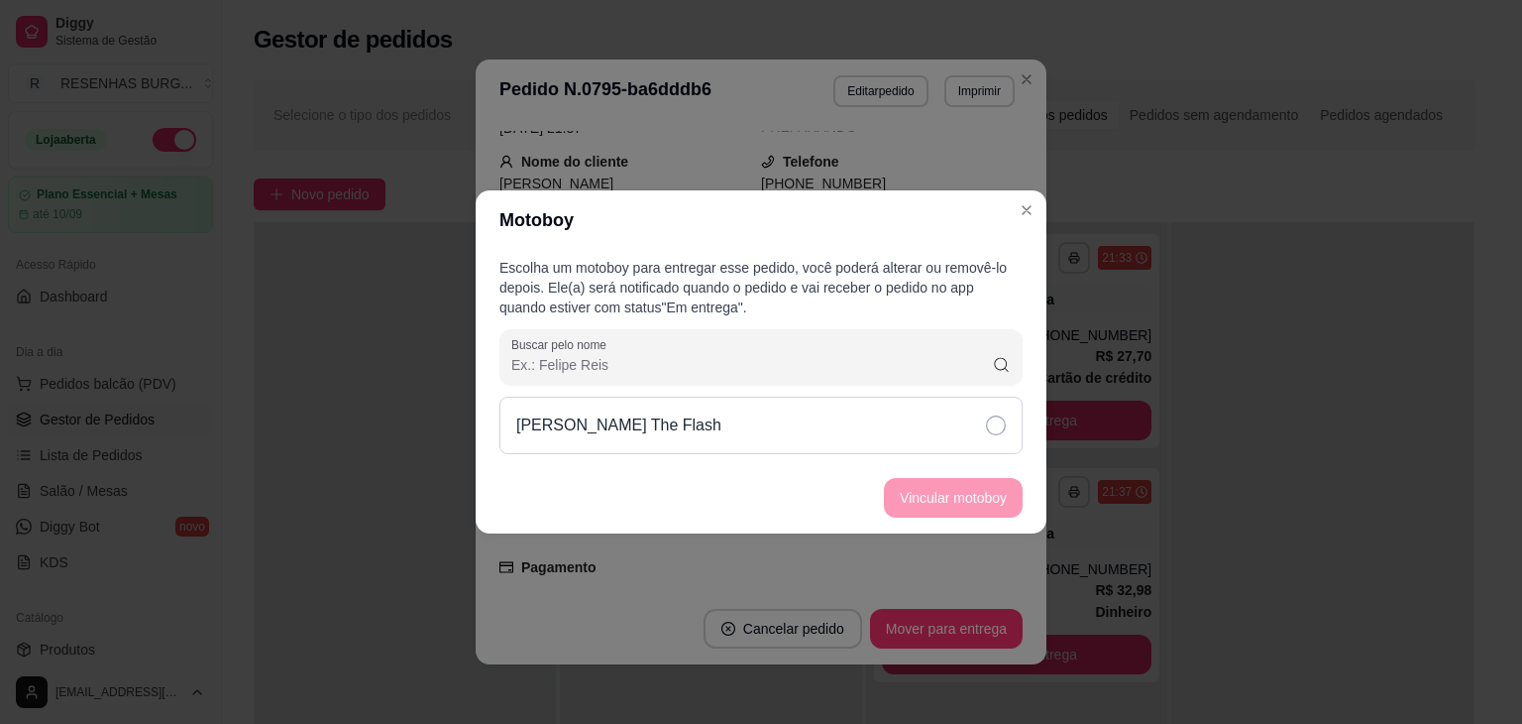
click at [954, 424] on div "[PERSON_NAME] The Flash" at bounding box center [761, 424] width 523 height 57
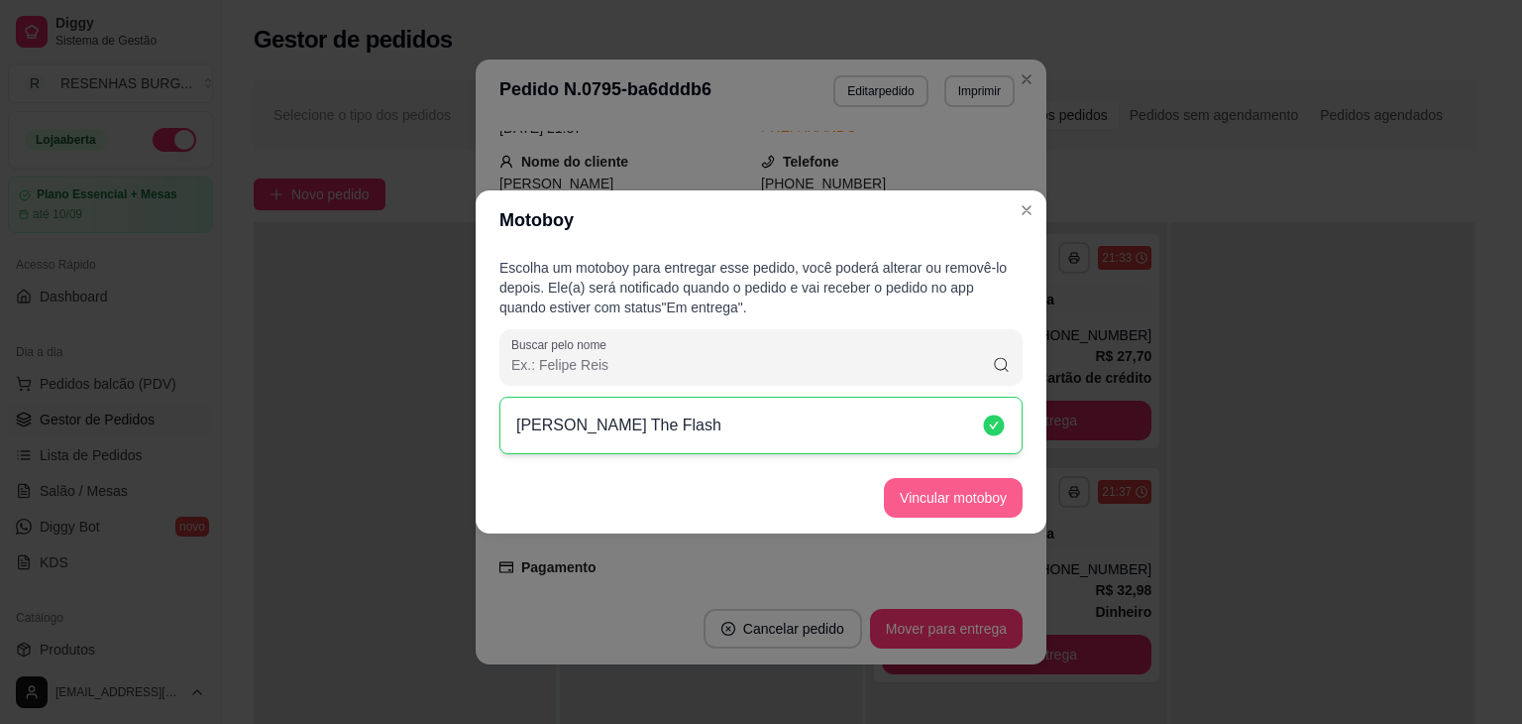
click at [966, 493] on button "Vincular motoboy" at bounding box center [953, 498] width 139 height 40
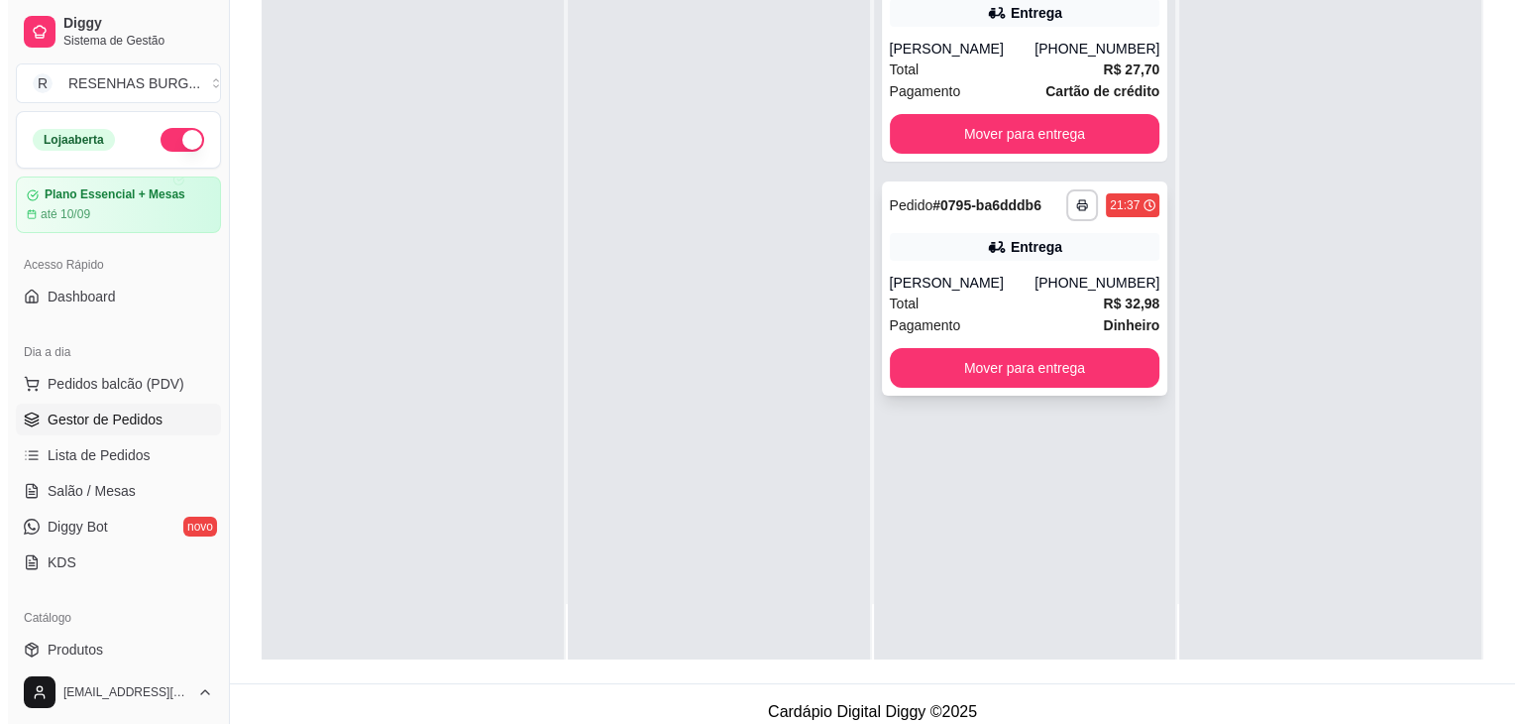
scroll to position [297, 0]
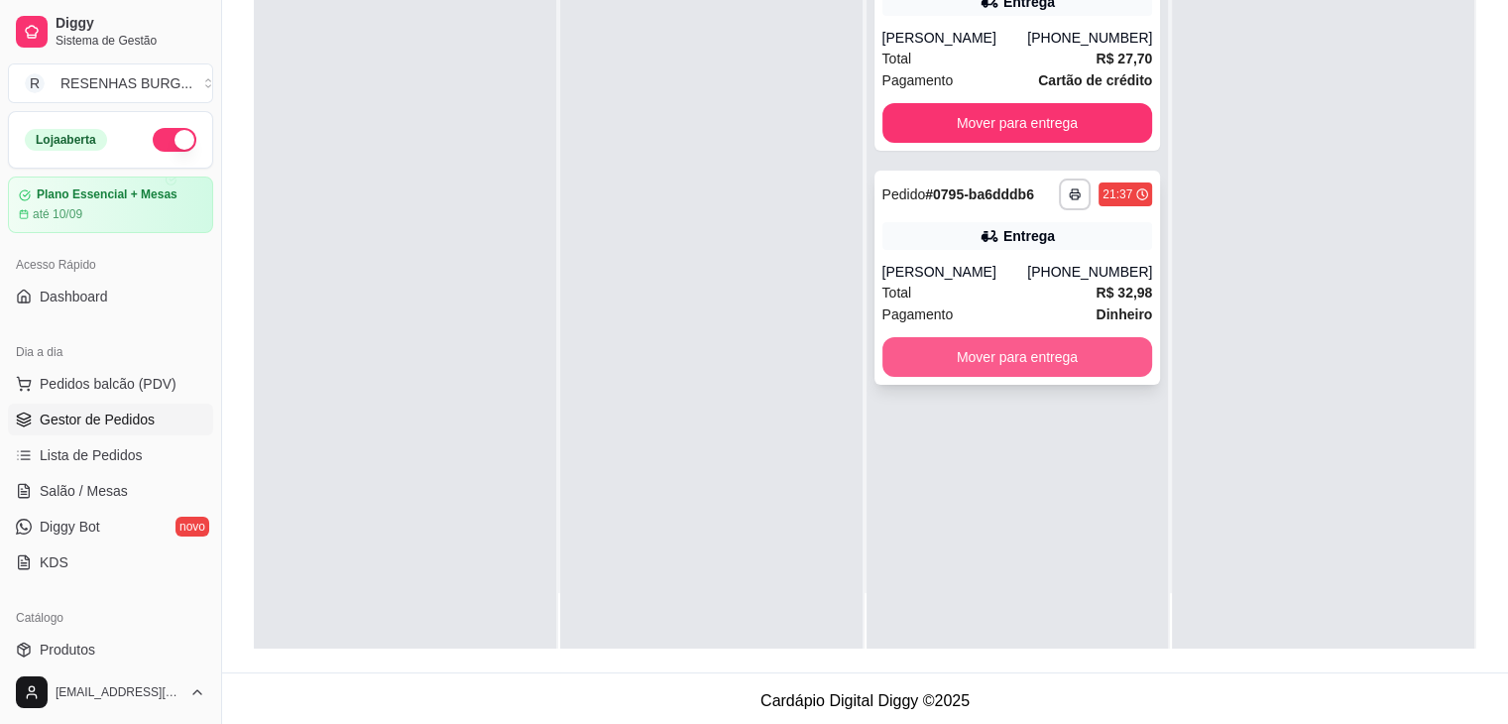
click at [1019, 288] on div "Total R$ 32,98" at bounding box center [1017, 292] width 271 height 22
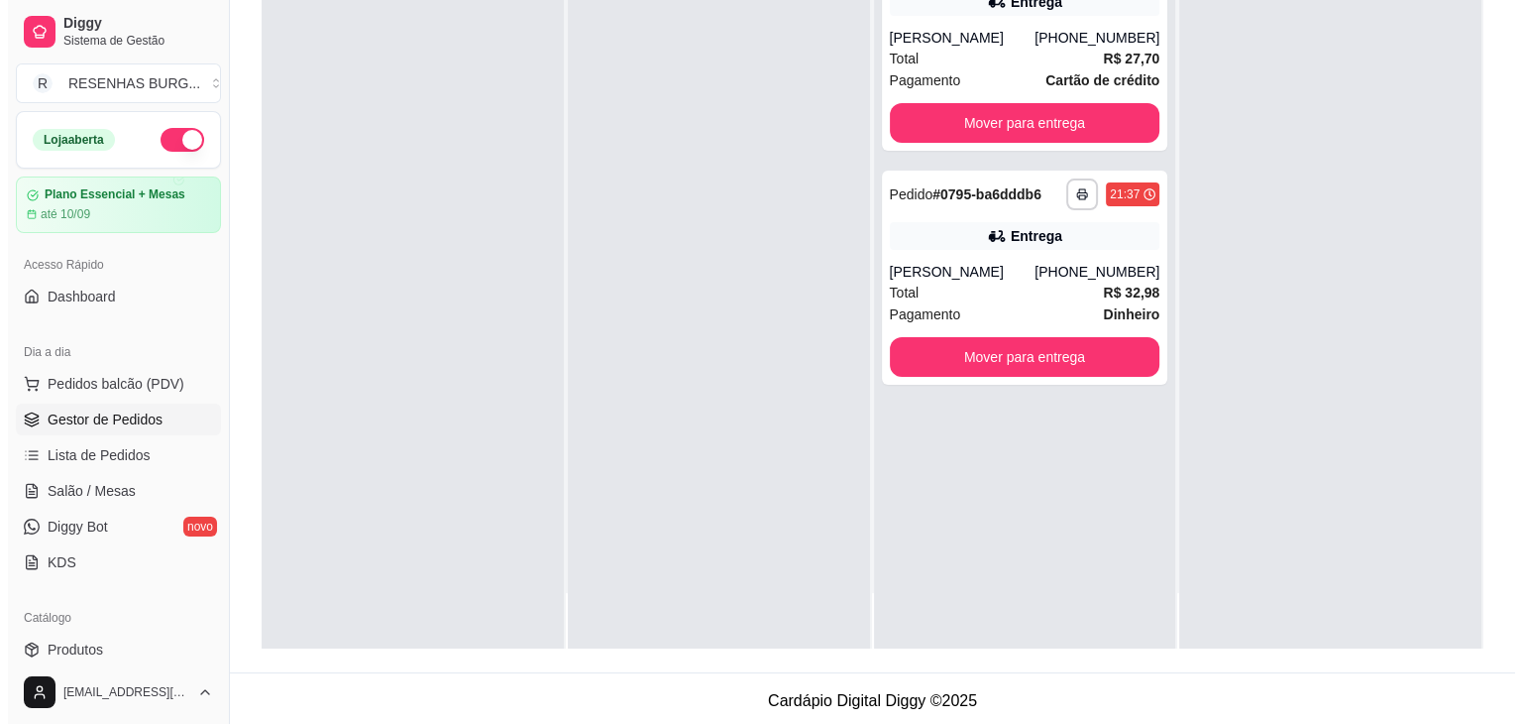
scroll to position [0, 0]
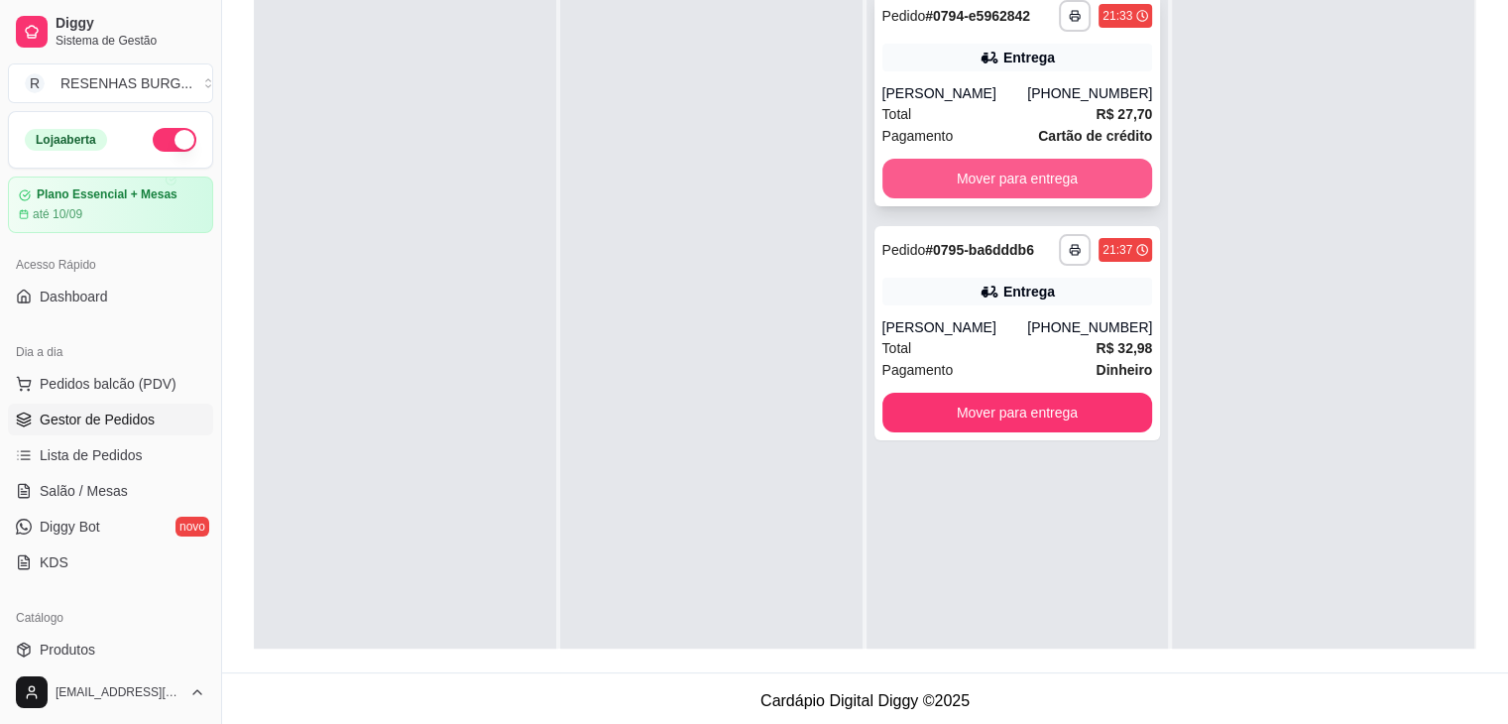
click at [1054, 173] on button "Mover para entrega" at bounding box center [1017, 179] width 271 height 40
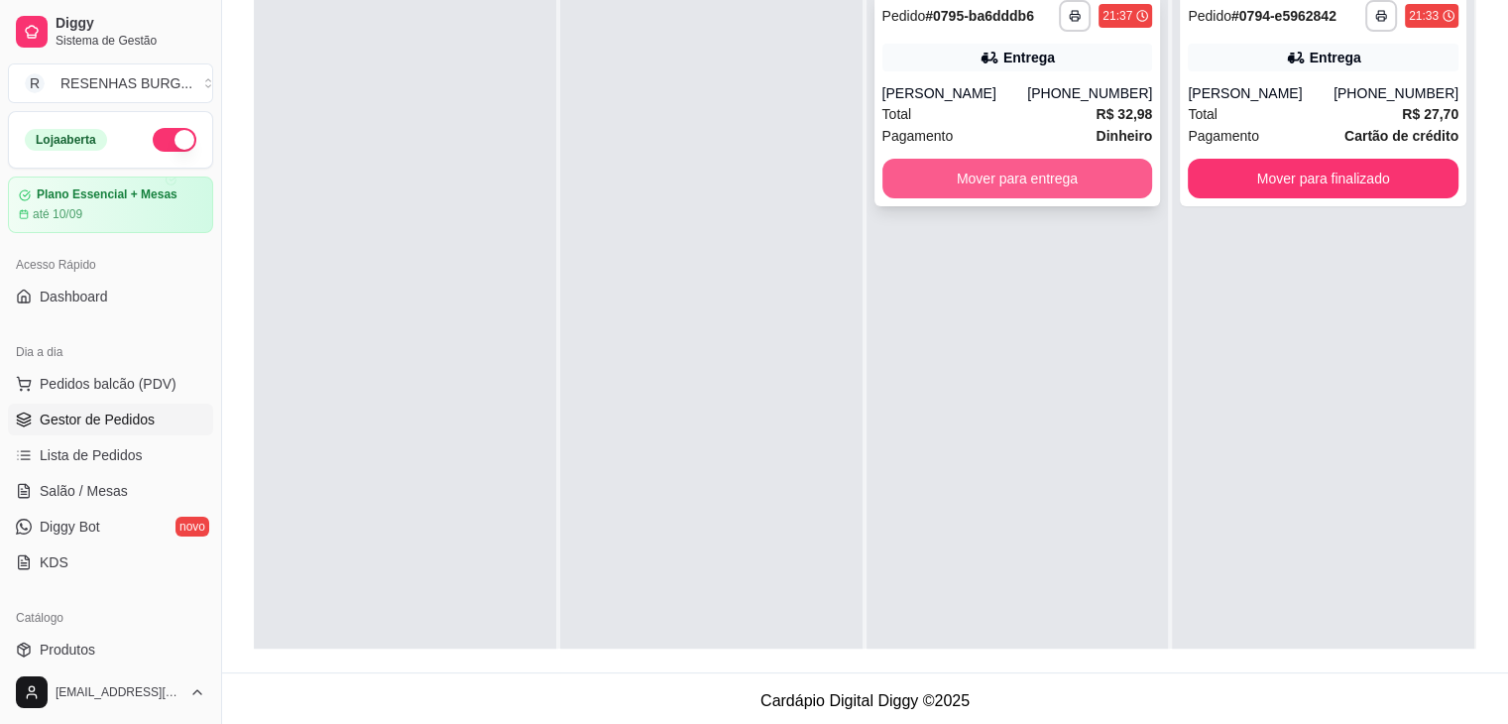
click at [995, 173] on button "Mover para entrega" at bounding box center [1017, 179] width 271 height 40
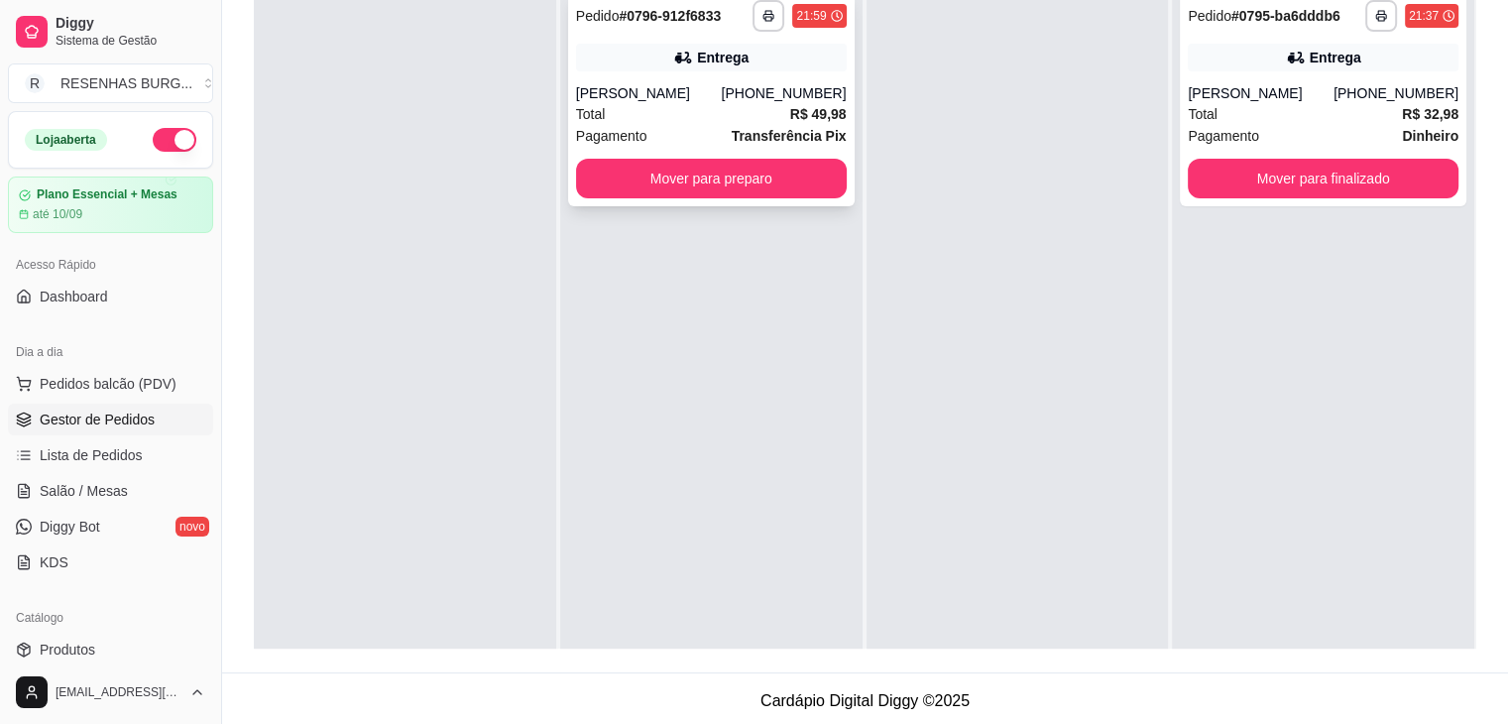
click at [691, 124] on div "Total R$ 49,98" at bounding box center [711, 114] width 271 height 22
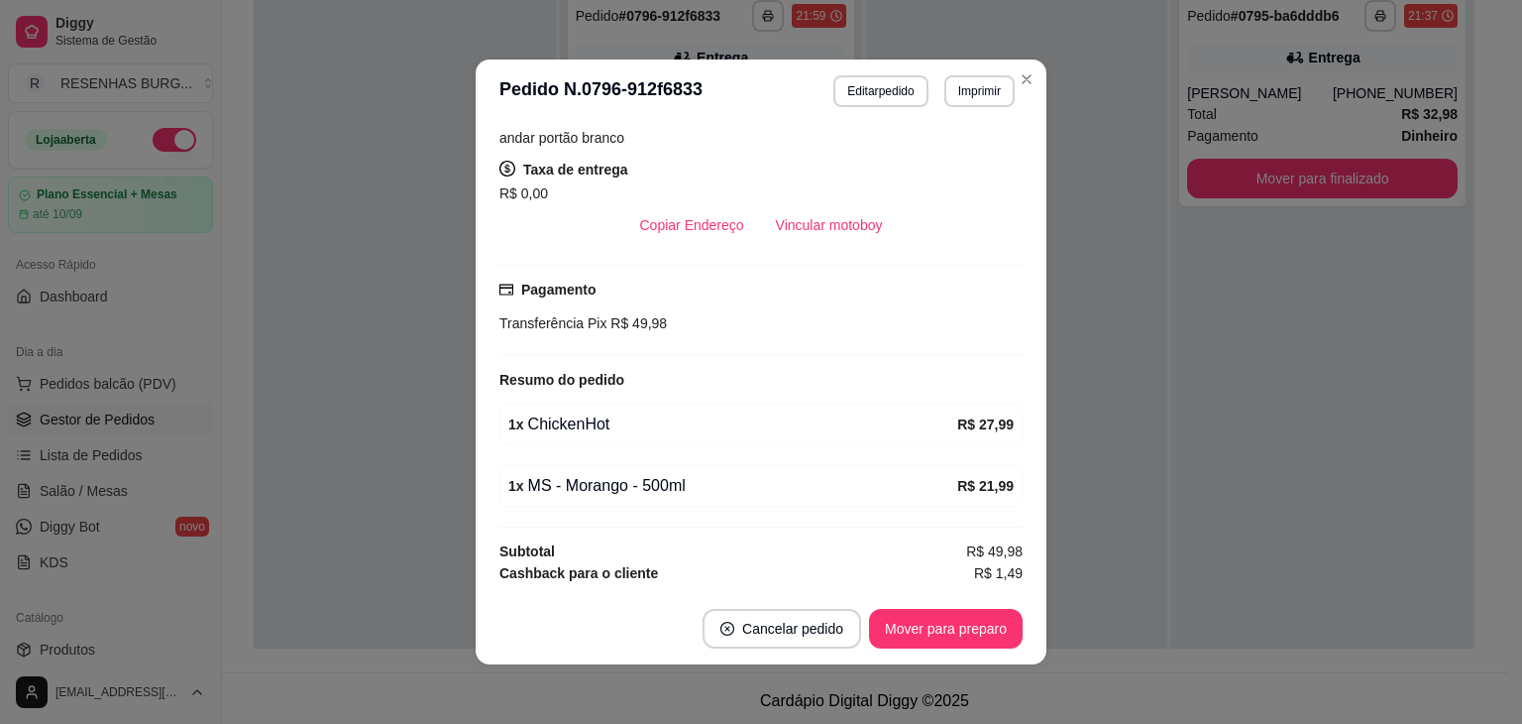
scroll to position [517, 0]
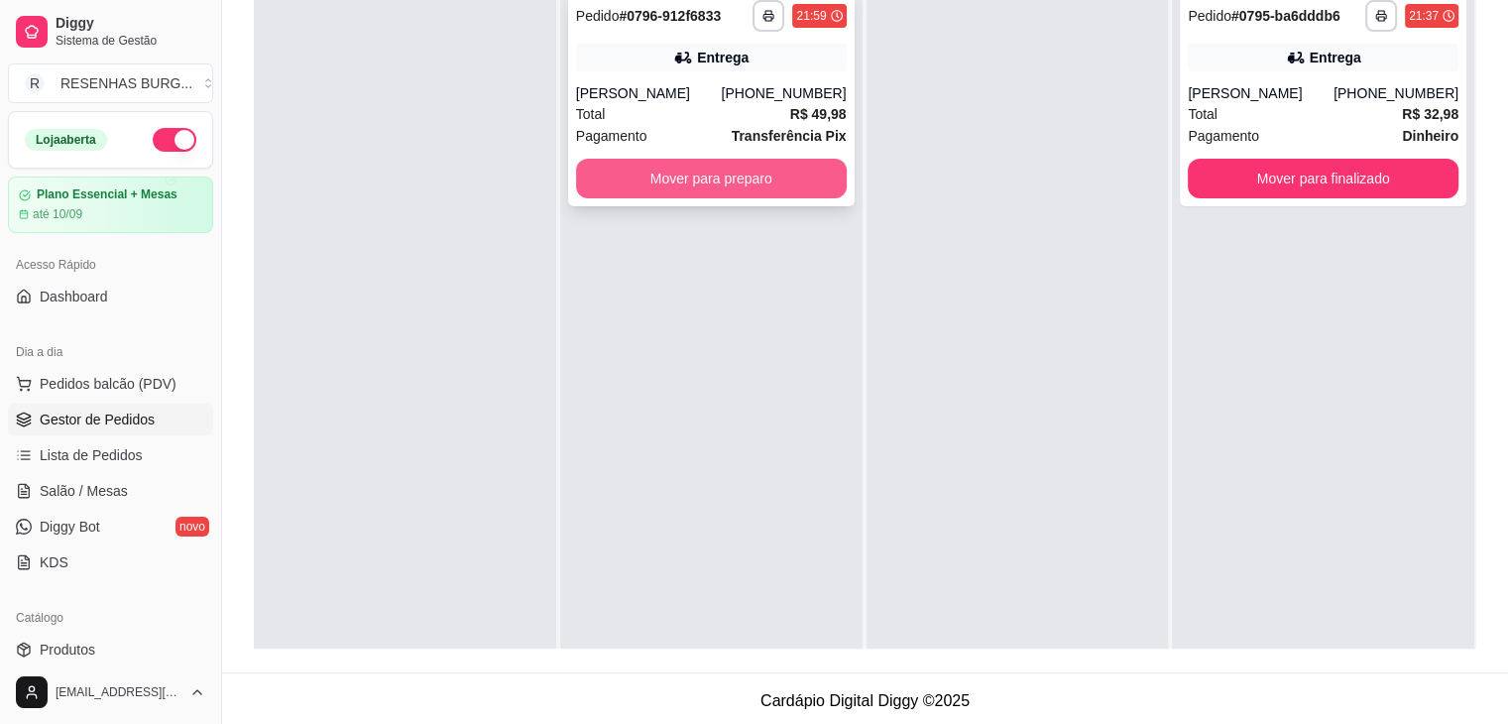
click at [780, 175] on button "Mover para preparo" at bounding box center [711, 179] width 271 height 40
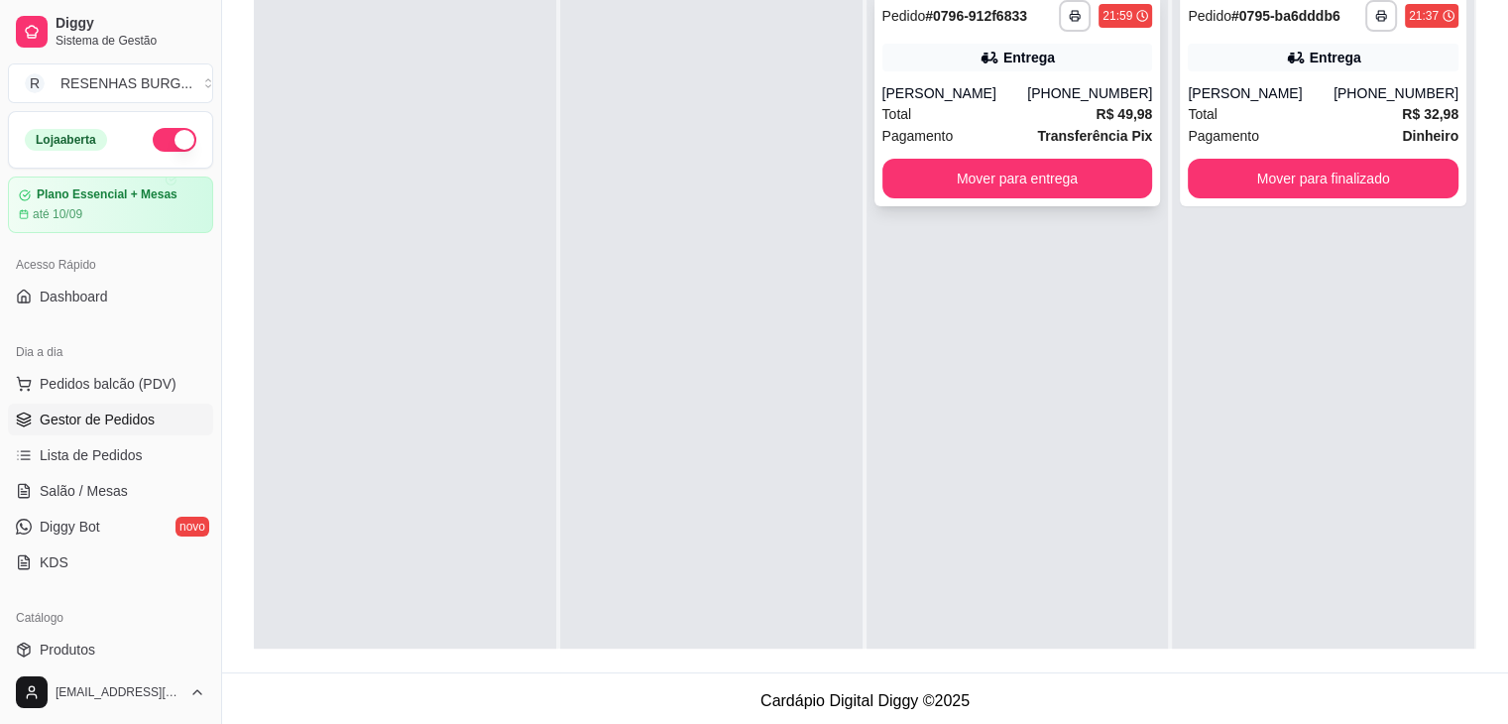
click at [1008, 88] on div "[PERSON_NAME]" at bounding box center [955, 93] width 146 height 20
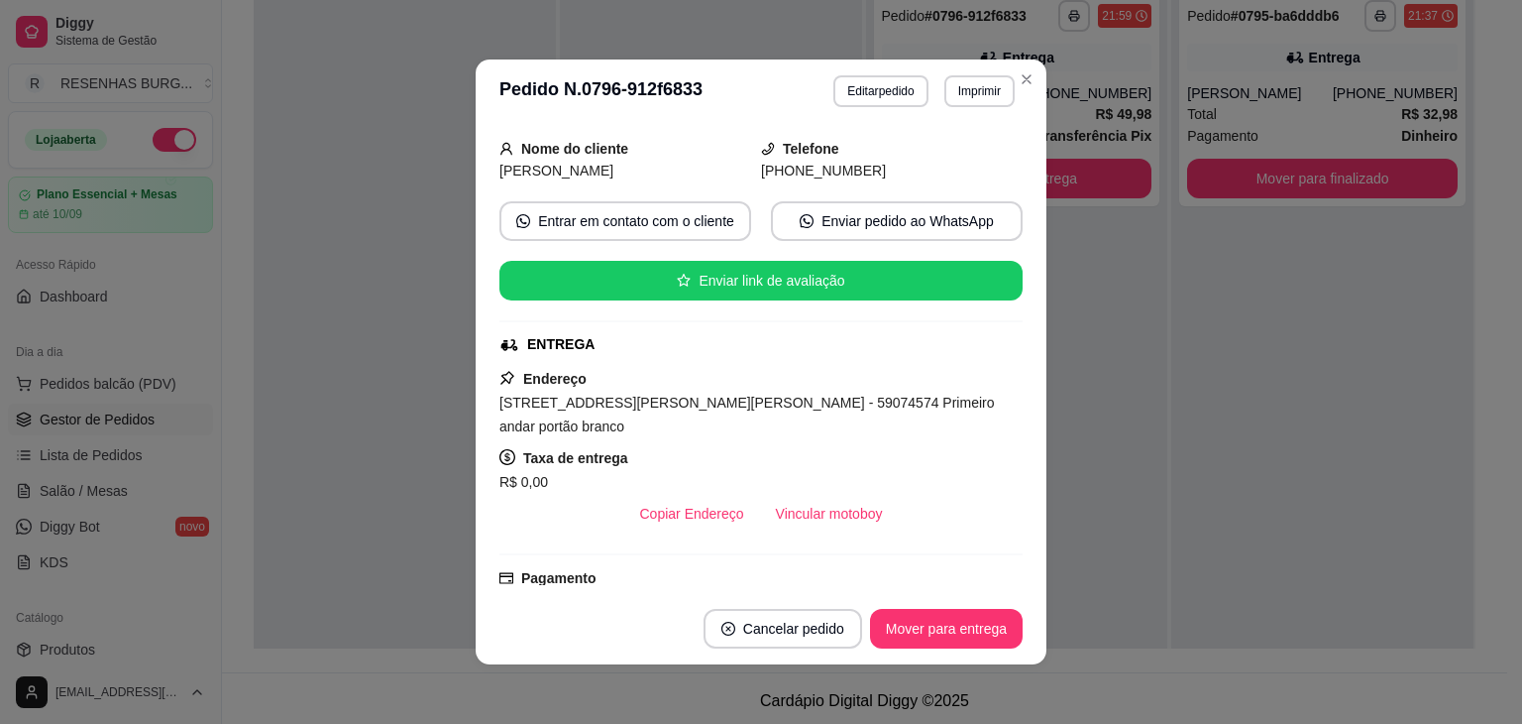
scroll to position [297, 0]
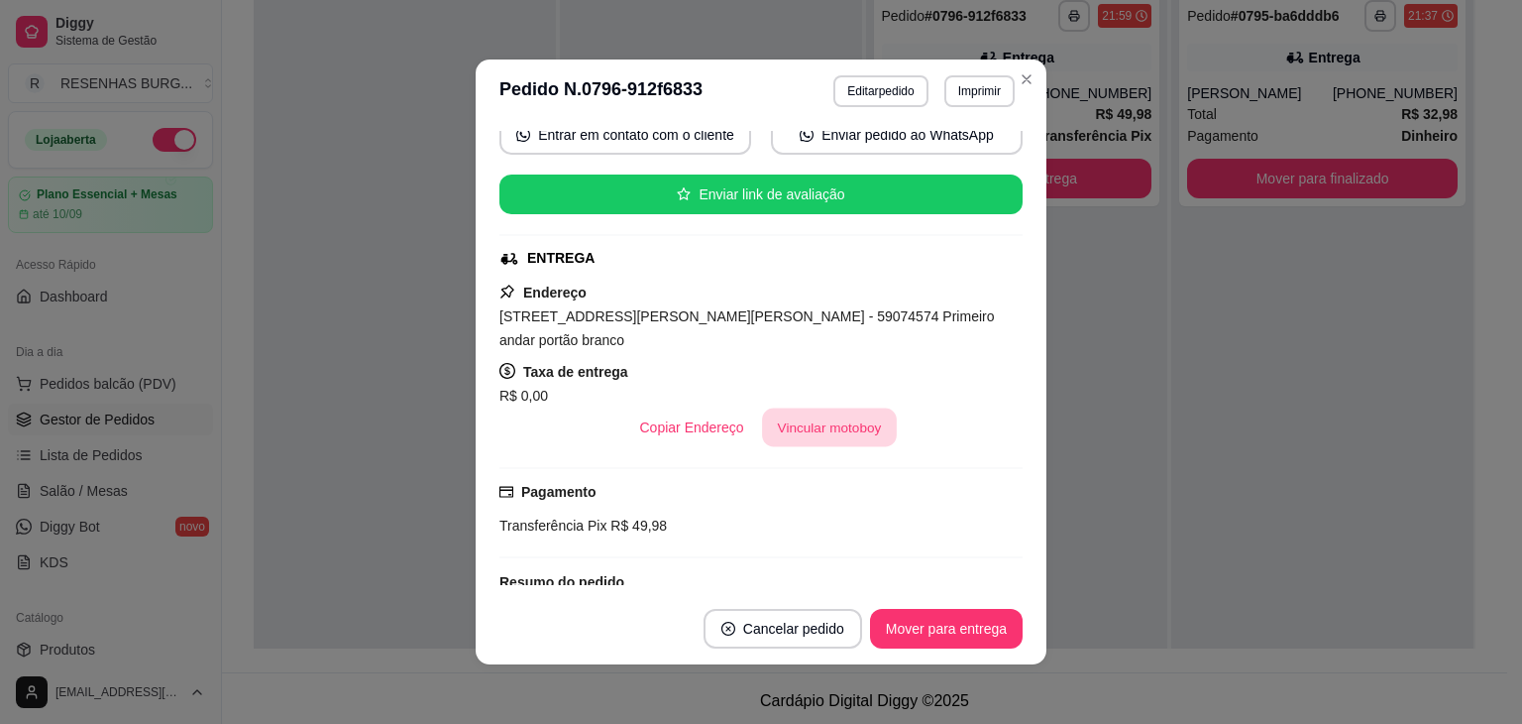
click at [809, 417] on button "Vincular motoboy" at bounding box center [829, 427] width 135 height 39
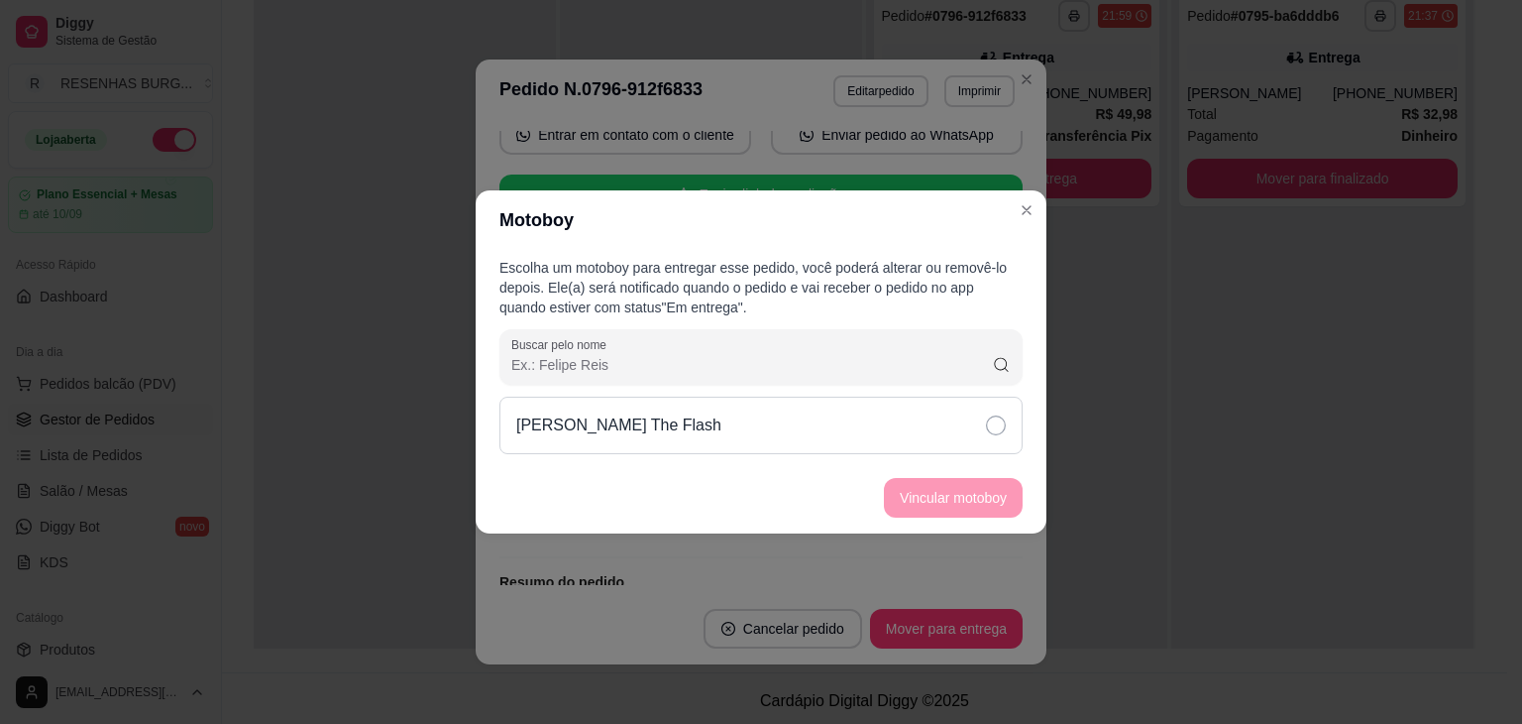
click at [991, 420] on icon at bounding box center [996, 425] width 20 height 20
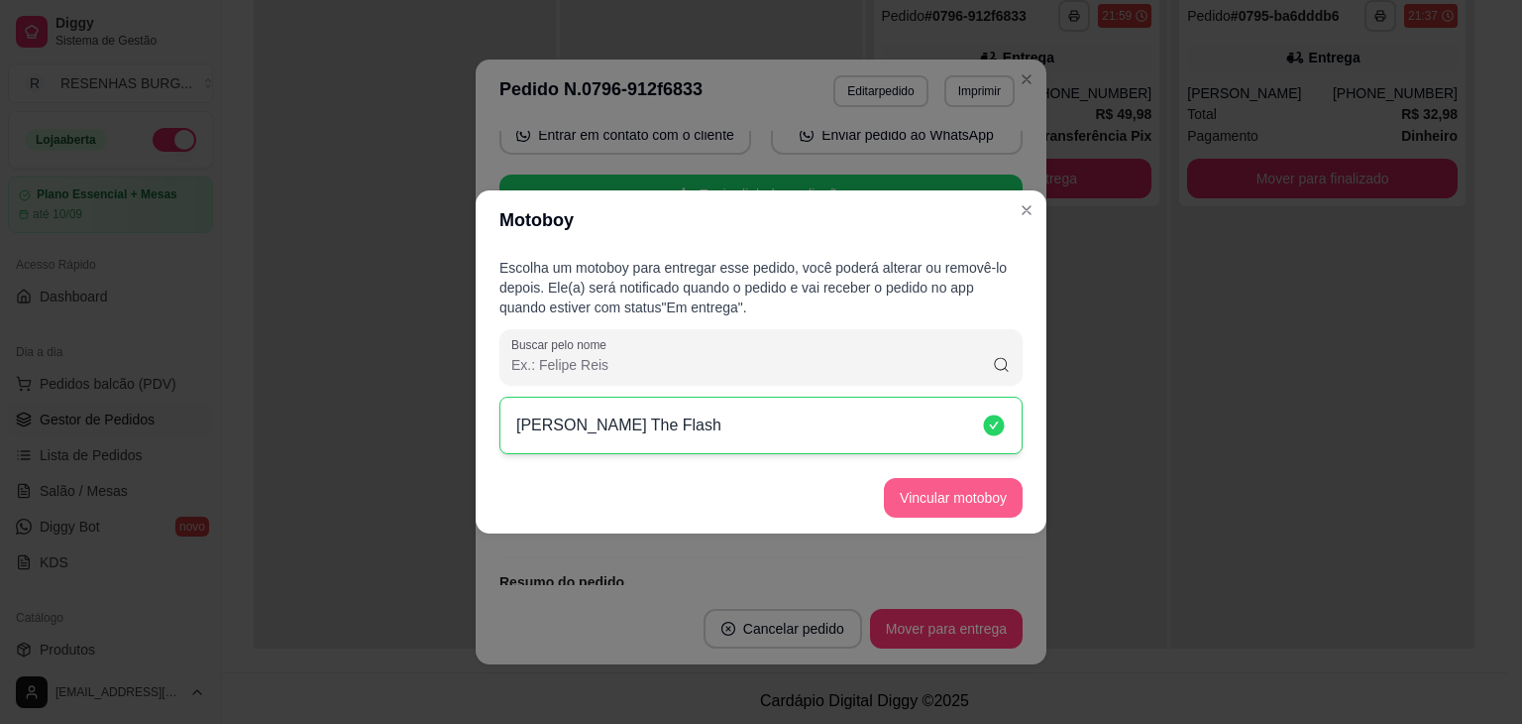
click at [975, 501] on button "Vincular motoboy" at bounding box center [953, 498] width 139 height 40
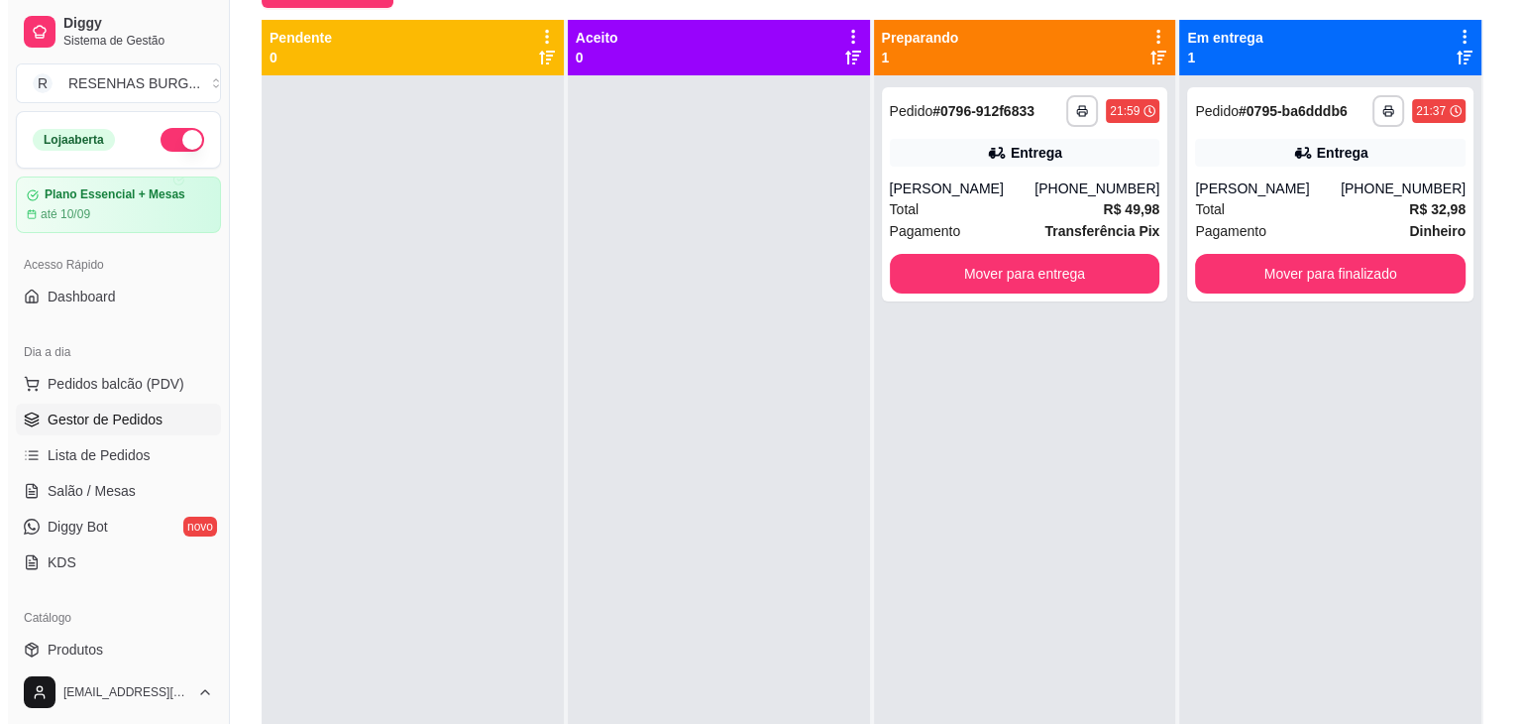
scroll to position [0, 0]
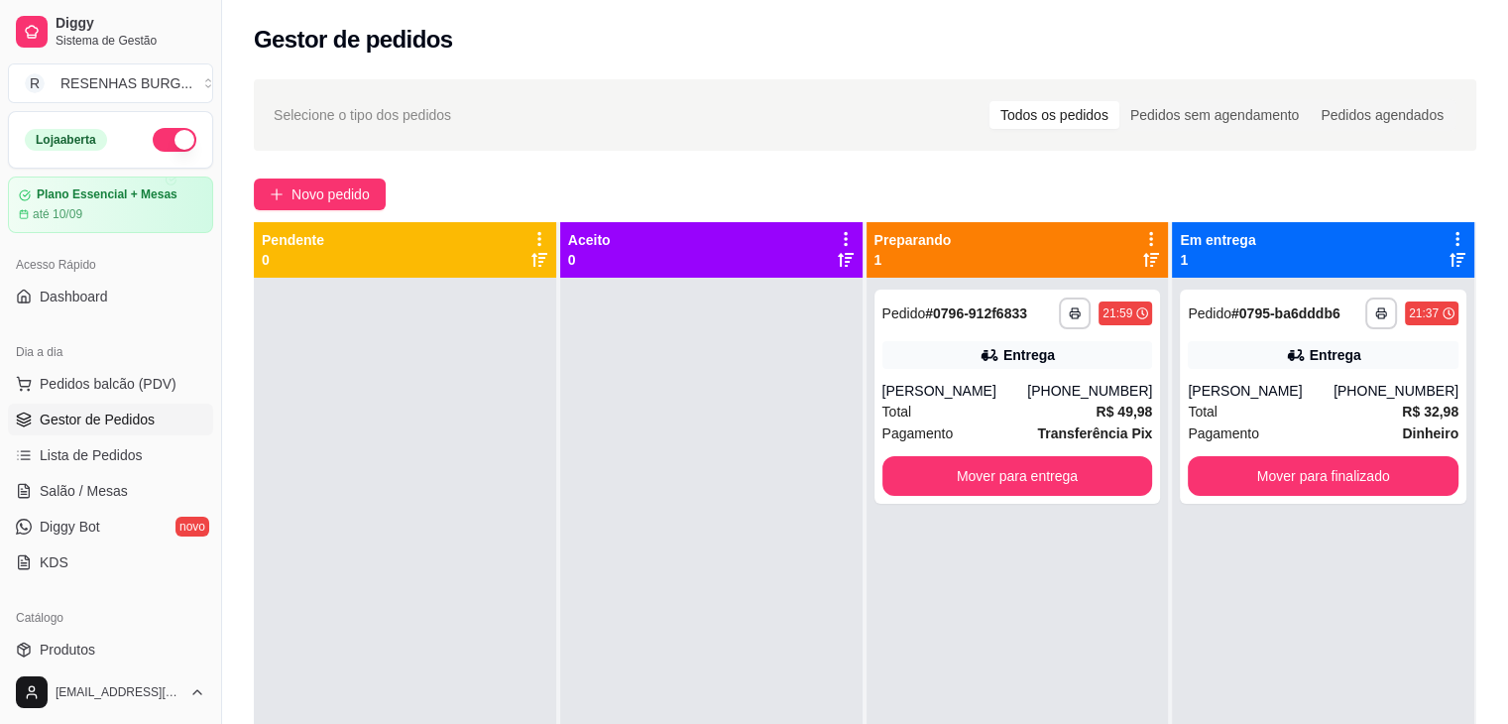
click at [951, 366] on div "Entrega" at bounding box center [1017, 355] width 271 height 28
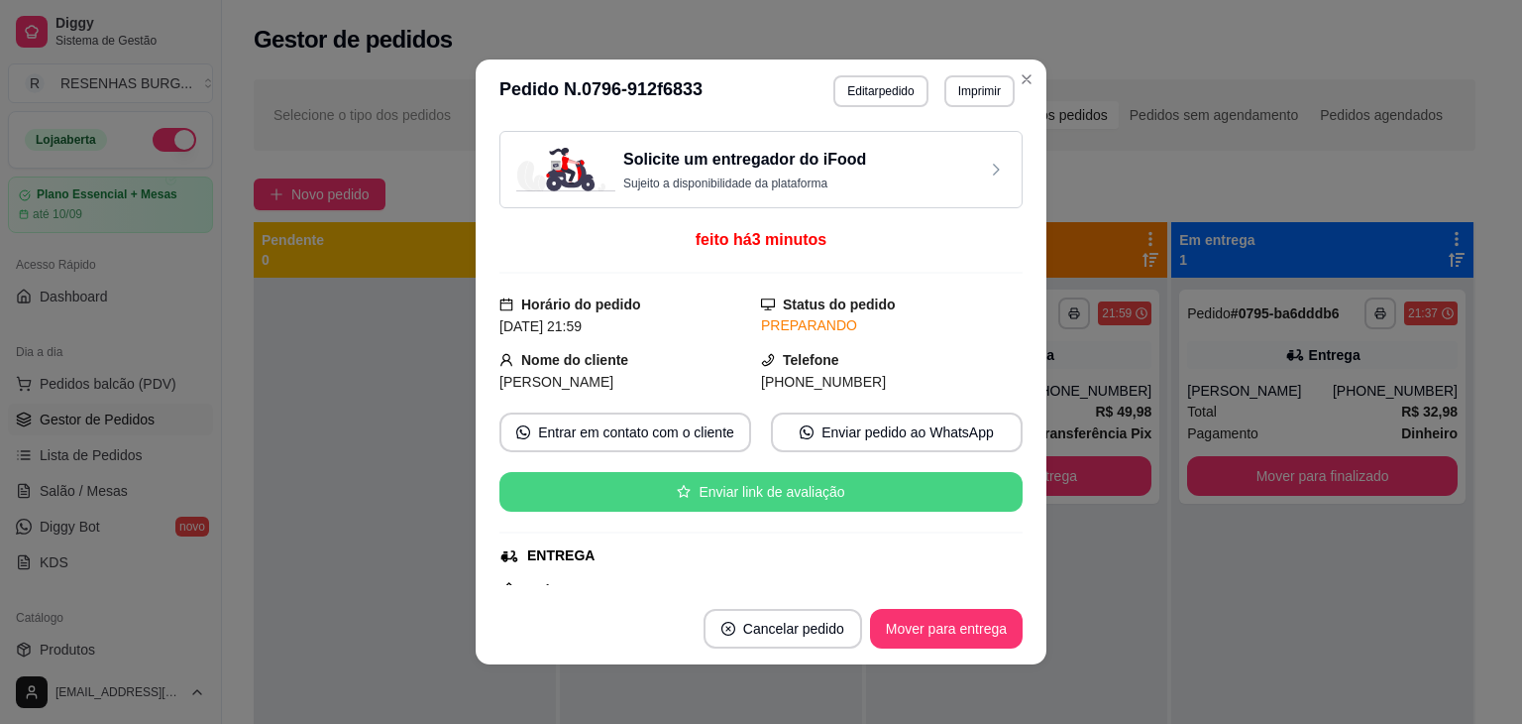
scroll to position [198, 0]
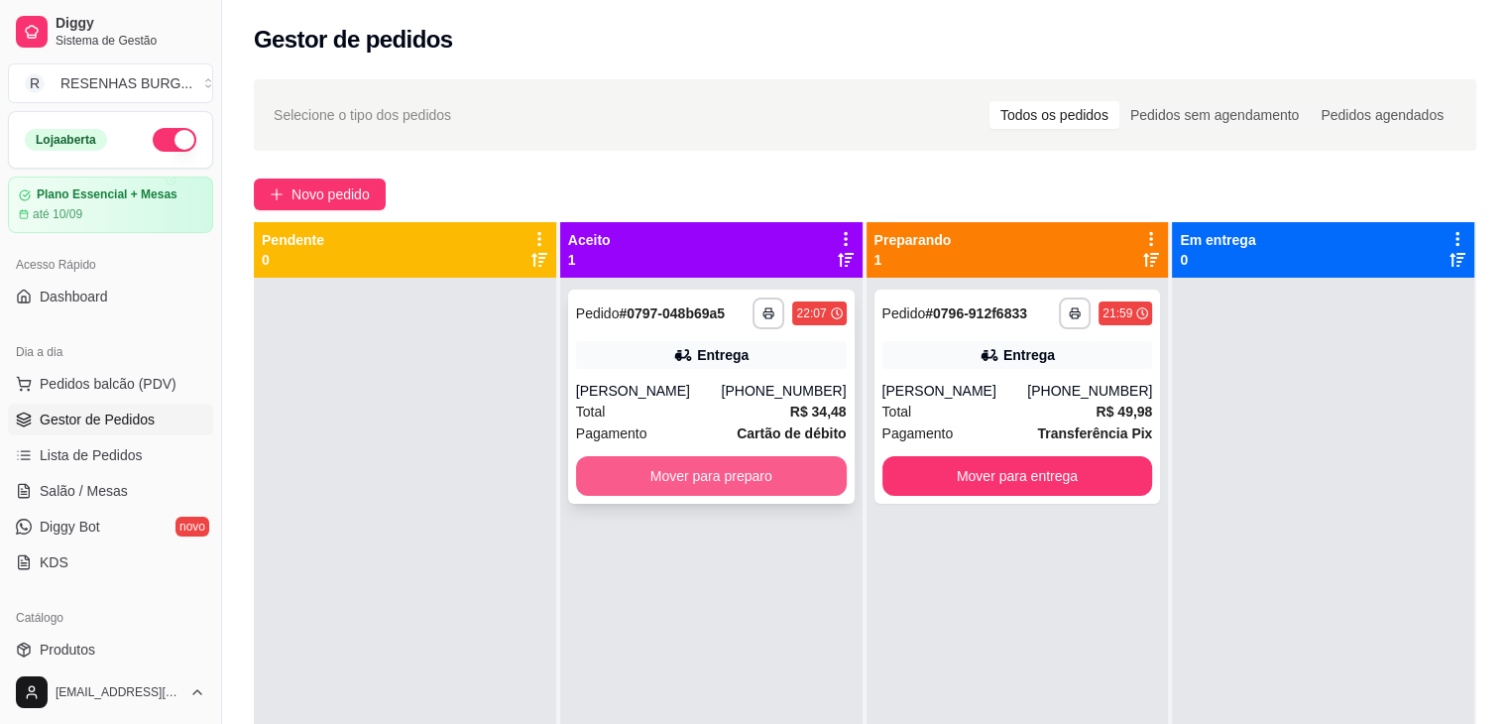
click at [769, 474] on button "Mover para preparo" at bounding box center [711, 476] width 271 height 40
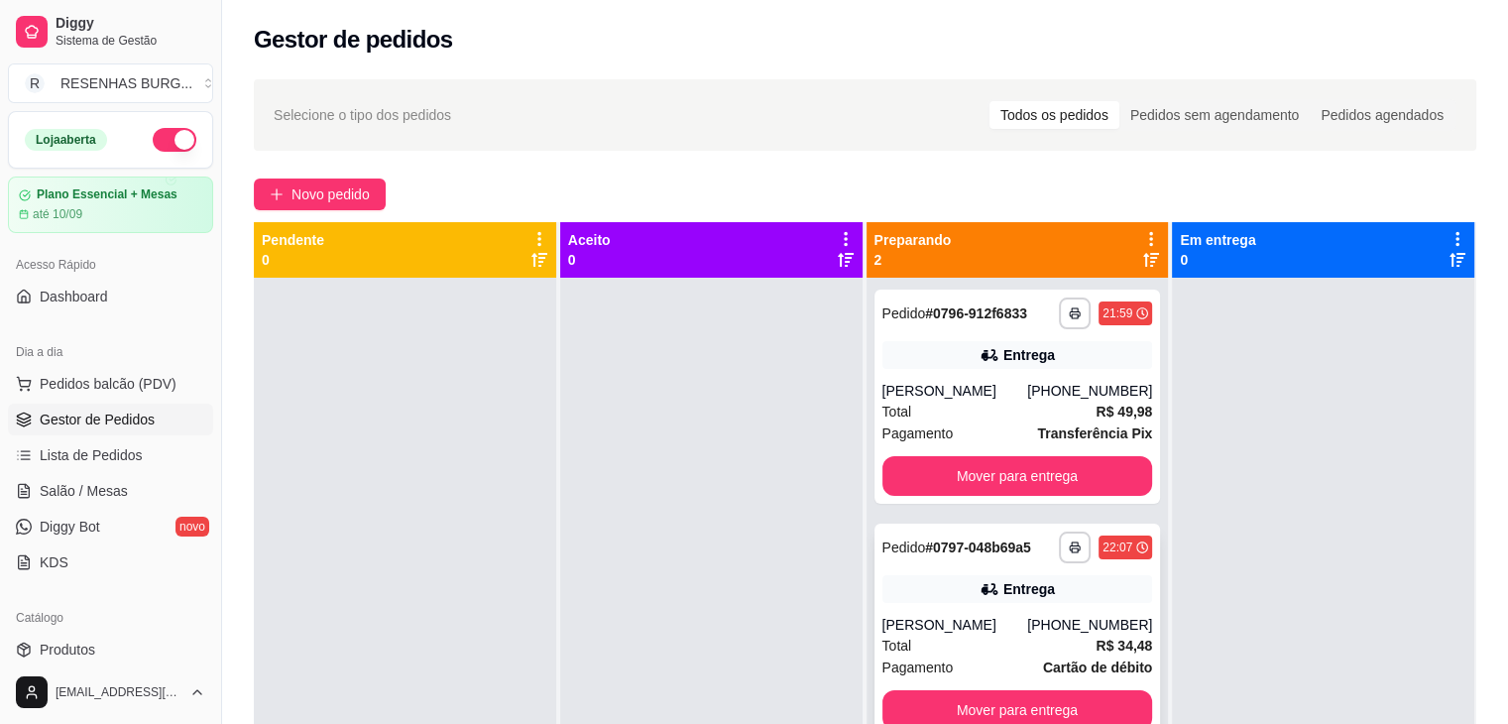
click at [951, 588] on div "Entrega" at bounding box center [1017, 589] width 271 height 28
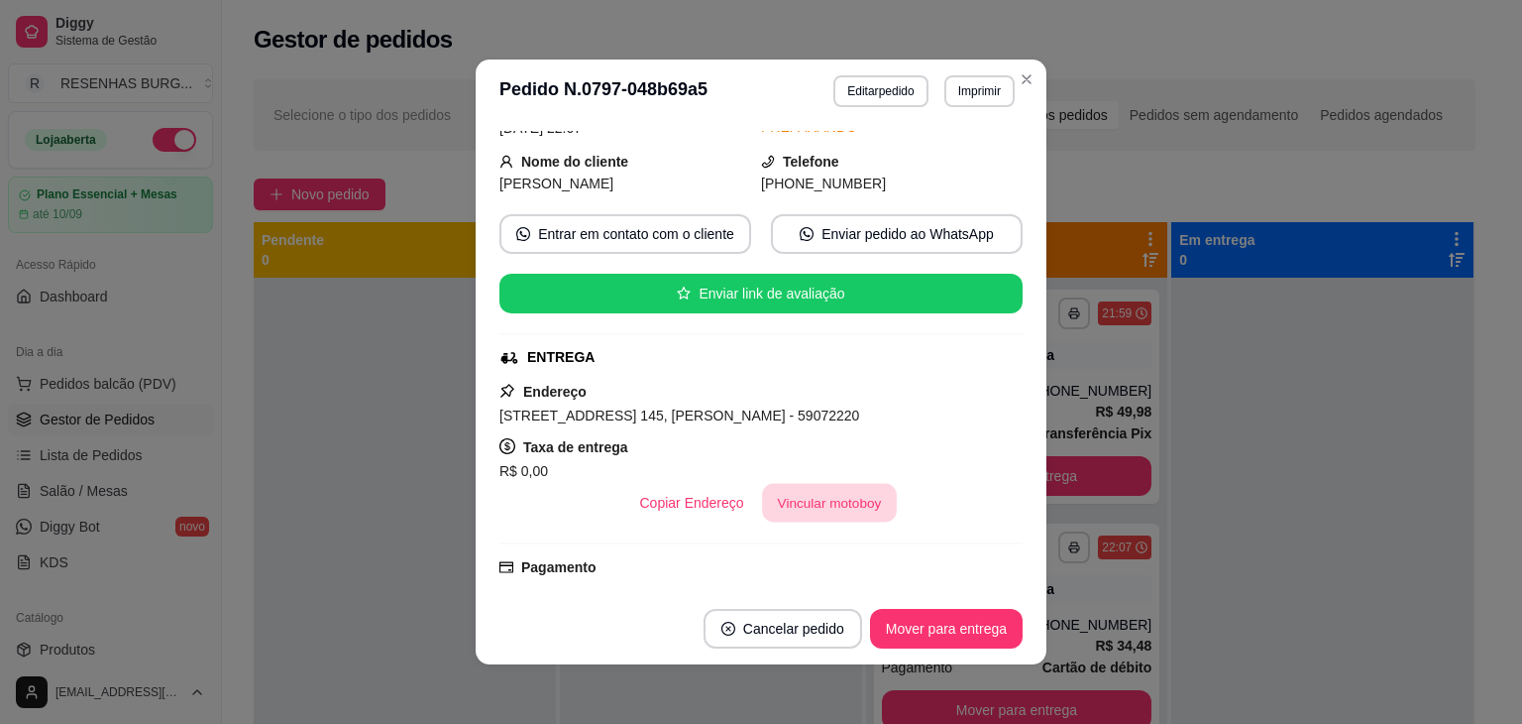
click at [818, 496] on button "Vincular motoboy" at bounding box center [829, 503] width 135 height 39
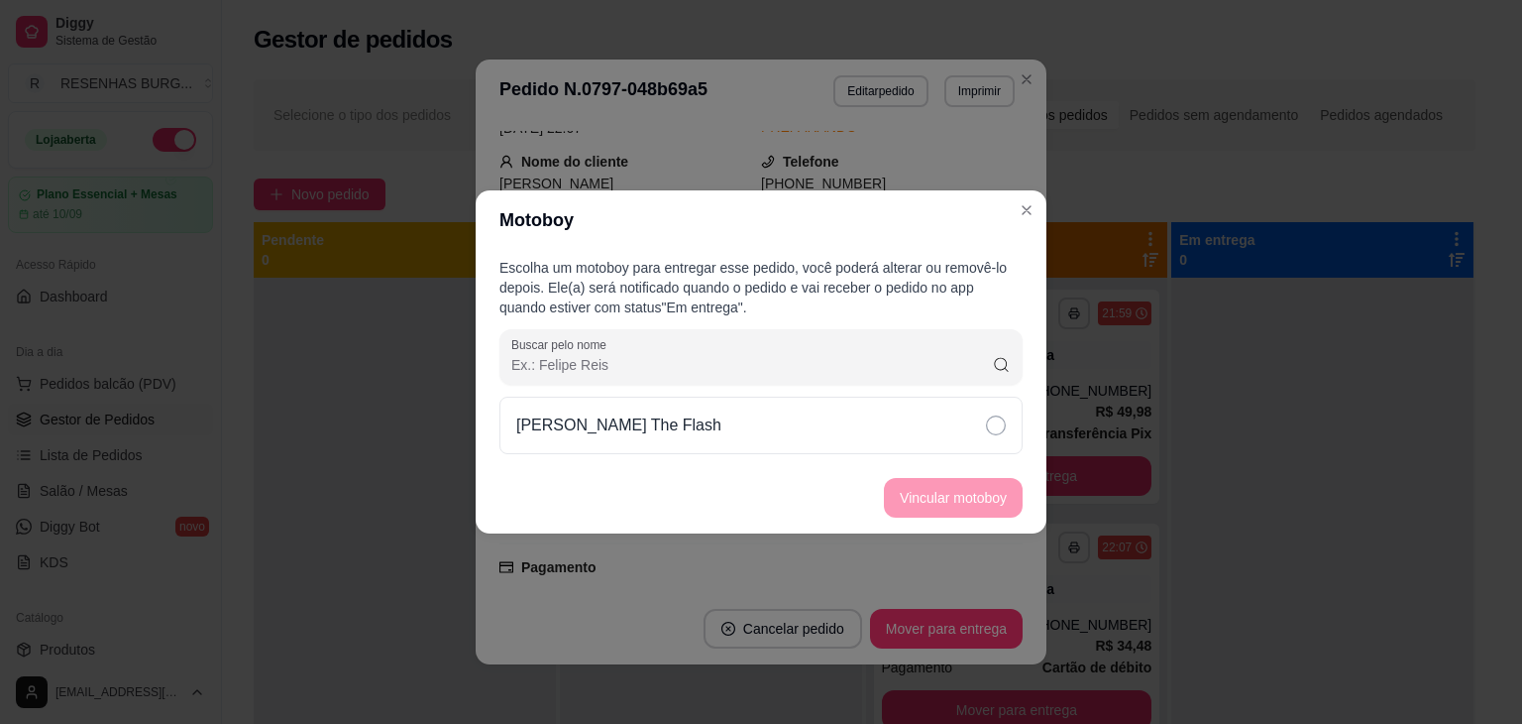
click at [986, 433] on icon at bounding box center [996, 425] width 20 height 20
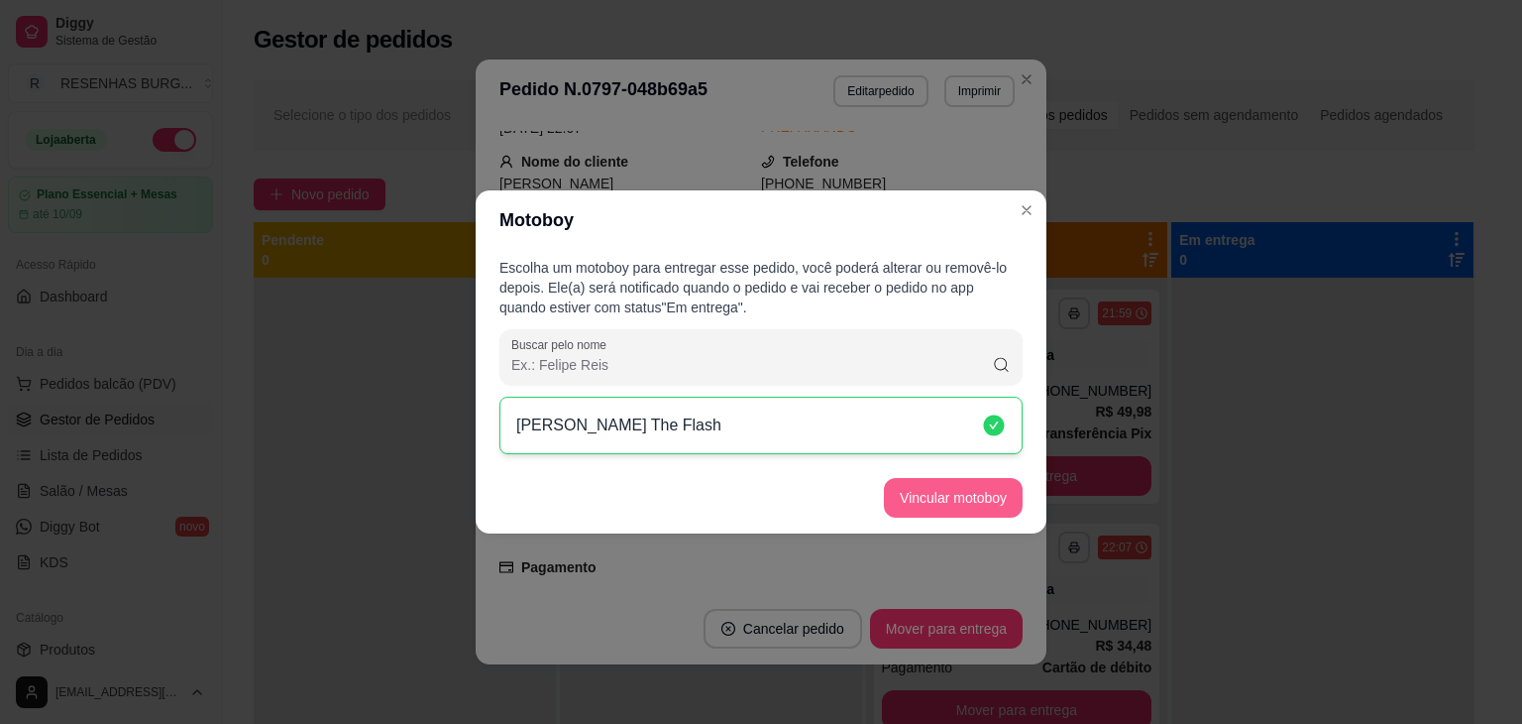
click at [994, 491] on button "Vincular motoboy" at bounding box center [953, 498] width 139 height 40
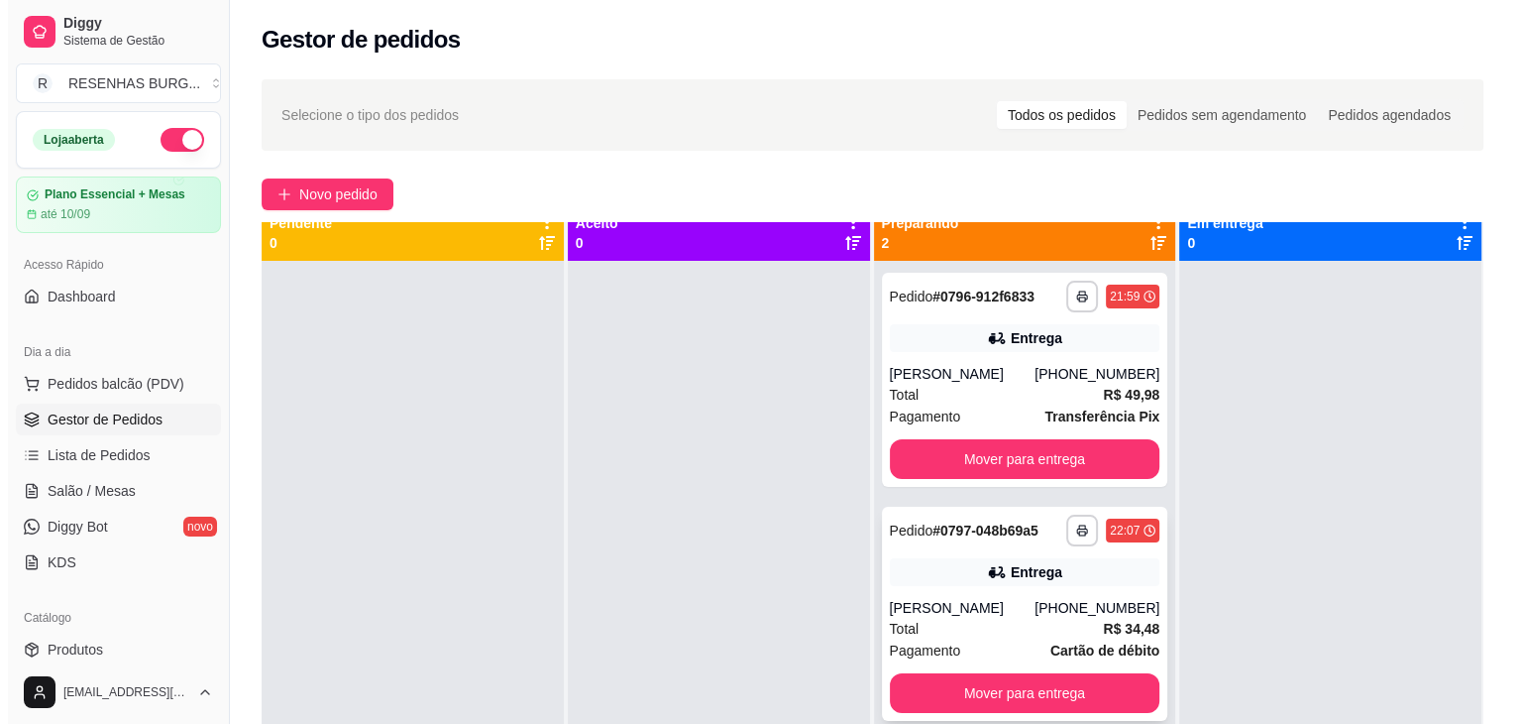
scroll to position [0, 0]
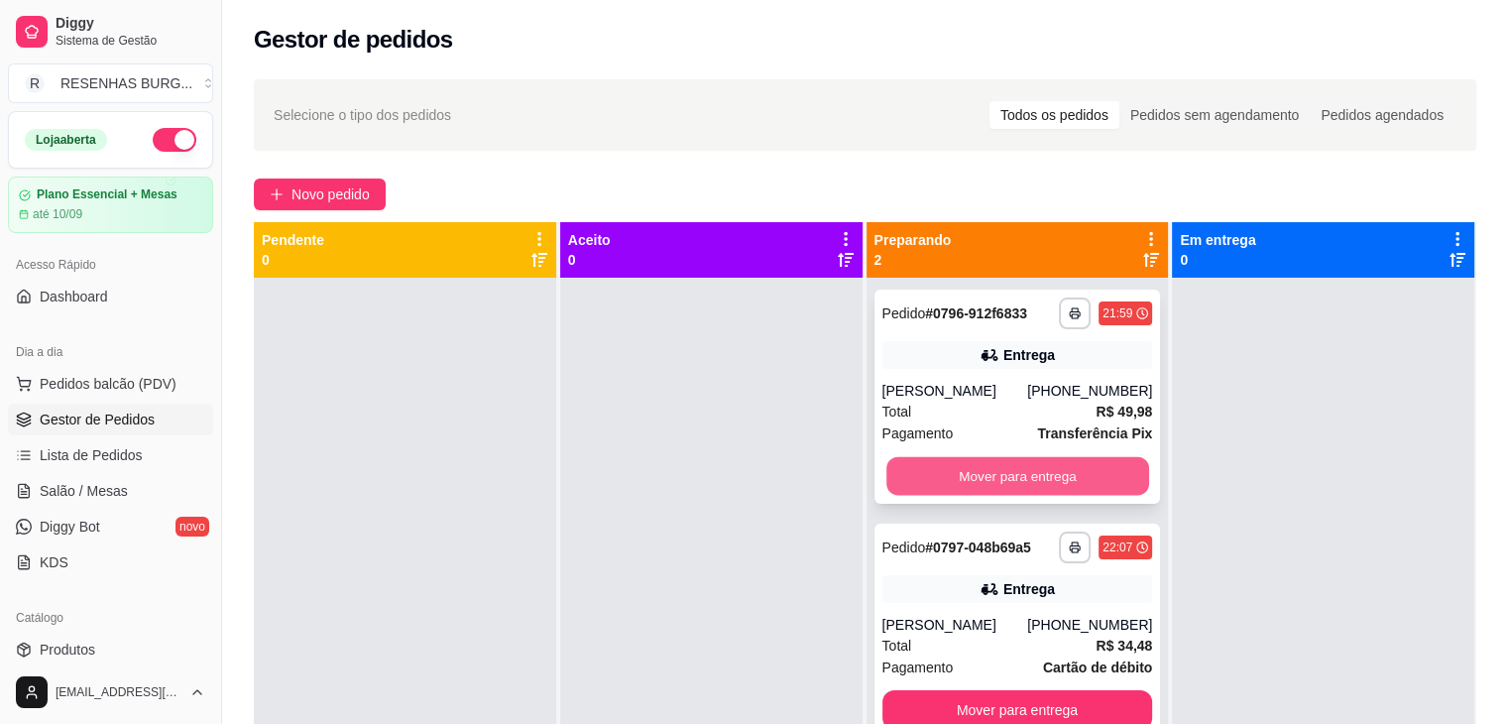
click at [979, 473] on button "Mover para entrega" at bounding box center [1017, 476] width 263 height 39
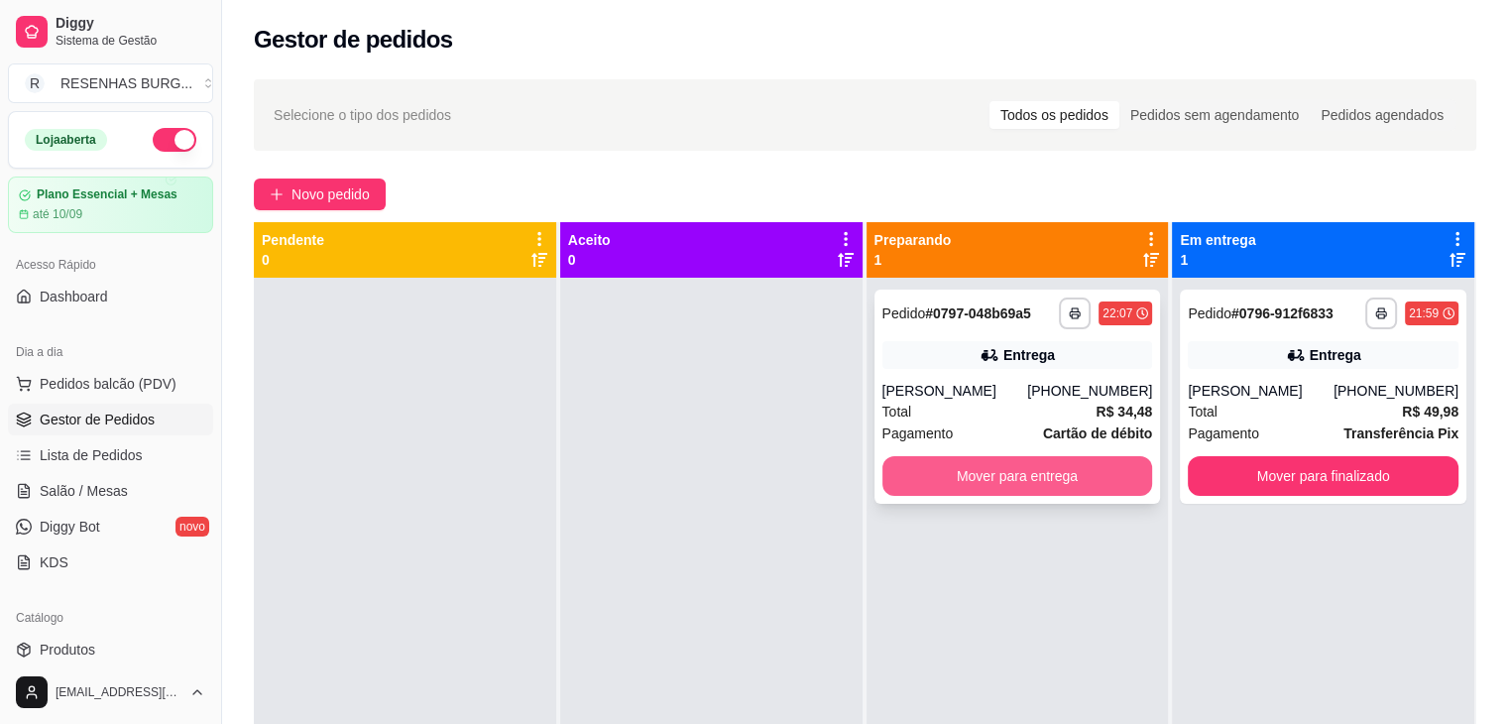
click at [995, 473] on button "Mover para entrega" at bounding box center [1017, 476] width 271 height 40
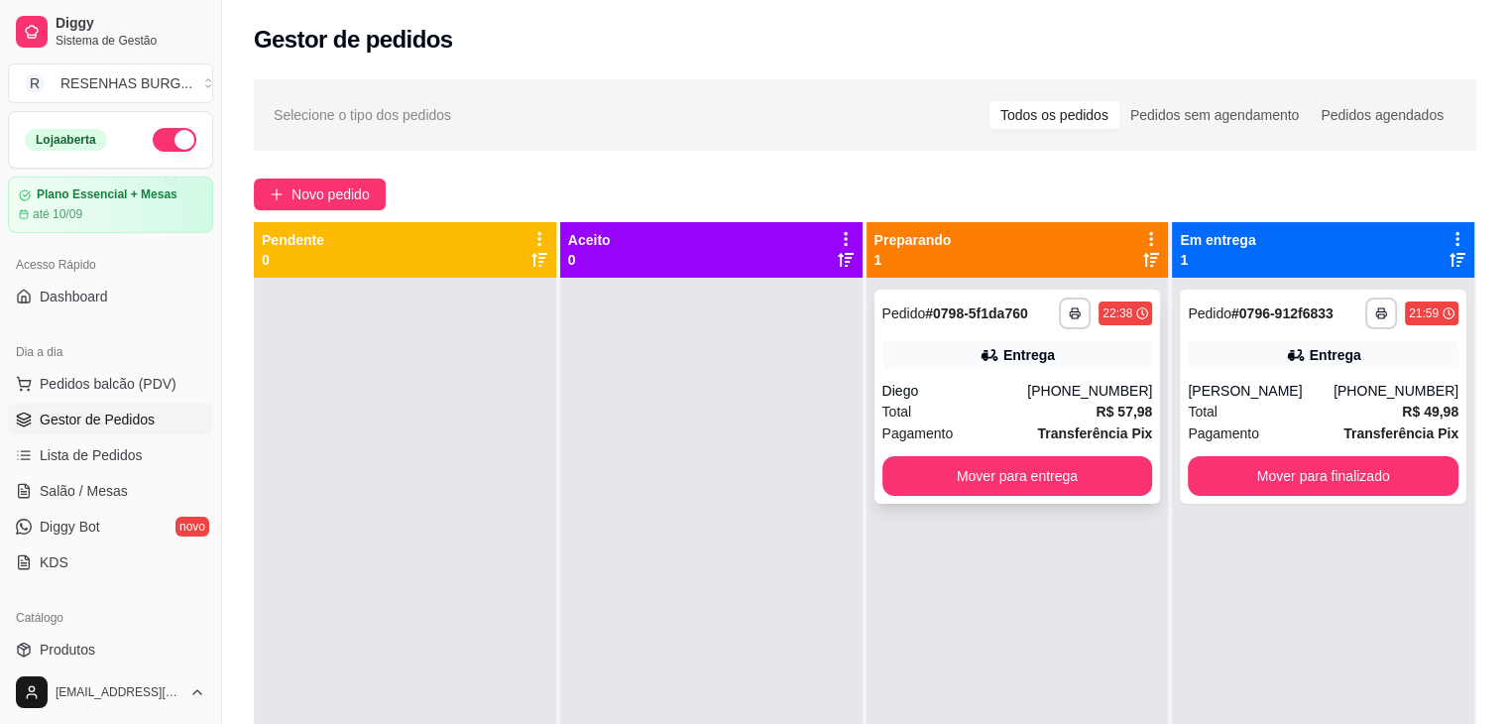
click at [933, 376] on div "**********" at bounding box center [1017, 396] width 286 height 214
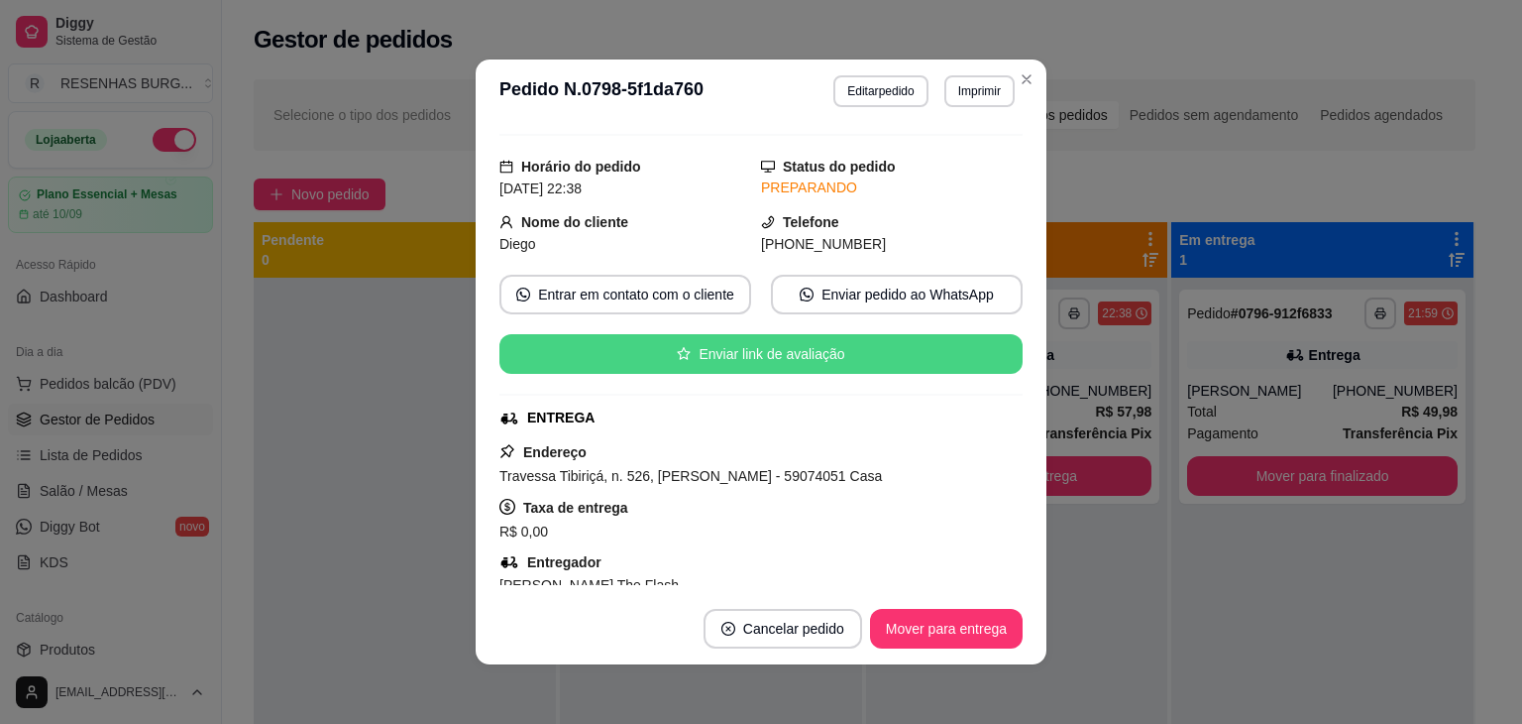
scroll to position [198, 0]
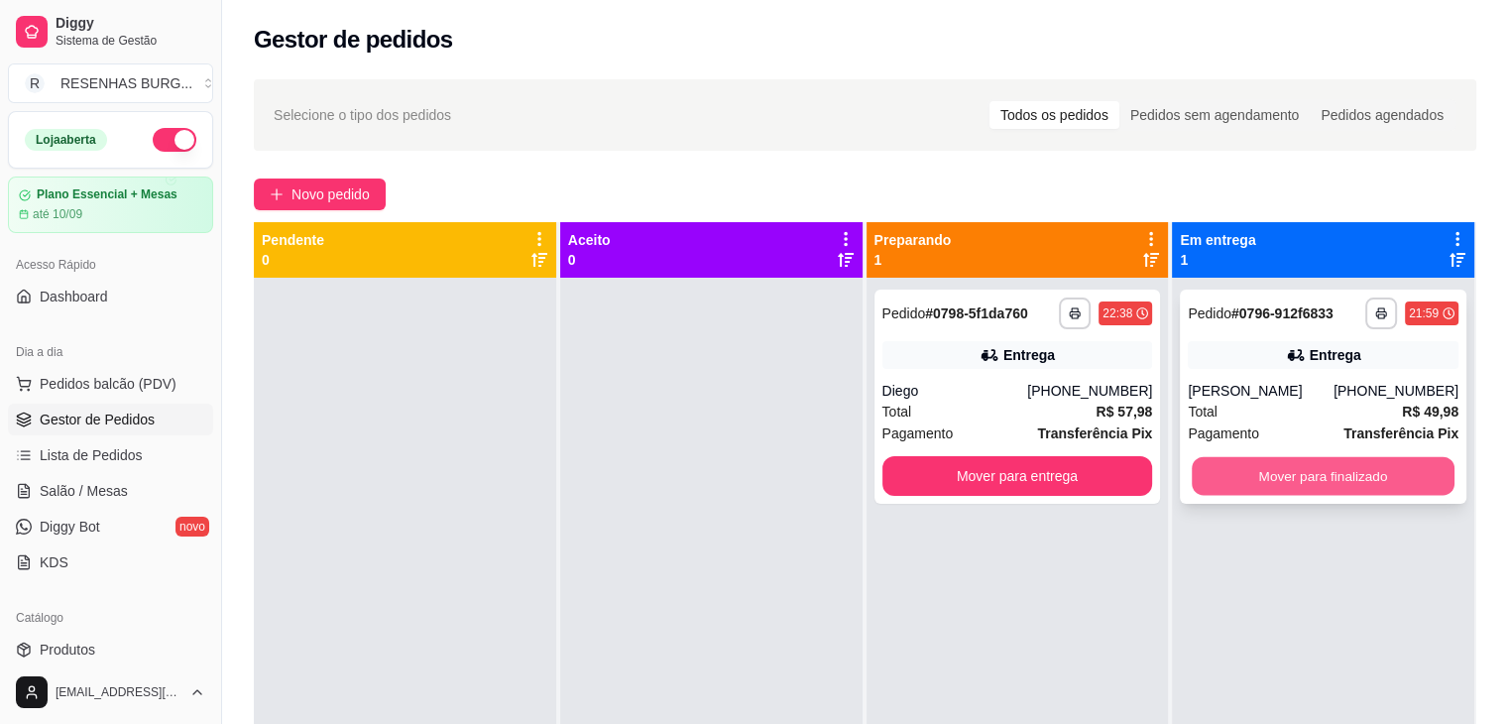
click at [1262, 471] on button "Mover para finalizado" at bounding box center [1322, 476] width 263 height 39
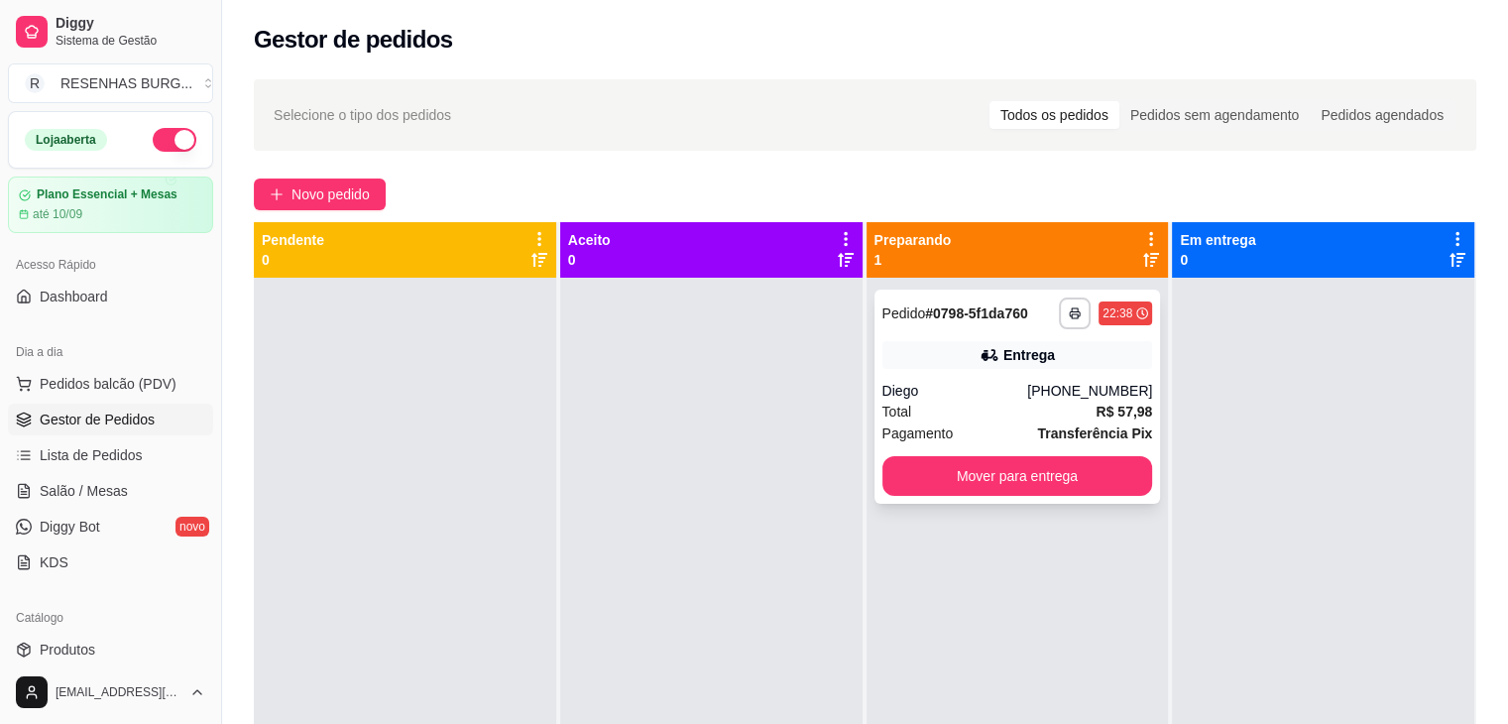
click at [988, 383] on div "Diego" at bounding box center [955, 391] width 146 height 20
click at [930, 481] on button "Mover para entrega" at bounding box center [1017, 476] width 271 height 40
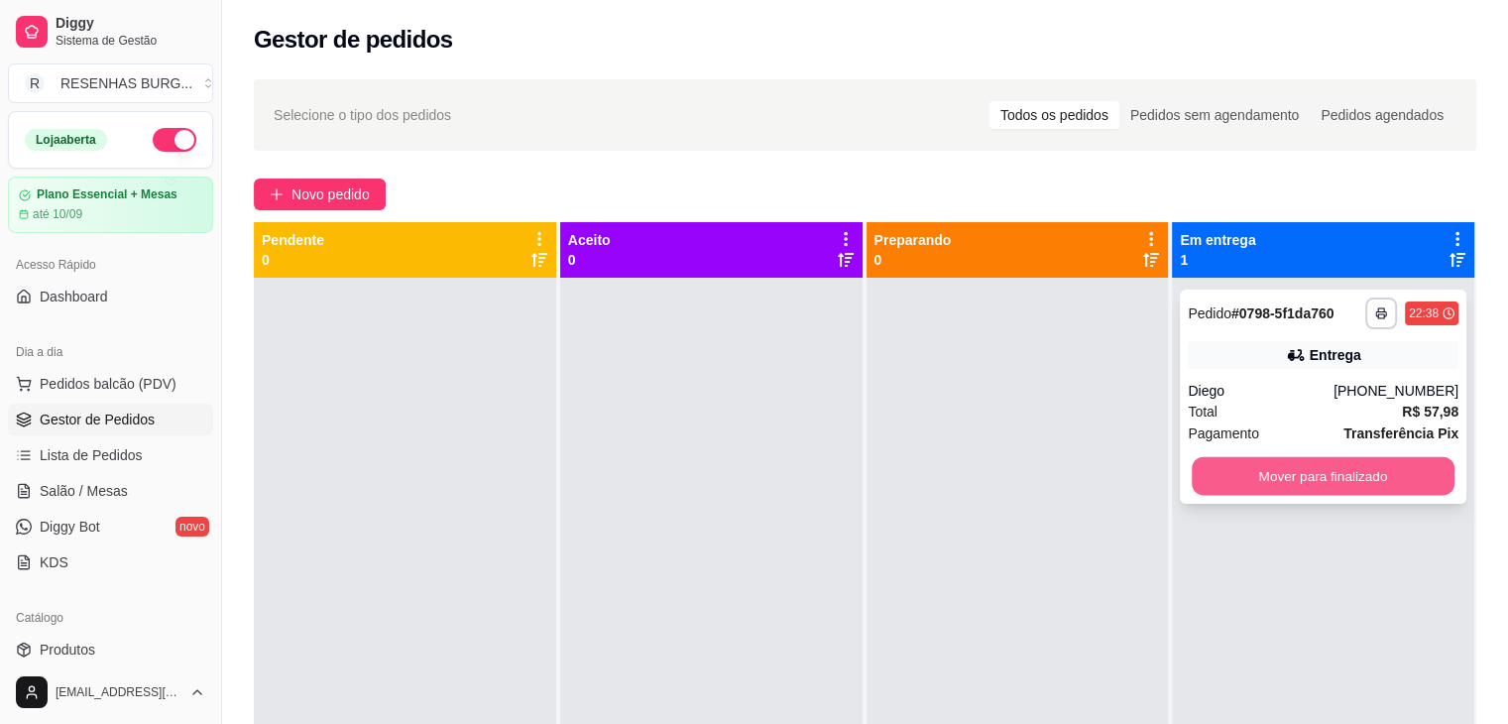
click at [1328, 475] on button "Mover para finalizado" at bounding box center [1322, 476] width 263 height 39
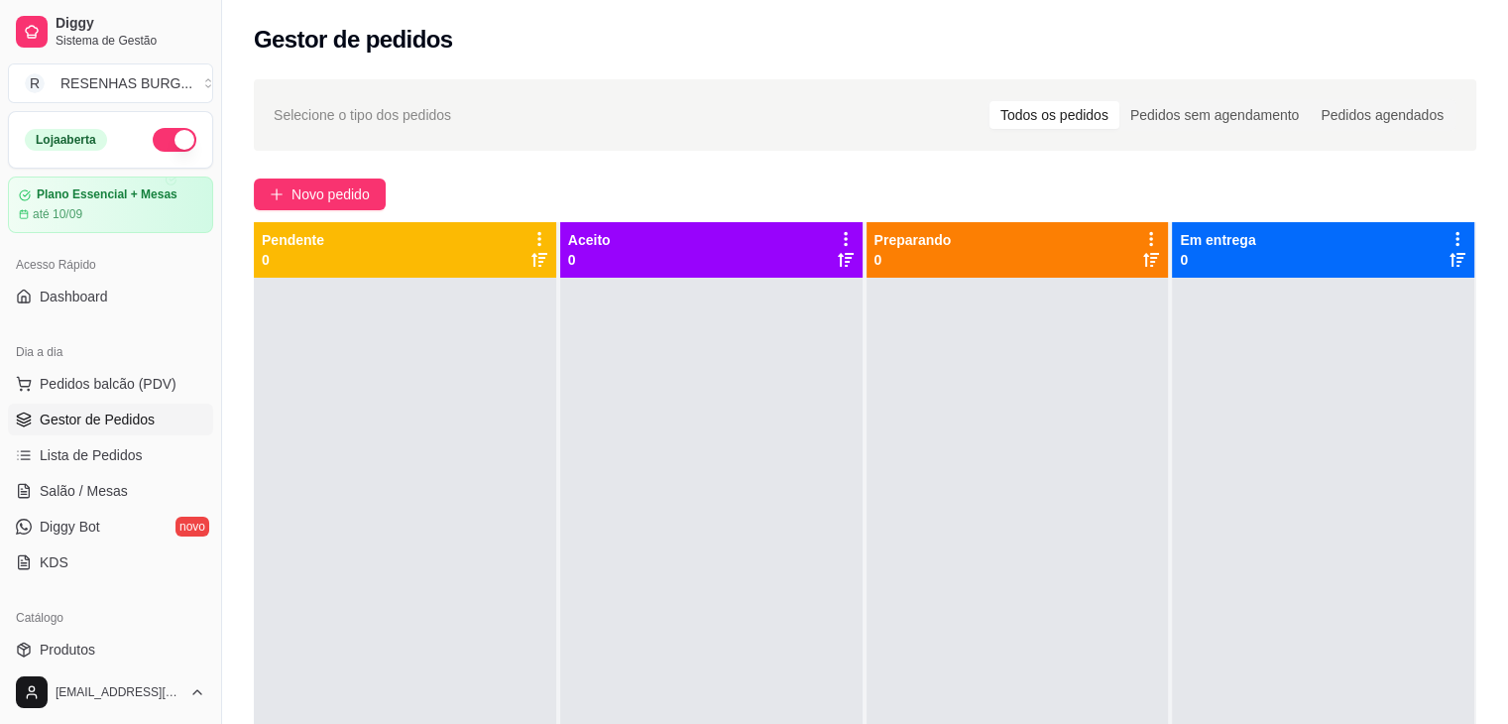
click at [153, 145] on button "button" at bounding box center [175, 140] width 44 height 24
